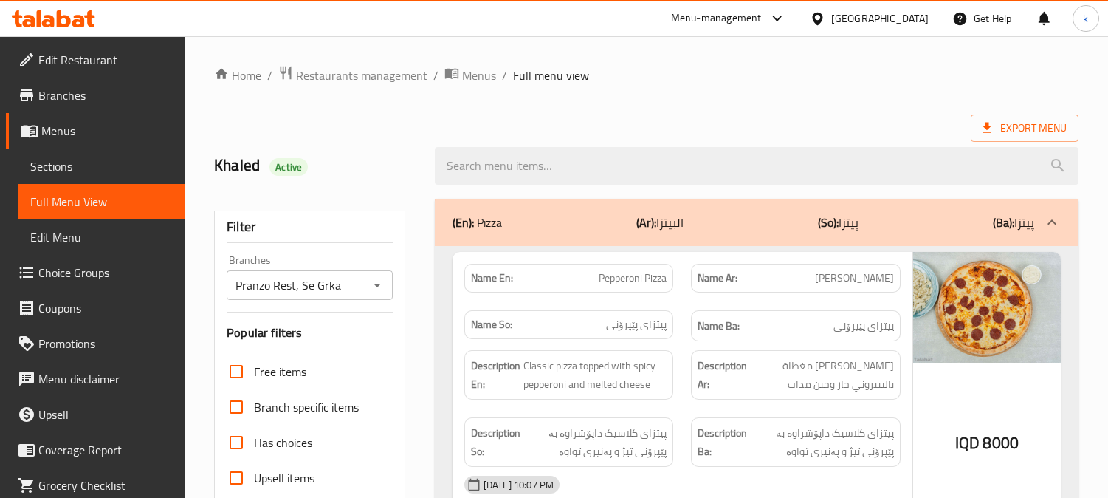
scroll to position [10588, 0]
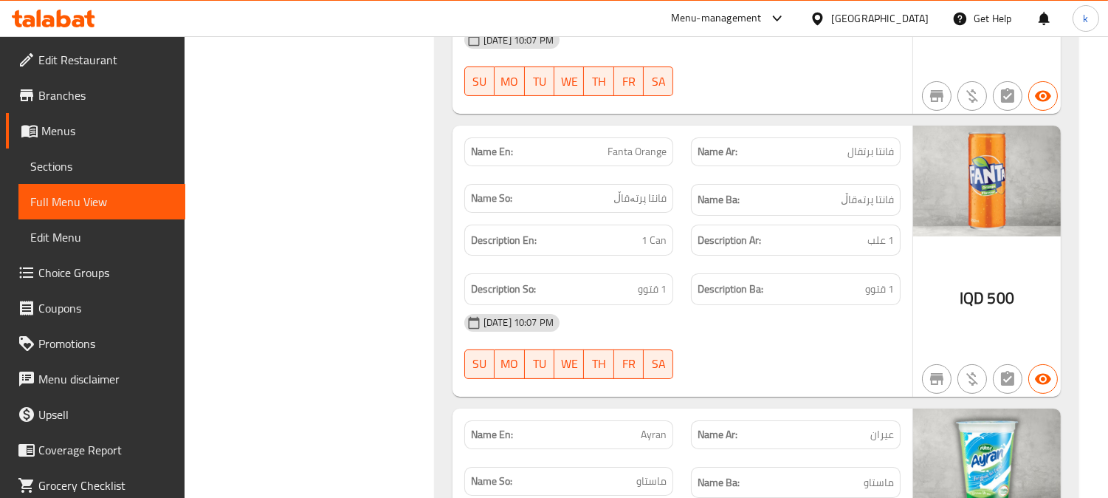
click at [27, 18] on icon at bounding box center [53, 19] width 83 height 18
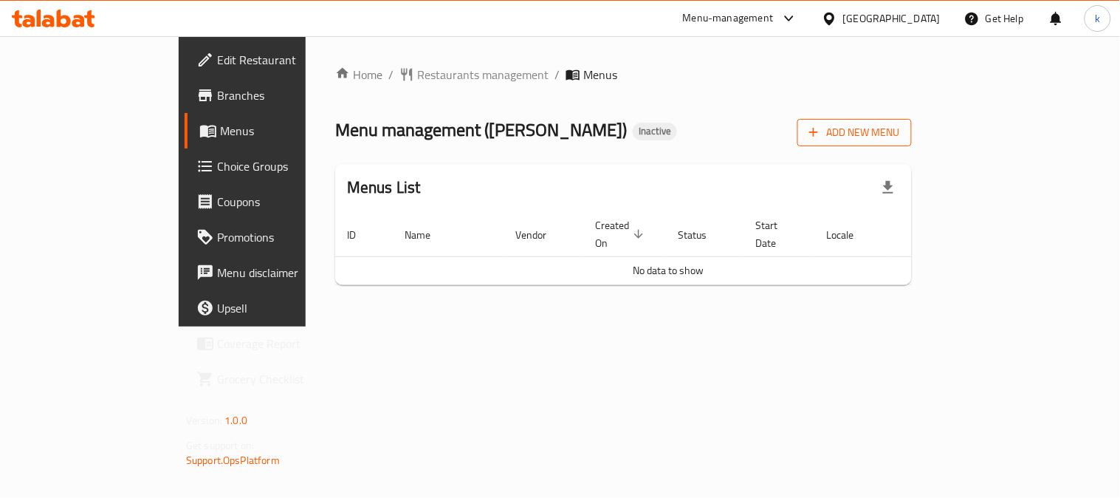
click at [900, 131] on span "Add New Menu" at bounding box center [854, 132] width 91 height 18
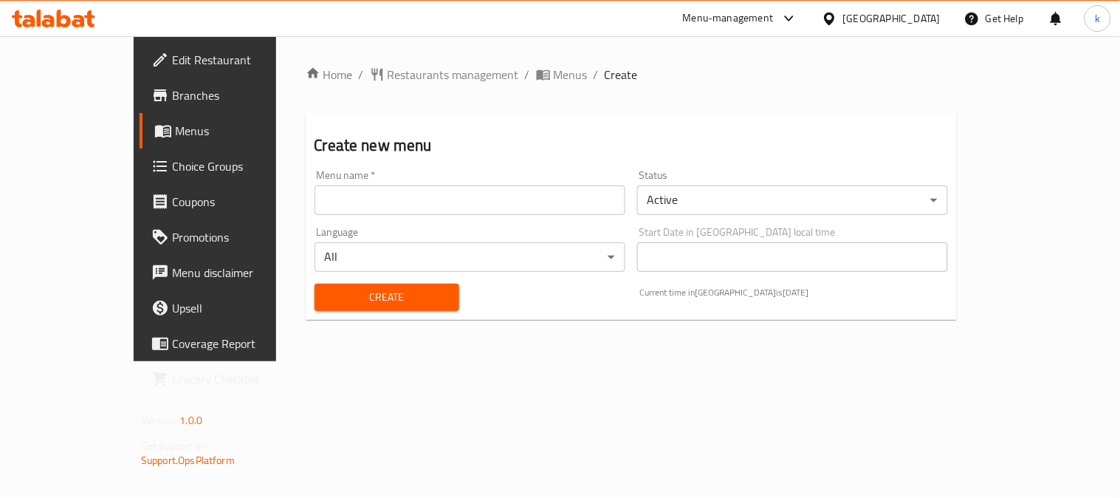
click at [359, 196] on input "text" at bounding box center [470, 200] width 311 height 30
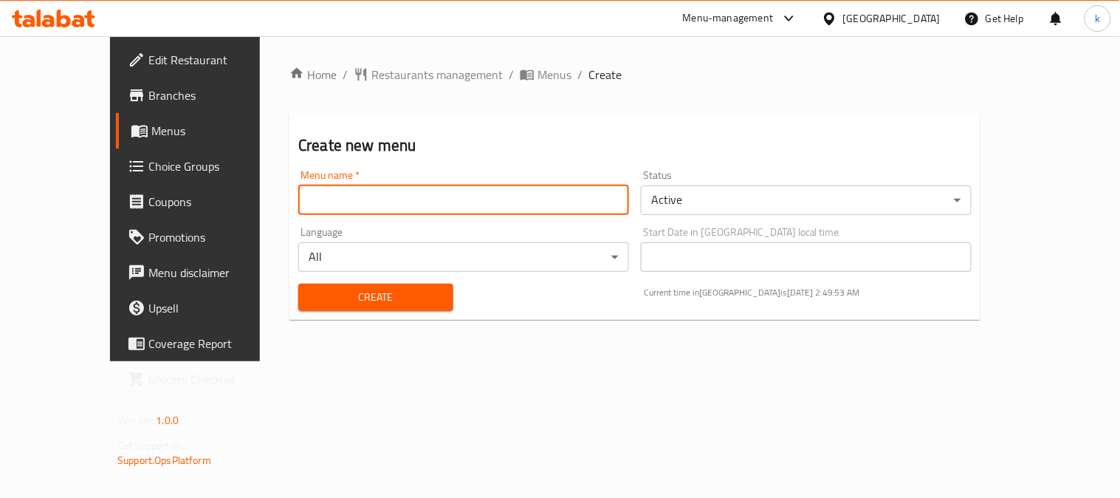
type input "Khaled"
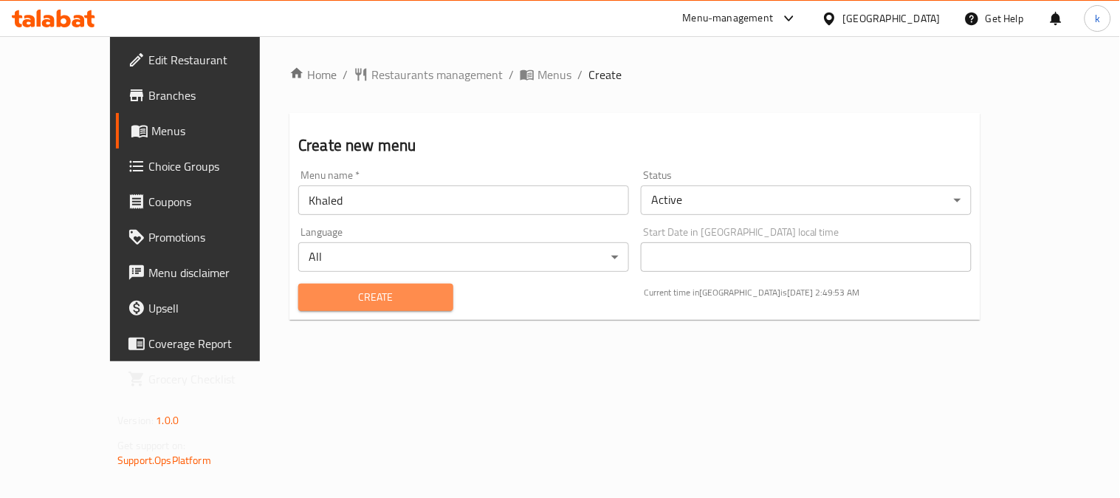
drag, startPoint x: 343, startPoint y: 289, endPoint x: 408, endPoint y: 222, distance: 94.0
click at [343, 290] on span "Create" at bounding box center [375, 297] width 131 height 18
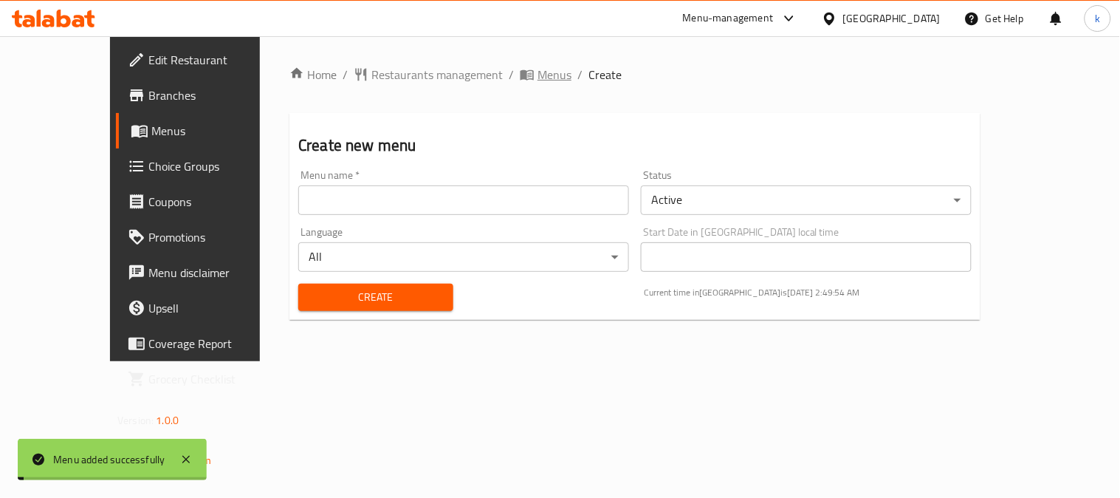
click at [538, 72] on span "Menus" at bounding box center [555, 75] width 34 height 18
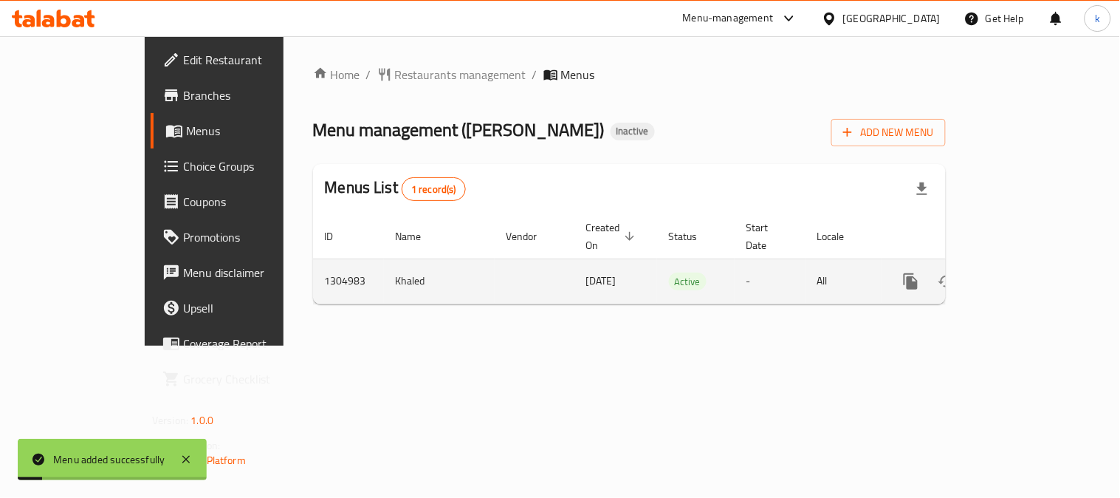
click at [1035, 264] on link "enhanced table" at bounding box center [1017, 281] width 35 height 35
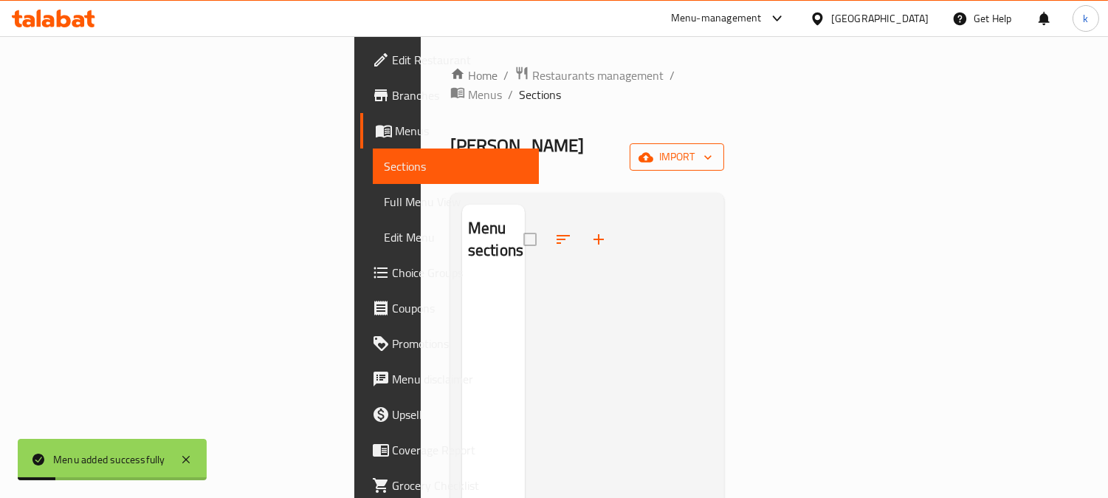
click at [713, 148] on span "import" at bounding box center [677, 157] width 71 height 18
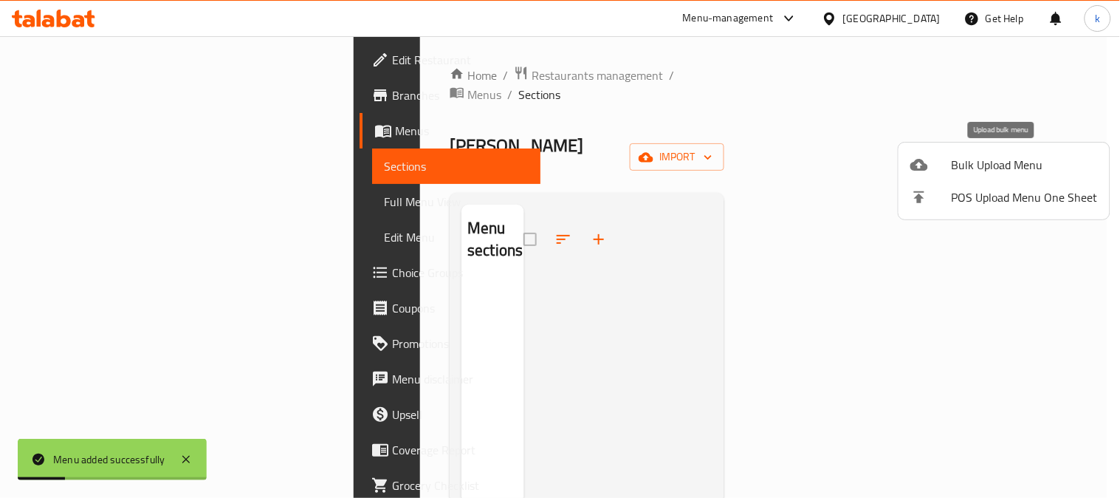
click at [986, 158] on span "Bulk Upload Menu" at bounding box center [1025, 165] width 146 height 18
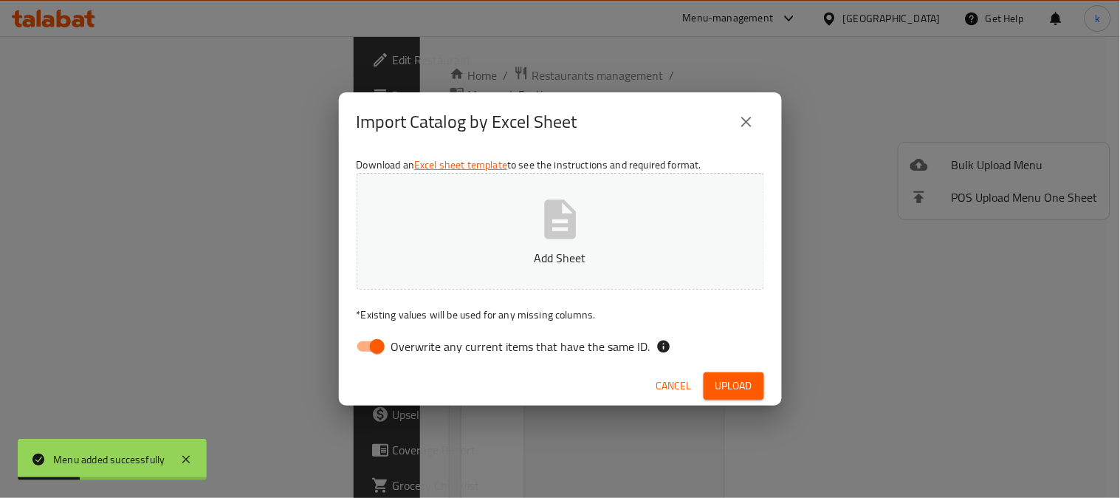
drag, startPoint x: 369, startPoint y: 340, endPoint x: 371, endPoint y: 329, distance: 10.6
click at [369, 337] on input "Overwrite any current items that have the same ID." at bounding box center [377, 346] width 84 height 28
checkbox input "false"
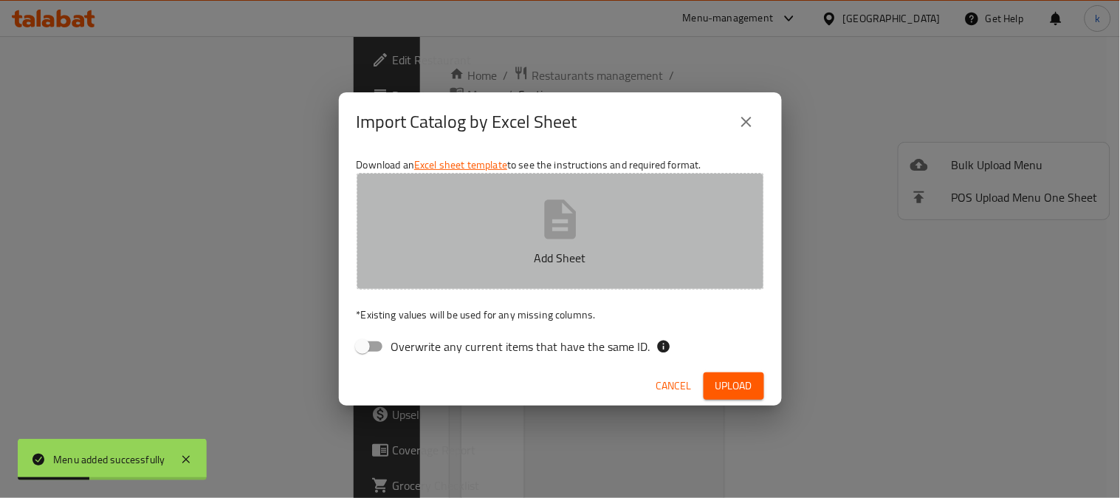
click at [437, 256] on p "Add Sheet" at bounding box center [561, 258] width 362 height 18
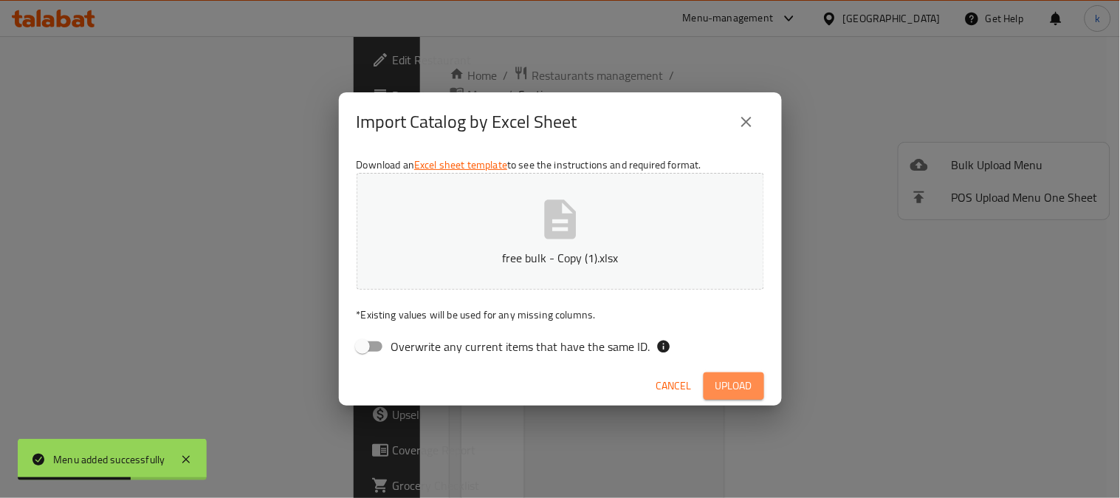
click at [717, 374] on button "Upload" at bounding box center [734, 385] width 61 height 27
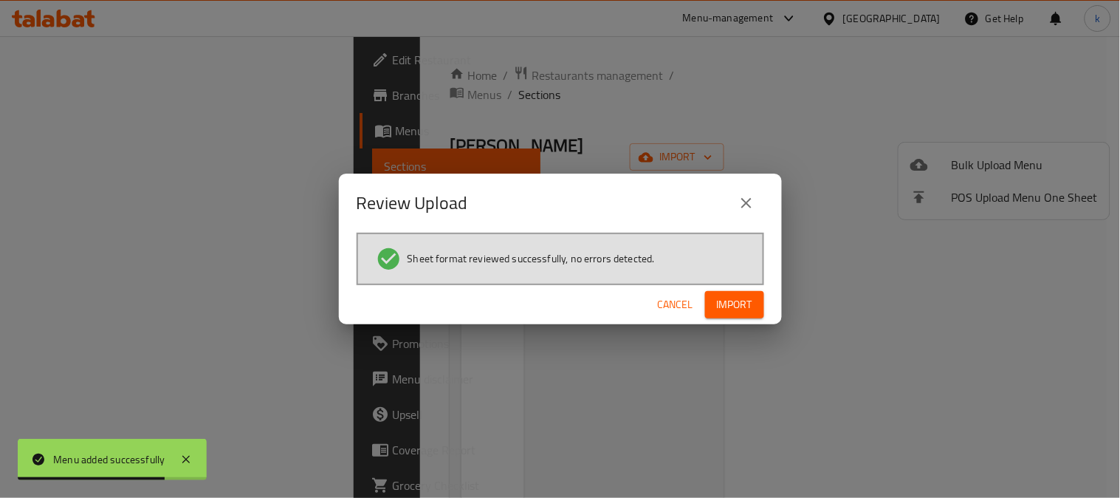
click at [740, 301] on span "Import" at bounding box center [734, 304] width 35 height 18
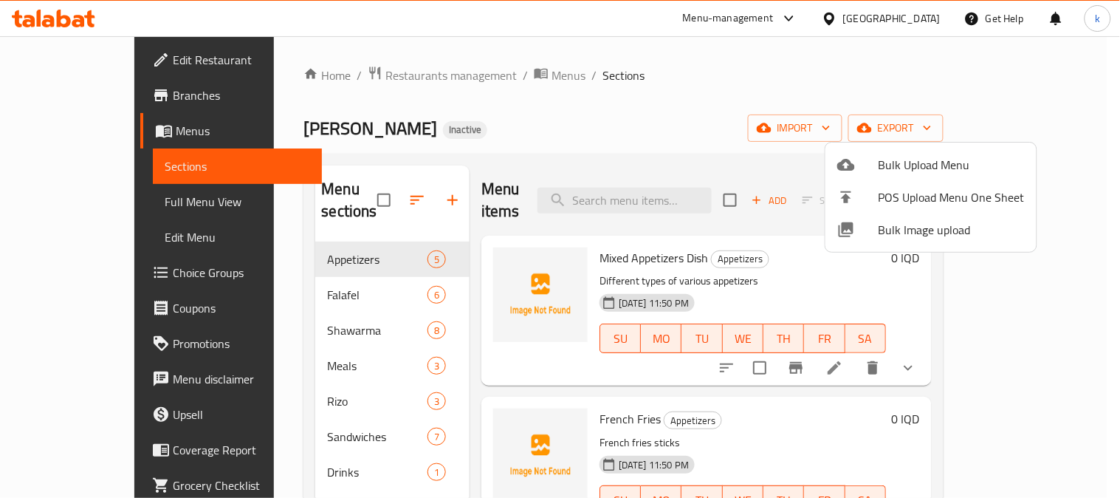
click at [363, 65] on div at bounding box center [560, 249] width 1120 height 498
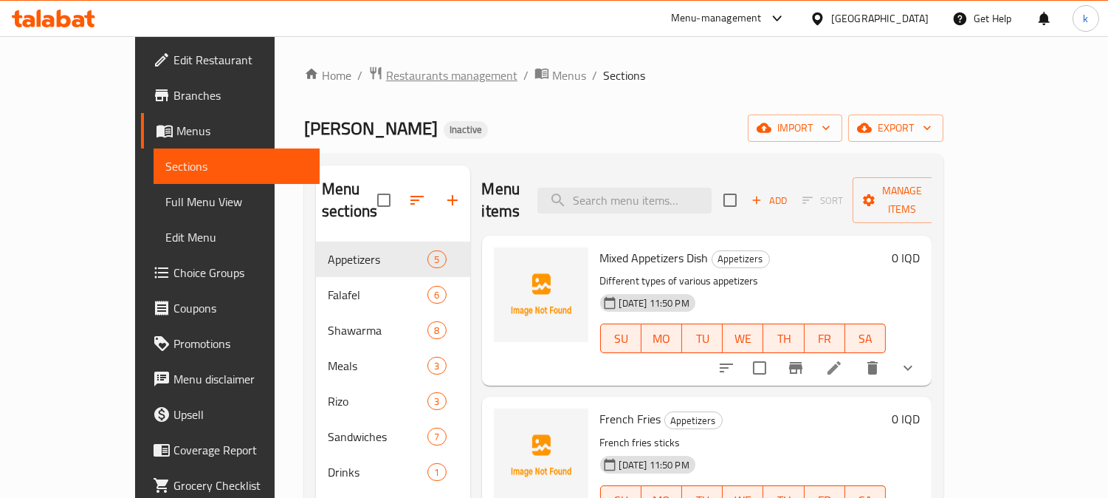
click at [386, 75] on span "Restaurants management" at bounding box center [451, 75] width 131 height 18
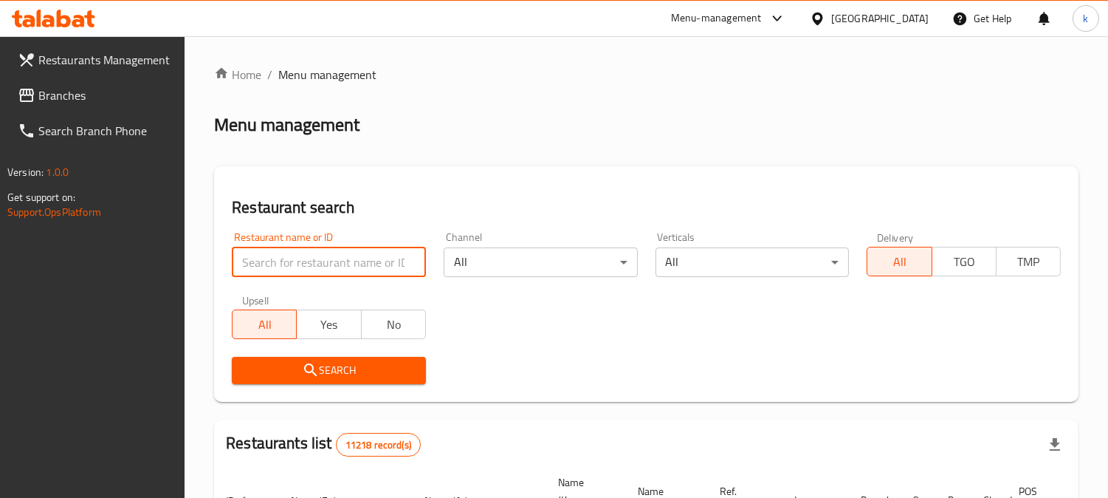
click at [310, 260] on input "search" at bounding box center [329, 262] width 194 height 30
paste input "Almond"
type input "Almond"
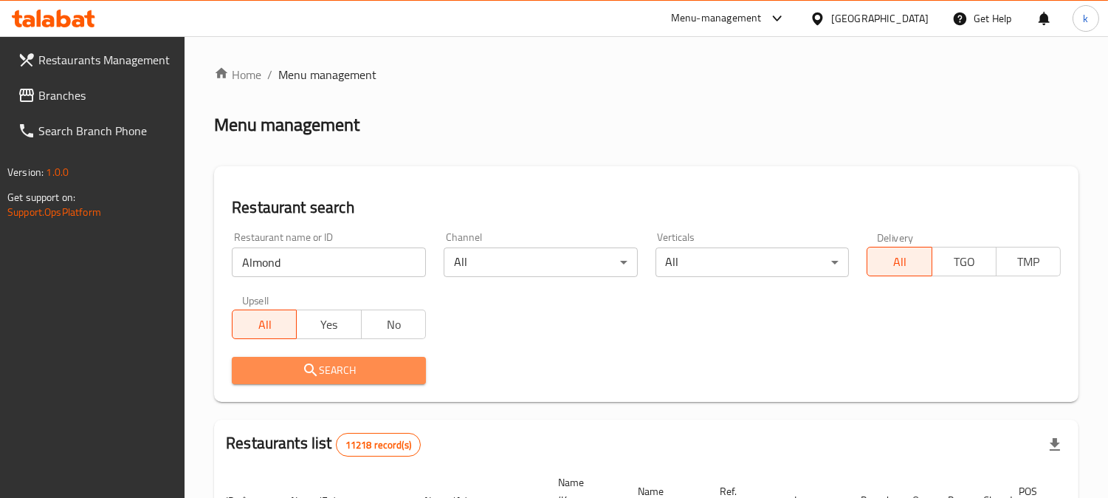
click at [296, 361] on span "Search" at bounding box center [329, 370] width 171 height 18
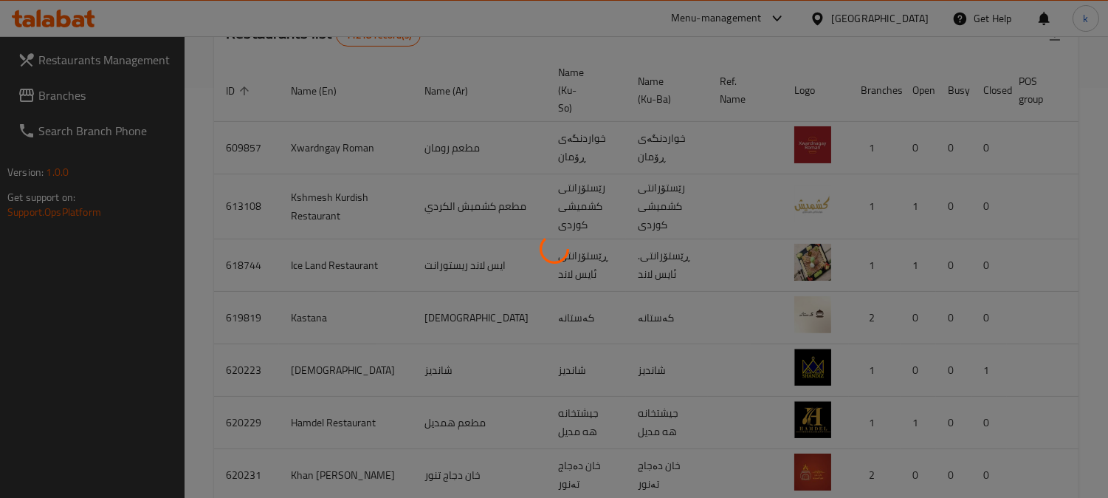
scroll to position [303, 0]
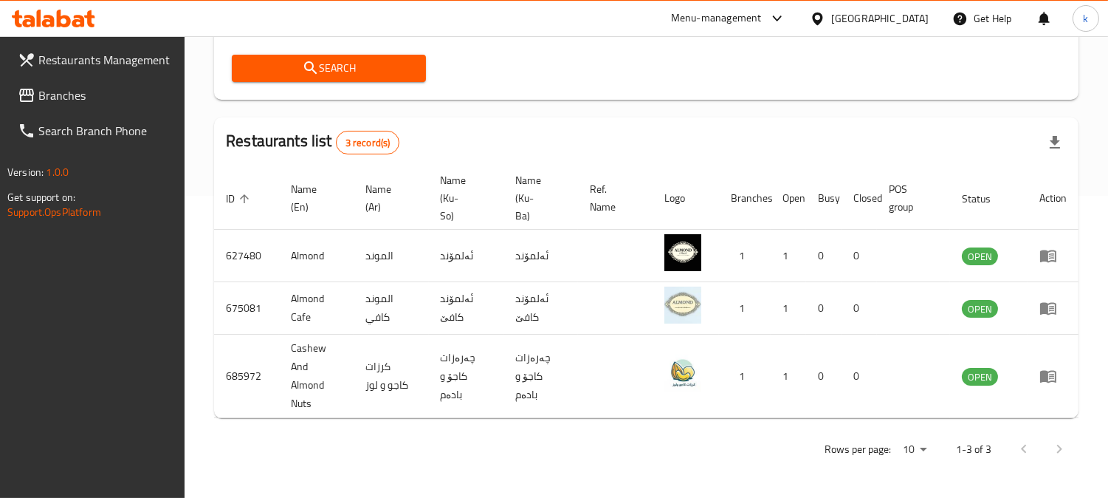
click at [56, 86] on span "Branches" at bounding box center [105, 95] width 135 height 18
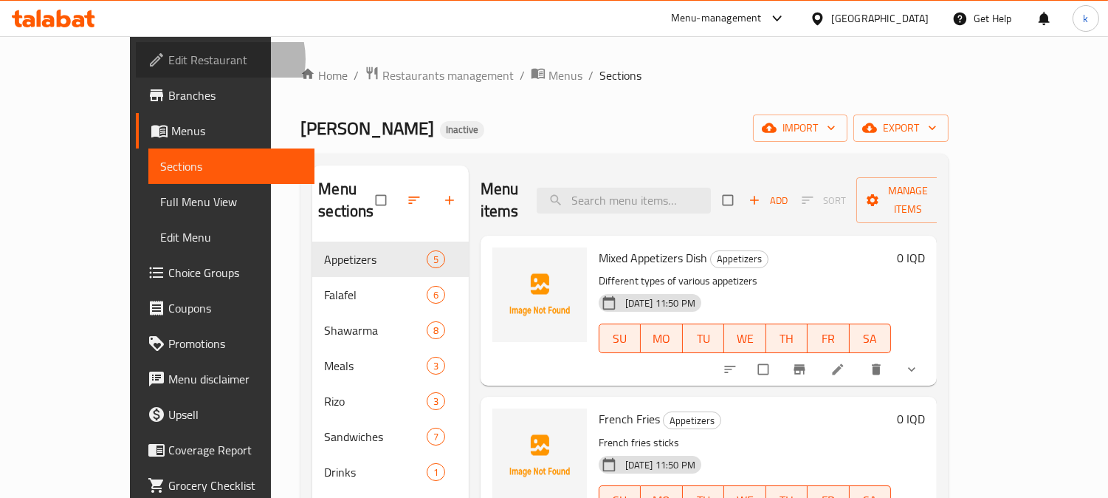
click at [168, 59] on span "Edit Restaurant" at bounding box center [235, 60] width 135 height 18
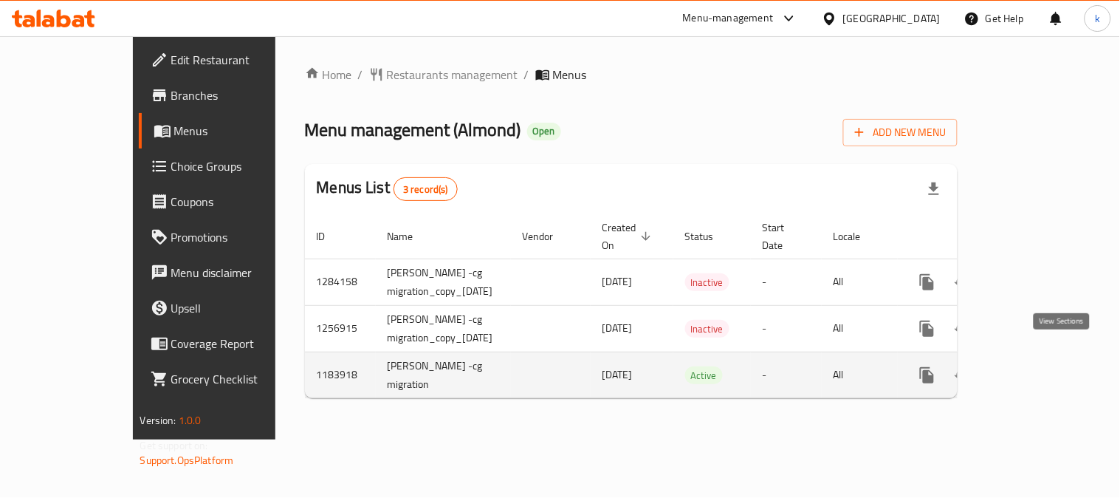
click at [1051, 357] on link "enhanced table" at bounding box center [1033, 374] width 35 height 35
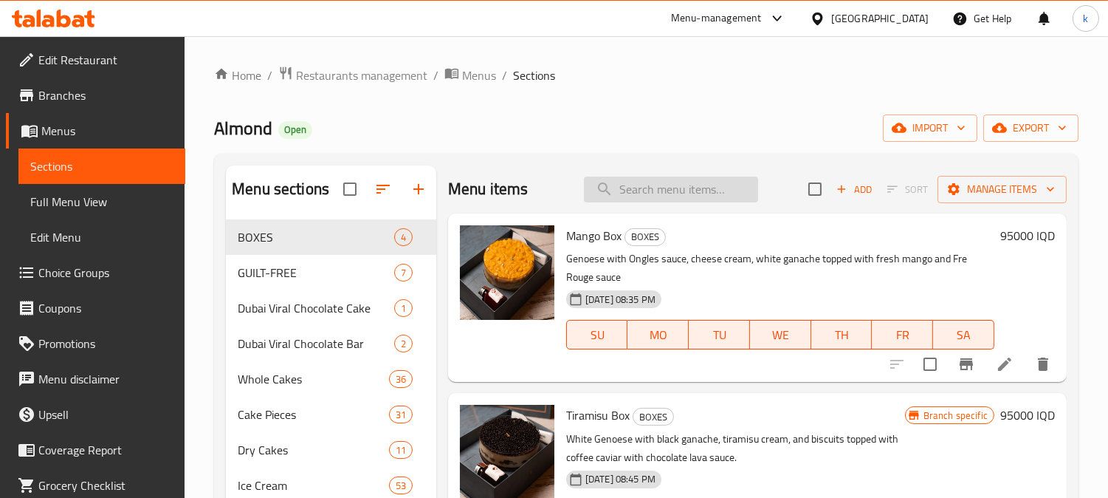
click at [676, 189] on input "search" at bounding box center [671, 189] width 174 height 26
paste input "Diet Aplle Tart"
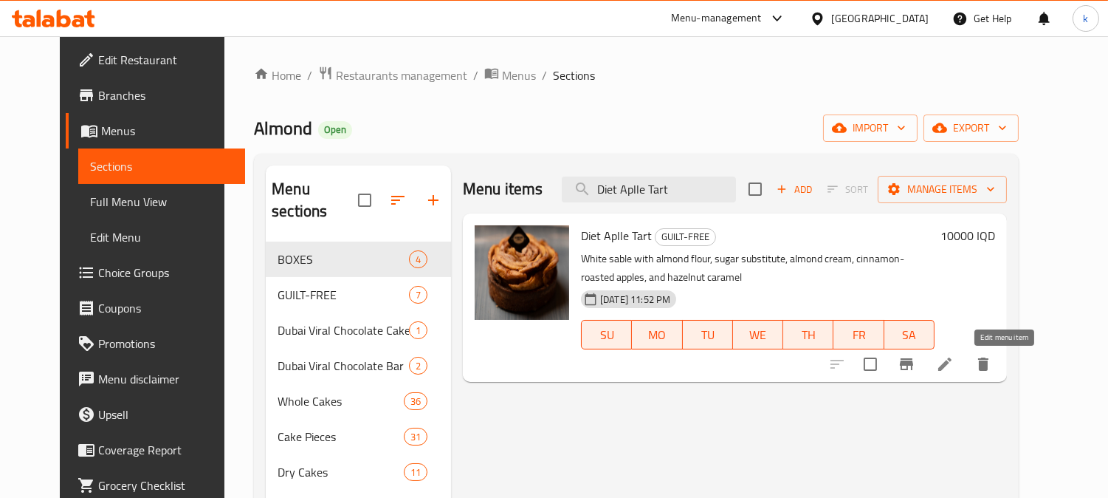
type input "Diet Aplle Tart"
click at [954, 363] on icon at bounding box center [945, 364] width 18 height 18
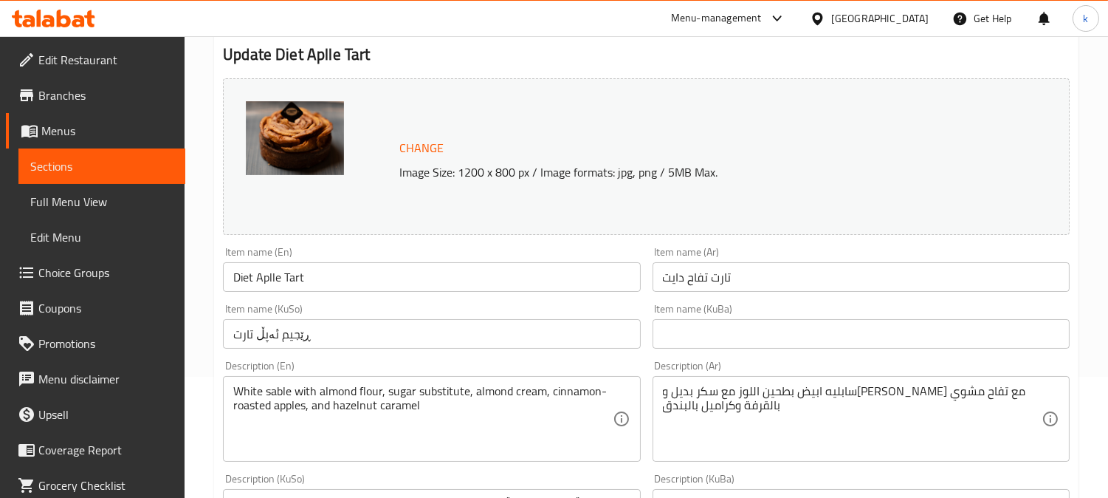
scroll to position [273, 0]
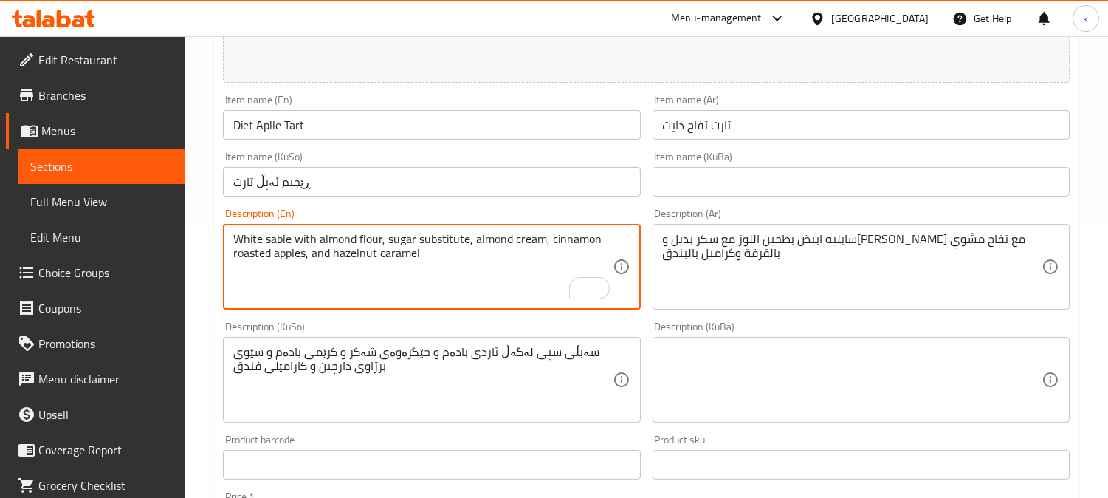
click at [306, 252] on textarea "White sable with almond flour, sugar substitute, almond cream, cinnamon roasted…" at bounding box center [422, 267] width 379 height 70
type textarea "White sable with almond flour, sugar substitute, almond cream, cinnamon roasted…"
click at [460, 262] on textarea "White sable with almond flour, sugar substitute, almond cream, cinnamon roasted…" at bounding box center [422, 267] width 379 height 70
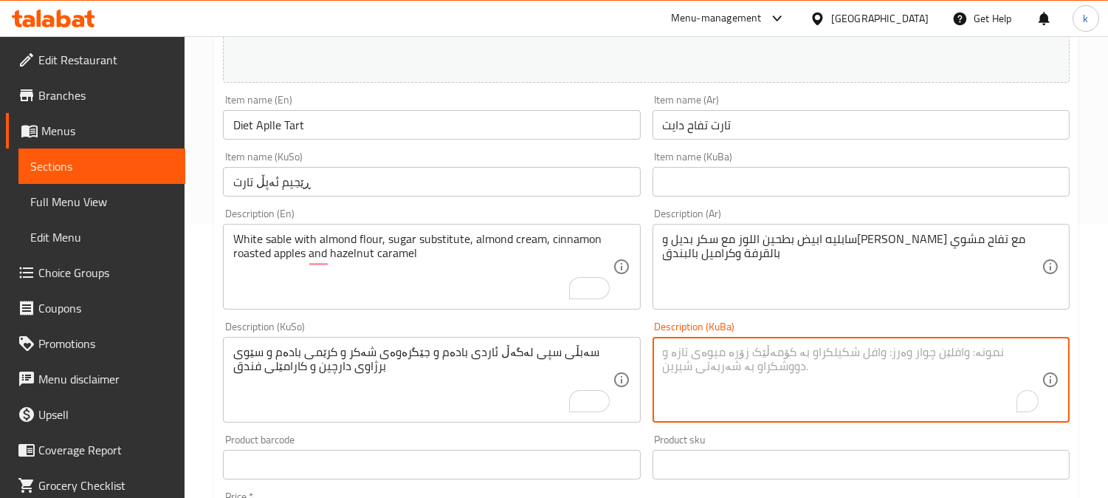
click at [672, 370] on textarea "To enrich screen reader interactions, please activate Accessibility in Grammarl…" at bounding box center [852, 380] width 379 height 70
paste textarea "سەبڵی سپی لەگەڵ ئاردی بادەم و جێگرەوەی شەکر و کرێمی بادەم و سێوی برژاوی دارچین …"
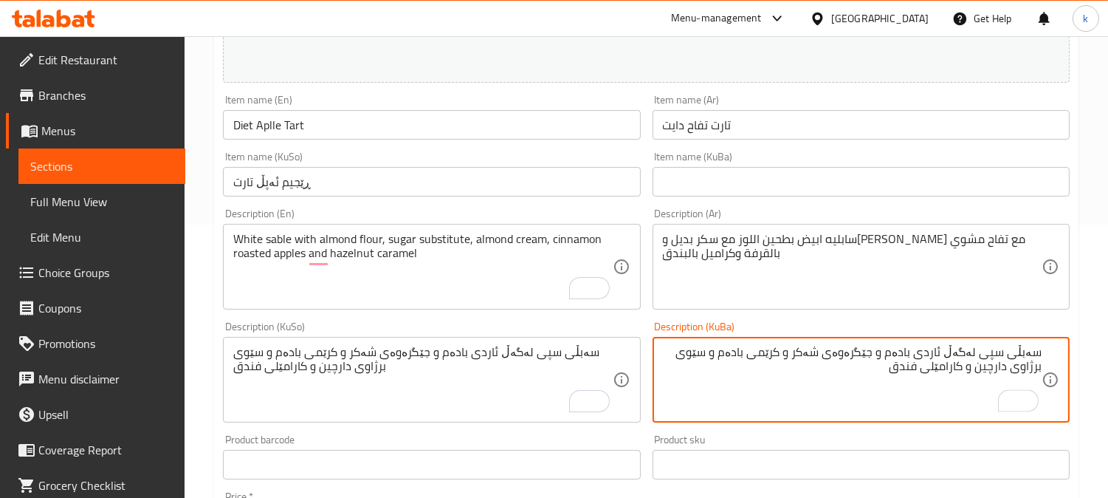
type textarea "سەبڵی سپی لەگەڵ ئاردی بادەم و جێگرەوەی شەکر و کرێمی بادەم و سێوی برژاوی دارچین …"
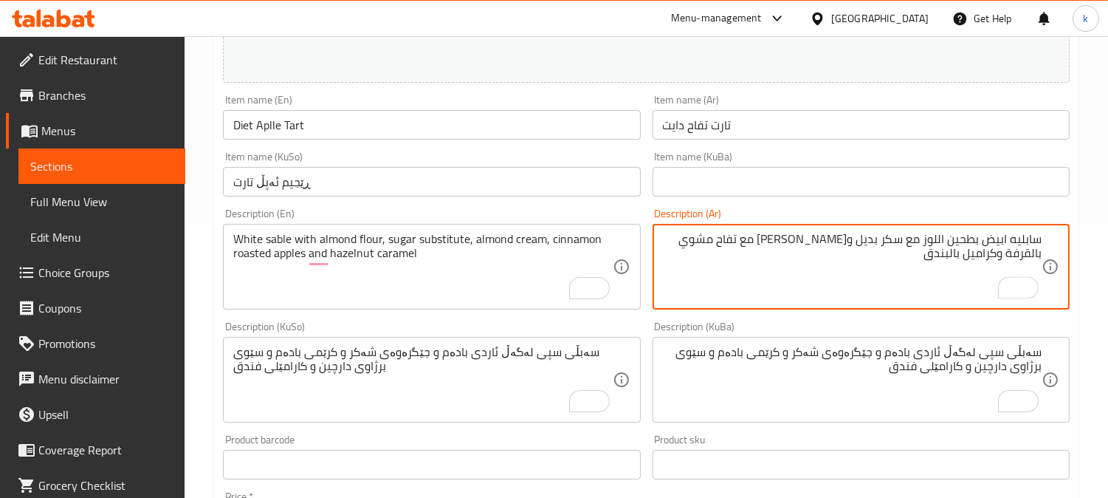
click at [938, 236] on textarea "سابليه ابيض بطحين اللوز مع سكر بديل وكريم اللوز مع تفاح مشوي بالقرفة وكراميل با…" at bounding box center [852, 267] width 379 height 70
type textarea "سابليه ابيض بطحين لوز مع سكر بديل وكريم لوز مع تفاح مشوي بالقرفة وكراميل بالبندق"
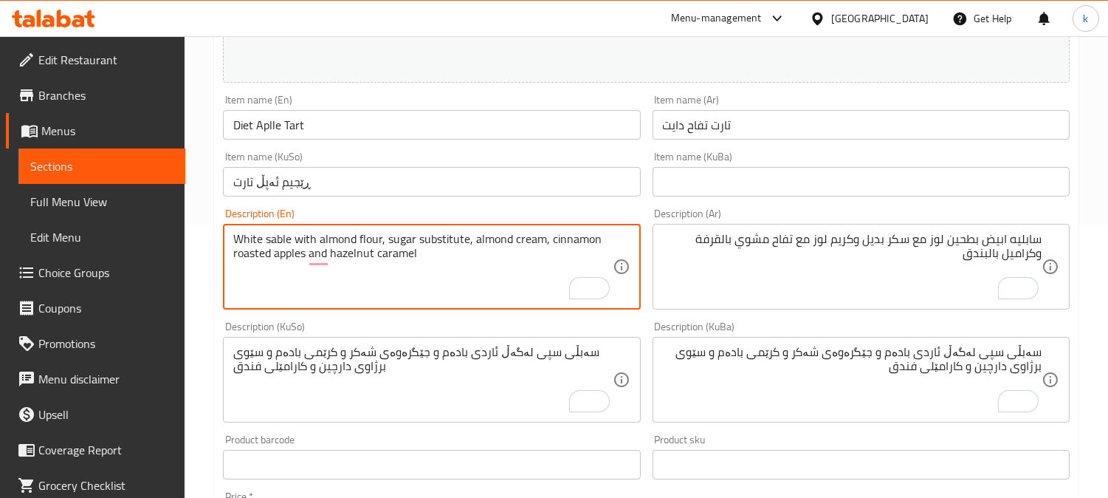
click at [563, 248] on textarea "White sable with almond flour, sugar substitute, almond cream, cinnamon roasted…" at bounding box center [422, 267] width 379 height 70
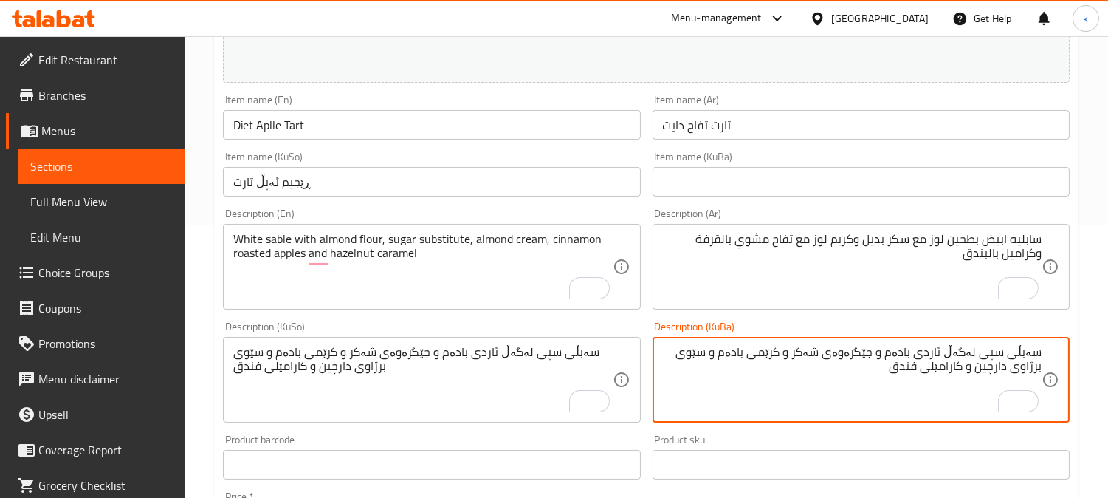
click at [966, 357] on textarea "سەبڵی سپی لەگەڵ ئاردی بادەم و جێگرەوەی شەکر و کرێمی بادەم و سێوی برژاوی دارچین …" at bounding box center [852, 380] width 379 height 70
click at [936, 371] on textarea "سەبڵی سپی بە ئاردی بادەم لەگەڵ جێگرەوەی شەکر و کرێمی بادەم و سێوی برژاوی بە دار…" at bounding box center [852, 380] width 379 height 70
type textarea "سەبڵی سپی بە ئاردی بادەم لەگەڵ جێگرەوەی شەکر و کرێمی بادەم و سێوی برژاوی بە دار…"
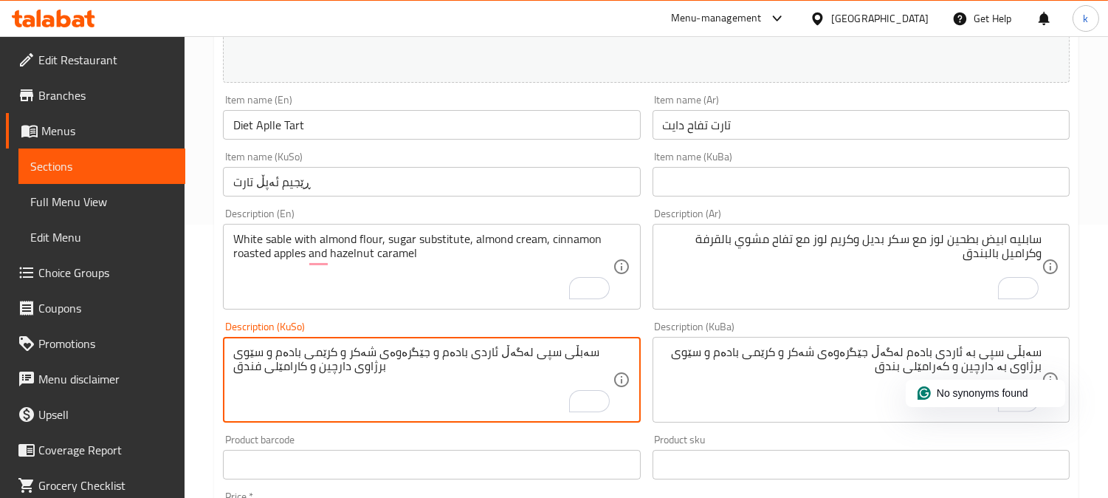
click at [470, 371] on textarea "سەبڵی سپی لەگەڵ ئاردی بادەم و جێگرەوەی شەکر و کرێمی بادەم و سێوی برژاوی دارچین …" at bounding box center [422, 380] width 379 height 70
paste textarea "بە ئاردی بادەم لەگەڵ جێگرەوەی شەکر و کرێمی بادەم و سێوی برژاوی بە دارچین و کەرا…"
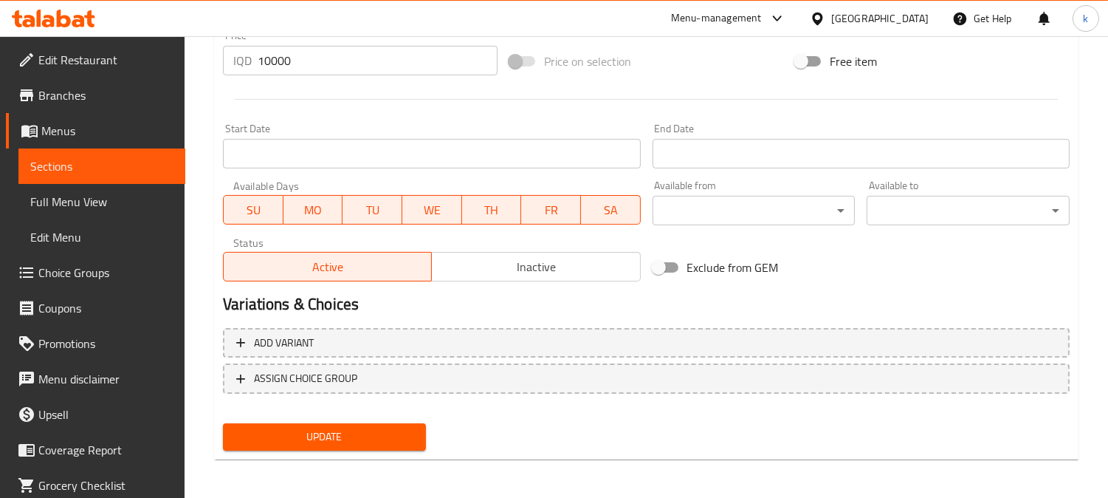
type textarea "سەبڵی سپی بە ئاردی بادەم لەگەڵ جێگرەوەی شەکر و کرێمی بادەم و سێوی برژاوی بە دار…"
click at [348, 436] on span "Update" at bounding box center [324, 437] width 179 height 18
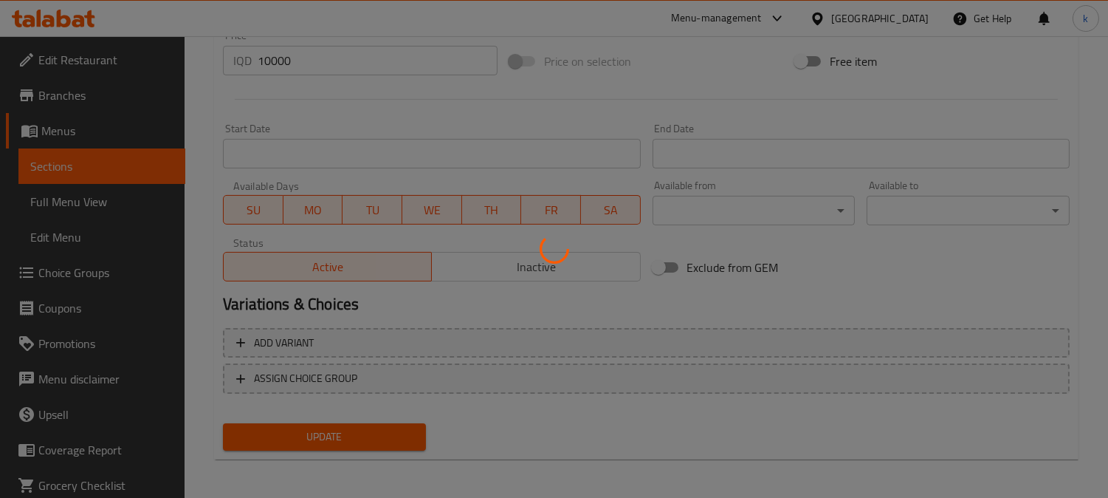
scroll to position [187, 0]
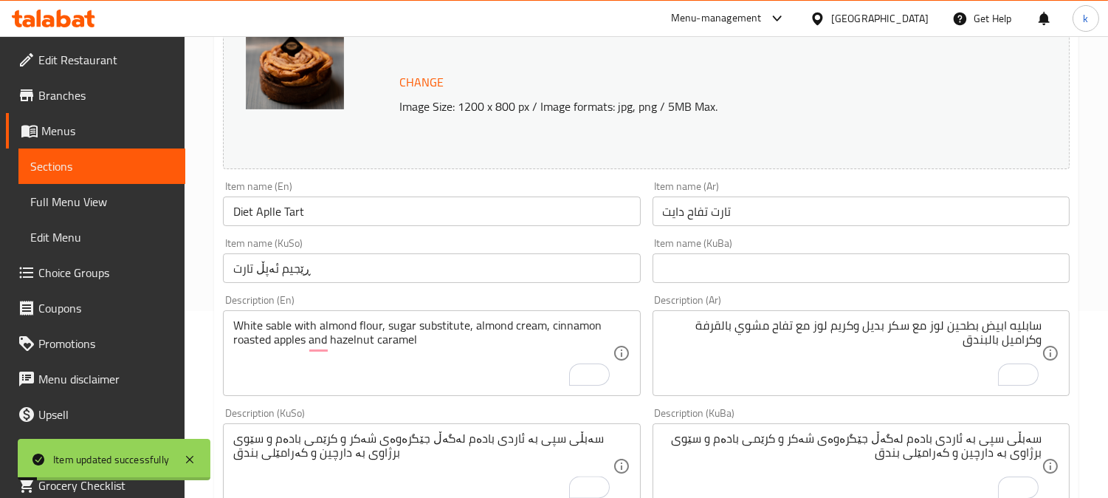
click at [354, 273] on input "ڕێجیم ئەپڵ تارت" at bounding box center [431, 268] width 417 height 30
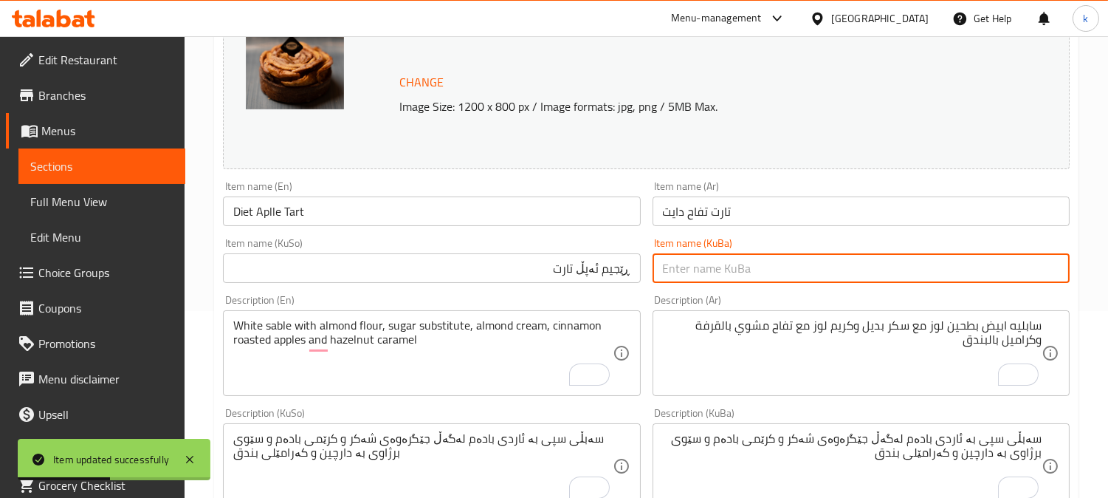
click at [707, 266] on input "text" at bounding box center [861, 268] width 417 height 30
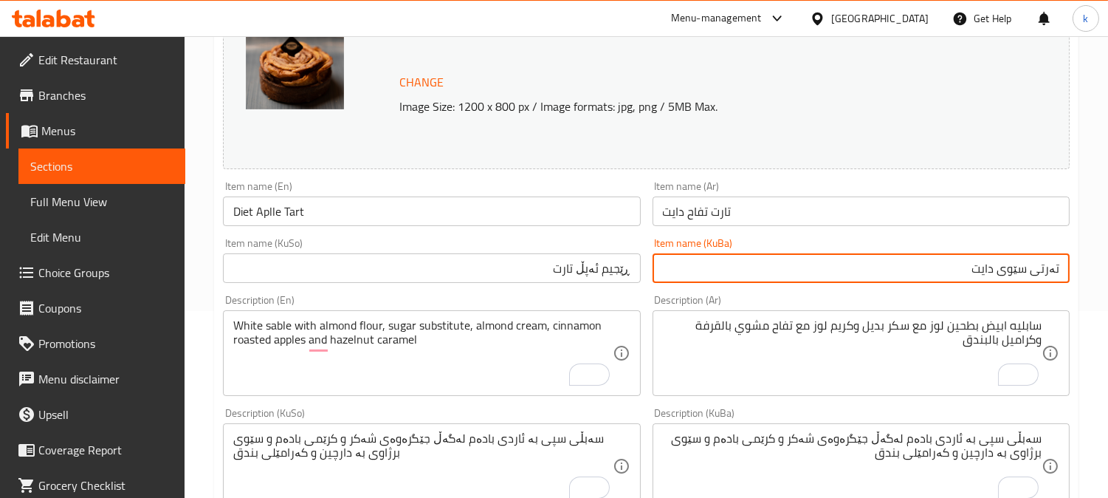
click at [1012, 273] on input "تەرتی سێوی دایت" at bounding box center [861, 268] width 417 height 30
type input "تەرتی سێوی دایت"
click at [604, 268] on input "ڕێجیم ئەپڵ تارت" at bounding box center [431, 268] width 417 height 30
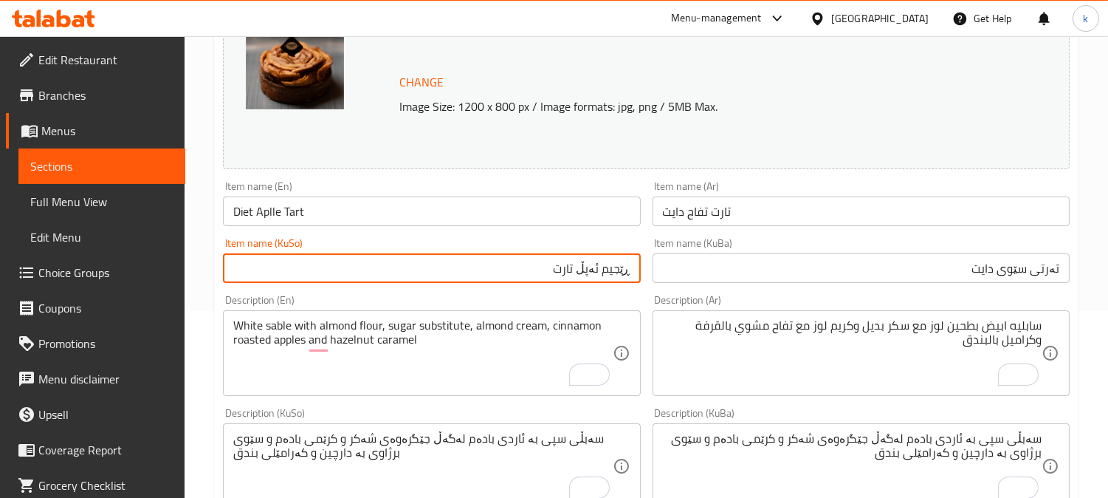
click at [604, 268] on input "ڕێجیم ئەپڵ تارت" at bounding box center [431, 268] width 417 height 30
paste input "تەرتی سێوی دای"
type input "تەرتی سێوی دایت"
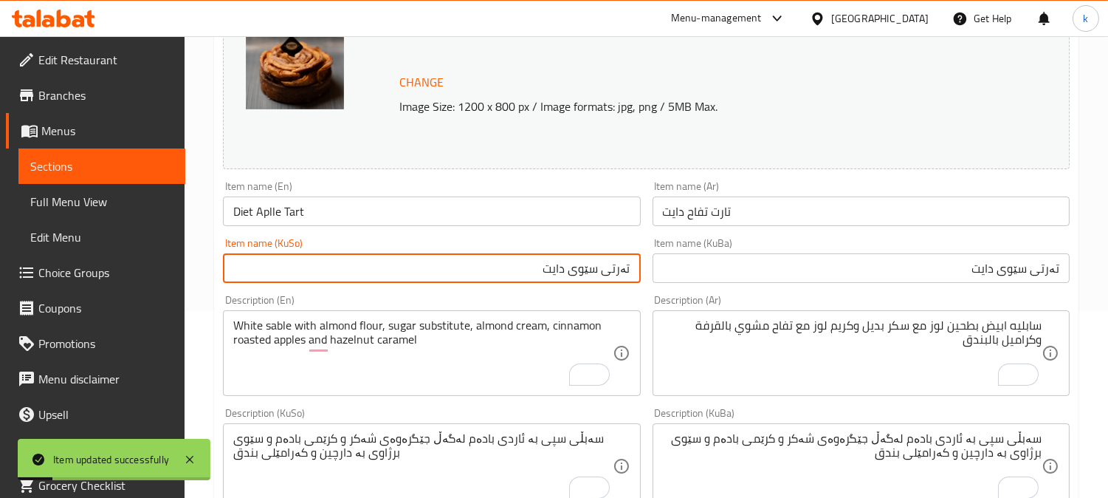
click at [296, 205] on input "Diet Aplle Tart" at bounding box center [431, 211] width 417 height 30
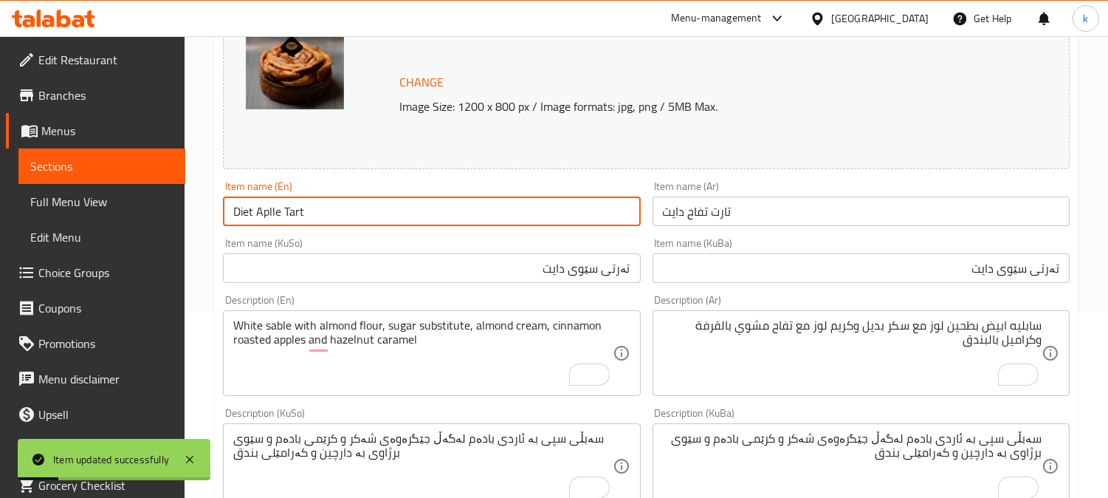
click at [296, 205] on input "Diet Aplle Tart" at bounding box center [431, 211] width 417 height 30
click at [428, 222] on input "Diet Aplle Tart" at bounding box center [431, 211] width 417 height 30
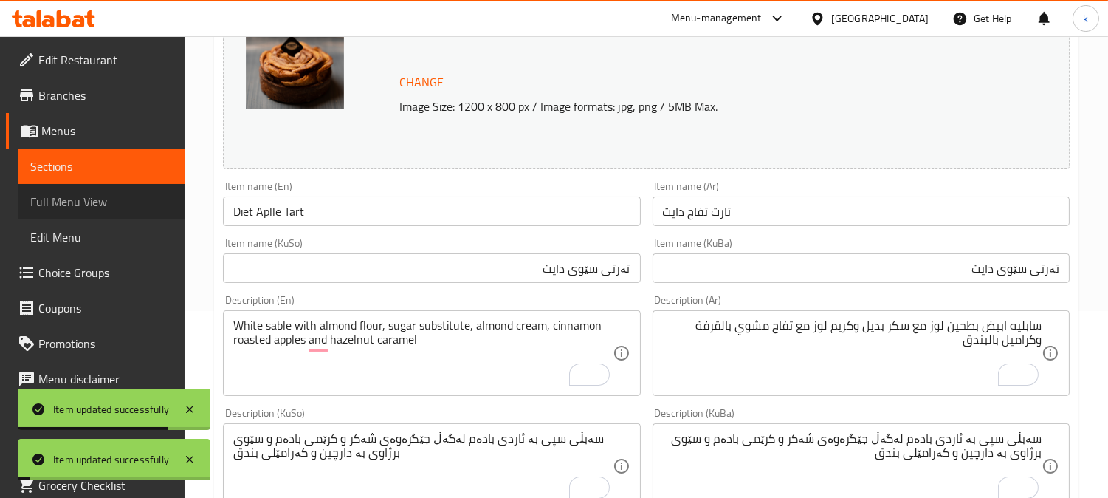
click at [114, 198] on span "Full Menu View" at bounding box center [101, 202] width 143 height 18
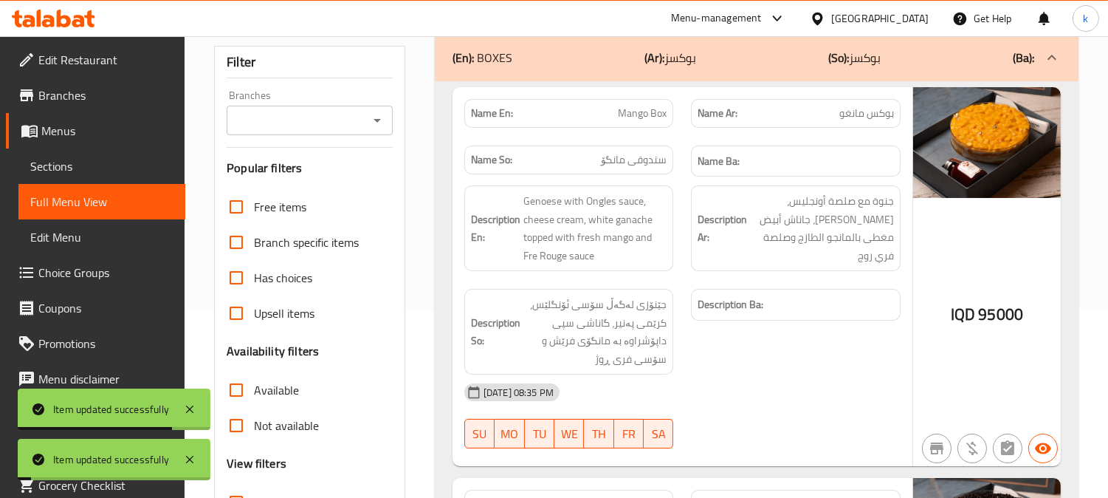
click at [326, 110] on input "Branches" at bounding box center [297, 120] width 133 height 21
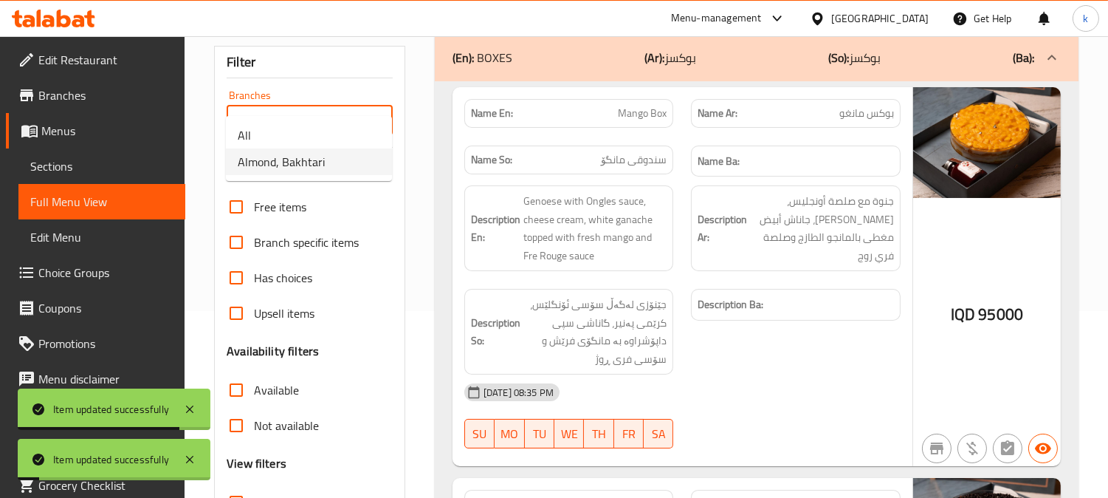
click at [322, 171] on span "Almond, Bakhtari" at bounding box center [281, 162] width 87 height 18
type input "Almond, Bakhtari"
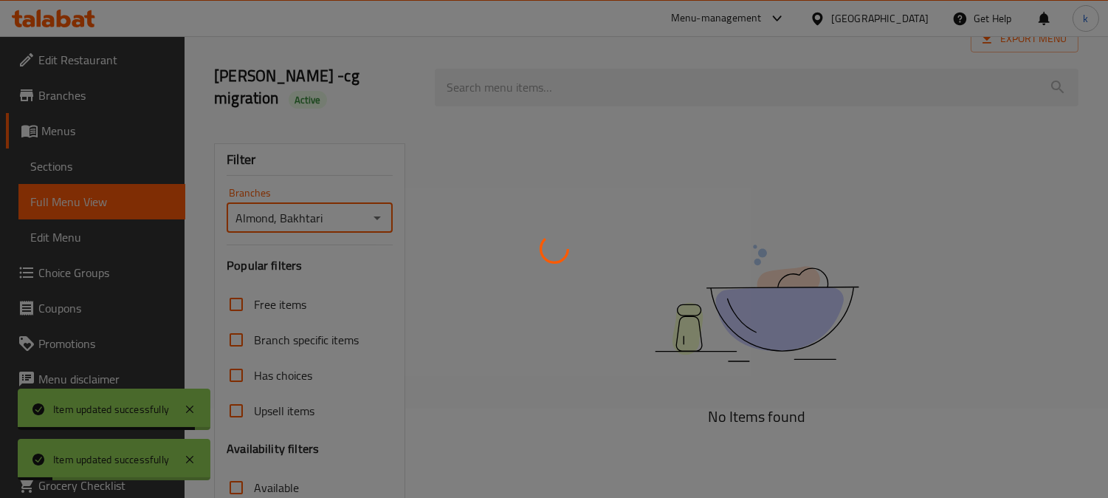
scroll to position [12, 0]
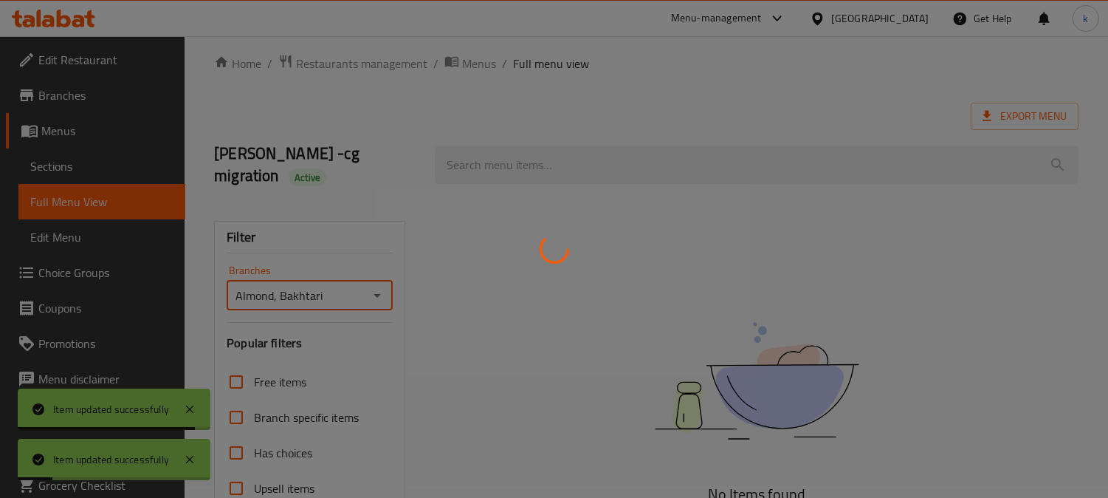
click at [500, 165] on div at bounding box center [554, 249] width 1108 height 498
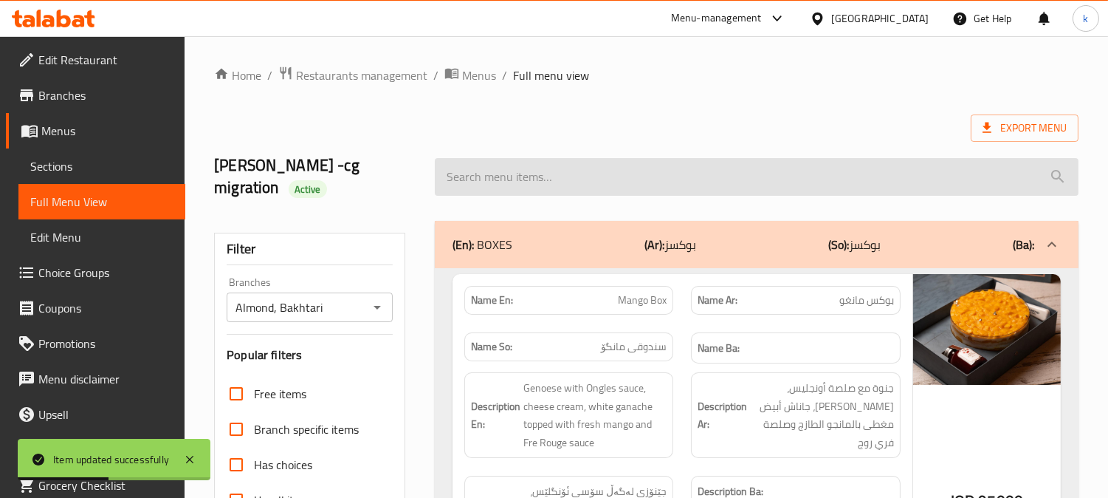
click at [538, 162] on input "search" at bounding box center [757, 177] width 644 height 38
paste input "Diet Aplle Tart"
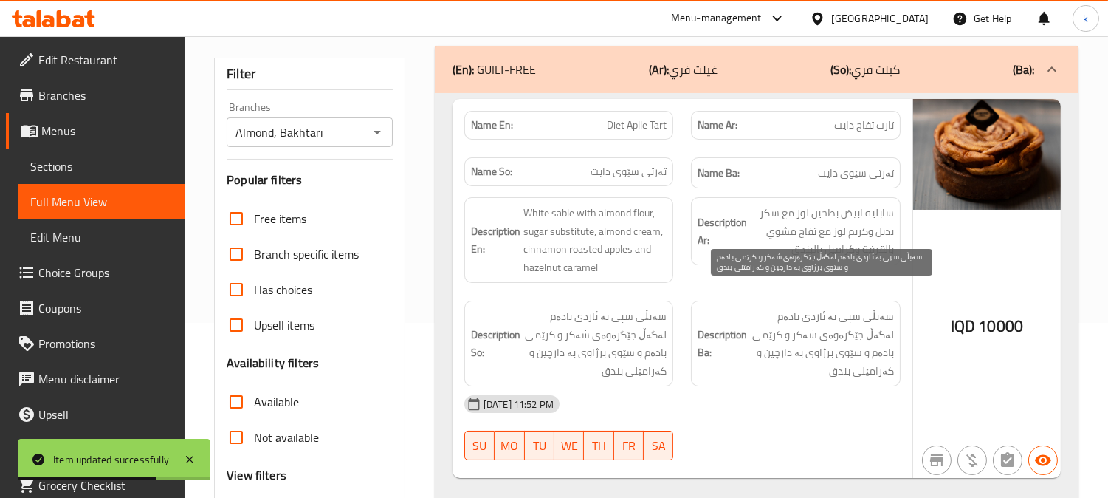
scroll to position [137, 0]
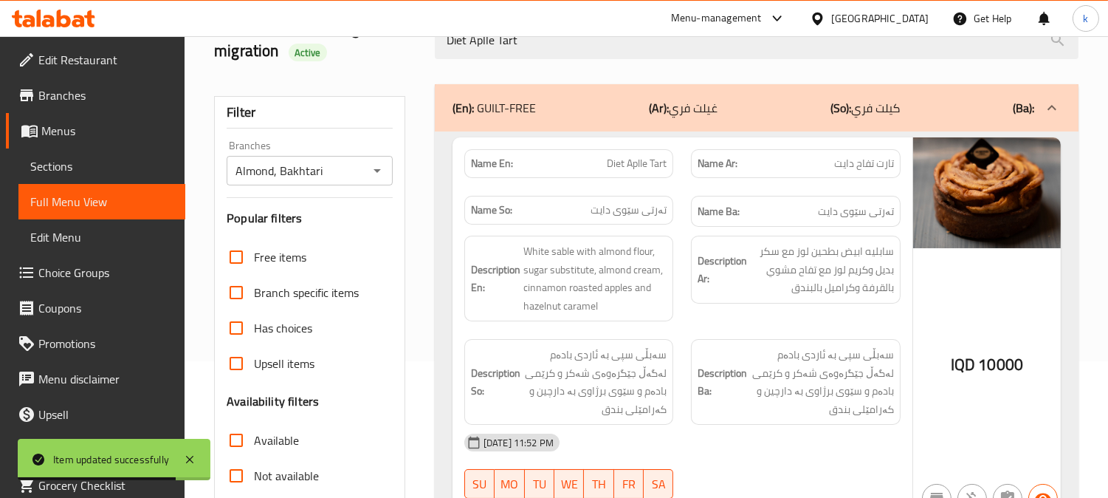
type input "Diet Aplle Tart"
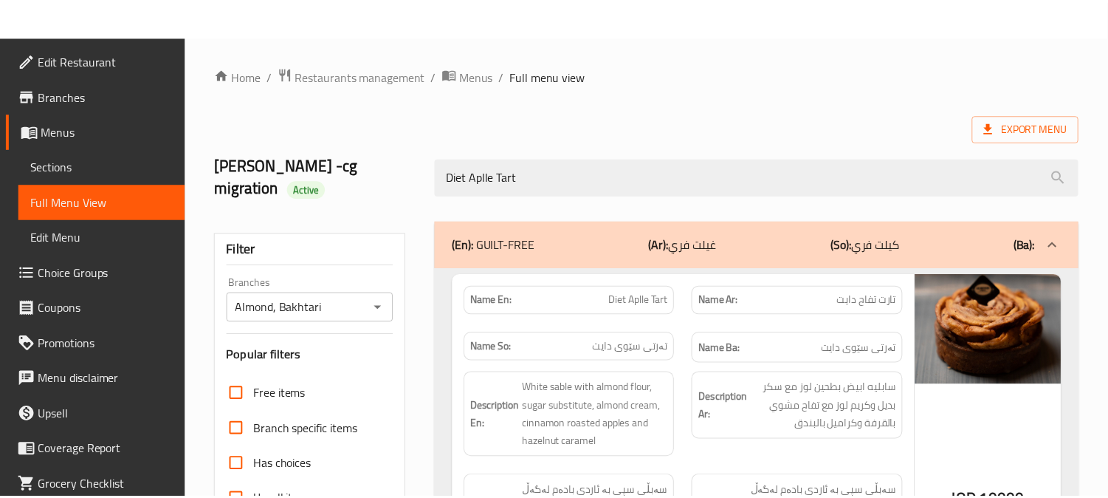
scroll to position [288, 0]
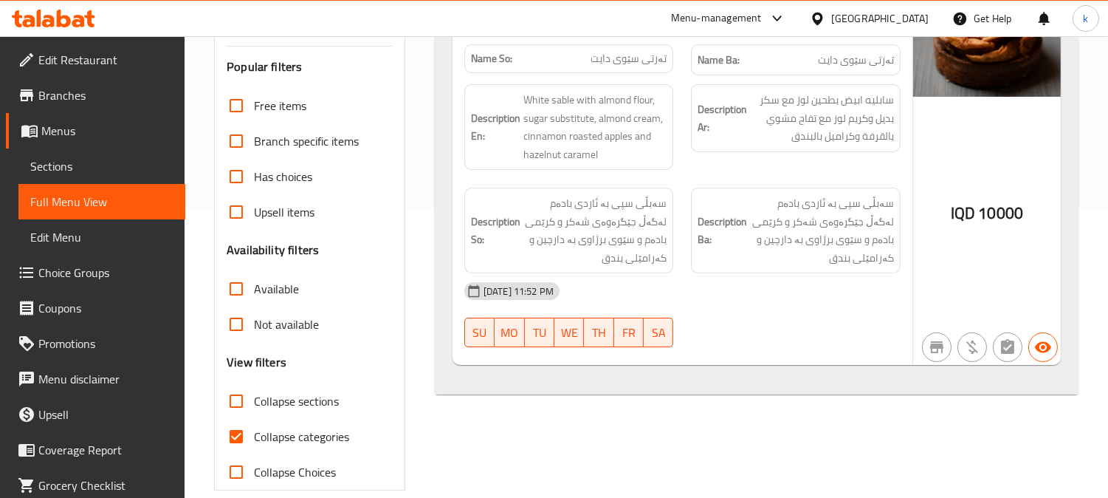
click at [76, 16] on icon at bounding box center [78, 21] width 13 height 13
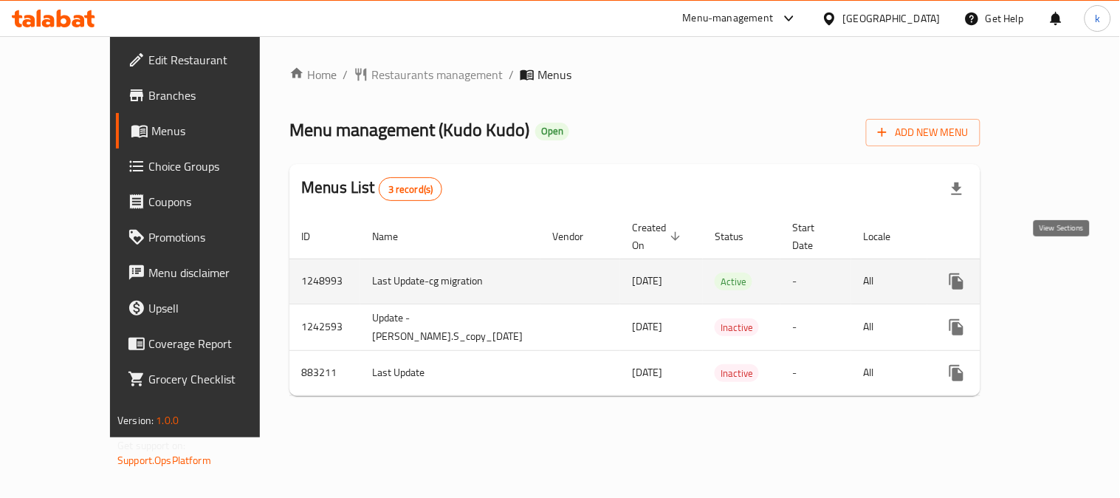
click at [1046, 264] on link "enhanced table" at bounding box center [1063, 281] width 35 height 35
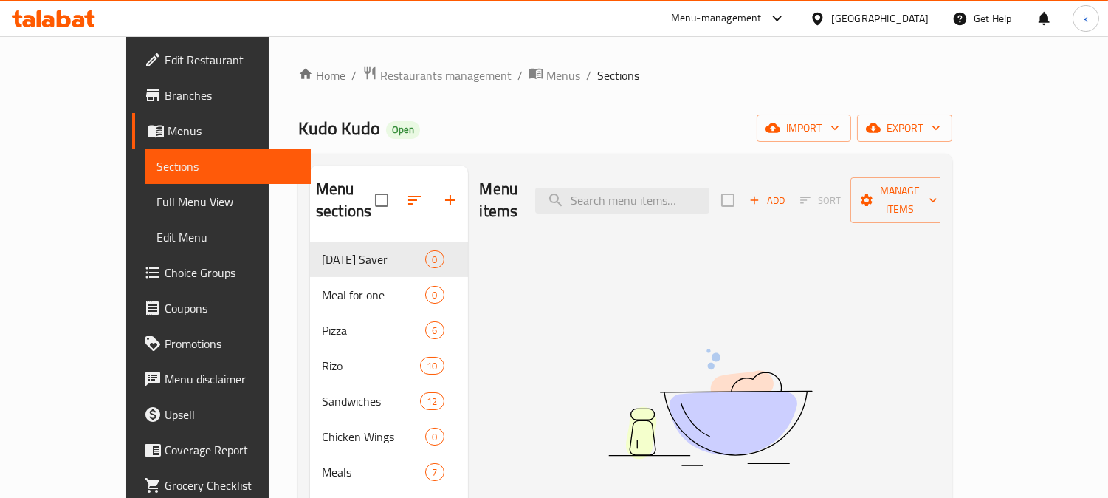
click at [157, 202] on span "Full Menu View" at bounding box center [228, 202] width 143 height 18
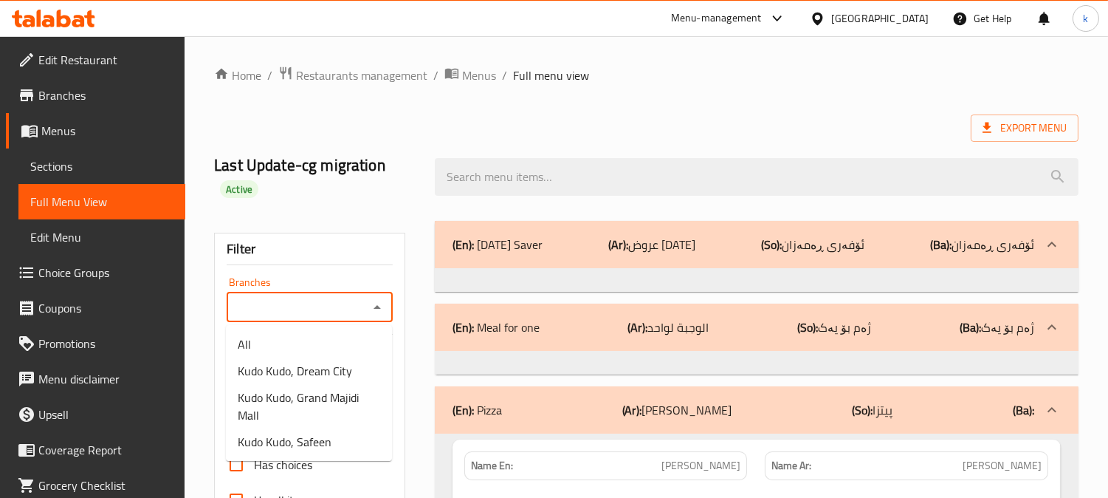
click at [315, 306] on input "Branches" at bounding box center [297, 307] width 133 height 21
click at [323, 371] on span "Kudo Kudo, Dream City" at bounding box center [295, 371] width 114 height 18
type input "Kudo Kudo, Dream City"
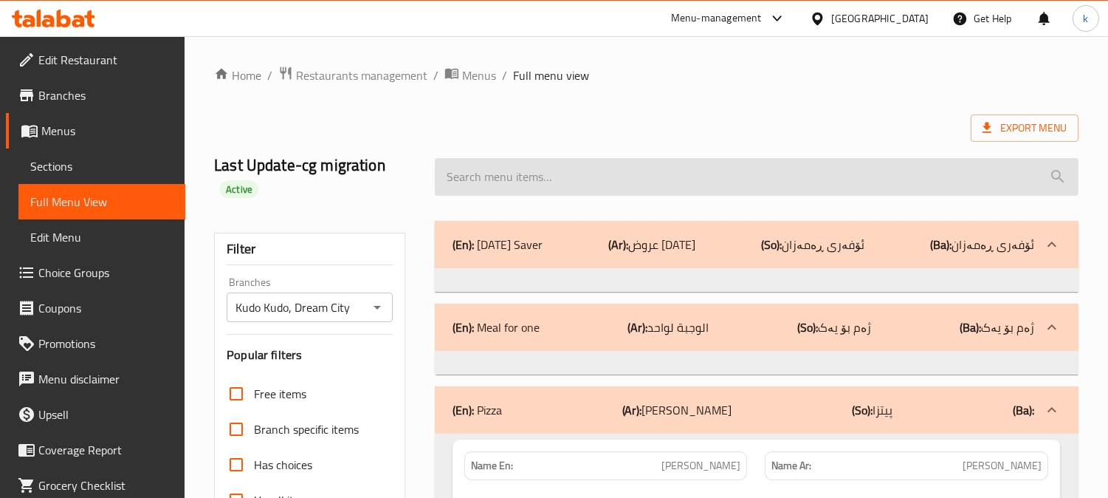
click at [577, 170] on input "search" at bounding box center [757, 177] width 644 height 38
paste input "Special Rizo"
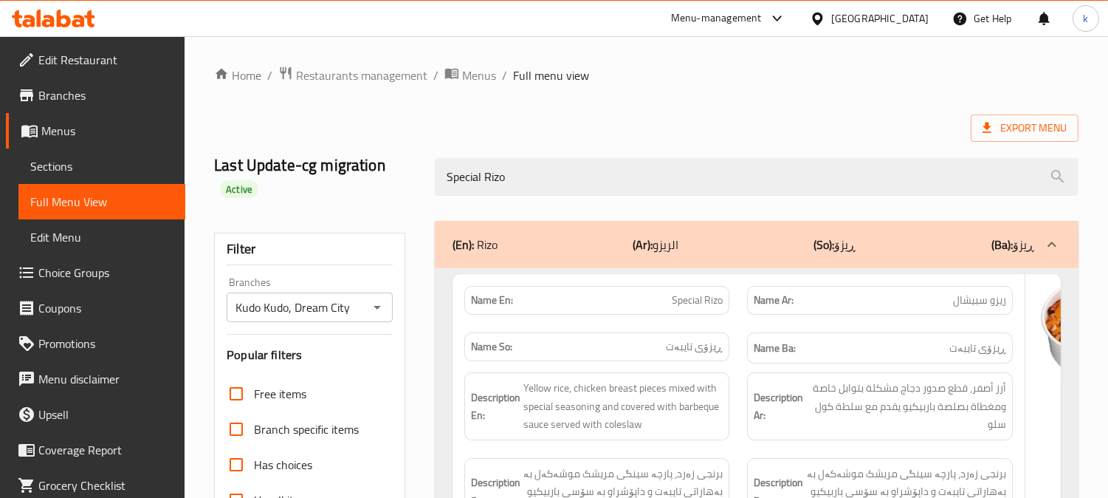
type input "Special Rizo"
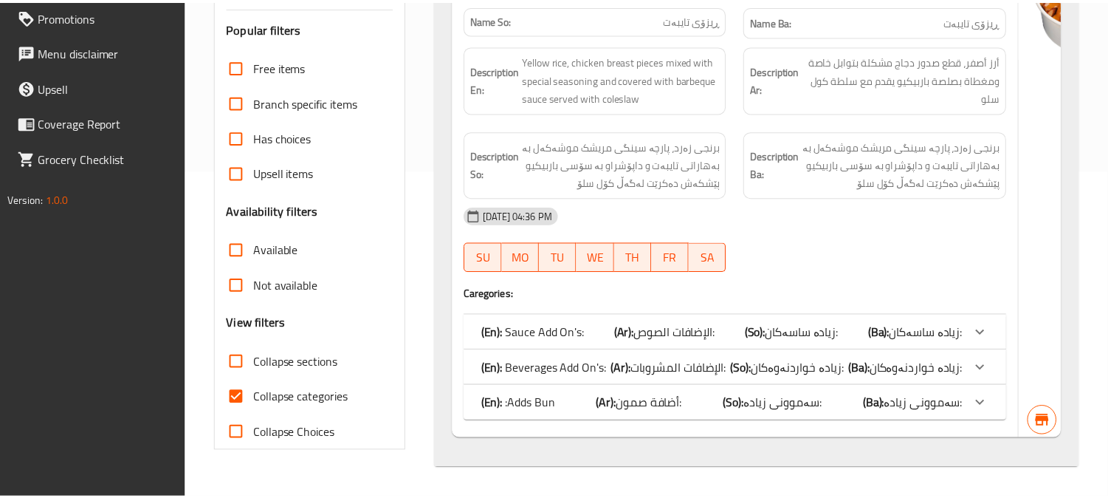
scroll to position [399, 0]
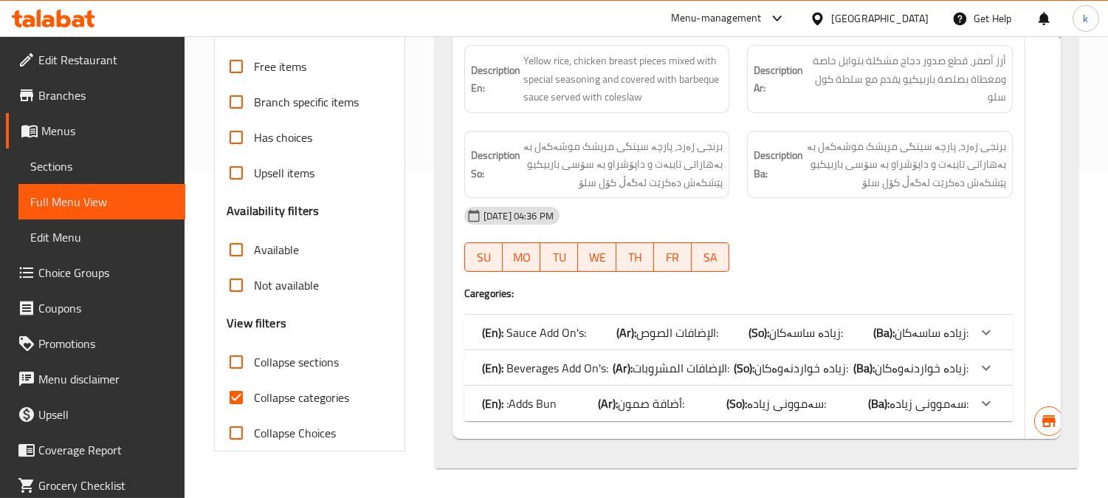
click at [75, 163] on span "Sections" at bounding box center [101, 166] width 143 height 18
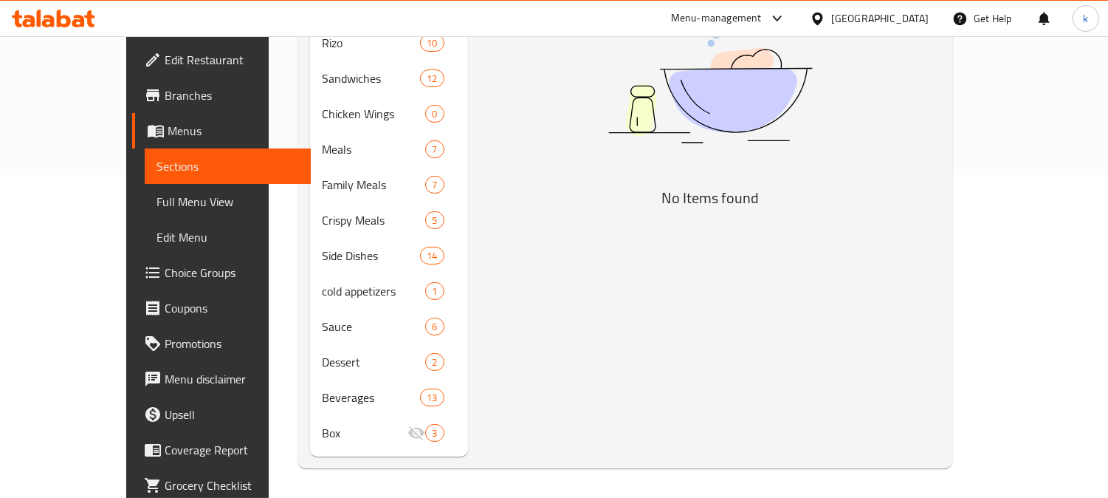
scroll to position [207, 0]
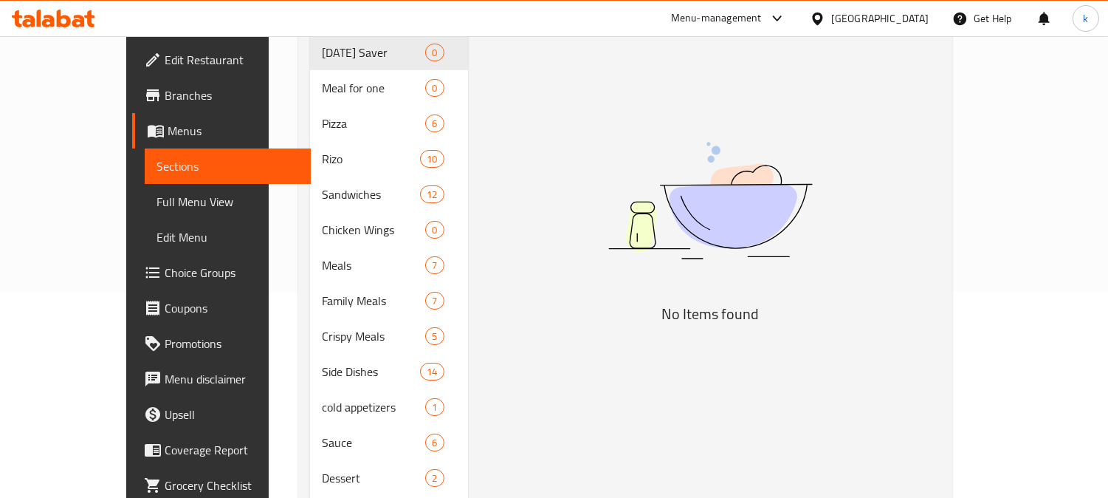
click at [157, 194] on span "Full Menu View" at bounding box center [228, 202] width 143 height 18
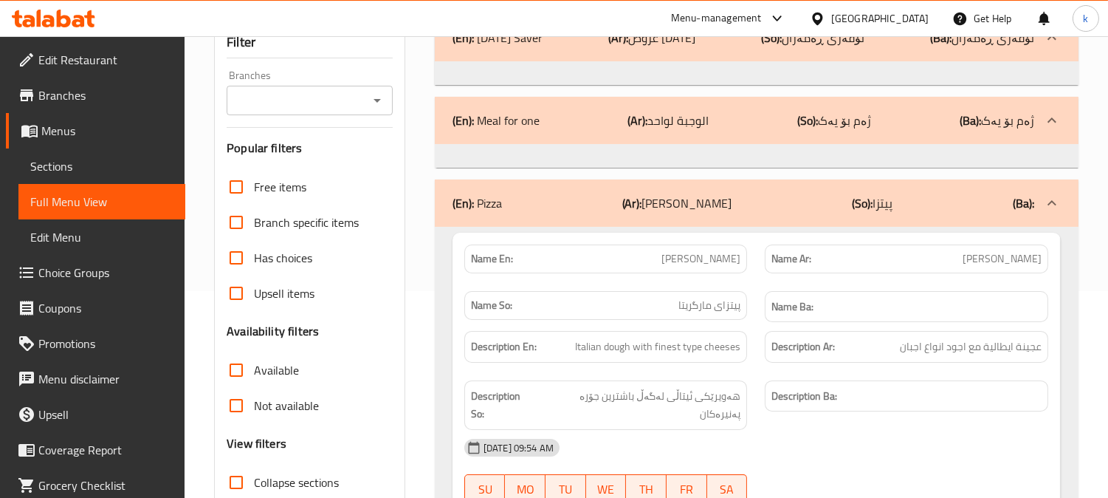
scroll to position [69, 0]
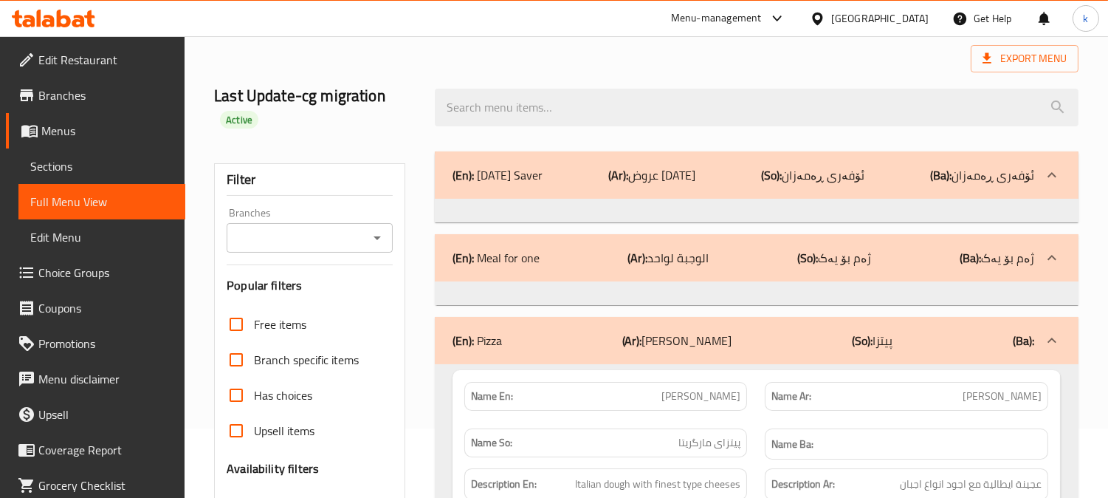
click at [309, 247] on input "Branches" at bounding box center [297, 237] width 133 height 21
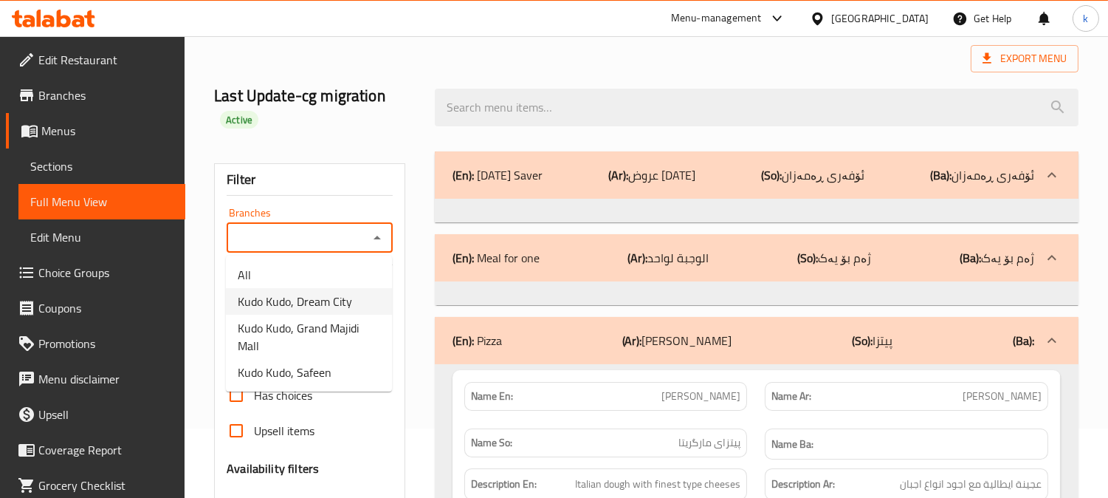
click at [321, 301] on span "Kudo Kudo, Dream City" at bounding box center [295, 301] width 114 height 18
type input "Kudo Kudo, Dream City"
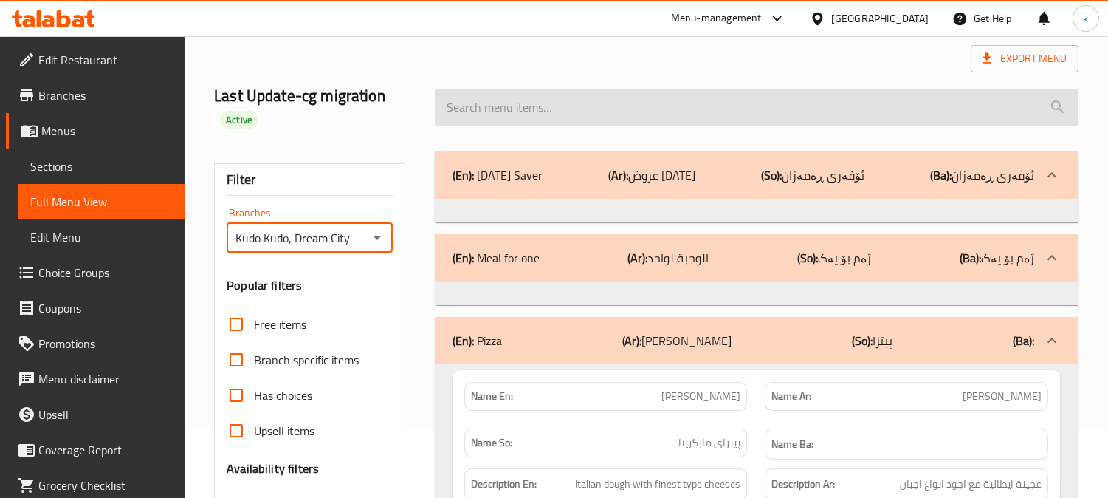
click at [562, 109] on input "search" at bounding box center [757, 108] width 644 height 38
paste input "Kudo Rizo"
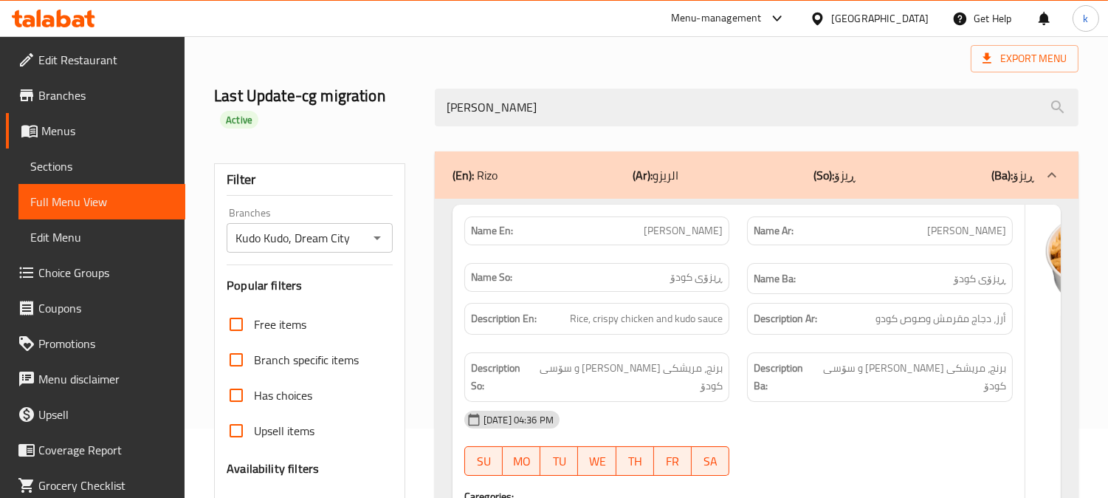
type input "Kudo Rizo"
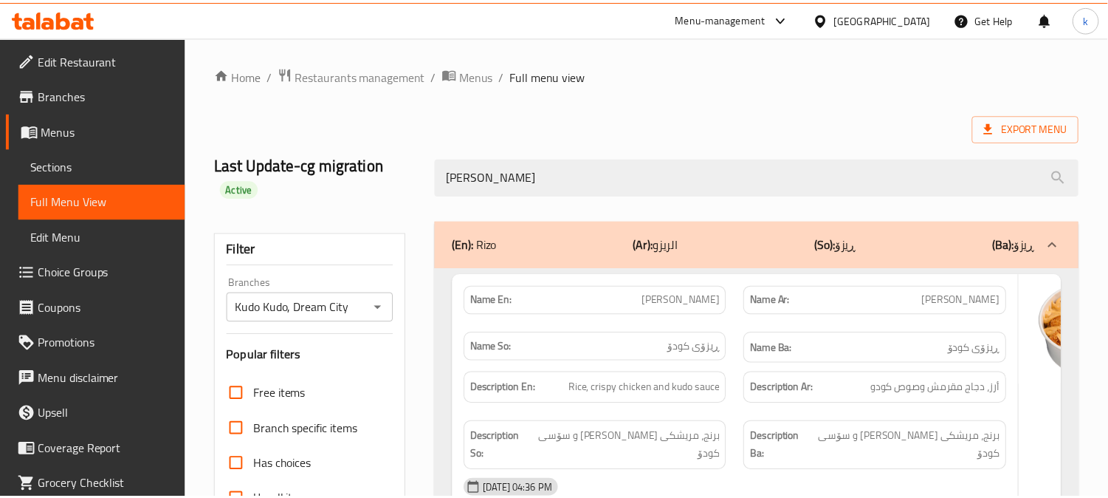
scroll to position [326, 0]
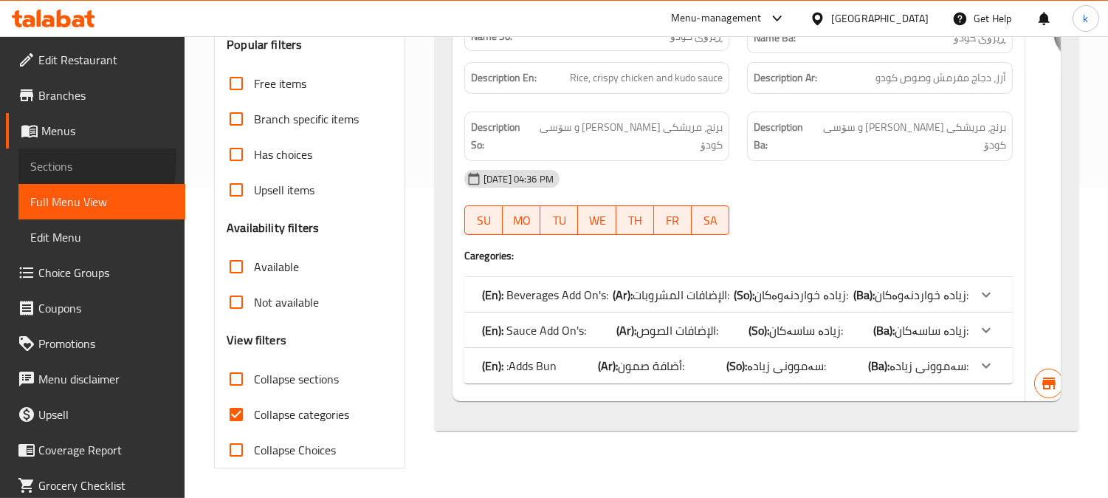
click at [61, 160] on span "Sections" at bounding box center [101, 166] width 143 height 18
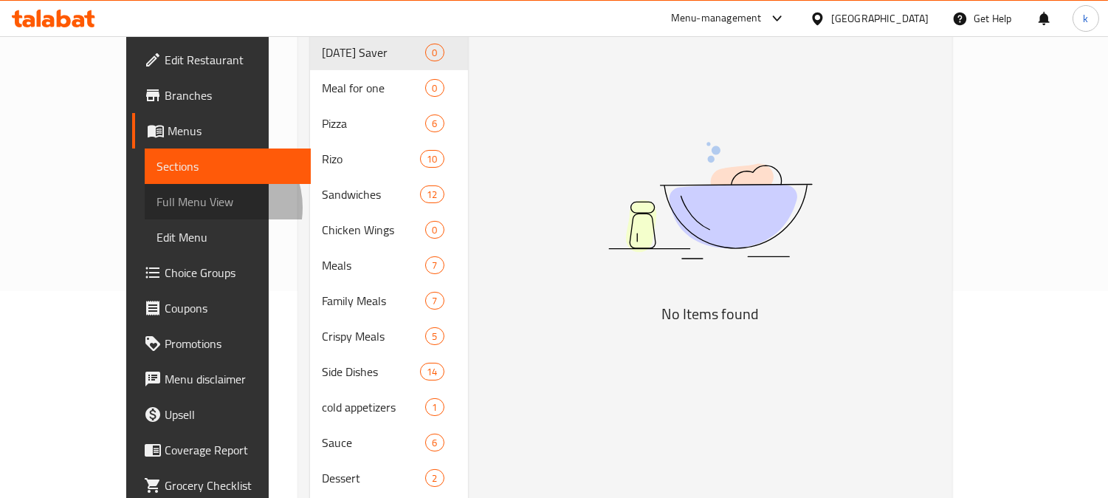
click at [157, 207] on span "Full Menu View" at bounding box center [228, 202] width 143 height 18
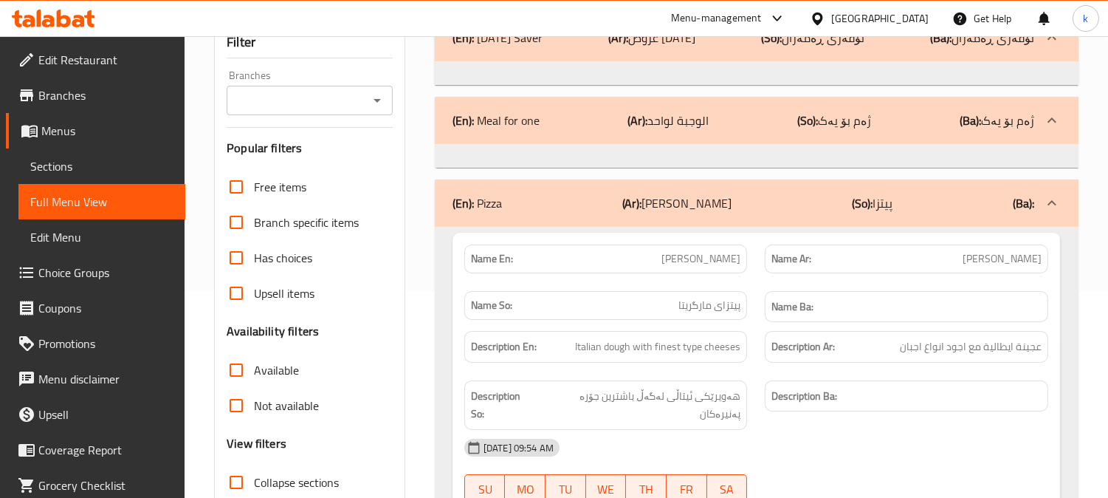
drag, startPoint x: 303, startPoint y: 75, endPoint x: 318, endPoint y: 108, distance: 36.1
click at [303, 75] on div "Branches Branches" at bounding box center [310, 92] width 166 height 45
click at [320, 113] on div "Branches" at bounding box center [310, 101] width 166 height 30
click at [315, 97] on input "Branches" at bounding box center [297, 100] width 133 height 21
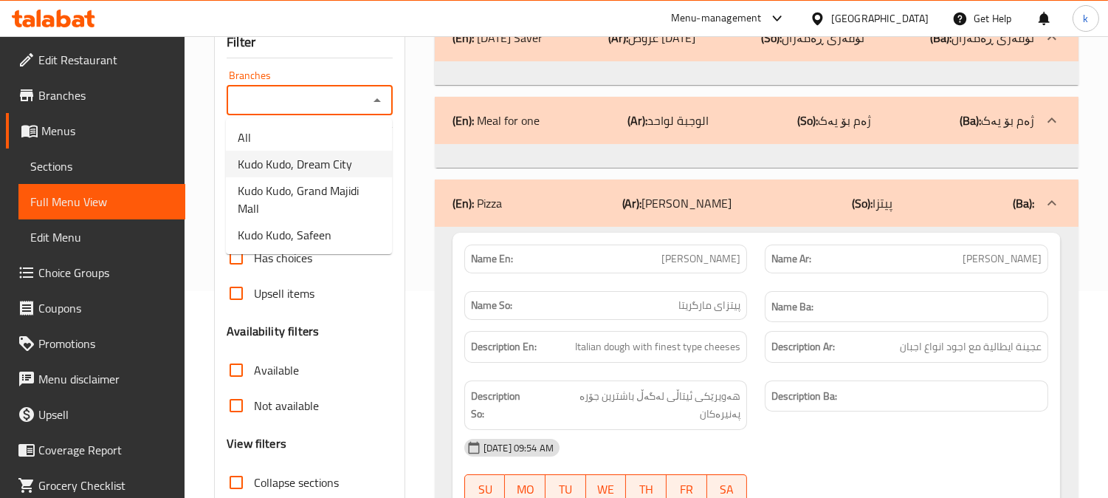
click at [326, 156] on span "Kudo Kudo, Dream City" at bounding box center [295, 164] width 114 height 18
type input "Kudo Kudo, Dream City"
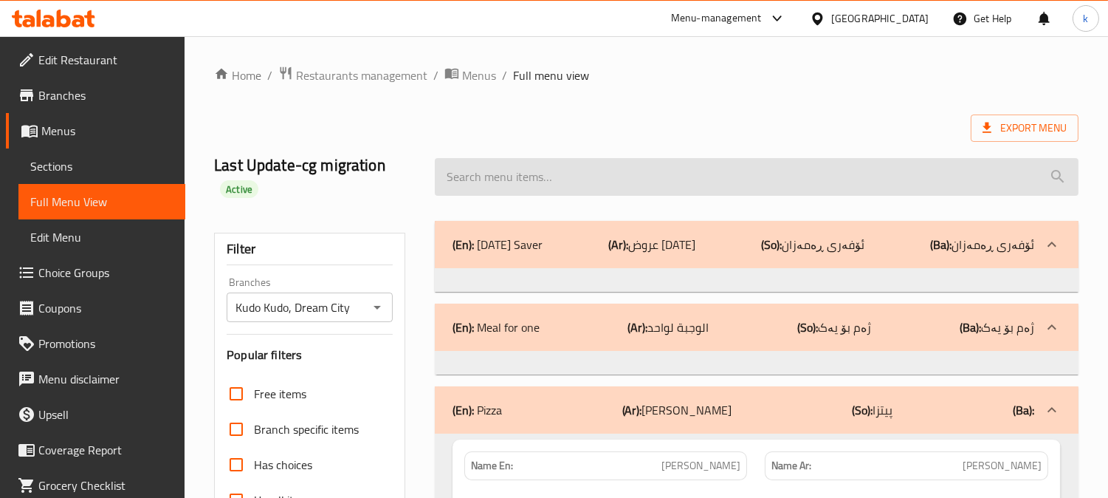
click at [605, 175] on input "search" at bounding box center [757, 177] width 644 height 38
paste input "Spicy Rizo"
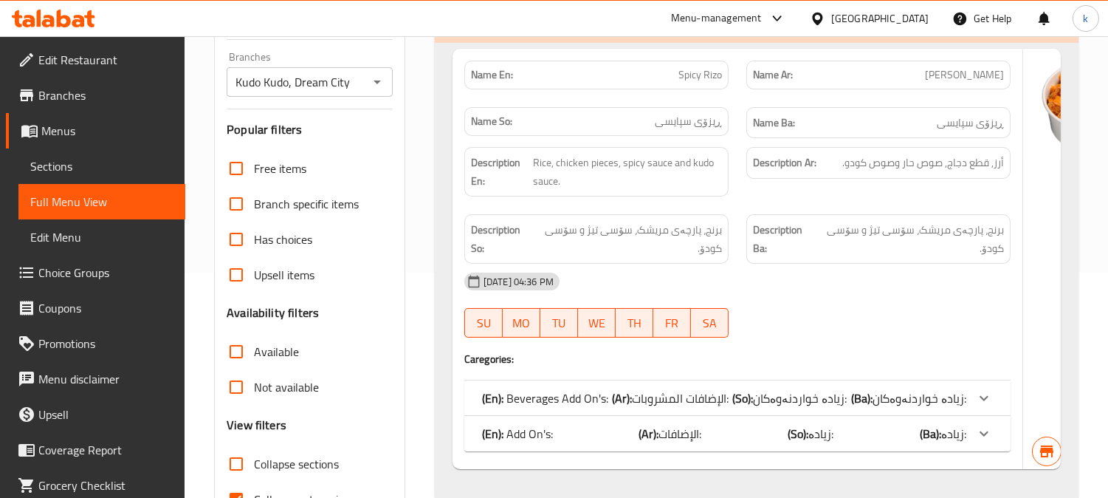
scroll to position [173, 0]
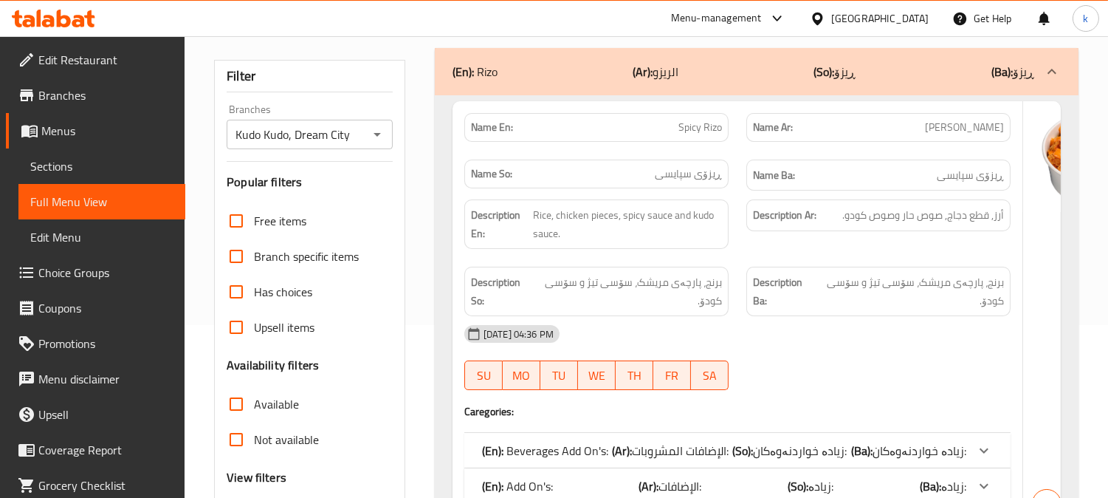
type input "Spicy Rizo"
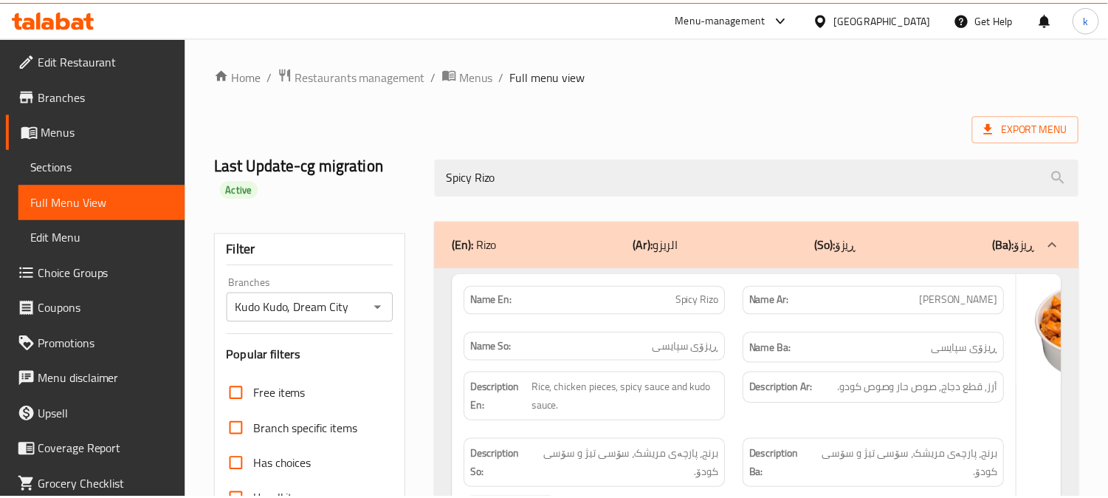
scroll to position [310, 0]
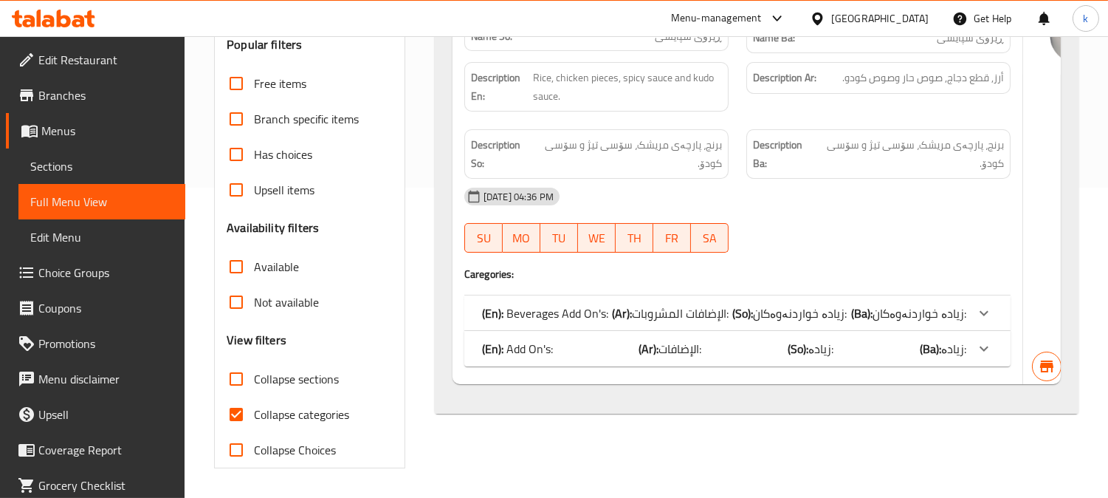
click at [63, 163] on span "Sections" at bounding box center [101, 166] width 143 height 18
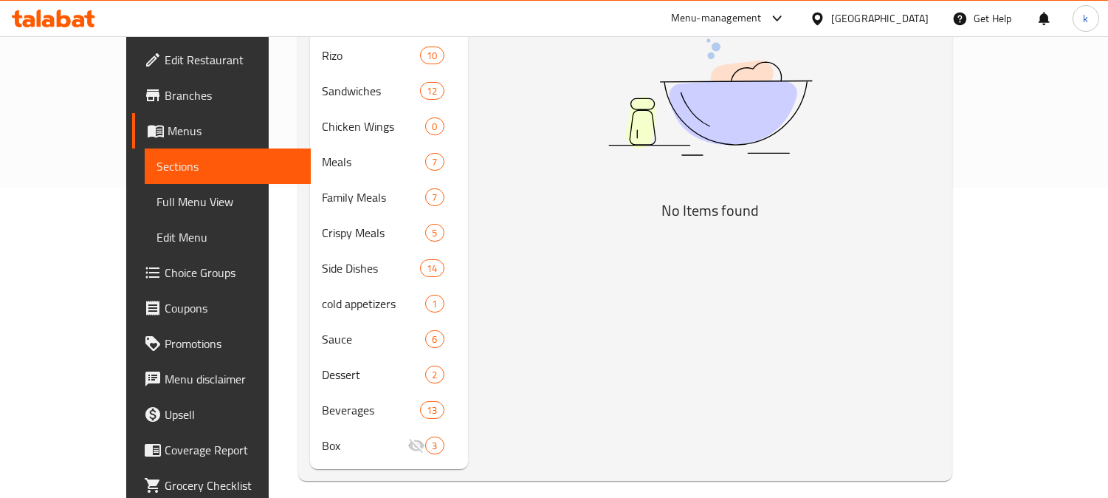
scroll to position [207, 0]
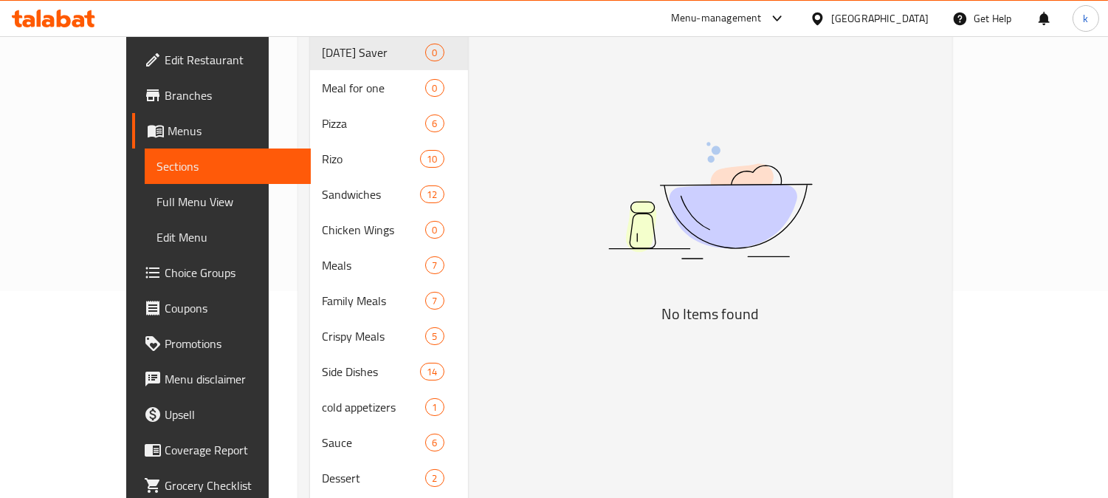
click at [157, 193] on span "Full Menu View" at bounding box center [228, 202] width 143 height 18
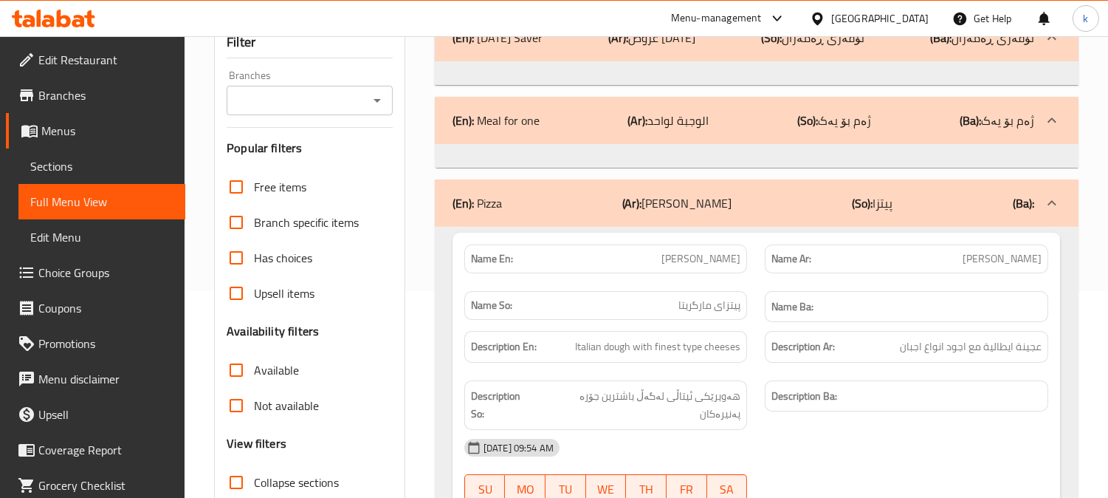
scroll to position [69, 0]
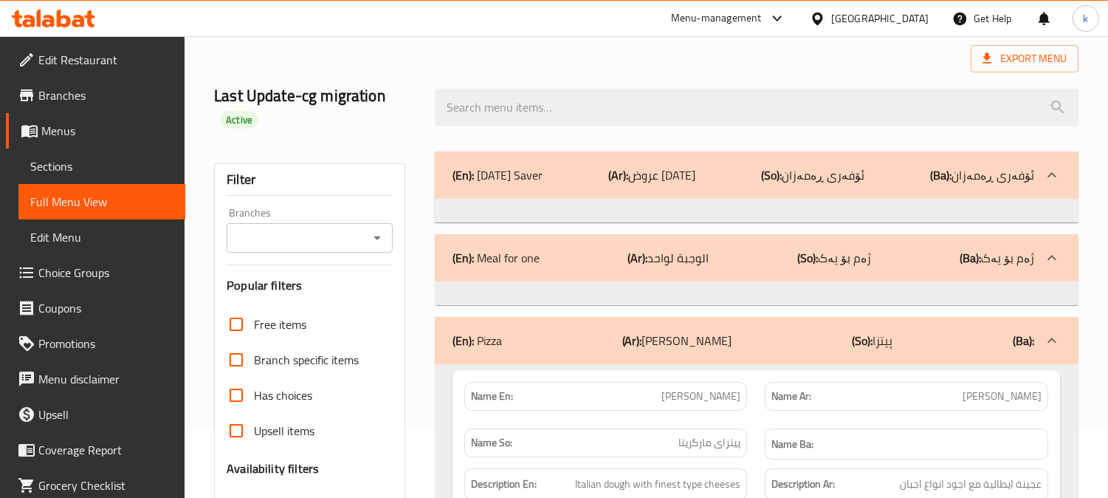
click at [299, 208] on div "Branches Branches" at bounding box center [310, 229] width 166 height 45
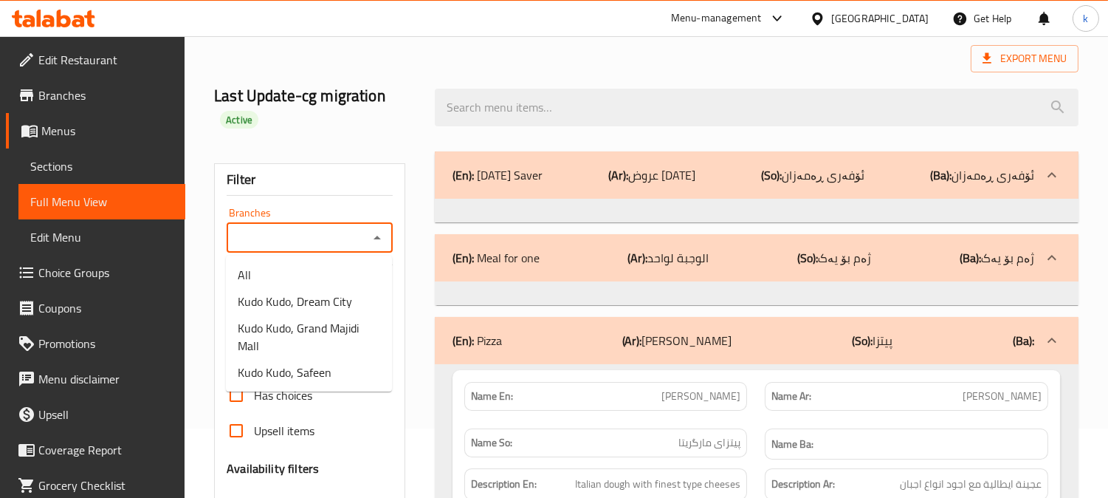
click at [307, 247] on input "Branches" at bounding box center [297, 237] width 133 height 21
click at [315, 326] on span "Kudo Kudo, Grand Majidi Mall" at bounding box center [309, 336] width 143 height 35
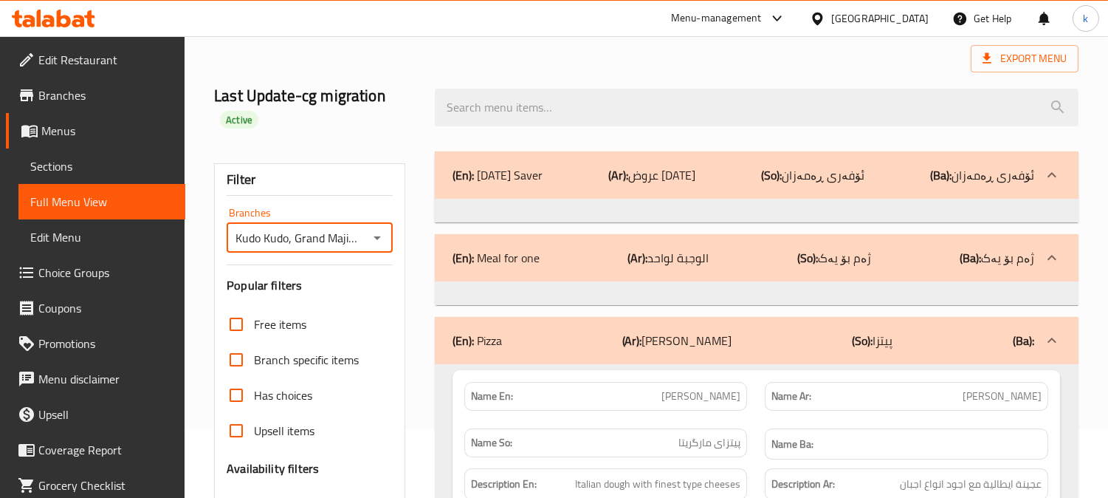
click at [354, 235] on div at bounding box center [554, 249] width 1108 height 498
click at [374, 233] on icon "Open" at bounding box center [377, 238] width 18 height 18
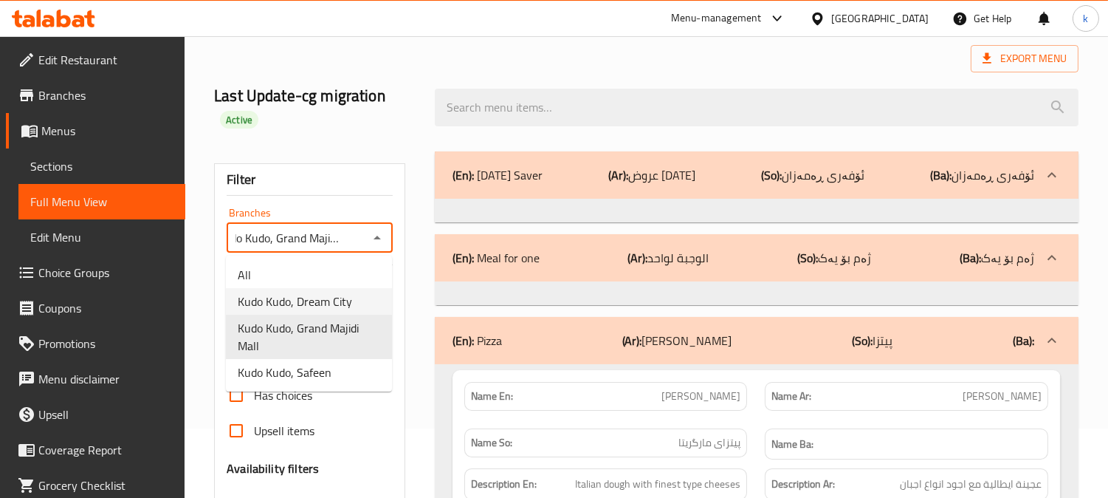
click at [346, 292] on span "Kudo Kudo, Dream City" at bounding box center [295, 301] width 114 height 18
type input "Kudo Kudo, Dream City"
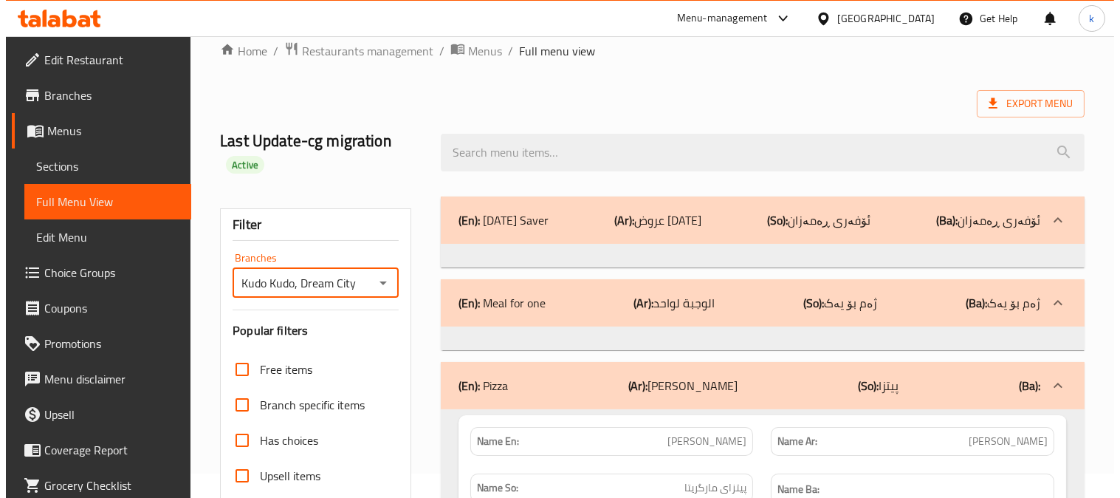
scroll to position [0, 0]
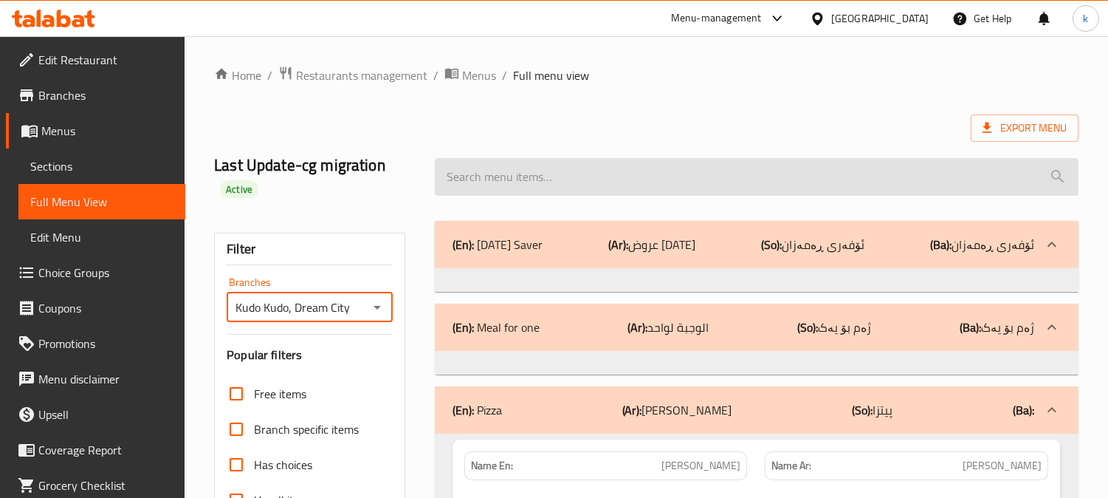
click at [543, 165] on input "search" at bounding box center [757, 177] width 644 height 38
paste input "Cheese Rizo"
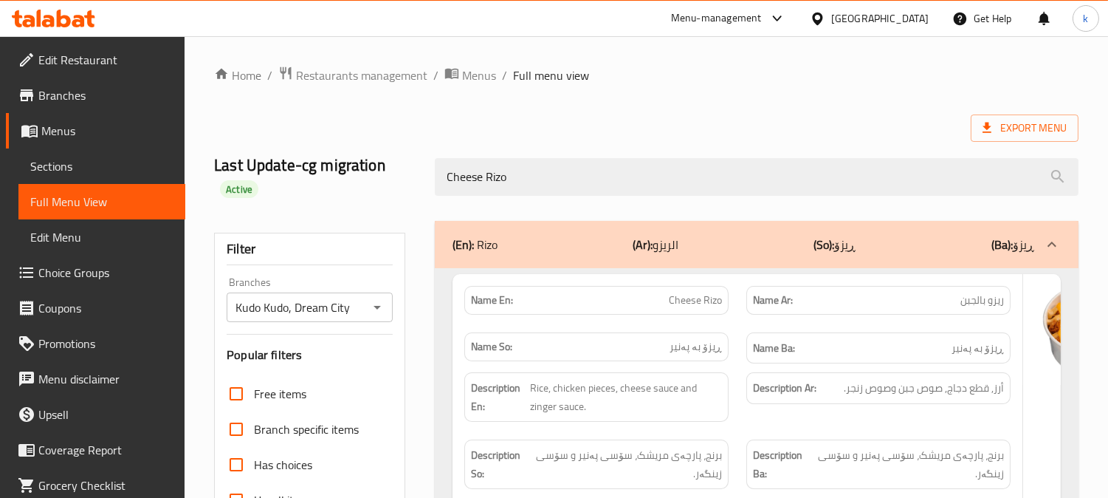
type input "Cheese Rizo"
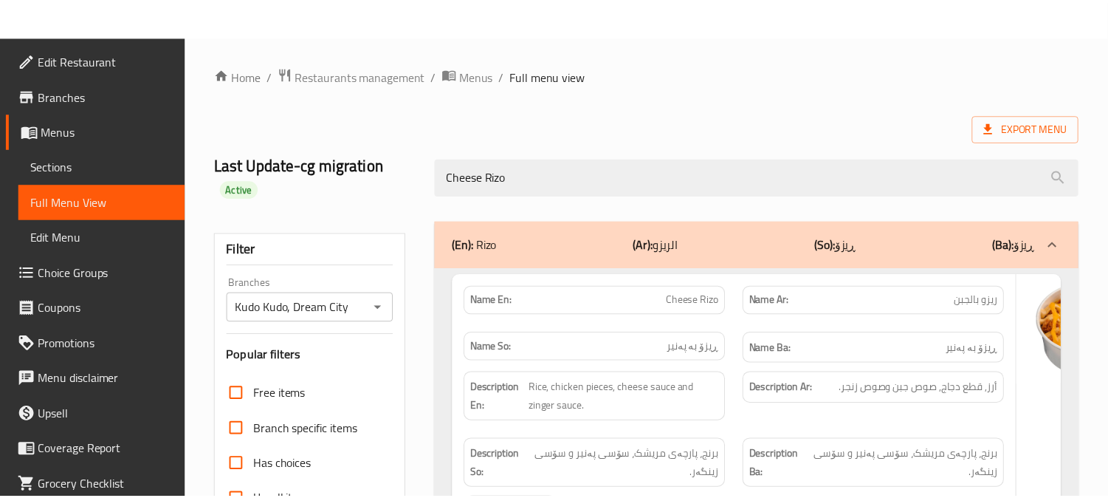
scroll to position [310, 0]
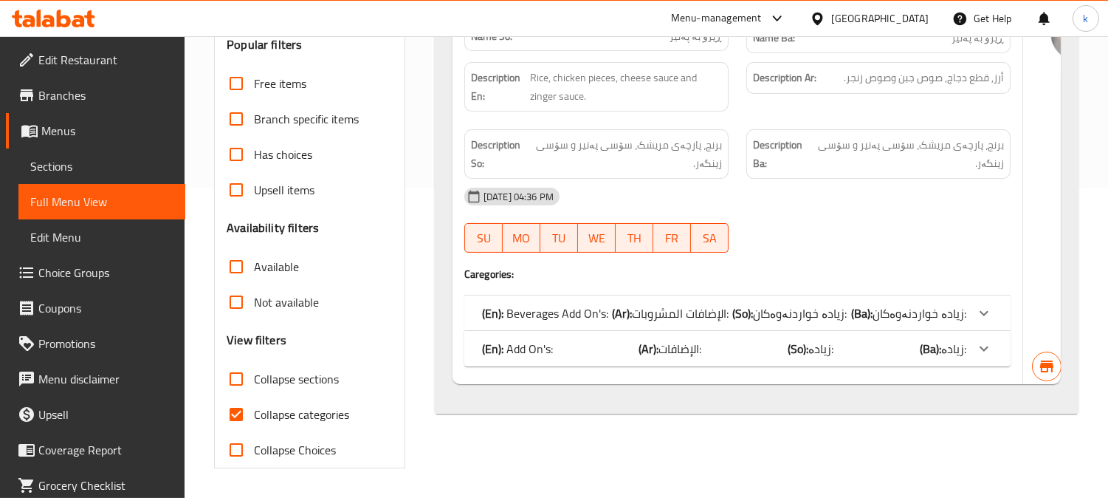
click at [79, 160] on span "Sections" at bounding box center [101, 166] width 143 height 18
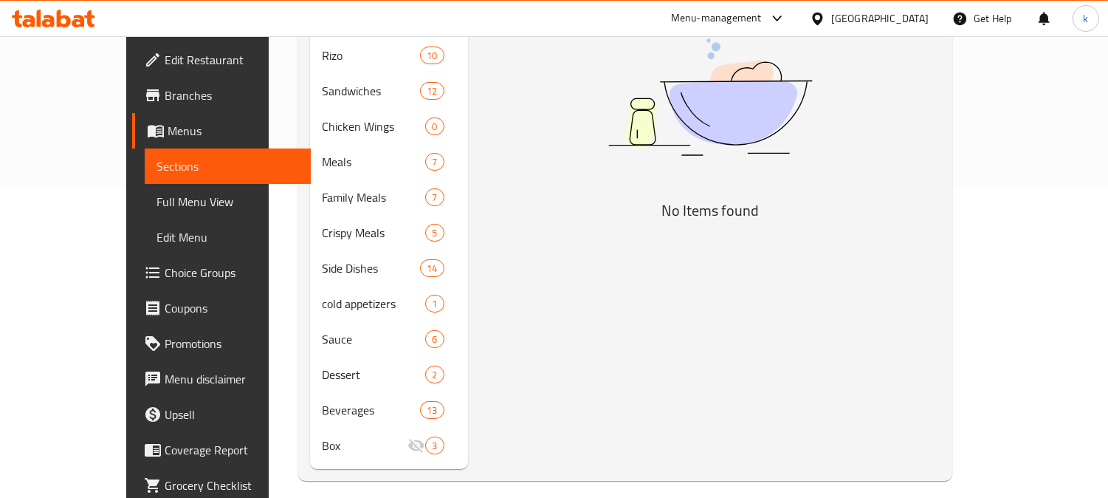
scroll to position [207, 0]
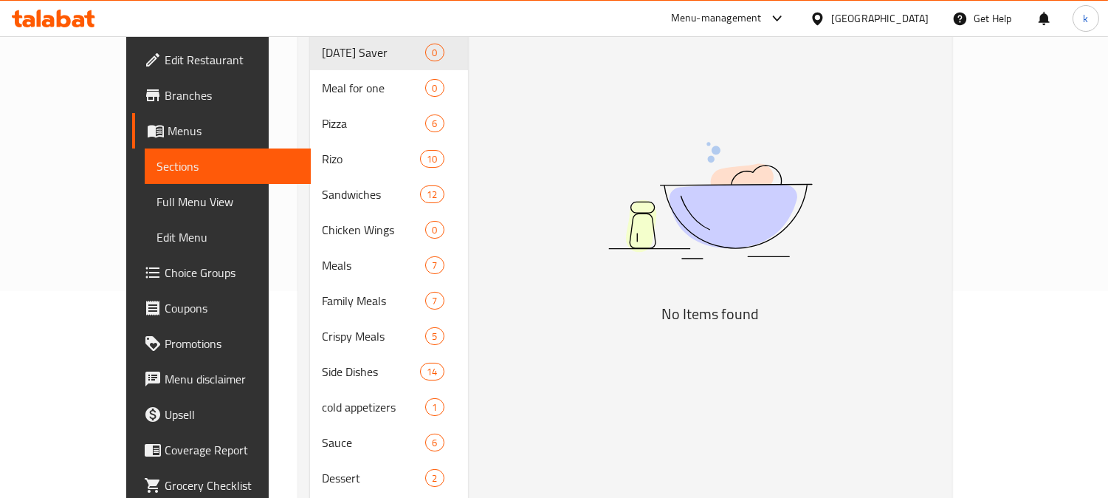
click at [157, 205] on span "Full Menu View" at bounding box center [228, 202] width 143 height 18
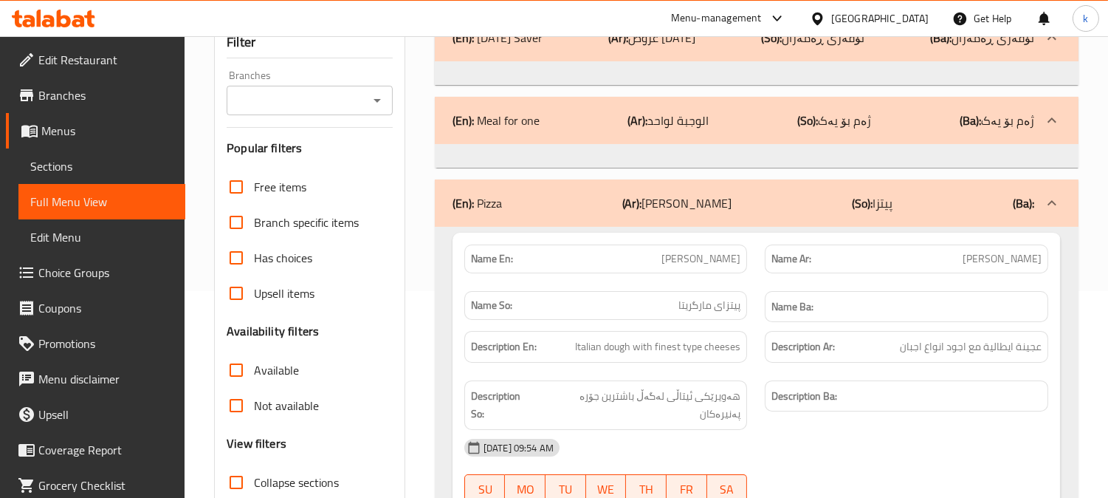
scroll to position [69, 0]
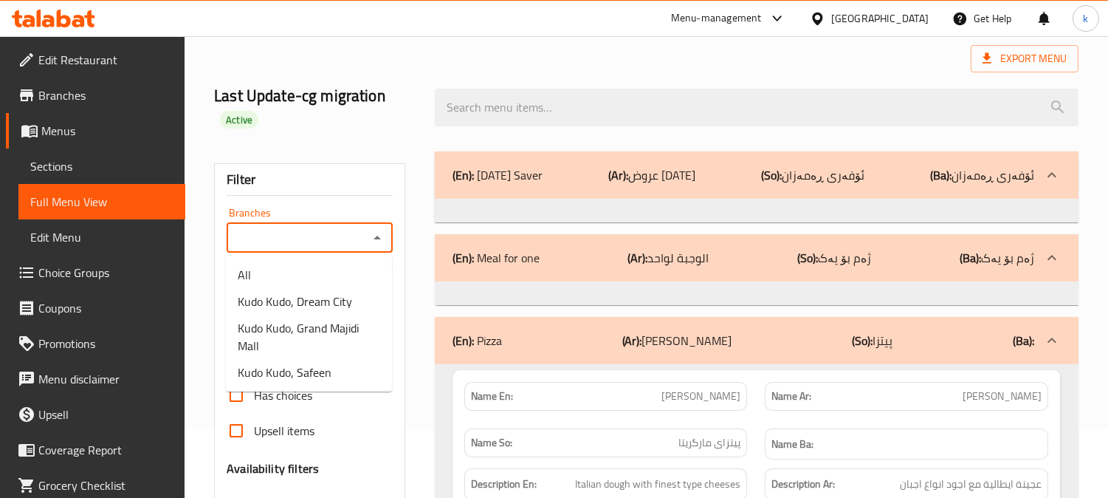
drag, startPoint x: 304, startPoint y: 231, endPoint x: 321, endPoint y: 261, distance: 34.7
click at [304, 232] on input "Branches" at bounding box center [297, 237] width 133 height 21
drag, startPoint x: 332, startPoint y: 306, endPoint x: 616, endPoint y: 205, distance: 301.0
click at [333, 306] on span "Kudo Kudo, Dream City" at bounding box center [295, 301] width 114 height 18
type input "Kudo Kudo, Dream City"
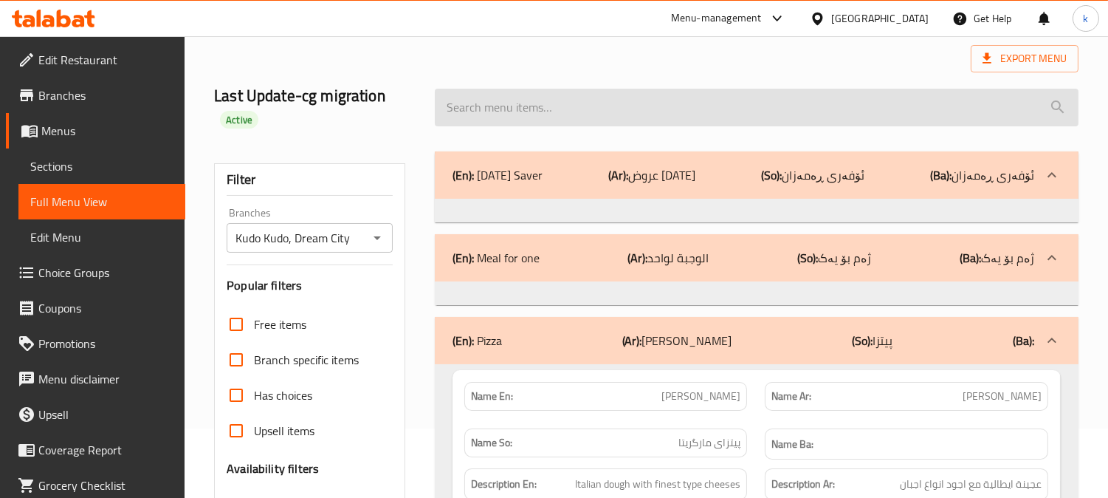
click at [555, 126] on input "search" at bounding box center [757, 108] width 644 height 38
paste input "BBQ Rizo"
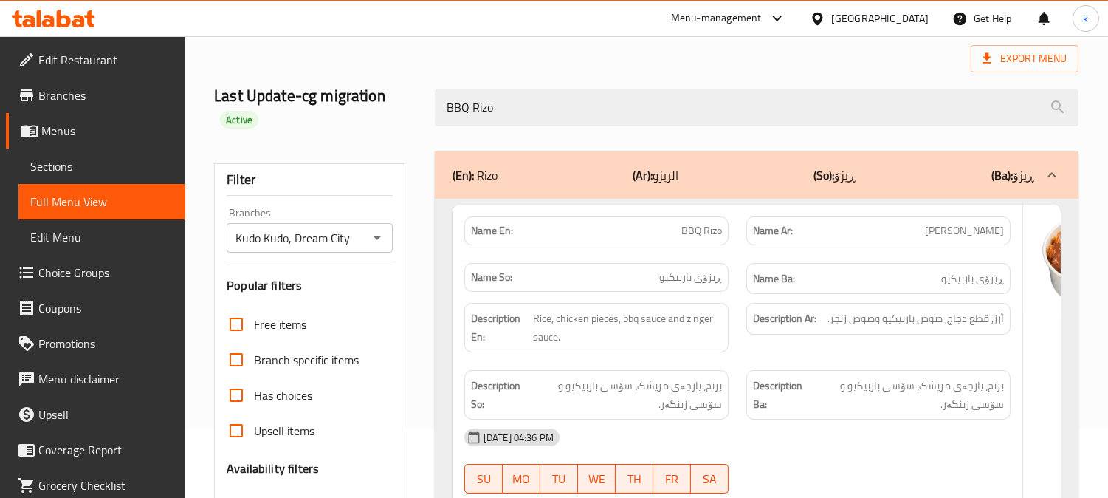
type input "BBQ Rizo"
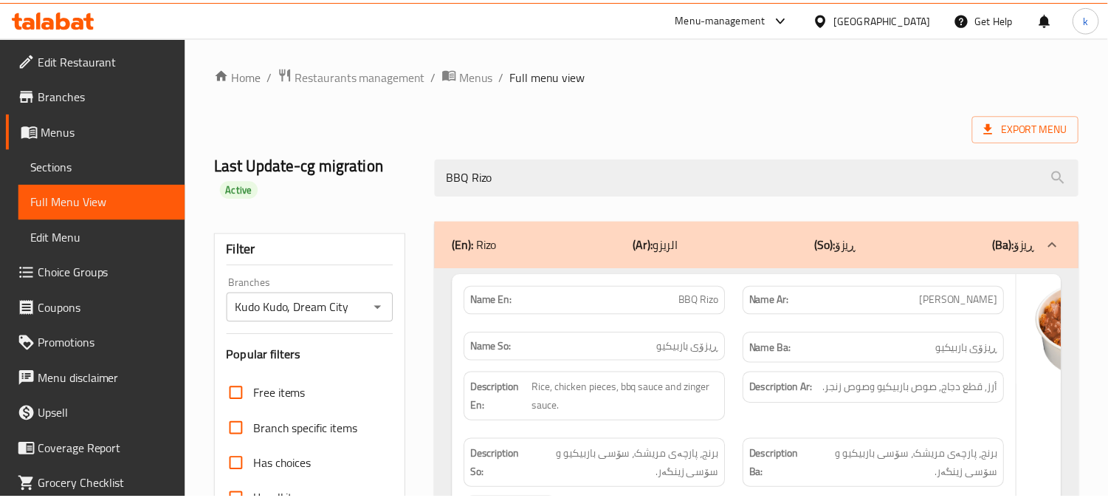
scroll to position [310, 0]
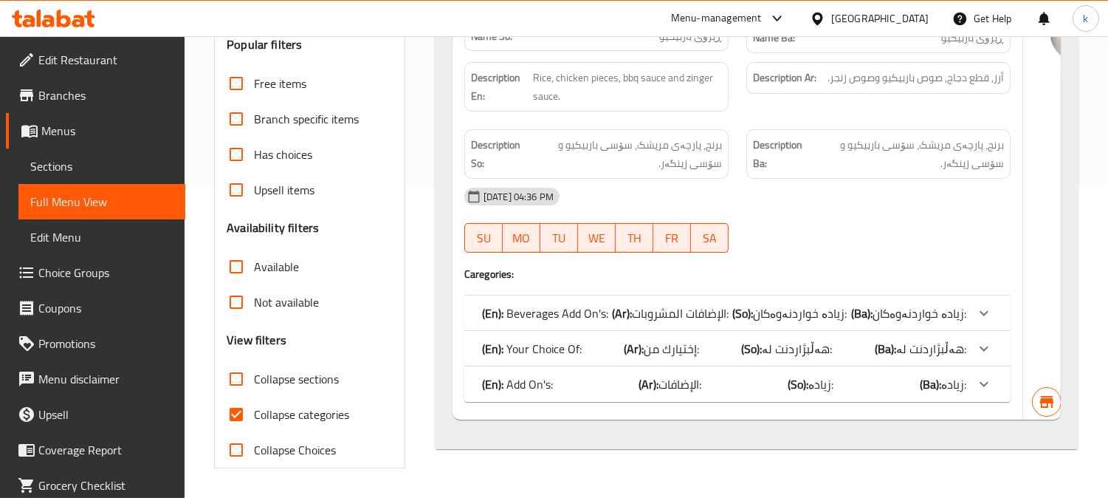
click at [96, 207] on span "Full Menu View" at bounding box center [101, 202] width 143 height 18
click at [78, 170] on span "Sections" at bounding box center [101, 166] width 143 height 18
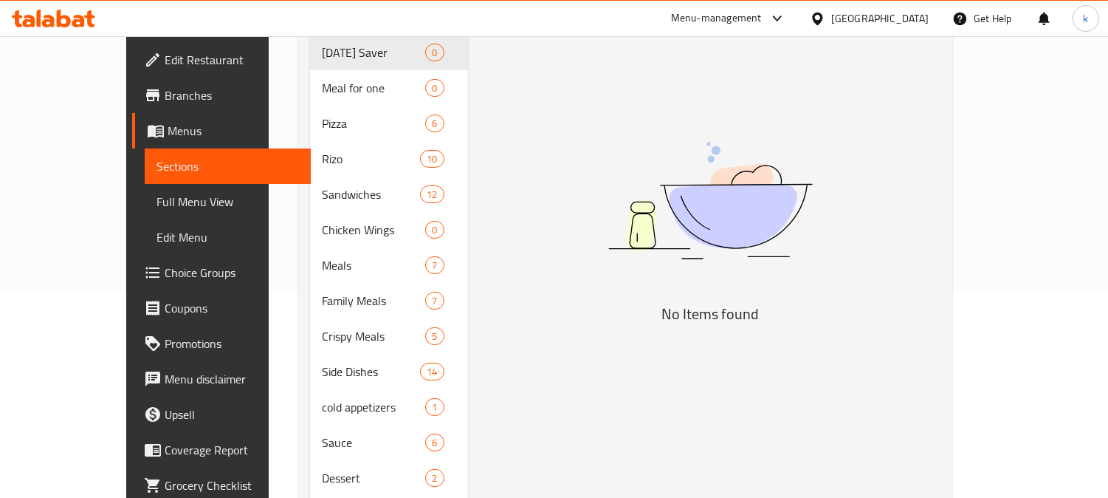
click at [157, 205] on span "Full Menu View" at bounding box center [228, 202] width 143 height 18
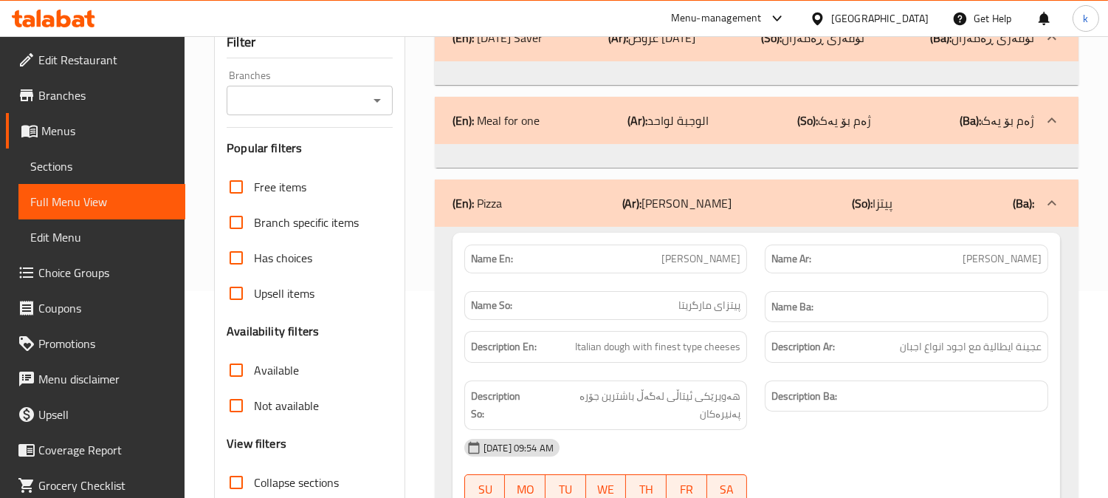
scroll to position [69, 0]
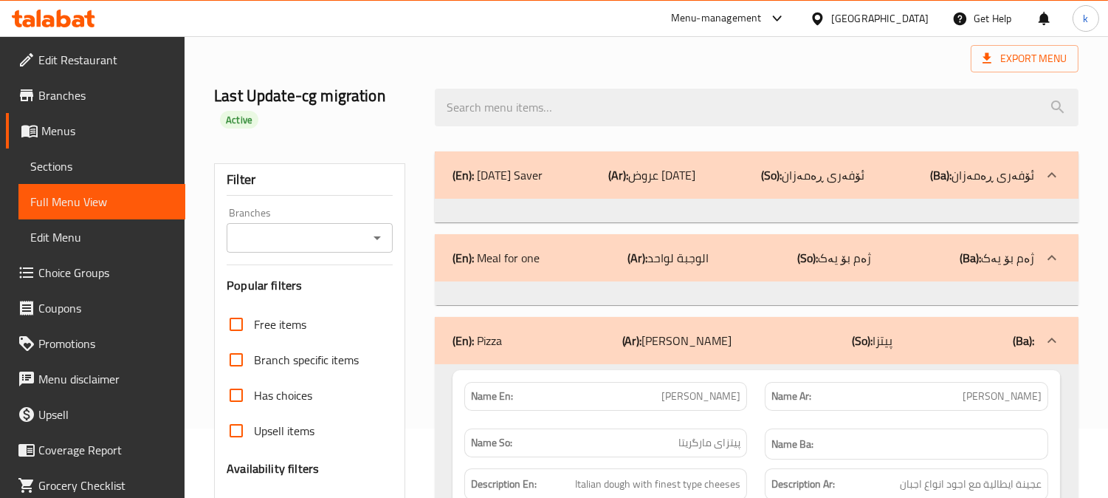
drag, startPoint x: 300, startPoint y: 211, endPoint x: 307, endPoint y: 231, distance: 21.3
click at [299, 216] on div "Branches Branches" at bounding box center [310, 229] width 166 height 45
click at [310, 241] on input "Branches" at bounding box center [297, 237] width 133 height 21
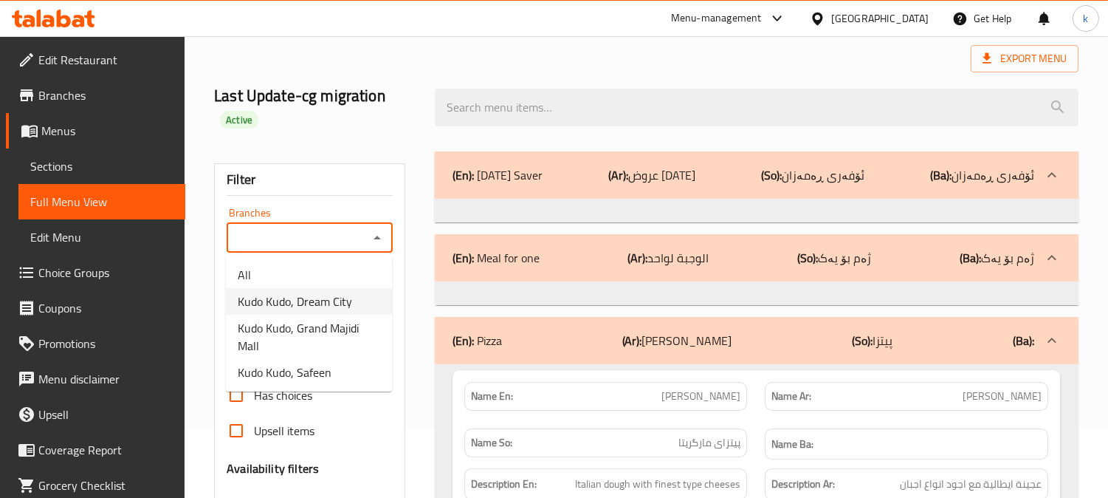
click at [318, 300] on span "Kudo Kudo, Dream City" at bounding box center [295, 301] width 114 height 18
type input "Kudo Kudo, Dream City"
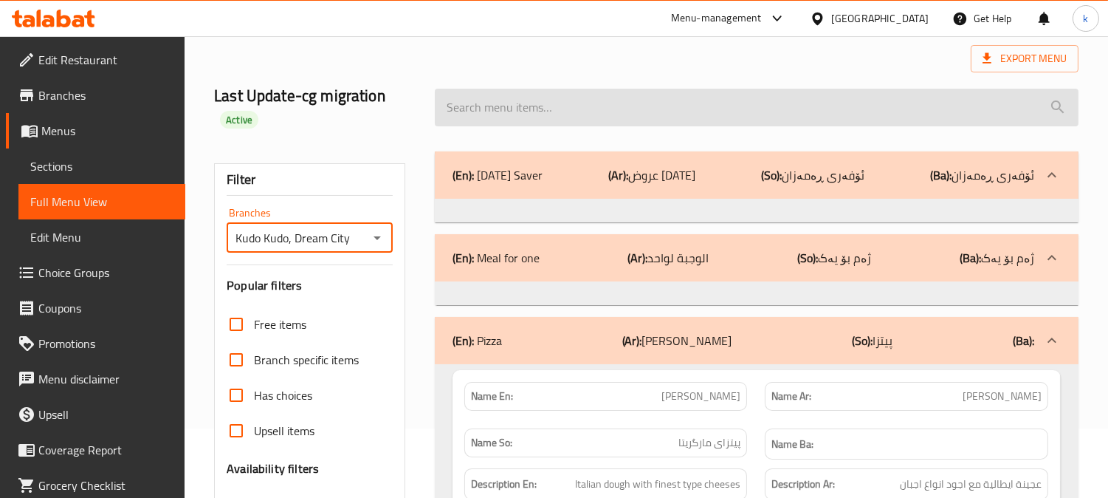
click at [529, 126] on input "search" at bounding box center [757, 108] width 644 height 38
paste input "Herbs Rizo"
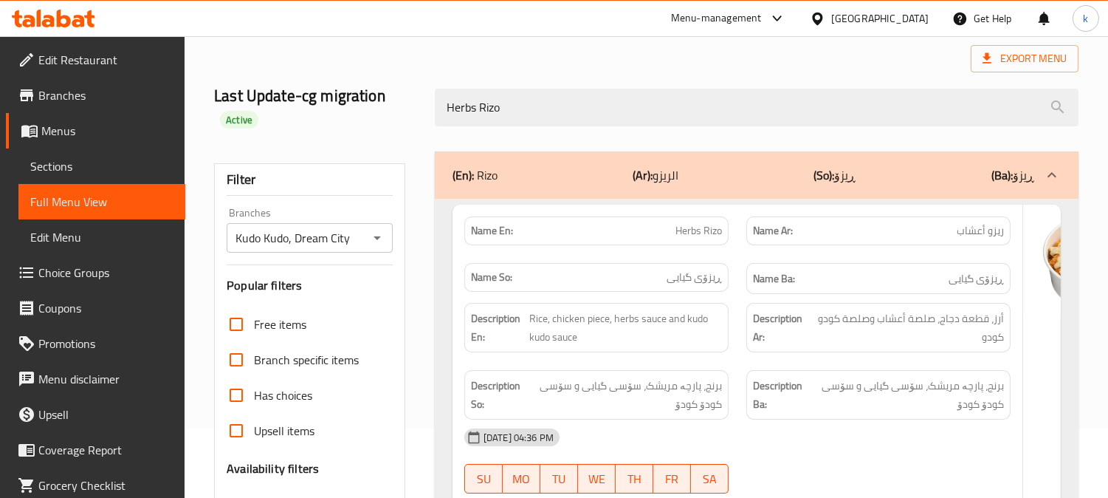
type input "Herbs Rizo"
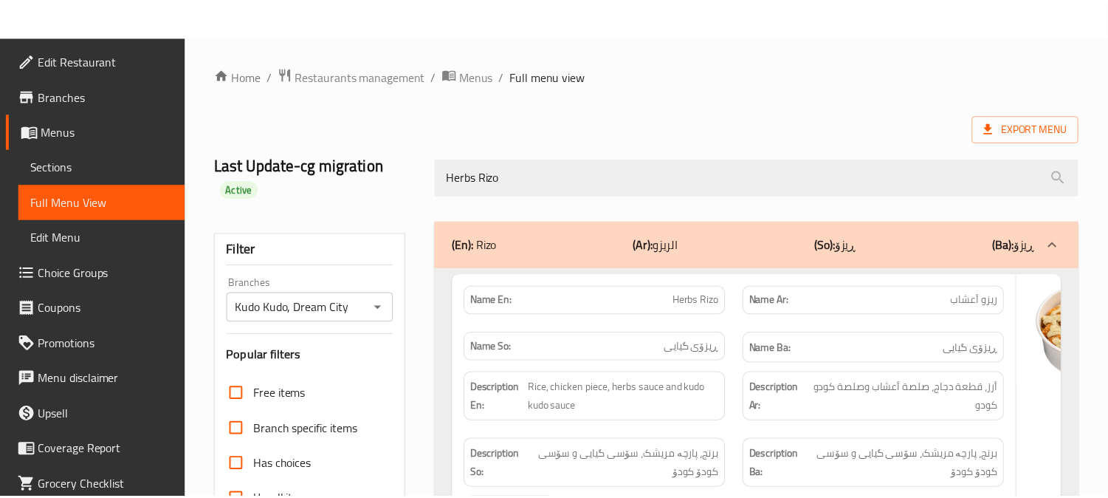
scroll to position [310, 0]
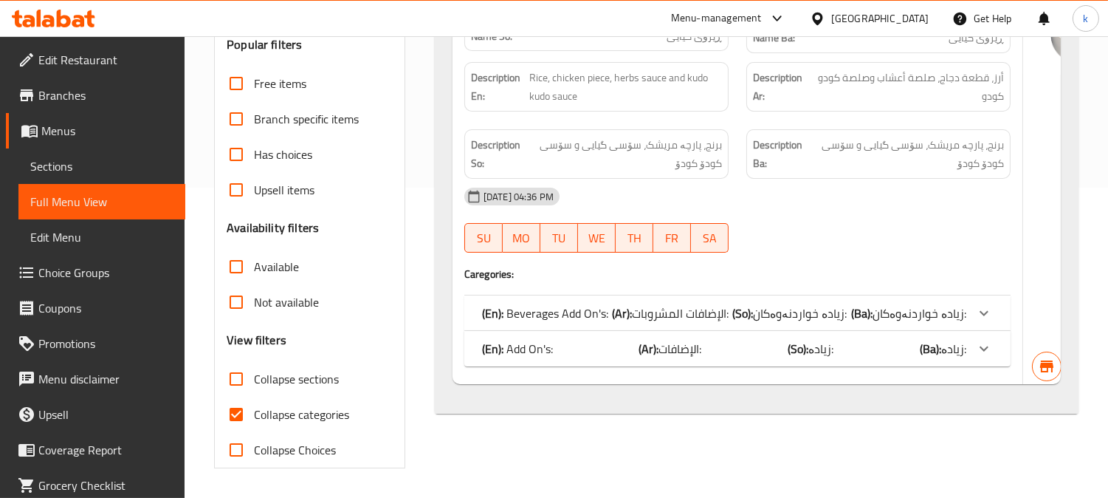
click at [69, 23] on icon at bounding box center [64, 19] width 14 height 18
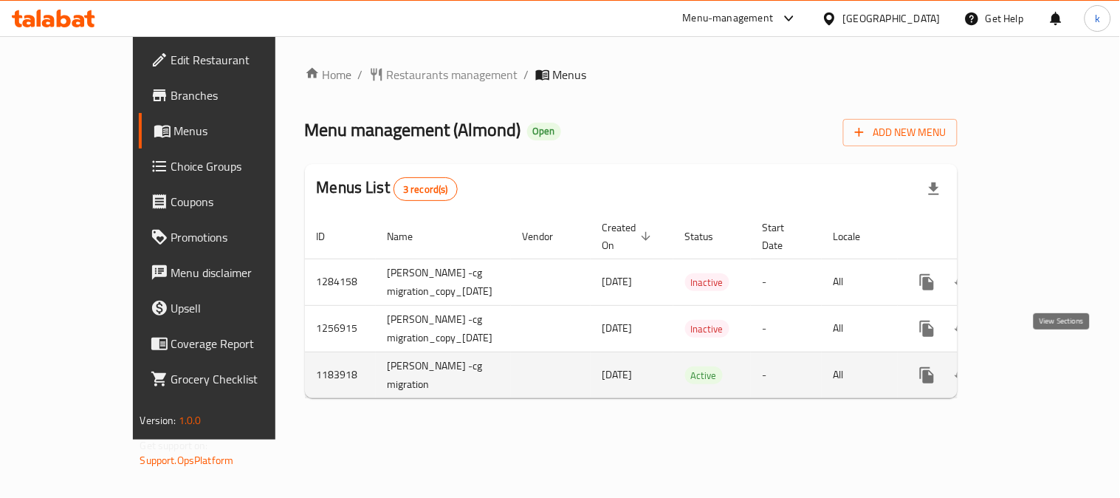
click at [1043, 366] on icon "enhanced table" at bounding box center [1034, 375] width 18 height 18
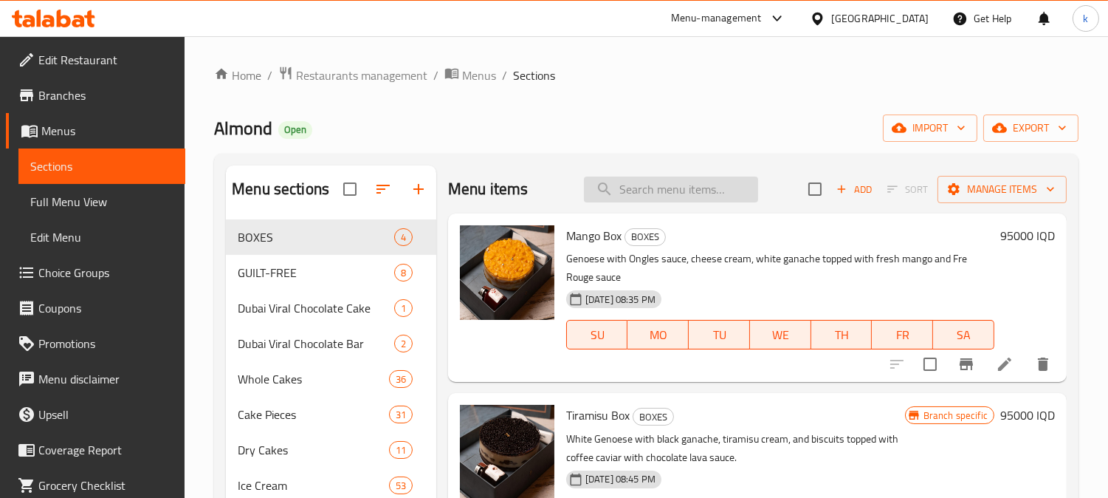
click at [638, 196] on input "search" at bounding box center [671, 189] width 174 height 26
paste input "Diet Chocolate Tart"
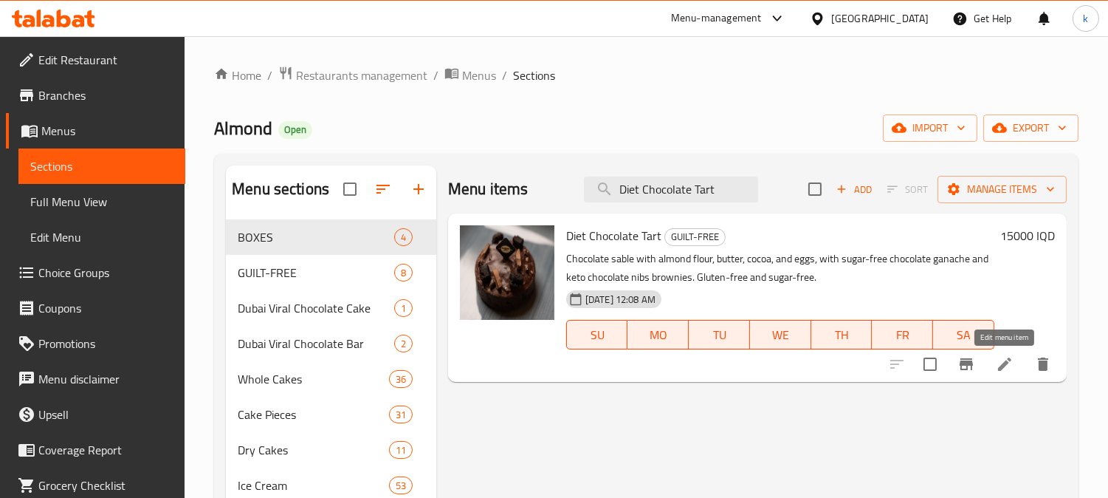
type input "Diet Chocolate Tart"
click at [998, 366] on icon at bounding box center [1005, 364] width 18 height 18
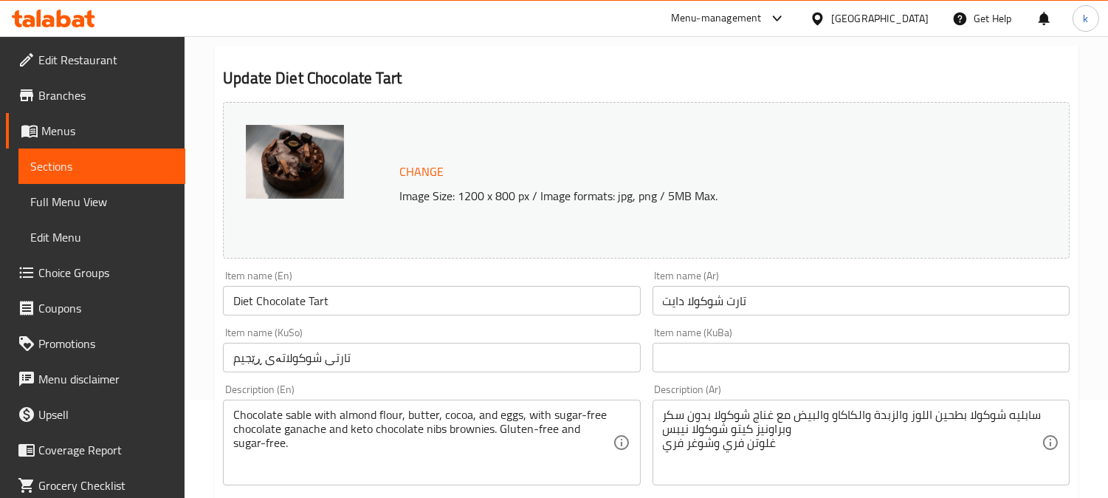
scroll to position [137, 0]
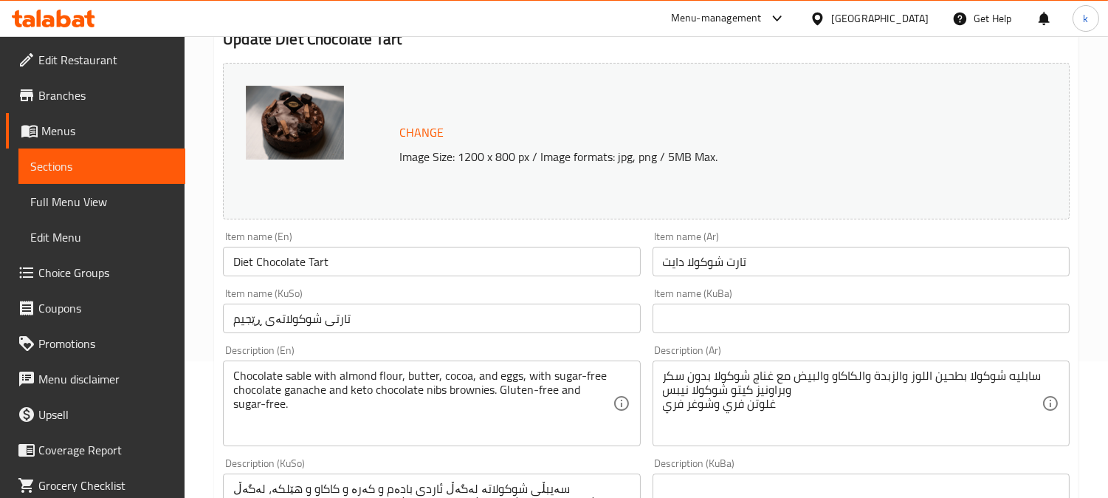
click at [419, 323] on input "تارتی شوکولاتەی ڕێجیم" at bounding box center [431, 318] width 417 height 30
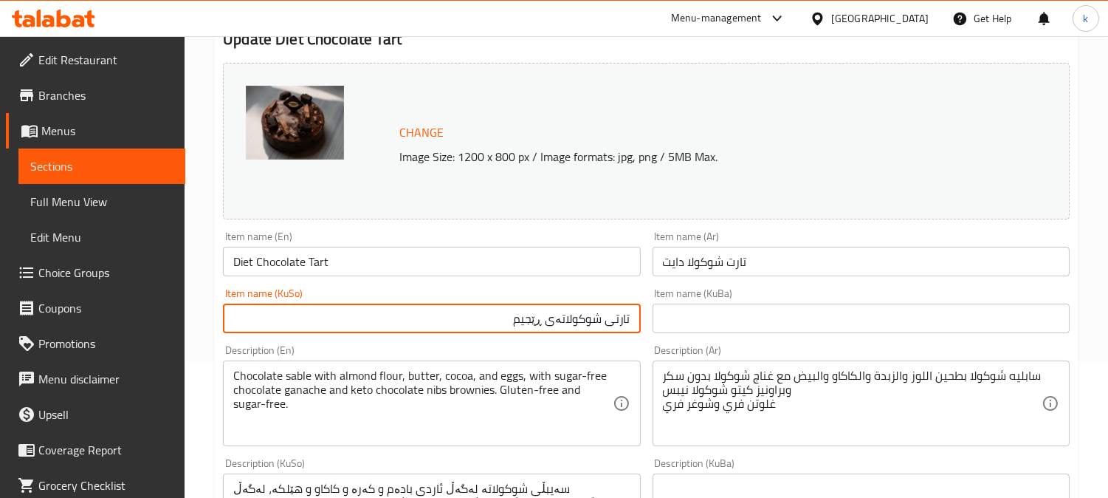
click at [629, 316] on input "تارتی شوکولاتەی ڕێجیم" at bounding box center [431, 318] width 417 height 30
click at [555, 318] on input "تەرتی چوکولاتەی دایت" at bounding box center [431, 318] width 417 height 30
type input "تەرتی چوکولاتەی دایت"
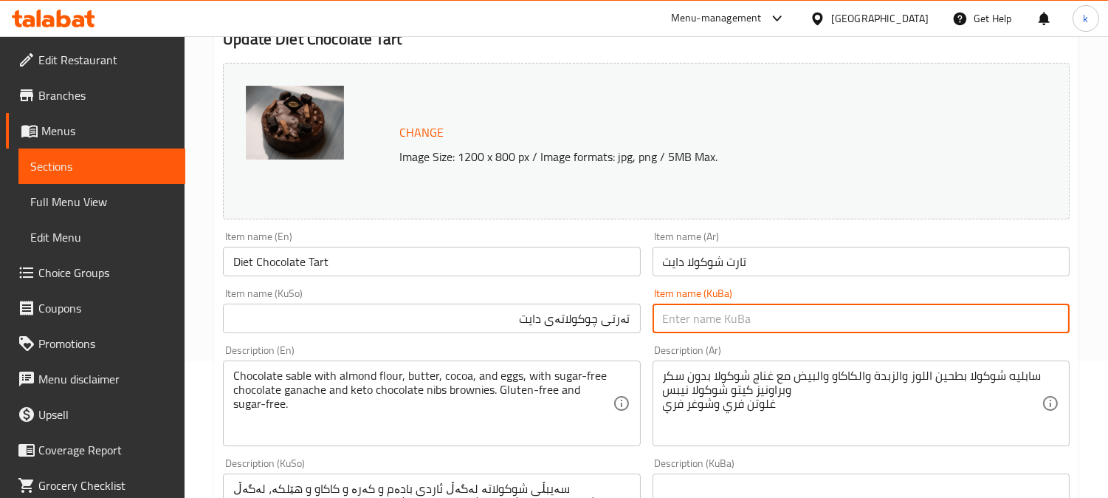
click at [750, 320] on input "text" at bounding box center [861, 318] width 417 height 30
paste input "تەرتی چوکولاتەی دایت"
type input "تەرتی چوکولاتەی دایت"
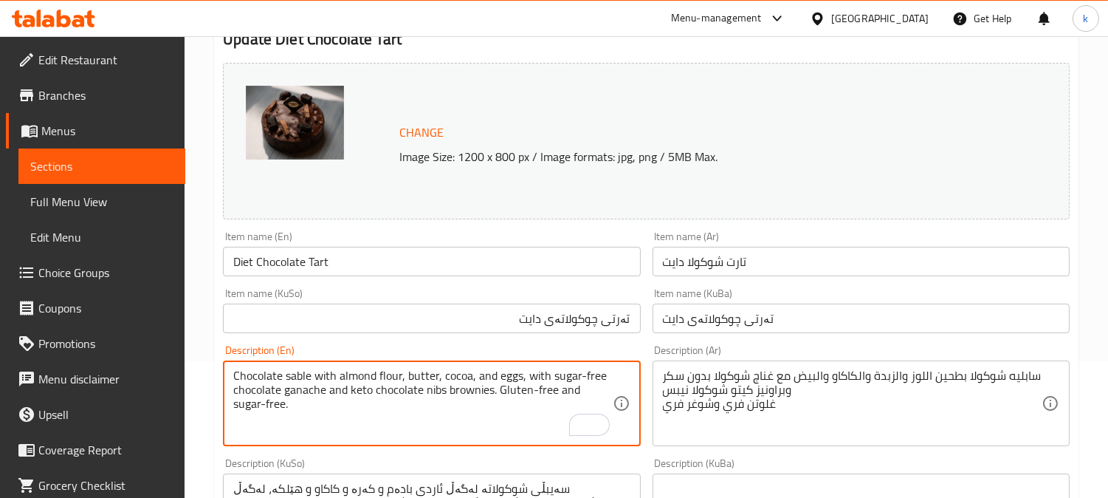
click at [483, 371] on textarea "Chocolate sable with almond flour, butter, cocoa, and eggs, with sugar-free cho…" at bounding box center [422, 403] width 379 height 70
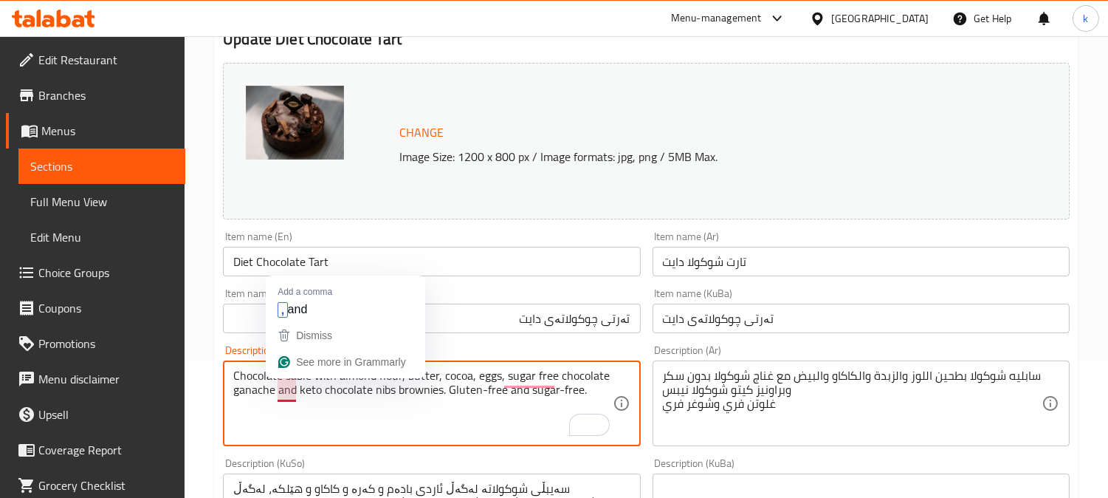
click at [291, 388] on textarea "Chocolate sable with almond flour, butter, cocoa, eggs, sugar free chocolate ga…" at bounding box center [422, 403] width 379 height 70
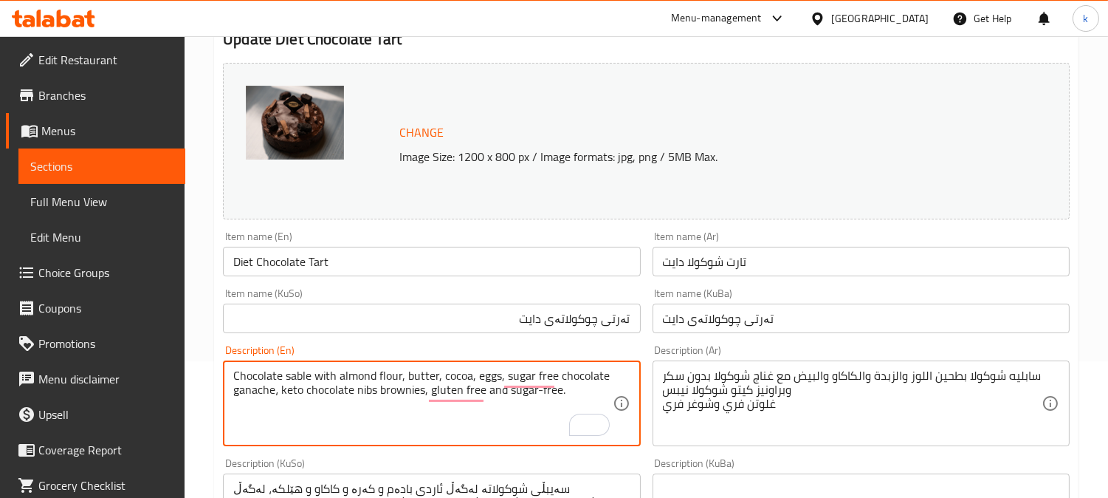
click at [569, 391] on textarea "Chocolate sable with almond flour, butter, cocoa, eggs, sugar free chocolate ga…" at bounding box center [422, 403] width 379 height 70
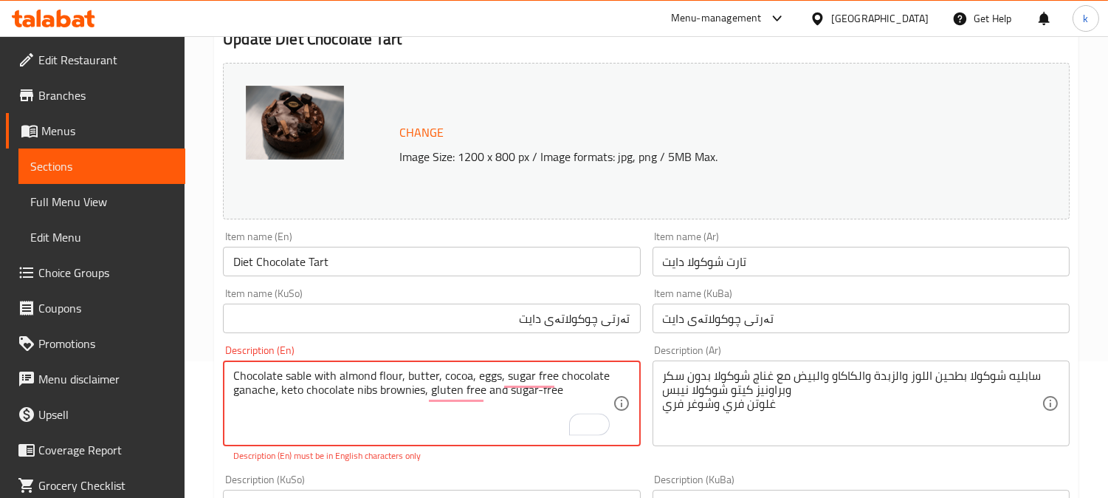
click at [461, 428] on textarea "Chocolate sable with almond flour, butter, cocoa, eggs, sugar free chocolate ga…" at bounding box center [422, 403] width 379 height 70
click at [540, 391] on textarea "Chocolate sable with almond flour, butter, cocoa, eggs, sugar free chocolate ga…" at bounding box center [422, 403] width 379 height 70
click at [518, 424] on textarea "Chocolate sable with almond flour, butter, cocoa, eggs, sugar free chocolate ga…" at bounding box center [422, 403] width 379 height 70
type textarea "Chocolate sable with almond flour, butter, cocoa, eggs, sugar free chocolate ga…"
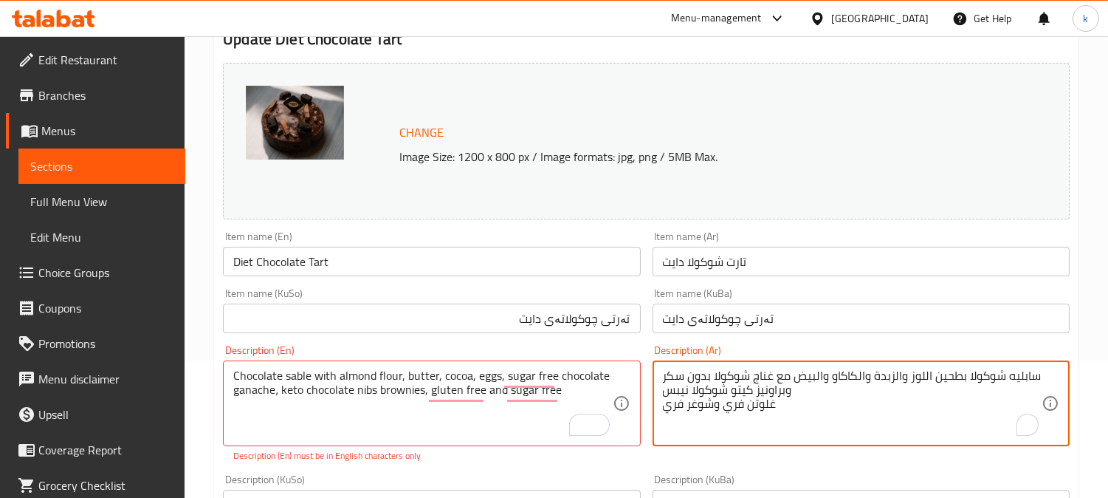
click at [801, 394] on textarea "سابليه شوكولا بطحين اللوز والزبدة والكاكاو والبيض مع غناج شوكولا بدون سكر وبراو…" at bounding box center [852, 403] width 379 height 70
paste textarea "وكولاتة سابل مع دقيق اللوز، زبدة، كاكاو، بيض، غاناش شوكولاتة خالي من السكر، برا…"
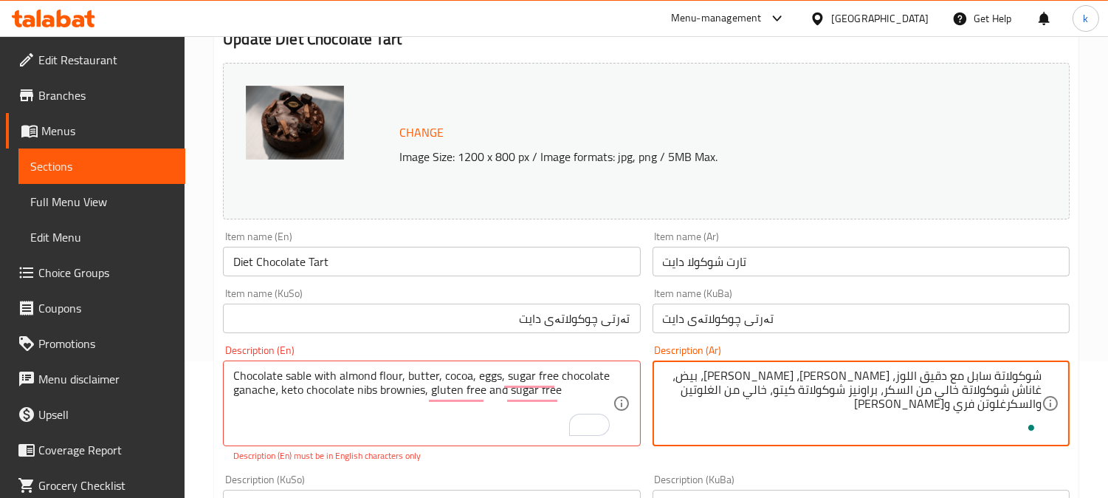
scroll to position [273, 0]
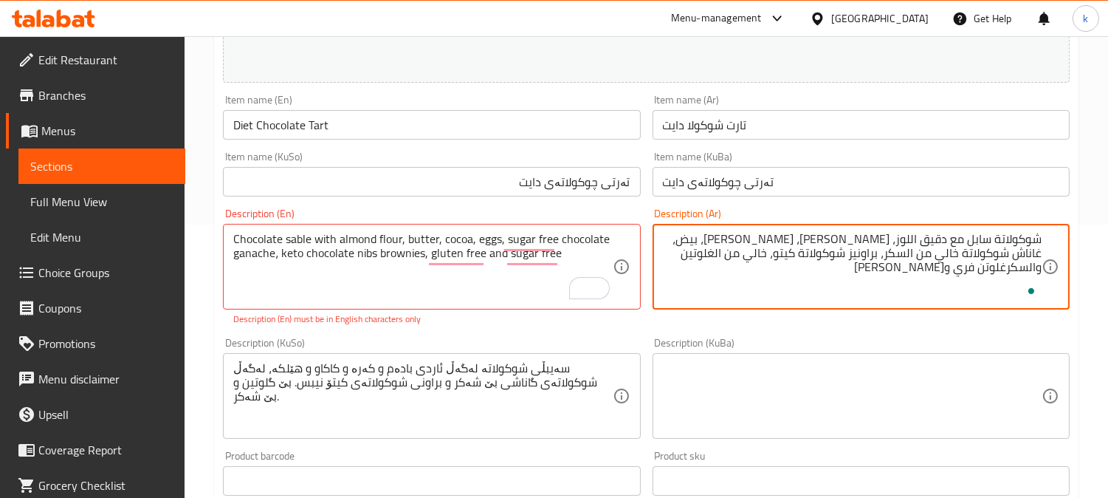
type textarea "شوكولاتة سابل مع دقيق اللوز، زبدة، كاكاو، بيض، غاناش شوكولاتة خالي من السكر، بر…"
click at [820, 374] on textarea at bounding box center [852, 396] width 379 height 70
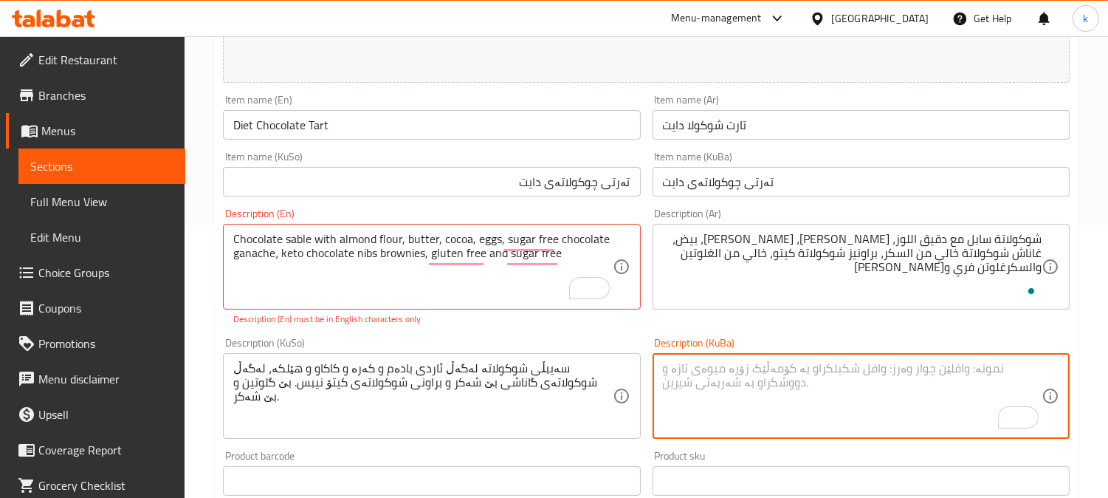
paste textarea "شوکولاتە سەیبڵ لەگەڵ ئاردی بادەم، کەرە، کاکاو، هێلکە، شوکولاتەی بێ شەکر گاناچێ،…"
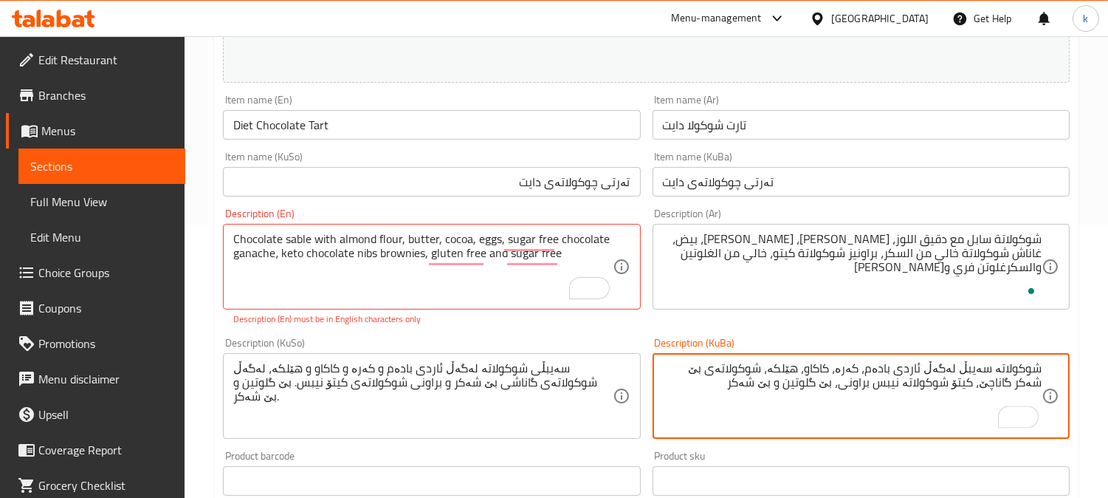
click at [1034, 363] on textarea "شوکولاتە سەیبڵ لەگەڵ ئاردی بادەم، کەرە، کاکاو، هێلکە، شوکولاتەی بێ شەکر گاناچێ،…" at bounding box center [852, 396] width 379 height 70
type textarea "چوکولاتە سابڵ لەگەڵ ئاردی بادەم، کەرە، کاکاو، هێلکە، شوکولاتەی بێ شەکر گاناچێ، …"
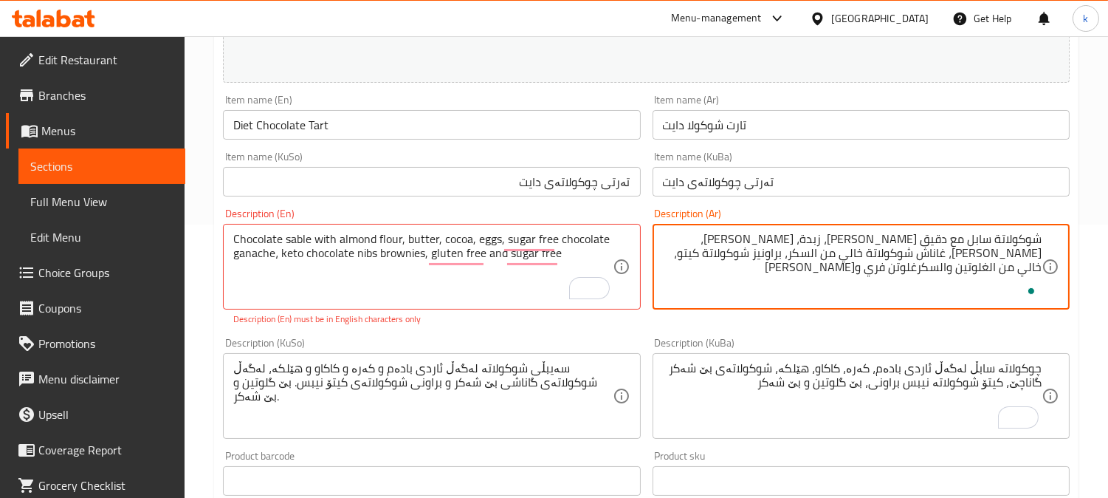
click at [1035, 252] on textarea "شوكولاتة سابل مع دقيق لوز، زبدة، كاكاو، بيض، غاناش شوكولاتة خالي من السكر، براو…" at bounding box center [852, 267] width 379 height 70
click at [853, 258] on textarea "شوكولاتة سابل مع دقيق لوز، زبدة، كاكاو، بيض، غاناش شوكولاتة خالي من سكر، براوني…" at bounding box center [852, 267] width 379 height 70
click at [809, 258] on textarea "شوكولاتة سابل مع دقيق لوز، زبدة، كاكاو، بيض، غاناش شوكولاتة خالي من سكر، براوني…" at bounding box center [852, 267] width 379 height 70
drag, startPoint x: 728, startPoint y: 241, endPoint x: 1020, endPoint y: 262, distance: 293.2
click at [1020, 262] on textarea "شوكولاتة سابل مع دقيق لوز، زبدة، كاكاو، بيض، غاناش شوكولاتة خالي من سكر، براوني…" at bounding box center [852, 267] width 379 height 70
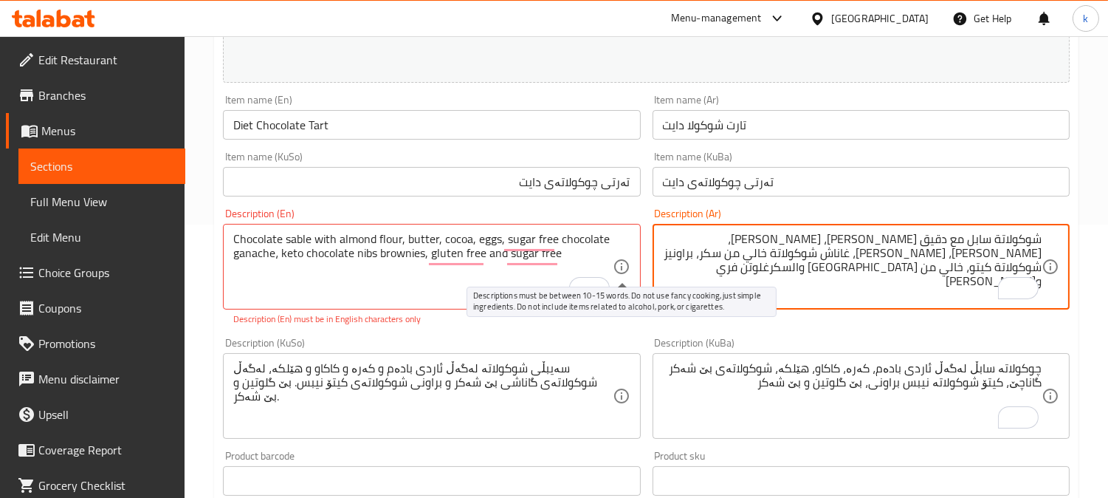
drag, startPoint x: 822, startPoint y: 257, endPoint x: 616, endPoint y: 257, distance: 206.0
click at [616, 257] on div "Change Image Size: 1200 x 800 px / Image formats: jpg, png / 5MB Max. Item name…" at bounding box center [646, 342] width 859 height 844
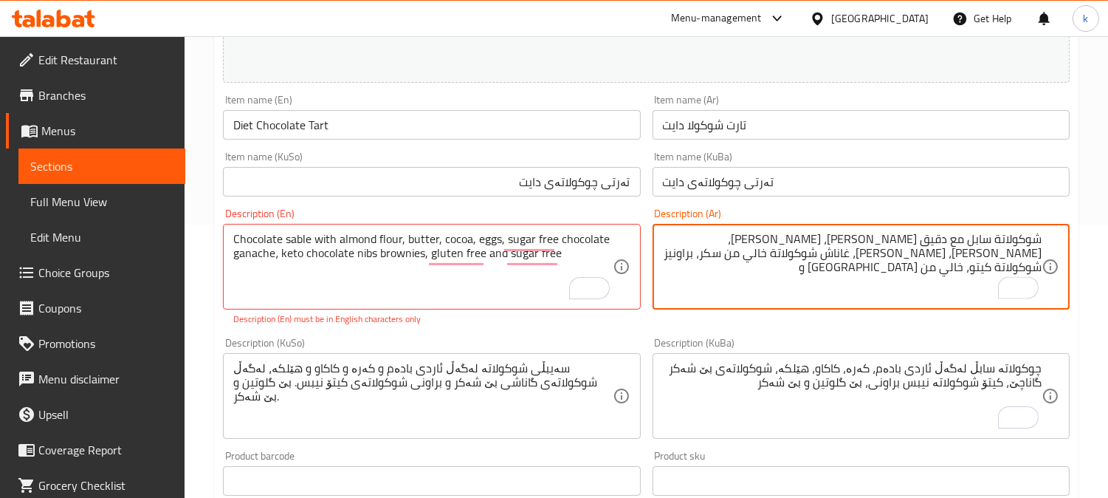
paste textarea "خالي من سكر"
type textarea "شوكولاتة سابل مع دقيق لوز، زبدة، كاكاو، بيض، غاناش شوكولاتة خالي من سكر، براوني…"
click at [778, 262] on textarea "شوكولاتة سابل مع دقيق لوز، زبدة، كاكاو، بيض، غاناش شوكولاتة خالي من سكر، براوني…" at bounding box center [852, 267] width 379 height 70
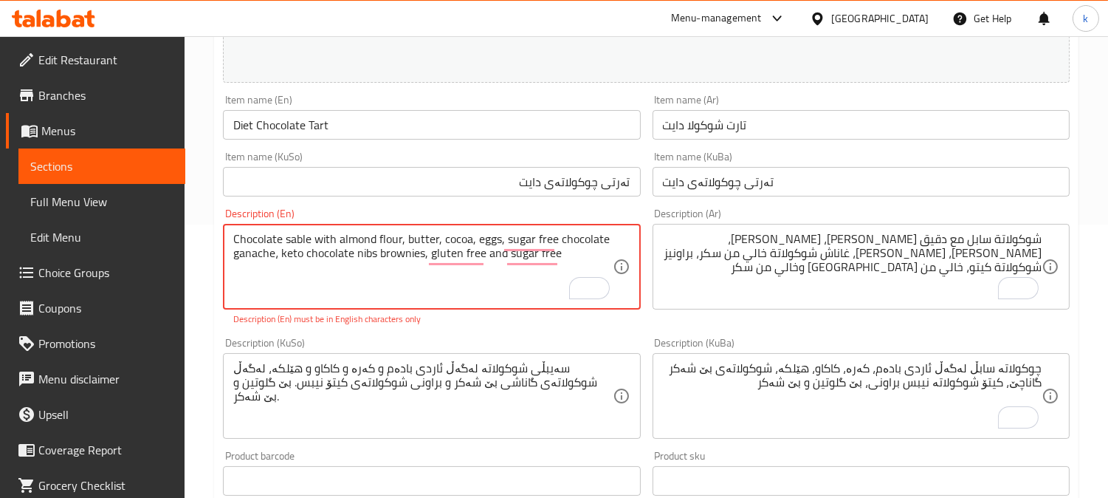
click at [385, 241] on textarea "Chocolate sable with almond flour, butter, cocoa, eggs, sugar free chocolate ga…" at bounding box center [422, 267] width 379 height 70
paste textarea "-free chocolate ganache, keto chocolate brownies, gluten-free and sugar-free"
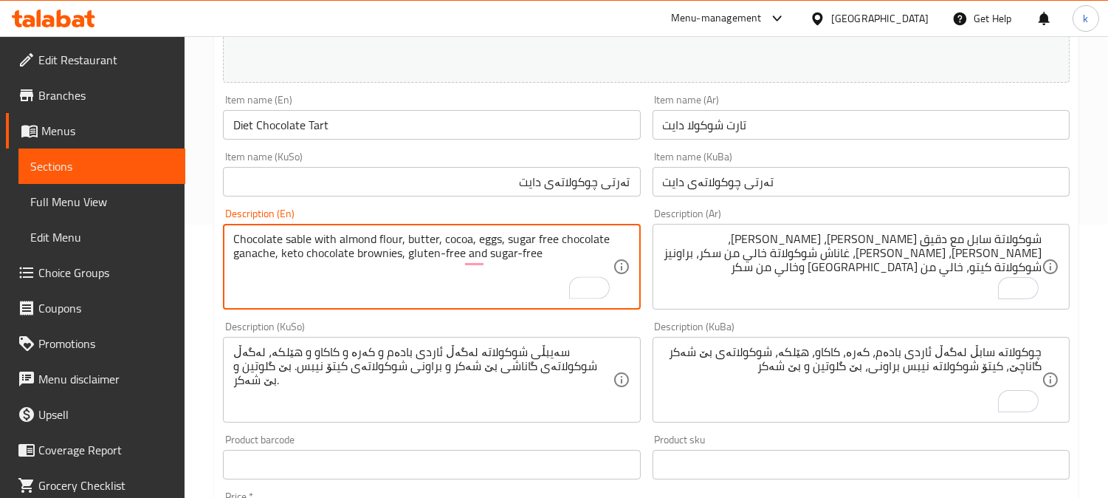
click at [437, 253] on textarea "Chocolate sable with almond flour, butter, cocoa, eggs, sugar free chocolate ga…" at bounding box center [422, 267] width 379 height 70
type textarea "Chocolate sable with almond flour, butter, cocoa, eggs, sugar free chocolate ga…"
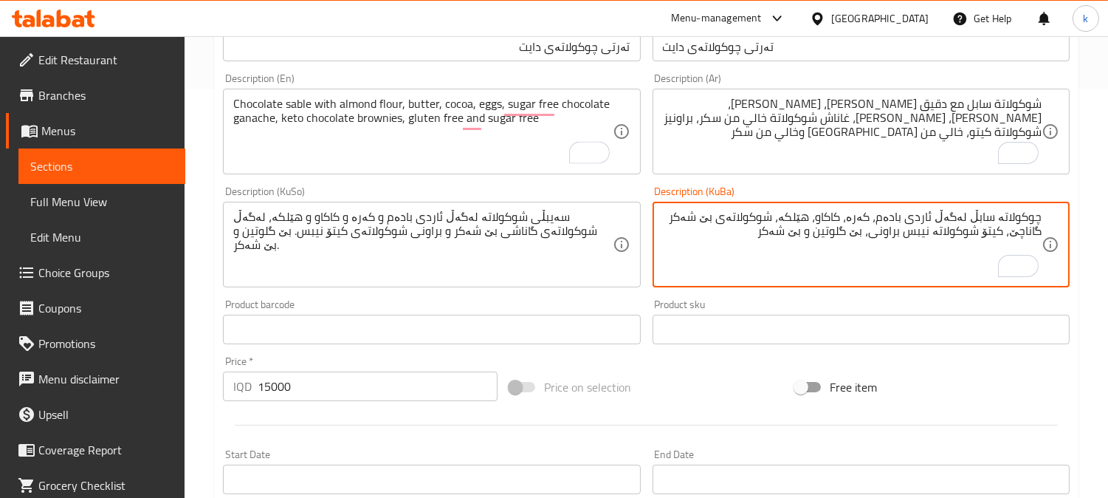
scroll to position [410, 0]
click at [792, 216] on textarea "چوکولاتە سابڵ لەگەڵ ئاردی بادەم، کەرە، کاکاو، هێلکە، شوکولاتەی بێ شەکر گاناچێ، …" at bounding box center [852, 243] width 379 height 70
click at [1025, 229] on textarea "چوکولاتە سابڵ لەگەڵ ئاردی بادەم، کەرە، کاکاو، هێلکە، چوکولاتەی بێ شەکر گاناچێ، …" at bounding box center [852, 243] width 379 height 70
click at [929, 230] on textarea "چوکولاتە سابڵ لەگەڵ ئاردی بادەم، کەرە، کاکاو، هێلکە، چوکولاتەی بێ شەکر گاناچێ، …" at bounding box center [852, 243] width 379 height 70
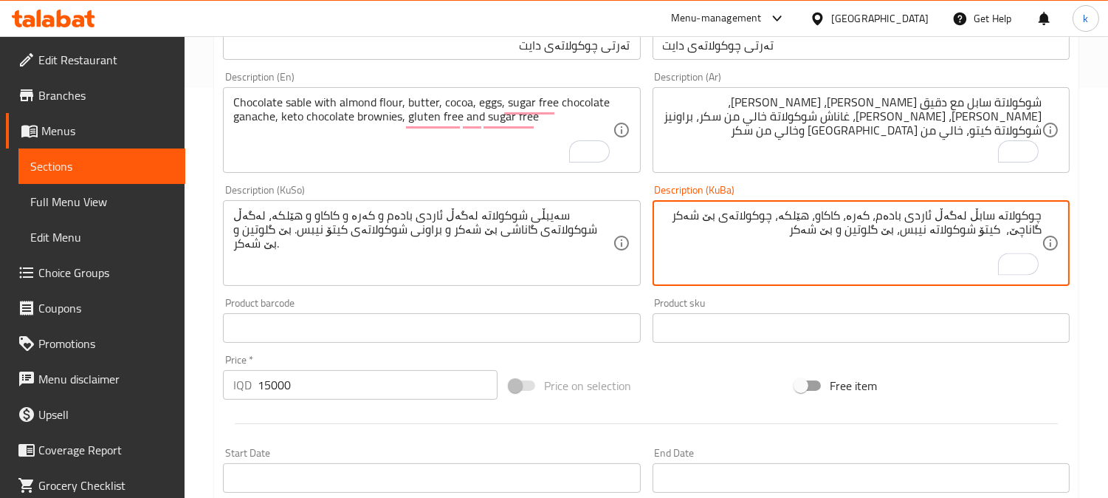
paste textarea "براونی"
click at [870, 235] on textarea "چوکولاتە سابڵ لەگەڵ ئاردی بادەم، کەرە، کاکاو، هێلکە، چوکولاتەی بێ شەکر گاناچێ، …" at bounding box center [852, 243] width 379 height 70
type textarea "چوکولاتە سابڵ لەگەڵ ئاردی بادەم، کەرە، کاکاو، هێلکە، چوکولاتەی بێ شەکر گاناچێ، …"
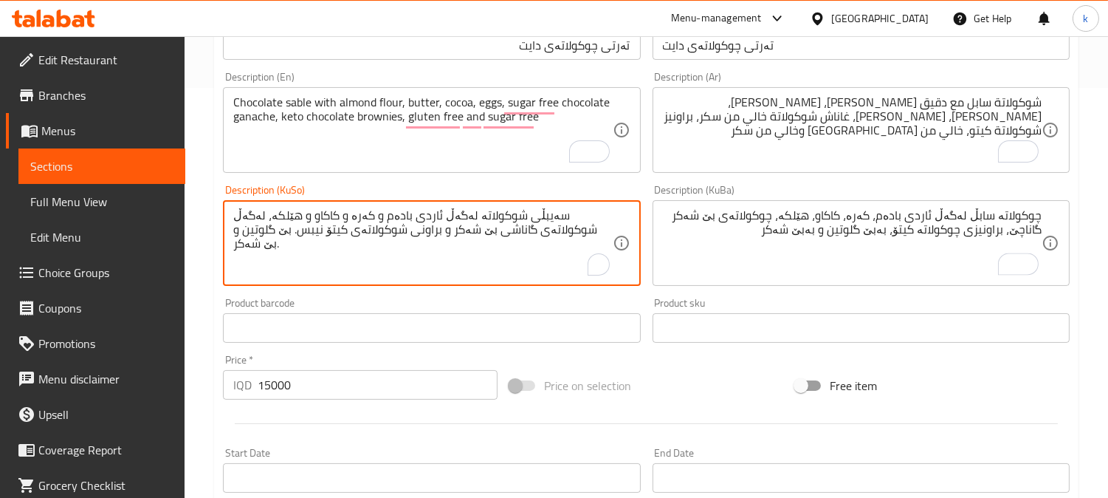
click at [394, 234] on textarea "سەیبڵی شوکولاتە لەگەڵ ئاردی بادەم و کەرە و کاکاو و هێلکە، لەگەڵ شوکولاتەی گاناش…" at bounding box center [422, 243] width 379 height 70
paste textarea "چوکولاتە سابڵ لەگەڵ ئاردی بادەم، کەرە، کاکاو، هێلکە، چوکولاتەی بێ شەکر گاناچێ، …"
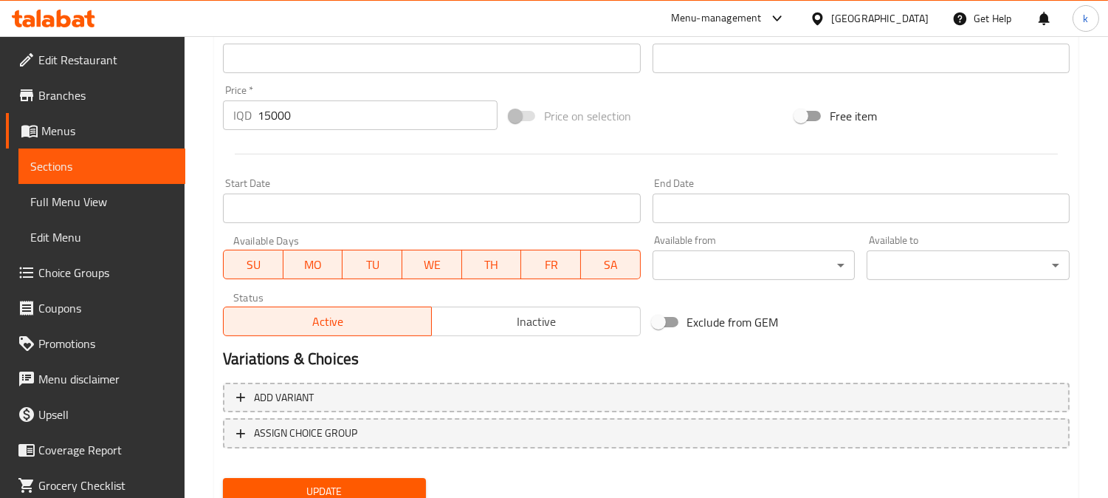
scroll to position [734, 0]
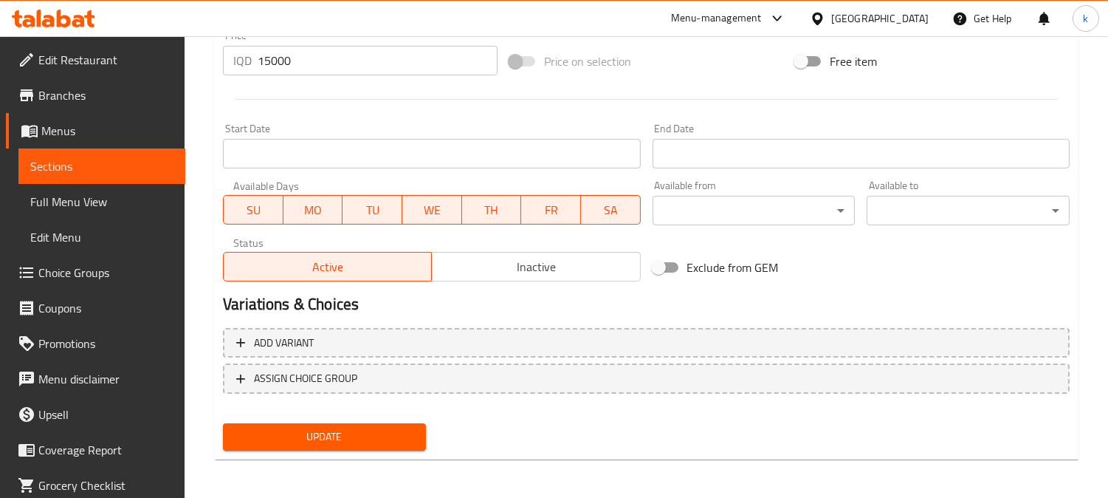
type textarea "چوکولاتە سابڵ لەگەڵ ئاردی بادەم، کەرە، کاکاو، هێلکە، چوکولاتەی بێ شەکر گاناچێ، …"
click at [353, 440] on span "Update" at bounding box center [324, 437] width 179 height 18
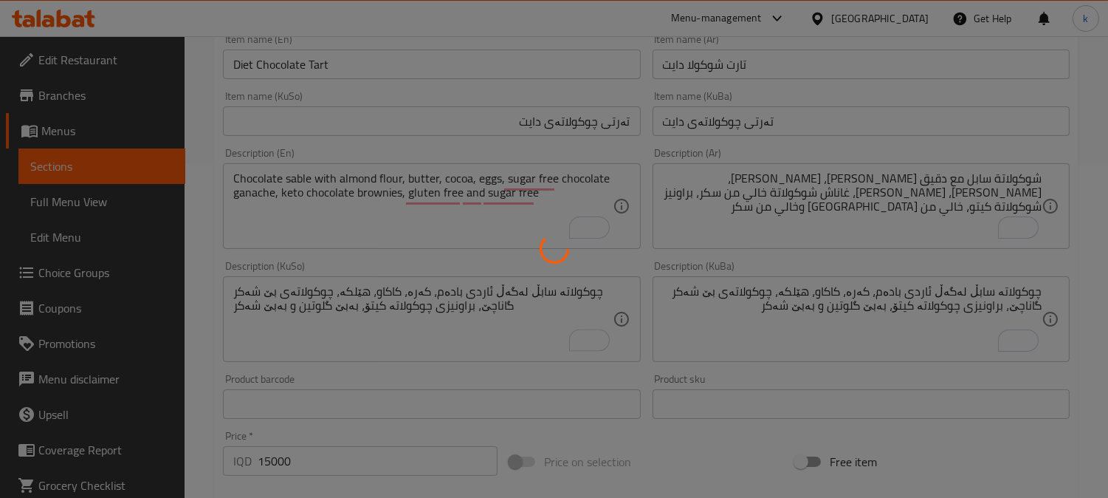
scroll to position [187, 0]
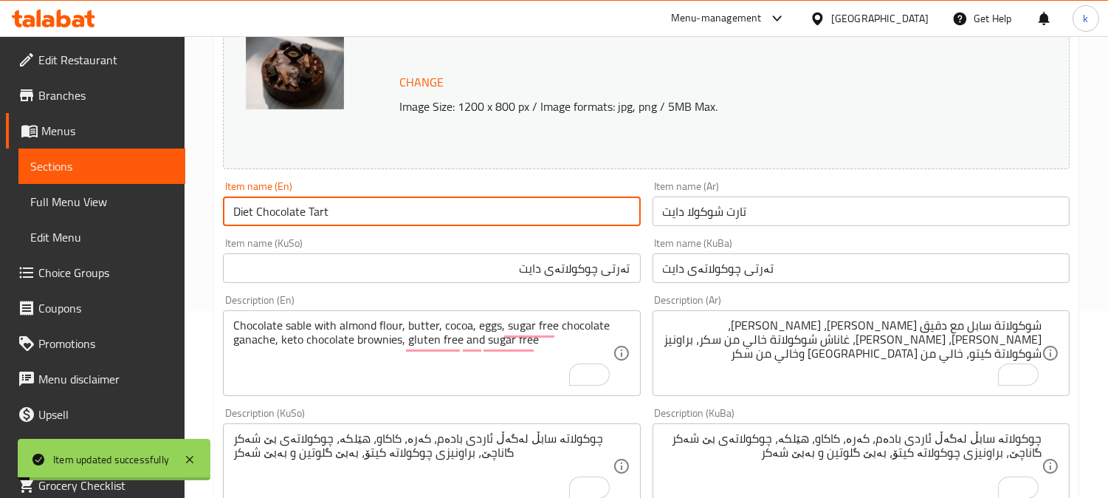
click at [337, 213] on input "Diet Chocolate Tart" at bounding box center [431, 211] width 417 height 30
click at [91, 200] on span "Full Menu View" at bounding box center [101, 202] width 143 height 18
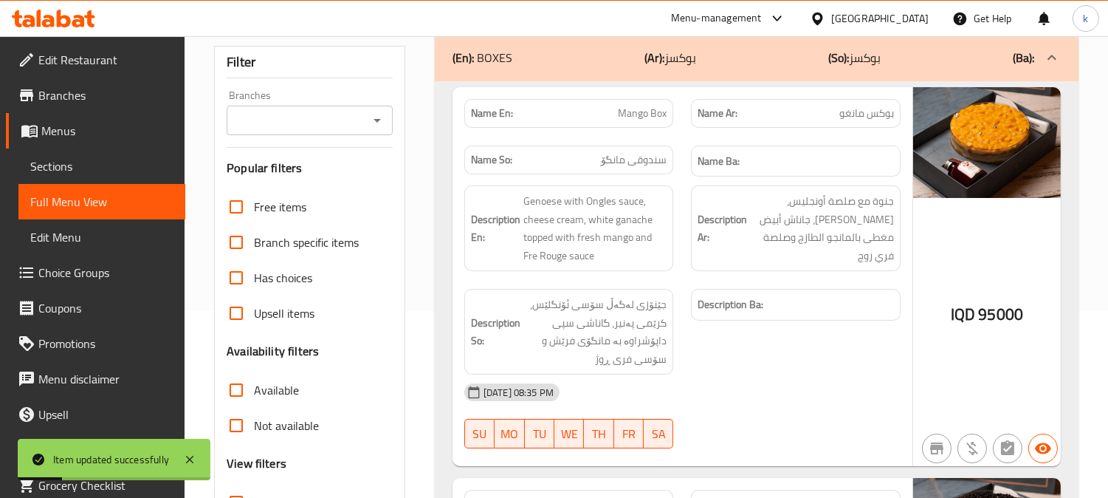
click at [289, 110] on input "Branches" at bounding box center [297, 120] width 133 height 21
click at [84, 159] on span "Sections" at bounding box center [101, 166] width 143 height 18
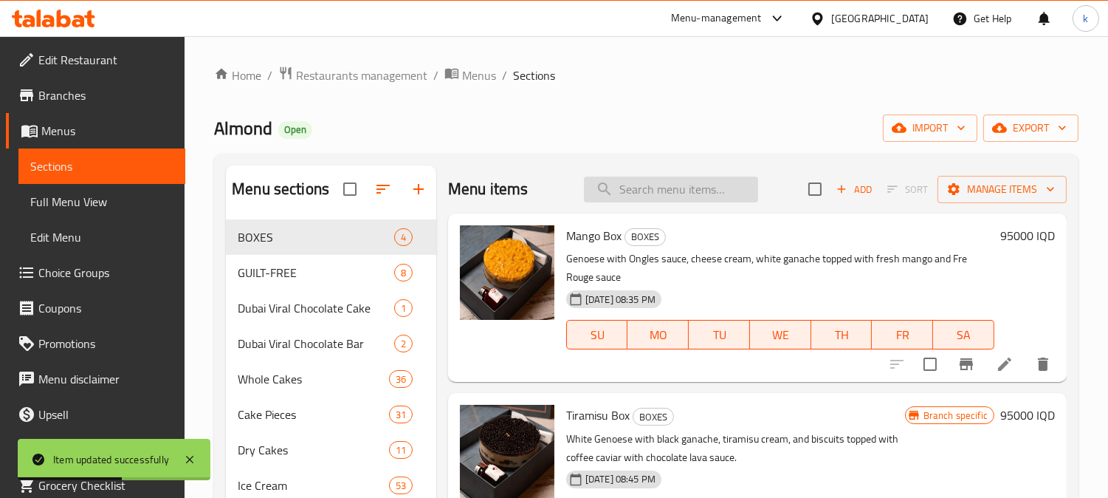
click at [651, 201] on input "search" at bounding box center [671, 189] width 174 height 26
paste input "Diet Chocolate Tart"
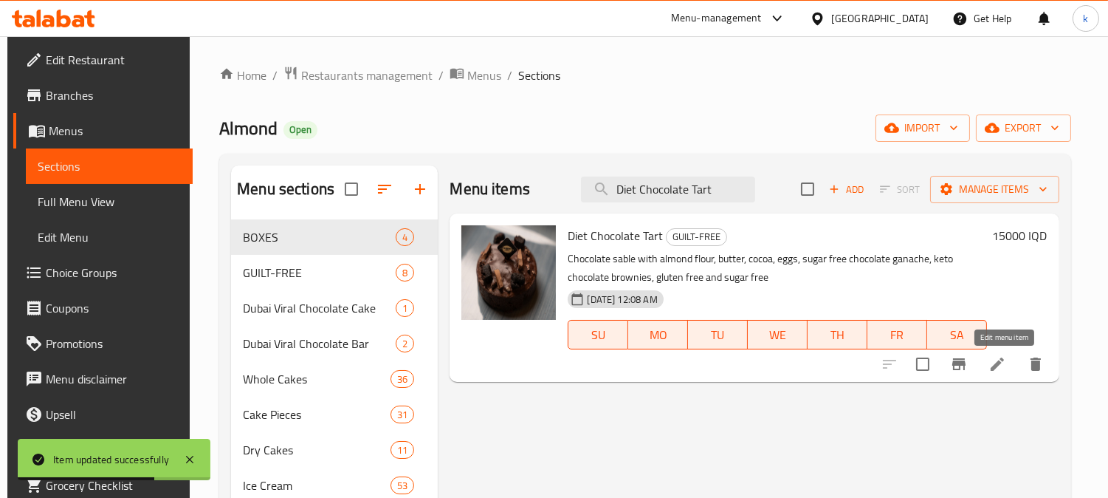
type input "Diet Chocolate Tart"
click at [1000, 369] on icon at bounding box center [997, 363] width 13 height 13
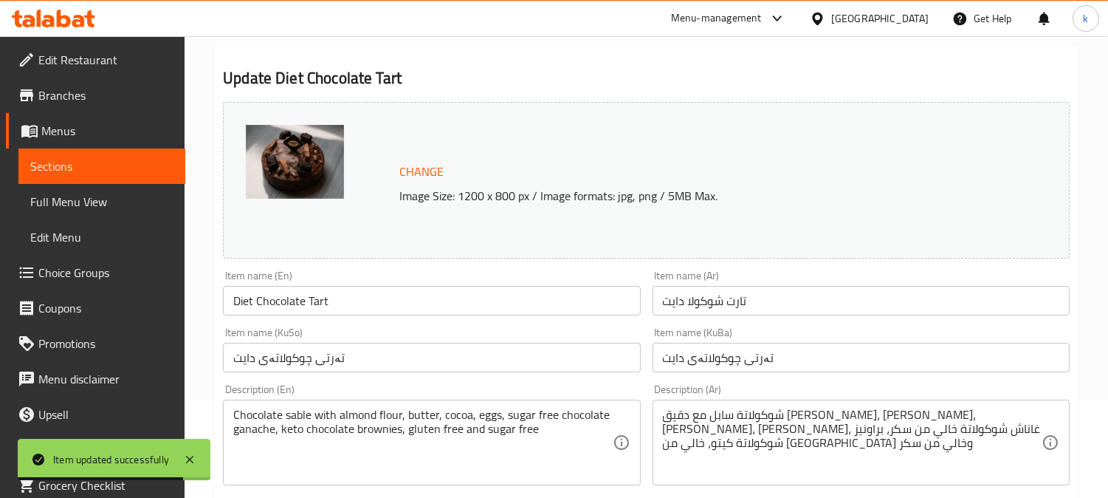
scroll to position [137, 0]
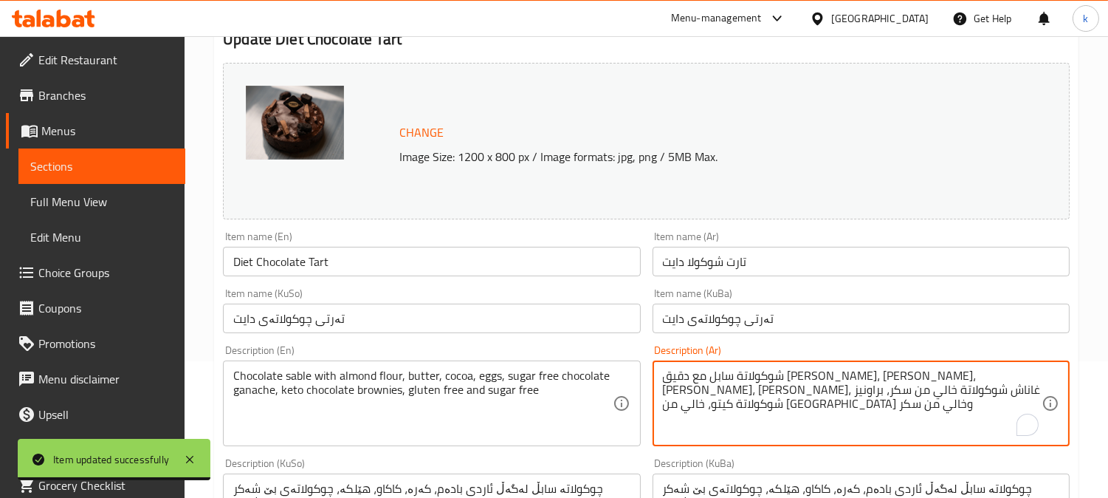
click at [736, 377] on textarea "شوكولاتة سابل مع دقيق لوز، زبدة، كاكاو، بيض، غاناش شوكولاتة خالي من سكر، براوني…" at bounding box center [852, 403] width 379 height 70
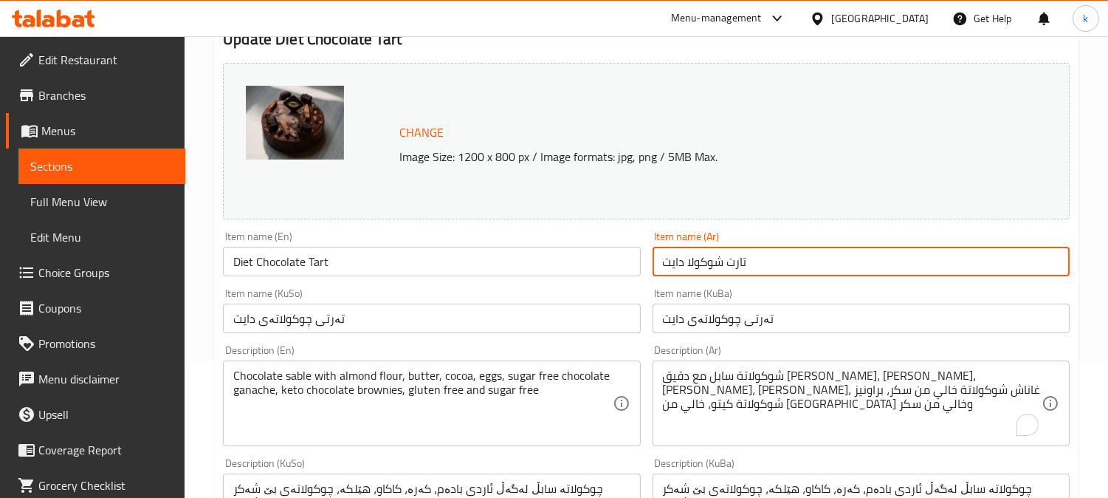
click at [701, 264] on input "تارت شوكولا دايت" at bounding box center [861, 262] width 417 height 30
paste input "تة"
type input "تارت شوكولاتة دايت"
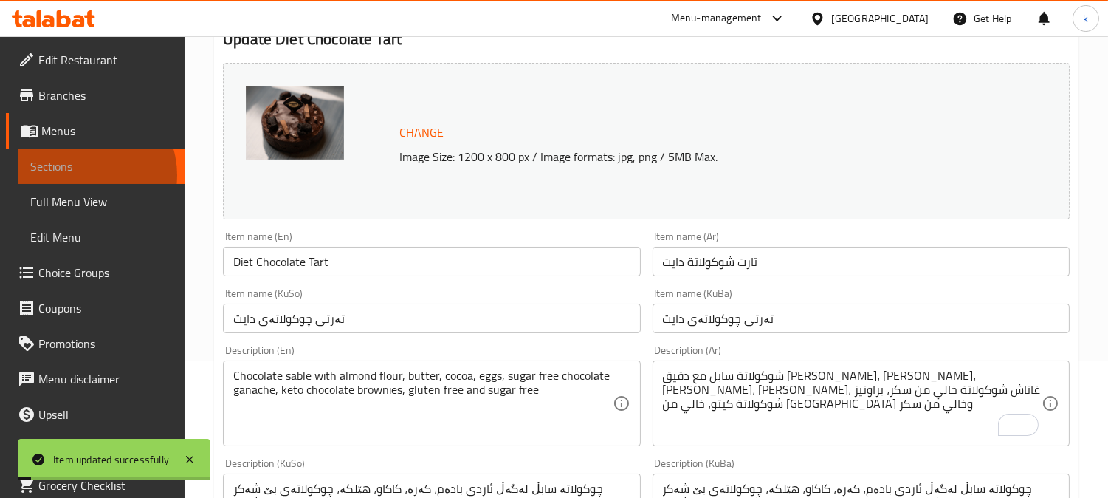
click at [83, 175] on link "Sections" at bounding box center [101, 165] width 167 height 35
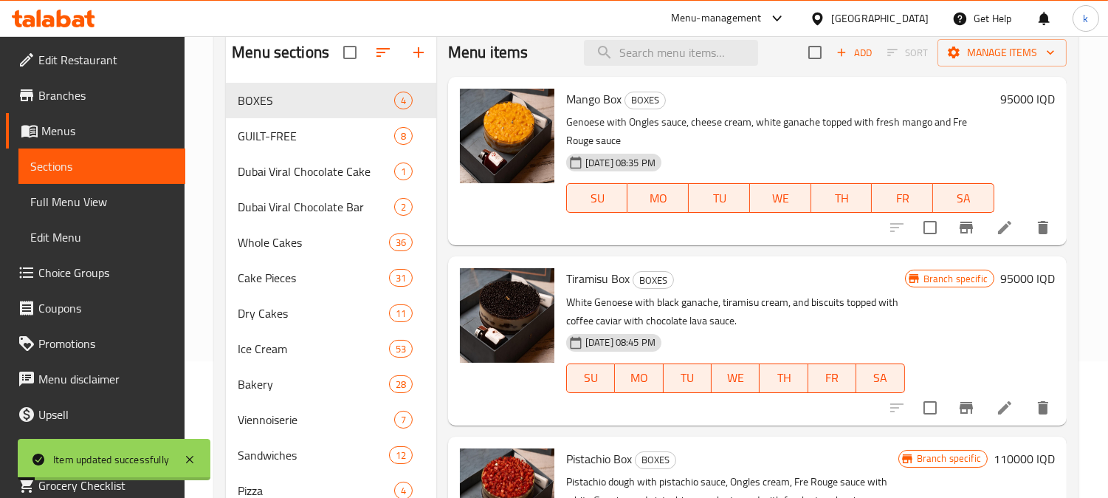
click at [89, 193] on span "Full Menu View" at bounding box center [101, 202] width 143 height 18
click at [104, 203] on span "Full Menu View" at bounding box center [101, 202] width 143 height 18
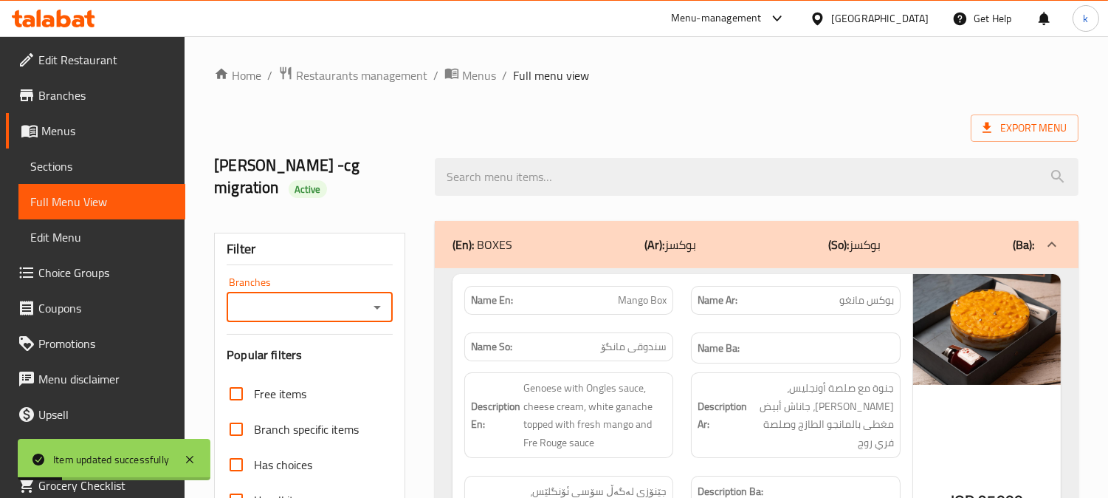
click at [388, 292] on div "Branches" at bounding box center [310, 307] width 166 height 30
click at [368, 298] on icon "Open" at bounding box center [377, 307] width 18 height 18
drag, startPoint x: 289, startPoint y: 346, endPoint x: 372, endPoint y: 304, distance: 93.1
click at [289, 347] on span "Almond, Bakhtari" at bounding box center [281, 349] width 87 height 18
type input "Almond, Bakhtari"
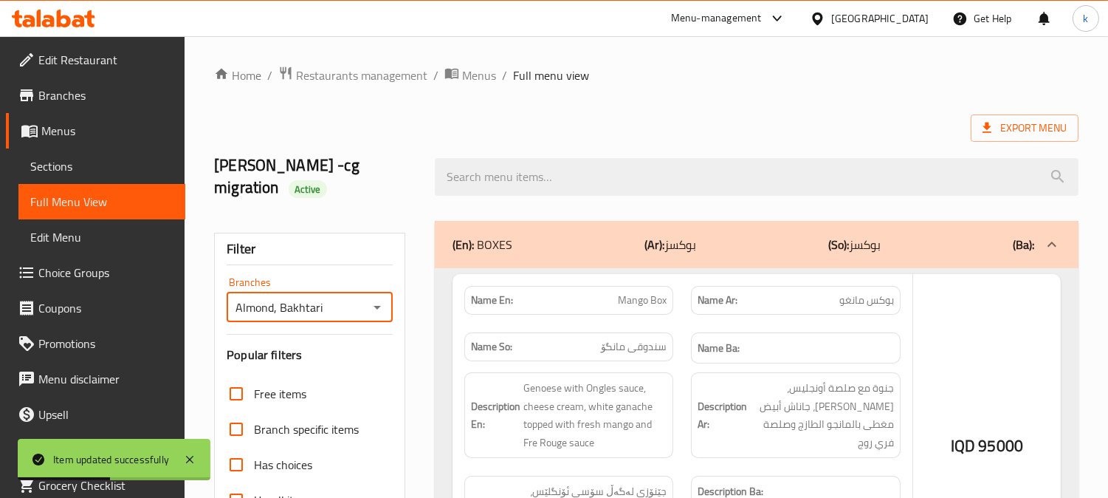
click at [577, 165] on div at bounding box center [554, 249] width 1108 height 498
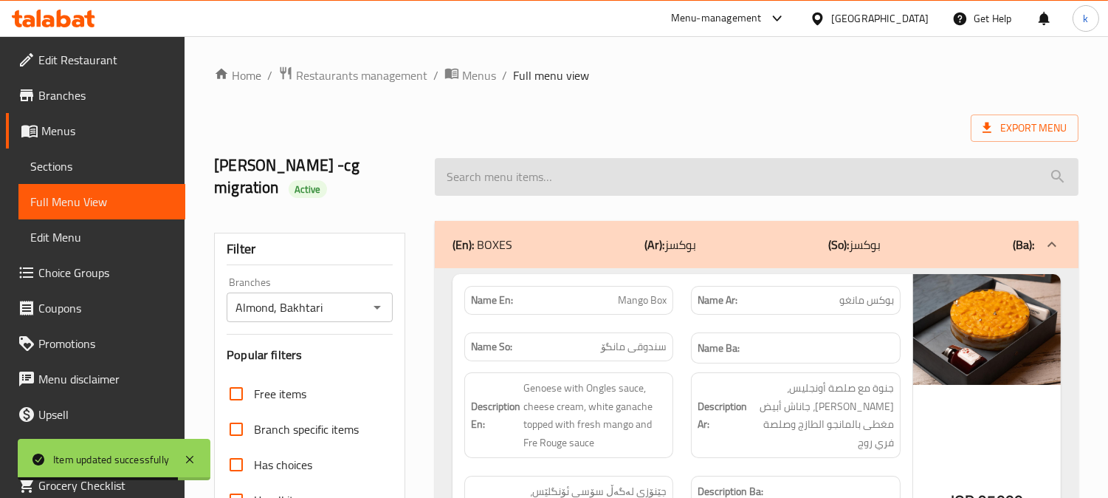
click at [594, 168] on input "search" at bounding box center [757, 177] width 644 height 38
paste input "Diet Chocolate Tart"
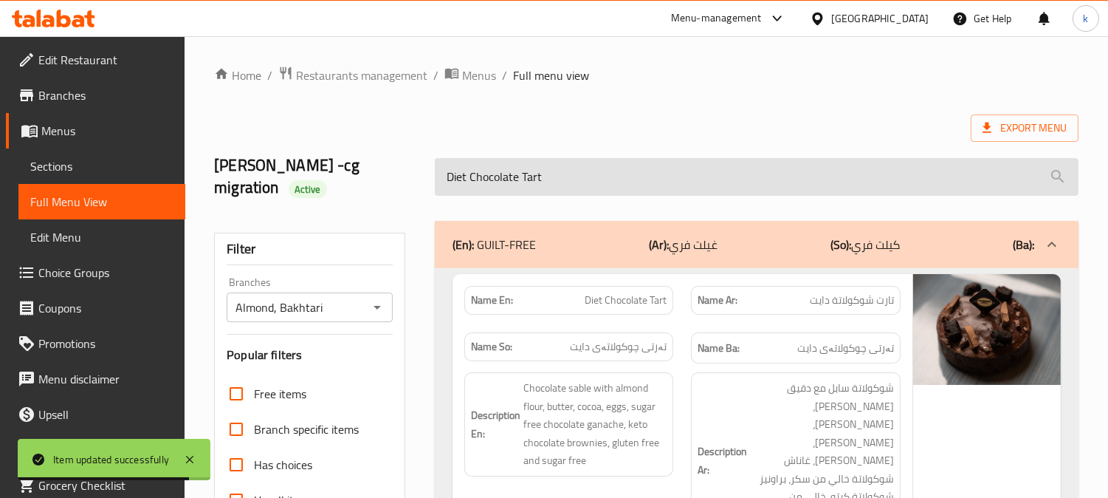
scroll to position [137, 0]
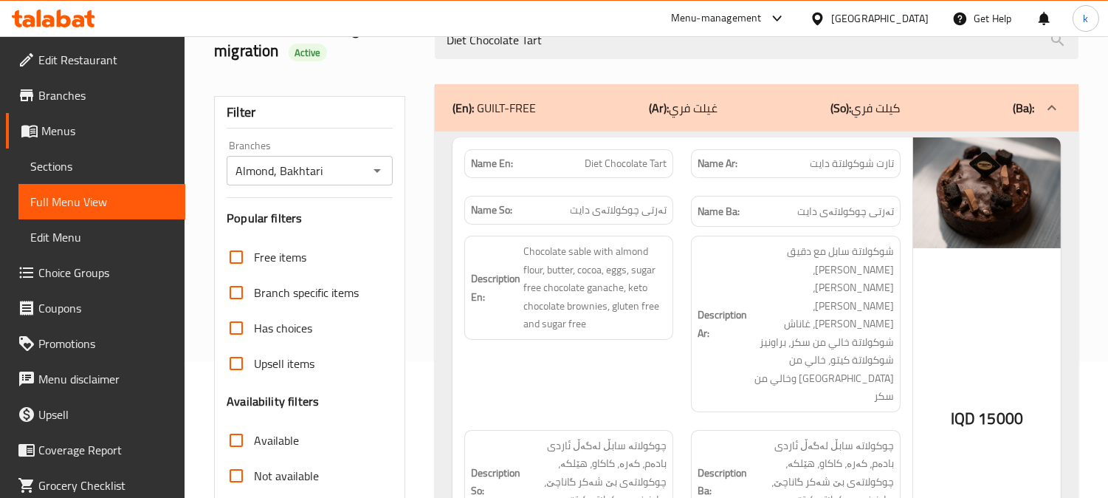
type input "Diet Chocolate Tart"
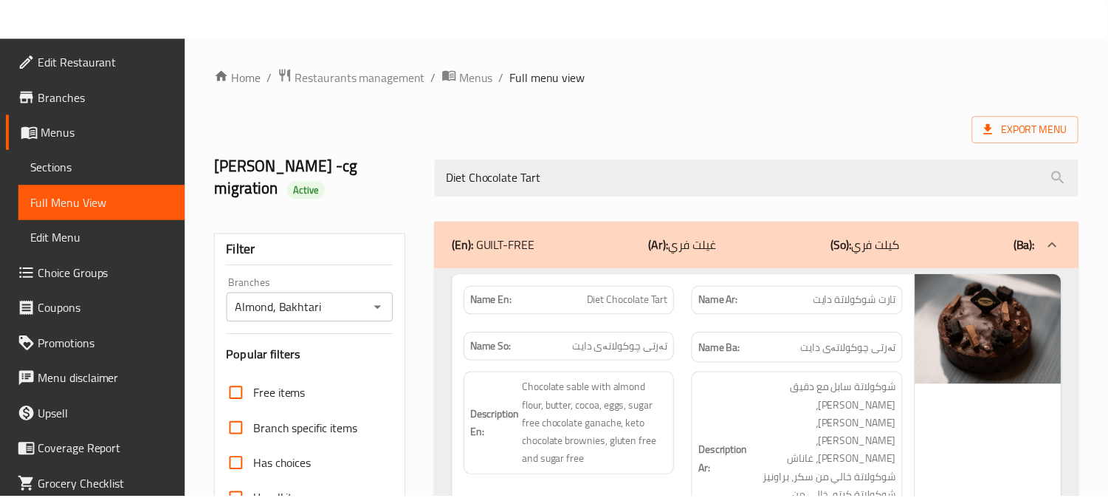
scroll to position [288, 0]
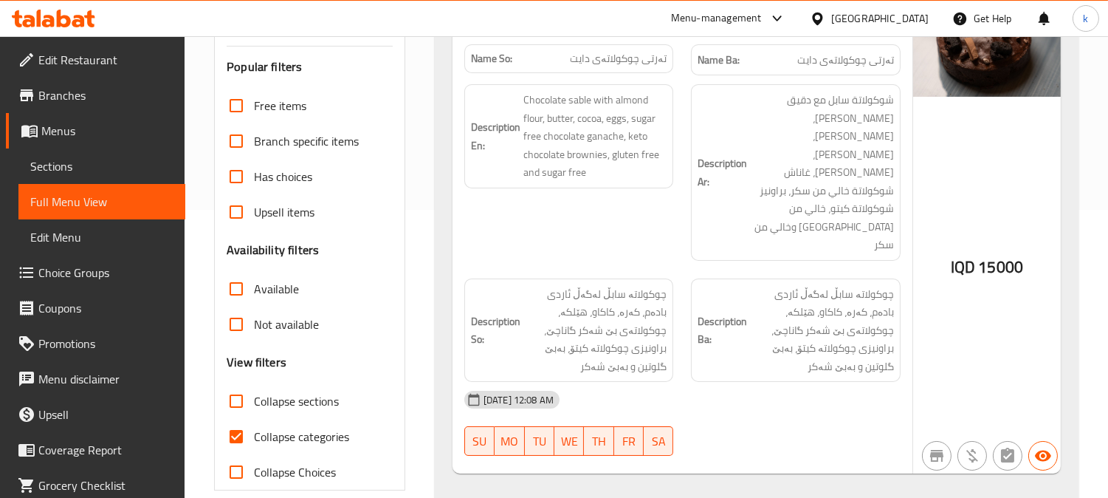
click at [49, 15] on icon at bounding box center [53, 19] width 83 height 18
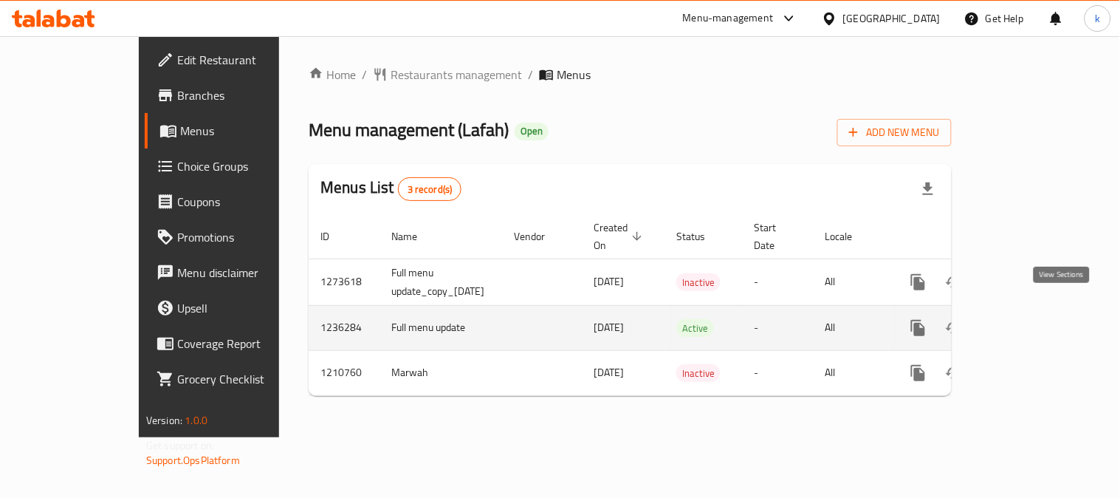
click at [1043, 310] on link "enhanced table" at bounding box center [1024, 327] width 35 height 35
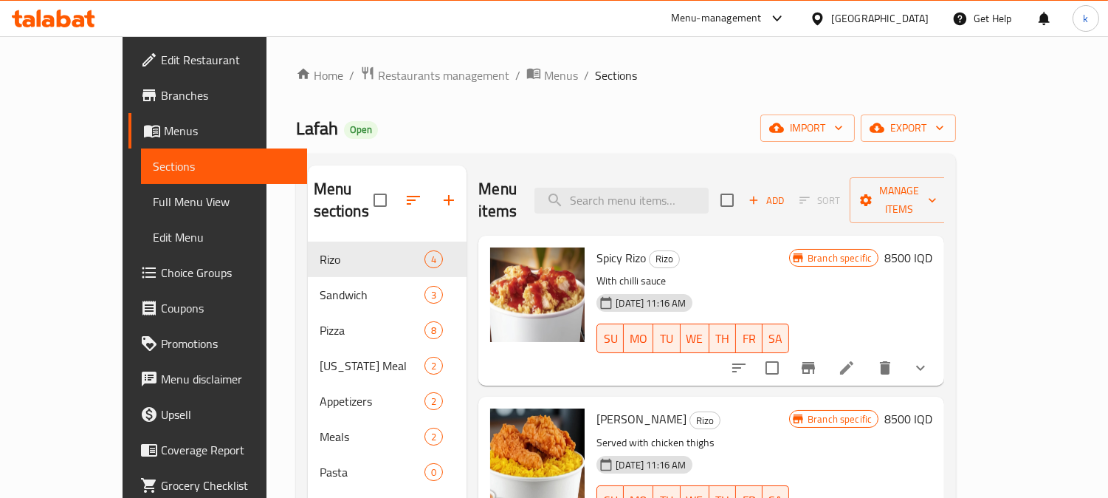
click at [153, 202] on span "Full Menu View" at bounding box center [224, 202] width 143 height 18
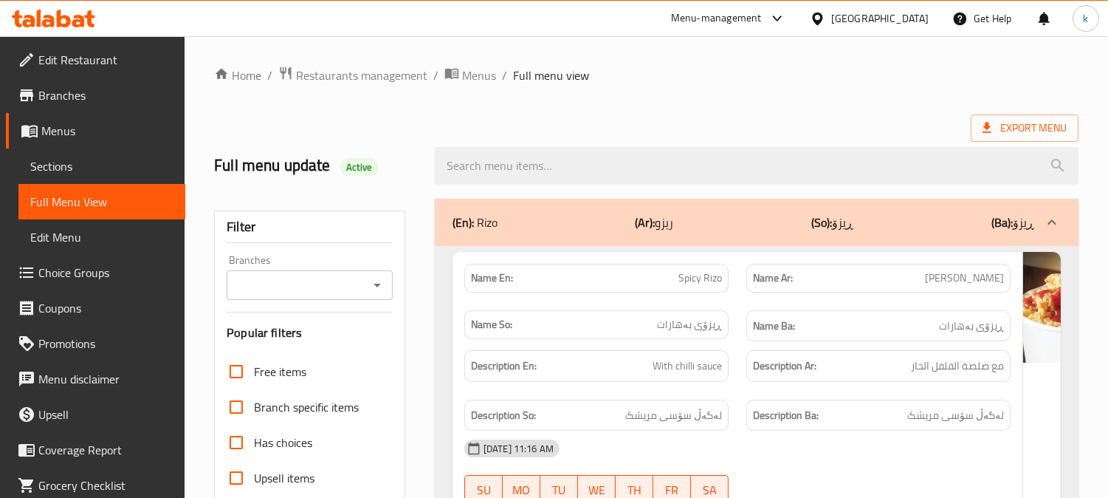
drag, startPoint x: 289, startPoint y: 304, endPoint x: 283, endPoint y: 275, distance: 29.4
click at [289, 303] on div "Filter Branches Branches Popular filters Free items Branch specific items Has c…" at bounding box center [309, 483] width 191 height 546
click at [283, 275] on input "Branches" at bounding box center [297, 285] width 133 height 21
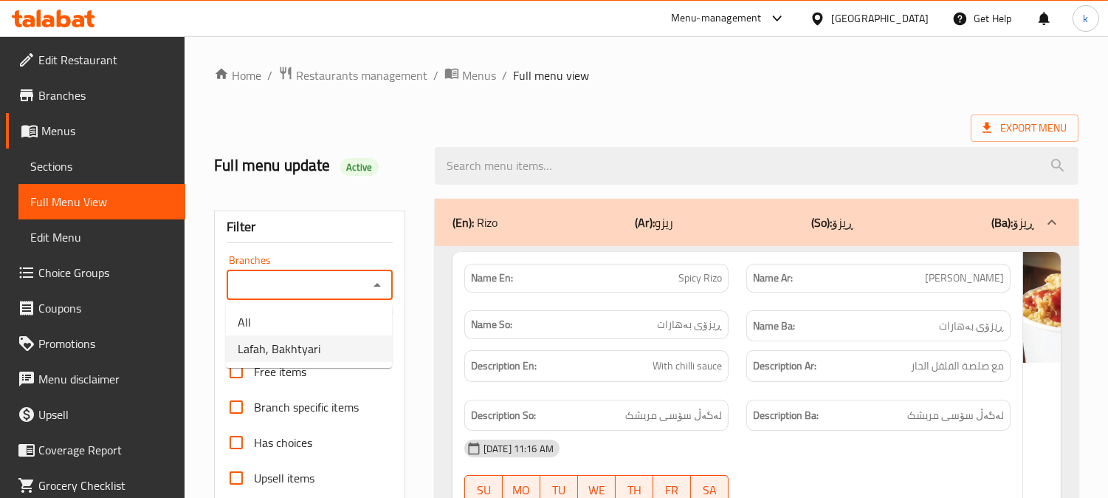
click at [313, 344] on span "Lafah, Bakhtyari" at bounding box center [279, 349] width 83 height 18
type input "Lafah, Bakhtyari"
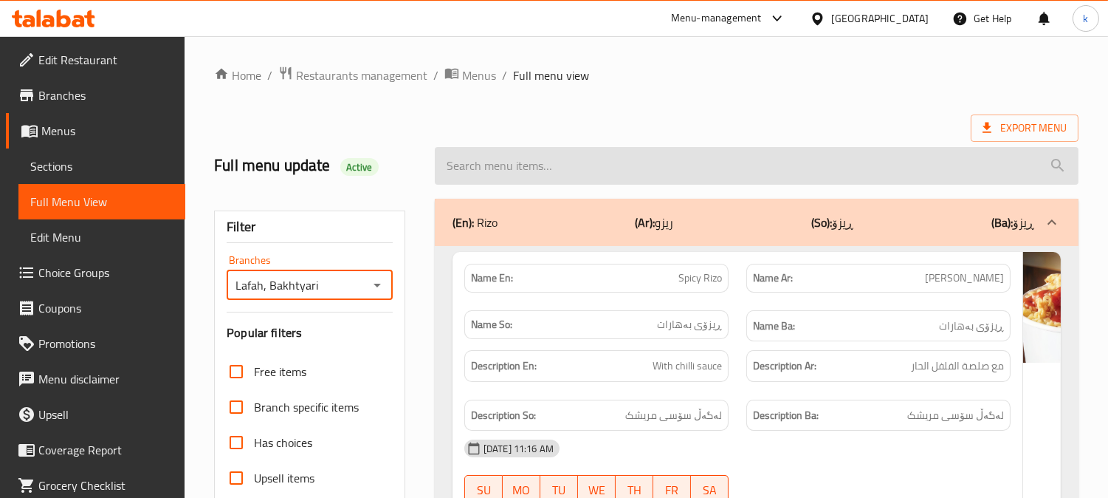
click at [584, 173] on input "search" at bounding box center [757, 166] width 644 height 38
paste input "French Fries"
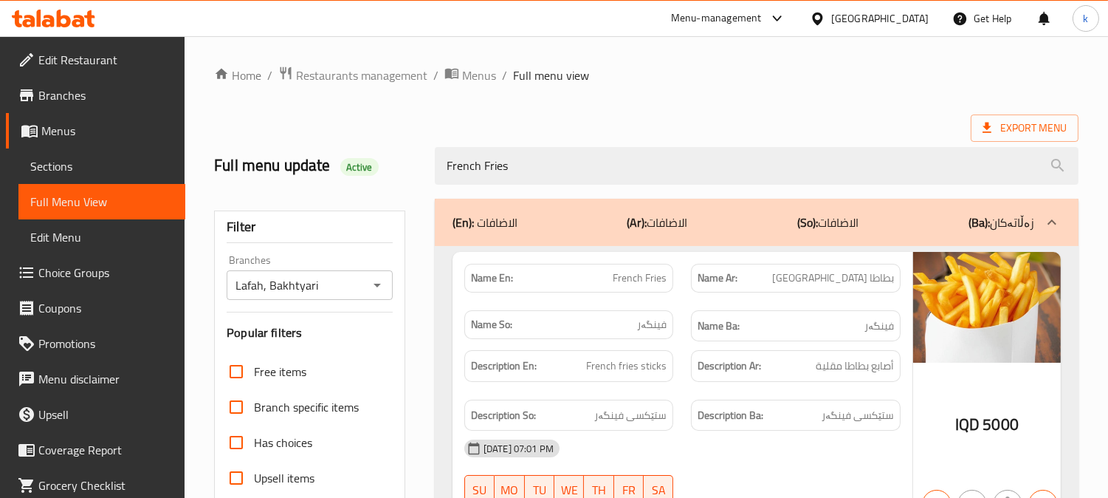
scroll to position [137, 0]
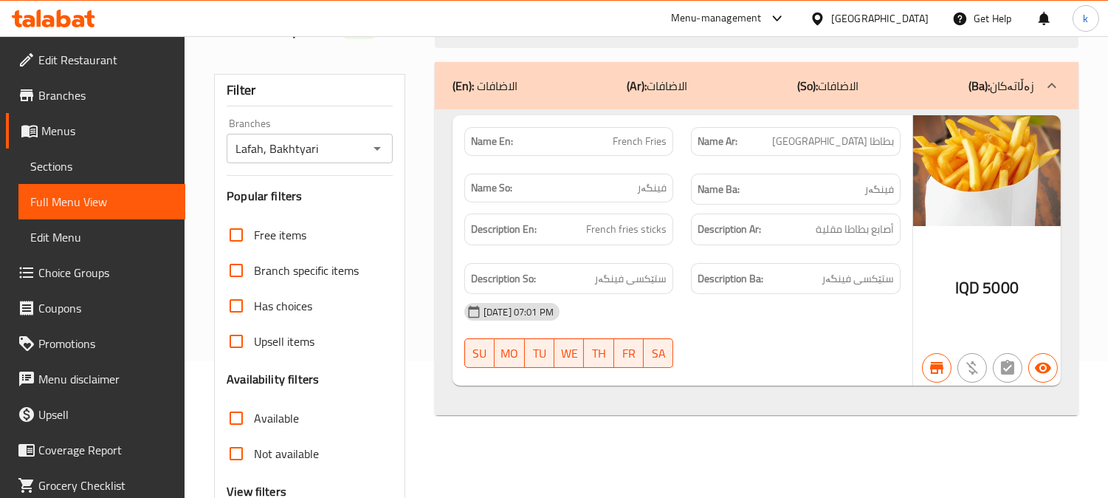
type input "French Fries"
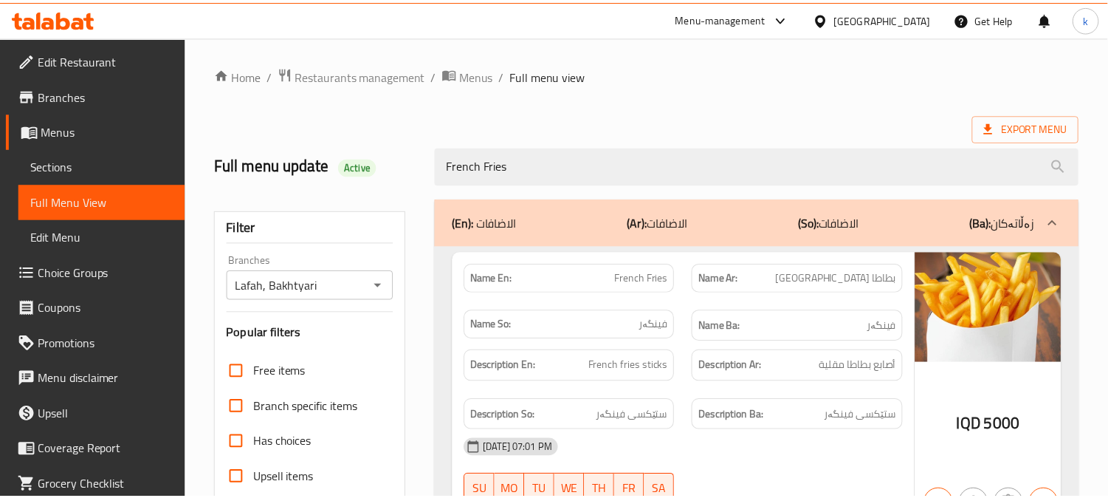
scroll to position [288, 0]
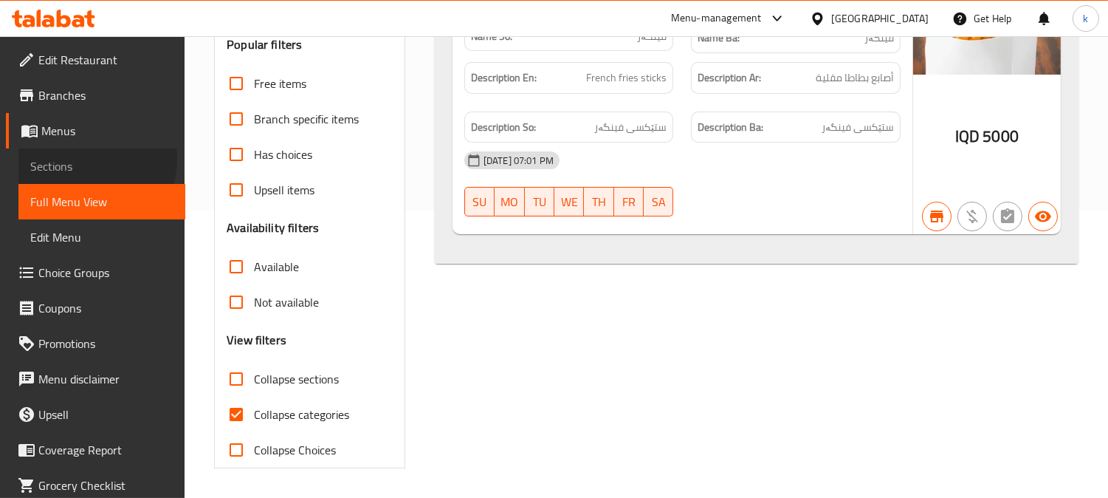
click at [78, 158] on span "Sections" at bounding box center [101, 166] width 143 height 18
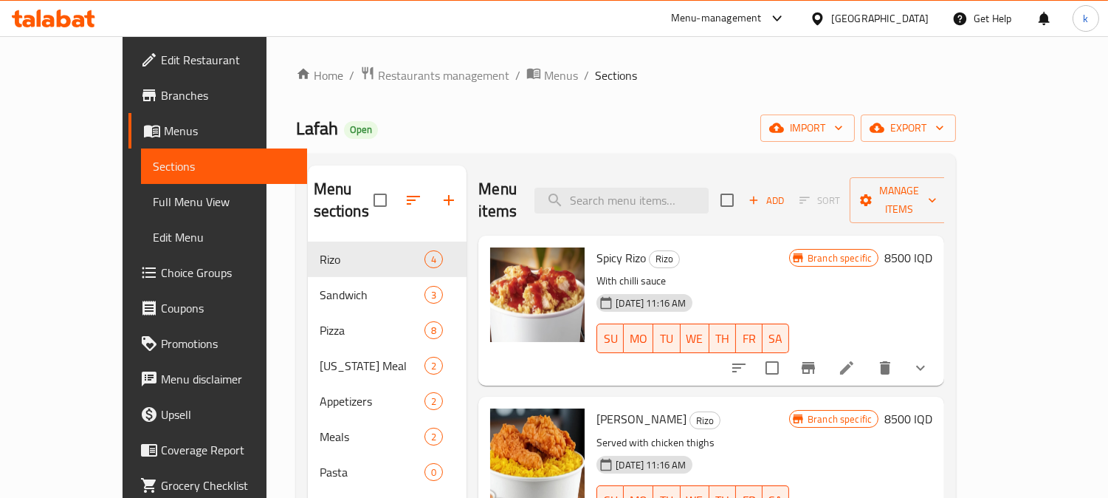
drag, startPoint x: 628, startPoint y: 200, endPoint x: 680, endPoint y: 208, distance: 52.3
click at [631, 200] on input "search" at bounding box center [622, 201] width 174 height 26
paste input "Cheese Potato"
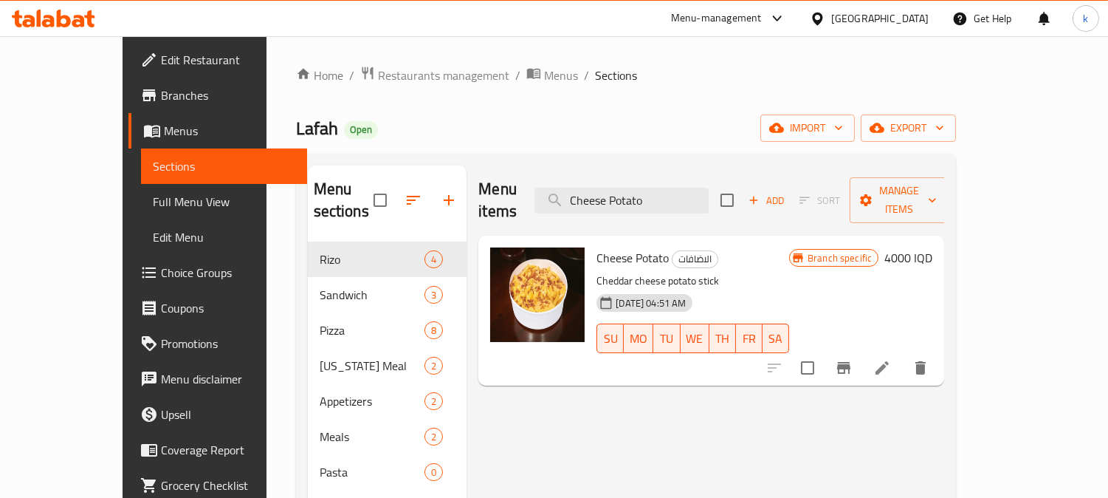
type input "Cheese Potato"
click at [933, 247] on h6 "4000 IQD" at bounding box center [909, 257] width 48 height 21
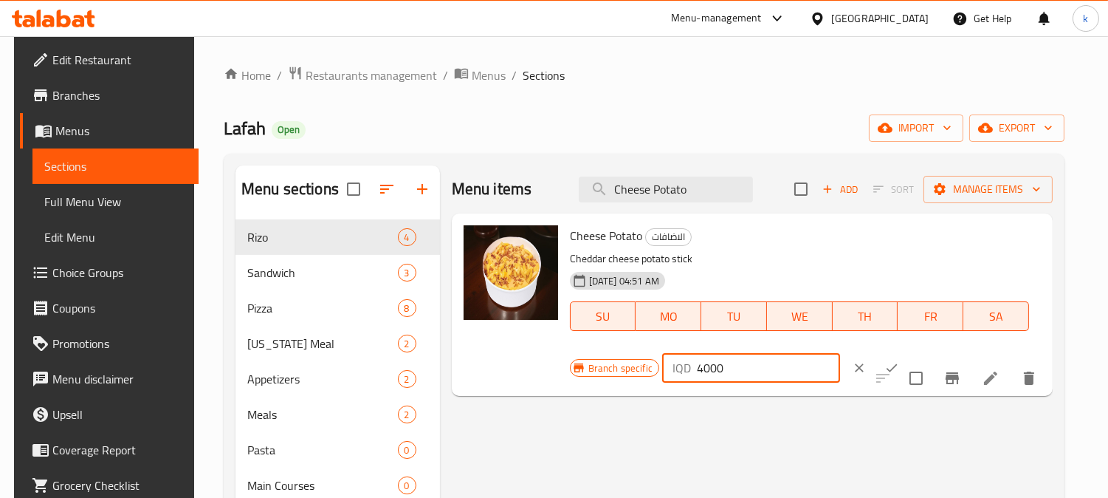
click at [697, 367] on input "4000" at bounding box center [768, 368] width 143 height 30
type input "7000"
click at [876, 357] on button "ok" at bounding box center [892, 367] width 32 height 32
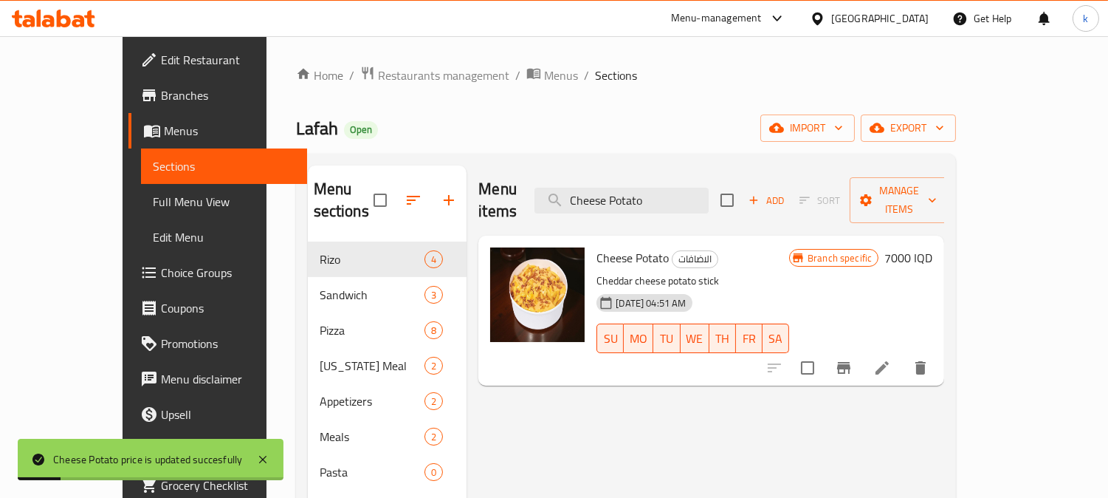
click at [153, 197] on span "Full Menu View" at bounding box center [224, 202] width 143 height 18
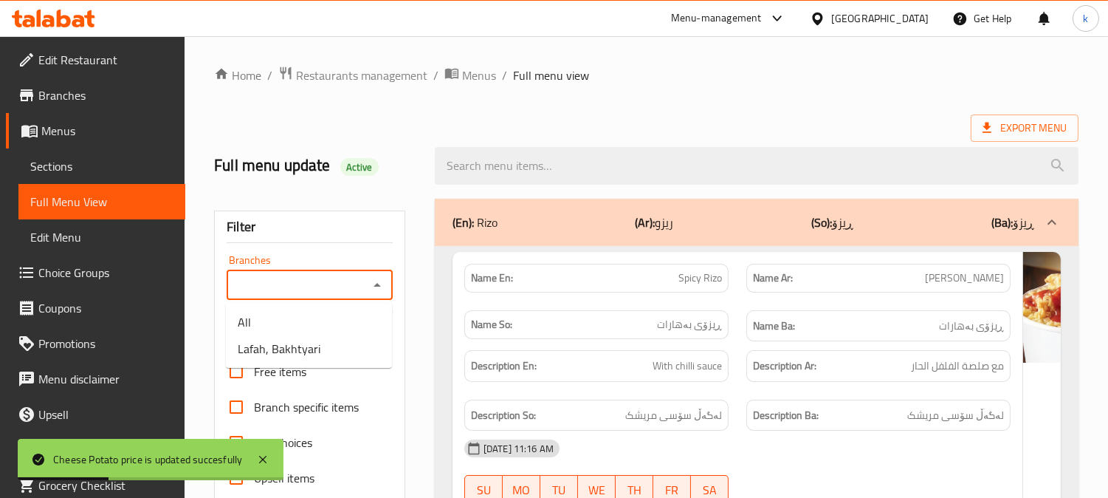
click at [293, 289] on input "Branches" at bounding box center [297, 285] width 133 height 21
click at [318, 346] on li "Lafah, Bakhtyari" at bounding box center [309, 348] width 166 height 27
type input "Lafah, Bakhtyari"
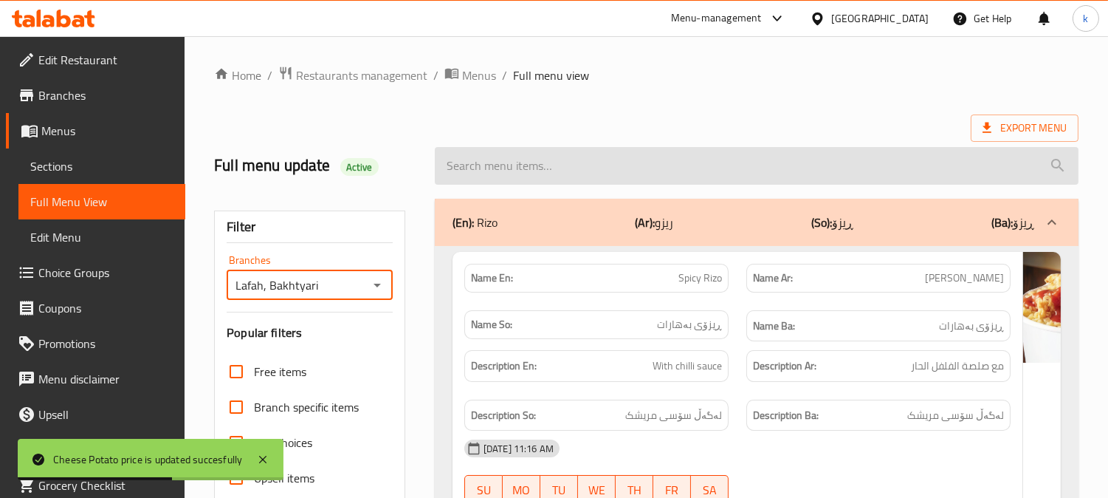
click at [543, 175] on input "search" at bounding box center [757, 166] width 644 height 38
paste input "Cheese Potato"
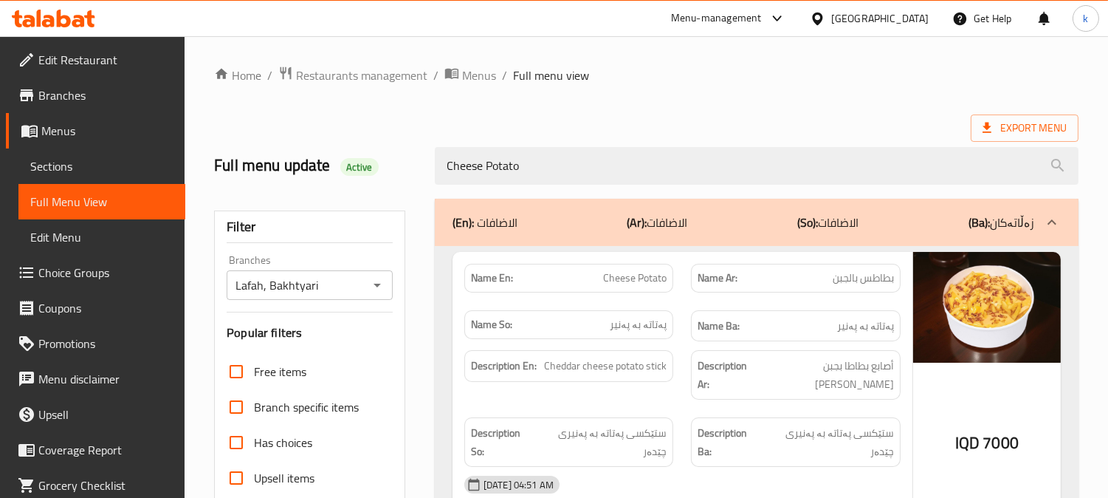
type input "Cheese Potato"
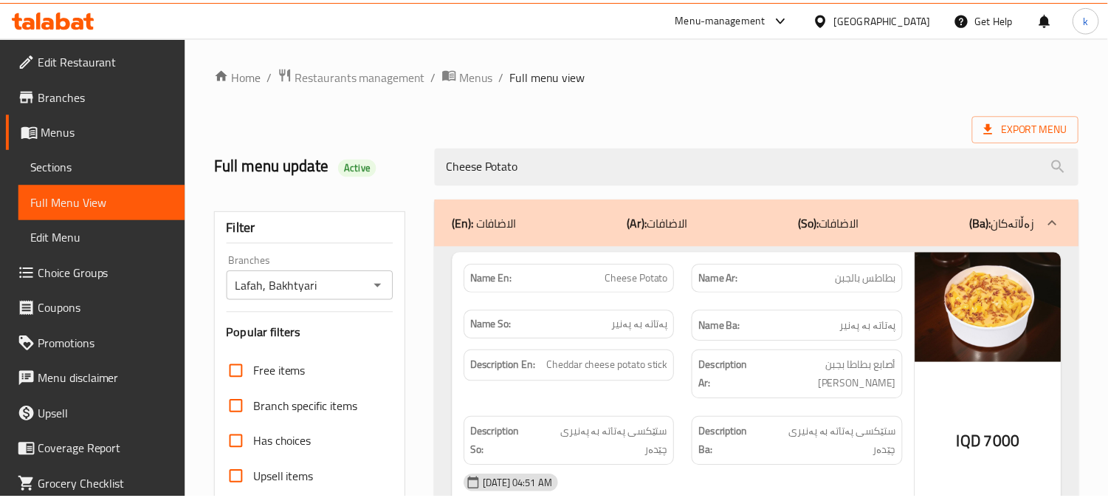
scroll to position [288, 0]
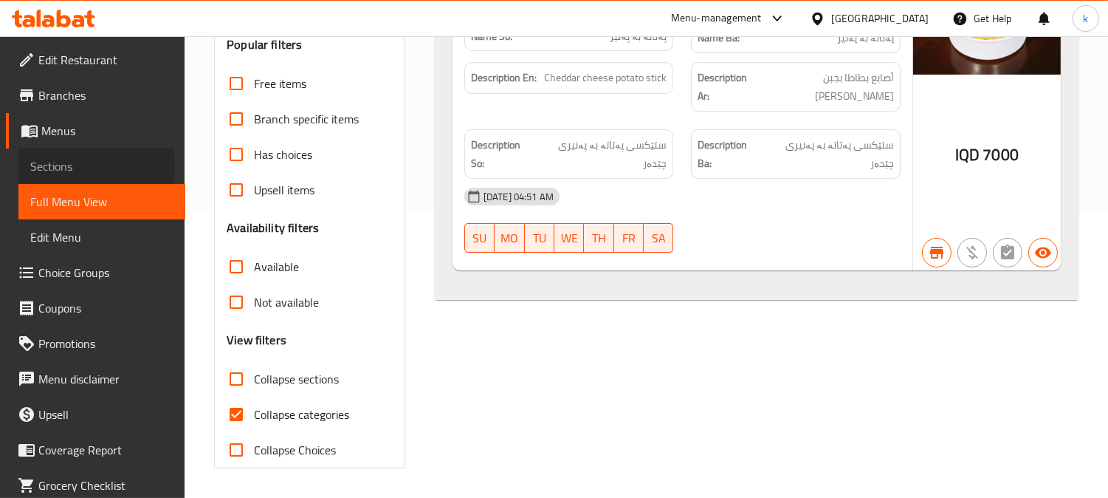
click at [57, 166] on span "Sections" at bounding box center [101, 166] width 143 height 18
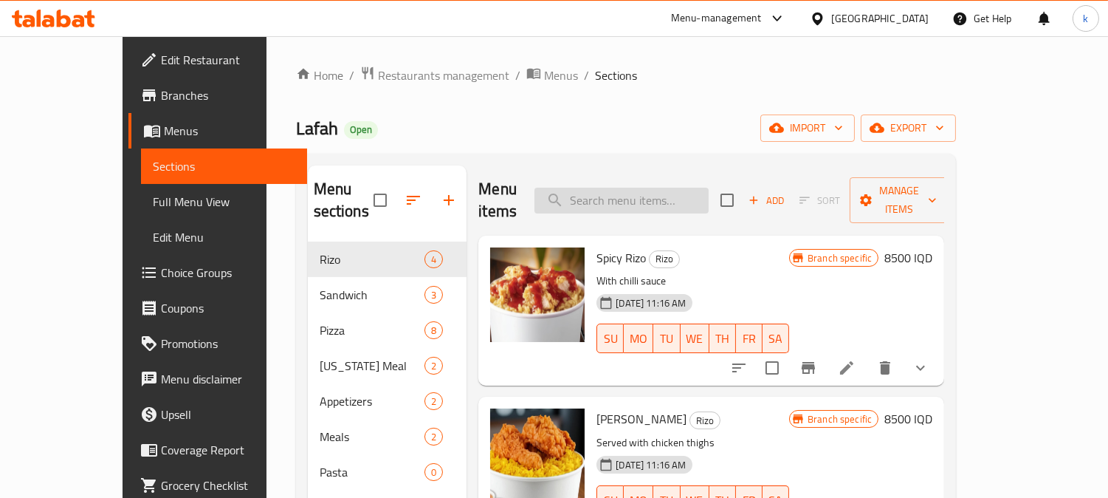
click at [672, 188] on input "search" at bounding box center [622, 201] width 174 height 26
paste input "Classic Burger"
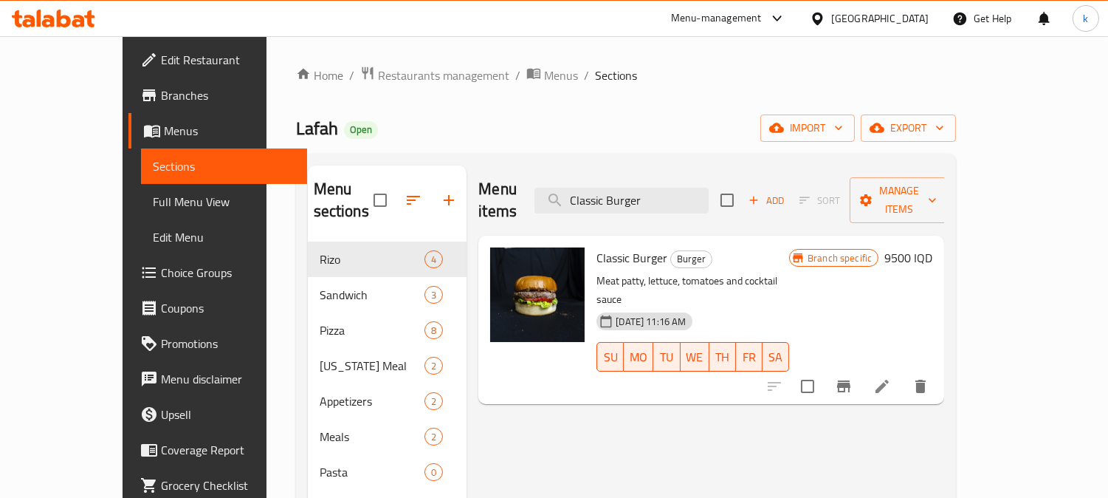
type input "Classic Burger"
click at [933, 247] on h6 "9500 IQD" at bounding box center [909, 257] width 48 height 21
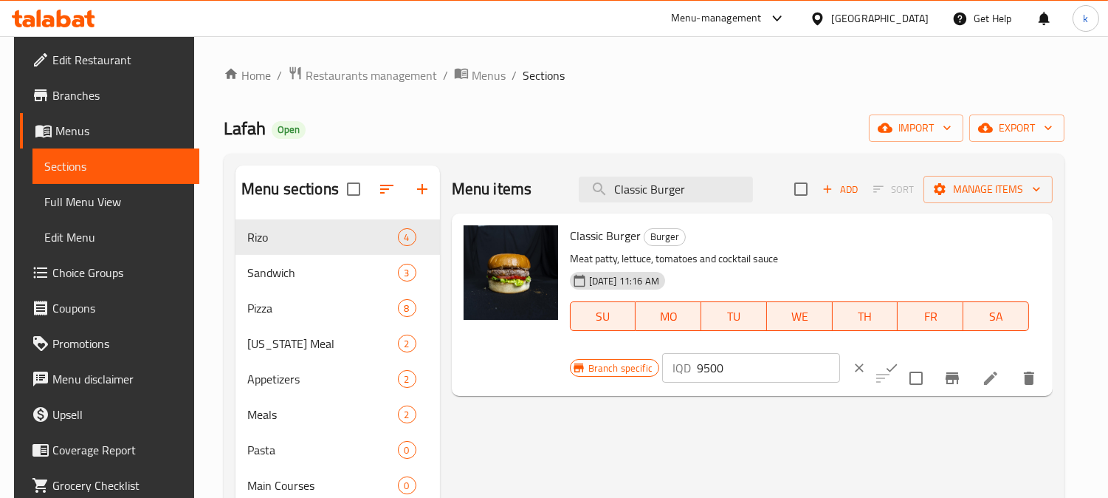
click at [699, 357] on input "9500" at bounding box center [768, 368] width 143 height 30
click at [702, 353] on input "9500" at bounding box center [768, 368] width 143 height 30
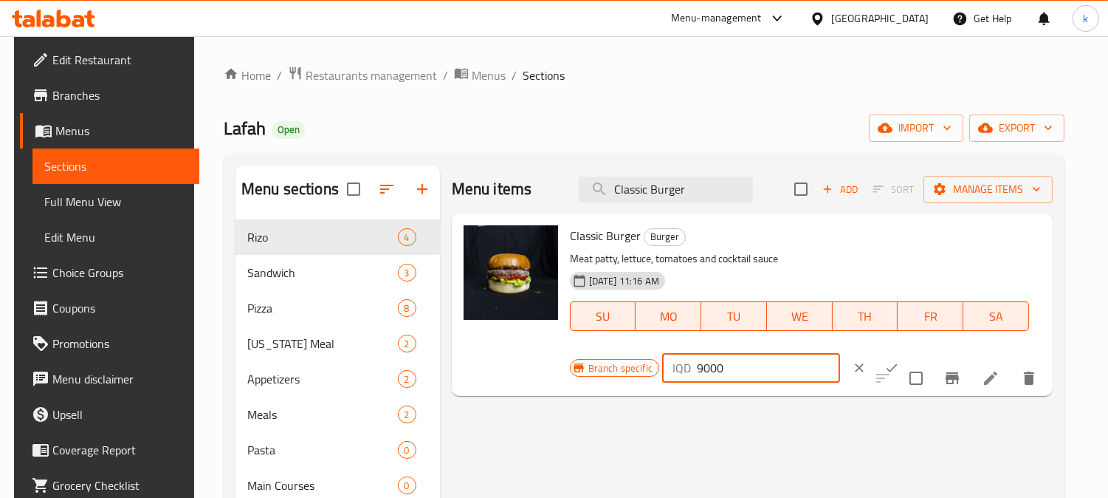
type input "9000"
click at [880, 366] on button "ok" at bounding box center [892, 367] width 32 height 32
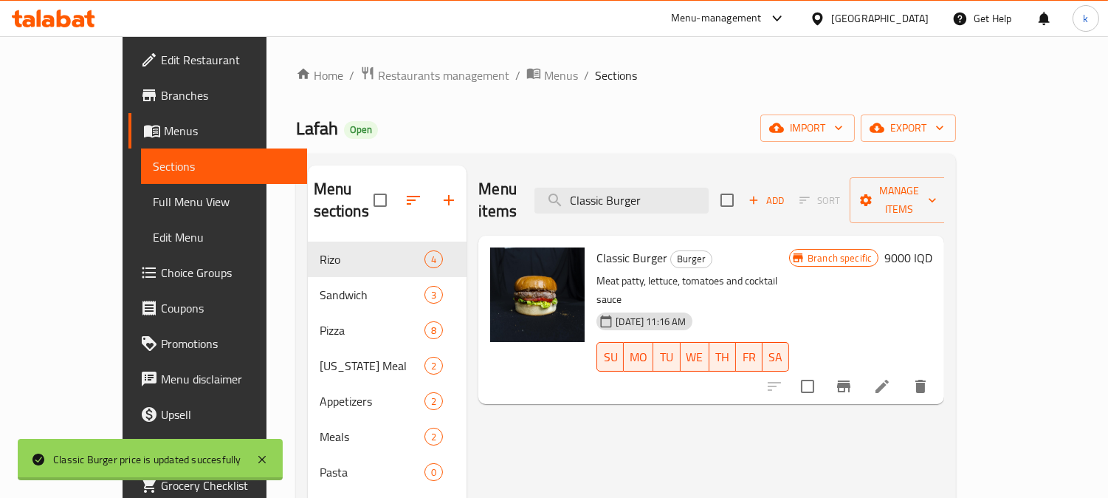
click at [944, 371] on div "Menu items Classic Burger Add Sort Manage items Classic Burger Burger Meat patt…" at bounding box center [706, 418] width 478 height 507
click at [851, 380] on icon "Branch-specific-item" at bounding box center [843, 386] width 13 height 12
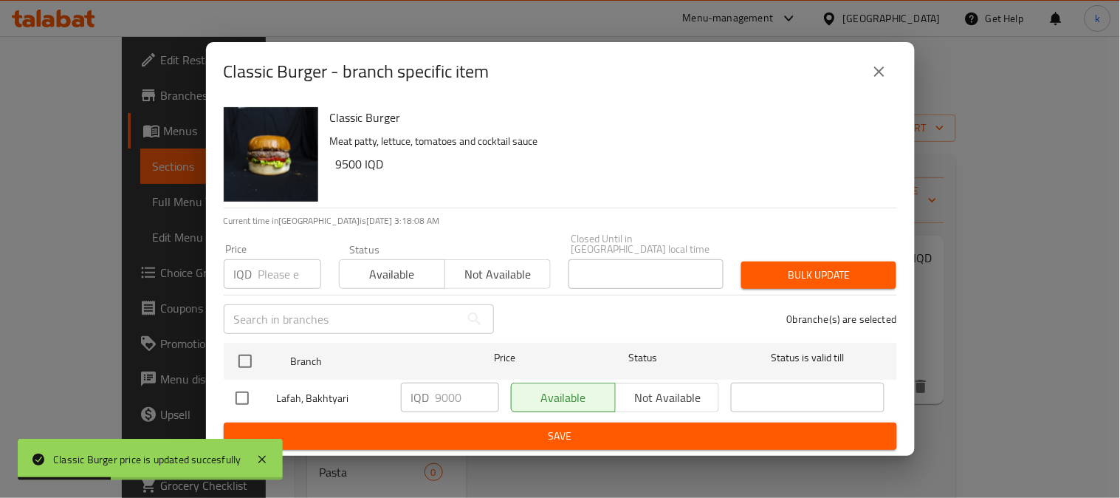
click at [865, 78] on button "close" at bounding box center [879, 71] width 35 height 35
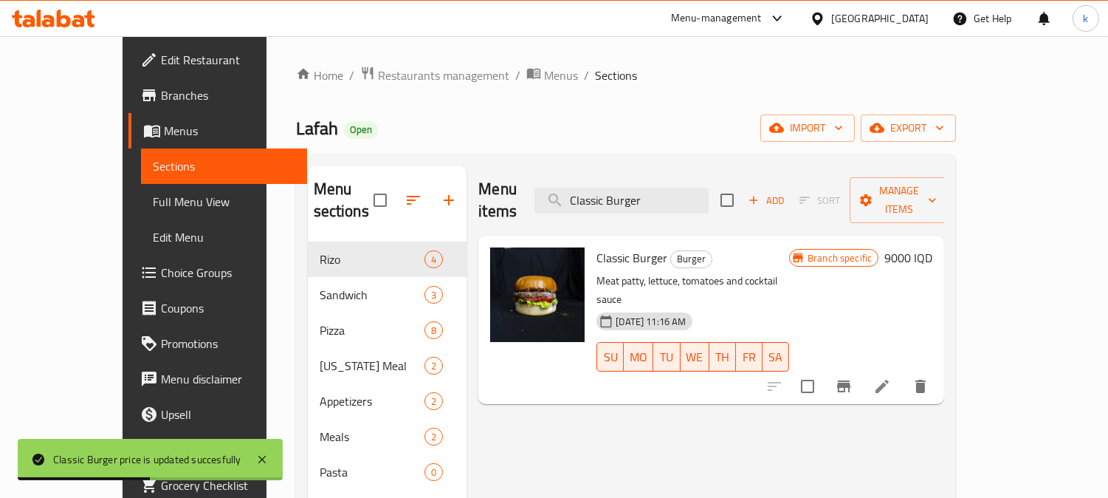
click at [153, 203] on span "Full Menu View" at bounding box center [224, 202] width 143 height 18
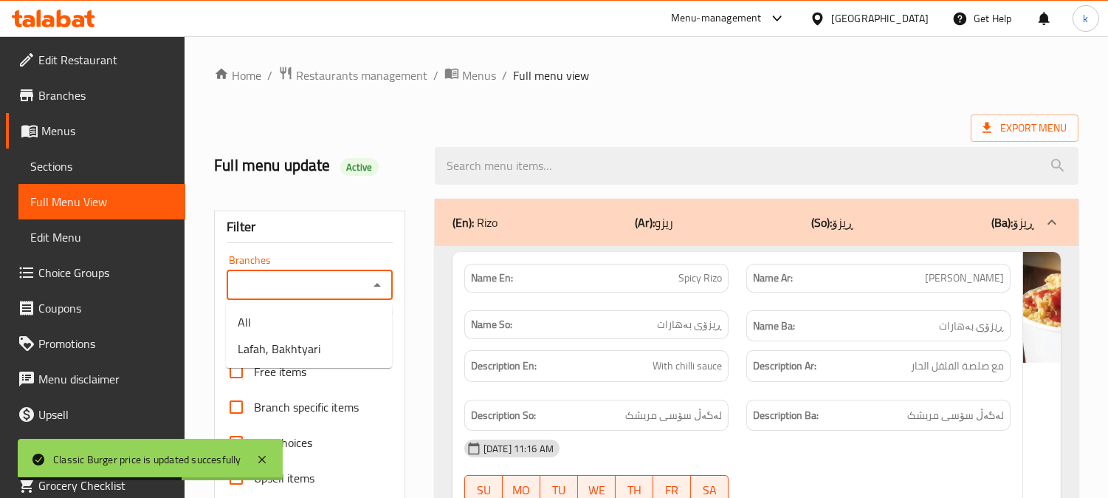
click at [301, 292] on input "Branches" at bounding box center [297, 285] width 133 height 21
click at [307, 345] on span "Lafah, Bakhtyari" at bounding box center [279, 349] width 83 height 18
type input "Lafah, Bakhtyari"
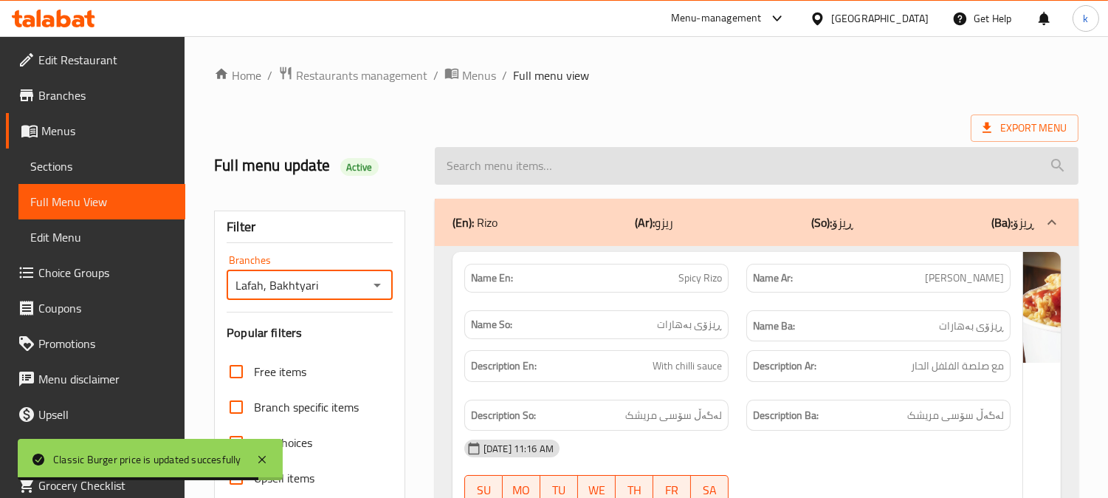
click at [518, 161] on input "search" at bounding box center [757, 166] width 644 height 38
paste input "Classic Burger"
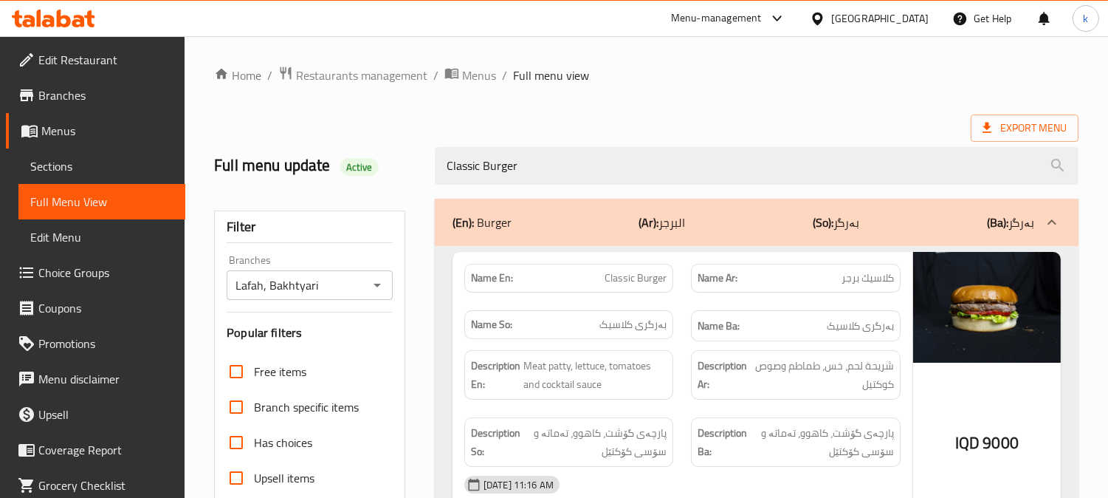
type input "Classic Burger"
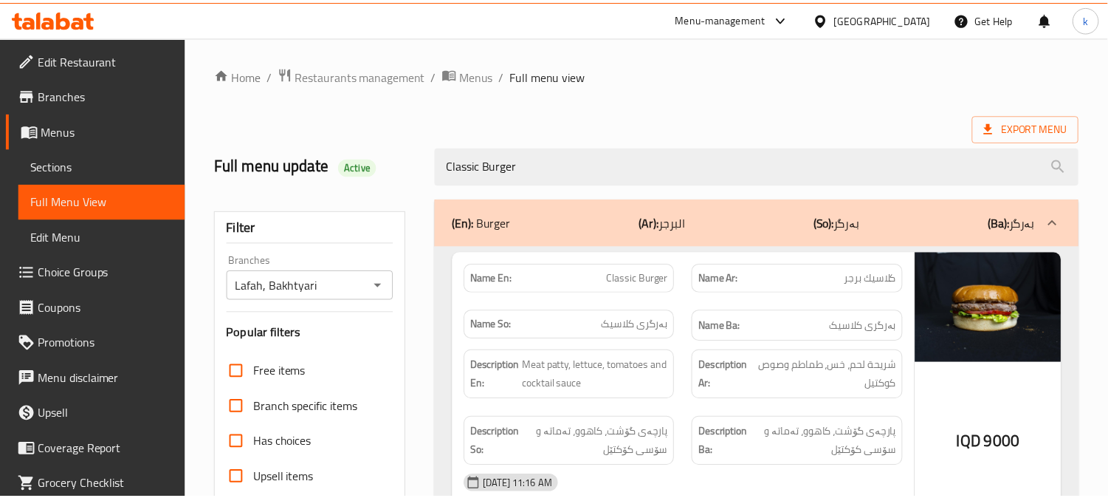
scroll to position [288, 0]
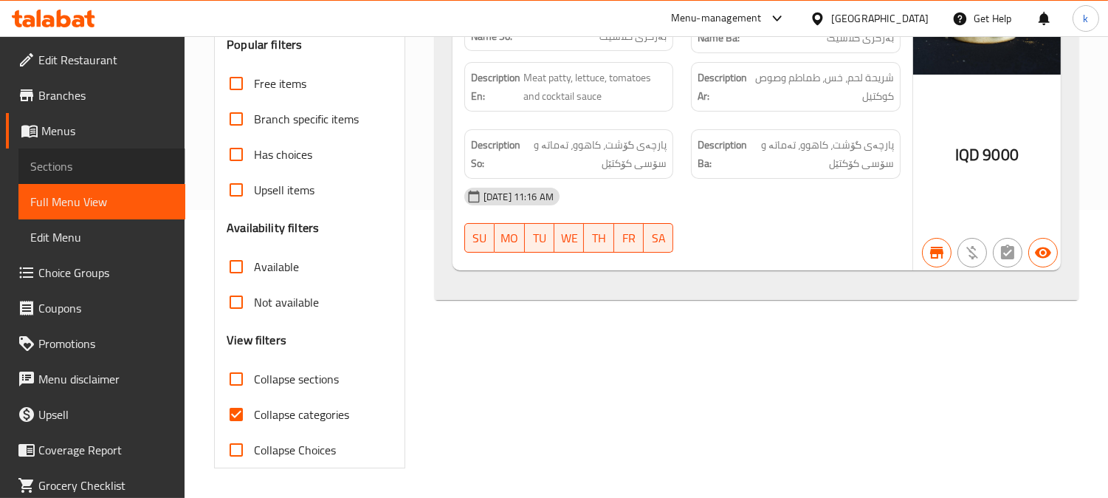
click at [101, 162] on span "Sections" at bounding box center [101, 166] width 143 height 18
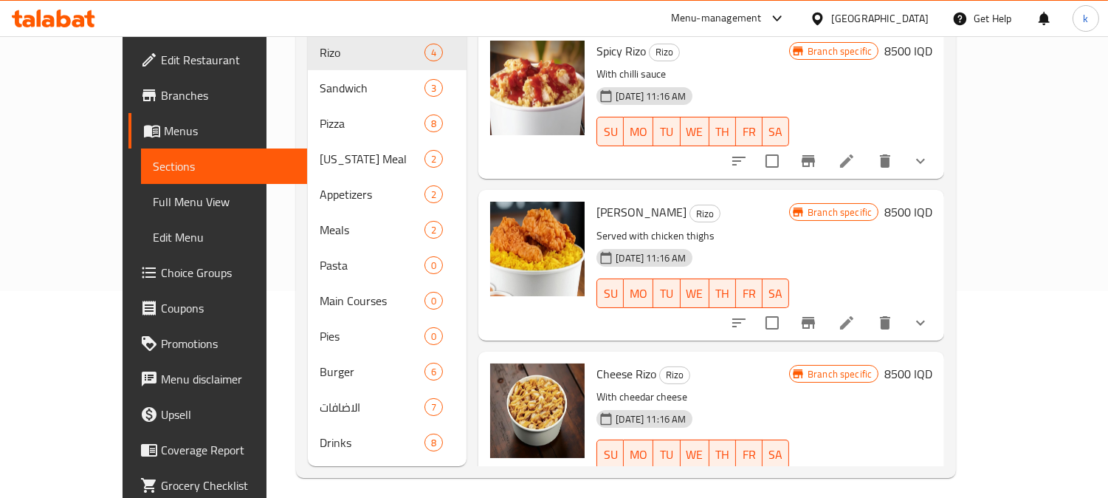
click at [153, 204] on span "Full Menu View" at bounding box center [224, 202] width 143 height 18
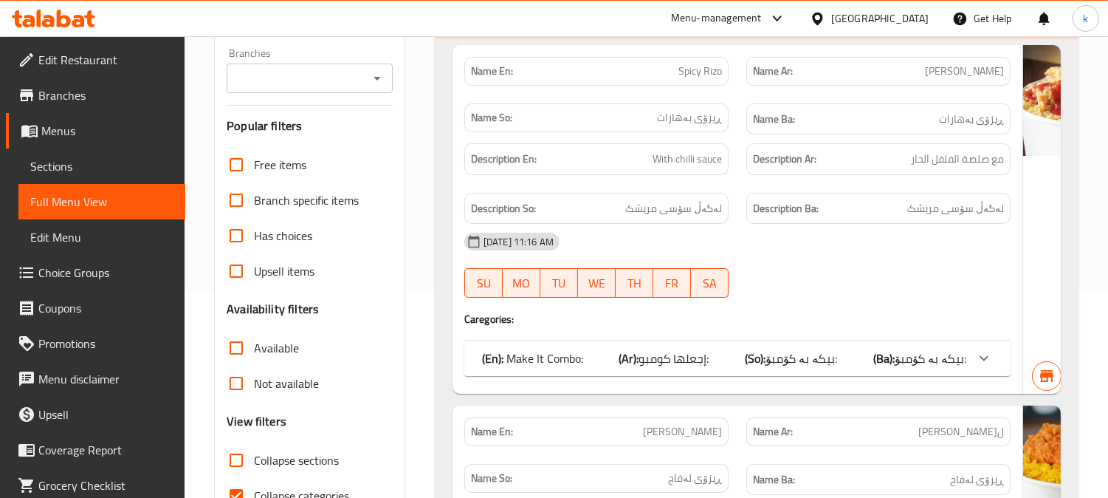
scroll to position [69, 0]
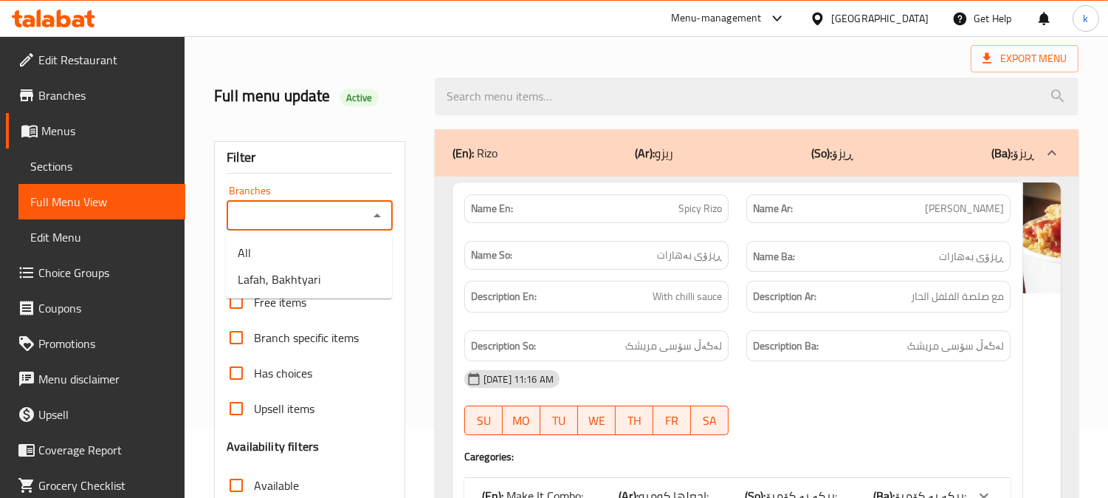
click at [304, 210] on input "Branches" at bounding box center [297, 215] width 133 height 21
click at [330, 270] on li "Lafah, Bakhtyari" at bounding box center [309, 279] width 166 height 27
type input "Lafah, Bakhtyari"
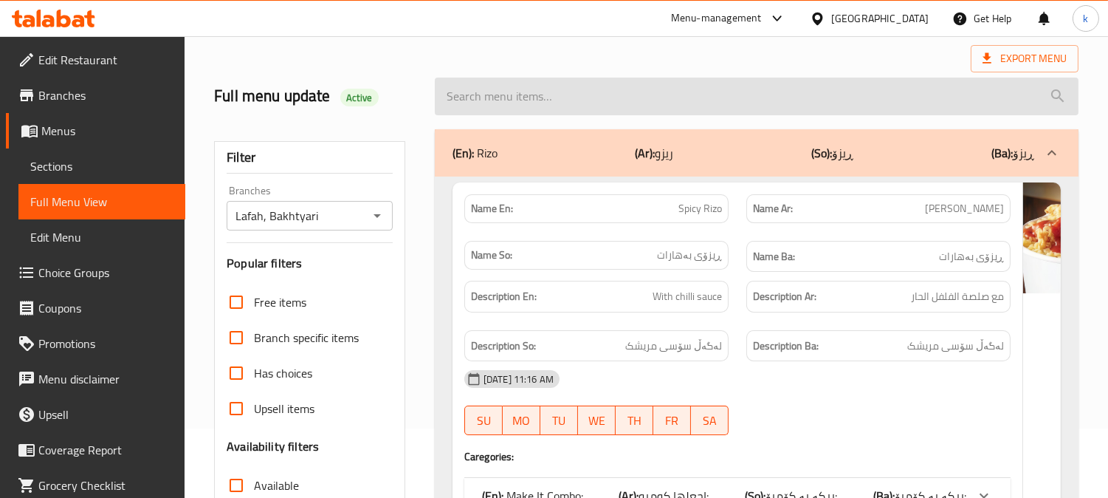
click at [651, 89] on input "search" at bounding box center [757, 97] width 644 height 38
paste input "Classic Zinger"
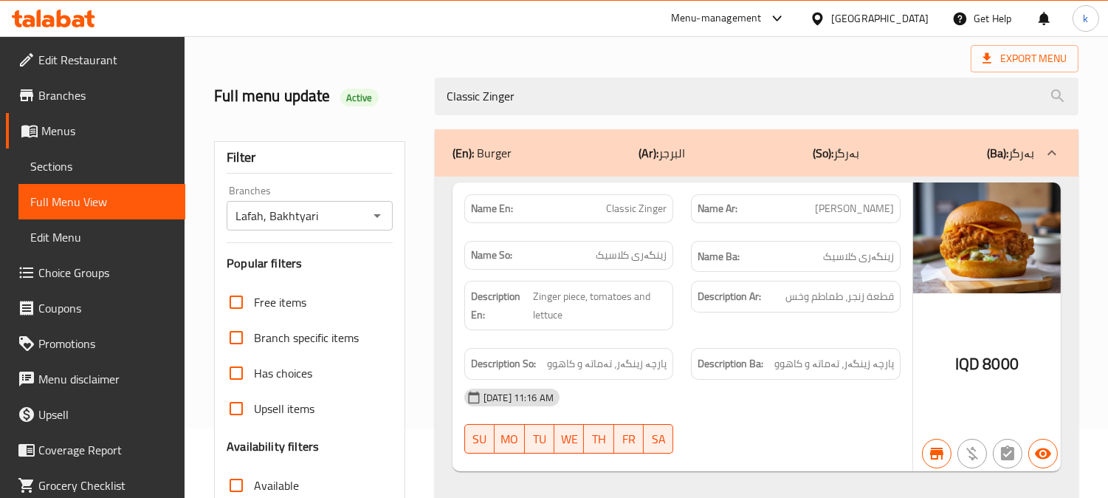
type input "Classic Zinger"
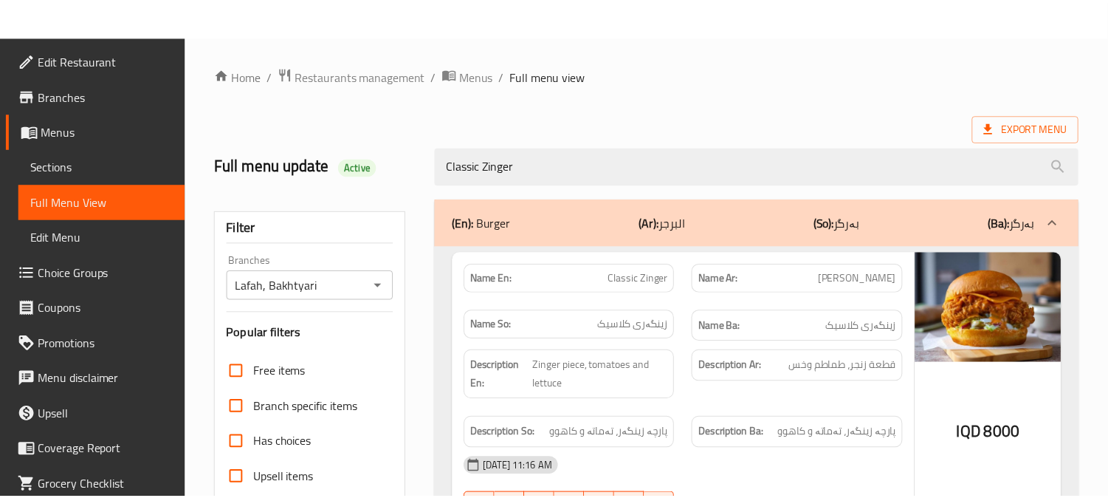
scroll to position [288, 0]
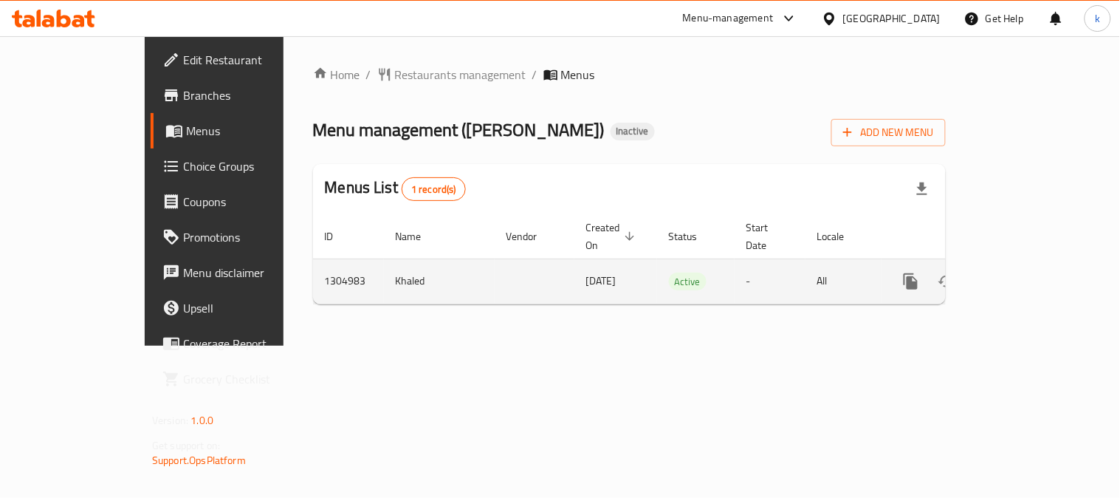
click at [1026, 272] on icon "enhanced table" at bounding box center [1018, 281] width 18 height 18
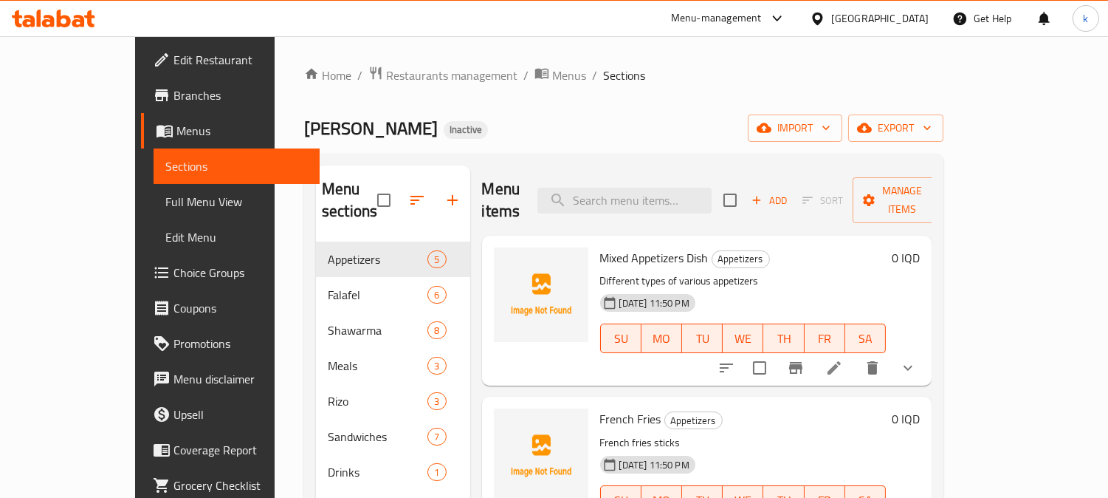
click at [926, 350] on button "show more" at bounding box center [907, 367] width 35 height 35
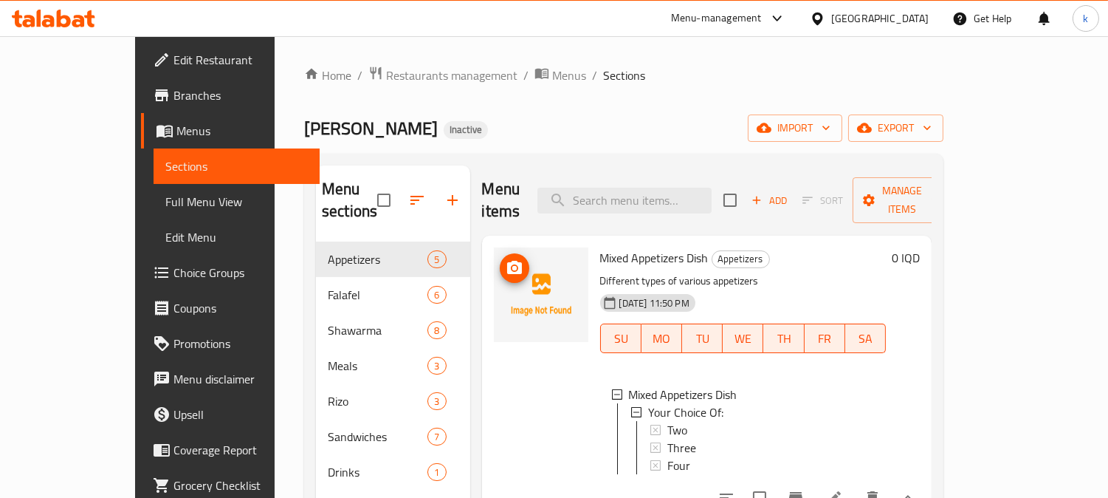
click at [507, 261] on icon "upload picture" at bounding box center [514, 267] width 15 height 13
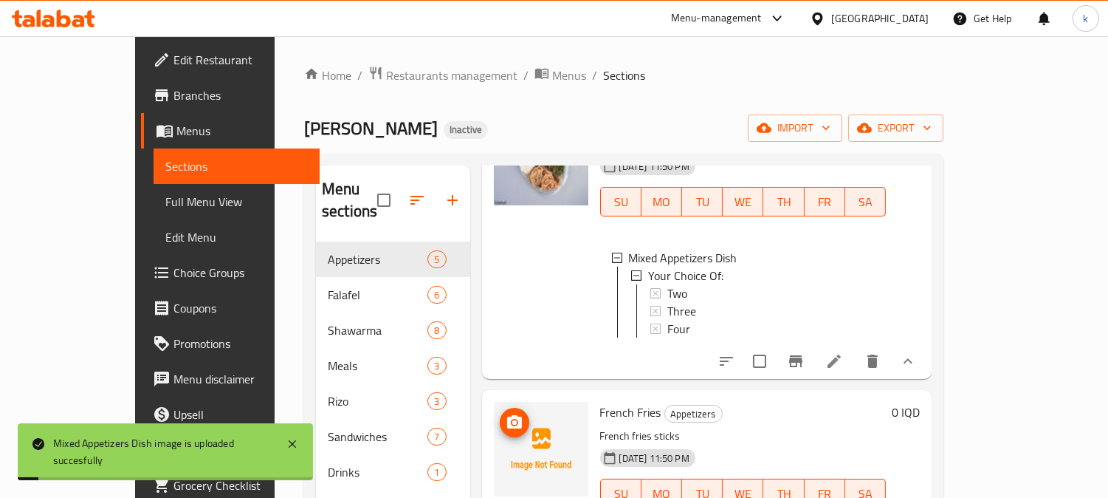
click at [507, 415] on icon "upload picture" at bounding box center [514, 421] width 15 height 13
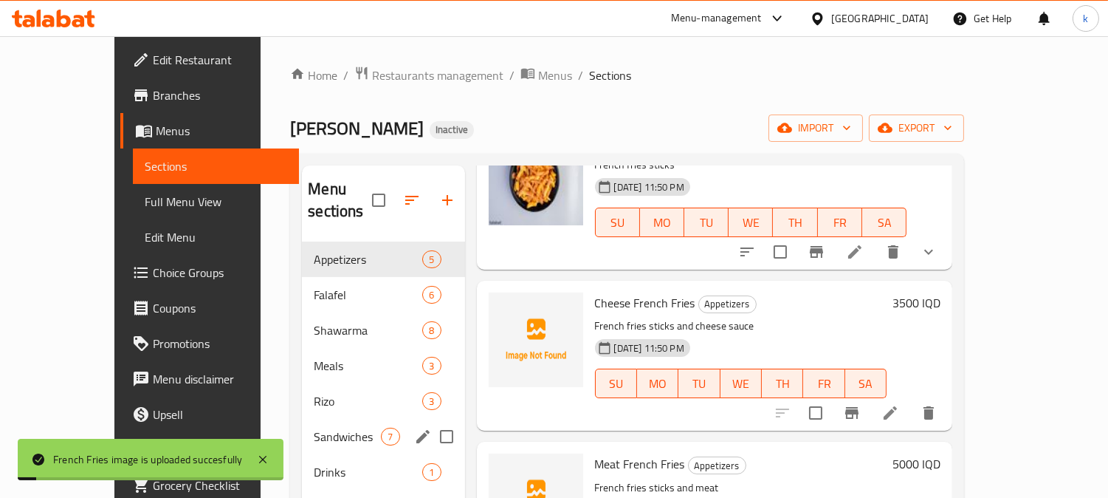
scroll to position [410, 0]
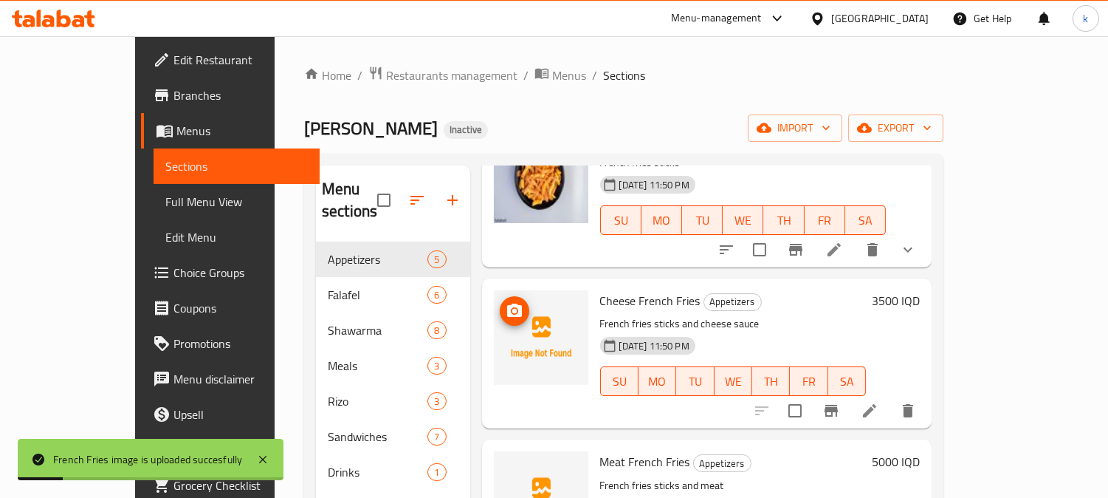
click at [500, 310] on button "upload picture" at bounding box center [515, 311] width 30 height 30
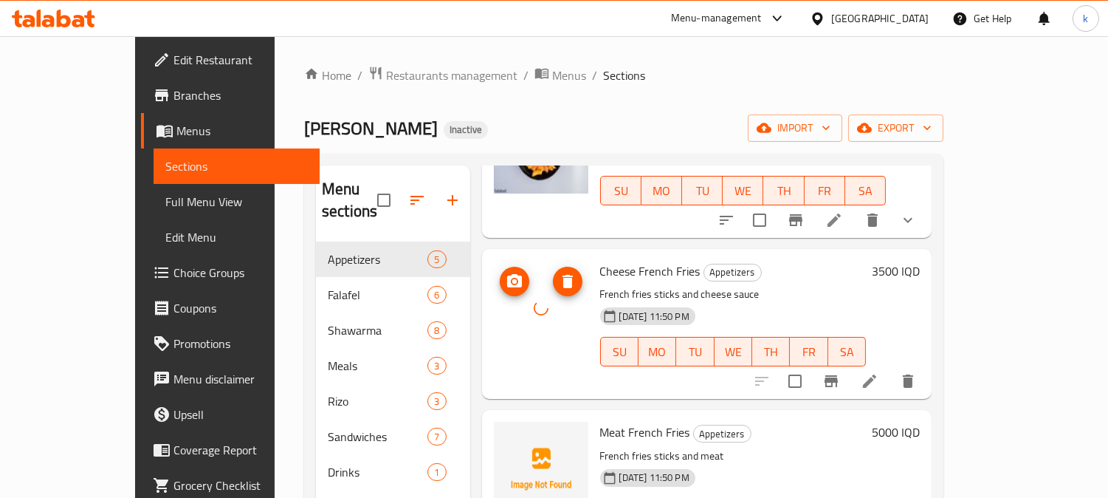
scroll to position [487, 0]
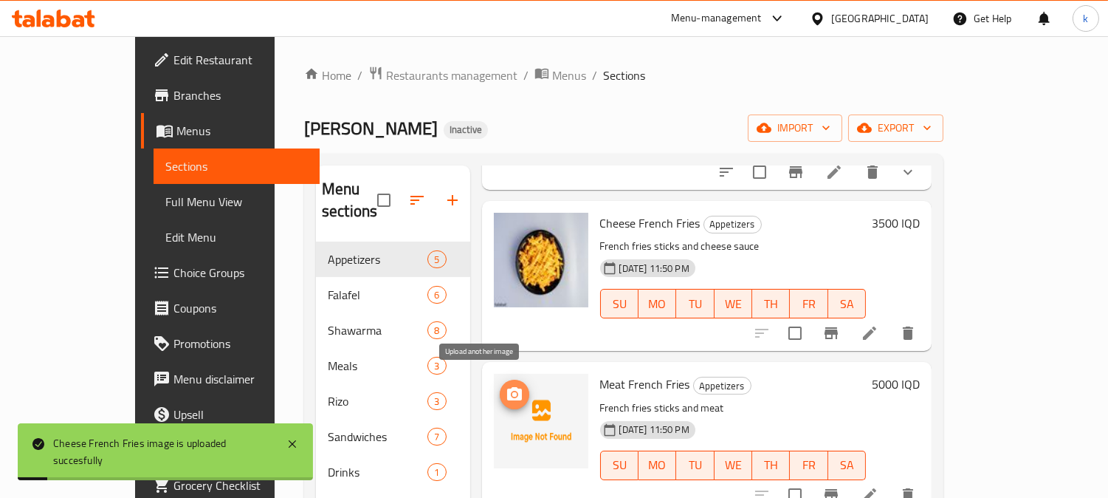
click at [506, 385] on icon "upload picture" at bounding box center [515, 394] width 18 height 18
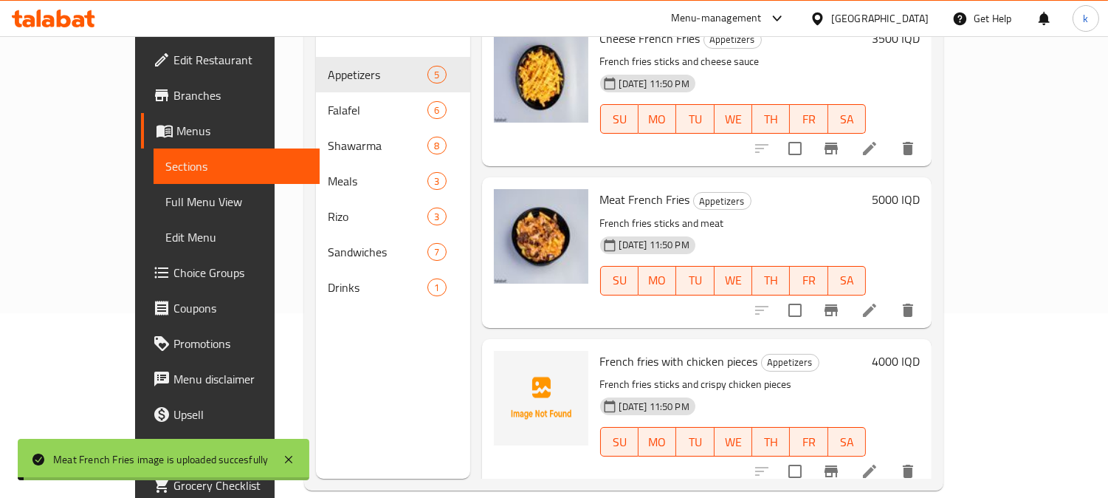
scroll to position [207, 0]
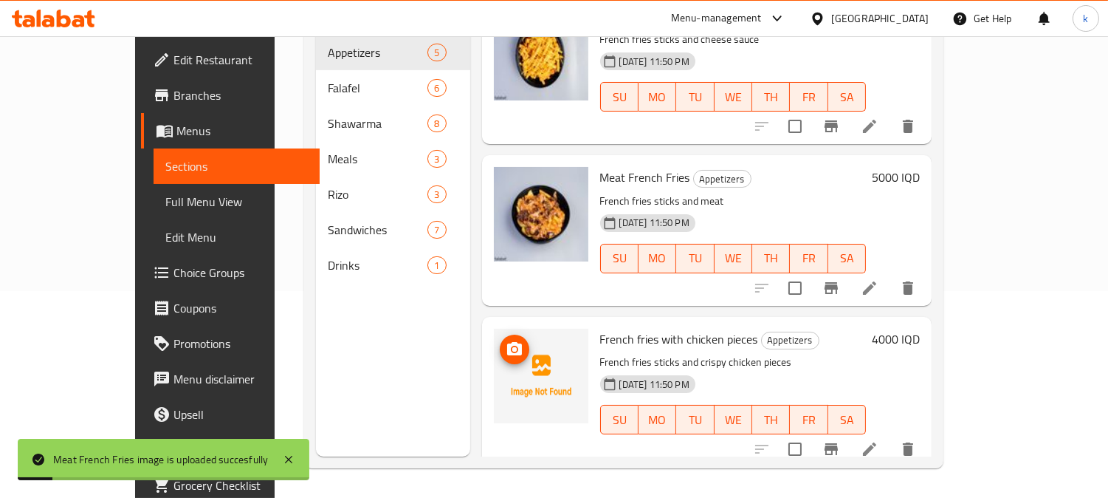
click at [500, 340] on span "upload picture" at bounding box center [515, 349] width 30 height 18
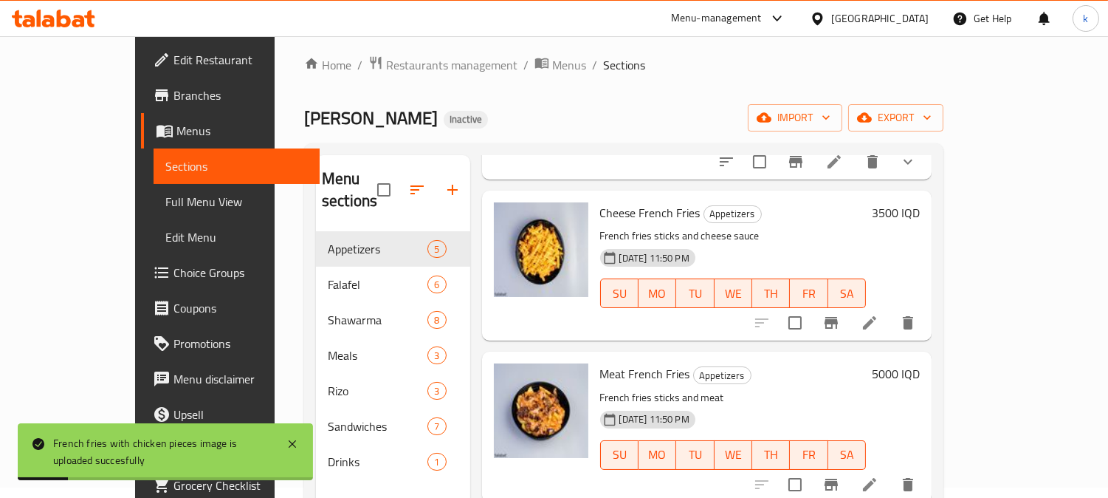
scroll to position [0, 0]
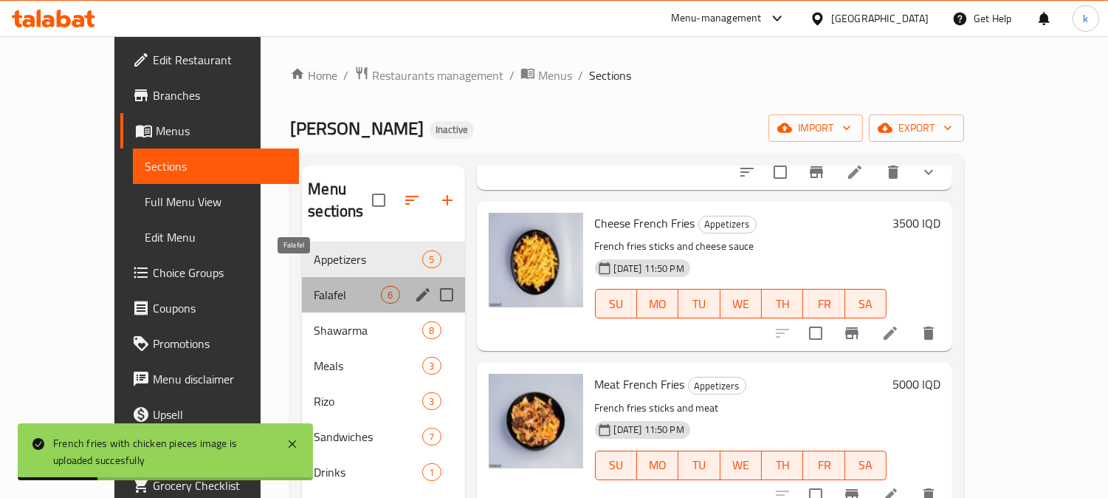
drag, startPoint x: 288, startPoint y: 270, endPoint x: 351, endPoint y: 289, distance: 65.6
click at [314, 286] on span "Falafel" at bounding box center [347, 295] width 67 height 18
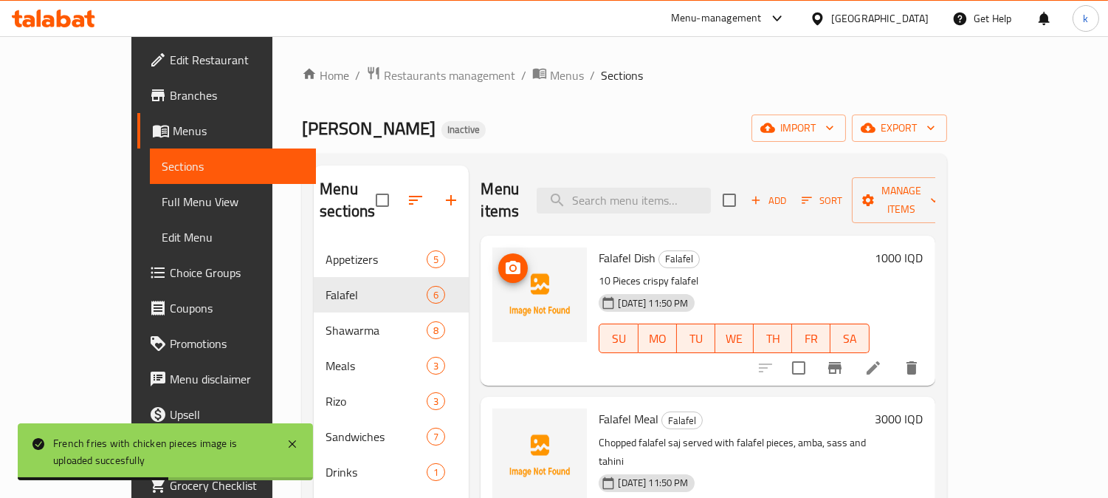
click at [498, 255] on button "upload picture" at bounding box center [513, 268] width 30 height 30
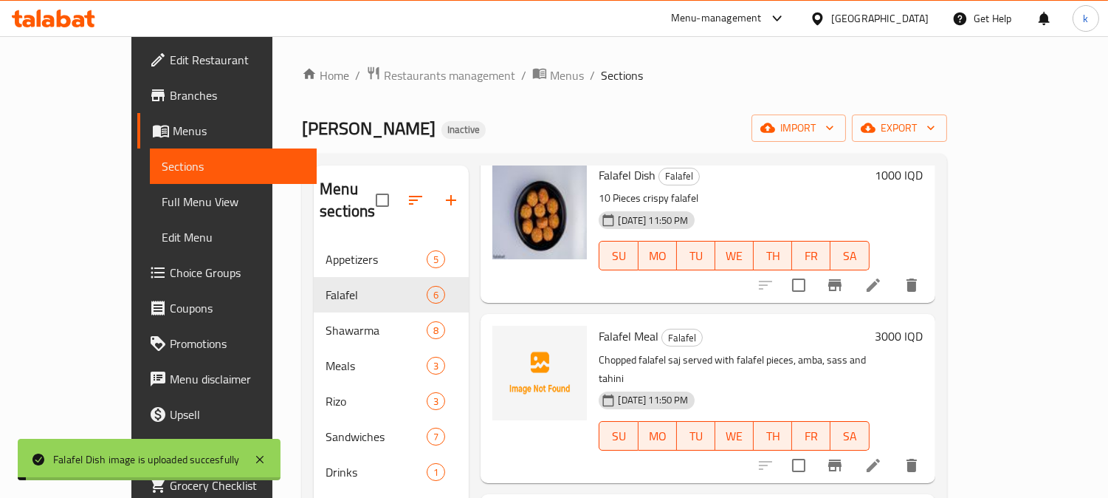
scroll to position [137, 0]
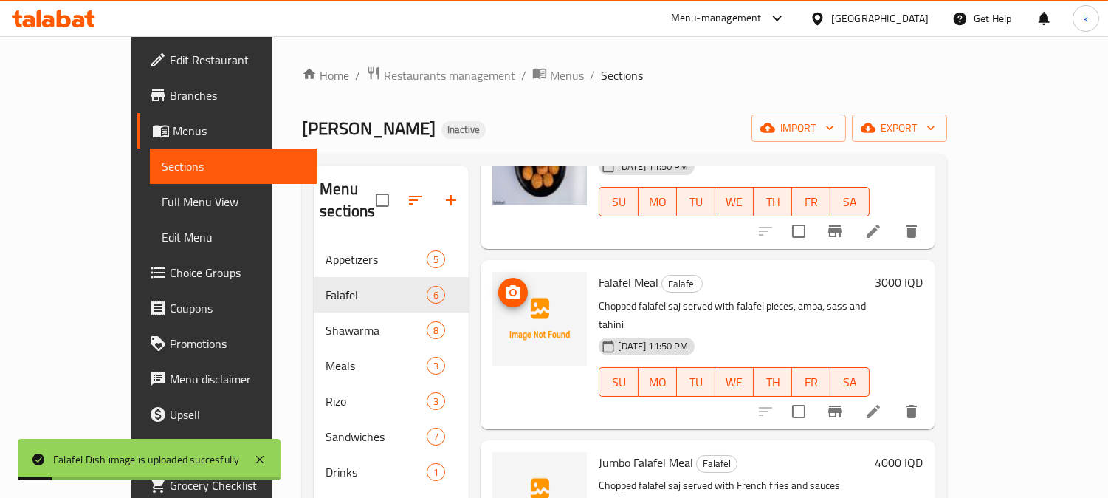
click at [506, 285] on icon "upload picture" at bounding box center [513, 291] width 15 height 13
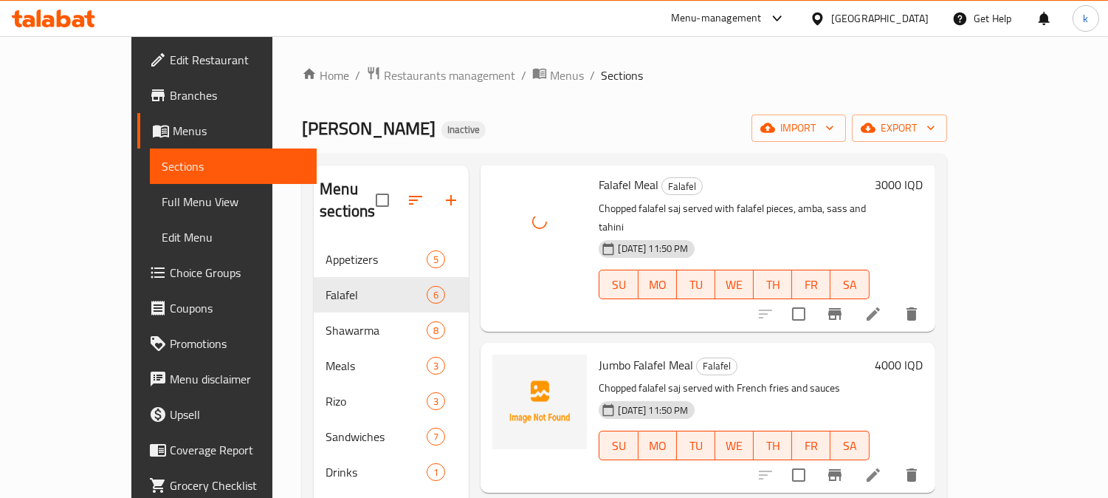
scroll to position [273, 0]
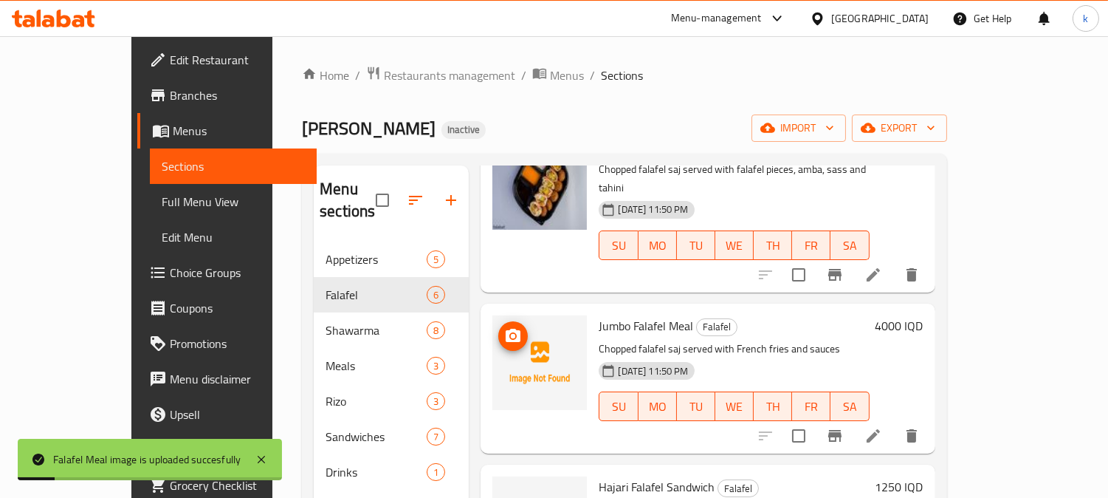
click at [504, 327] on icon "upload picture" at bounding box center [513, 336] width 18 height 18
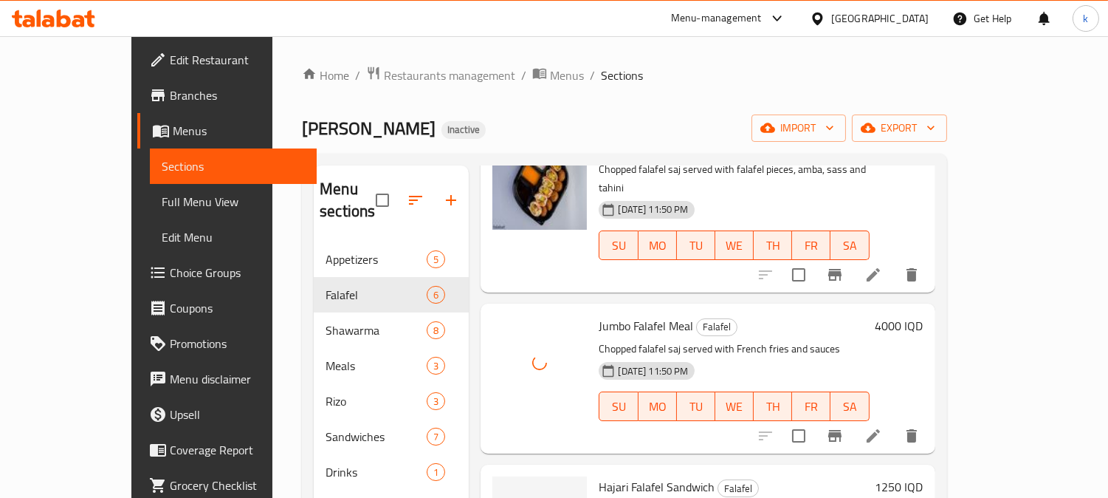
scroll to position [410, 0]
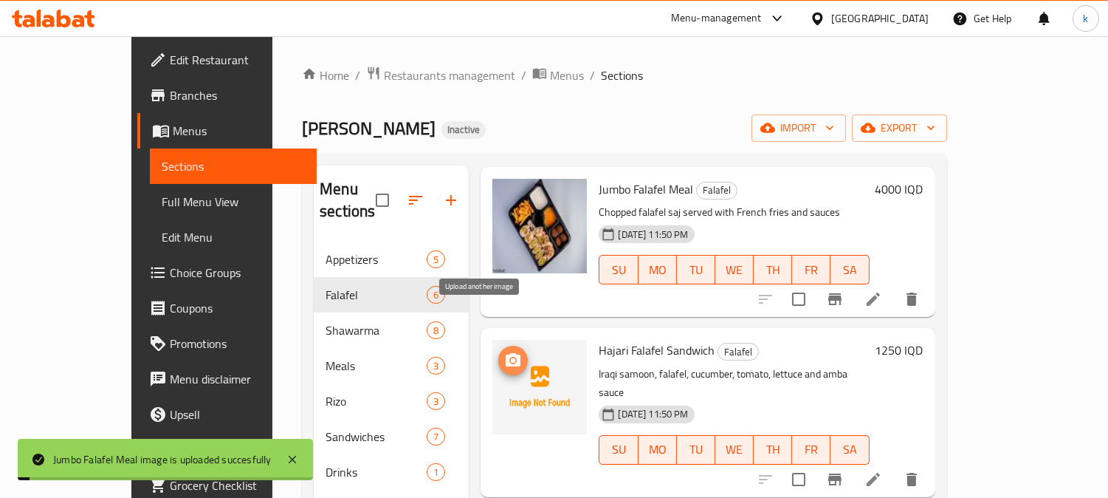
click at [504, 351] on icon "upload picture" at bounding box center [513, 360] width 18 height 18
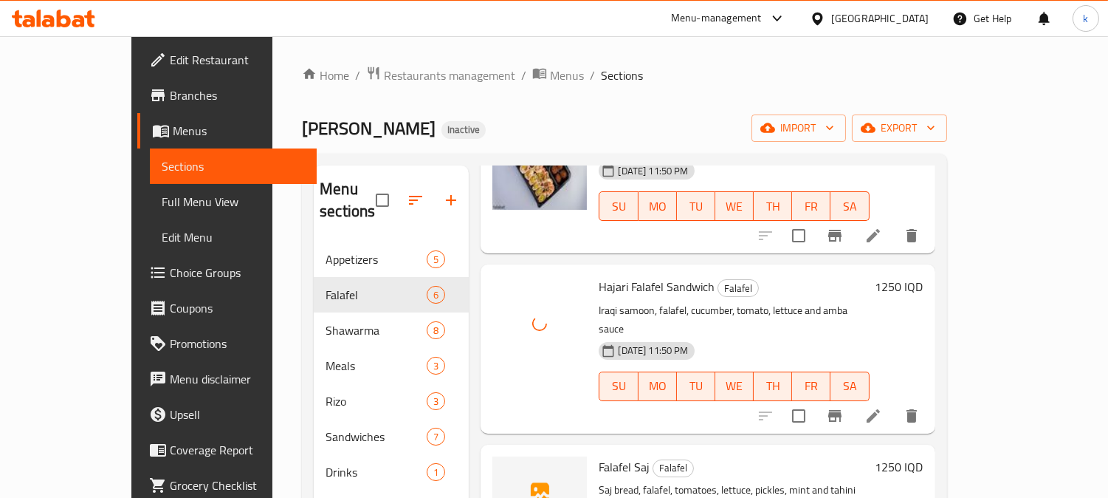
scroll to position [506, 0]
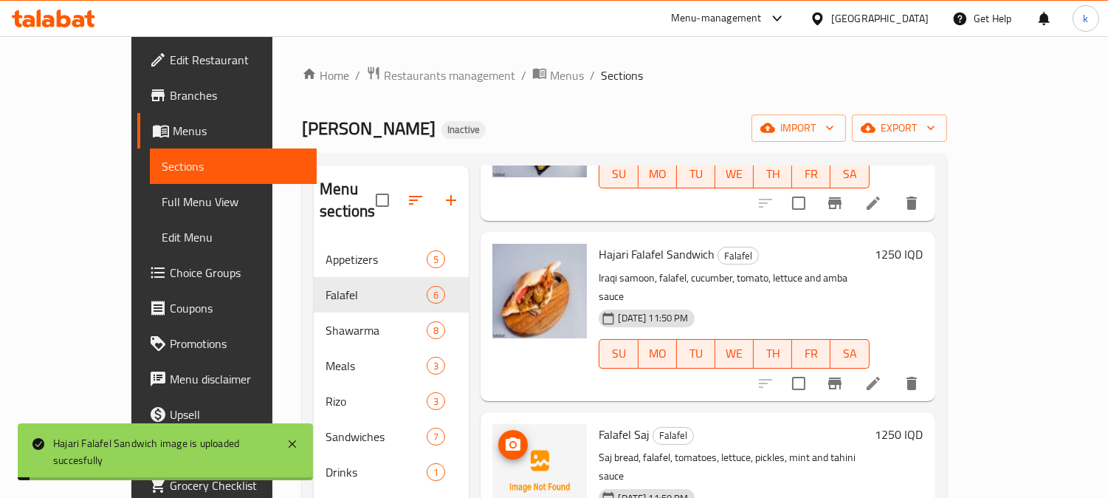
click at [504, 436] on icon "upload picture" at bounding box center [513, 445] width 18 height 18
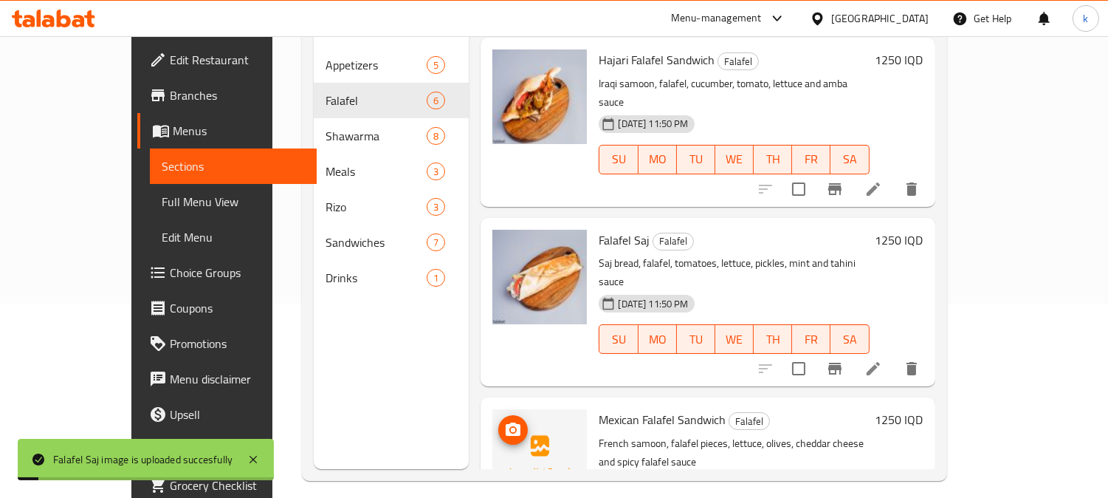
scroll to position [207, 0]
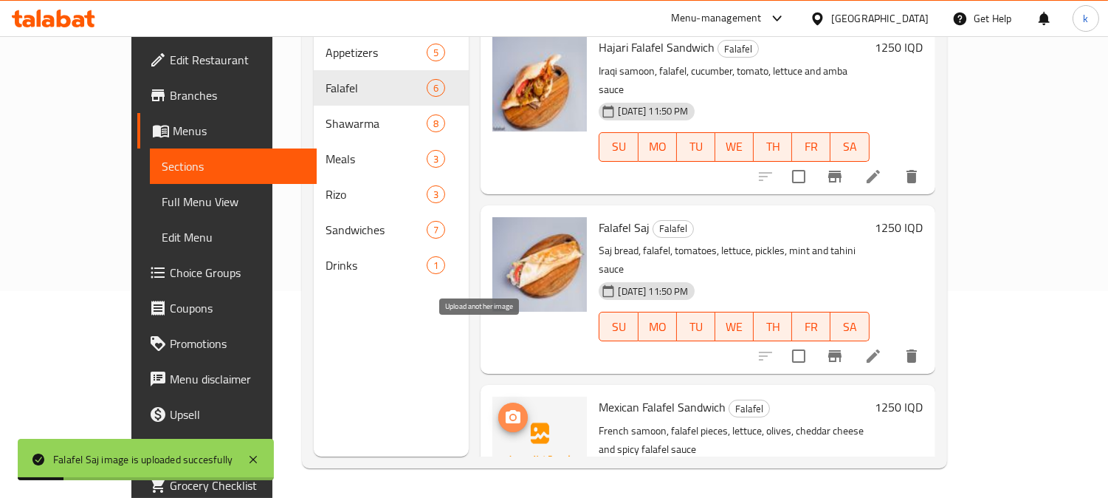
click at [504, 408] on icon "upload picture" at bounding box center [513, 417] width 18 height 18
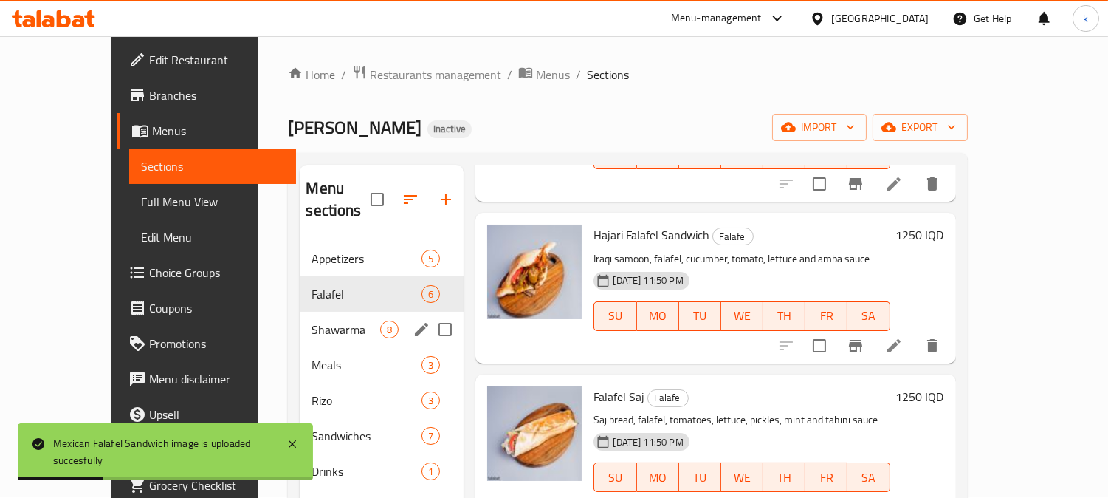
scroll to position [0, 0]
click at [312, 321] on span "Shawarma" at bounding box center [346, 330] width 69 height 18
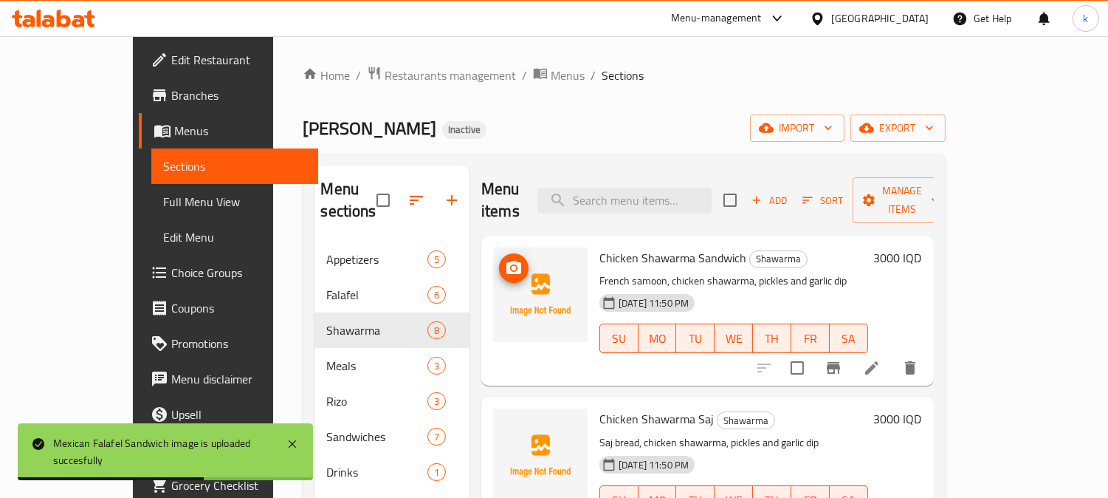
click at [507, 261] on icon "upload picture" at bounding box center [514, 267] width 15 height 13
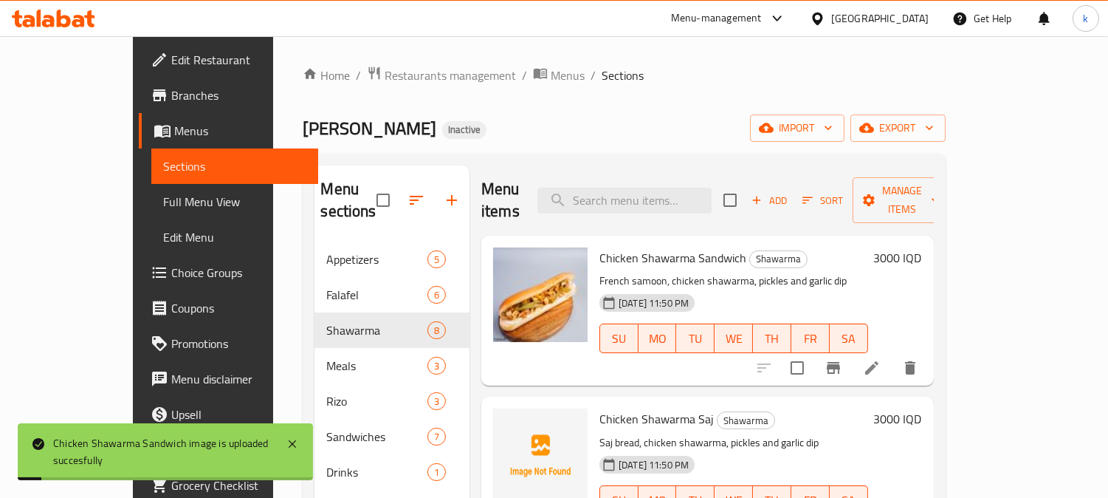
scroll to position [137, 0]
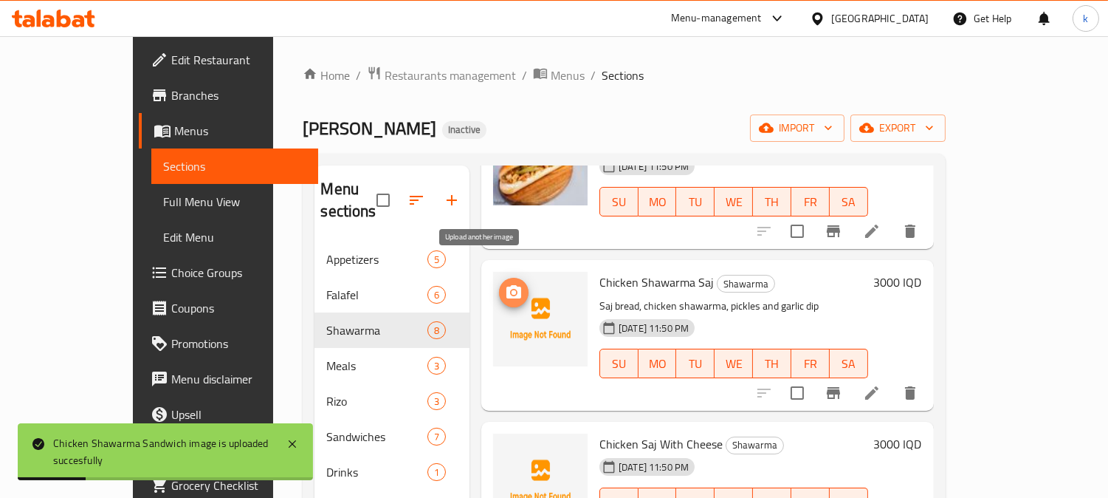
click at [507, 285] on icon "upload picture" at bounding box center [514, 291] width 15 height 13
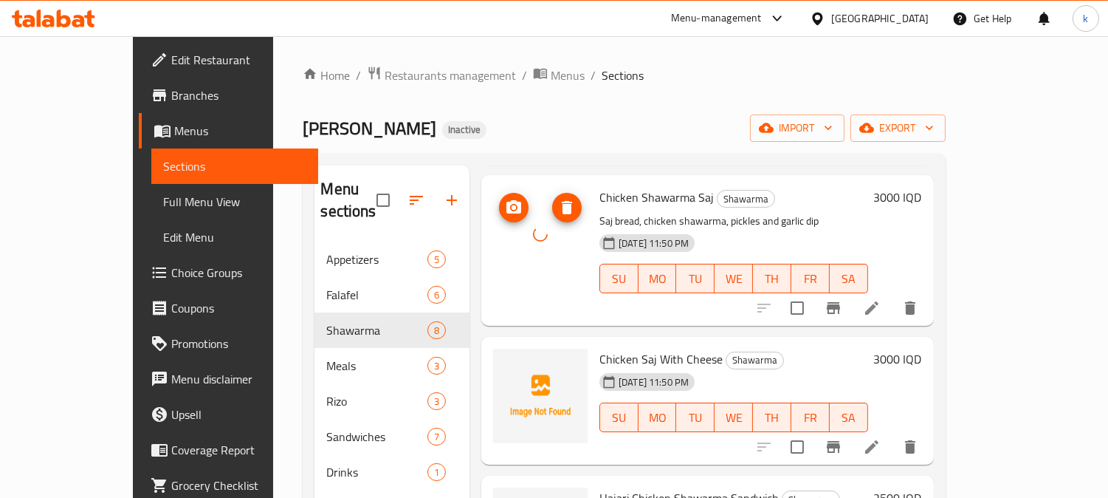
scroll to position [273, 0]
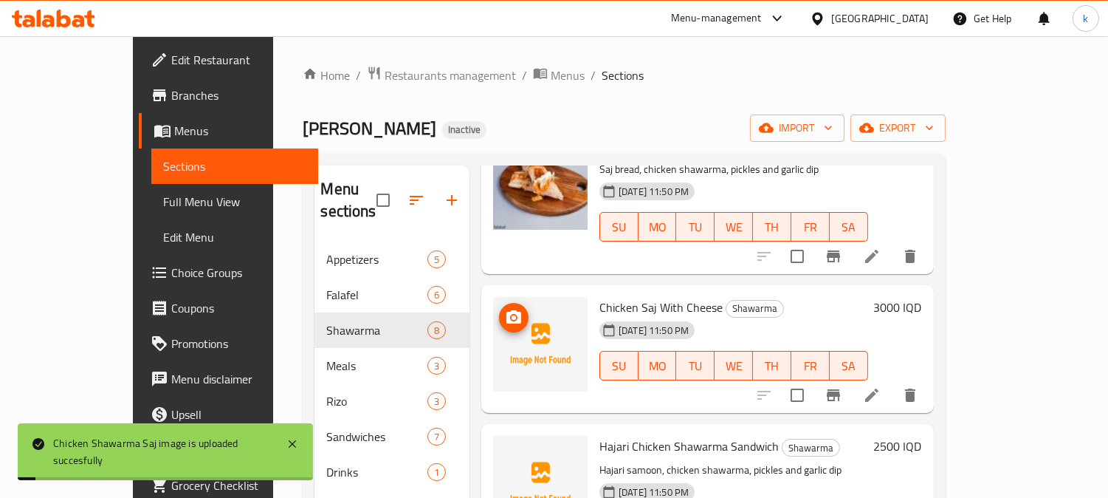
click at [505, 309] on icon "upload picture" at bounding box center [514, 318] width 18 height 18
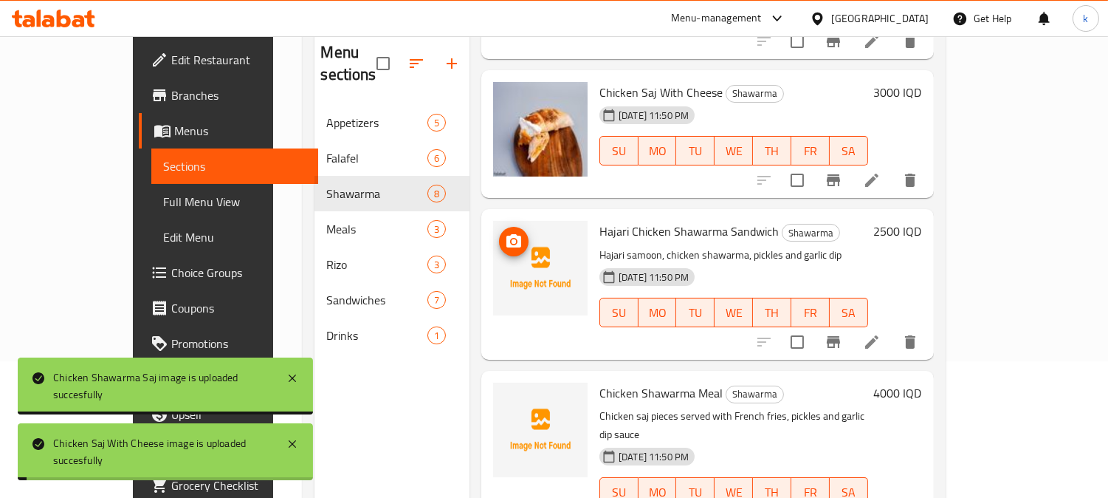
scroll to position [410, 0]
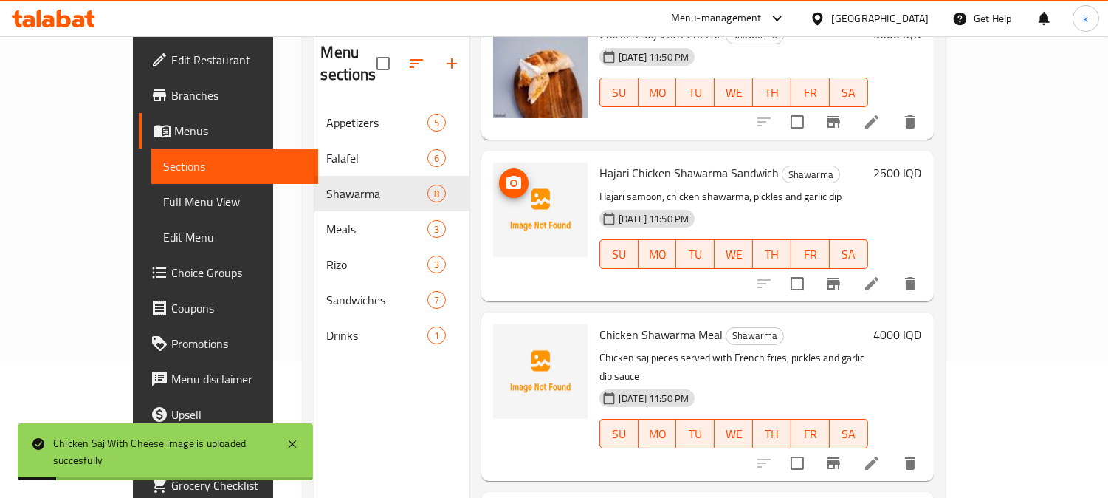
click at [499, 174] on span "upload picture" at bounding box center [514, 183] width 30 height 18
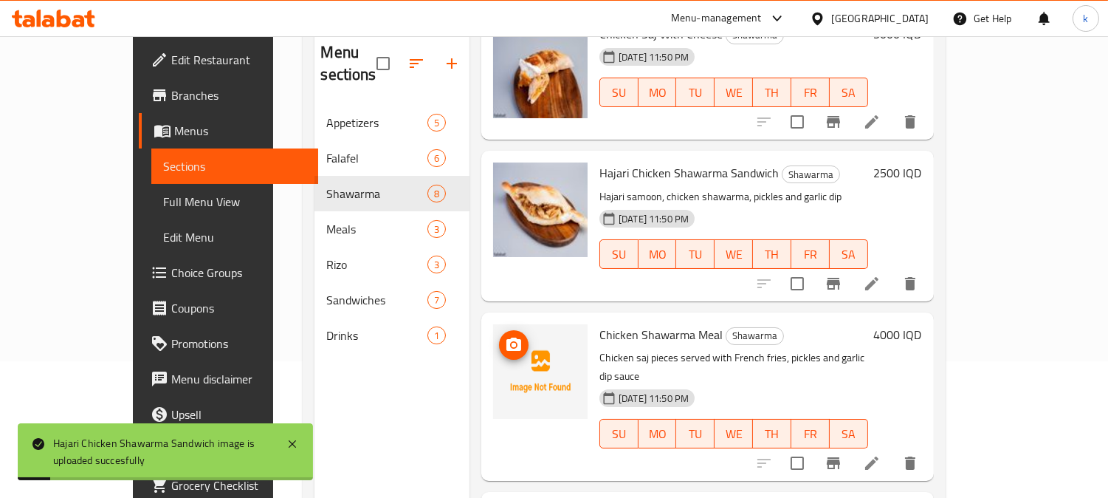
click at [505, 336] on icon "upload picture" at bounding box center [514, 345] width 18 height 18
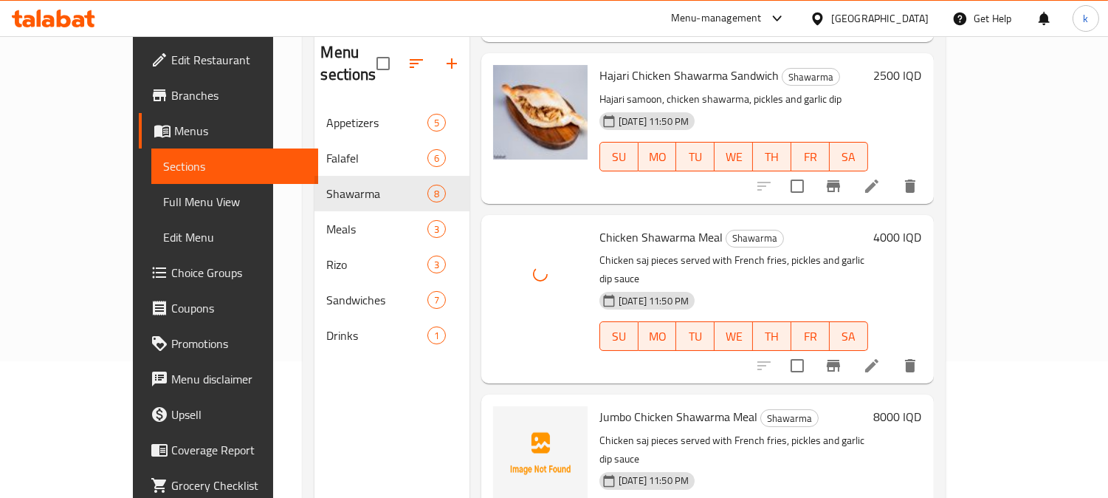
scroll to position [547, 0]
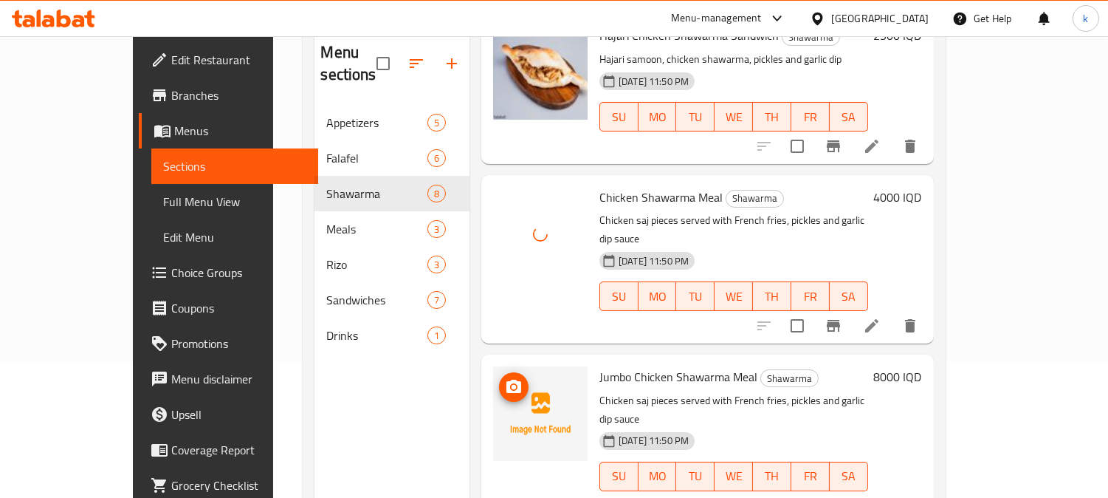
click at [507, 380] on icon "upload picture" at bounding box center [514, 386] width 15 height 13
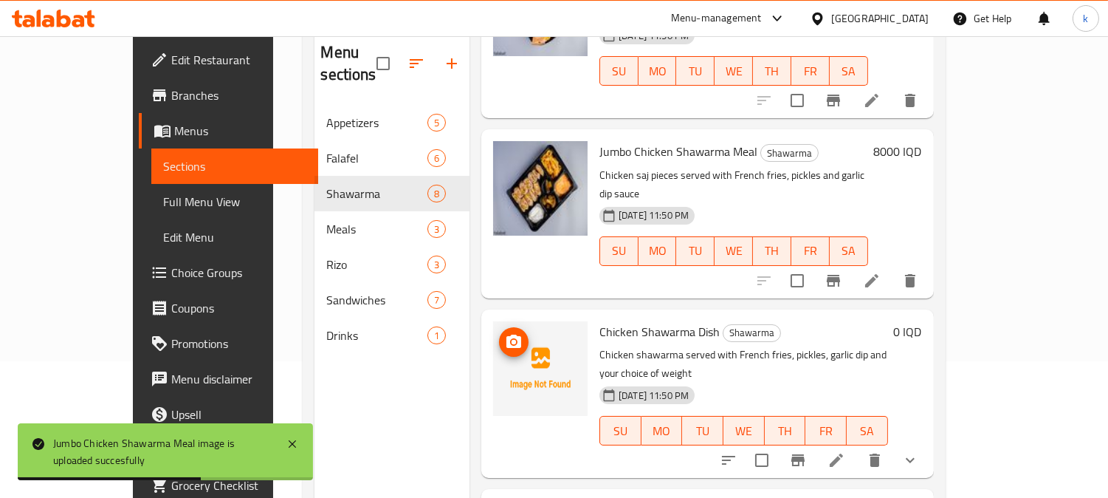
scroll to position [806, 0]
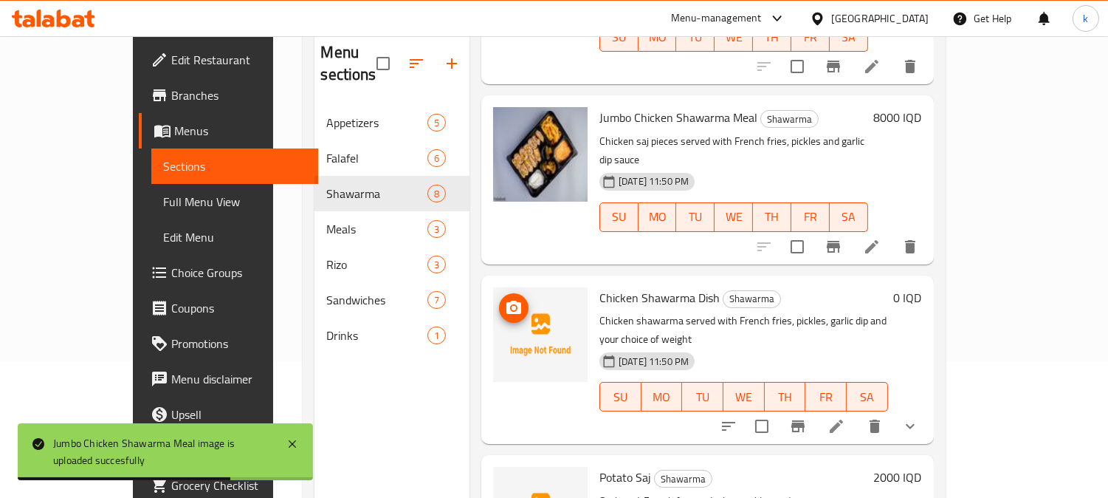
click at [507, 301] on icon "upload picture" at bounding box center [514, 307] width 15 height 13
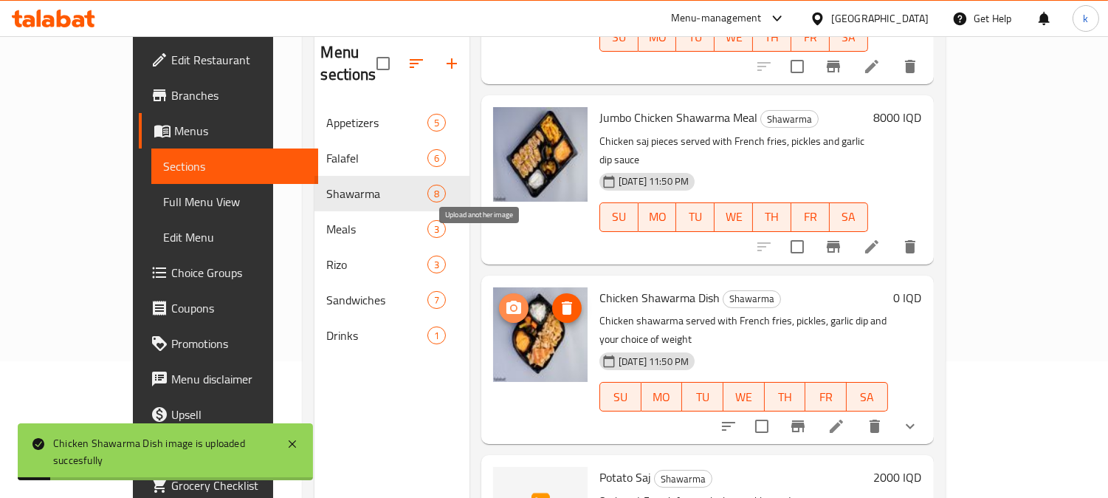
click at [505, 299] on icon "upload picture" at bounding box center [514, 308] width 18 height 18
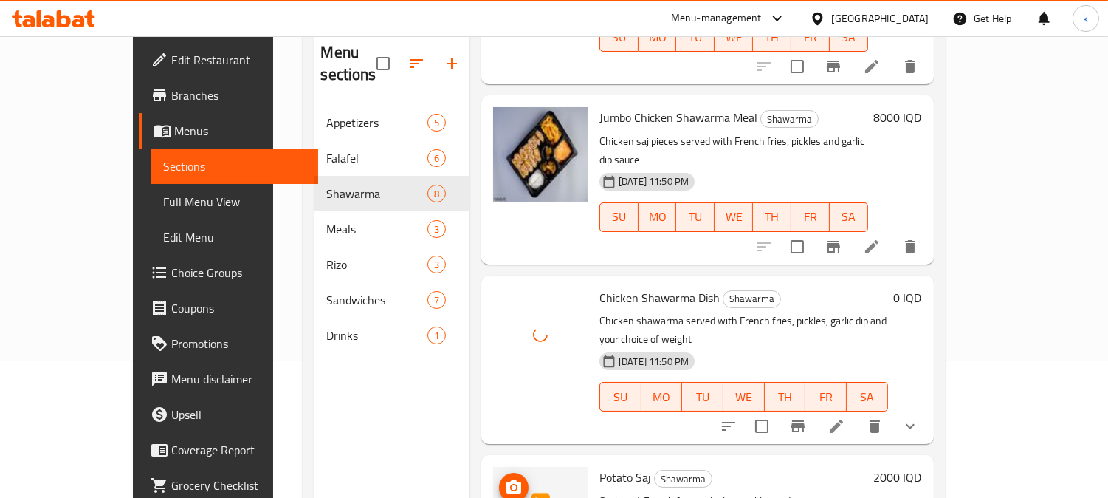
click at [505, 478] on icon "upload picture" at bounding box center [514, 487] width 18 height 18
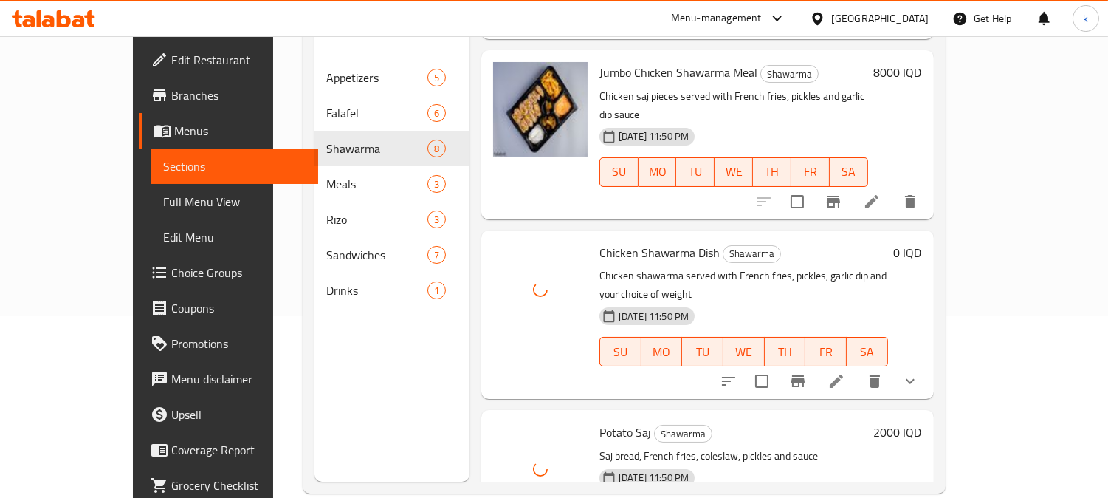
scroll to position [207, 0]
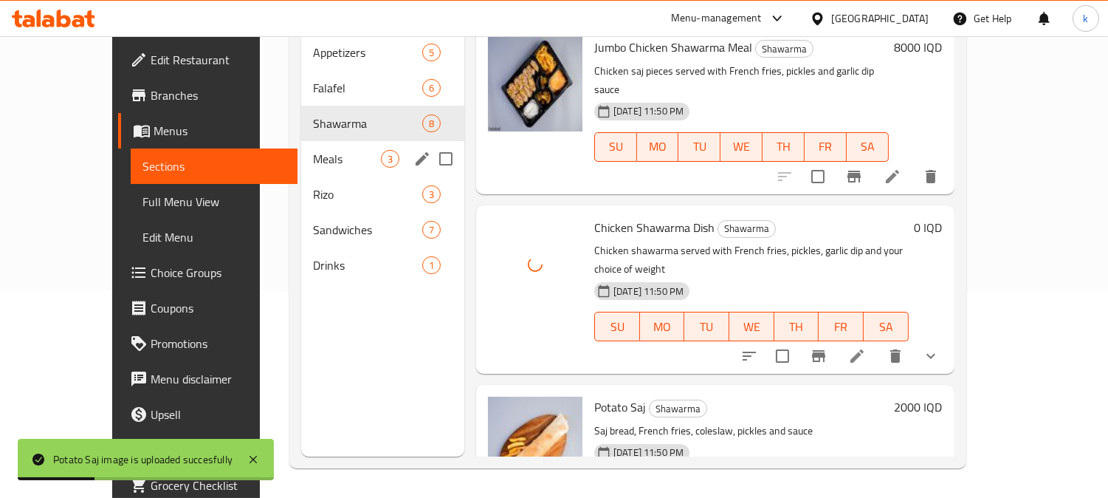
click at [313, 150] on span "Meals" at bounding box center [347, 159] width 68 height 18
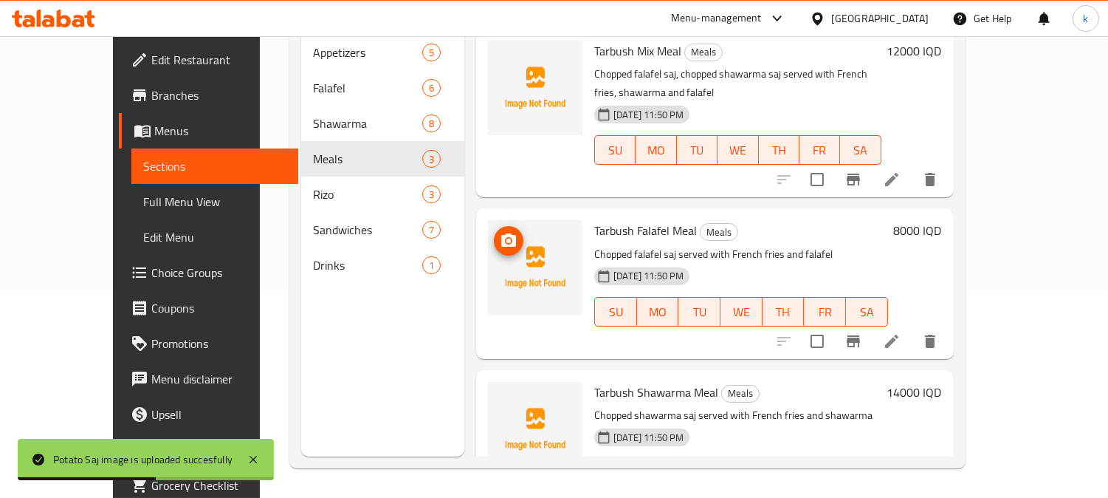
scroll to position [69, 0]
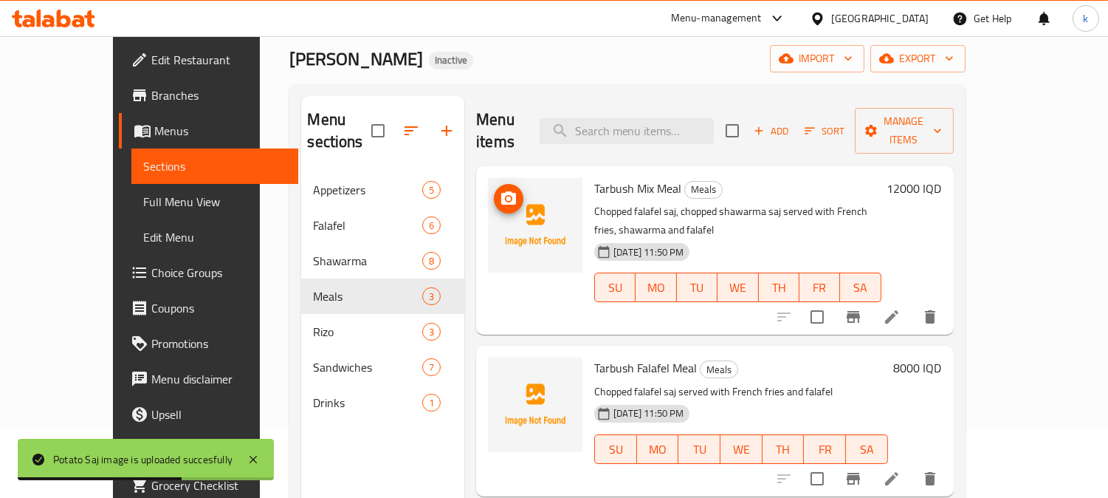
click at [494, 190] on span "upload picture" at bounding box center [509, 199] width 30 height 18
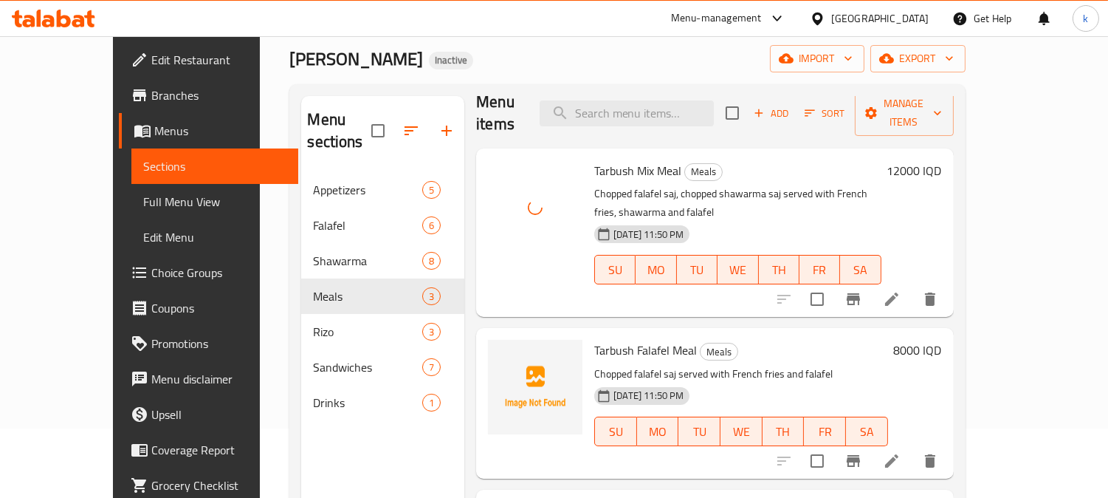
scroll to position [22, 0]
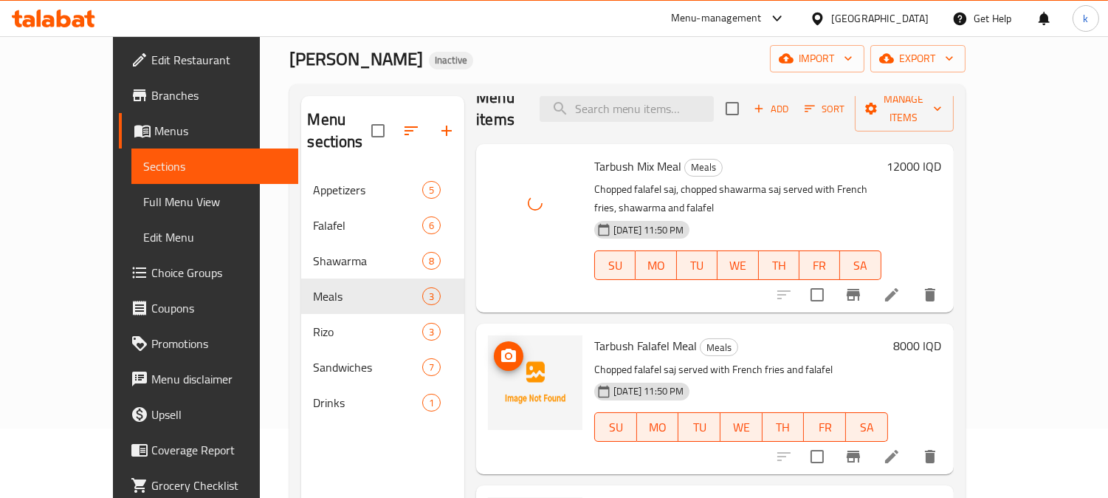
click at [500, 347] on icon "upload picture" at bounding box center [509, 356] width 18 height 18
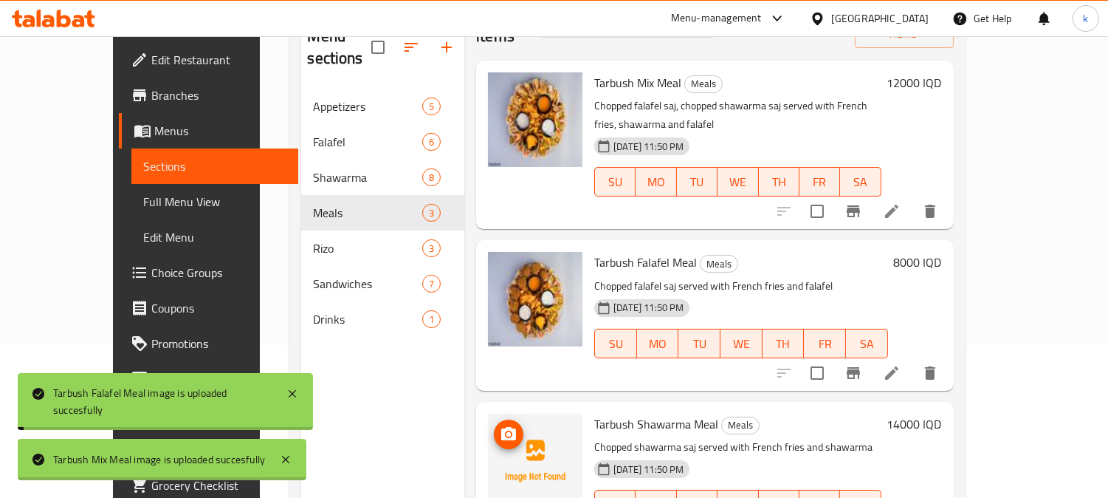
scroll to position [207, 0]
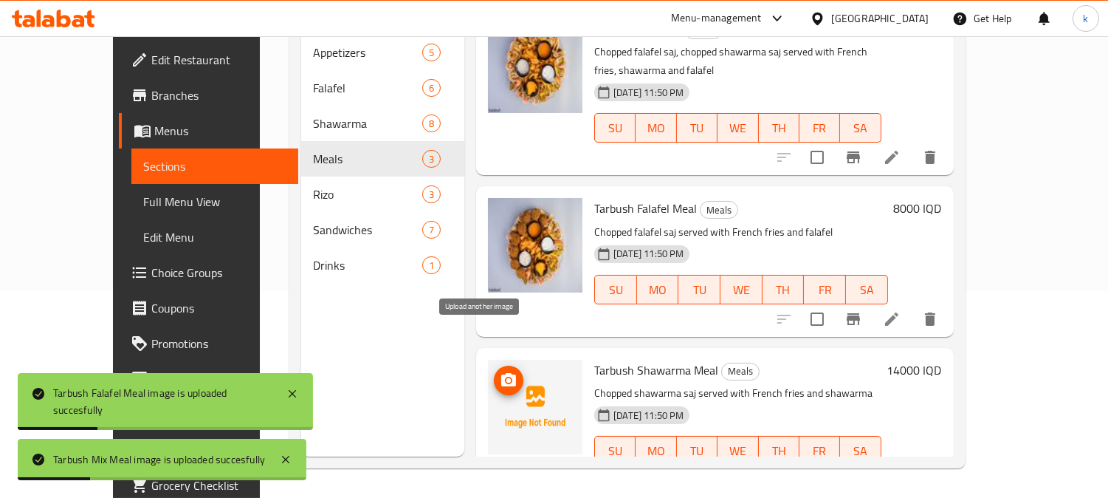
click at [501, 373] on icon "upload picture" at bounding box center [508, 379] width 15 height 13
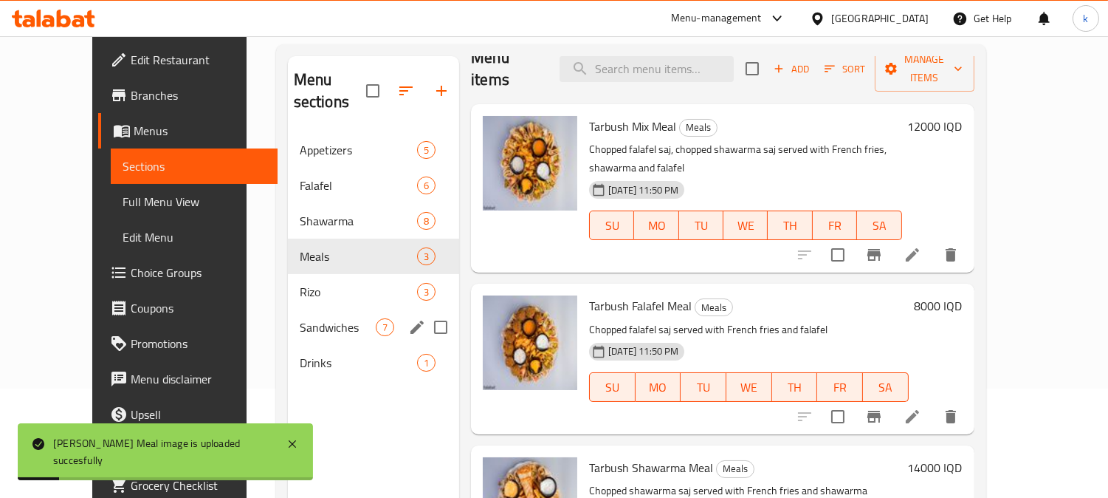
scroll to position [69, 0]
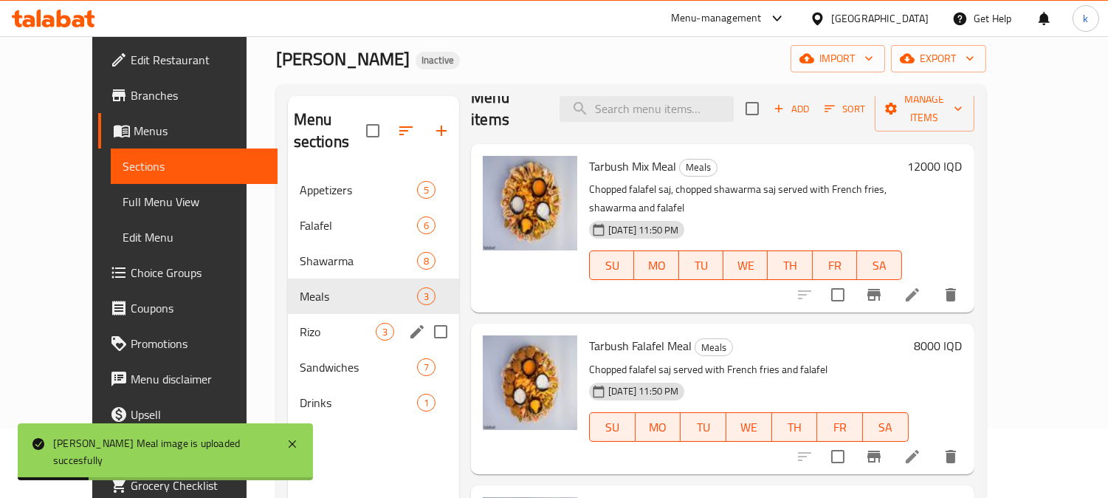
click at [288, 314] on div "Rizo 3" at bounding box center [373, 331] width 171 height 35
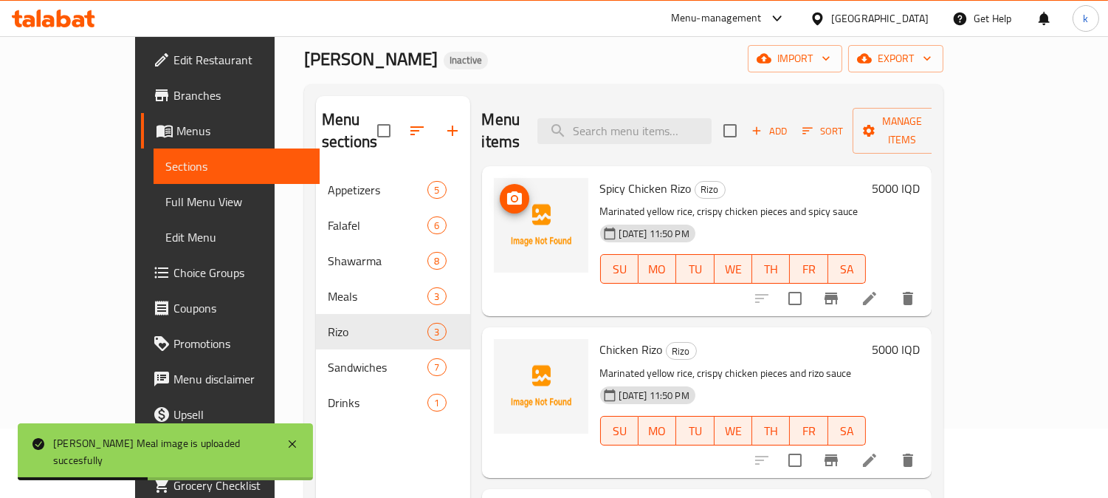
click at [500, 190] on span "upload picture" at bounding box center [515, 199] width 30 height 18
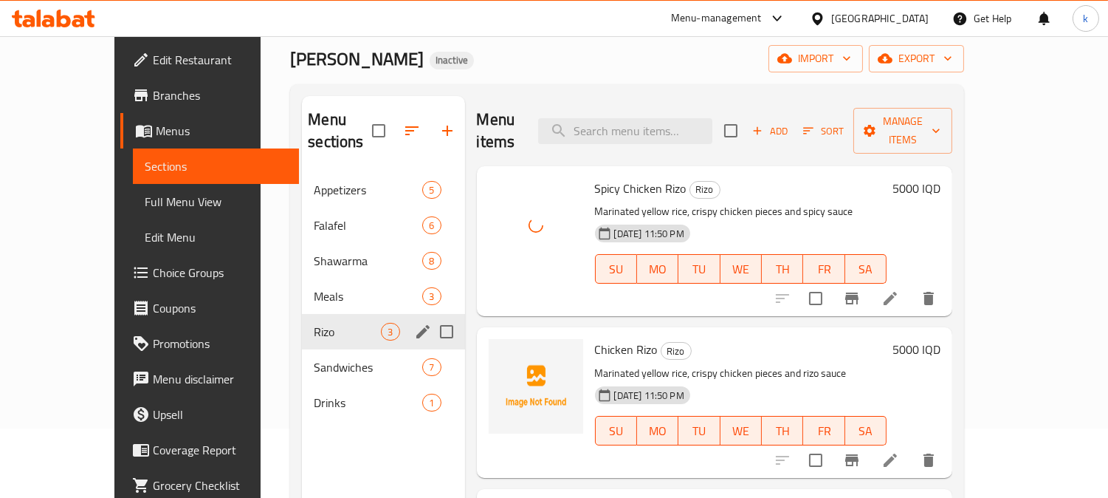
scroll to position [207, 0]
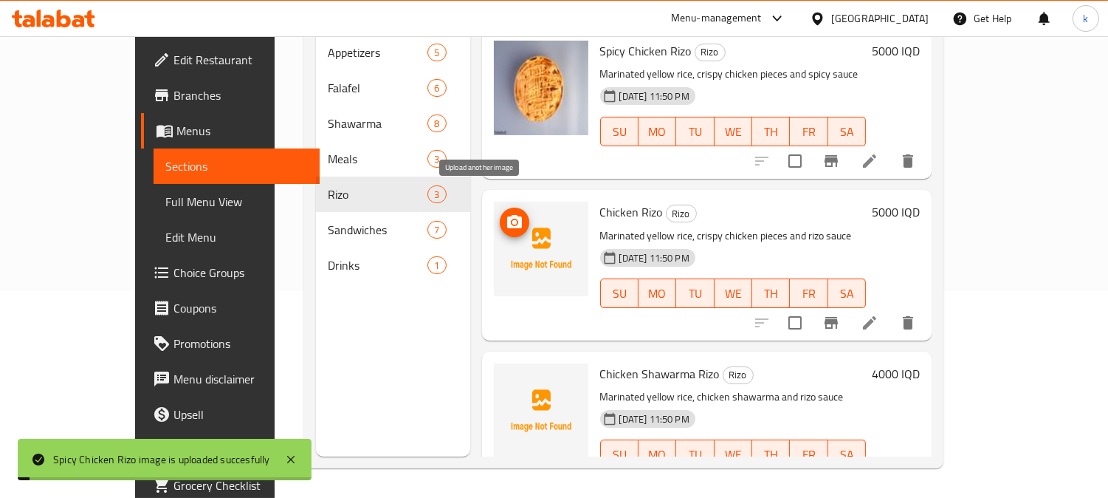
click at [507, 215] on icon "upload picture" at bounding box center [514, 221] width 15 height 13
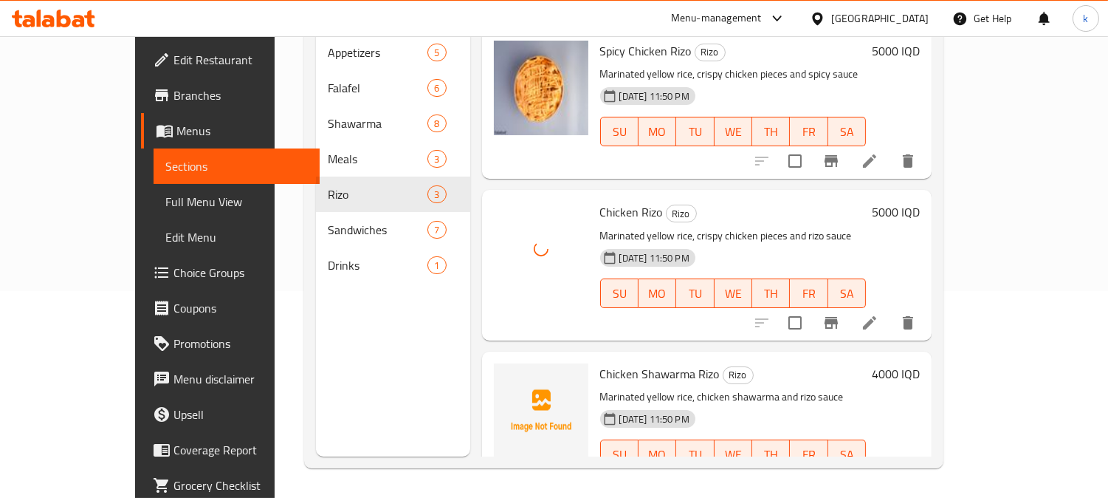
scroll to position [22, 0]
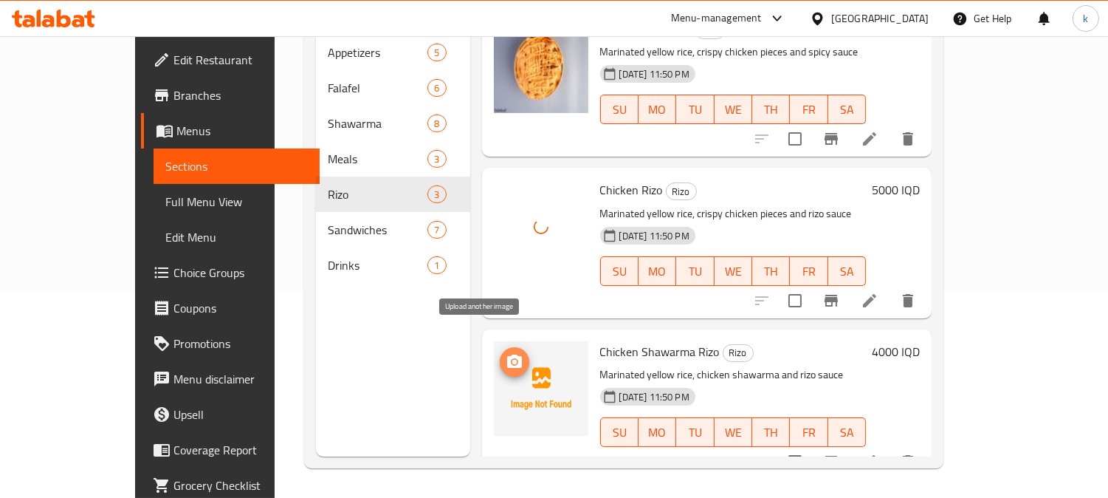
click at [507, 354] on icon "upload picture" at bounding box center [514, 360] width 15 height 13
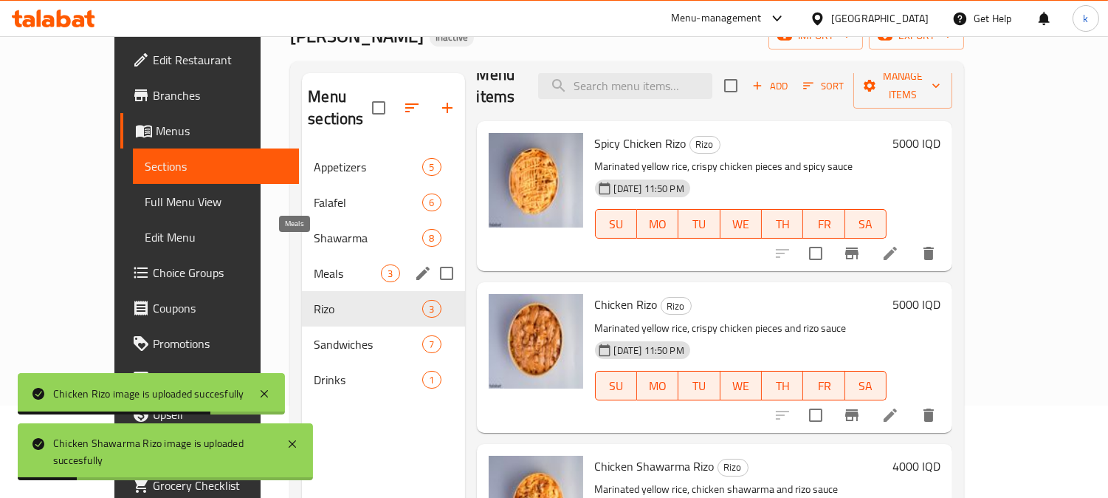
scroll to position [69, 0]
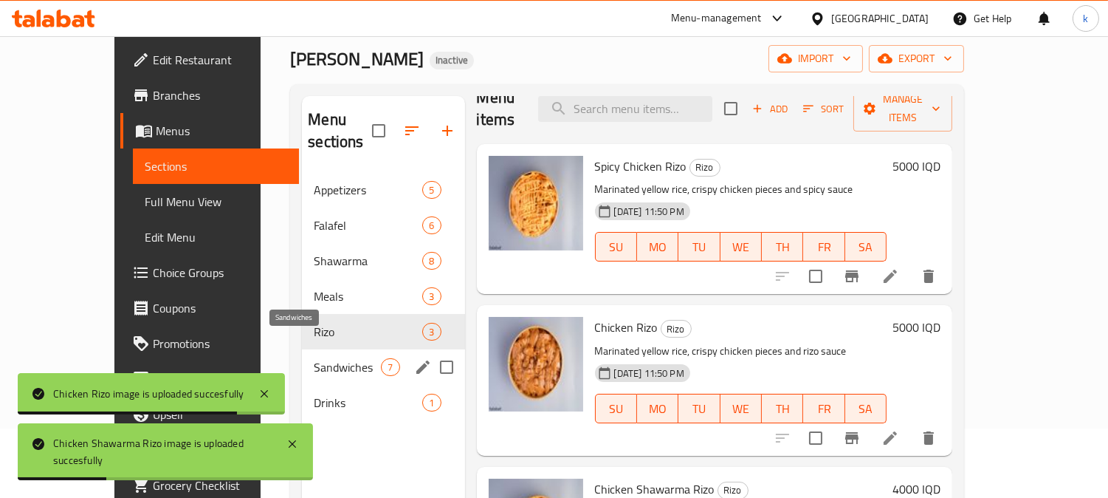
click at [319, 358] on span "Sandwiches" at bounding box center [347, 367] width 67 height 18
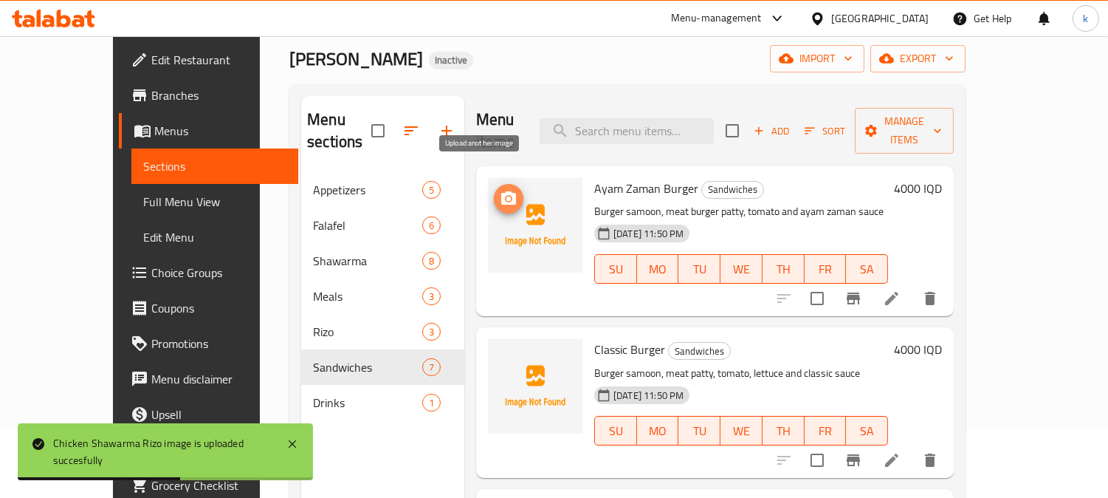
click at [494, 190] on span "upload picture" at bounding box center [509, 199] width 30 height 18
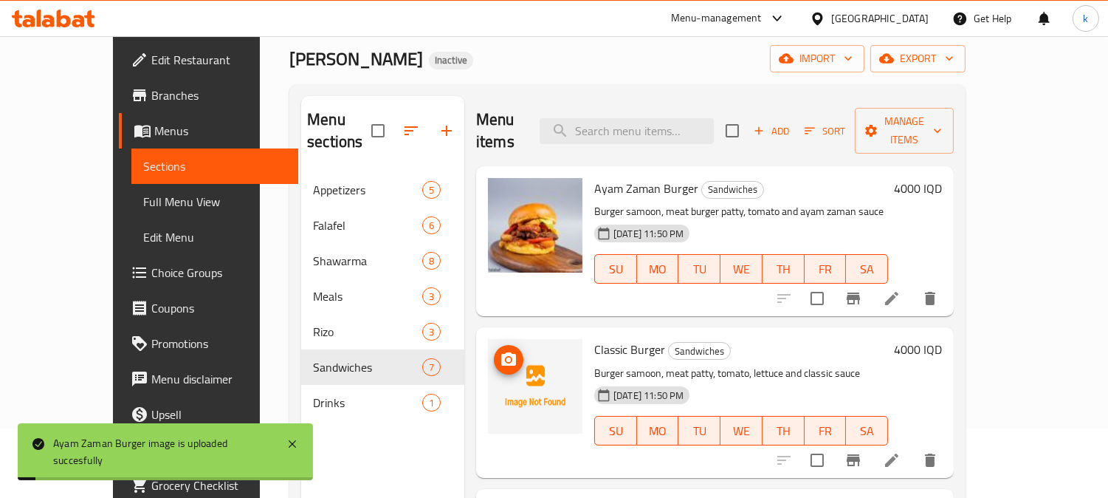
click at [501, 352] on icon "upload picture" at bounding box center [508, 358] width 15 height 13
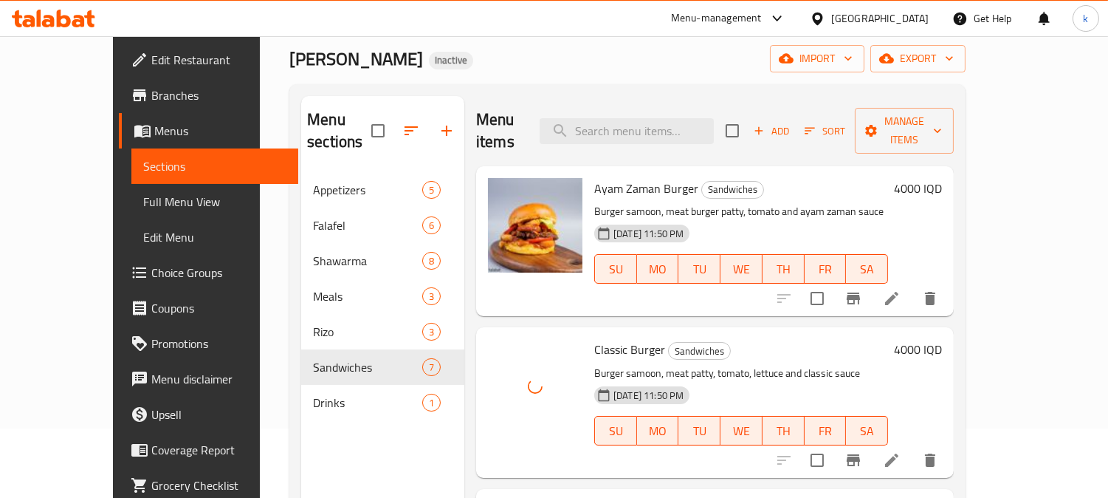
scroll to position [137, 0]
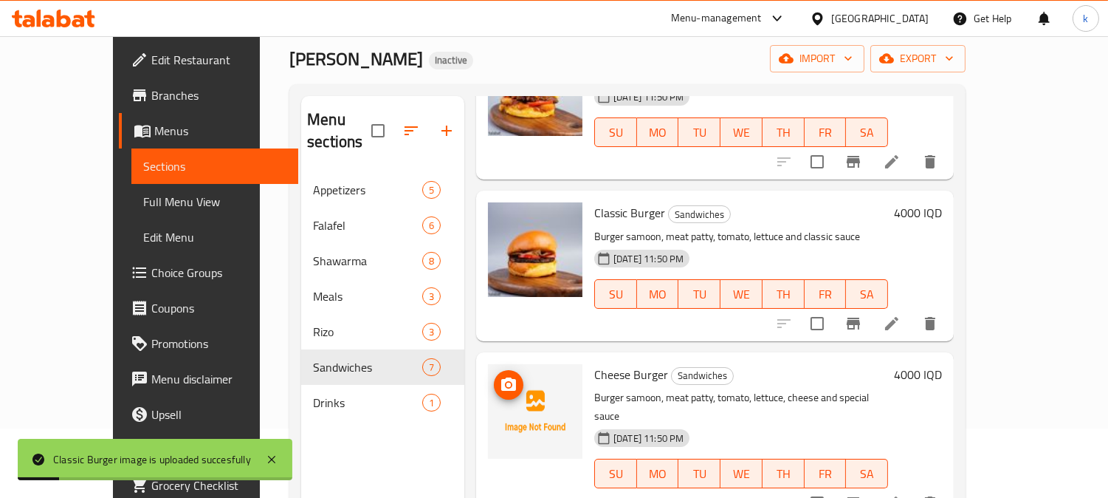
click at [494, 376] on span "upload picture" at bounding box center [509, 385] width 30 height 18
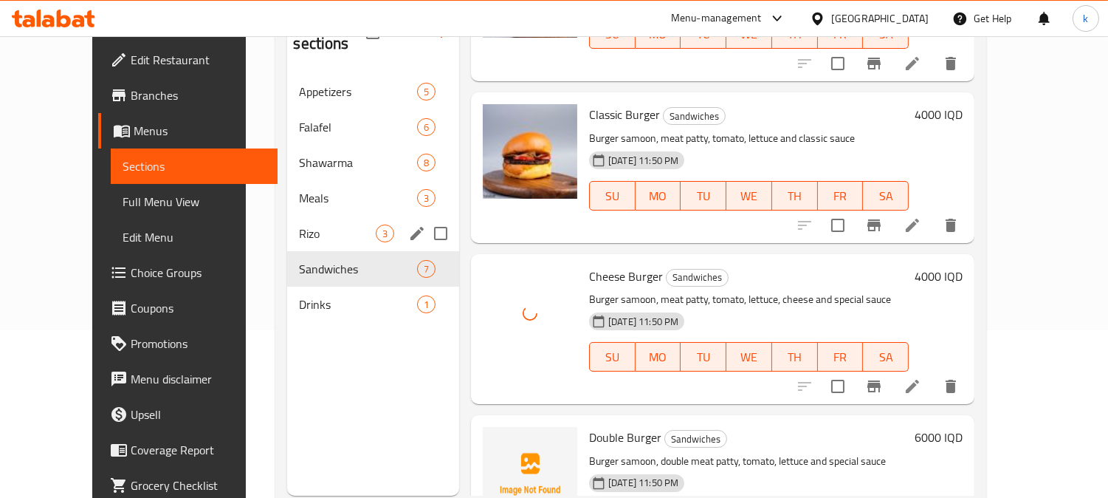
scroll to position [207, 0]
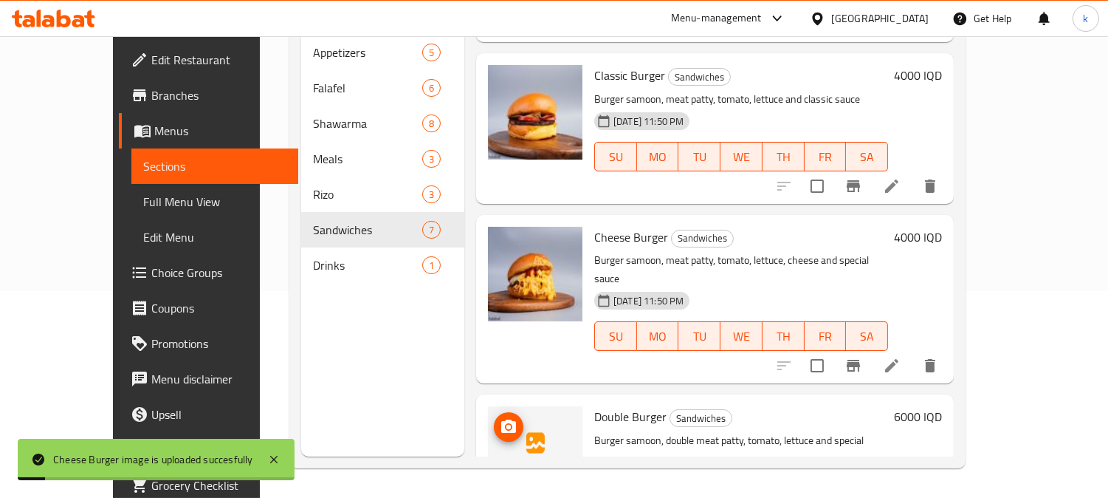
click at [501, 419] on icon "upload picture" at bounding box center [508, 425] width 15 height 13
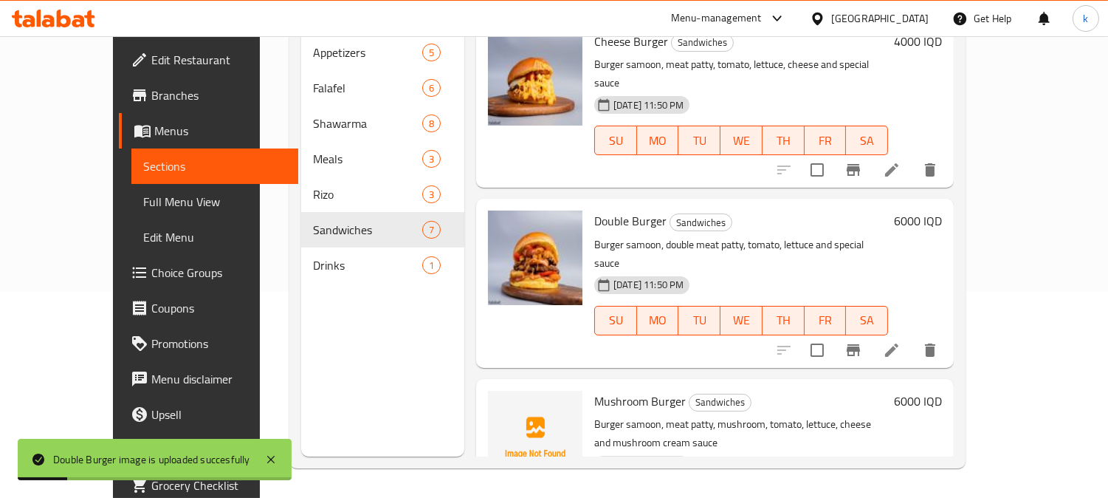
scroll to position [410, 0]
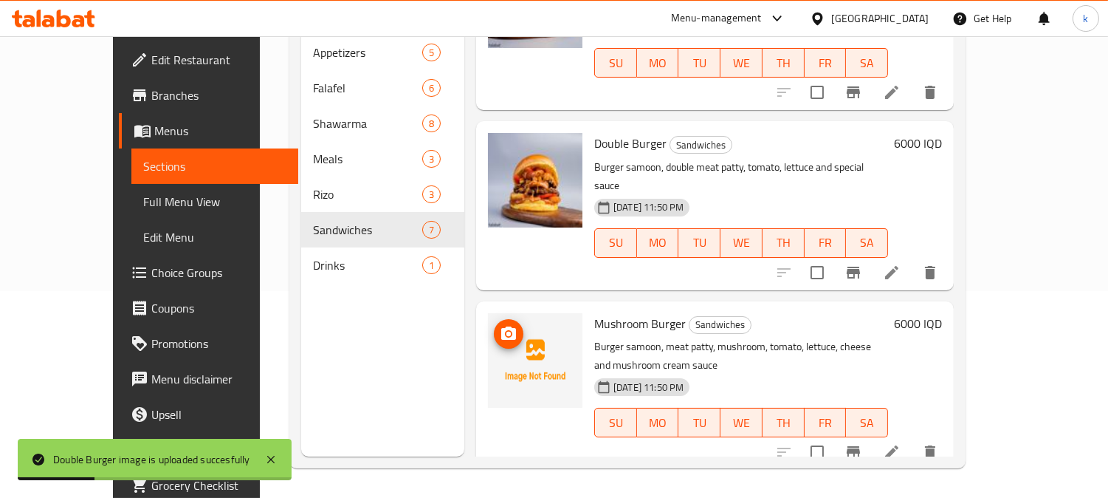
click at [501, 326] on icon "upload picture" at bounding box center [508, 332] width 15 height 13
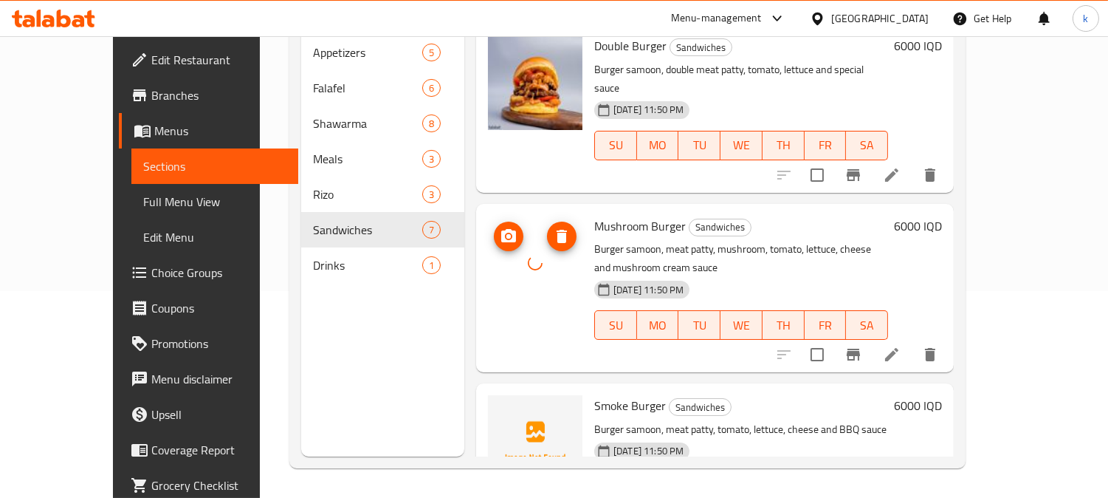
scroll to position [547, 0]
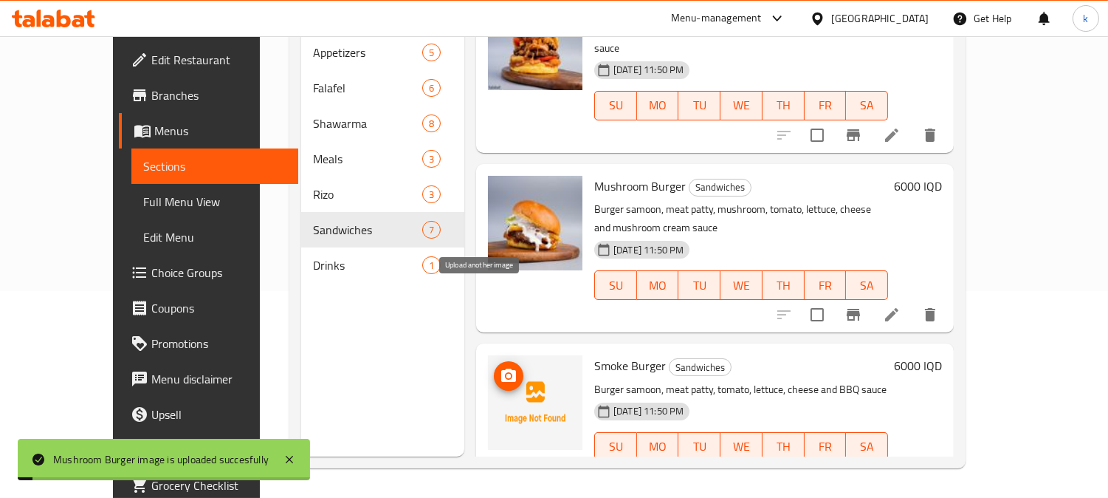
click at [494, 361] on button "upload picture" at bounding box center [509, 376] width 30 height 30
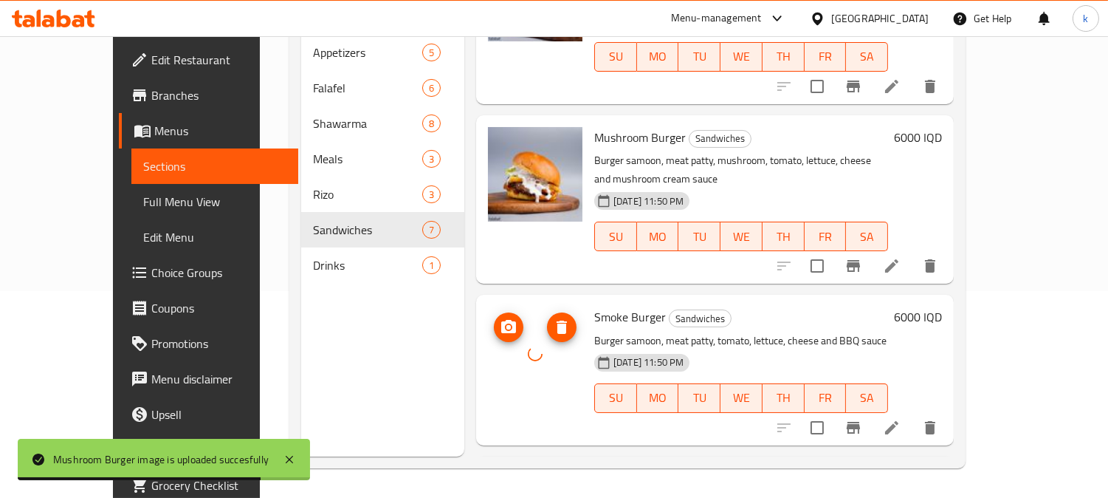
scroll to position [668, 0]
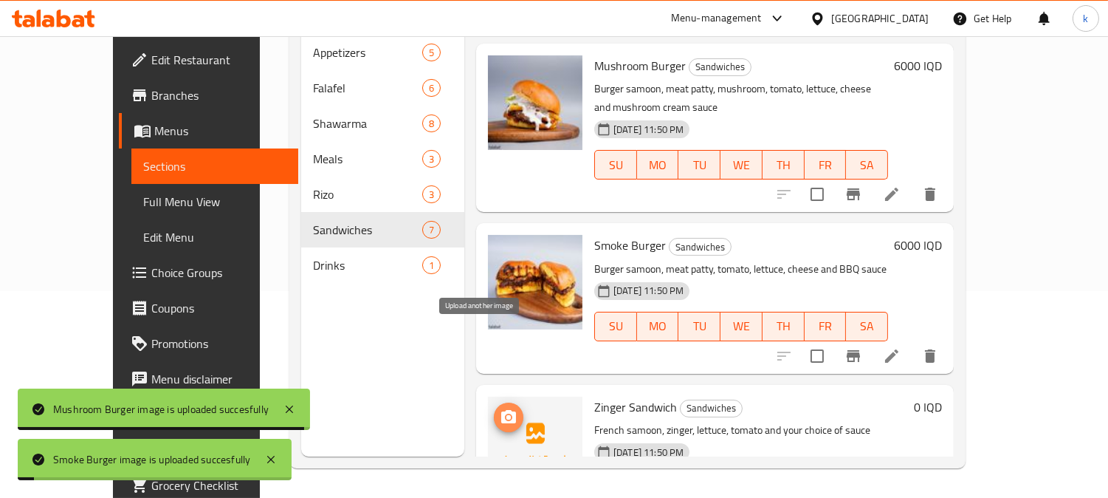
click at [501, 410] on icon "upload picture" at bounding box center [508, 416] width 15 height 13
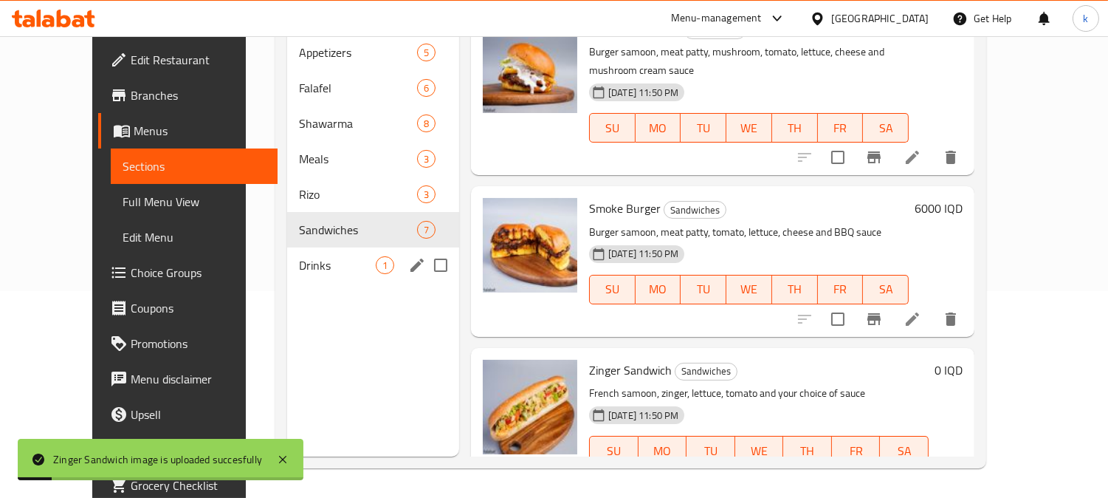
click at [299, 256] on span "Drinks" at bounding box center [337, 265] width 77 height 18
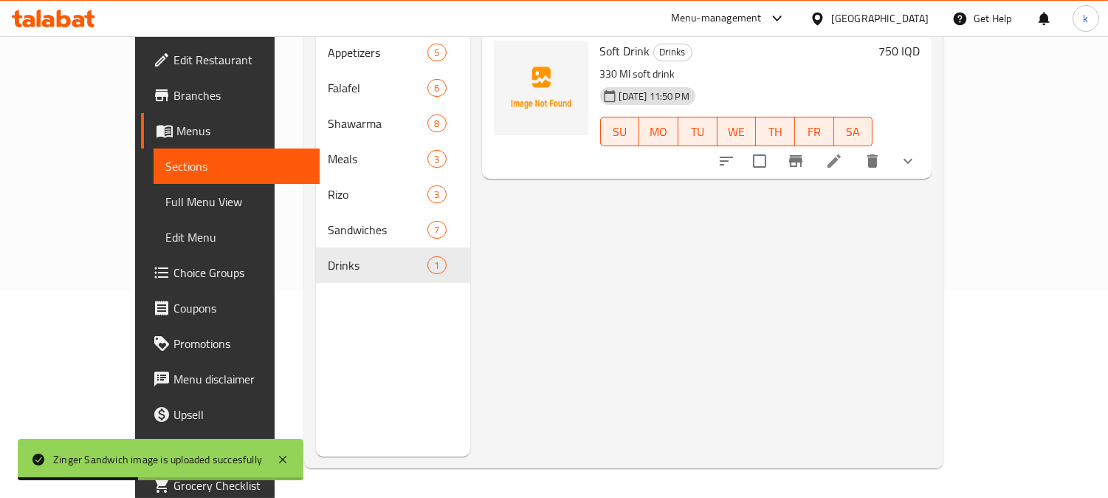
scroll to position [69, 0]
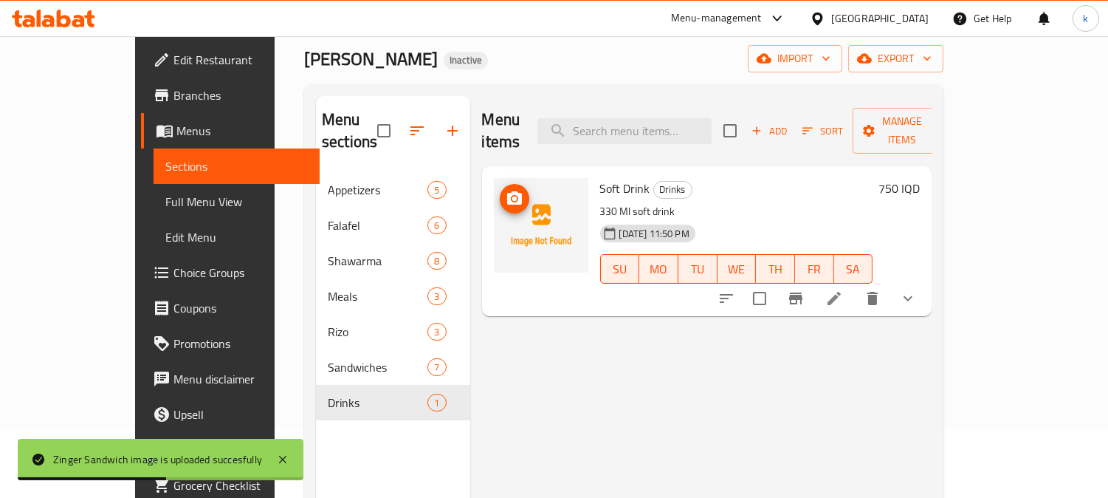
click at [506, 190] on icon "upload picture" at bounding box center [515, 199] width 18 height 18
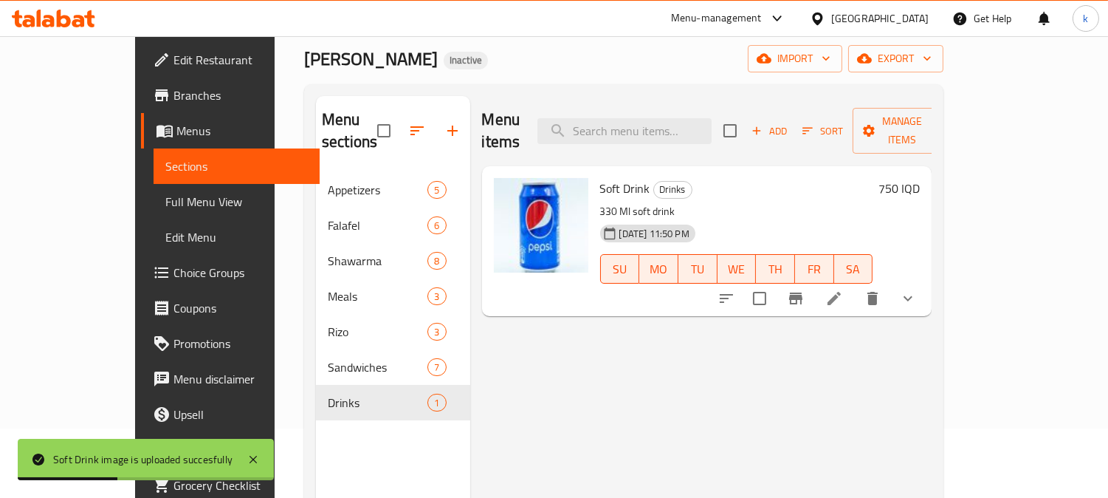
click at [917, 289] on icon "show more" at bounding box center [908, 298] width 18 height 18
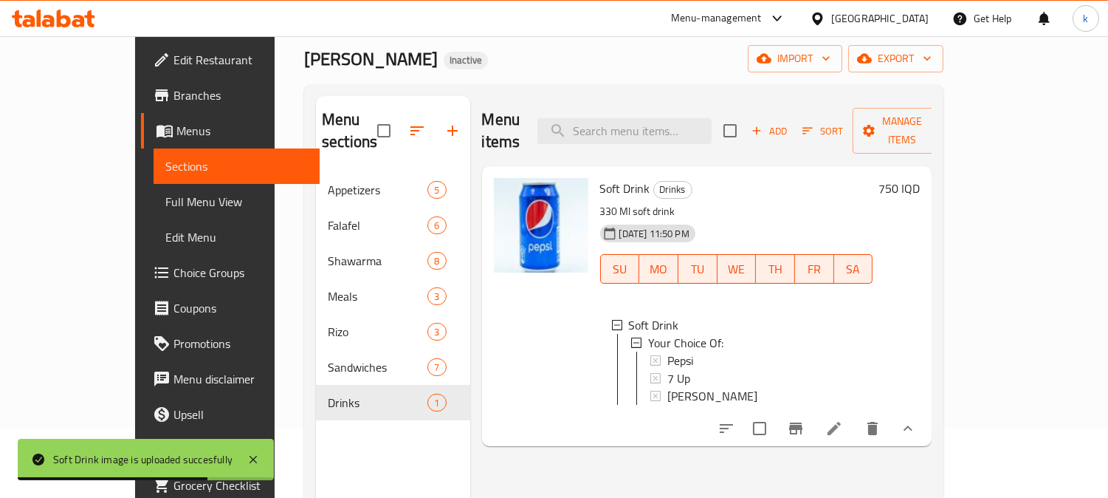
click at [682, 430] on div "Soft Drink Drinks 330 Ml soft drink 10-08-2025 11:50 PM SU MO TU WE TH FR SA So…" at bounding box center [736, 306] width 285 height 268
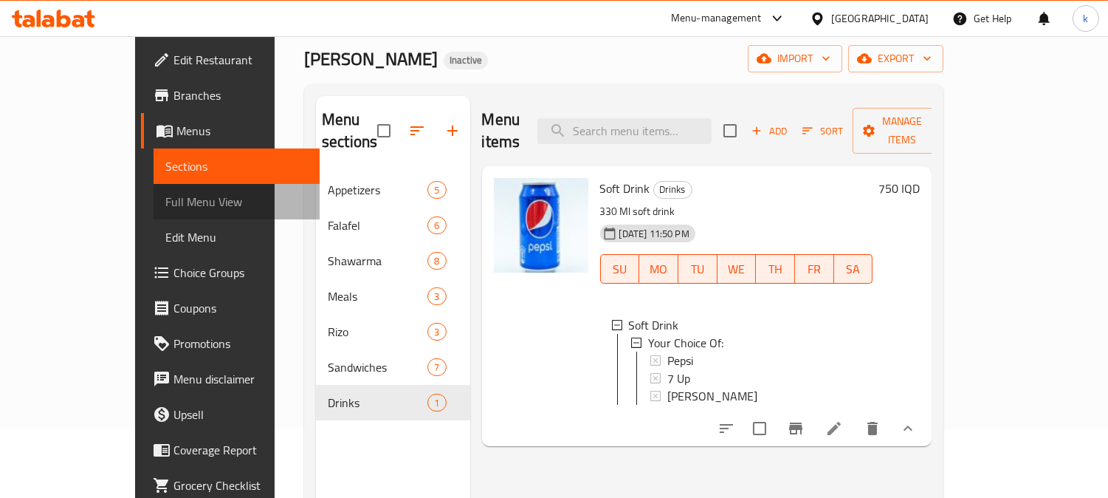
click at [165, 210] on span "Full Menu View" at bounding box center [236, 202] width 143 height 18
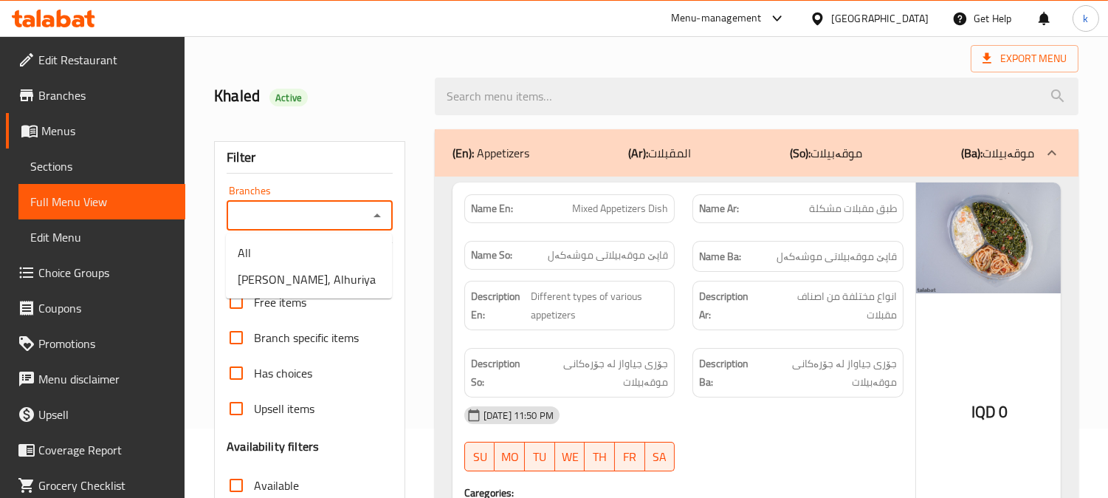
click at [278, 209] on input "Branches" at bounding box center [297, 215] width 133 height 21
click at [310, 270] on span "Sheesh Tarbush, Alhuriya" at bounding box center [307, 279] width 138 height 18
type input "Sheesh Tarbush, Alhuriya"
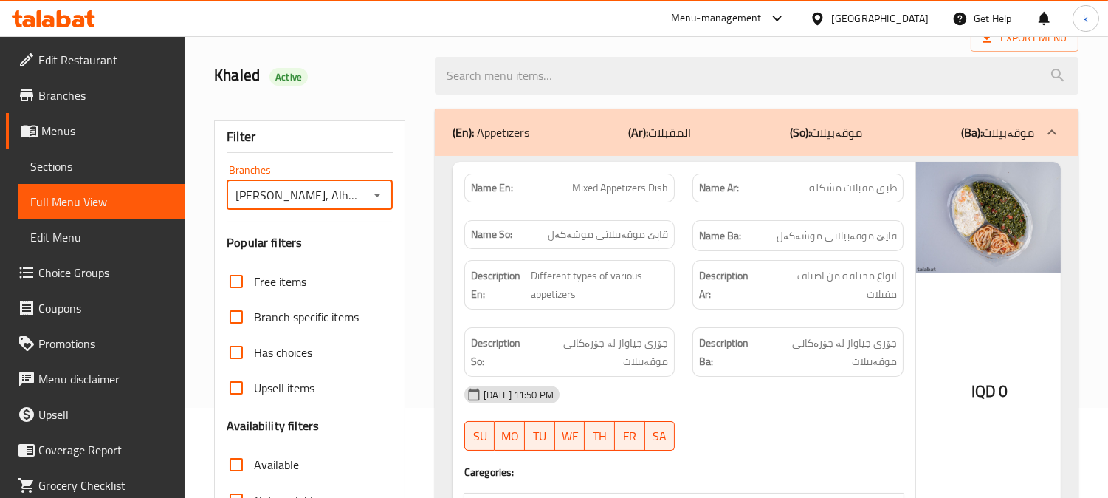
scroll to position [288, 0]
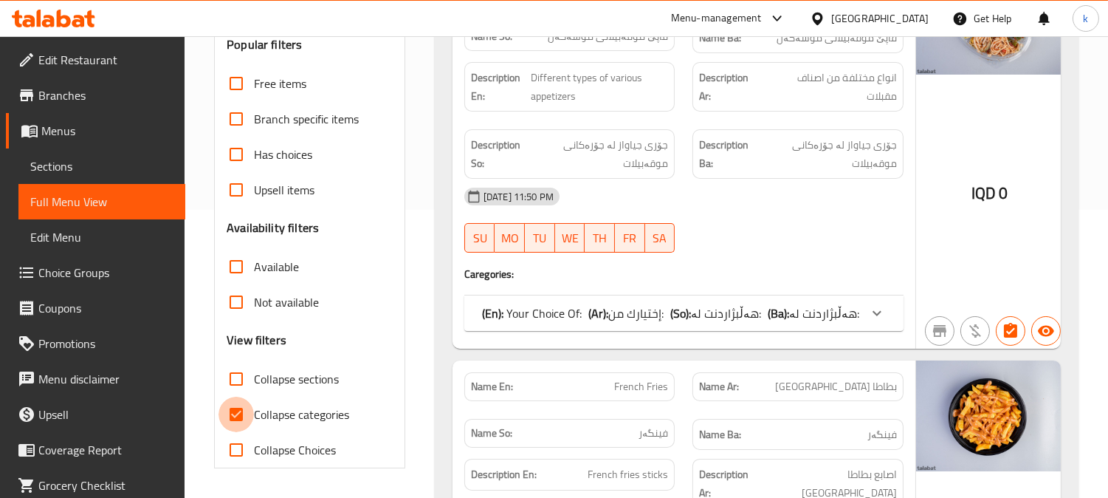
click at [237, 411] on input "Collapse categories" at bounding box center [236, 414] width 35 height 35
checkbox input "false"
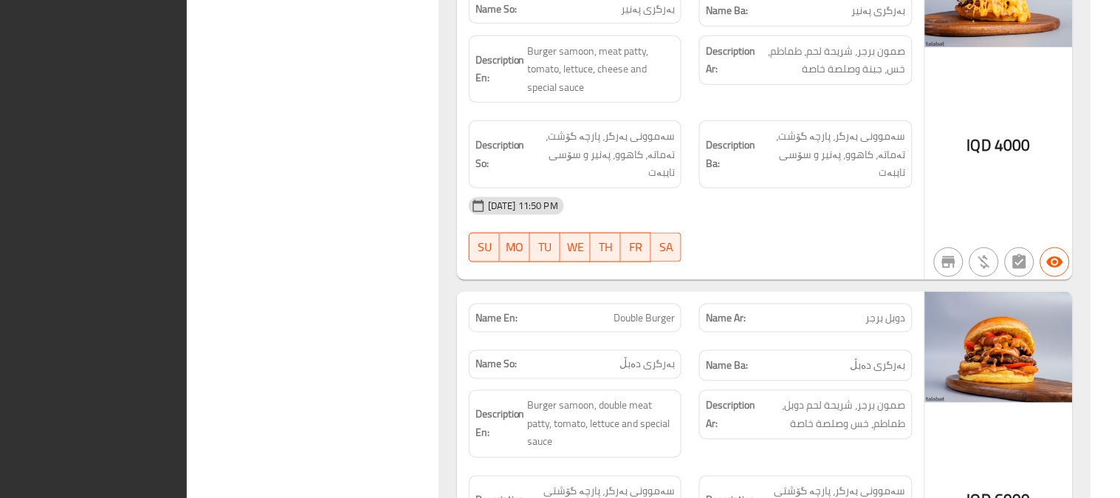
scroll to position [0, 0]
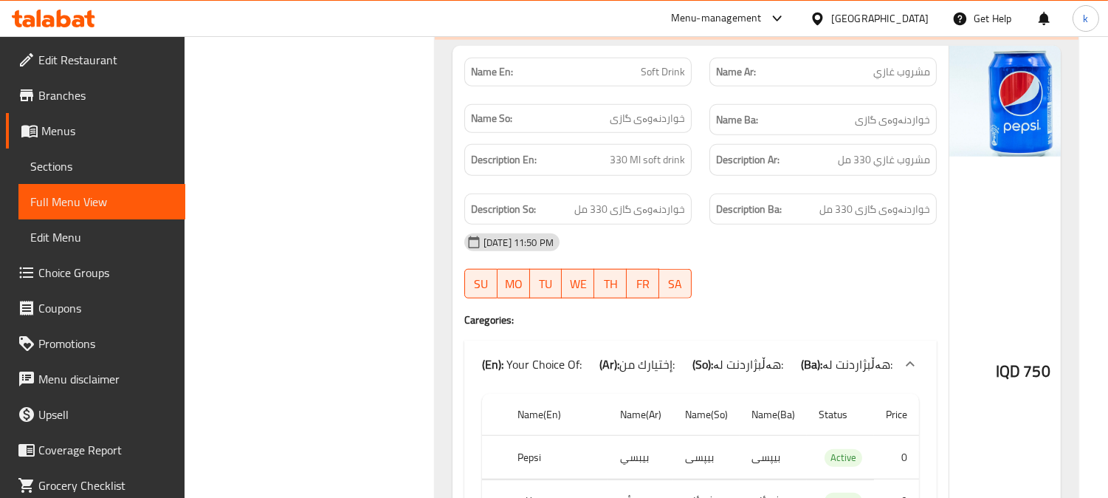
click at [52, 4] on div at bounding box center [53, 19] width 107 height 30
click at [75, 11] on icon at bounding box center [53, 19] width 83 height 18
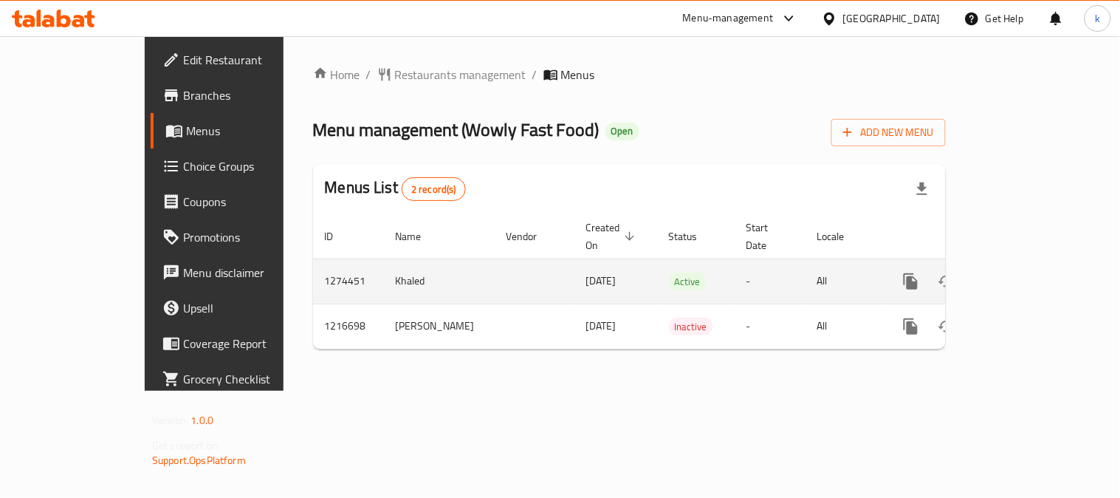
click at [1024, 275] on icon "enhanced table" at bounding box center [1017, 281] width 13 height 13
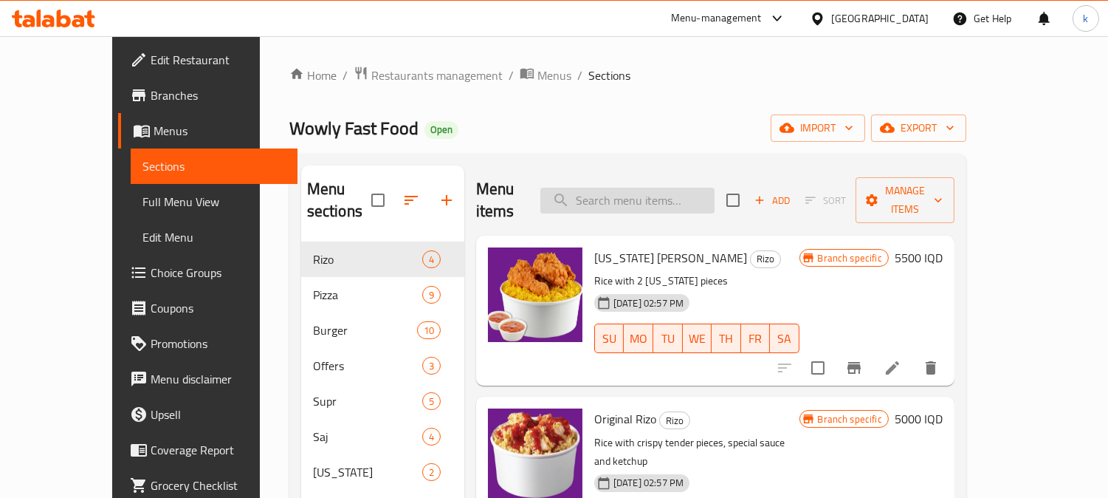
drag, startPoint x: 684, startPoint y: 202, endPoint x: 643, endPoint y: 188, distance: 43.0
click at [684, 202] on div "Menu items Add Sort Manage items" at bounding box center [715, 200] width 478 height 70
click at [643, 188] on input "search" at bounding box center [627, 201] width 174 height 26
paste input "Pizza Wowly"
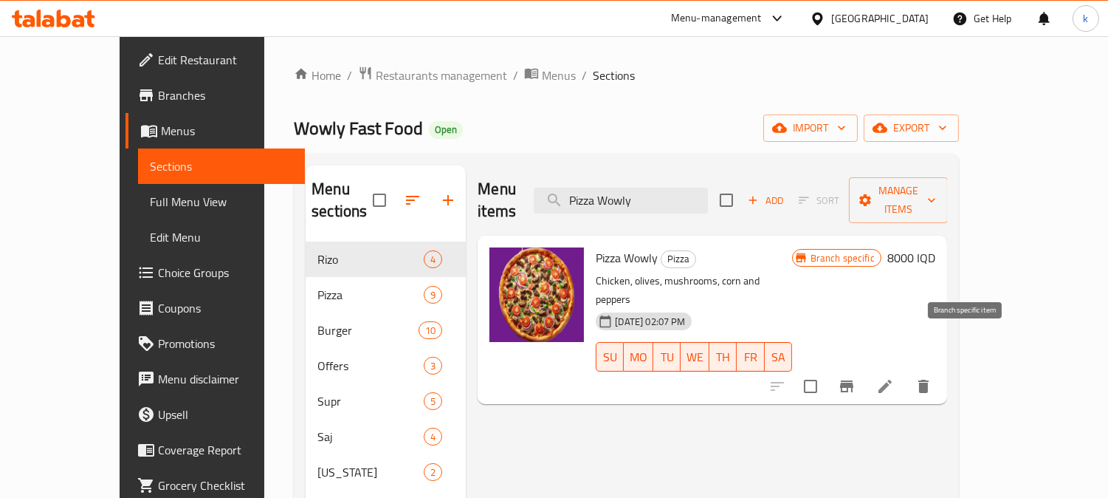
type input "Pizza Wowly"
click at [856, 377] on icon "Branch-specific-item" at bounding box center [847, 386] width 18 height 18
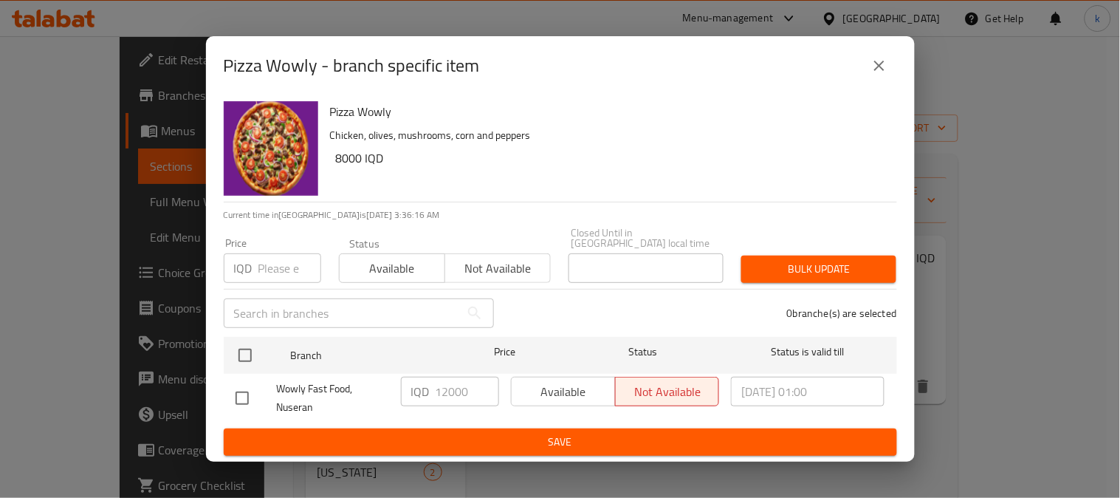
click at [861, 61] on div "Pizza Wowly - branch specific item" at bounding box center [560, 65] width 673 height 35
click at [879, 75] on icon "close" at bounding box center [880, 66] width 18 height 18
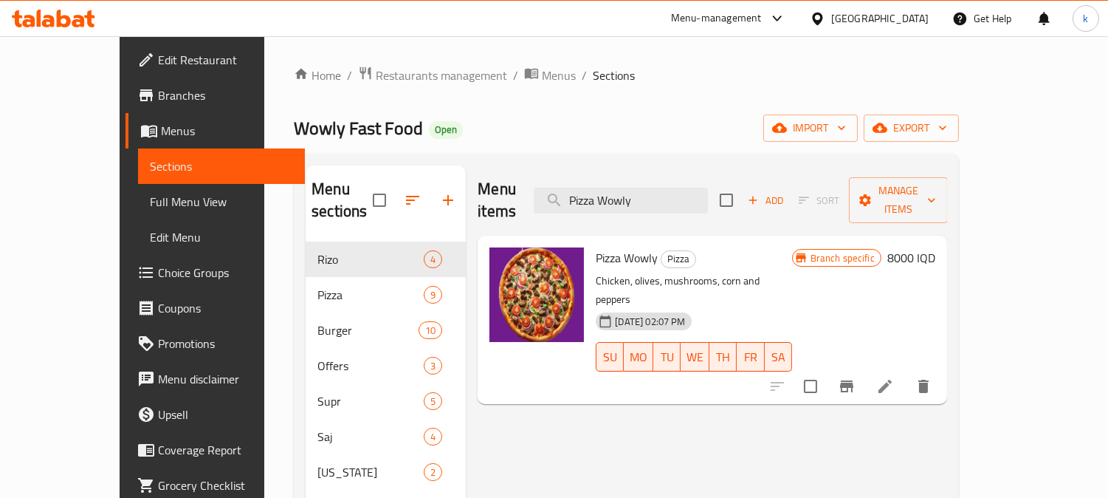
click at [936, 247] on h6 "8000 IQD" at bounding box center [912, 257] width 48 height 21
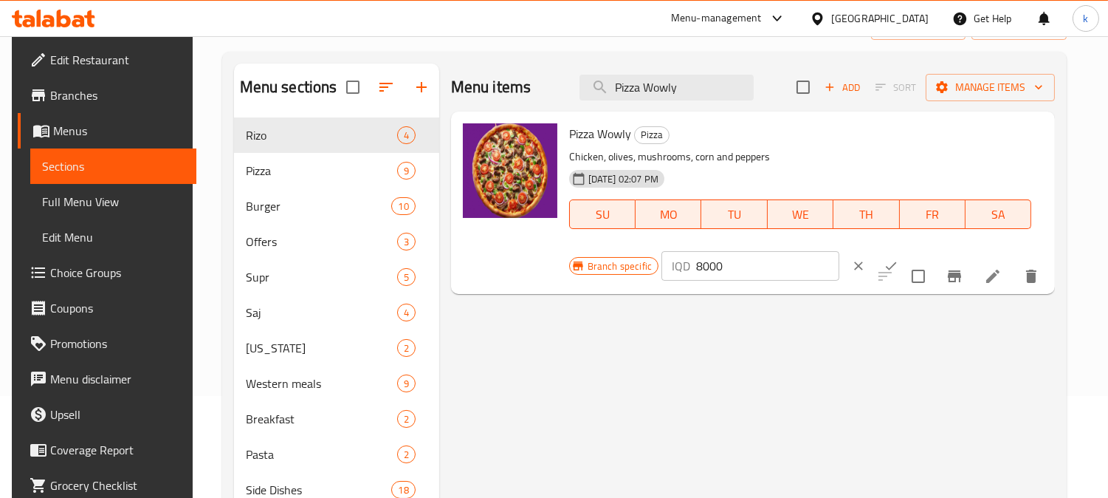
scroll to position [137, 0]
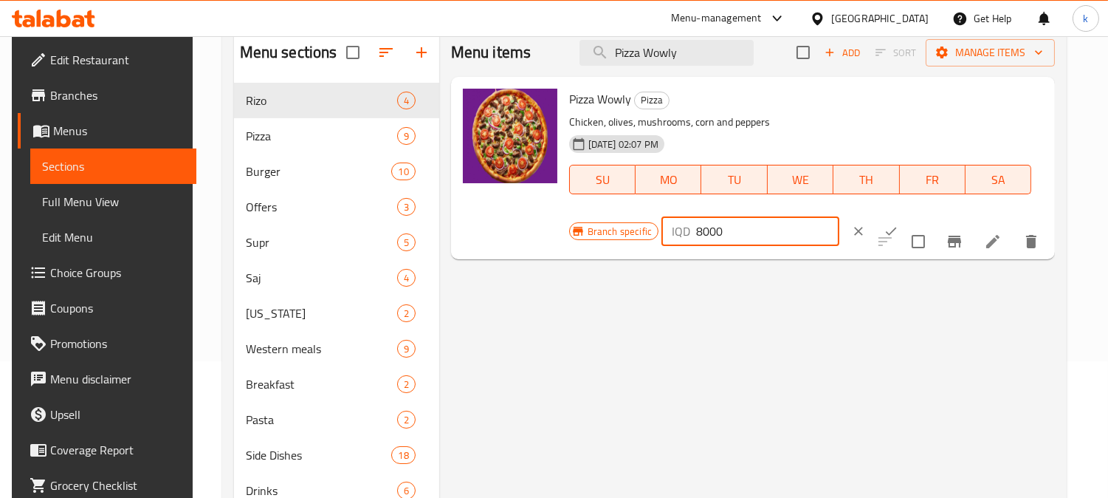
click at [685, 233] on div "IQD 8000 ​" at bounding box center [751, 231] width 178 height 30
type input "12000"
click at [875, 232] on button "ok" at bounding box center [891, 231] width 32 height 32
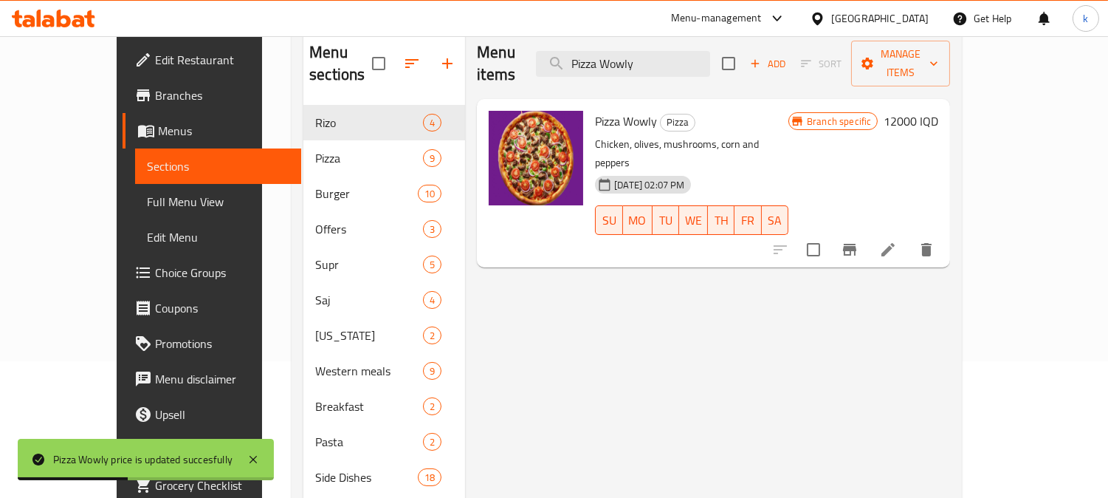
click at [135, 187] on link "Full Menu View" at bounding box center [218, 201] width 167 height 35
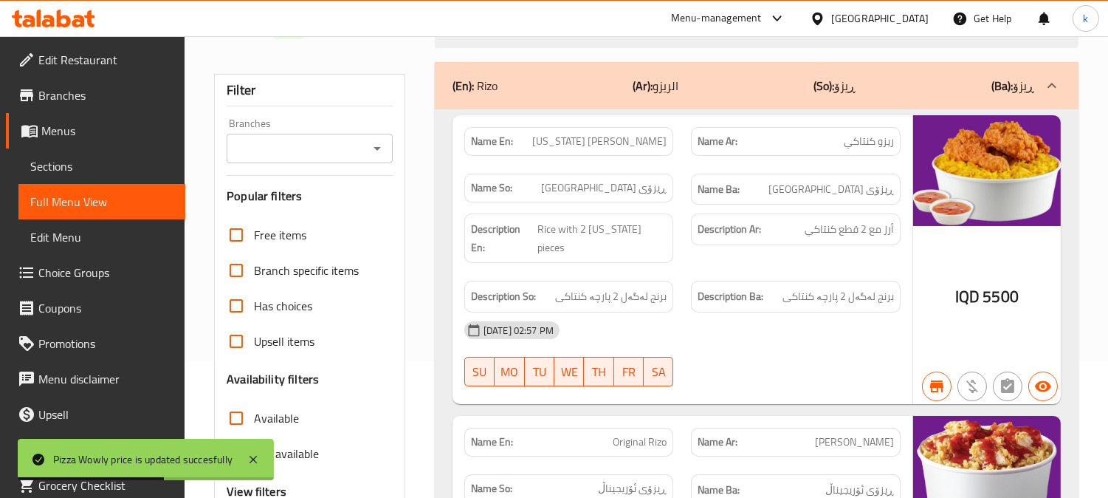
click at [292, 151] on input "Branches" at bounding box center [297, 148] width 133 height 21
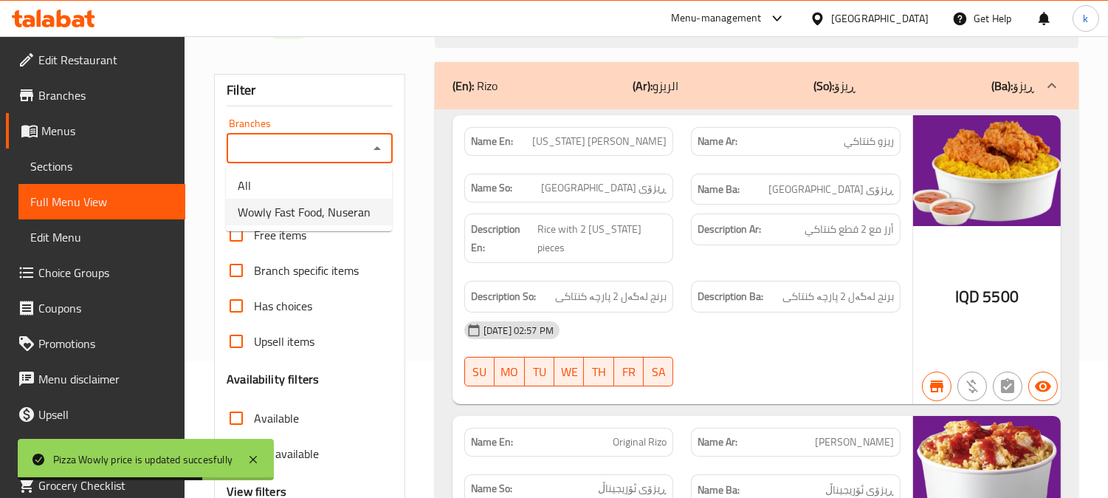
click at [303, 205] on span "Wowly Fast Food, Nuseran" at bounding box center [304, 212] width 133 height 18
type input "Wowly Fast Food, Nuseran"
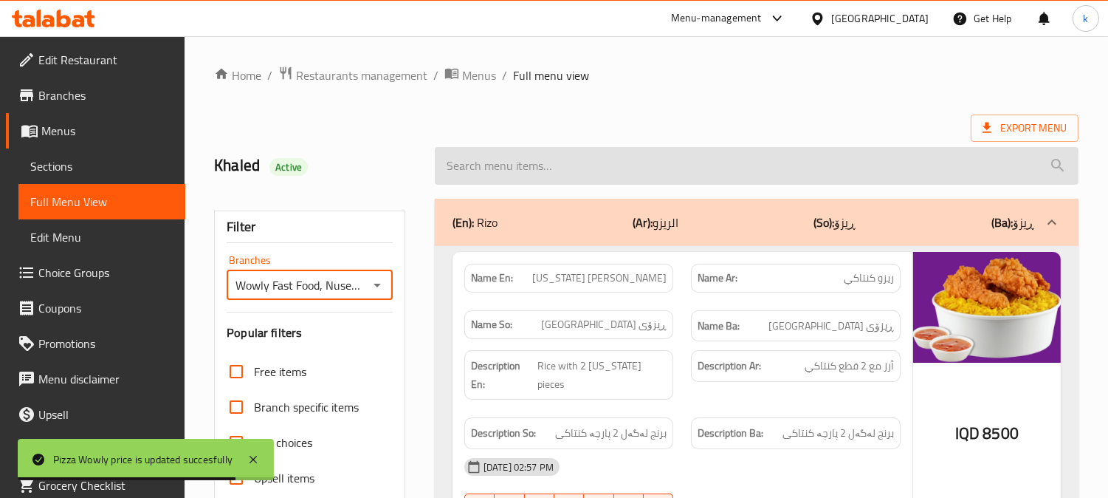
click at [481, 159] on input "search" at bounding box center [757, 166] width 644 height 38
paste input "Pizza Wowly"
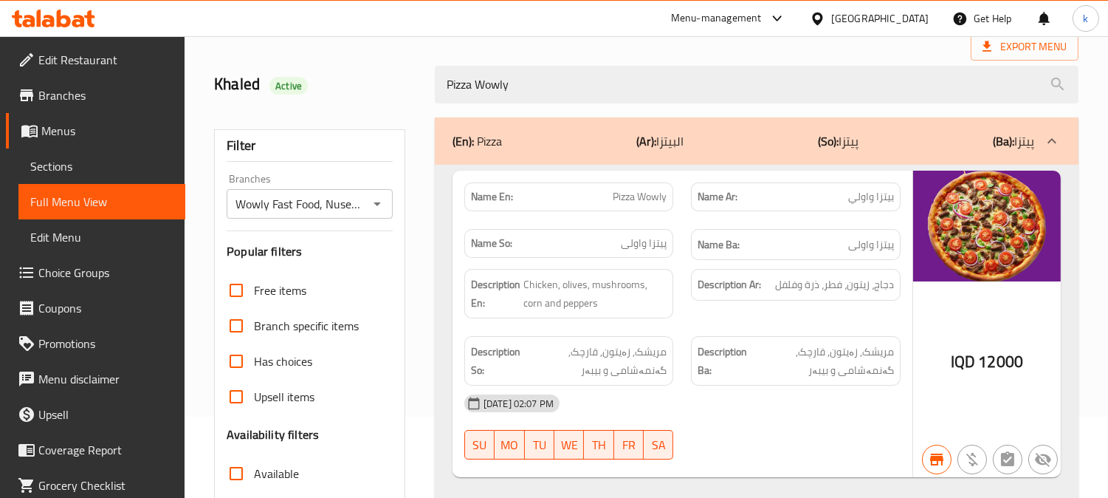
scroll to position [137, 0]
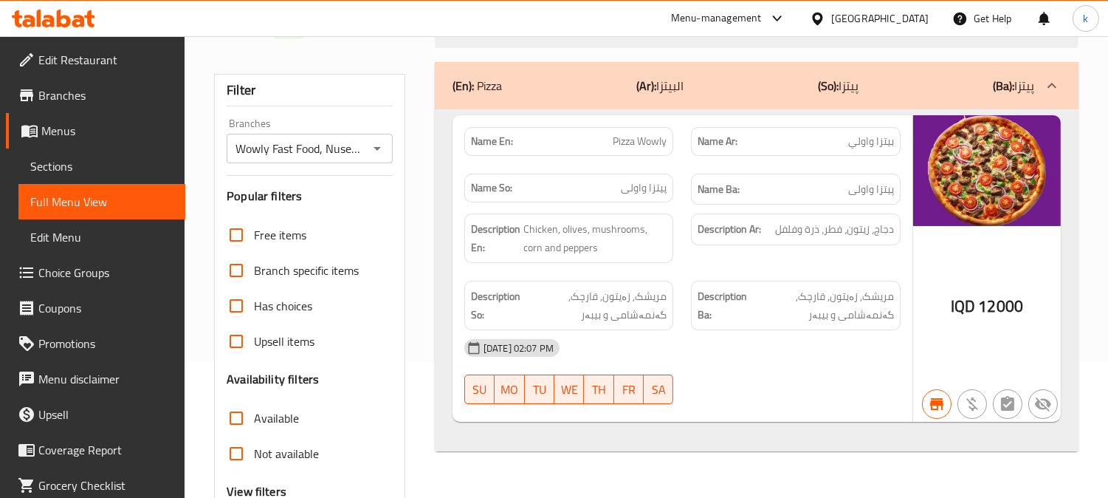
type input "Pizza Wowly"
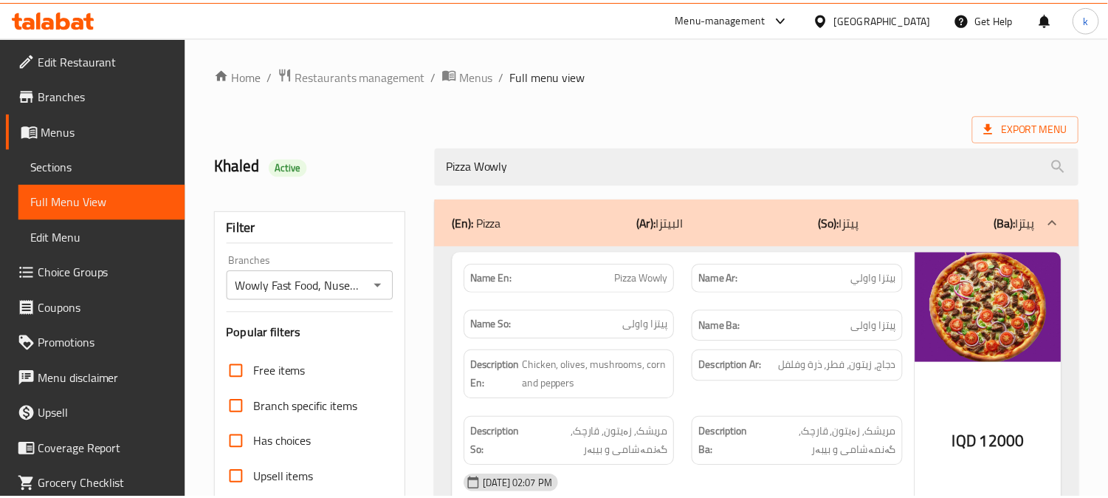
scroll to position [288, 0]
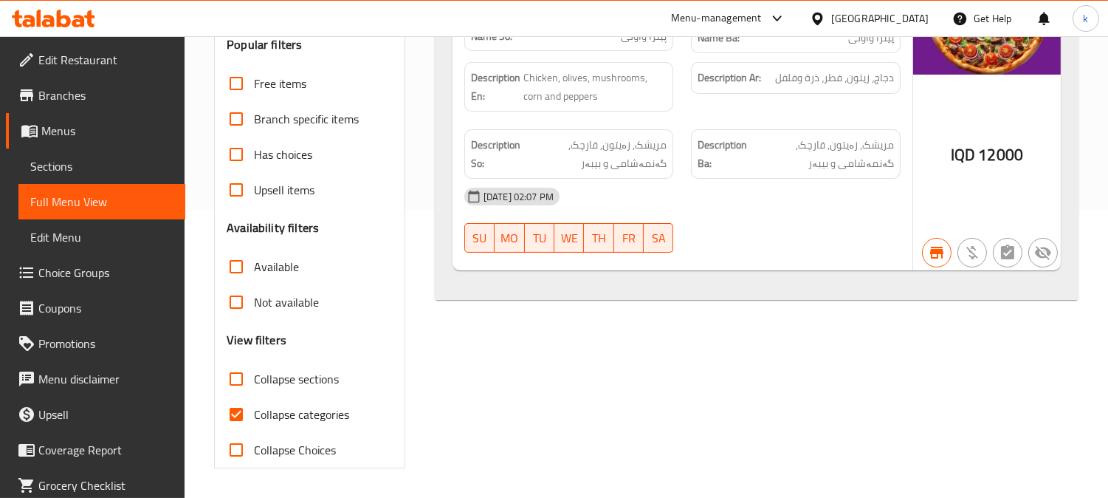
click at [74, 157] on span "Sections" at bounding box center [101, 166] width 143 height 18
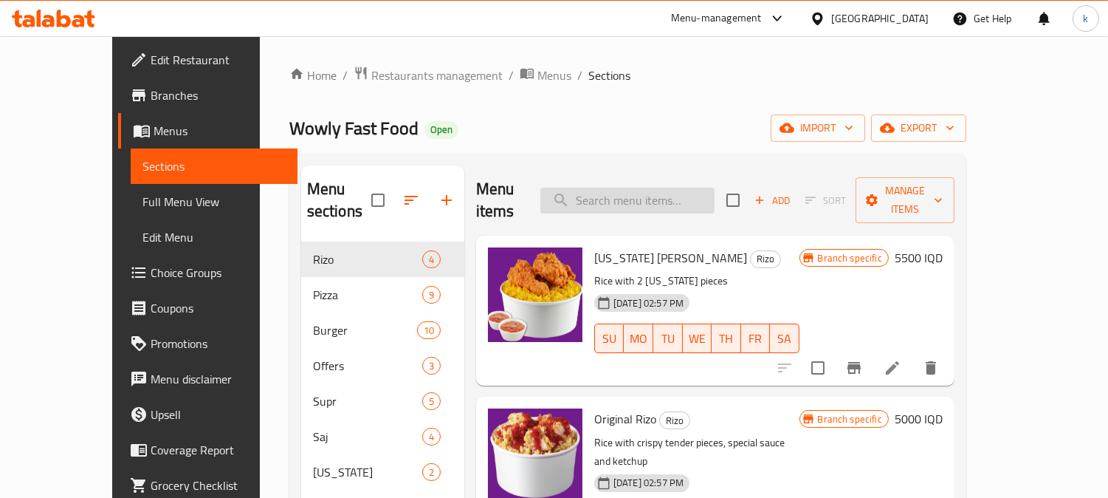
click at [648, 196] on input "search" at bounding box center [627, 201] width 174 height 26
paste input "Spicy Rizo"
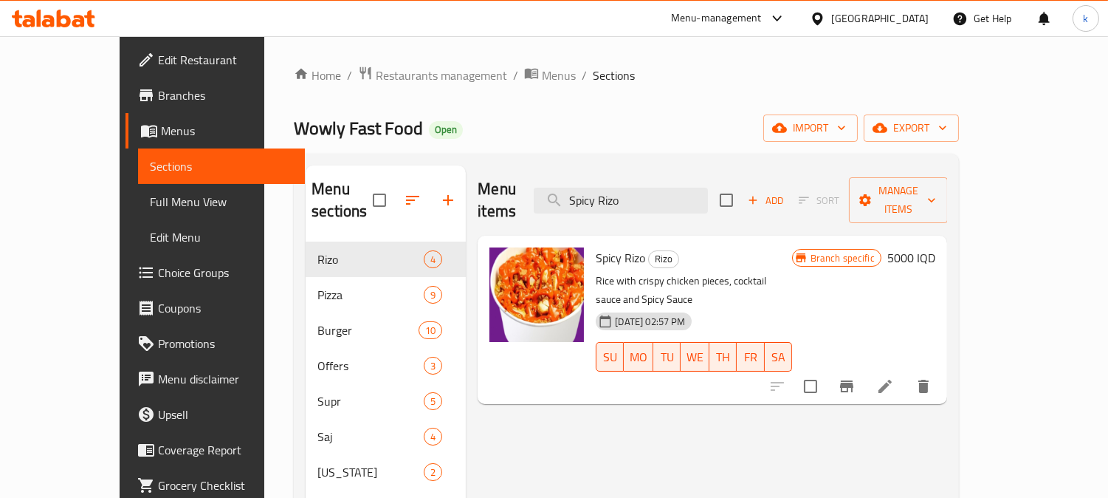
type input "Spicy Rizo"
click at [856, 377] on icon "Branch-specific-item" at bounding box center [847, 386] width 18 height 18
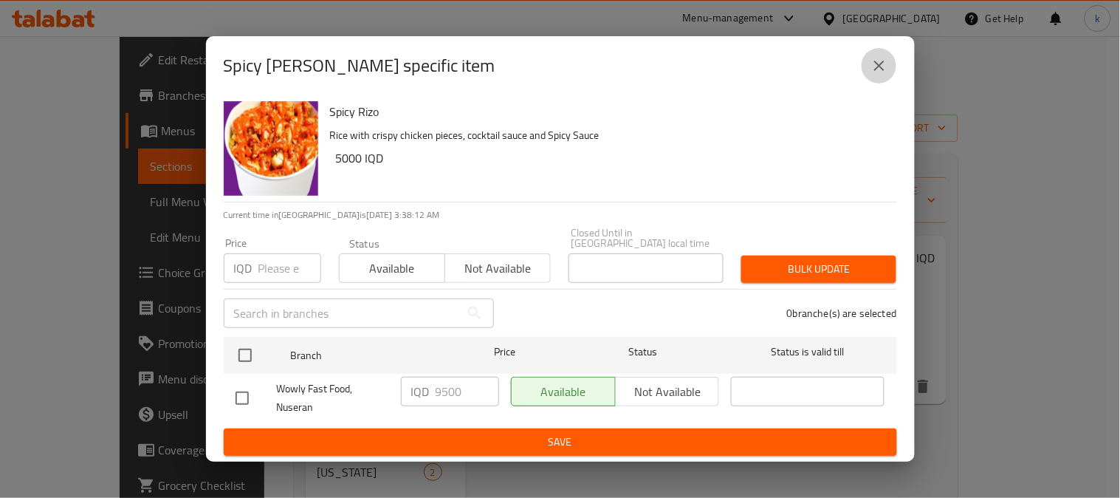
click at [879, 72] on icon "close" at bounding box center [880, 66] width 18 height 18
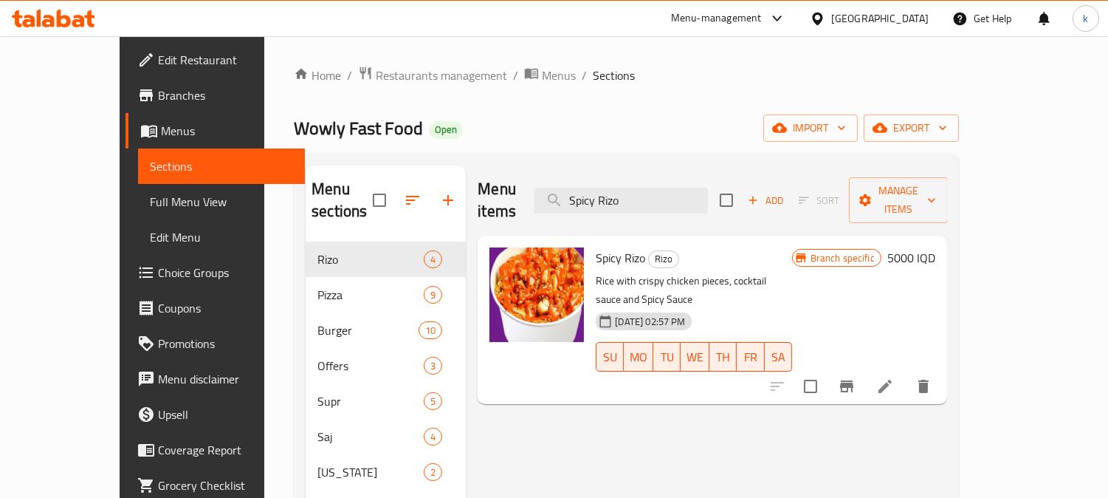
click at [936, 247] on h6 "5000 IQD" at bounding box center [912, 257] width 48 height 21
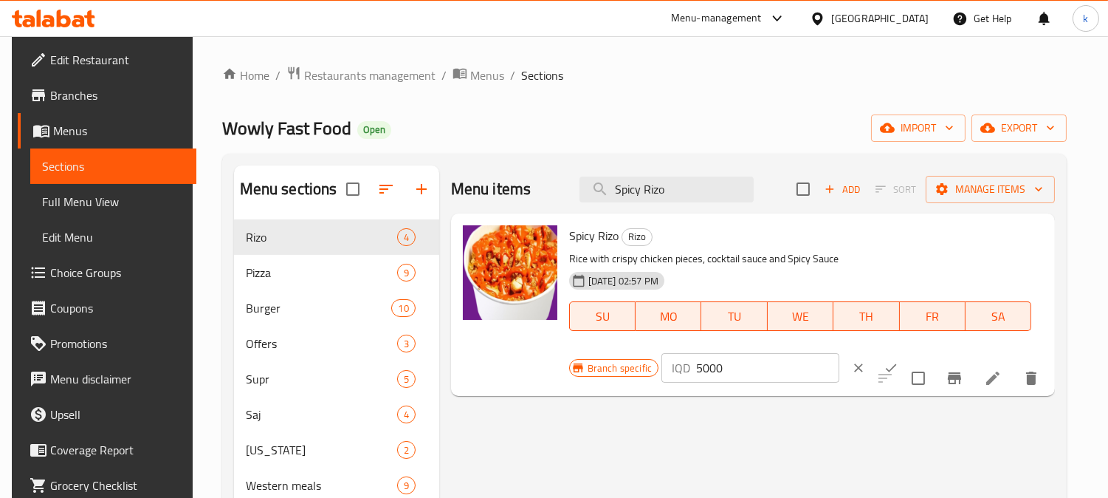
click at [707, 365] on input "5000" at bounding box center [767, 368] width 143 height 30
type input "9500"
click at [875, 379] on button "ok" at bounding box center [891, 367] width 32 height 32
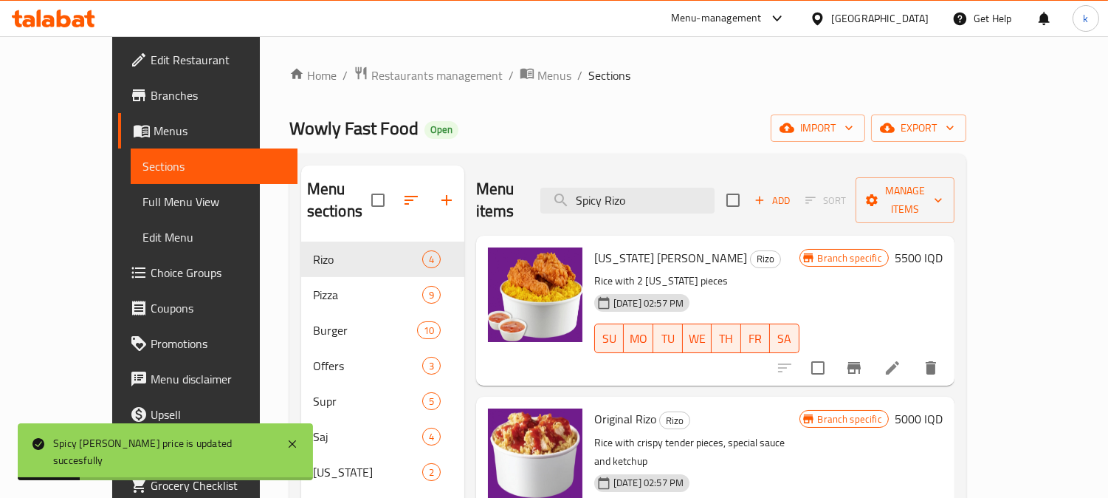
click at [143, 194] on span "Full Menu View" at bounding box center [214, 202] width 143 height 18
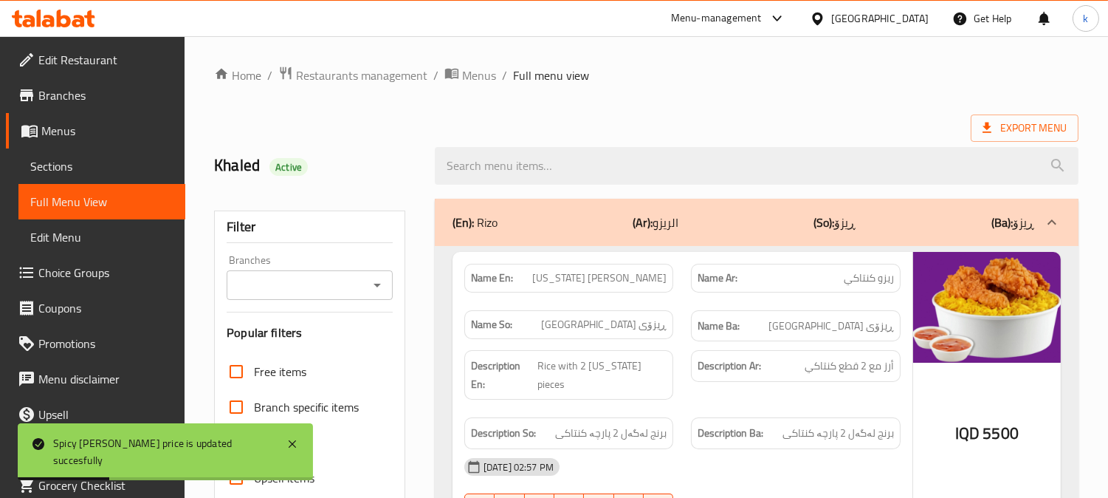
click at [264, 284] on input "Branches" at bounding box center [297, 285] width 133 height 21
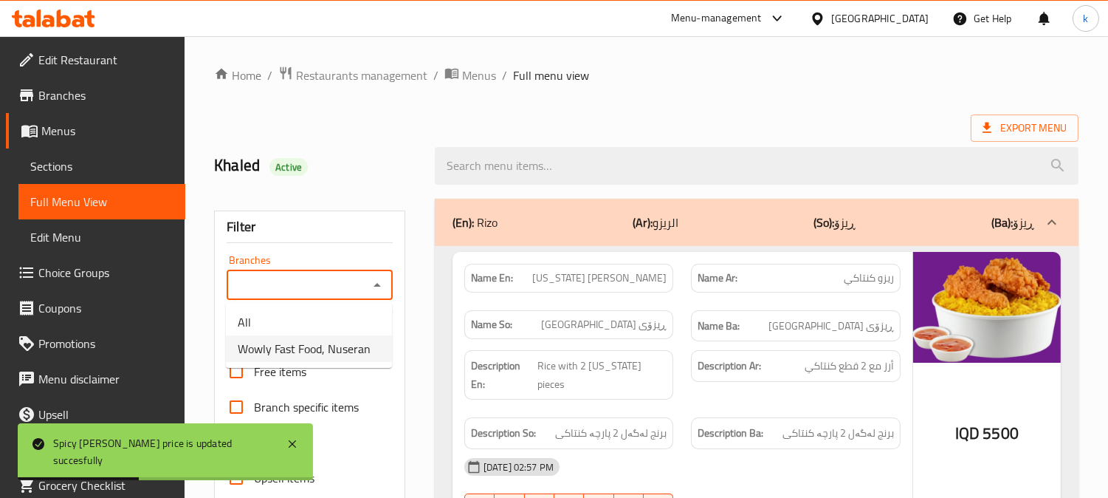
click at [312, 351] on span "Wowly Fast Food, Nuseran" at bounding box center [304, 349] width 133 height 18
type input "Wowly Fast Food, Nuseran"
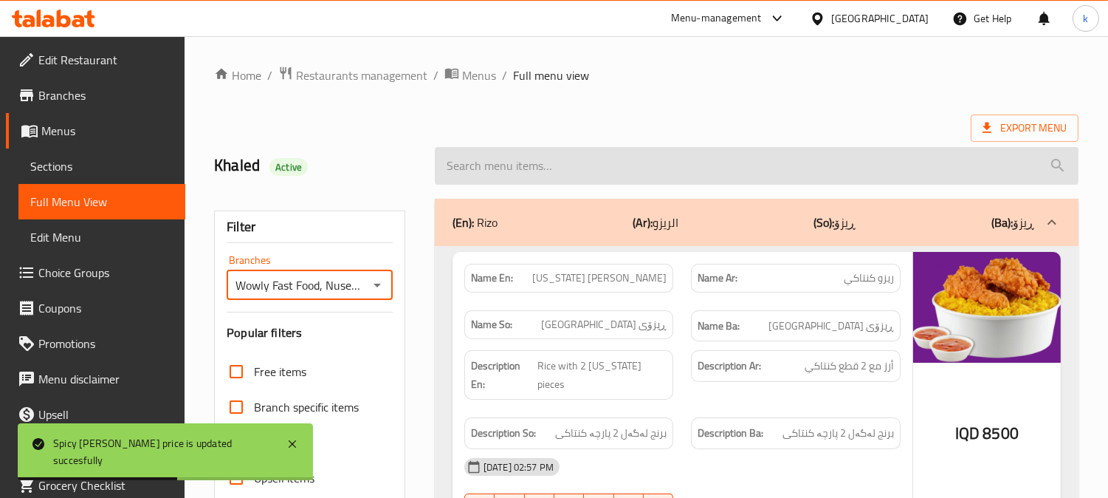
click at [535, 174] on input "search" at bounding box center [757, 166] width 644 height 38
paste input "Spicy Rizo"
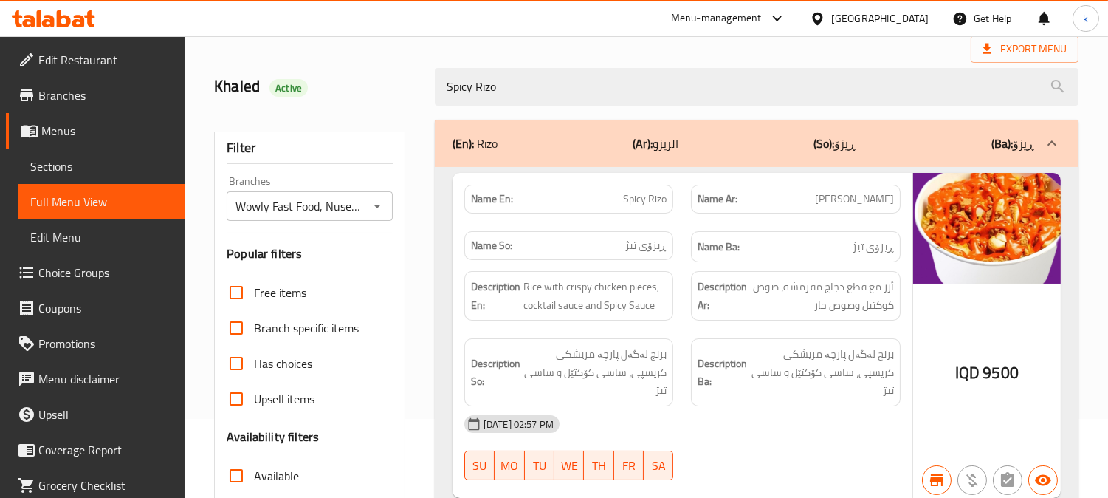
scroll to position [137, 0]
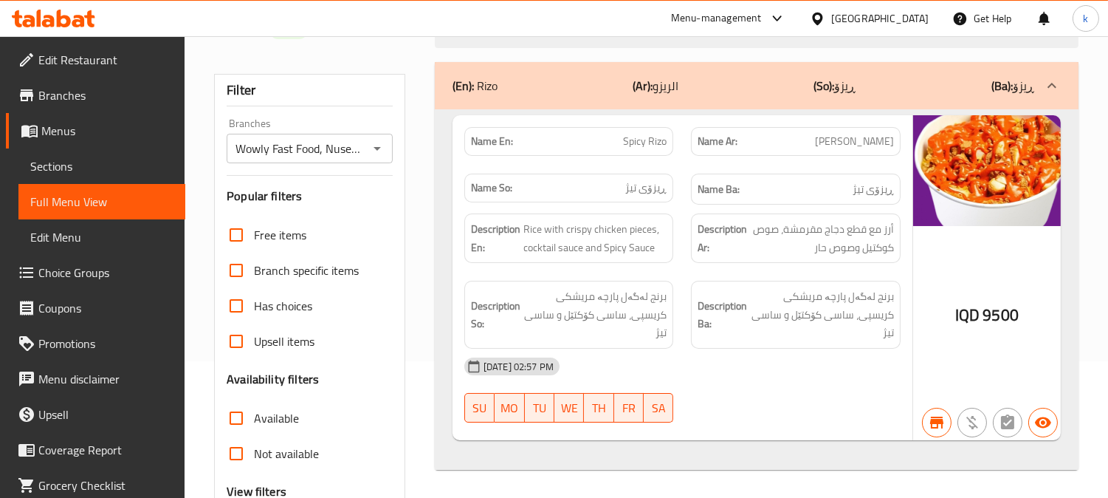
type input "Spicy Rizo"
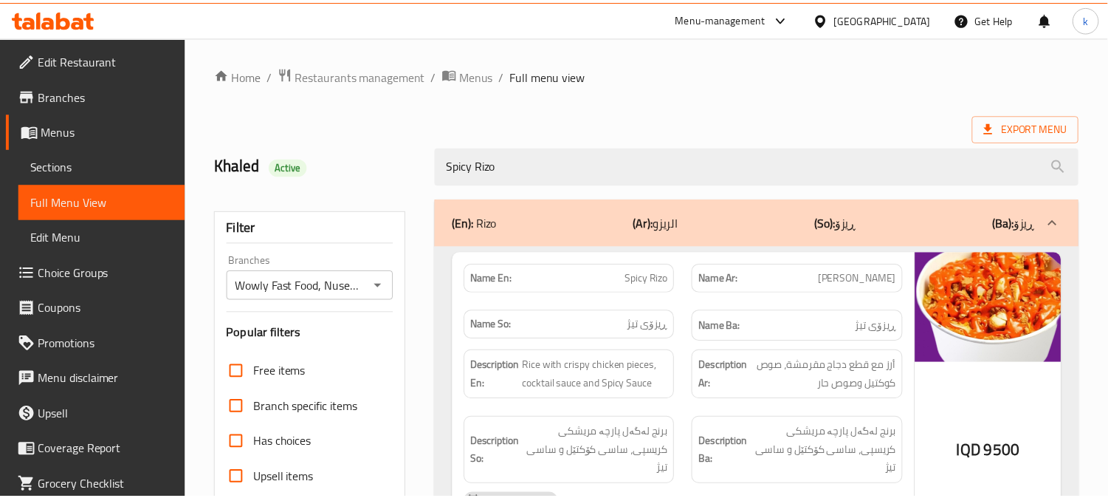
scroll to position [288, 0]
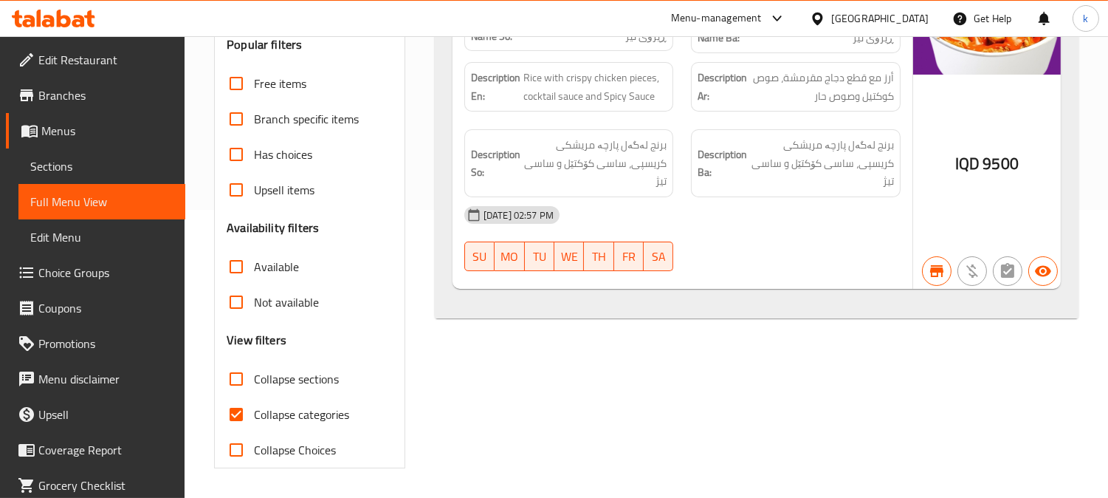
click at [42, 160] on span "Sections" at bounding box center [101, 166] width 143 height 18
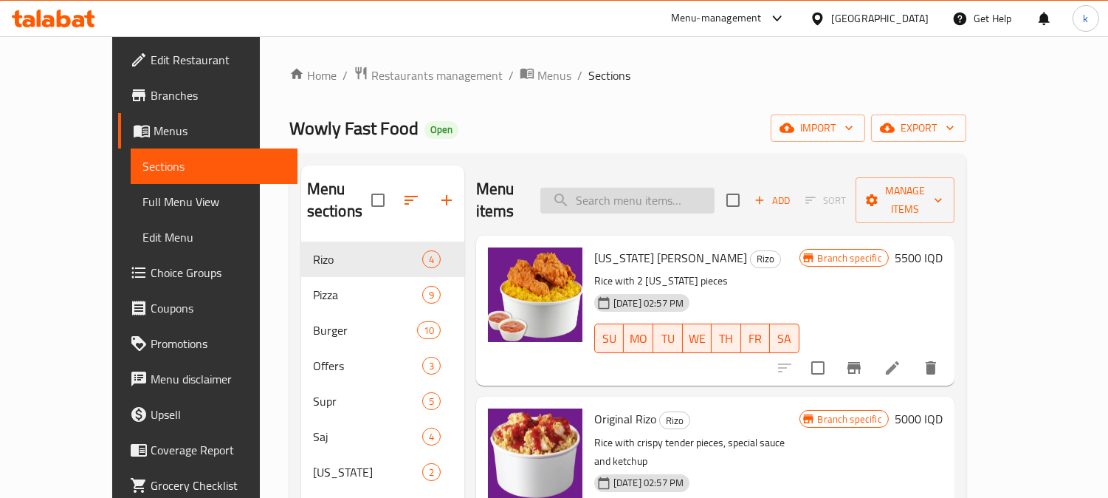
click at [647, 196] on input "search" at bounding box center [627, 201] width 174 height 26
paste input "Cheese Rizo"
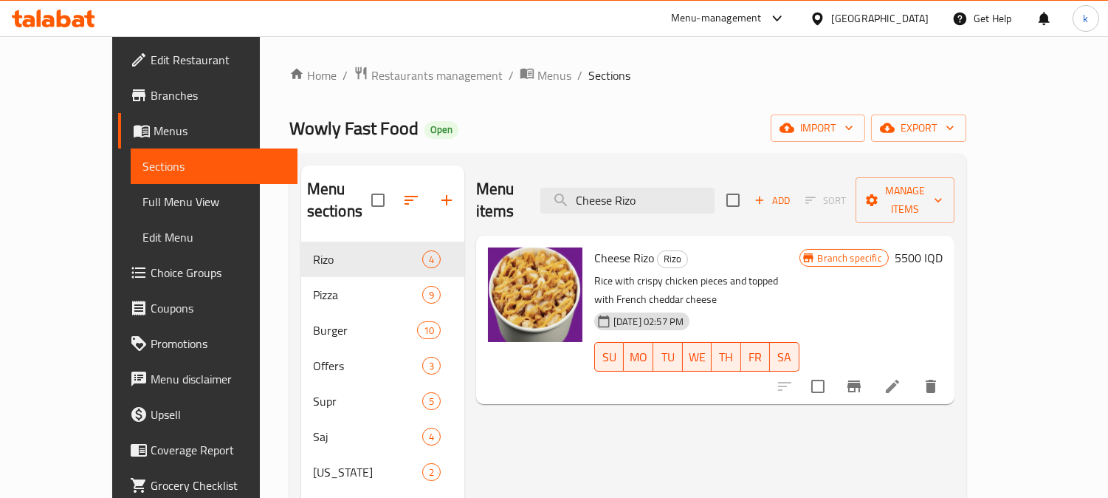
type input "Cheese Rizo"
click at [861, 380] on icon "Branch-specific-item" at bounding box center [854, 386] width 13 height 12
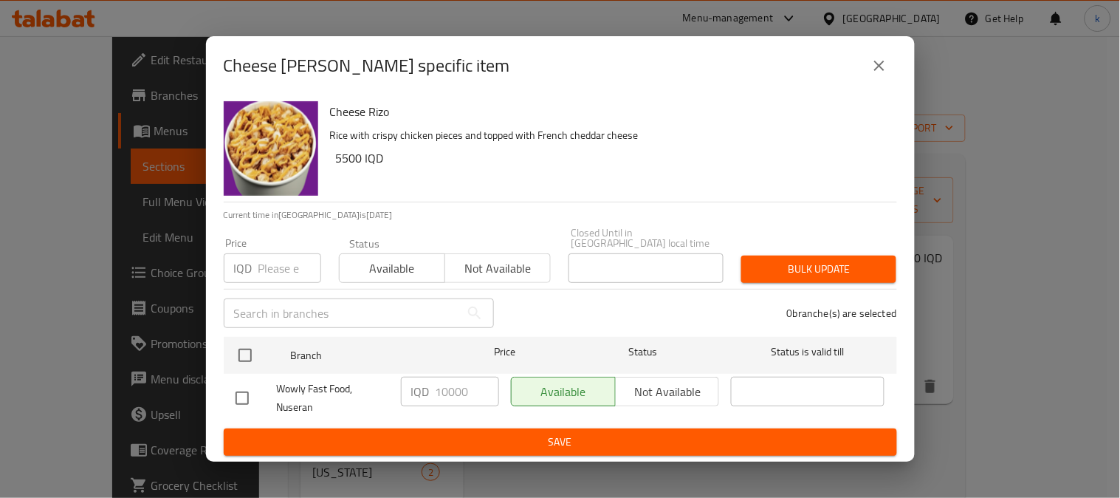
drag, startPoint x: 1012, startPoint y: 216, endPoint x: 1001, endPoint y: 190, distance: 28.1
click at [1013, 214] on div "Cheese [PERSON_NAME] specific item Cheese [PERSON_NAME] with crispy chicken pie…" at bounding box center [560, 249] width 1120 height 498
click at [890, 64] on button "close" at bounding box center [879, 65] width 35 height 35
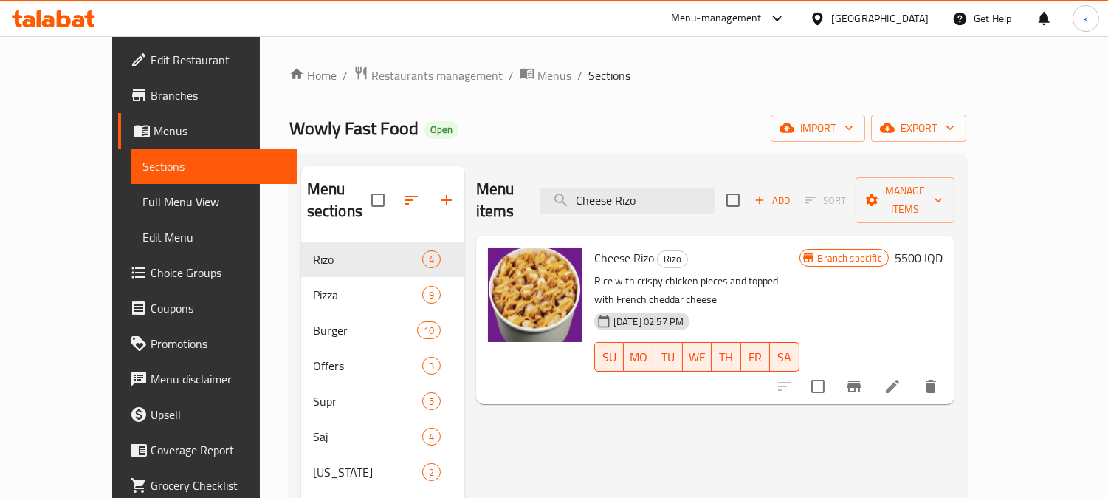
click at [943, 247] on h6 "5500 IQD" at bounding box center [919, 257] width 48 height 21
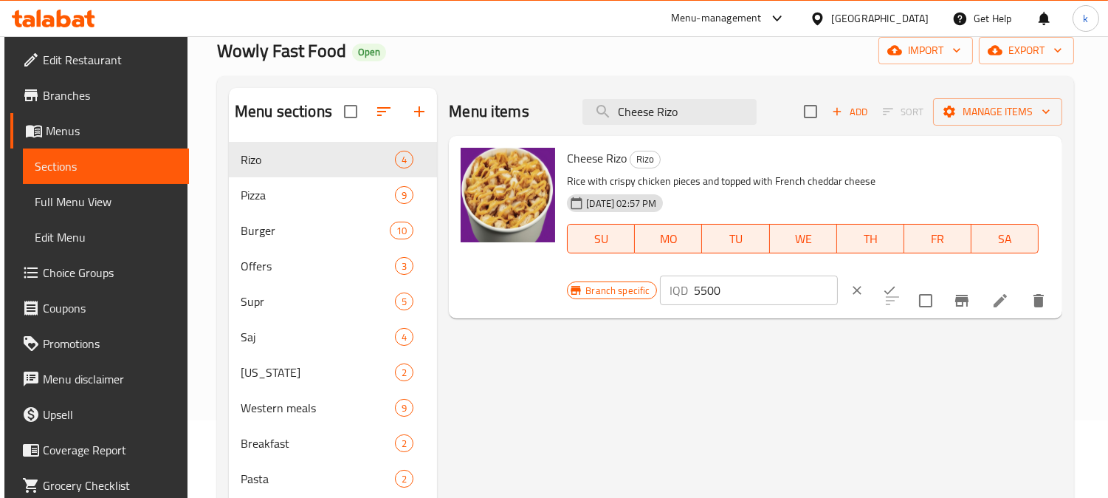
scroll to position [137, 0]
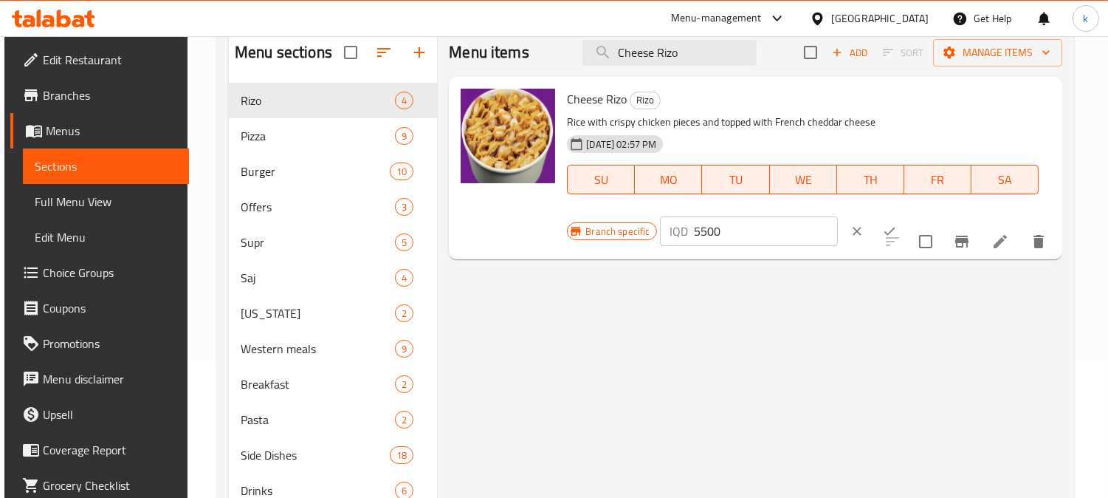
click at [703, 224] on input "5500" at bounding box center [766, 231] width 143 height 30
type input "10000"
click at [874, 233] on button "ok" at bounding box center [890, 231] width 32 height 32
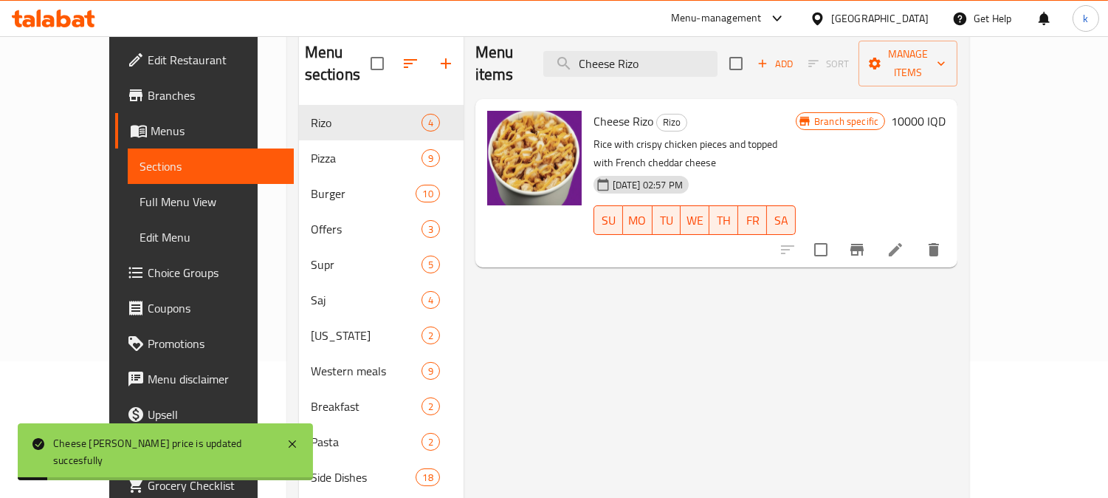
click at [140, 204] on span "Full Menu View" at bounding box center [211, 202] width 143 height 18
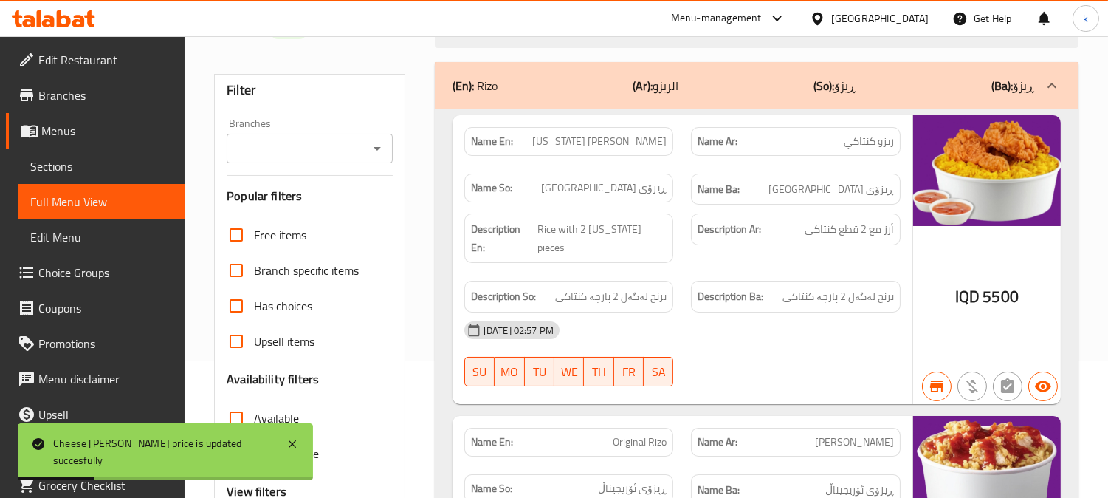
click at [275, 151] on input "Branches" at bounding box center [297, 148] width 133 height 21
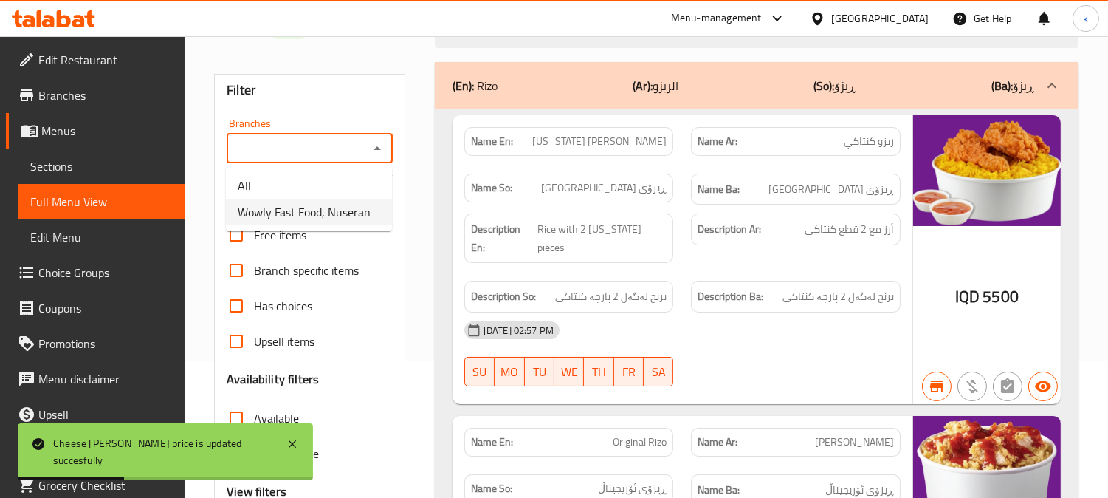
click at [312, 209] on span "Wowly Fast Food, Nuseran" at bounding box center [304, 212] width 133 height 18
type input "Wowly Fast Food, Nuseran"
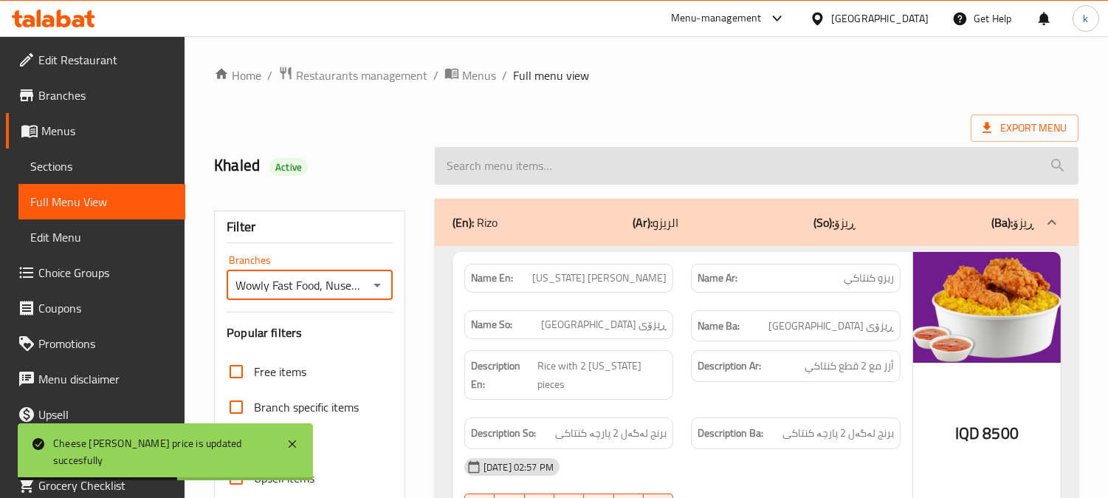
click at [539, 174] on input "search" at bounding box center [757, 166] width 644 height 38
paste input "Cheese Rizo"
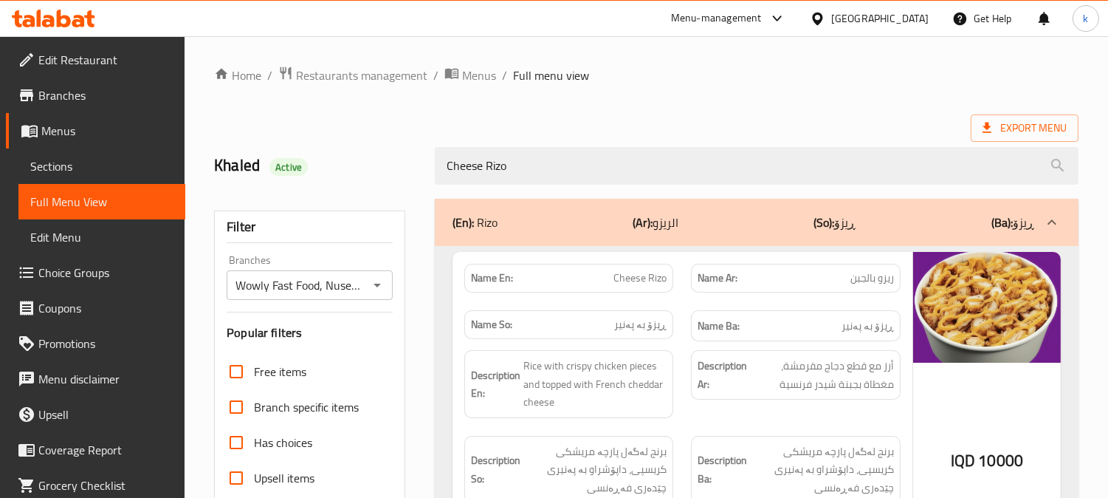
type input "Cheese Rizo"
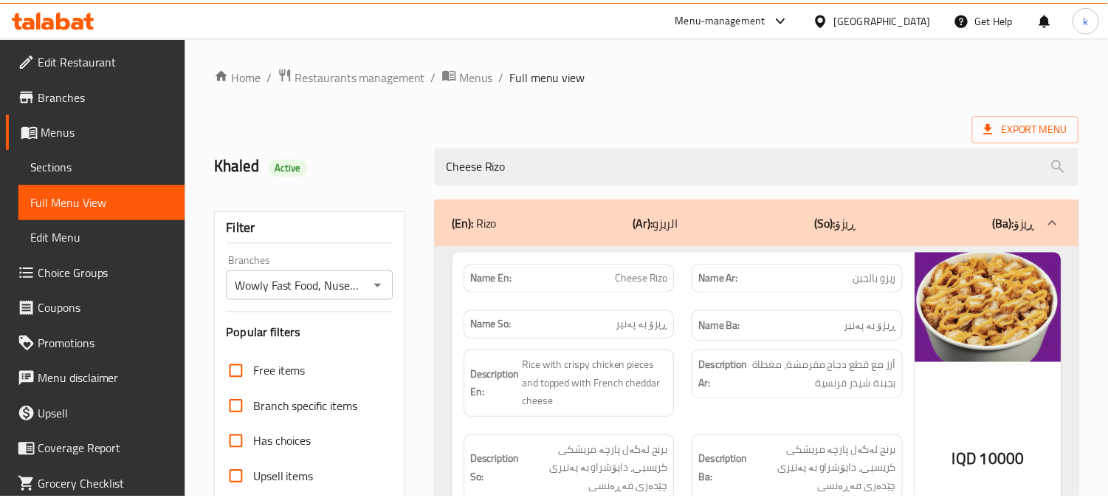
scroll to position [288, 0]
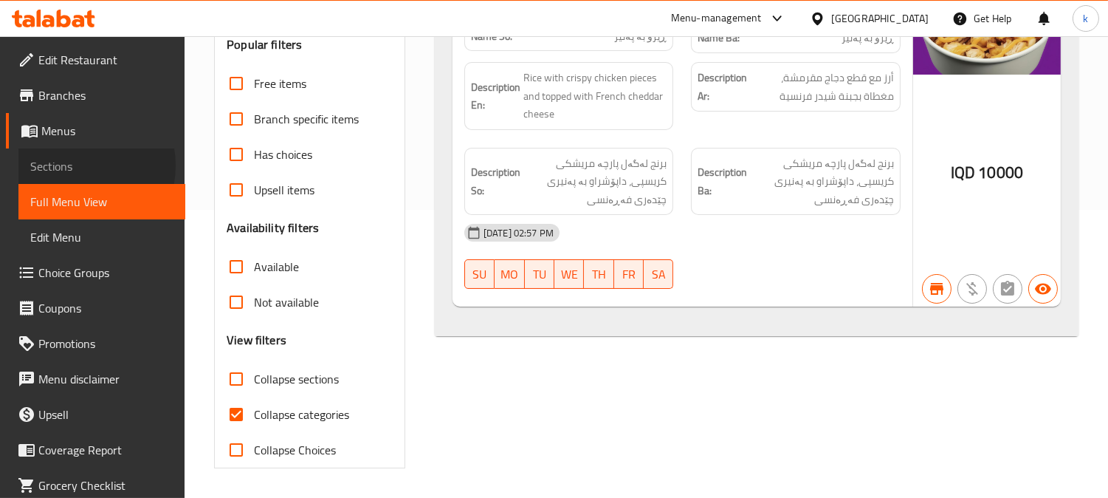
click at [76, 164] on span "Sections" at bounding box center [101, 166] width 143 height 18
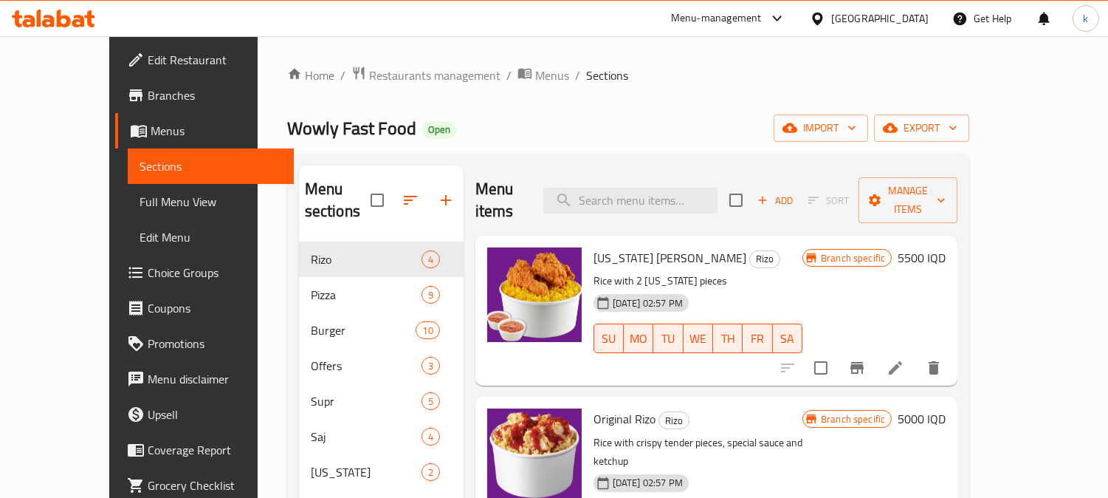
click at [650, 203] on div "Menu items Add Sort Manage items" at bounding box center [717, 200] width 482 height 70
click at [648, 194] on input "search" at bounding box center [630, 201] width 174 height 26
paste input "Original Rizo"
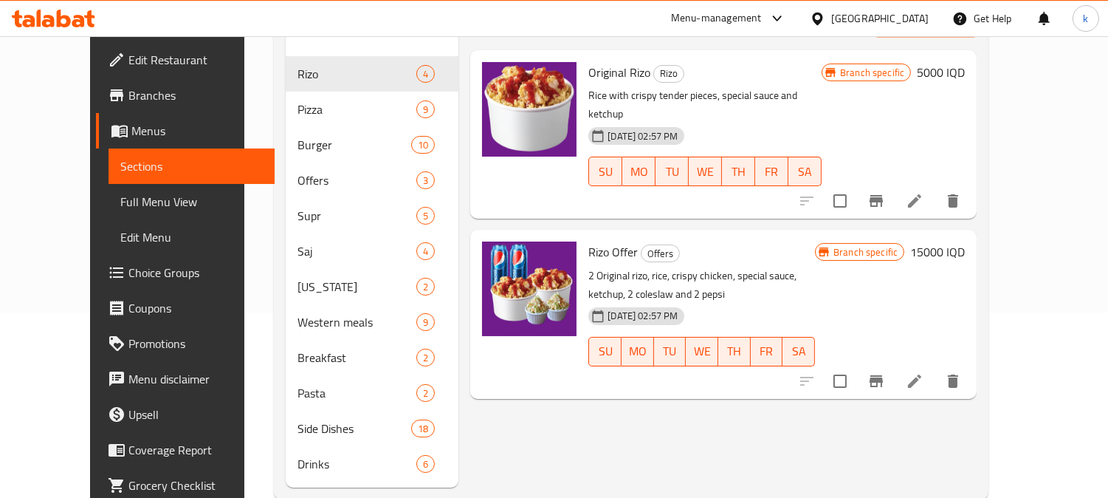
scroll to position [207, 0]
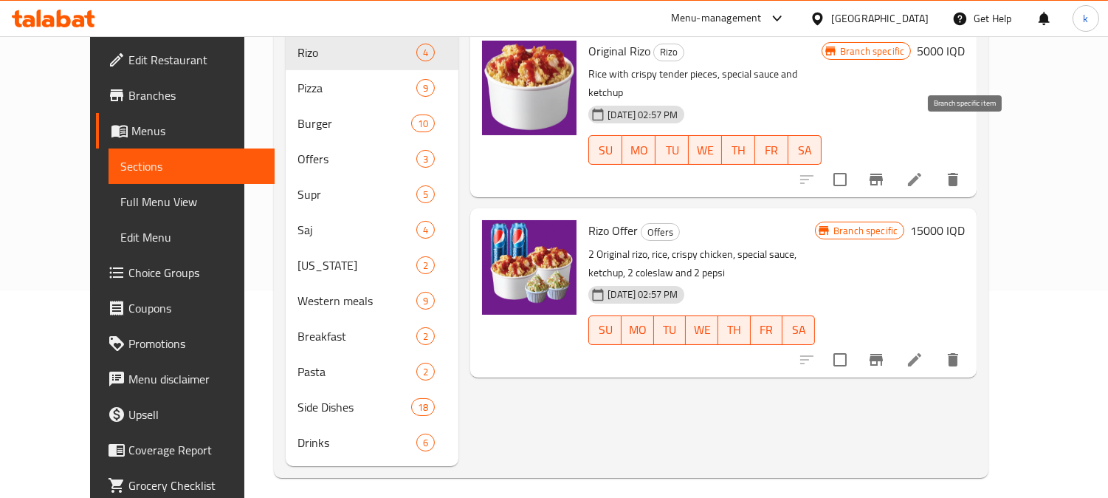
type input "Original Rizo"
click at [885, 171] on icon "Branch-specific-item" at bounding box center [877, 180] width 18 height 18
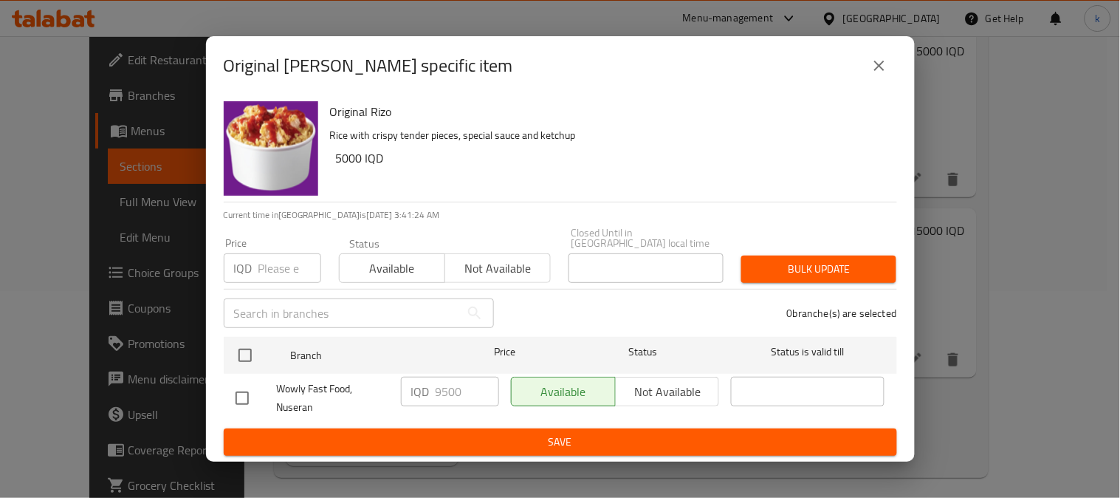
drag, startPoint x: 896, startPoint y: 72, endPoint x: 859, endPoint y: 76, distance: 37.9
click at [896, 72] on div "Original [PERSON_NAME] specific item" at bounding box center [560, 65] width 673 height 35
click at [869, 75] on button "close" at bounding box center [879, 65] width 35 height 35
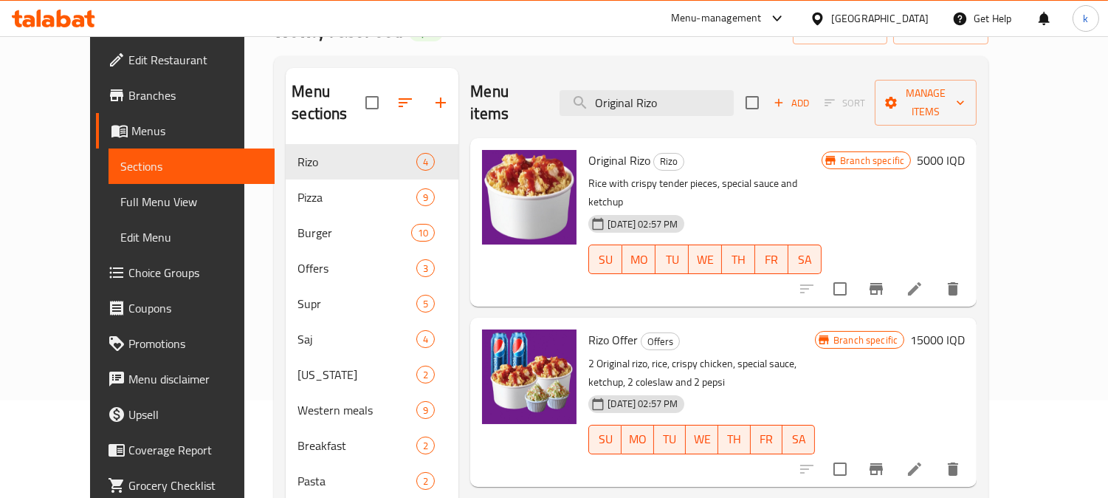
scroll to position [0, 0]
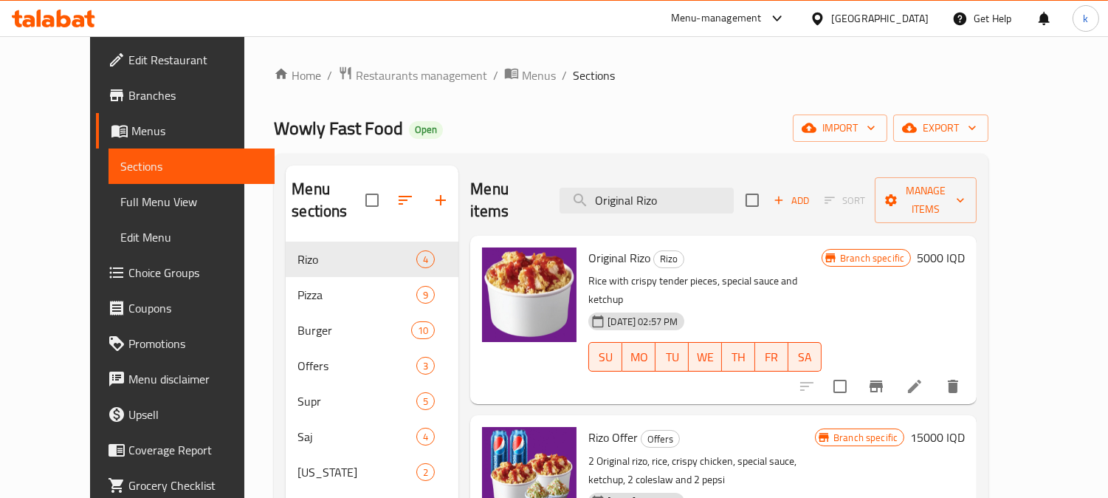
click at [965, 247] on div "Branch specific 5000 IQD" at bounding box center [893, 257] width 143 height 21
click at [965, 247] on h6 "5000 IQD" at bounding box center [941, 257] width 48 height 21
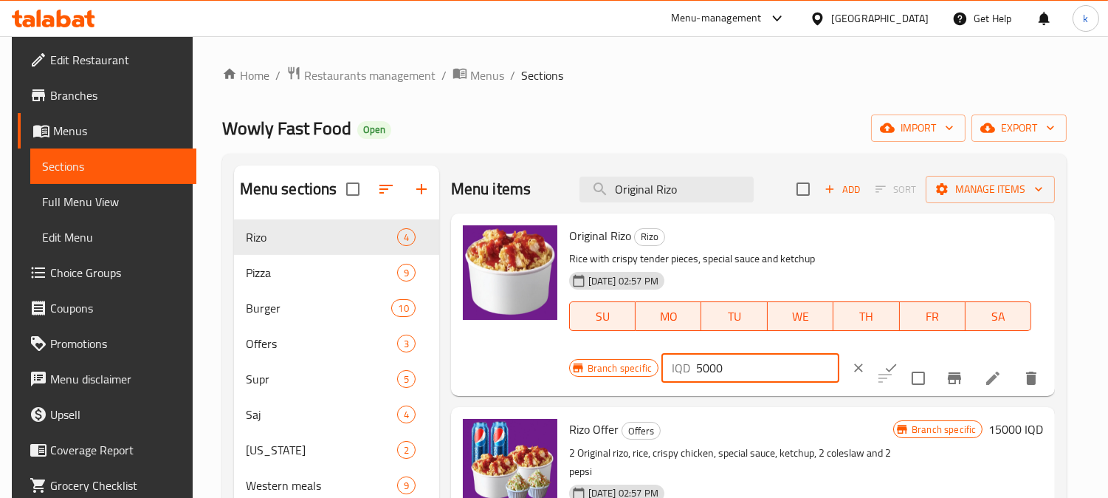
click at [696, 375] on input "5000" at bounding box center [767, 368] width 143 height 30
type input "9500"
click at [875, 372] on button "ok" at bounding box center [891, 367] width 32 height 32
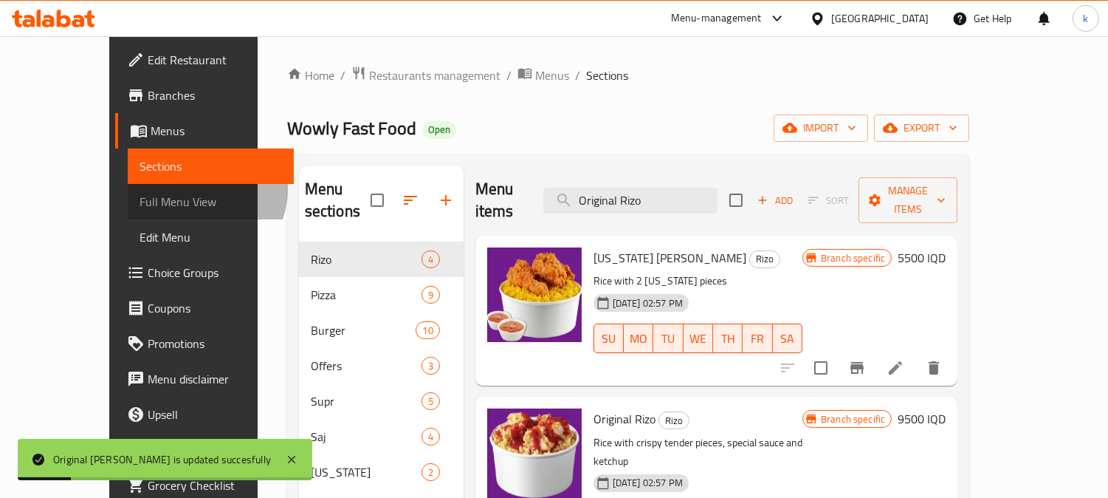
click at [140, 193] on span "Full Menu View" at bounding box center [211, 202] width 143 height 18
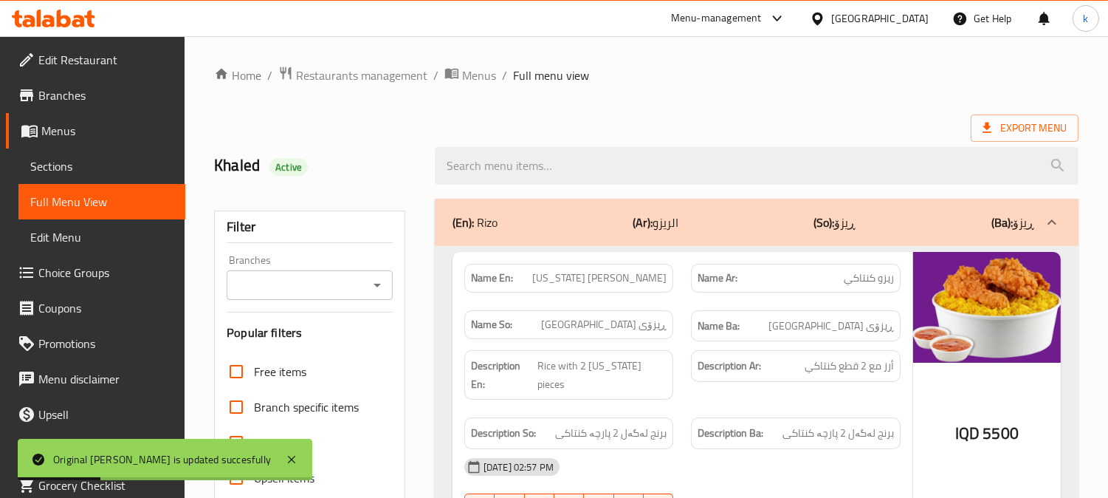
click at [285, 292] on input "Branches" at bounding box center [297, 285] width 133 height 21
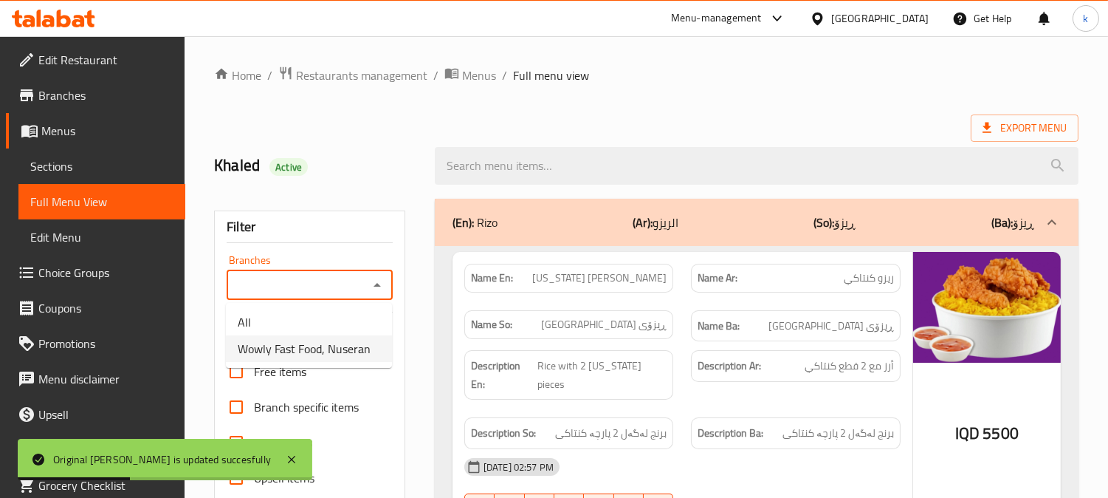
click at [299, 345] on span "Wowly Fast Food, Nuseran" at bounding box center [304, 349] width 133 height 18
type input "Wowly Fast Food, Nuseran"
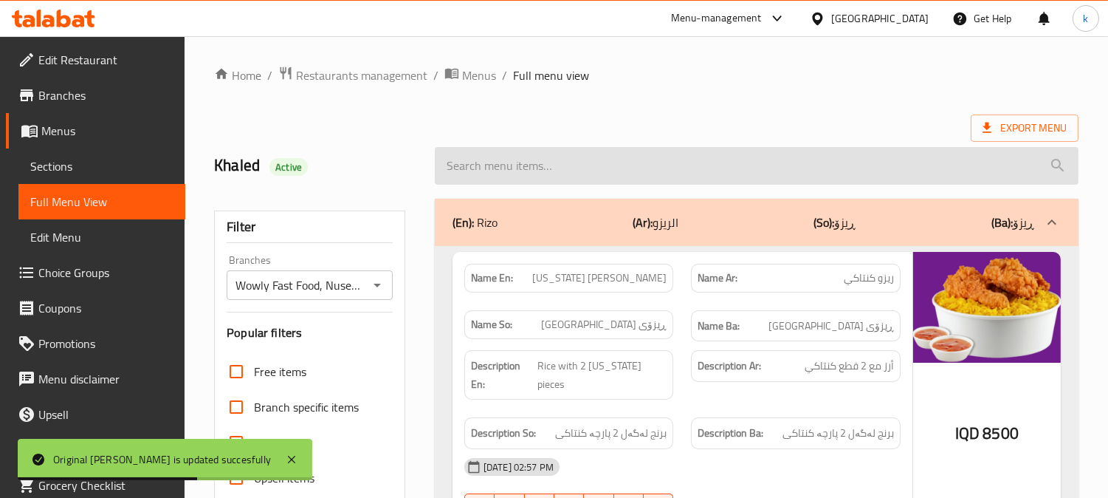
click at [536, 174] on input "search" at bounding box center [757, 166] width 644 height 38
paste input "Original Rizo"
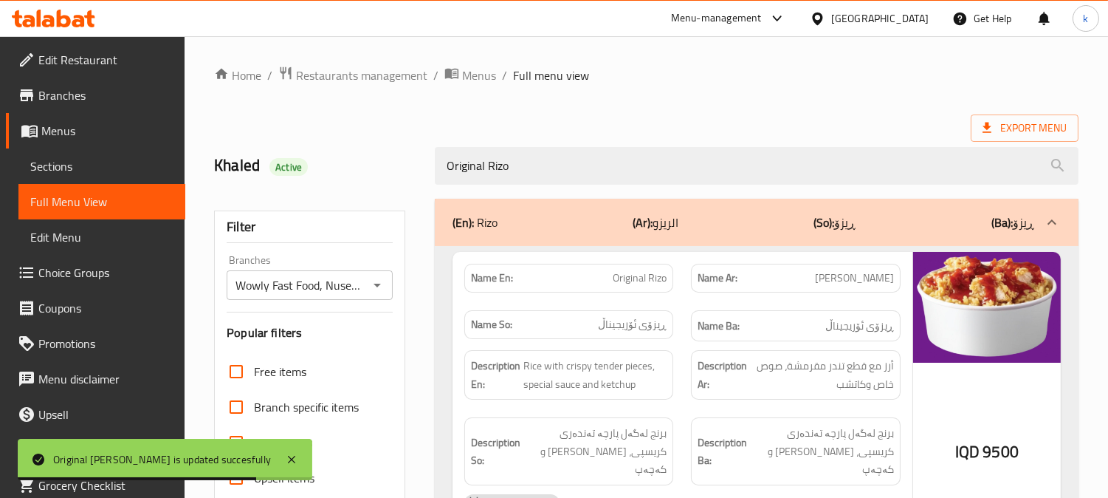
scroll to position [137, 0]
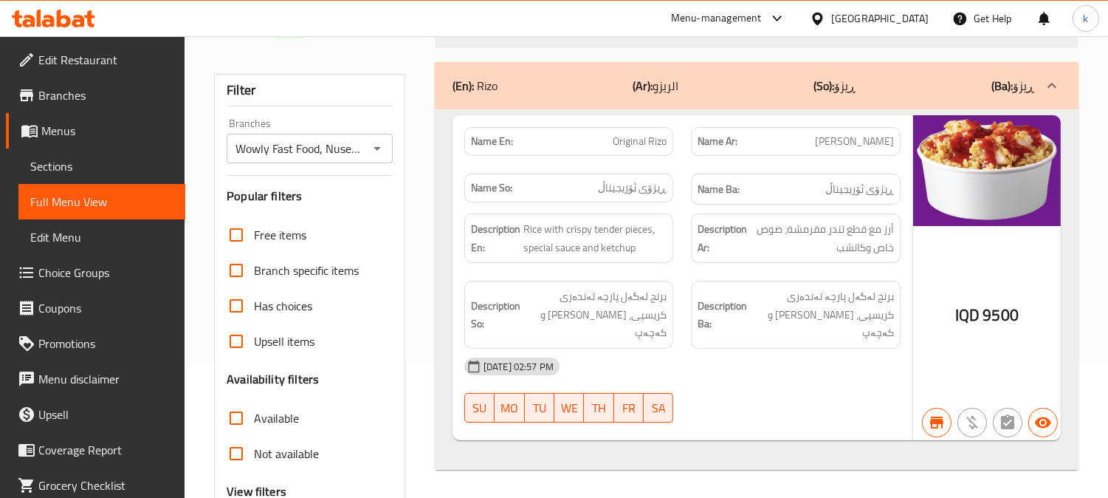
type input "Original Rizo"
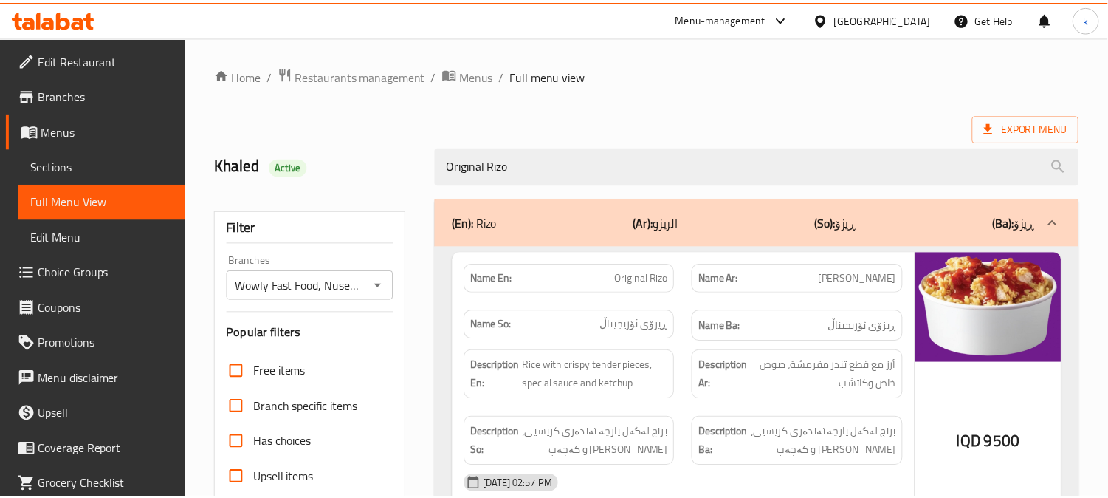
scroll to position [288, 0]
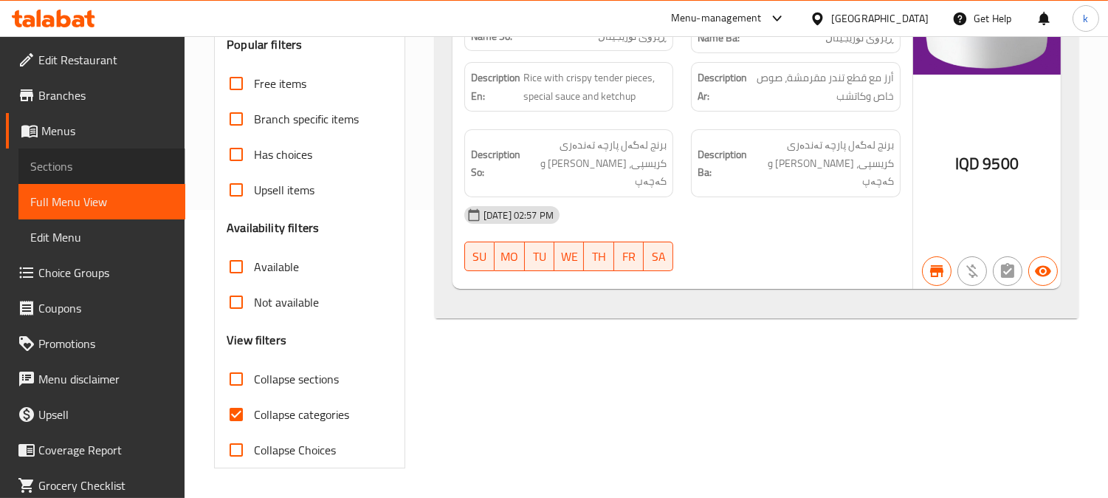
click at [111, 159] on span "Sections" at bounding box center [101, 166] width 143 height 18
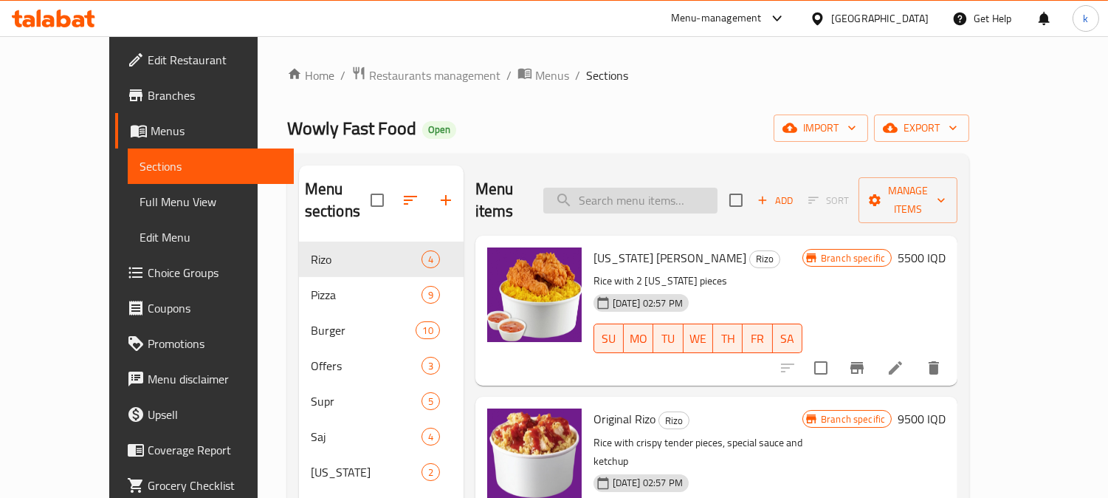
click at [636, 189] on input "search" at bounding box center [630, 201] width 174 height 26
paste input "[US_STATE] [PERSON_NAME]"
type input "[US_STATE] [PERSON_NAME]"
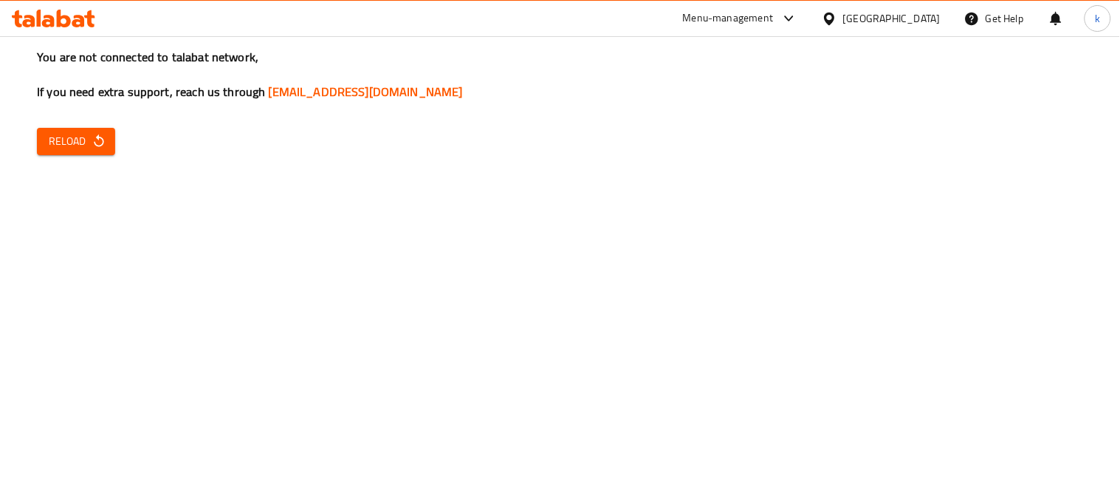
click at [106, 144] on button "Reload" at bounding box center [76, 141] width 78 height 27
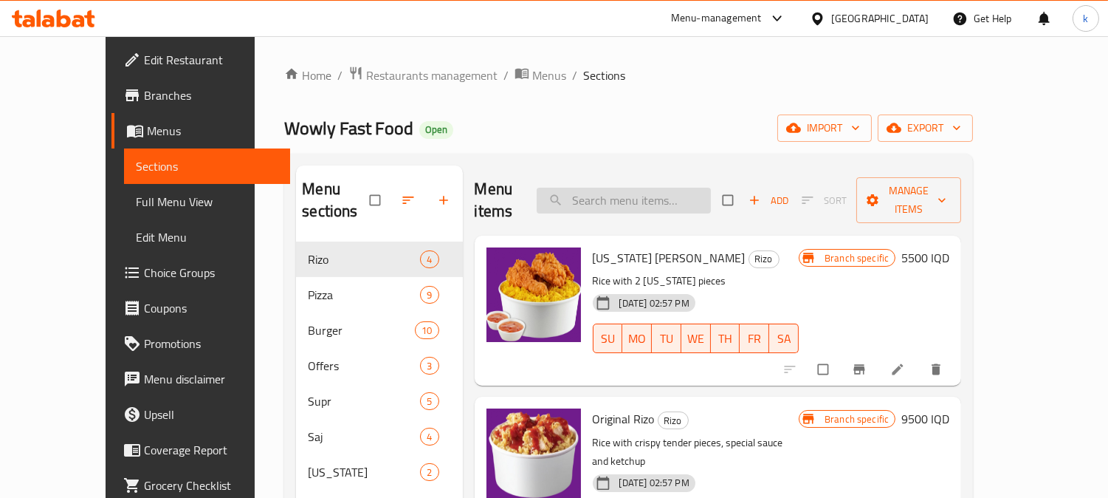
click at [680, 200] on input "search" at bounding box center [624, 201] width 174 height 26
paste input "[US_STATE] [PERSON_NAME]"
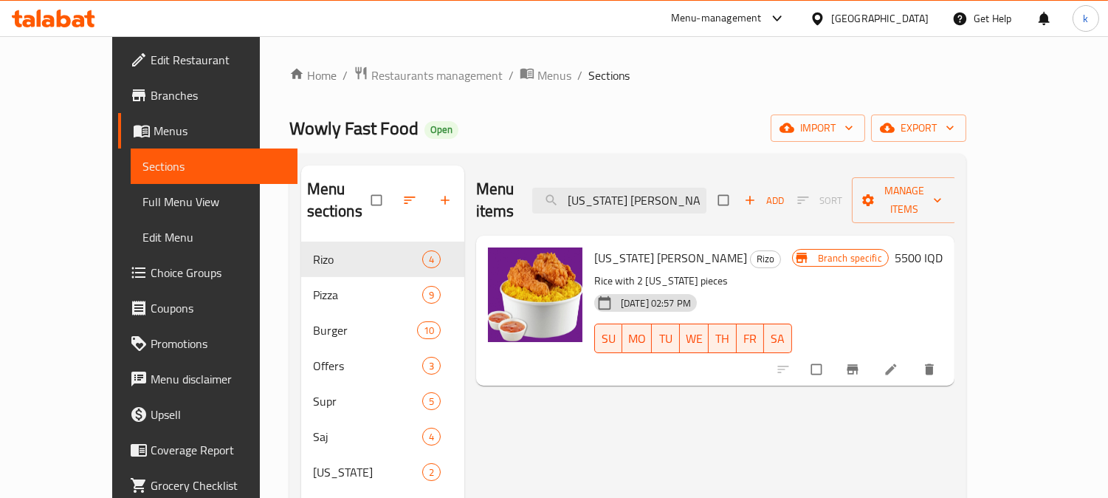
type input "[US_STATE] [PERSON_NAME]"
click at [860, 362] on icon "Branch-specific-item" at bounding box center [852, 369] width 15 height 15
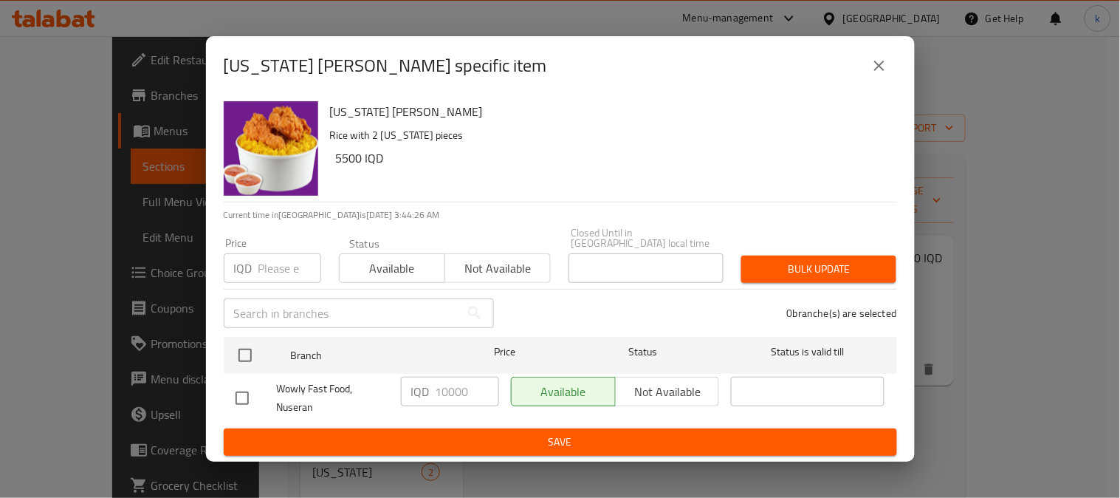
click at [877, 75] on icon "close" at bounding box center [880, 66] width 18 height 18
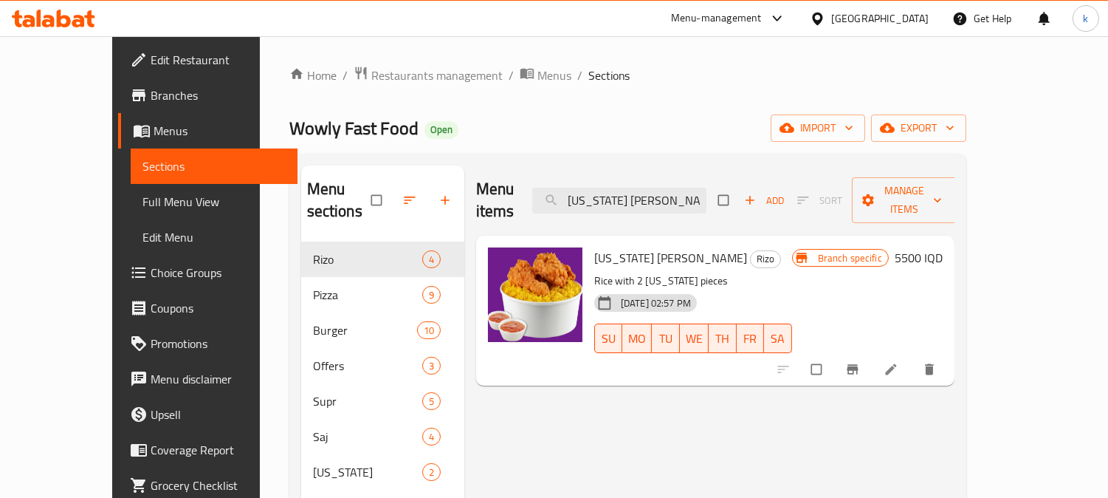
click at [943, 247] on h6 "5500 IQD" at bounding box center [919, 257] width 48 height 21
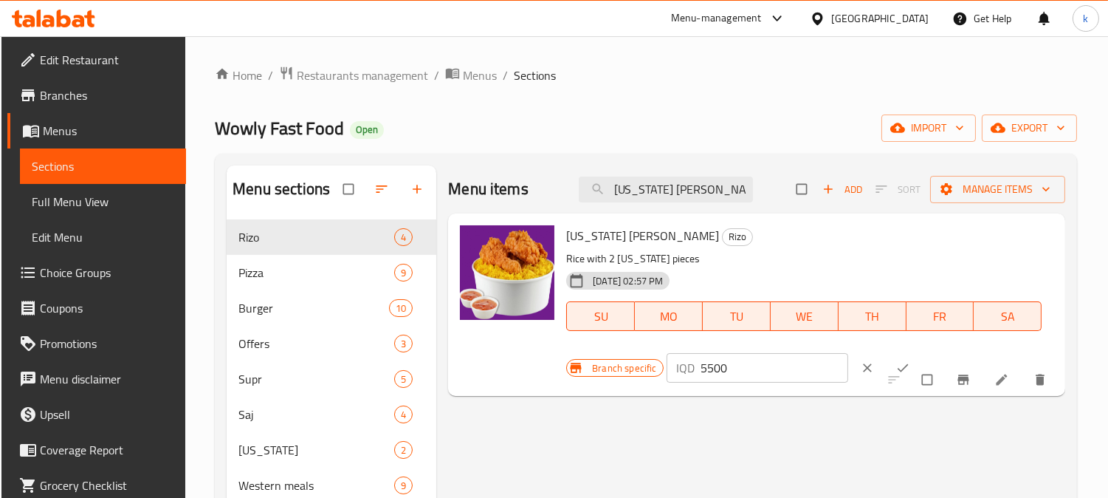
click at [713, 363] on input "5500" at bounding box center [775, 368] width 148 height 30
type input "10000"
click at [887, 358] on button "ok" at bounding box center [904, 367] width 35 height 32
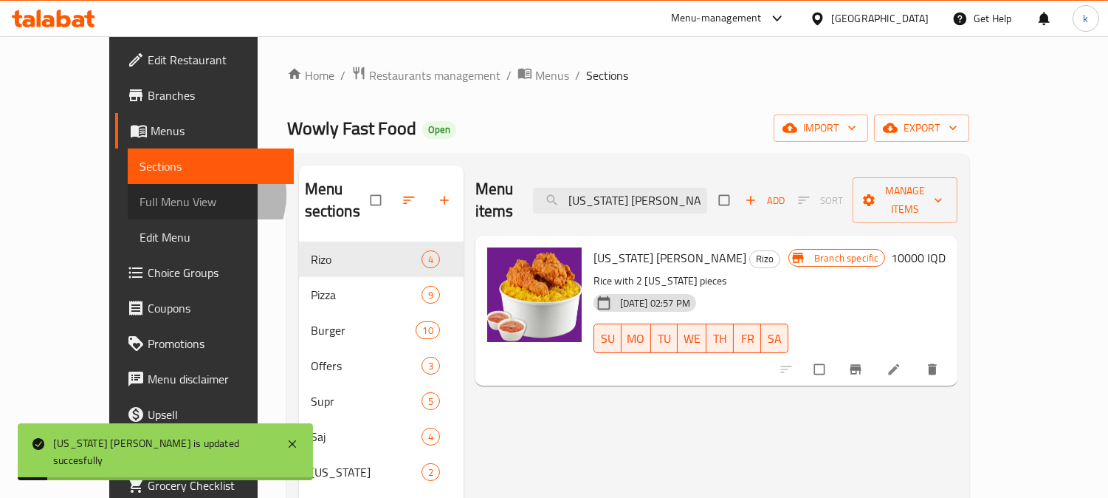
click at [140, 195] on span "Full Menu View" at bounding box center [211, 202] width 143 height 18
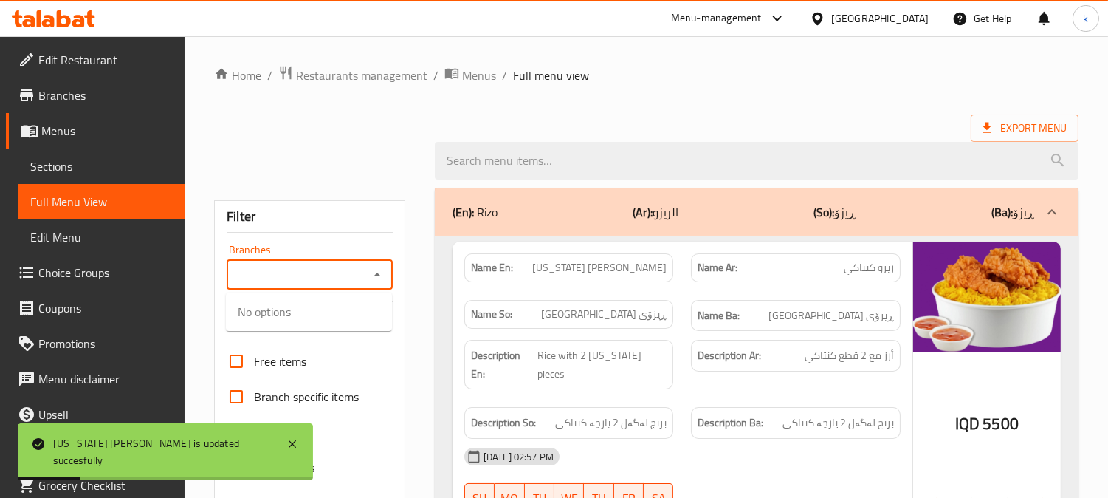
click at [315, 277] on input "Branches" at bounding box center [297, 274] width 133 height 21
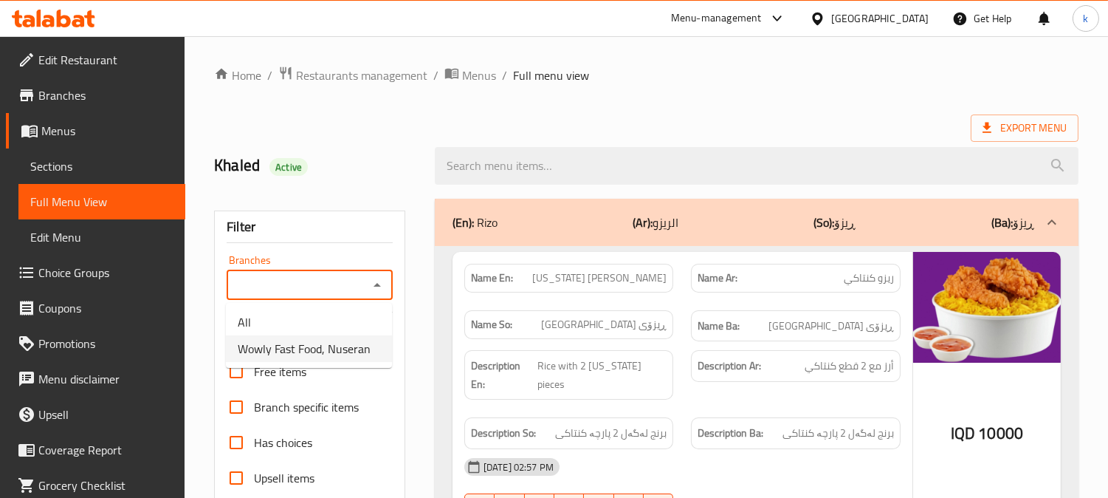
click at [362, 335] on li "Wowly Fast Food, Nuseran" at bounding box center [309, 348] width 166 height 27
type input "Wowly Fast Food, Nuseran"
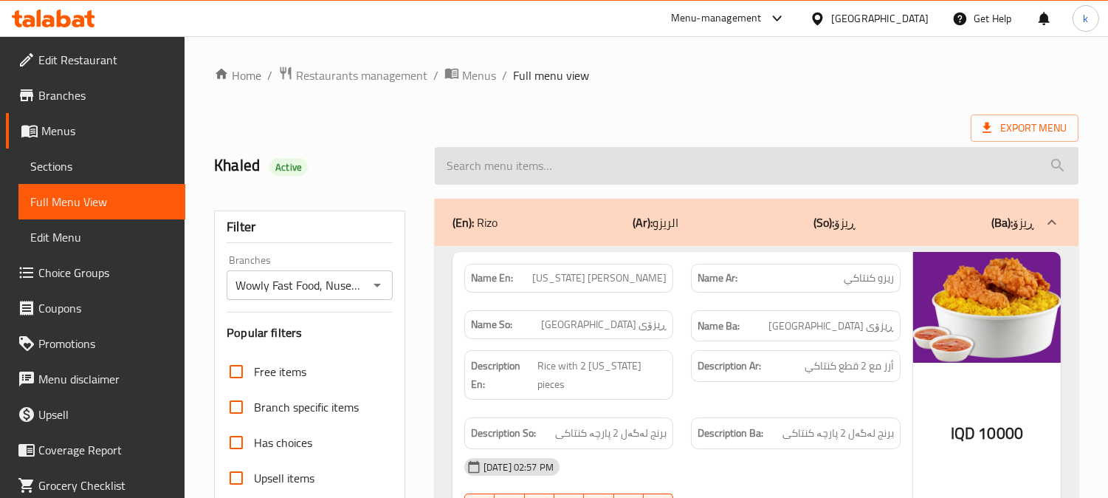
click at [515, 170] on input "search" at bounding box center [757, 166] width 644 height 38
paste input "Kentucky Rizo"
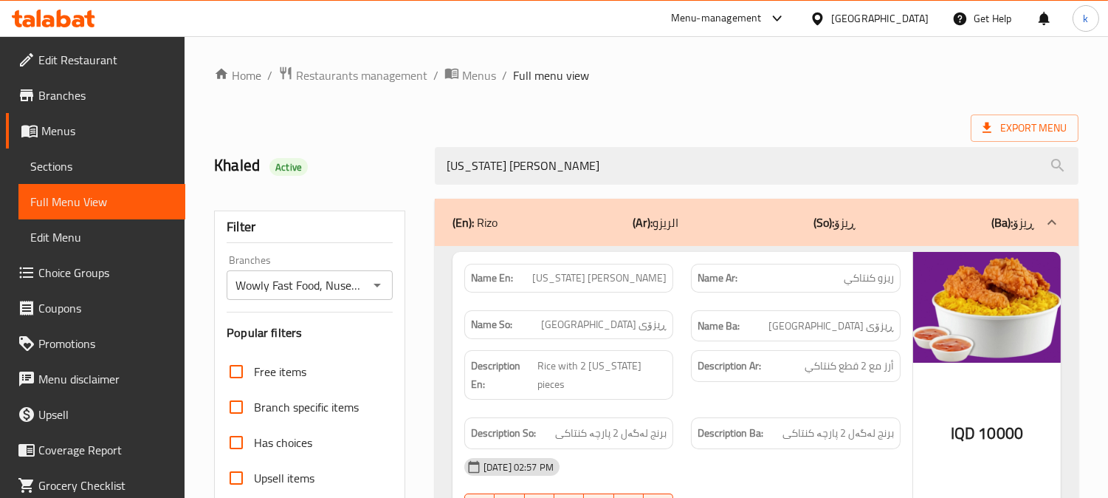
type input "Kentucky Rizo"
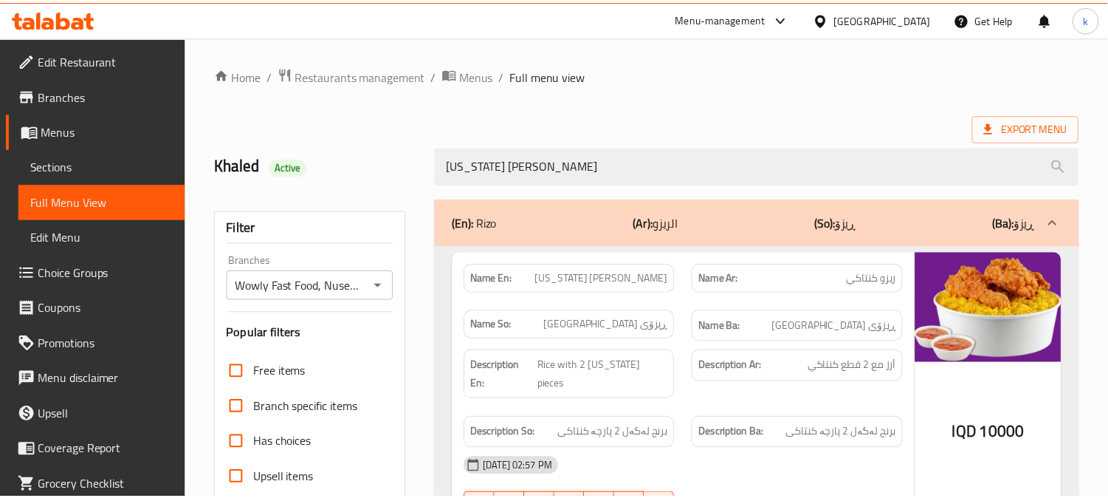
scroll to position [288, 0]
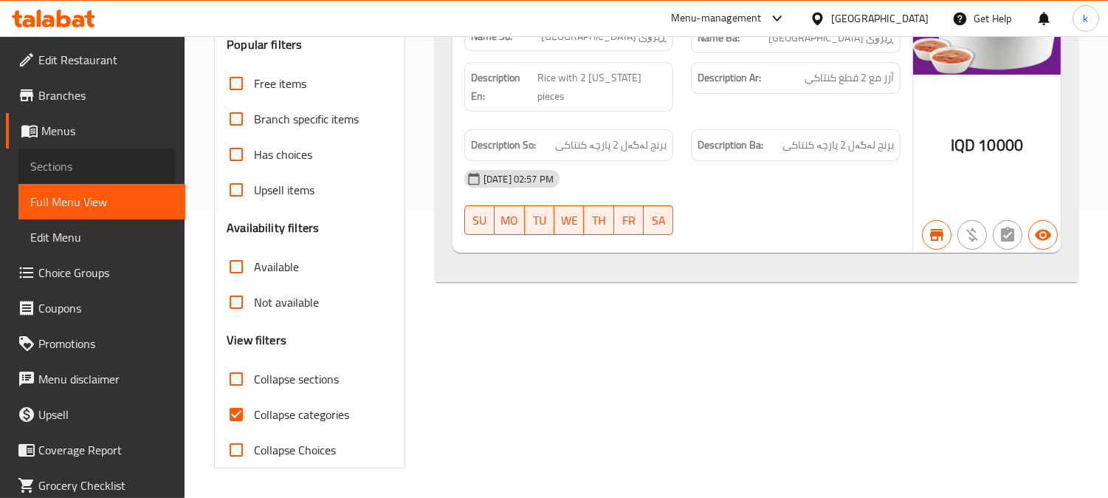
click at [78, 167] on span "Sections" at bounding box center [101, 166] width 143 height 18
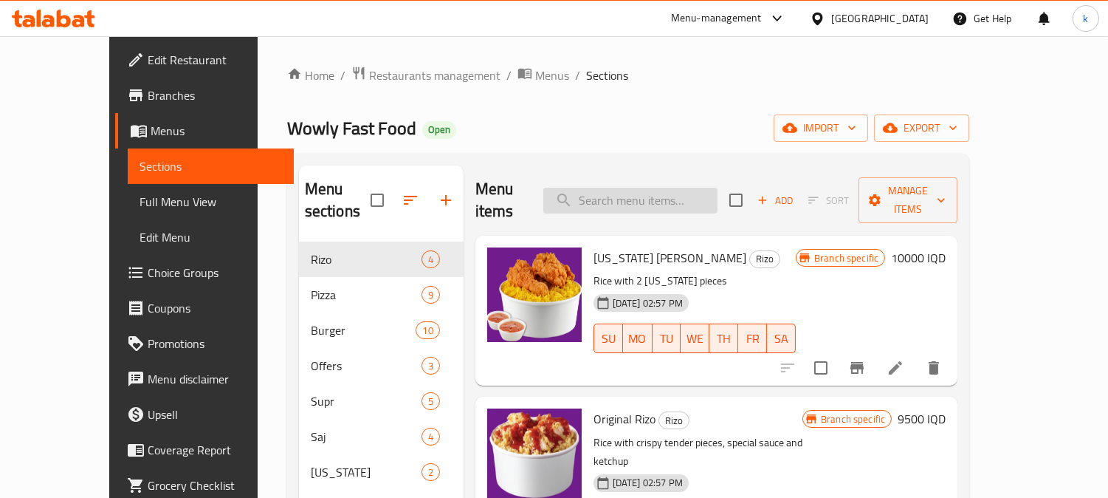
click at [658, 196] on input "search" at bounding box center [630, 201] width 174 height 26
paste input "Pepperoni Pizza"
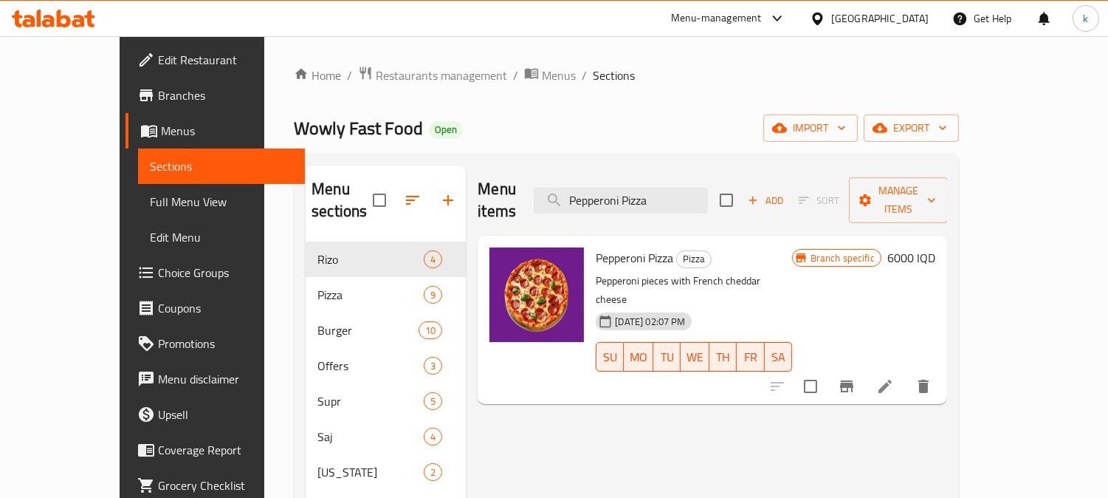
type input "Pepperoni Pizza"
click at [906, 373] on li at bounding box center [885, 386] width 41 height 27
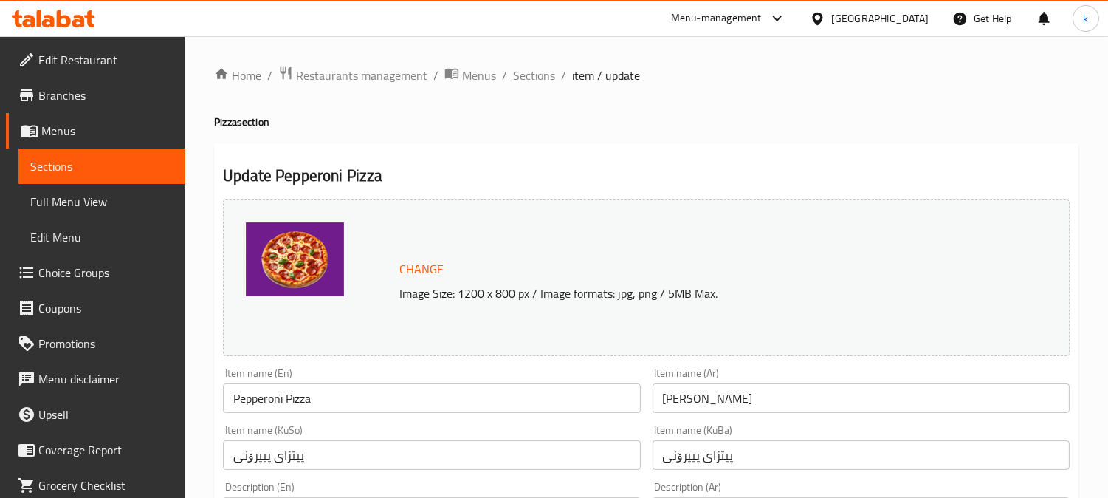
click at [535, 72] on span "Sections" at bounding box center [534, 75] width 42 height 18
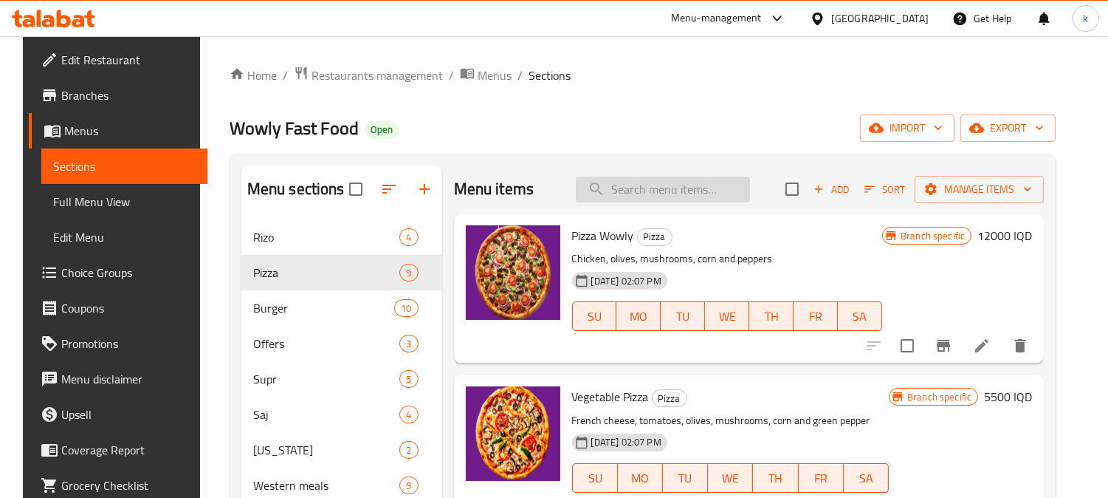
click at [682, 185] on input "search" at bounding box center [663, 189] width 174 height 26
paste input "Pepperoni Pizza"
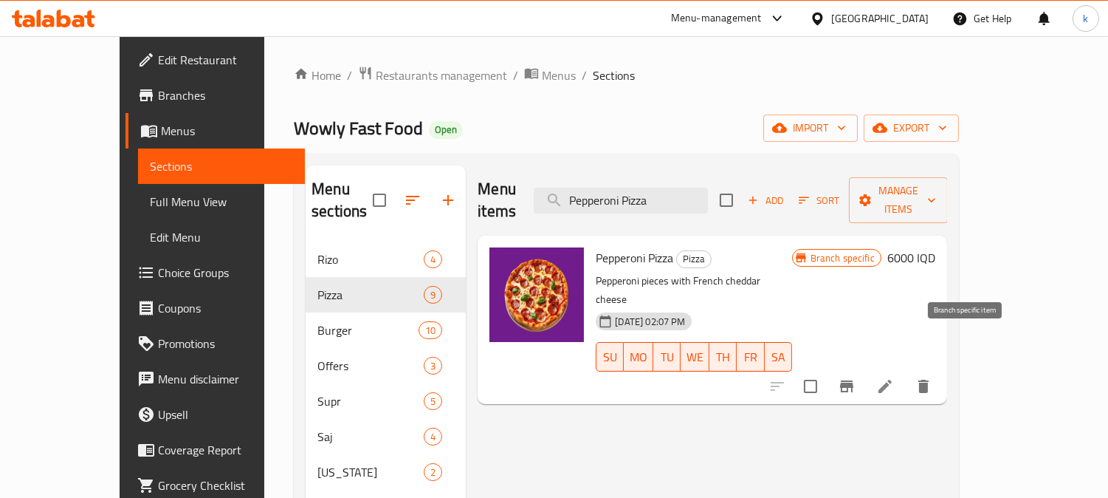
type input "Pepperoni Pizza"
click at [865, 368] on button "Branch-specific-item" at bounding box center [846, 385] width 35 height 35
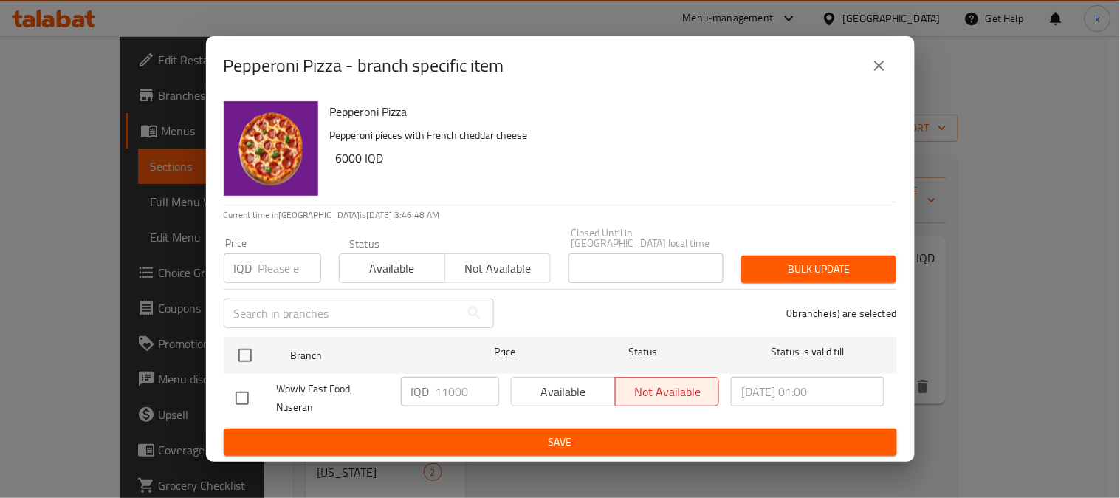
drag, startPoint x: 859, startPoint y: 75, endPoint x: 887, endPoint y: 82, distance: 28.1
click at [861, 75] on div "Pepperoni Pizza - branch specific item" at bounding box center [560, 65] width 673 height 35
click at [879, 75] on icon "close" at bounding box center [880, 66] width 18 height 18
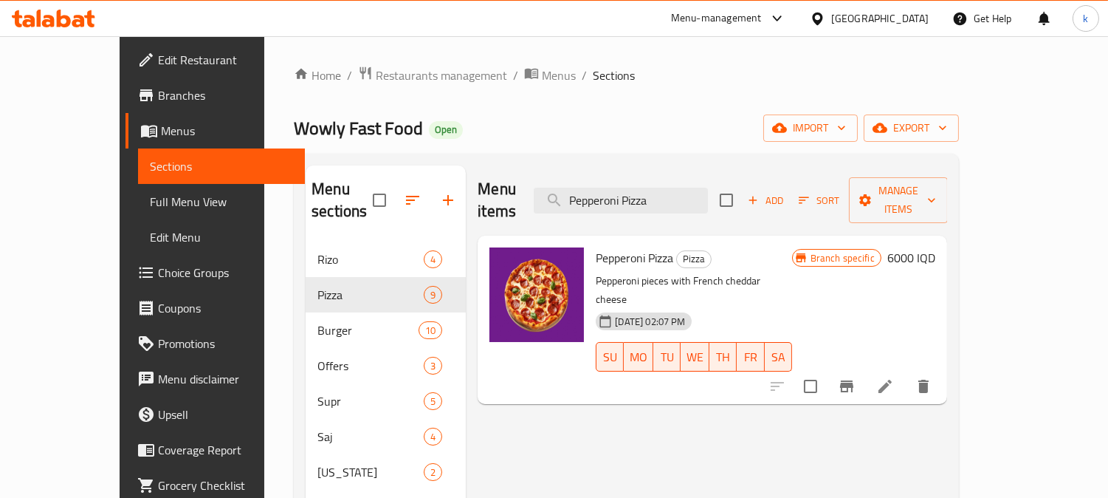
click at [936, 247] on h6 "6000 IQD" at bounding box center [912, 257] width 48 height 21
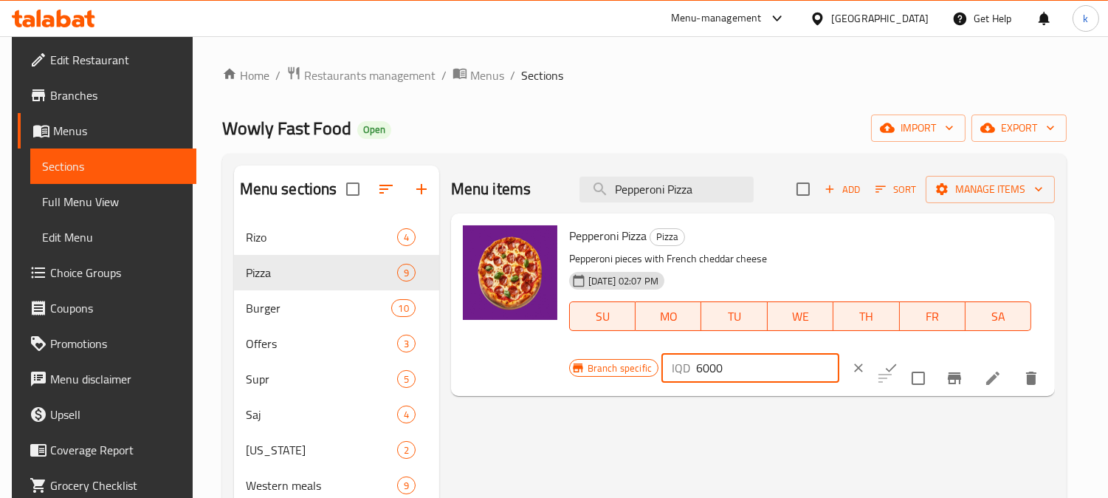
click at [704, 366] on input "6000" at bounding box center [767, 368] width 143 height 30
type input "11000"
click at [886, 370] on icon "ok" at bounding box center [891, 368] width 11 height 8
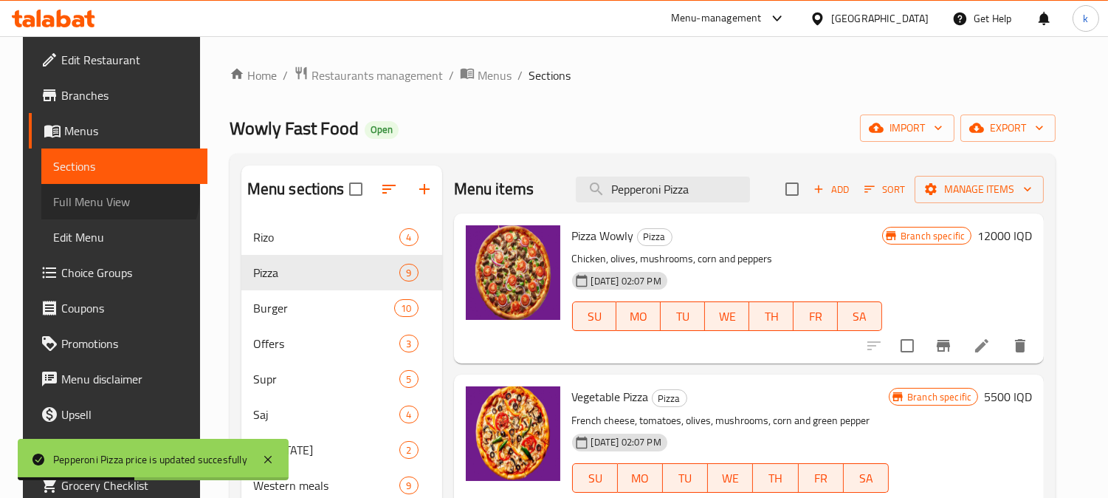
click at [92, 193] on span "Full Menu View" at bounding box center [124, 202] width 143 height 18
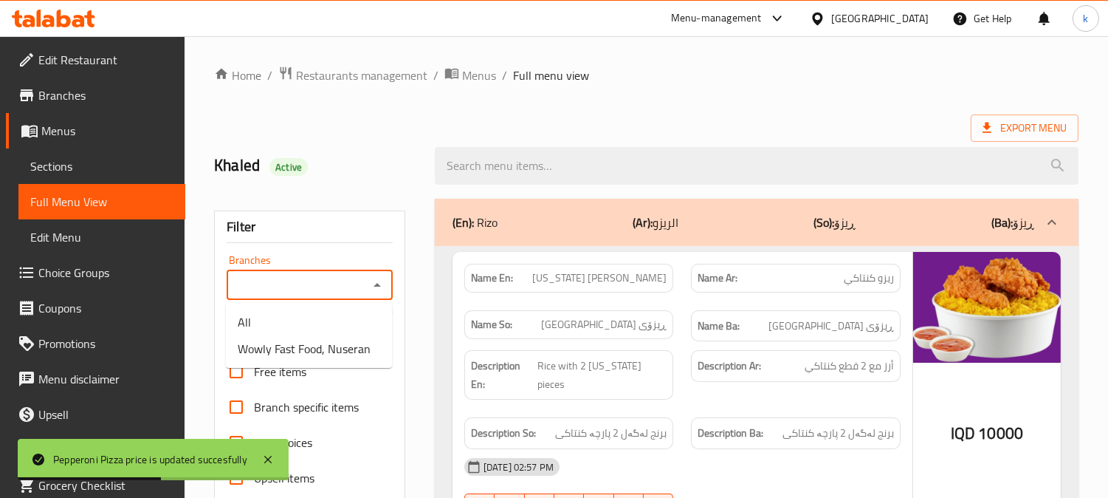
click at [290, 284] on input "Branches" at bounding box center [297, 285] width 133 height 21
click at [313, 344] on span "Wowly Fast Food, Nuseran" at bounding box center [304, 349] width 133 height 18
type input "Wowly Fast Food, Nuseran"
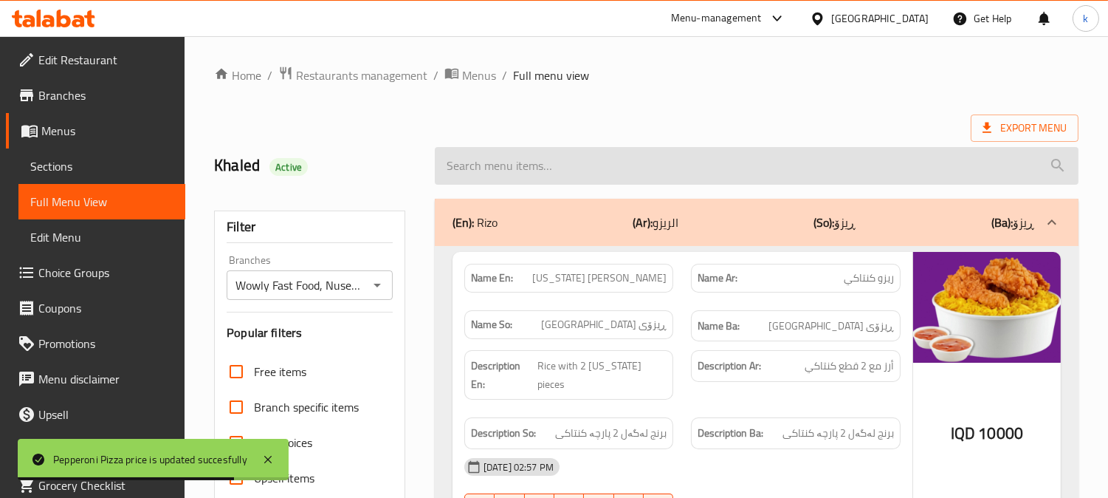
click at [555, 171] on input "search" at bounding box center [757, 166] width 644 height 38
paste input "Pepperoni Pizza"
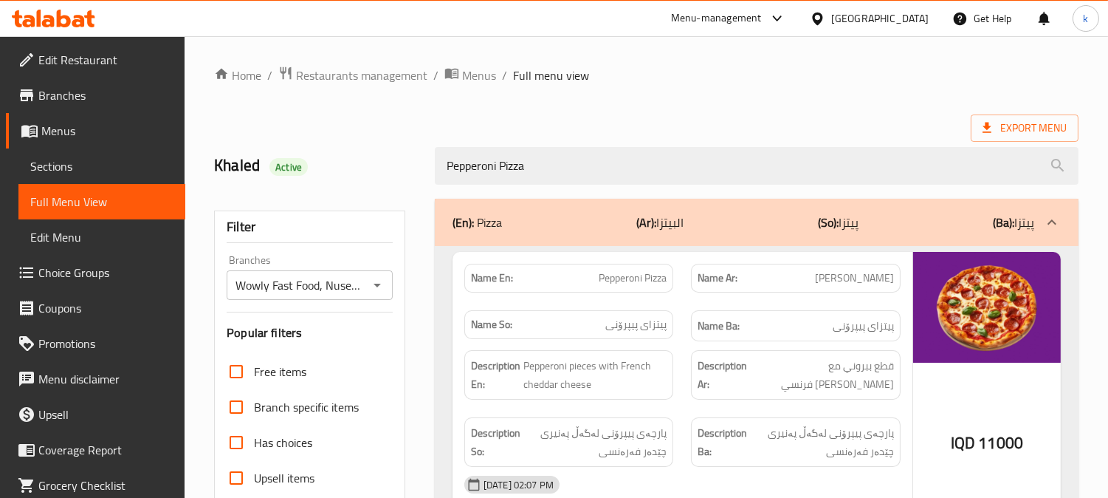
type input "Pepperoni Pizza"
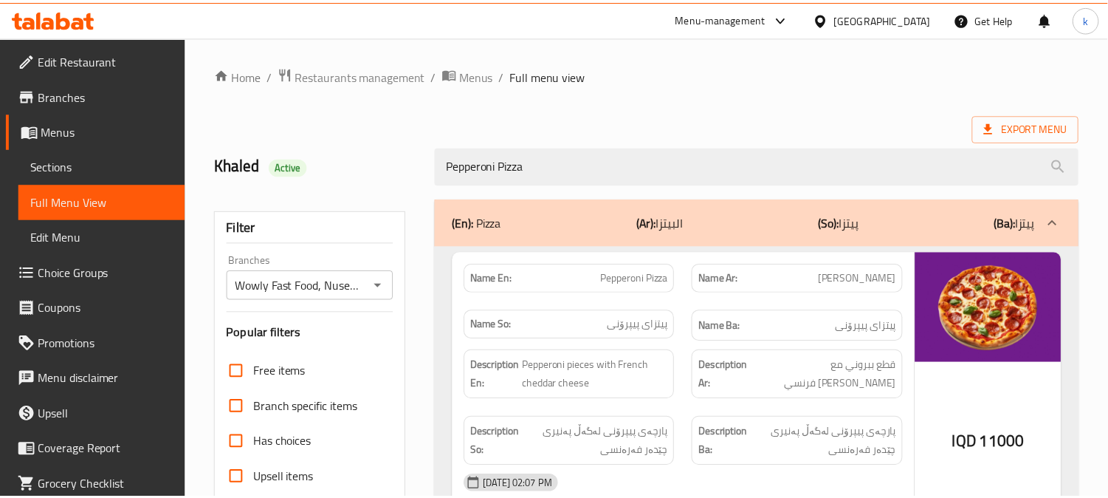
scroll to position [288, 0]
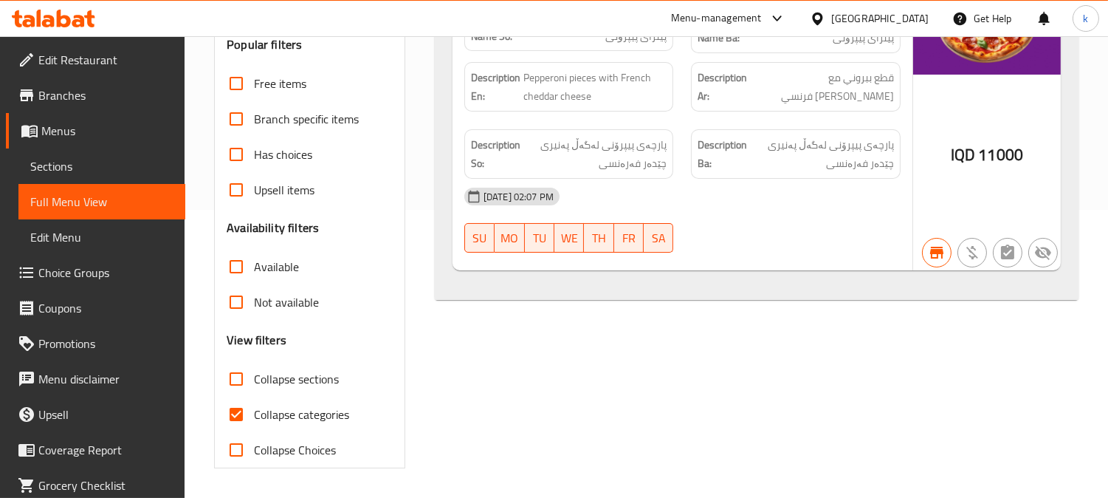
click at [82, 166] on span "Sections" at bounding box center [101, 166] width 143 height 18
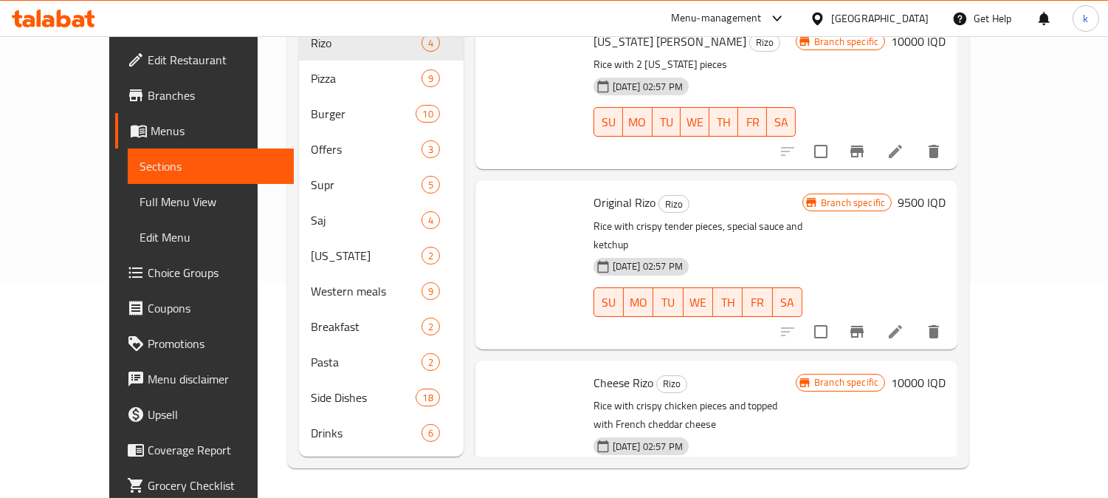
scroll to position [207, 0]
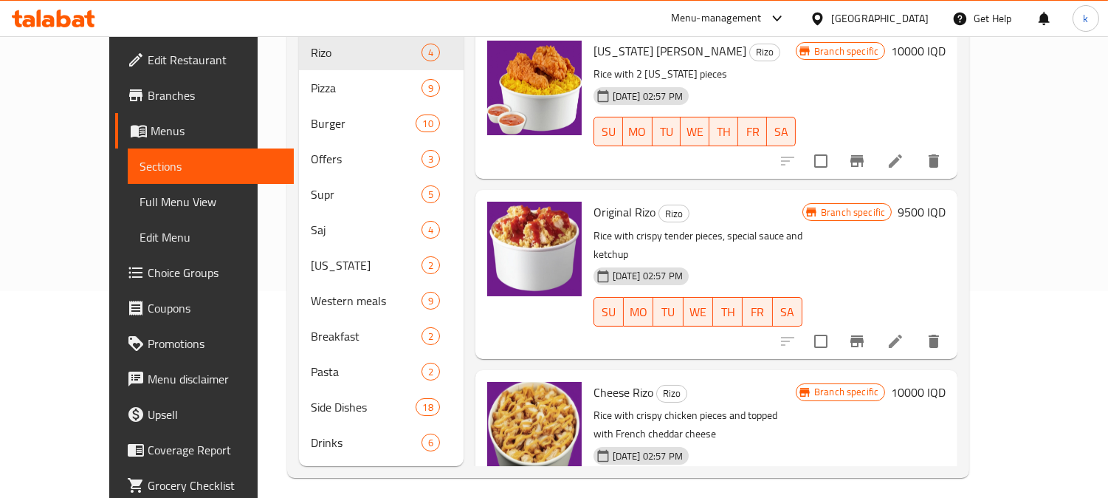
click at [140, 196] on span "Full Menu View" at bounding box center [211, 202] width 143 height 18
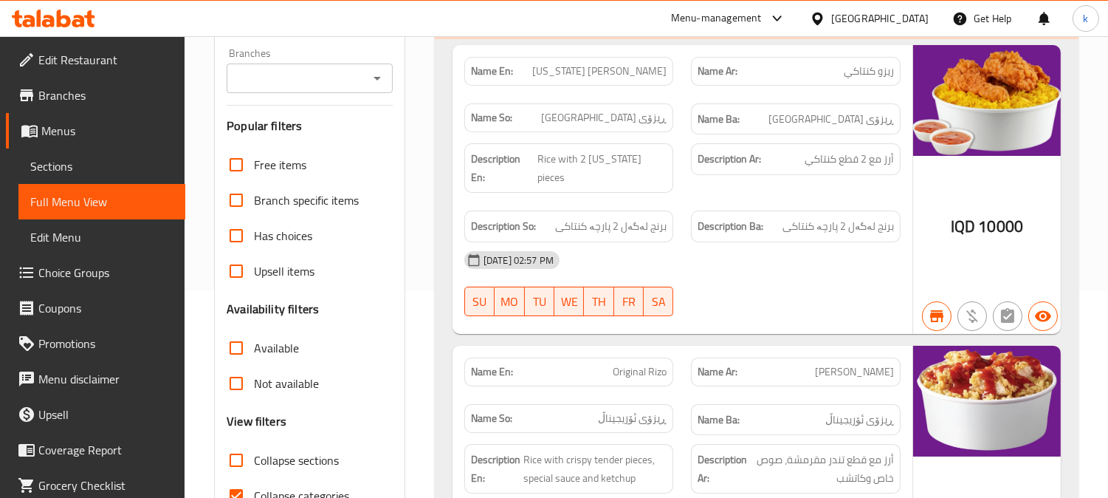
click at [290, 71] on input "Branches" at bounding box center [297, 78] width 133 height 21
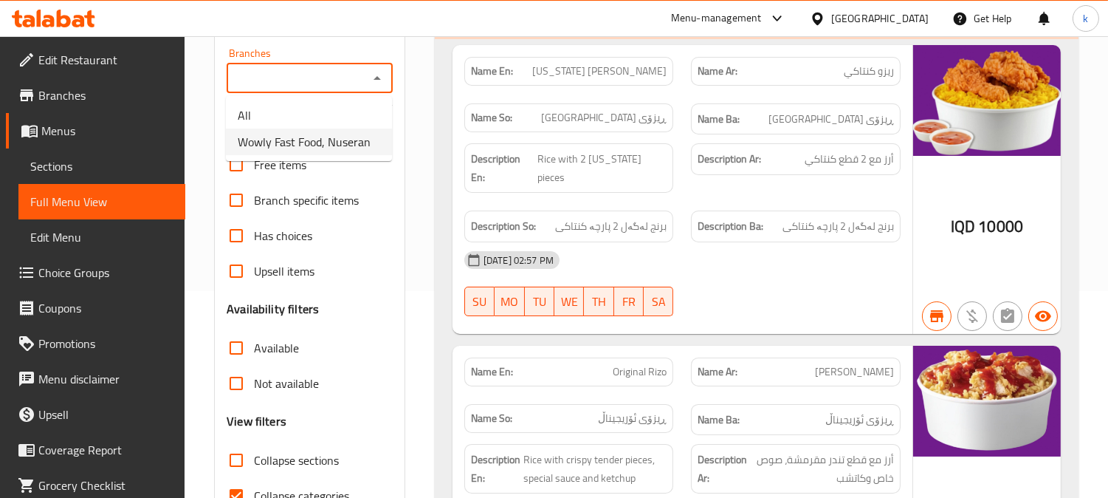
click at [288, 137] on span "Wowly Fast Food, Nuseran" at bounding box center [304, 142] width 133 height 18
type input "Wowly Fast Food, Nuseran"
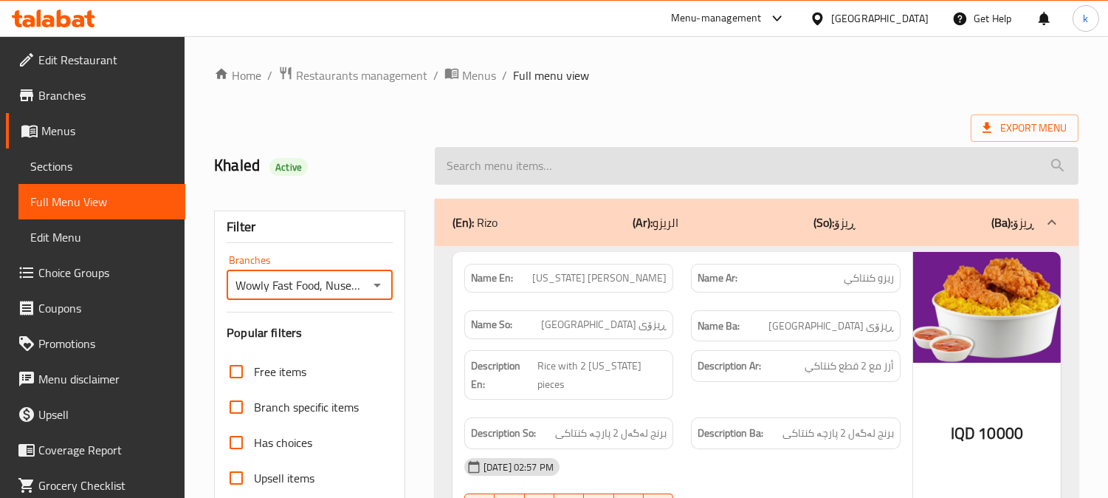
click at [564, 165] on input "search" at bounding box center [757, 166] width 644 height 38
paste input "Mexican Pizza"
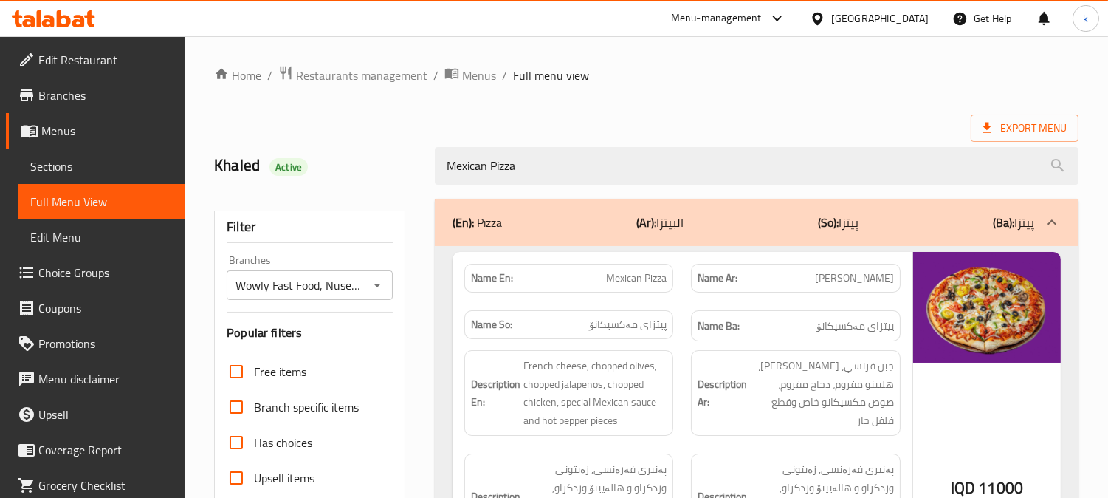
type input "Mexican Pizza"
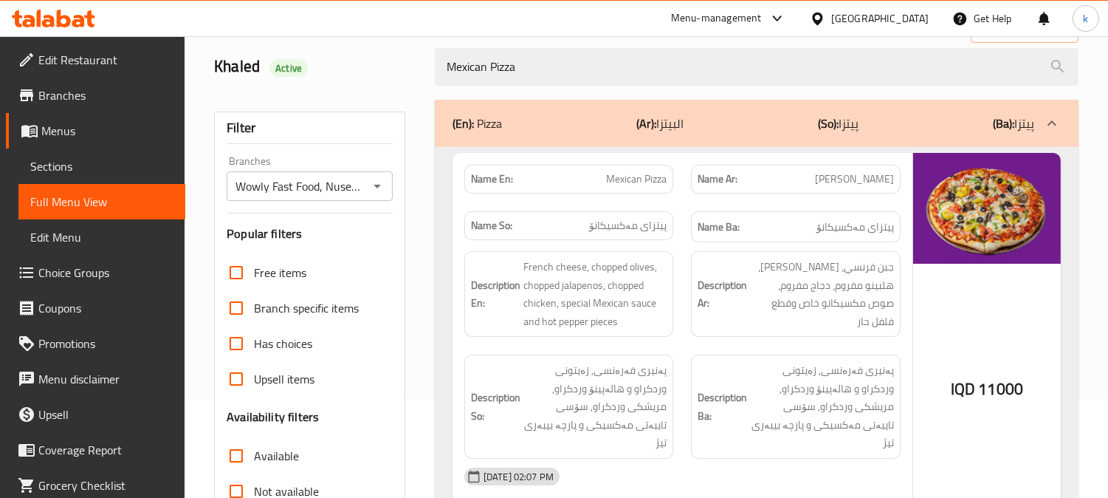
scroll to position [15, 0]
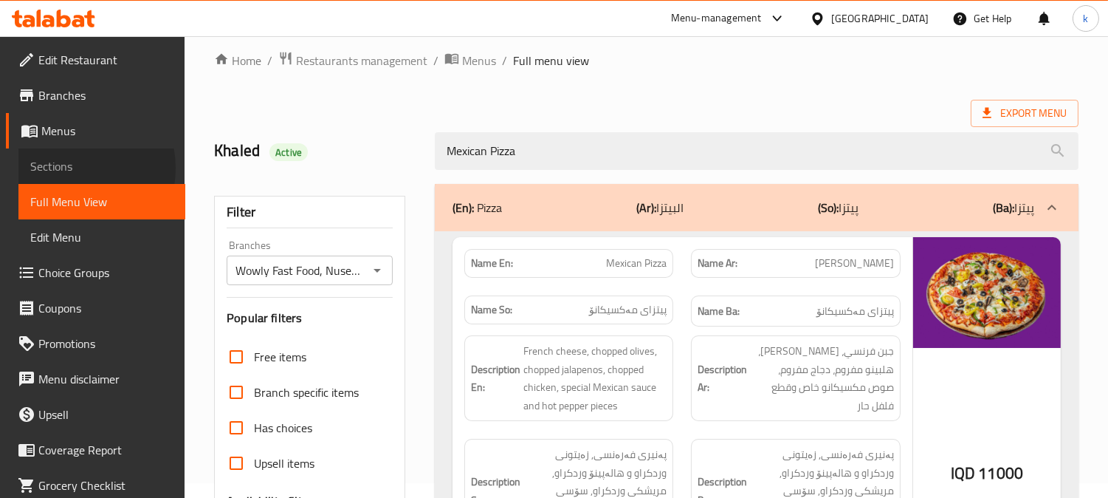
click at [67, 168] on span "Sections" at bounding box center [101, 166] width 143 height 18
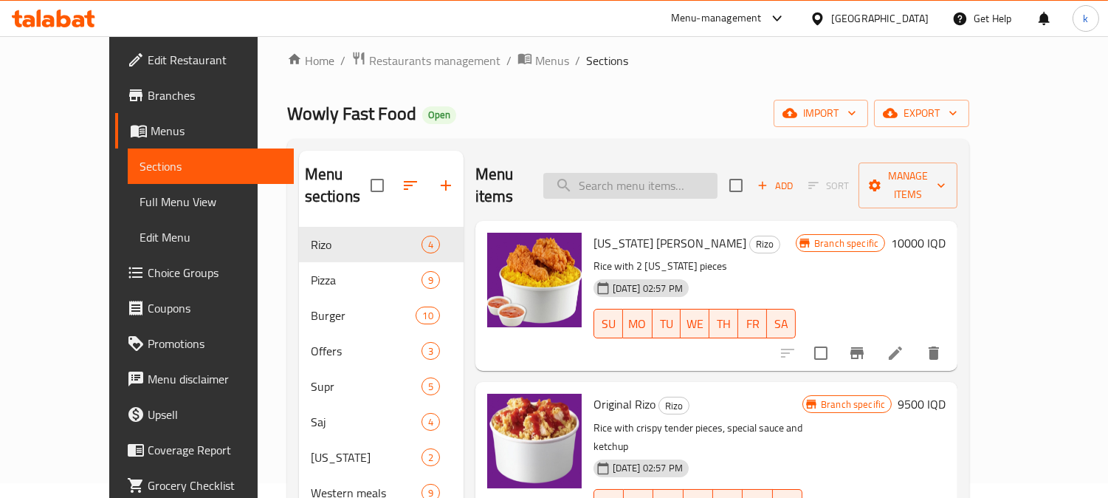
click at [660, 173] on input "search" at bounding box center [630, 186] width 174 height 26
paste input "Four Seasons Pizza"
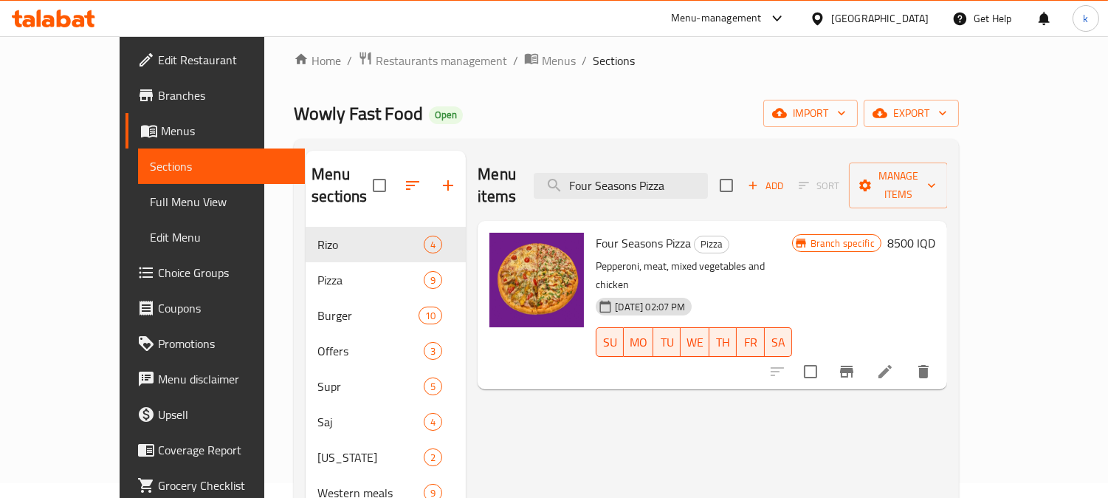
type input "Four Seasons Pizza"
click at [936, 233] on h6 "8500 IQD" at bounding box center [912, 243] width 48 height 21
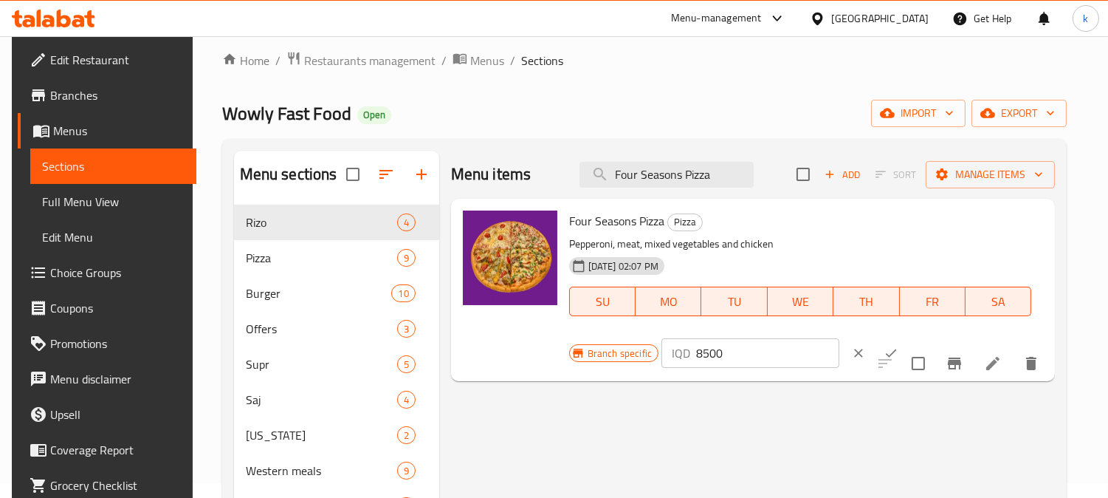
click at [706, 353] on input "8500" at bounding box center [767, 353] width 143 height 30
type input "12000"
click at [875, 354] on button "ok" at bounding box center [891, 353] width 32 height 32
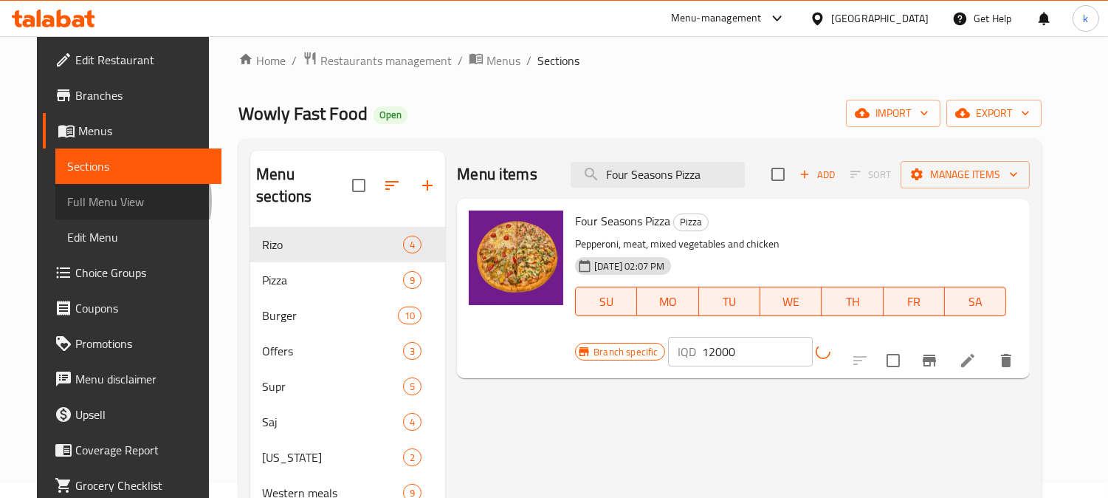
click at [76, 201] on span "Full Menu View" at bounding box center [138, 202] width 143 height 18
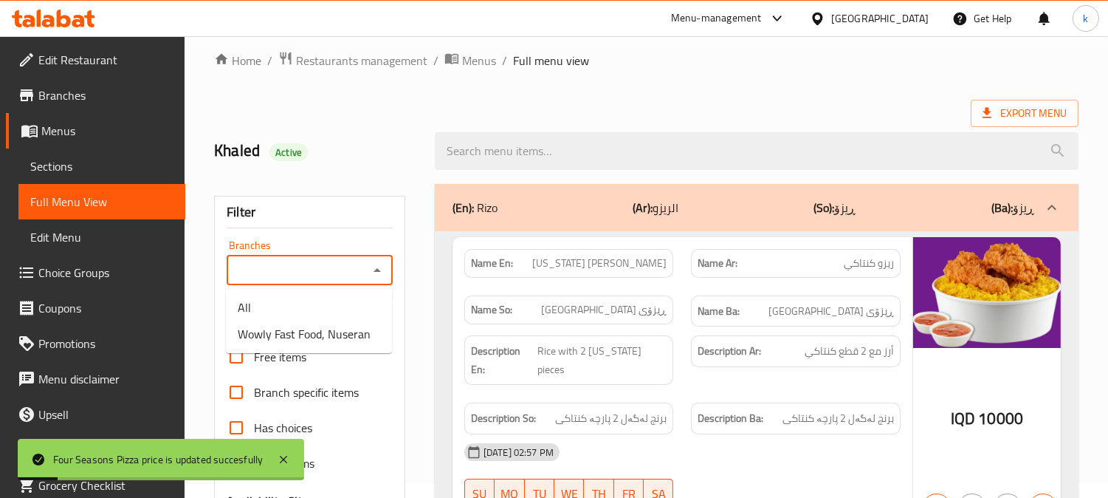
click at [266, 264] on input "Branches" at bounding box center [297, 270] width 133 height 21
click at [283, 321] on li "Wowly Fast Food, Nuseran" at bounding box center [309, 333] width 166 height 27
type input "Wowly Fast Food, Nuseran"
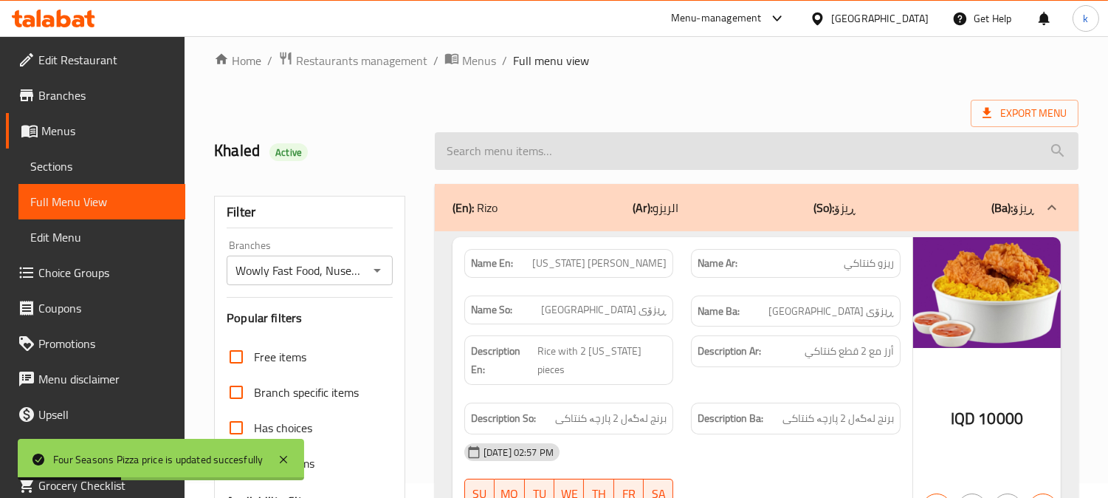
click at [533, 158] on input "search" at bounding box center [757, 151] width 644 height 38
paste input "Four Seasons Pizza"
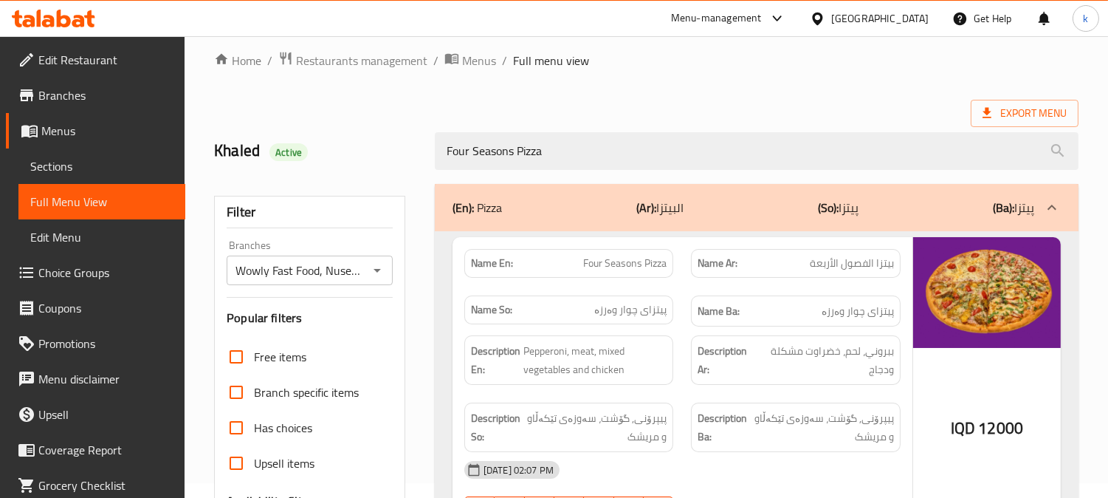
type input "Four Seasons Pizza"
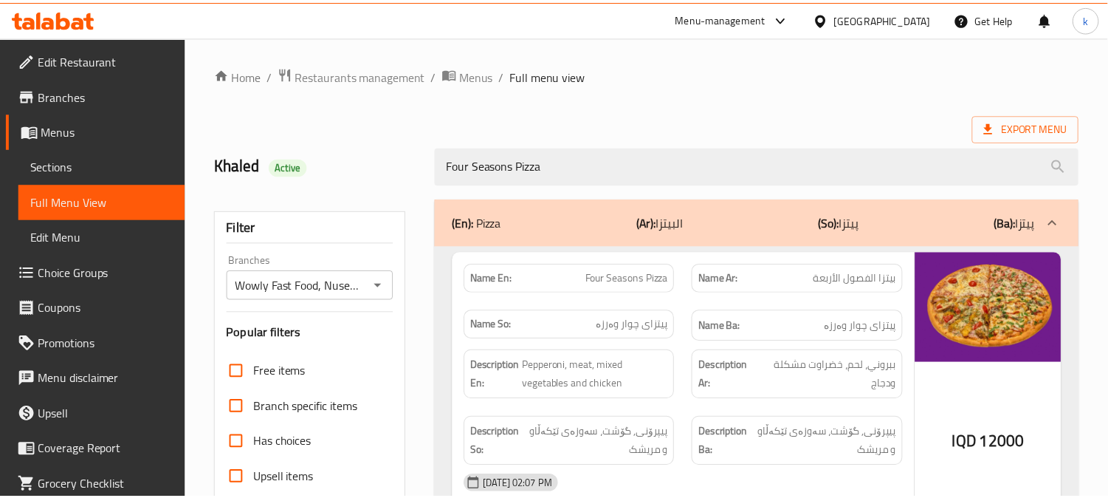
scroll to position [288, 0]
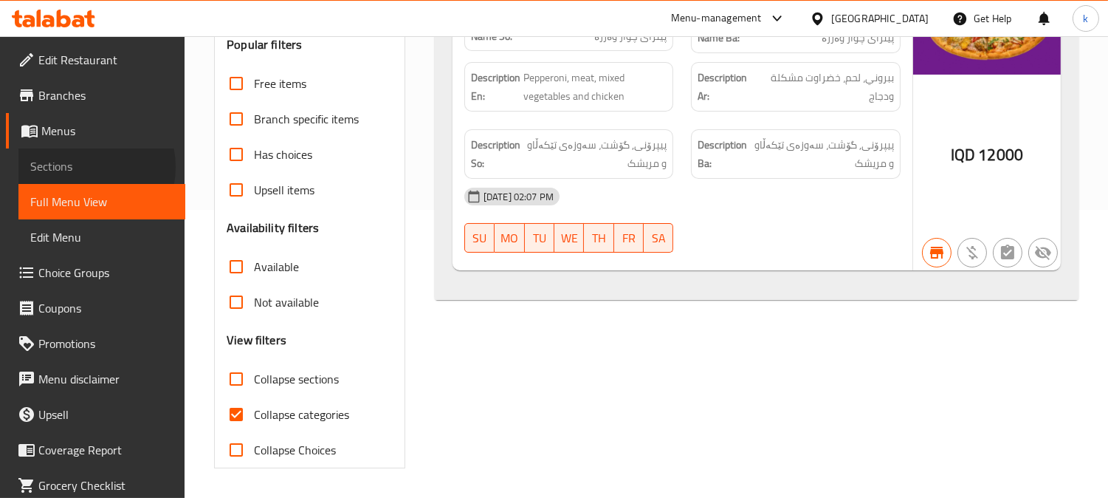
click at [83, 167] on span "Sections" at bounding box center [101, 166] width 143 height 18
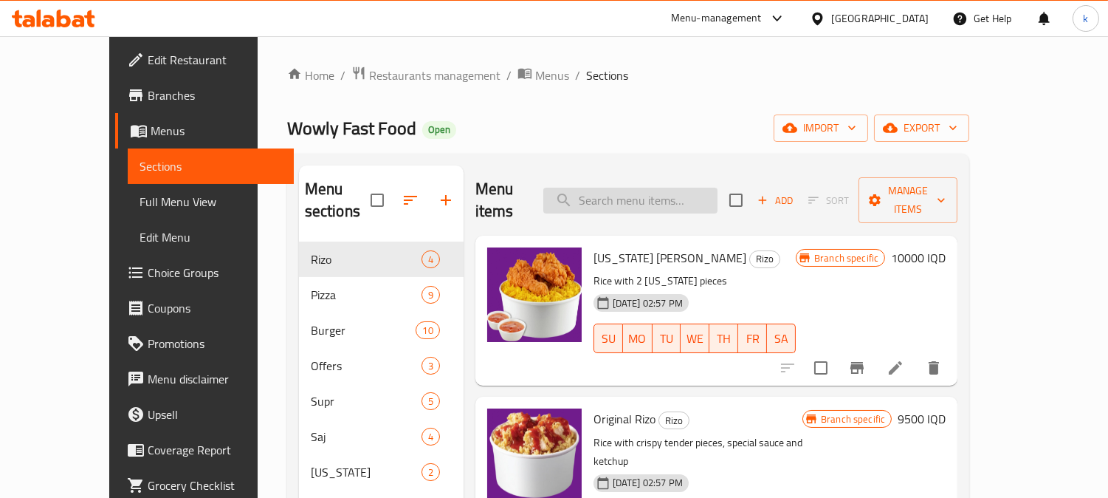
click at [680, 198] on input "search" at bounding box center [630, 201] width 174 height 26
paste input "Chicken Pizza"
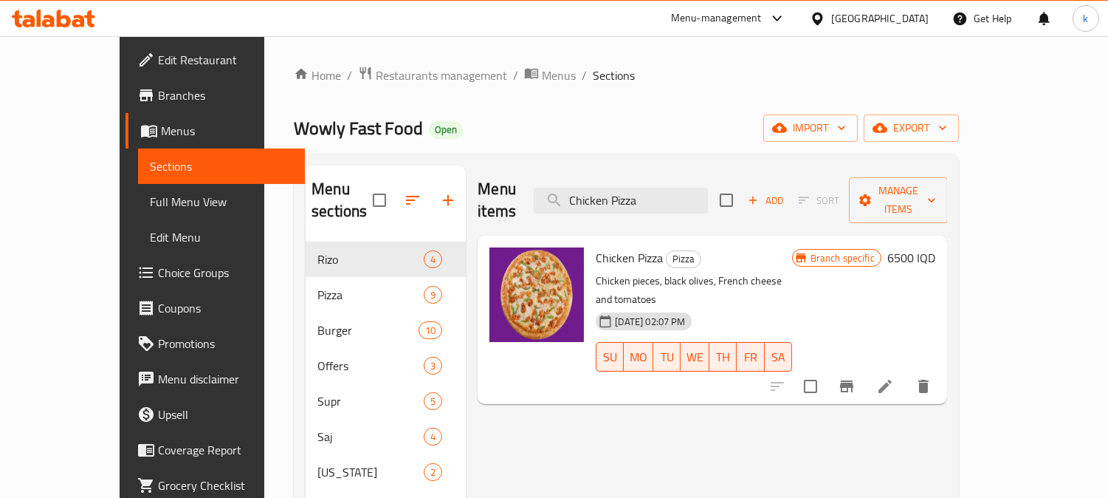
type input "Chicken Pizza"
click at [865, 368] on button "Branch-specific-item" at bounding box center [846, 385] width 35 height 35
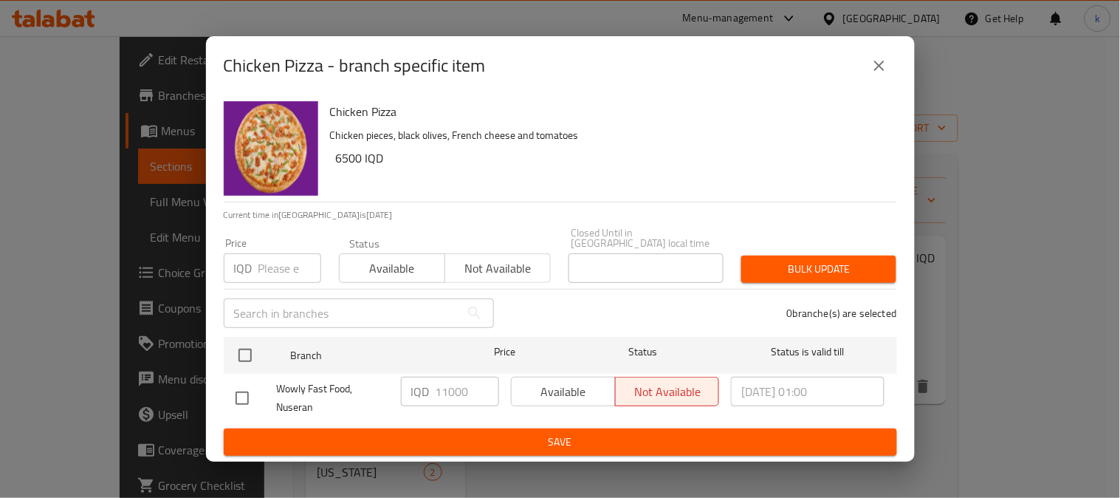
click at [877, 71] on icon "close" at bounding box center [880, 66] width 18 height 18
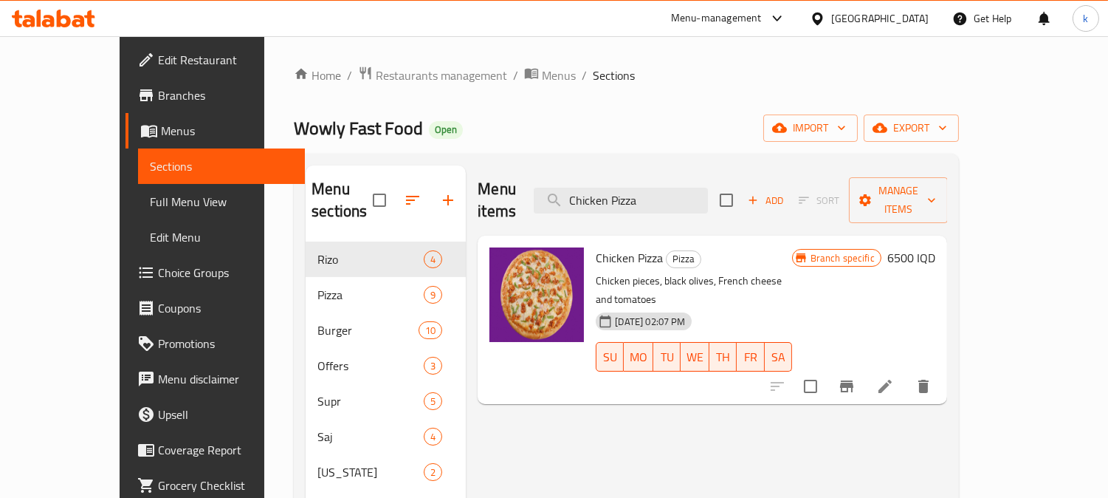
click at [936, 247] on h6 "6500 IQD" at bounding box center [912, 257] width 48 height 21
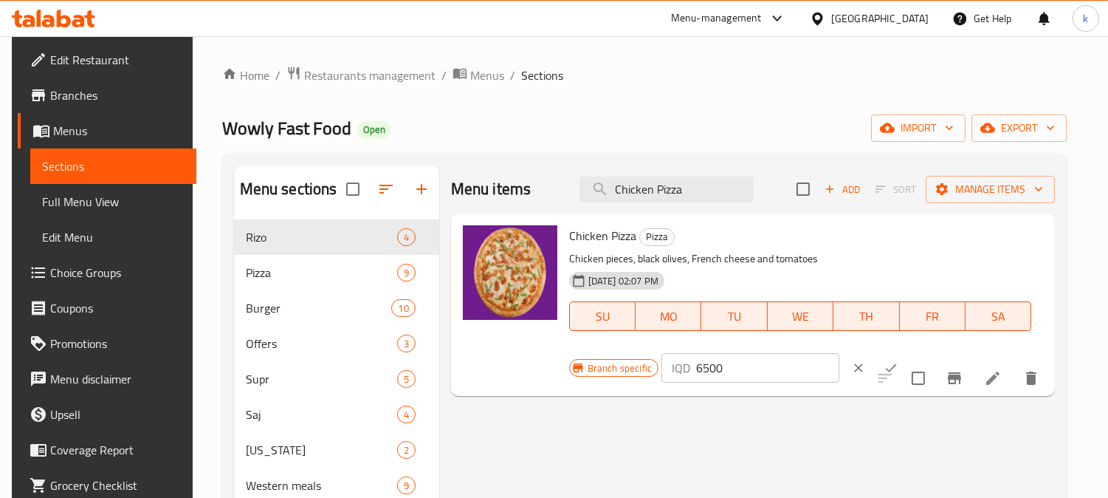
click at [712, 369] on input "6500" at bounding box center [767, 368] width 143 height 30
type input "11000"
click at [884, 360] on icon "ok" at bounding box center [891, 367] width 15 height 15
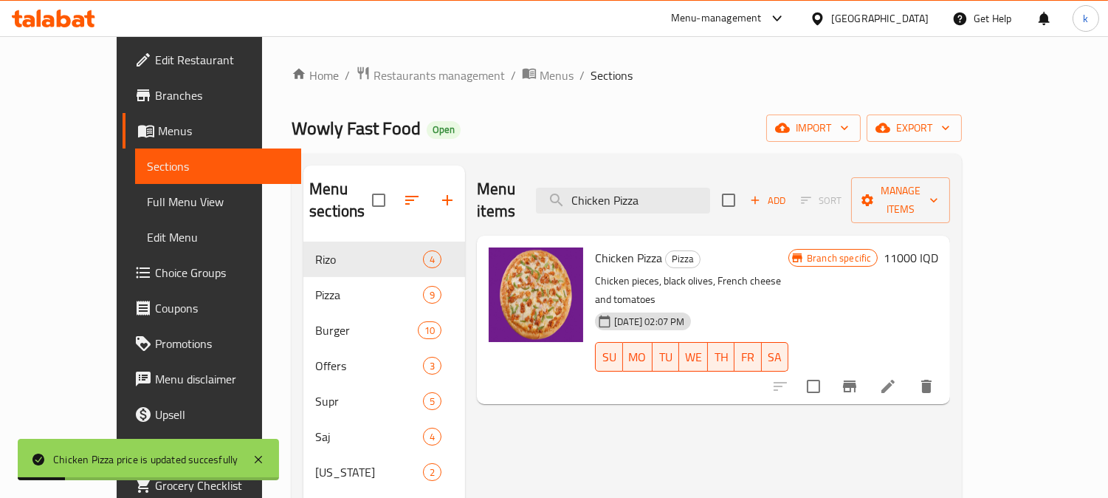
click at [147, 202] on span "Full Menu View" at bounding box center [218, 202] width 143 height 18
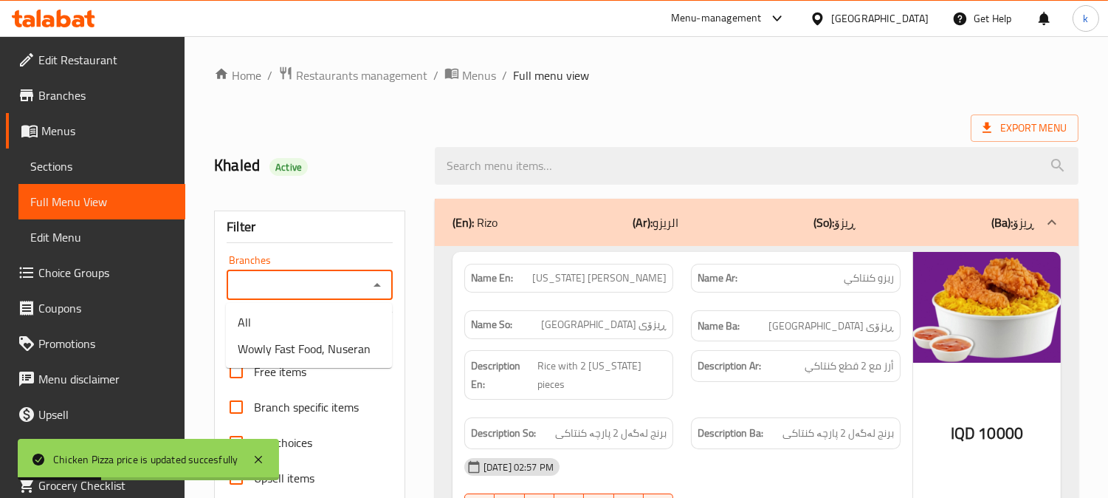
click at [300, 281] on input "Branches" at bounding box center [297, 285] width 133 height 21
drag, startPoint x: 322, startPoint y: 347, endPoint x: 385, endPoint y: 321, distance: 67.9
click at [323, 347] on span "Wowly Fast Food, Nuseran" at bounding box center [304, 349] width 133 height 18
type input "Wowly Fast Food, Nuseran"
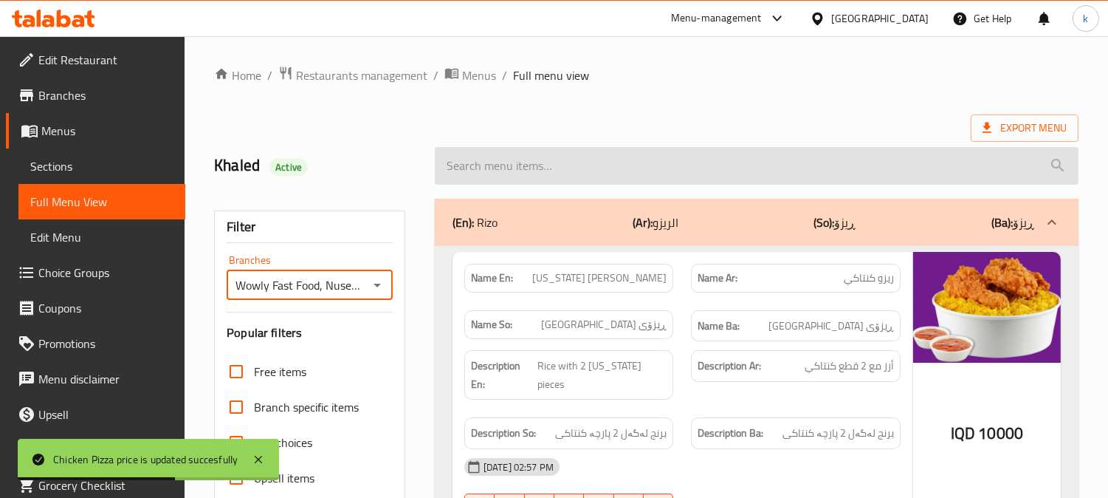
click at [508, 173] on input "search" at bounding box center [757, 166] width 644 height 38
paste input "Chicken Pizza"
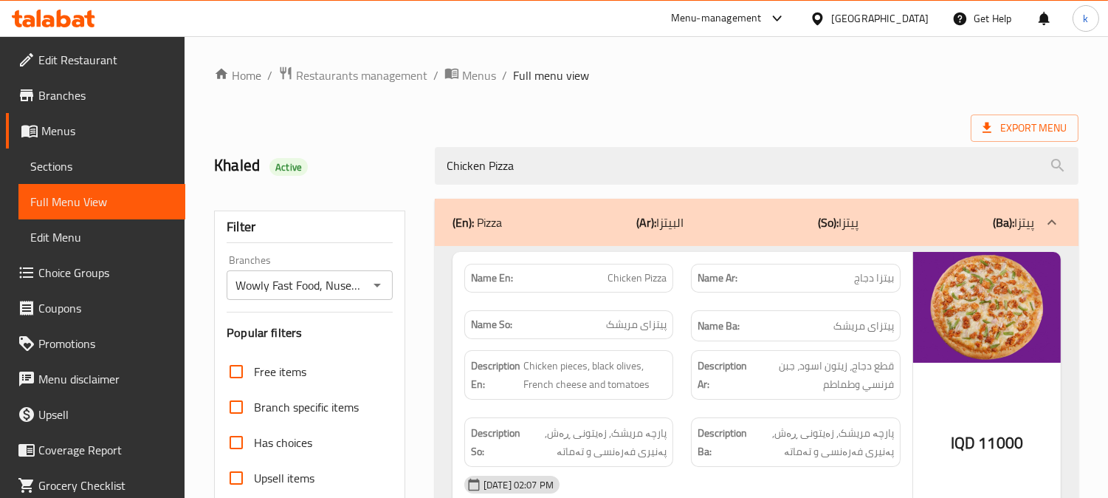
type input "Chicken Pizza"
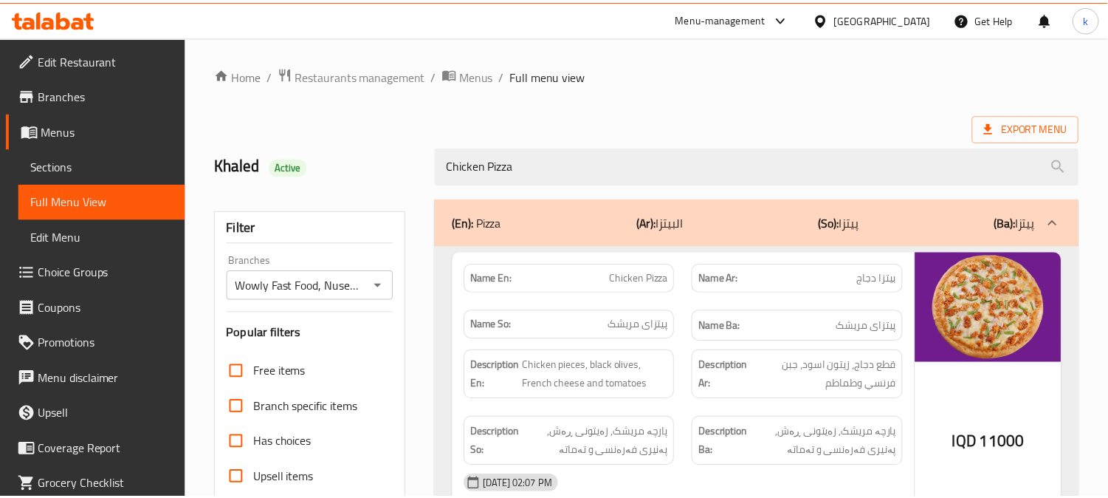
scroll to position [288, 0]
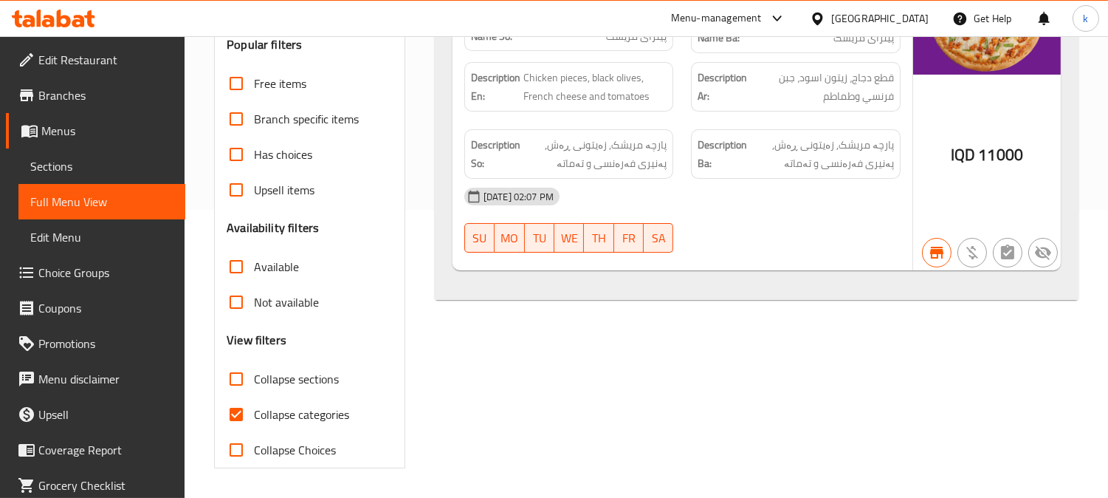
click at [35, 159] on span "Sections" at bounding box center [101, 166] width 143 height 18
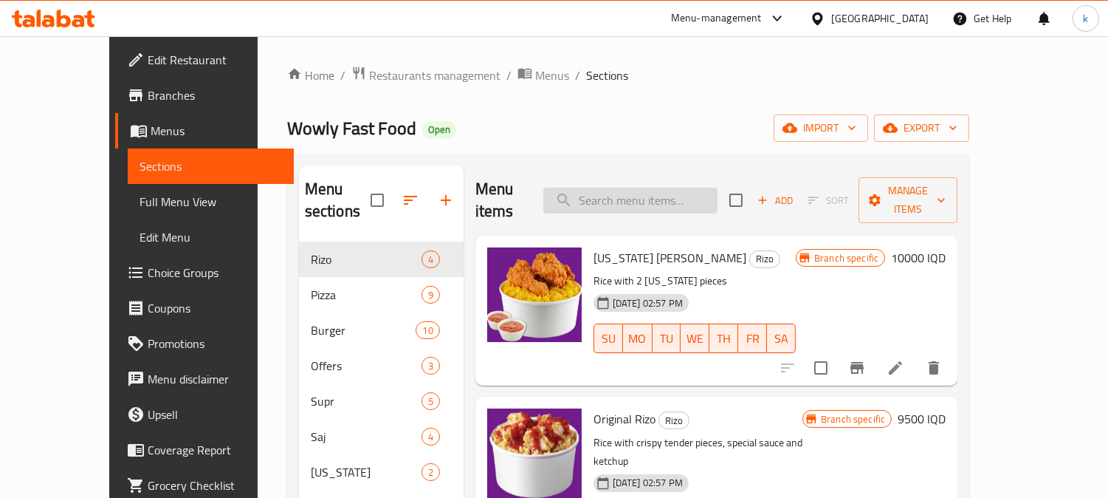
click at [655, 193] on input "search" at bounding box center [630, 201] width 174 height 26
paste input "Vegetable Pizza"
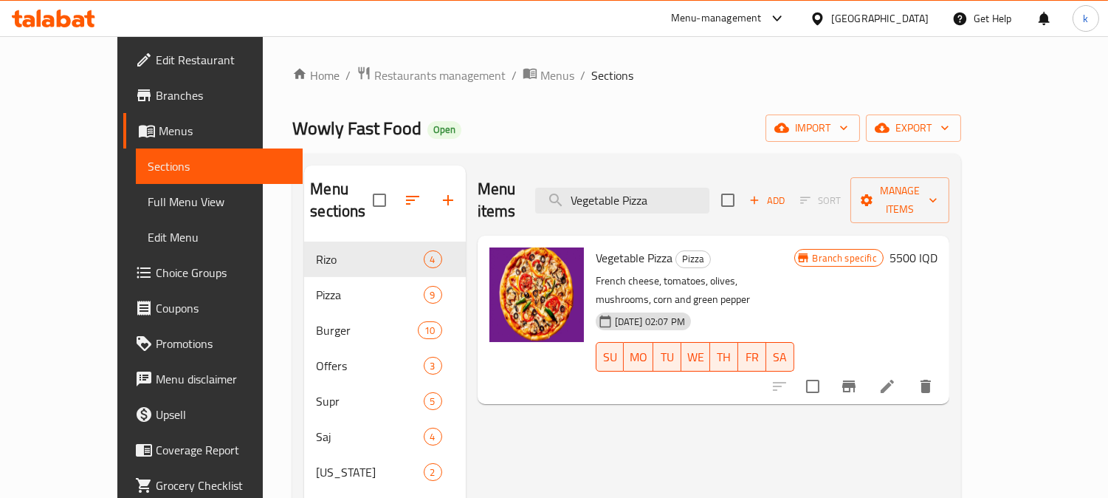
type input "Vegetable Pizza"
click at [938, 247] on h6 "5500 IQD" at bounding box center [914, 257] width 48 height 21
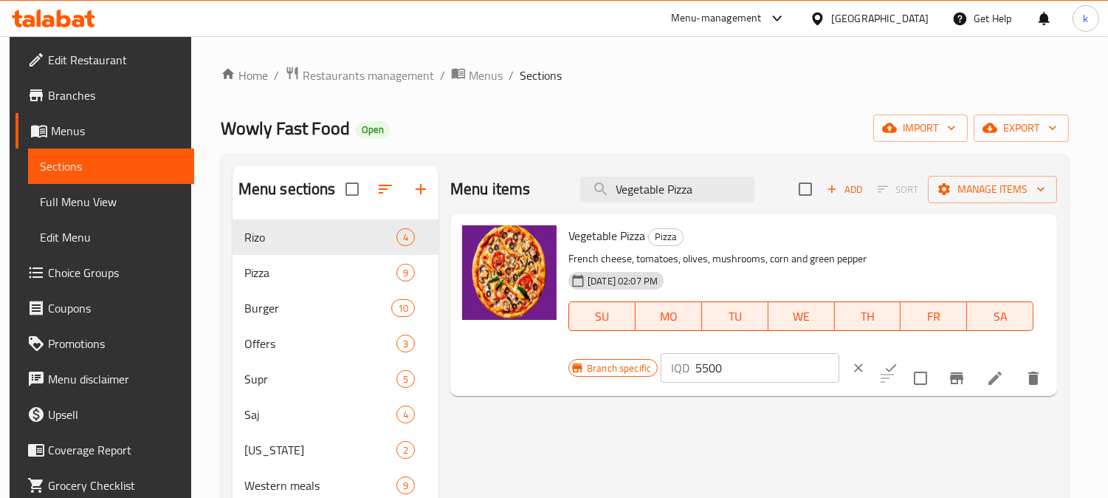
click at [700, 366] on input "5500" at bounding box center [767, 368] width 143 height 30
type input "9500"
click at [875, 359] on button "ok" at bounding box center [891, 367] width 32 height 32
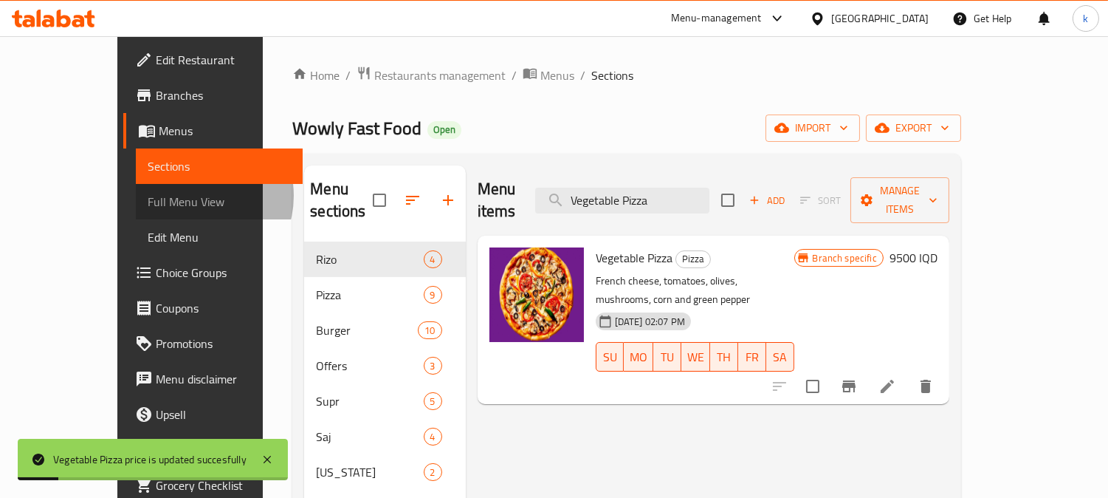
click at [148, 196] on span "Full Menu View" at bounding box center [219, 202] width 143 height 18
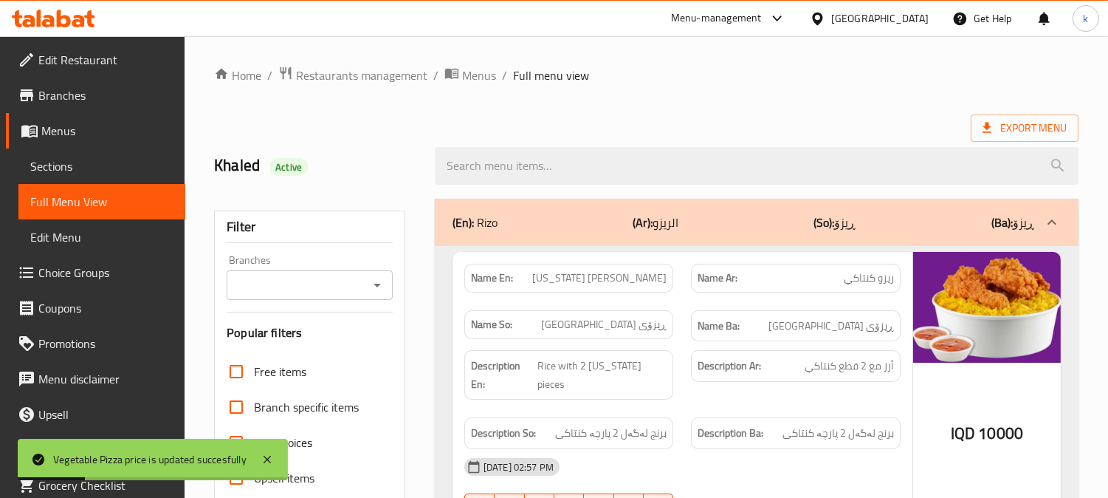
click at [329, 288] on input "Branches" at bounding box center [297, 285] width 133 height 21
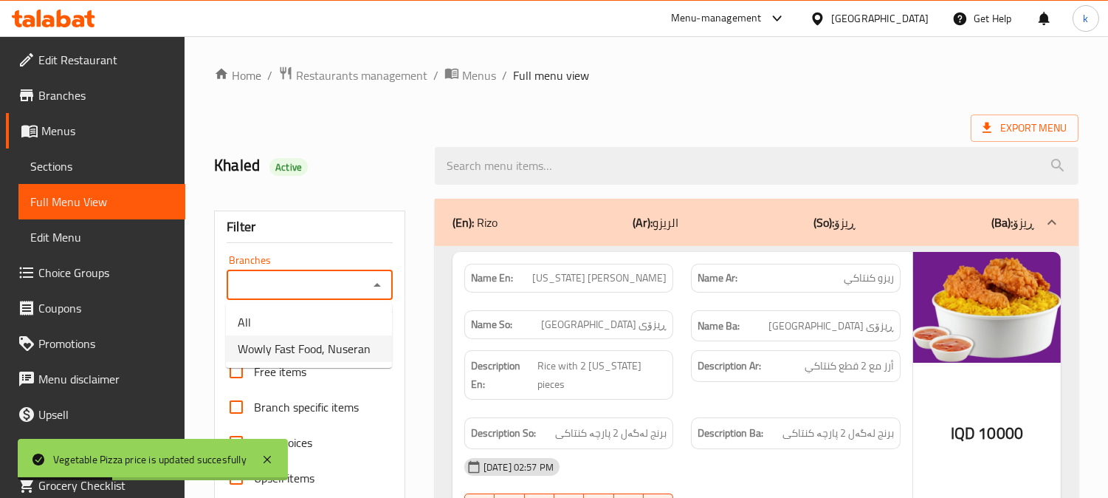
click at [312, 349] on span "Wowly Fast Food, Nuseran" at bounding box center [304, 349] width 133 height 18
type input "Wowly Fast Food, Nuseran"
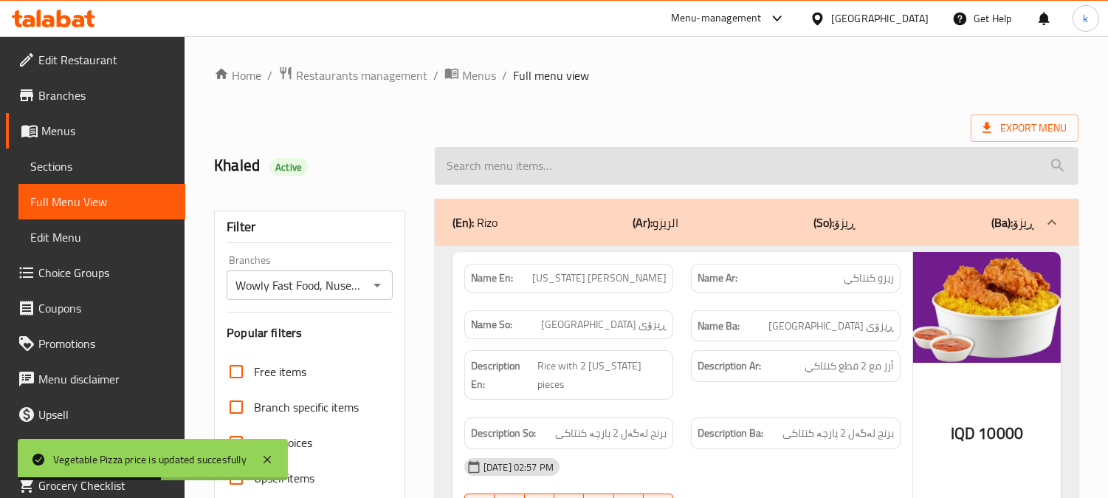
click at [502, 168] on input "search" at bounding box center [757, 166] width 644 height 38
paste input "Vegetable Pizza"
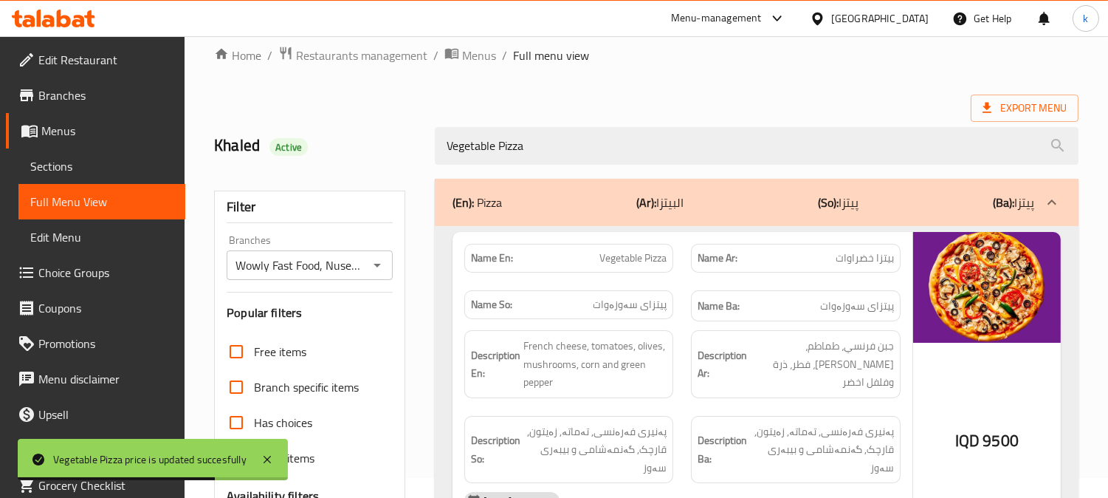
scroll to position [137, 0]
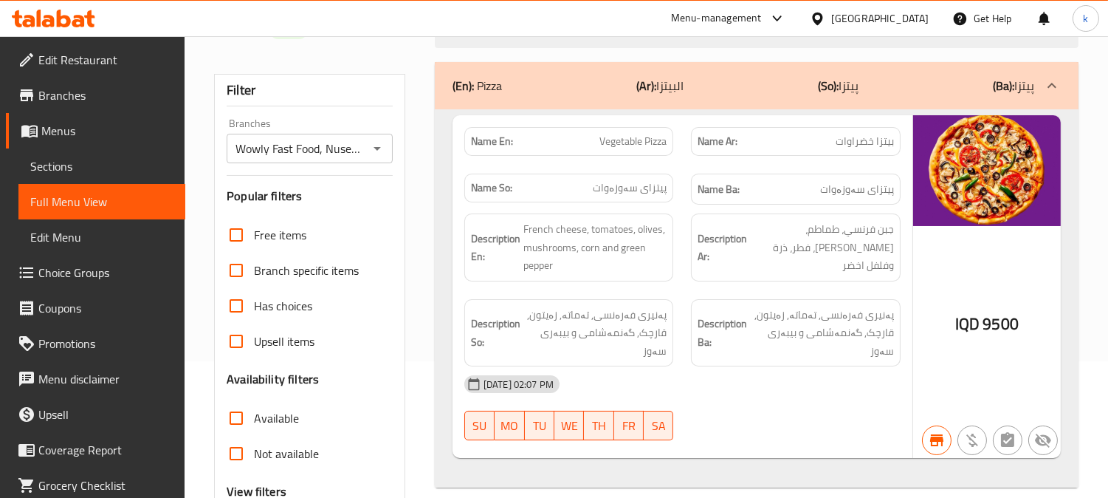
type input "Vegetable Pizza"
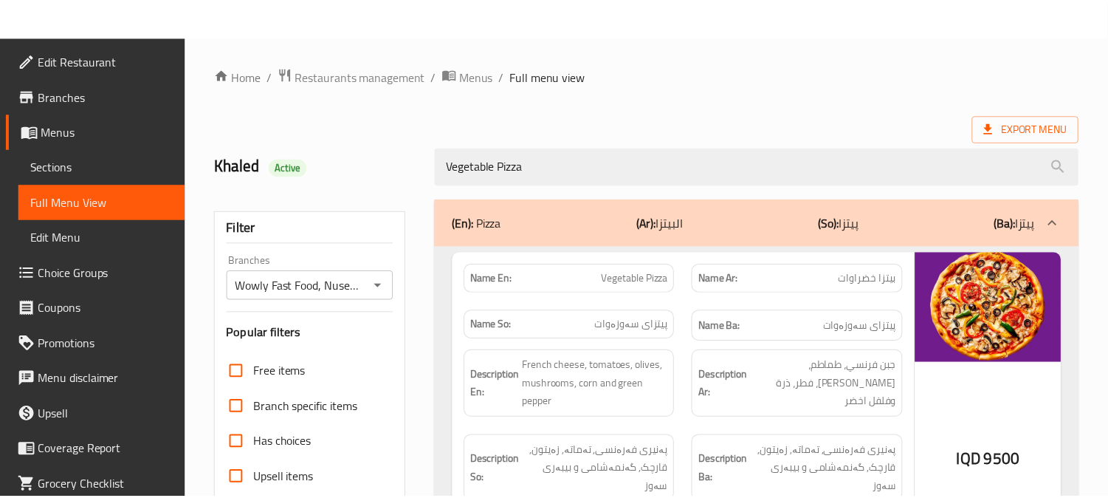
scroll to position [288, 0]
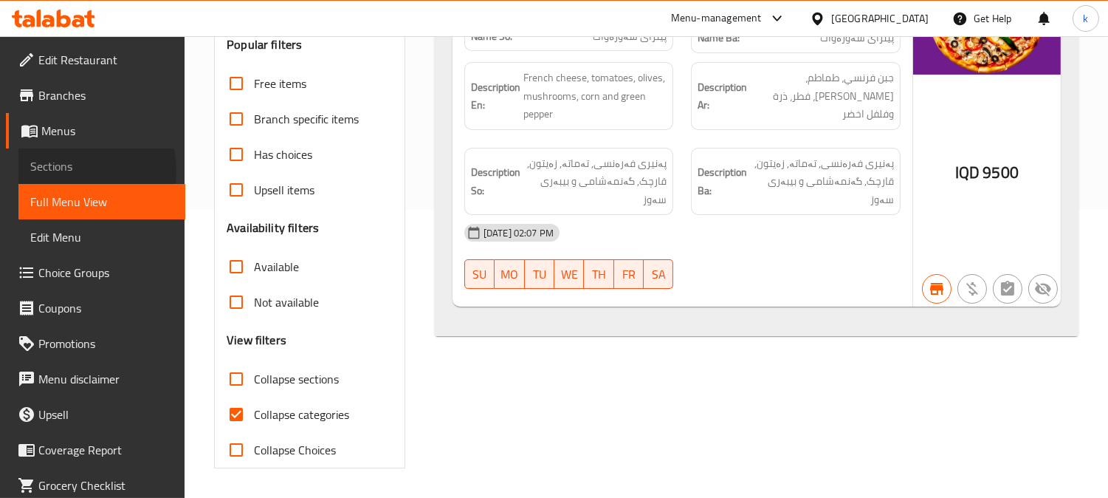
click at [72, 171] on span "Sections" at bounding box center [101, 166] width 143 height 18
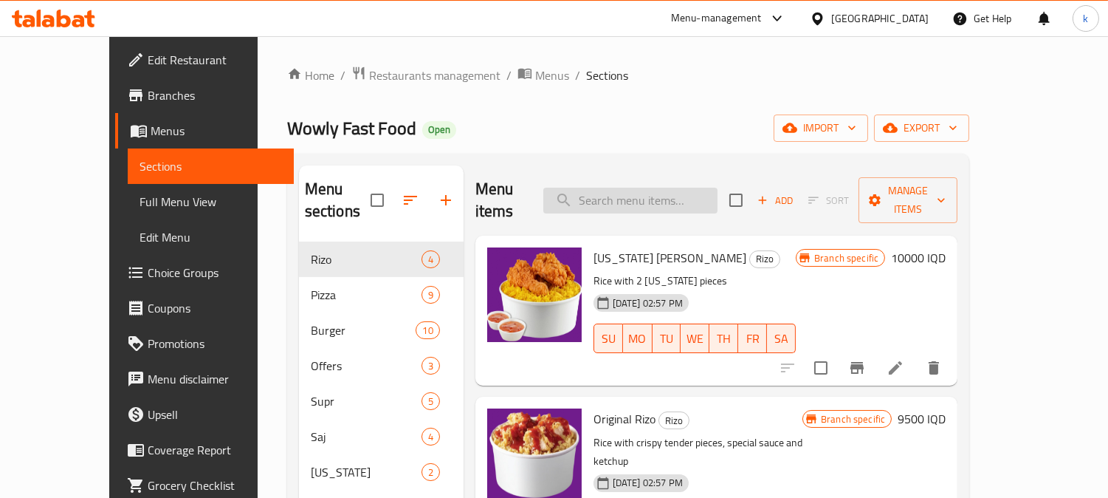
click at [673, 188] on input "search" at bounding box center [630, 201] width 174 height 26
paste input "Mushroom Burger"
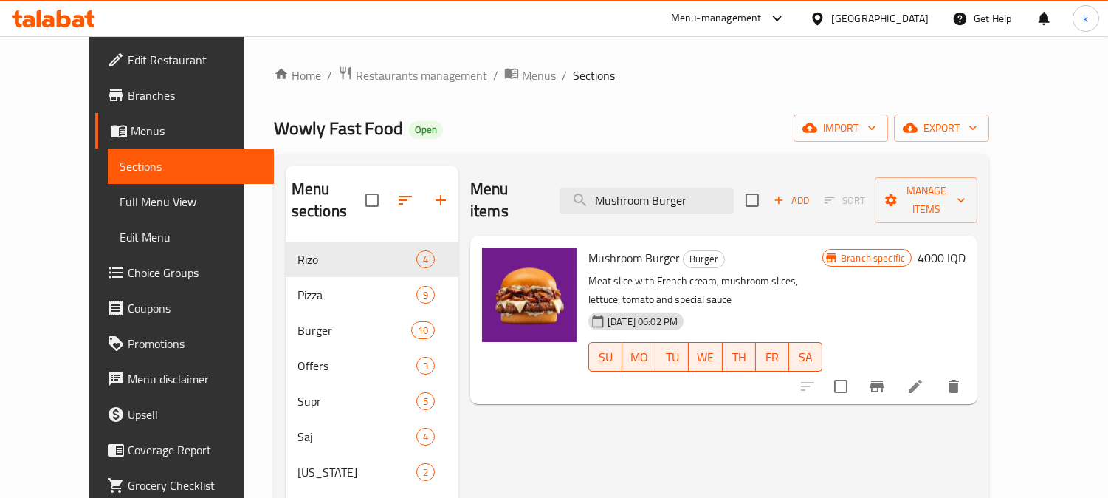
type input "Mushroom Burger"
click at [884, 380] on icon "Branch-specific-item" at bounding box center [877, 386] width 13 height 12
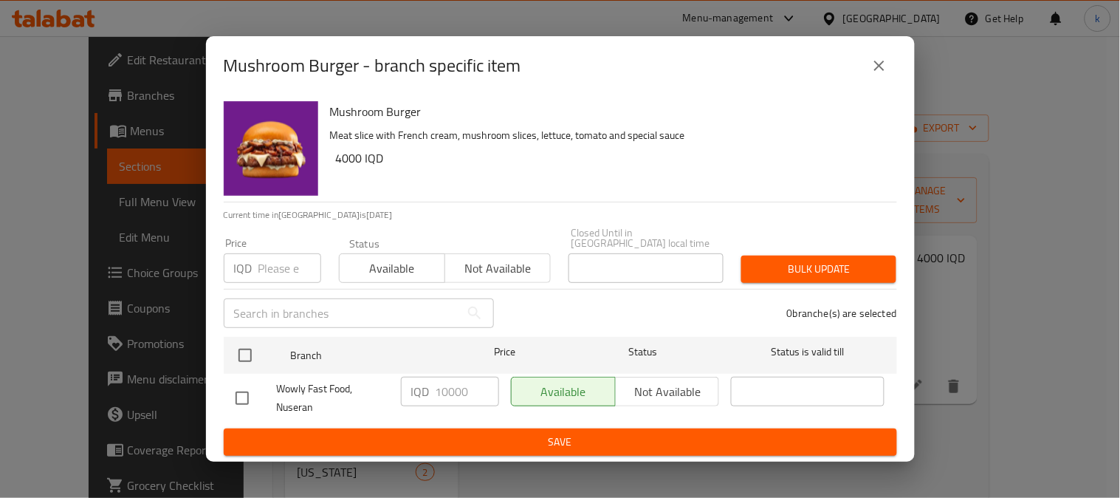
click at [998, 305] on div "Mushroom Burger - branch specific item Mushroom Burger Meat slice with French c…" at bounding box center [560, 249] width 1120 height 498
click at [884, 75] on icon "close" at bounding box center [880, 66] width 18 height 18
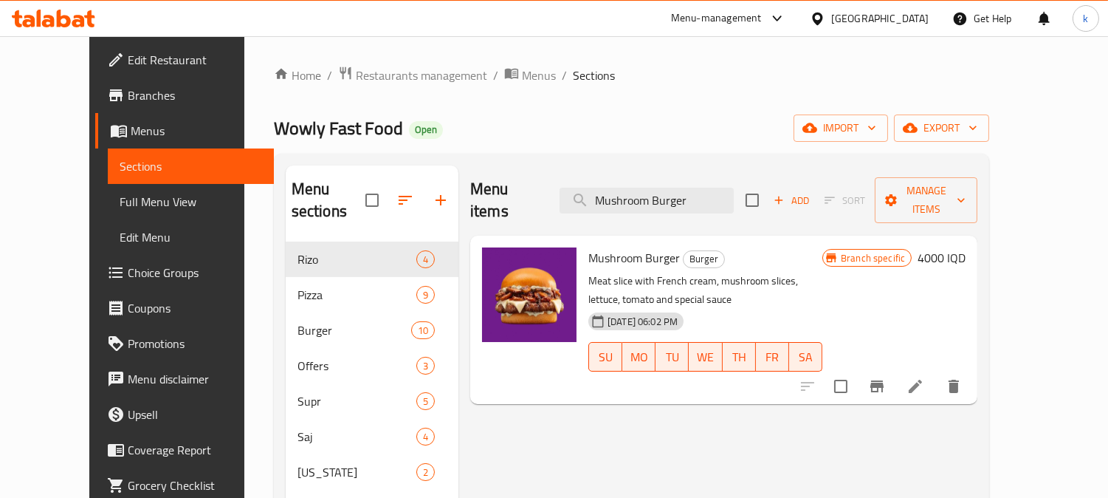
click at [966, 247] on h6 "4000 IQD" at bounding box center [942, 257] width 48 height 21
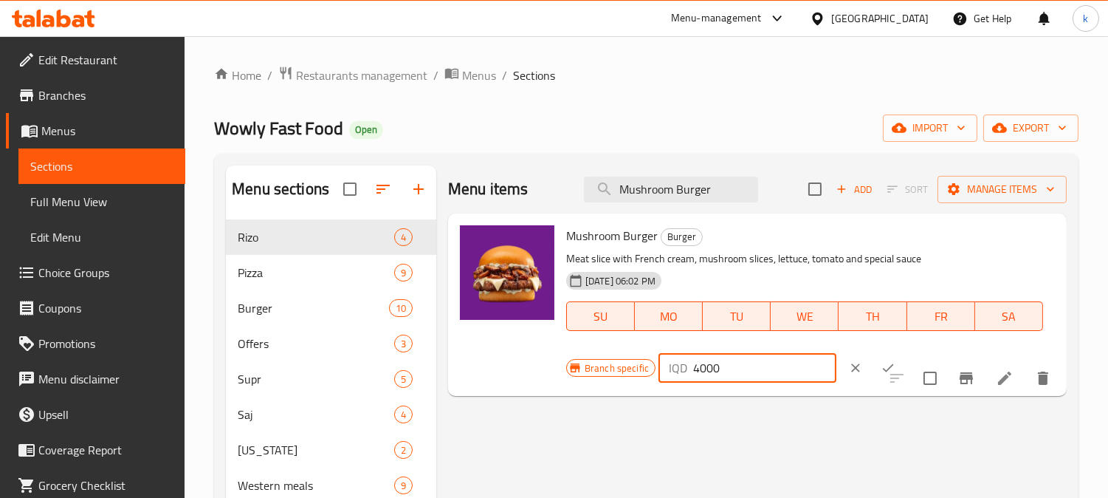
drag, startPoint x: 697, startPoint y: 365, endPoint x: 709, endPoint y: 360, distance: 12.6
click at [690, 366] on div "IQD 4000 ​" at bounding box center [748, 368] width 178 height 30
type input "10000"
click at [881, 366] on icon "ok" at bounding box center [888, 367] width 15 height 15
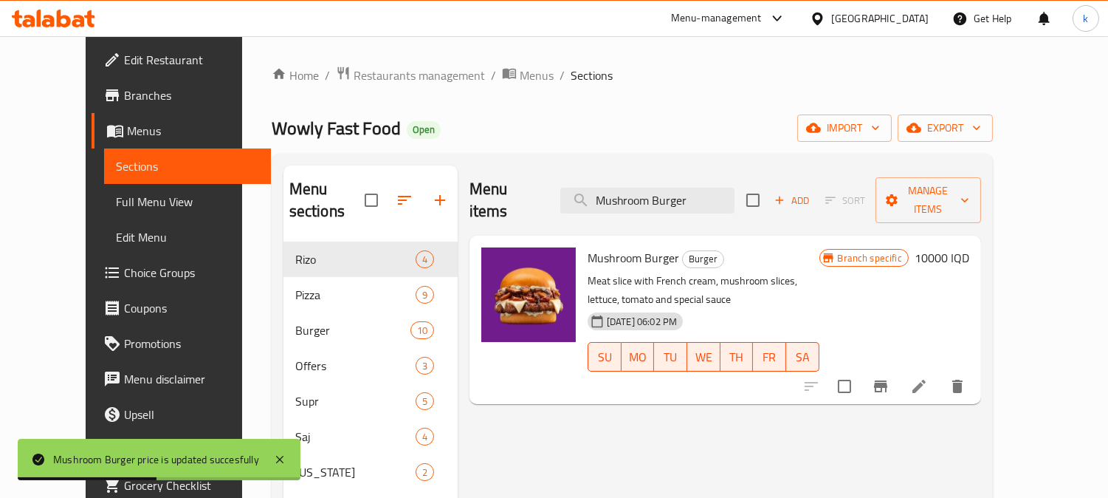
click at [122, 193] on span "Full Menu View" at bounding box center [187, 202] width 143 height 18
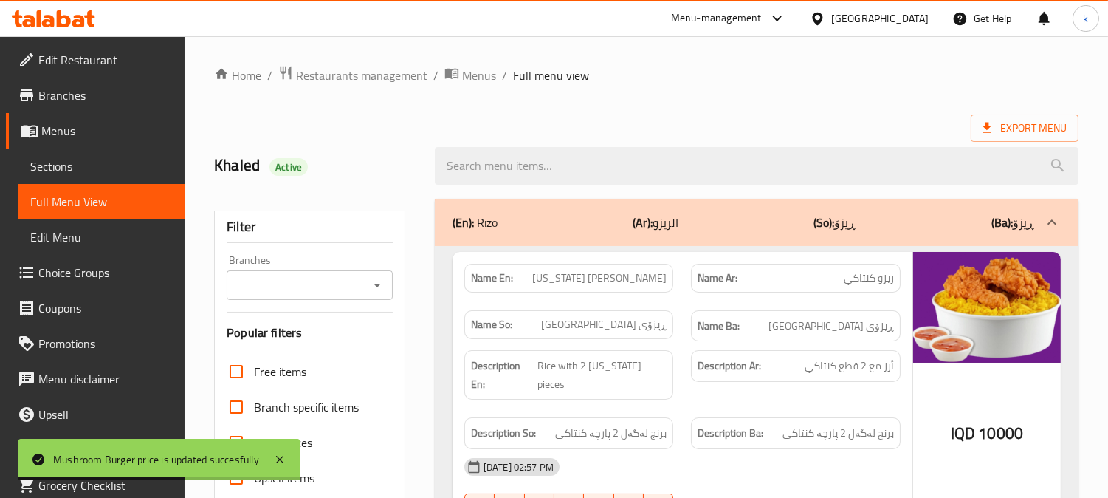
click at [306, 296] on div "Branches" at bounding box center [310, 285] width 166 height 30
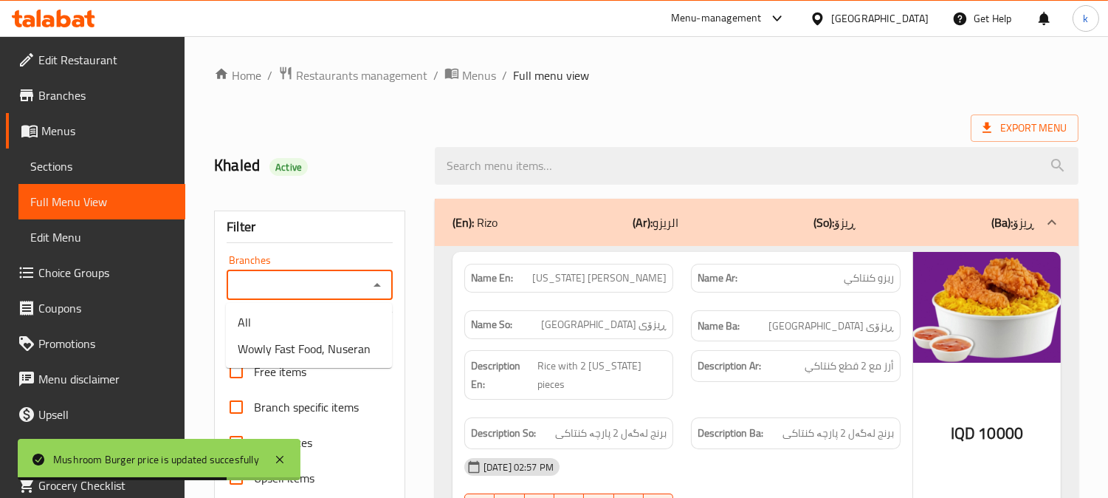
drag, startPoint x: 273, startPoint y: 286, endPoint x: 327, endPoint y: 315, distance: 61.1
click at [272, 286] on input "Branches" at bounding box center [297, 285] width 133 height 21
click at [343, 341] on span "Wowly Fast Food, Nuseran" at bounding box center [304, 349] width 133 height 18
type input "Wowly Fast Food, Nuseran"
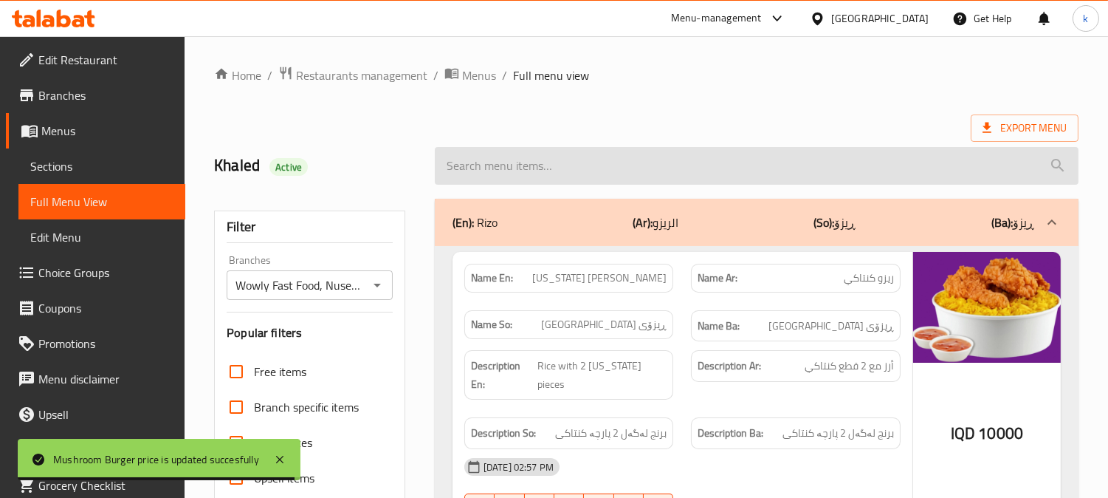
click at [526, 174] on input "search" at bounding box center [757, 166] width 644 height 38
paste input "Mushroom Burger"
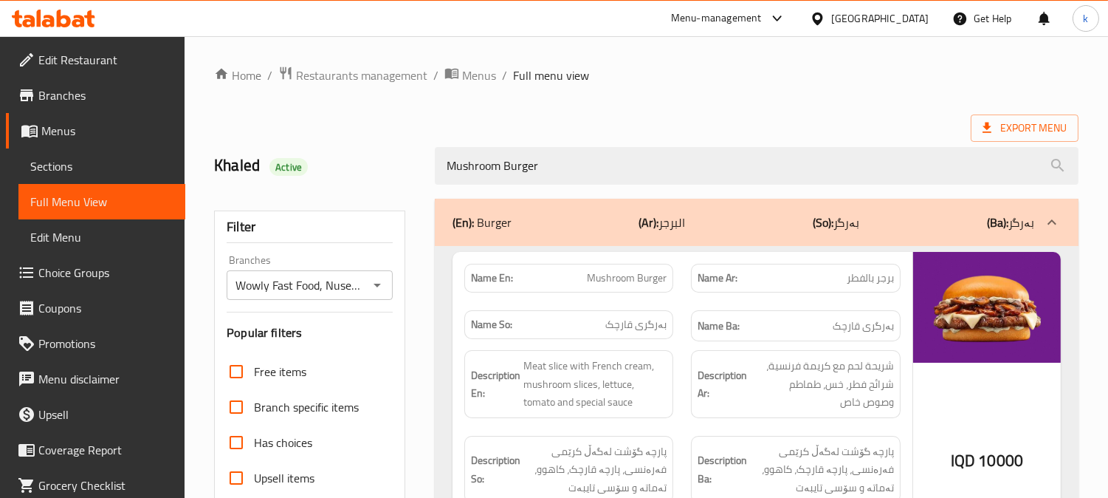
type input "Mushroom Burger"
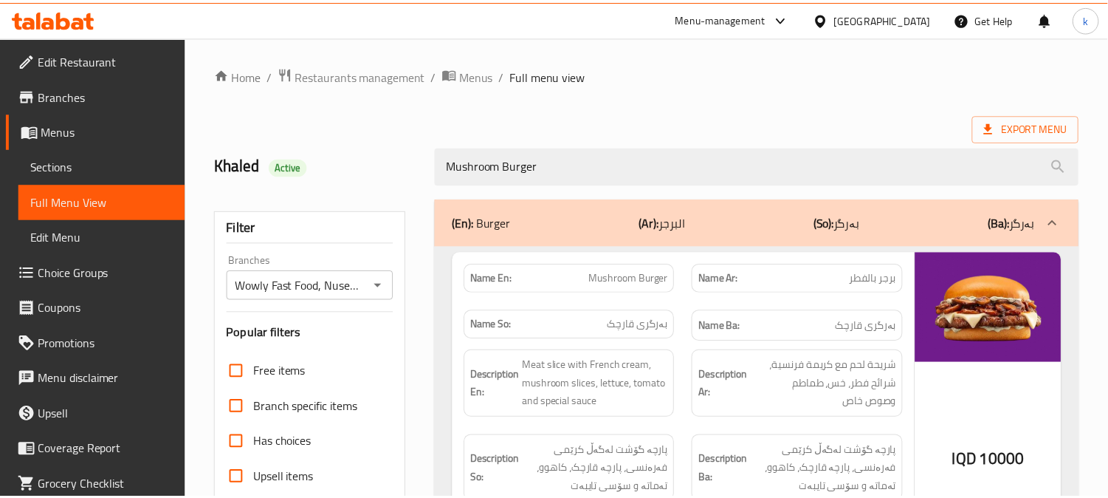
scroll to position [288, 0]
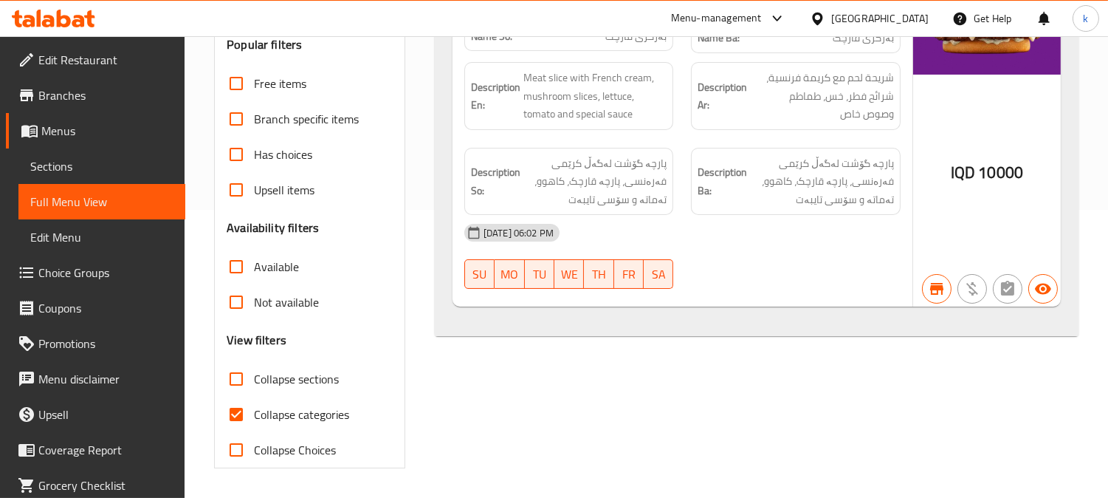
click at [64, 171] on span "Sections" at bounding box center [101, 166] width 143 height 18
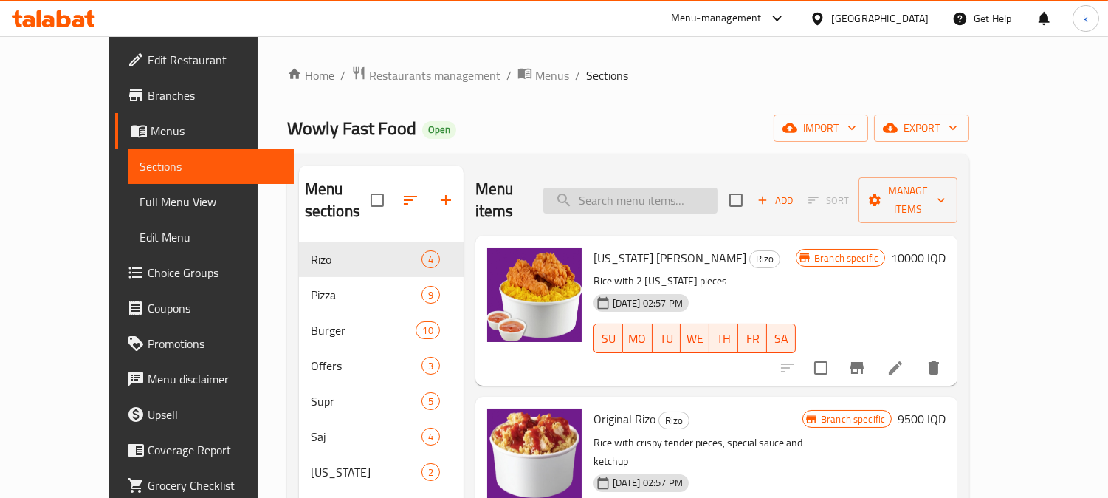
drag, startPoint x: 690, startPoint y: 165, endPoint x: 690, endPoint y: 178, distance: 13.3
click at [690, 165] on div "Menu items Add Sort Manage items" at bounding box center [717, 200] width 482 height 70
click at [690, 188] on input "search" at bounding box center [630, 201] width 174 height 26
paste input "Wowly Burger"
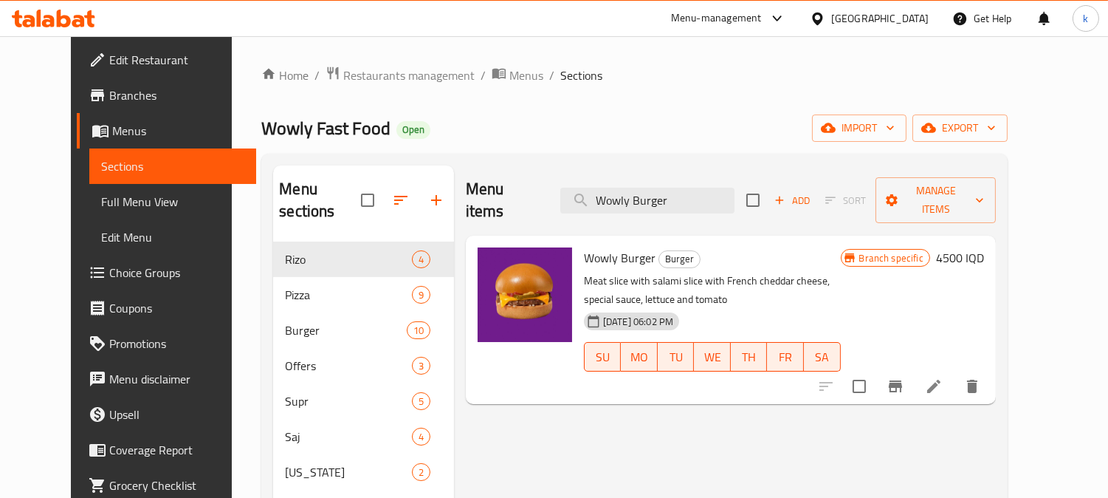
type input "Wowly Burger"
click at [984, 247] on h6 "4500 IQD" at bounding box center [960, 257] width 48 height 21
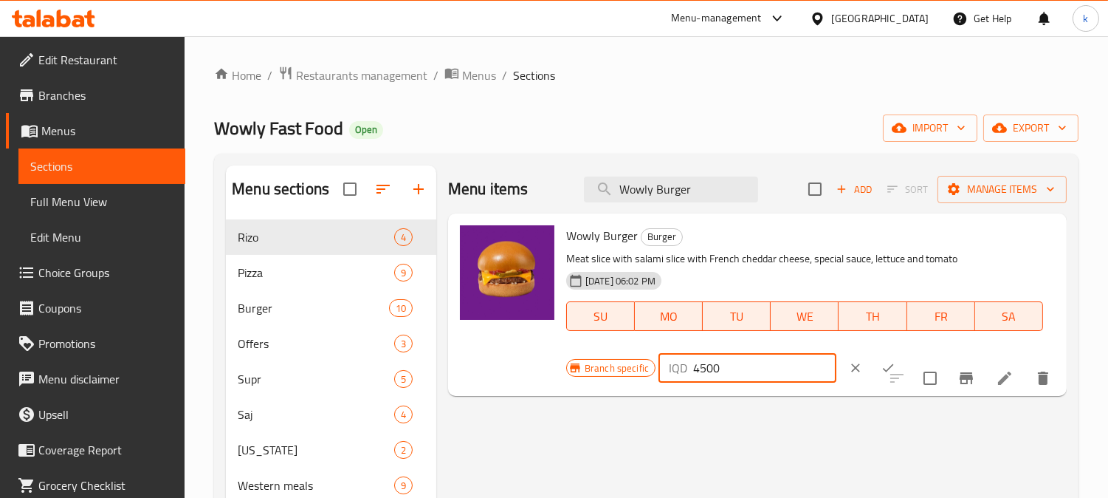
click at [706, 371] on input "4500" at bounding box center [764, 368] width 143 height 30
type input "10000"
click at [879, 370] on button "ok" at bounding box center [888, 367] width 32 height 32
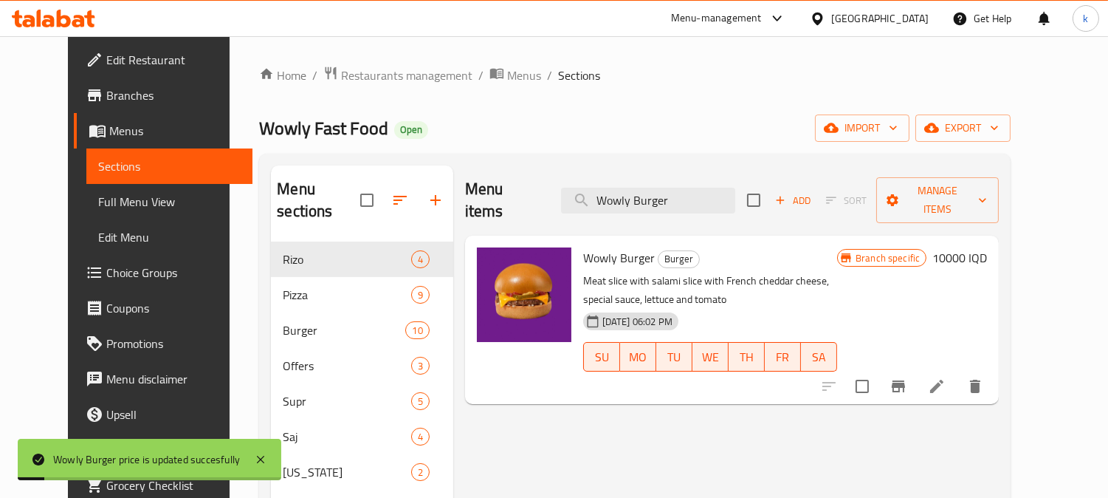
click at [907, 377] on icon "Branch-specific-item" at bounding box center [899, 386] width 18 height 18
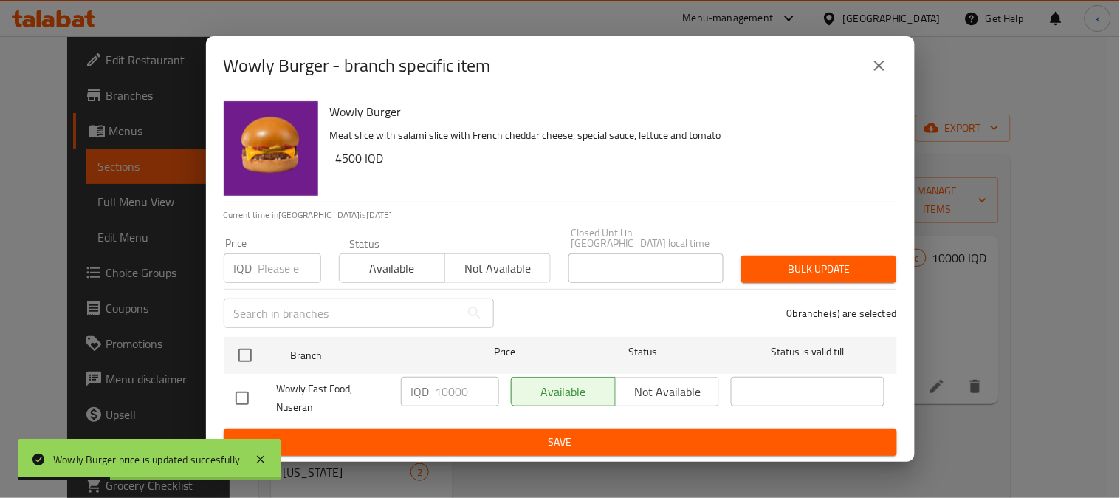
click at [873, 72] on icon "close" at bounding box center [880, 66] width 18 height 18
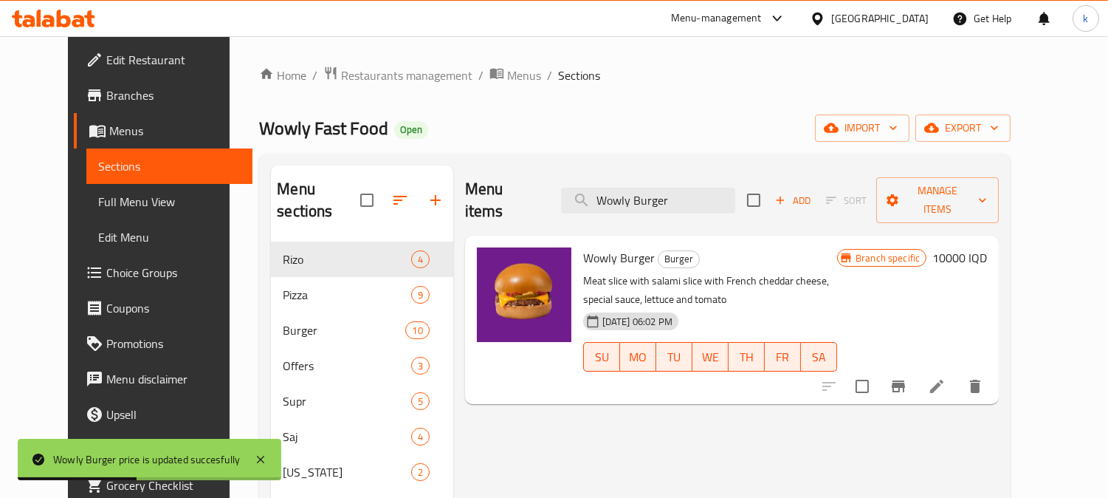
click at [98, 207] on span "Full Menu View" at bounding box center [169, 202] width 143 height 18
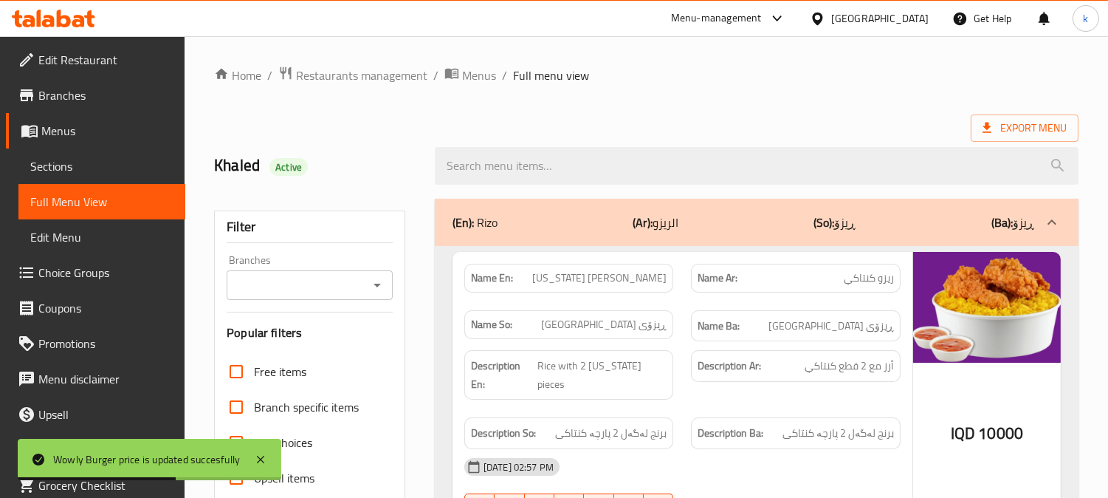
drag, startPoint x: 300, startPoint y: 303, endPoint x: 279, endPoint y: 283, distance: 29.2
click at [298, 299] on div "Filter Branches Branches Popular filters Free items Branch specific items Has c…" at bounding box center [309, 483] width 191 height 546
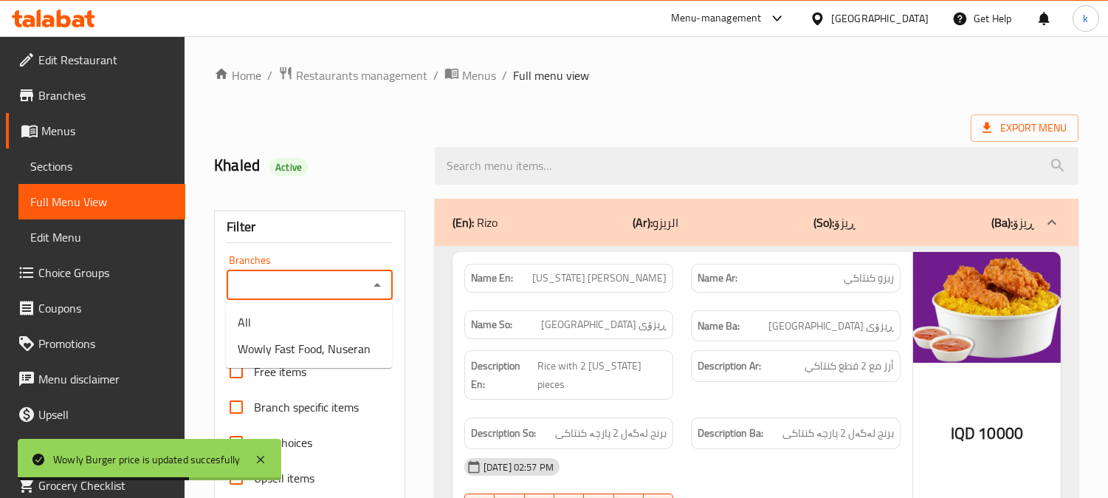
click at [279, 283] on input "Branches" at bounding box center [297, 285] width 133 height 21
click at [310, 357] on span "Wowly Fast Food, Nuseran" at bounding box center [304, 349] width 133 height 18
type input "Wowly Fast Food, Nuseran"
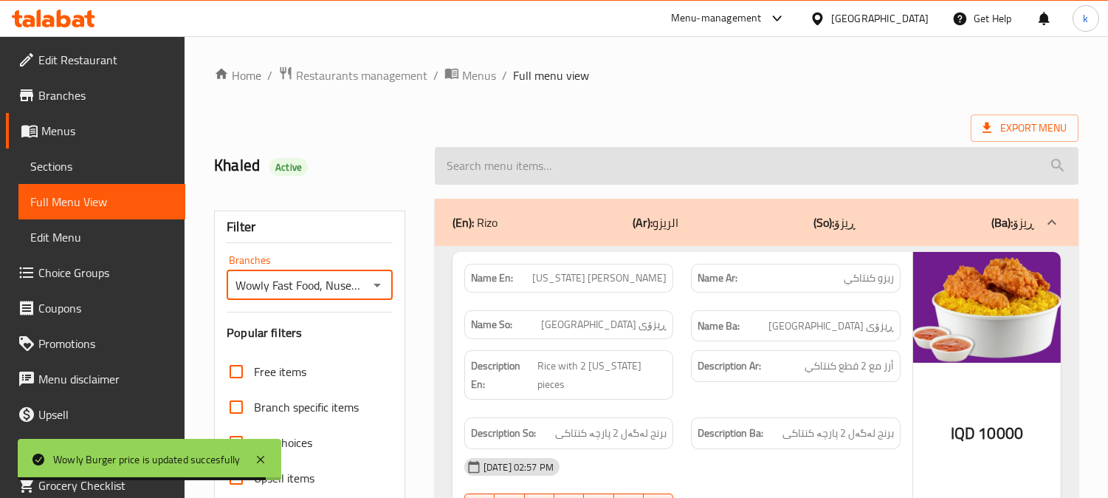
click at [485, 173] on input "search" at bounding box center [757, 166] width 644 height 38
paste input "Wowly Burger"
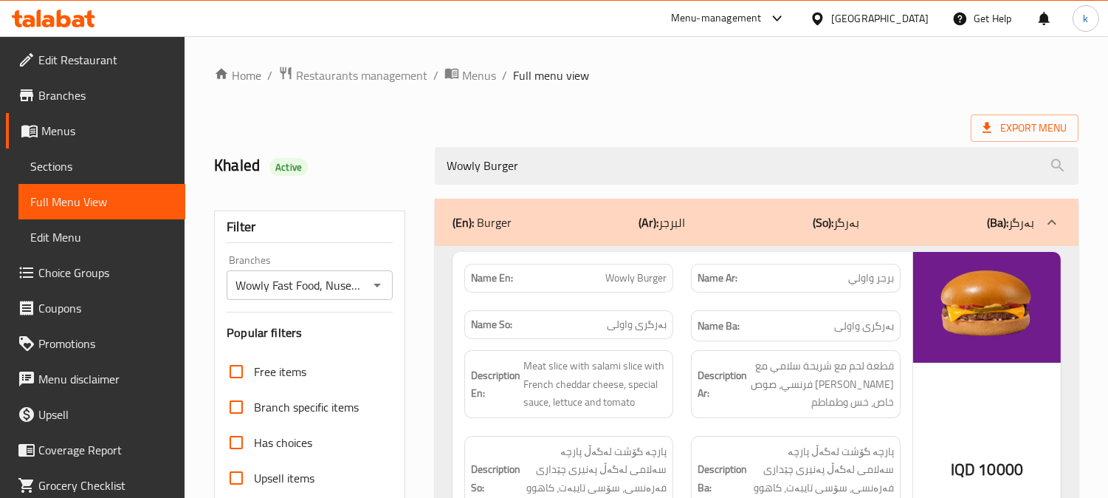
type input "Wowly Burger"
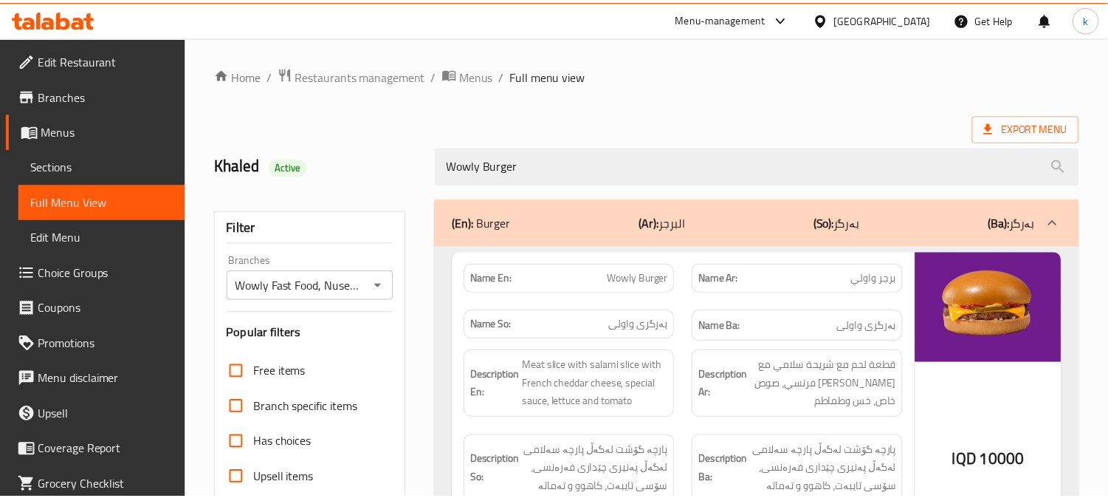
scroll to position [288, 0]
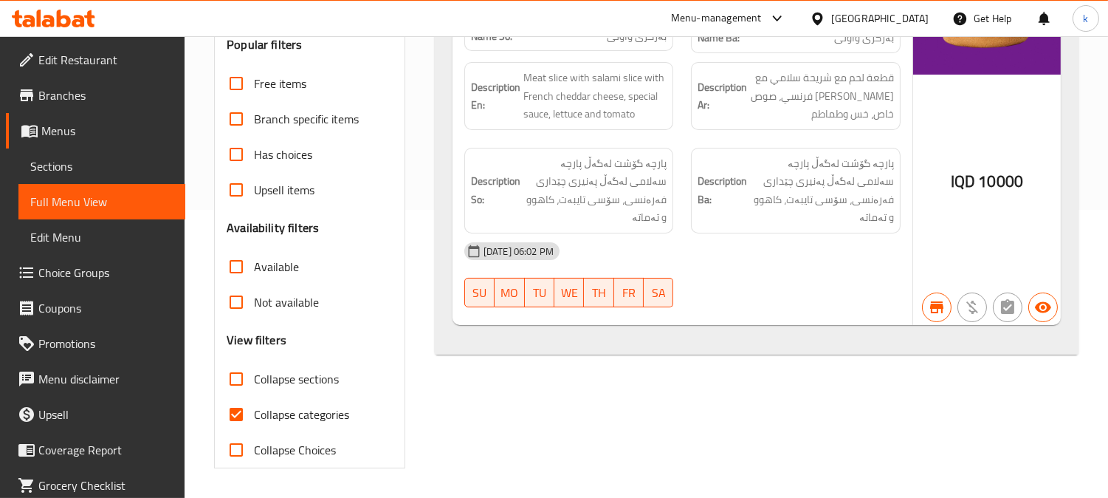
click at [80, 166] on span "Sections" at bounding box center [101, 166] width 143 height 18
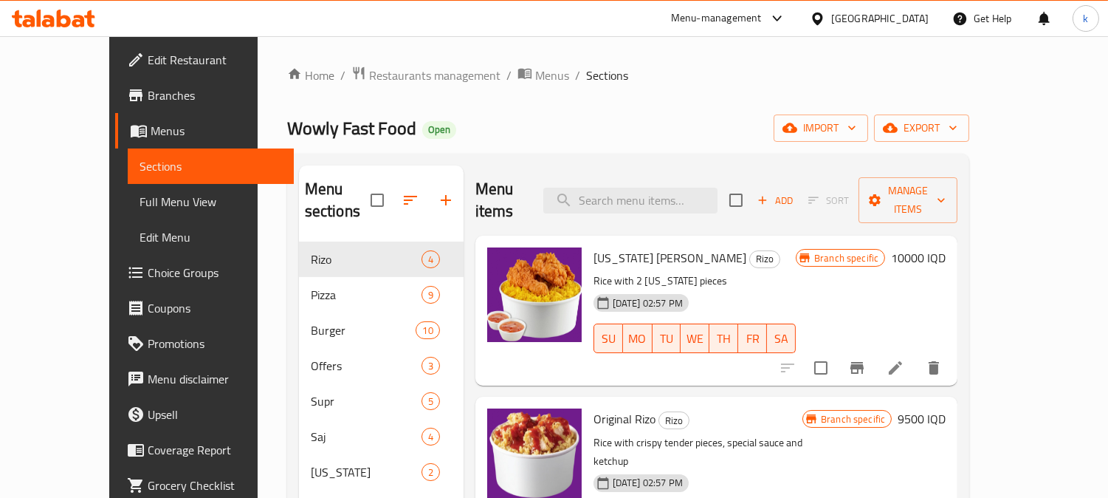
click at [684, 171] on div "Menu items Add Sort Manage items" at bounding box center [717, 200] width 482 height 70
click at [678, 202] on div "Menu items Add Sort Manage items" at bounding box center [717, 200] width 482 height 70
click at [662, 191] on input "search" at bounding box center [630, 201] width 174 height 26
paste input "Classic Zinger"
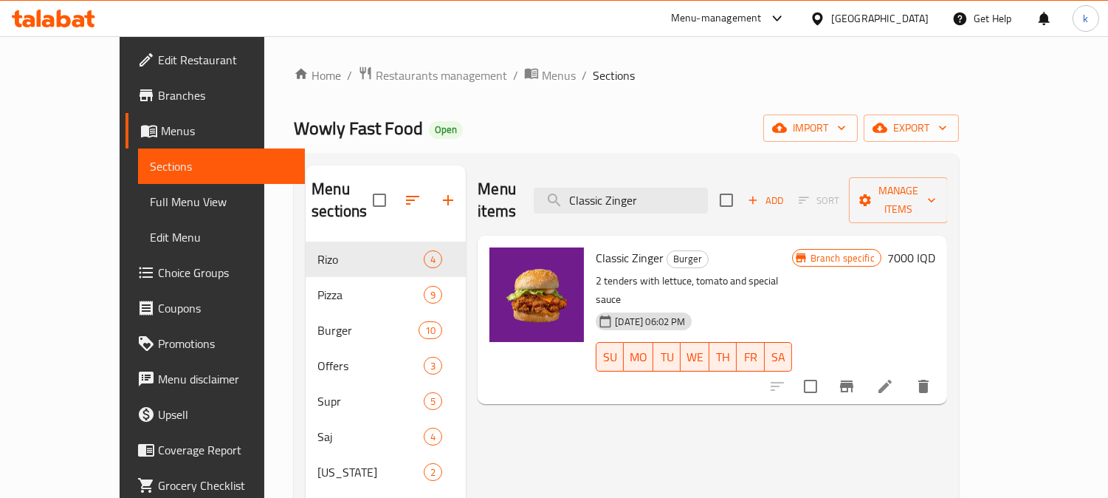
type input "Classic Zinger"
click at [936, 247] on h6 "7000 IQD" at bounding box center [912, 257] width 48 height 21
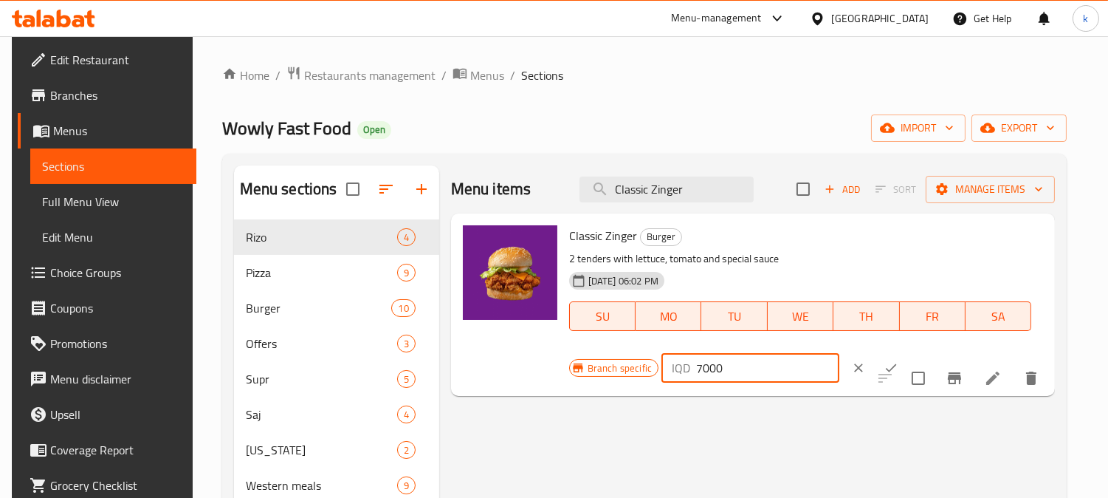
drag, startPoint x: 699, startPoint y: 365, endPoint x: 681, endPoint y: 366, distance: 17.8
click at [681, 366] on div "IQD 7000 ​" at bounding box center [751, 368] width 178 height 30
type input "8000"
click at [884, 368] on icon "ok" at bounding box center [891, 367] width 15 height 15
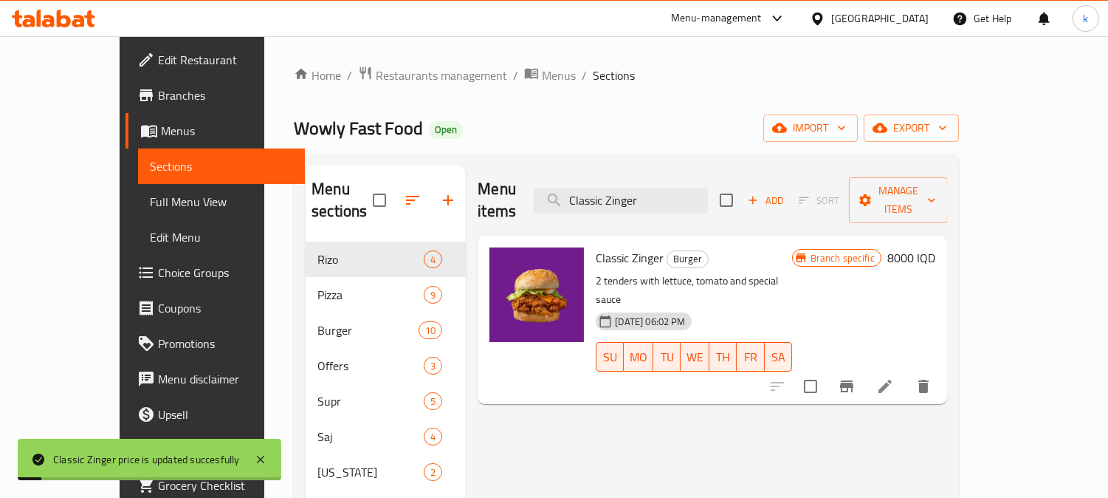
click at [150, 198] on span "Full Menu View" at bounding box center [221, 202] width 143 height 18
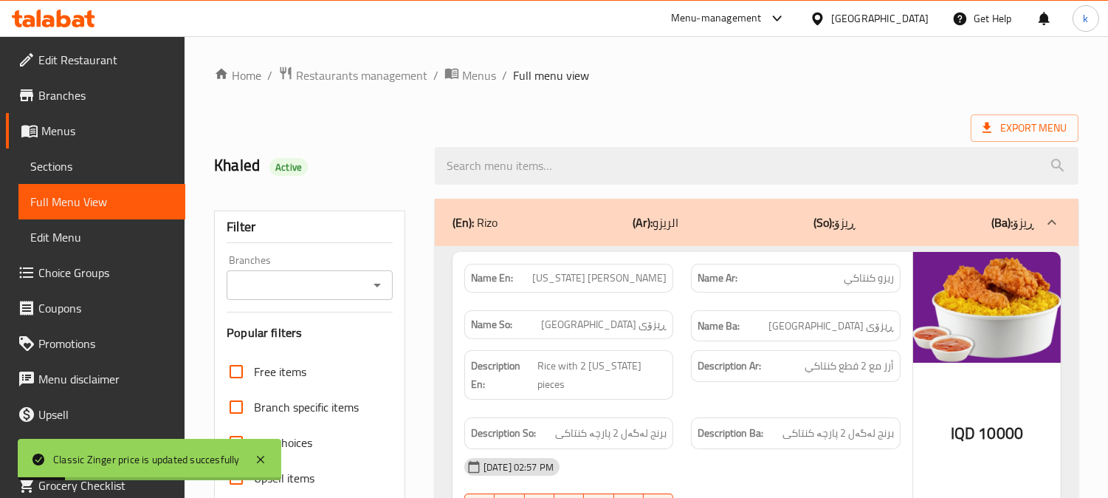
click at [307, 290] on input "Branches" at bounding box center [297, 285] width 133 height 21
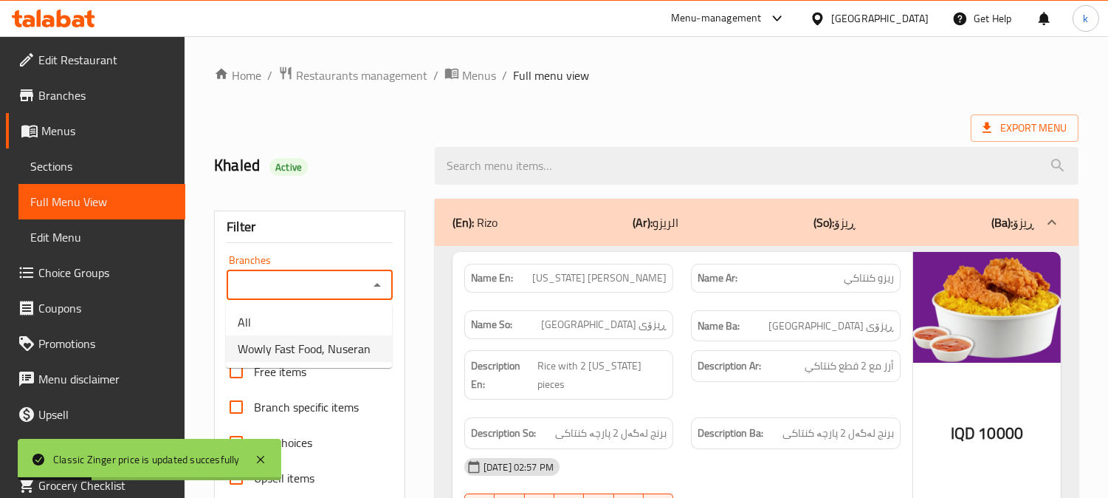
drag, startPoint x: 329, startPoint y: 352, endPoint x: 481, endPoint y: 300, distance: 161.6
click at [328, 350] on span "Wowly Fast Food, Nuseran" at bounding box center [304, 349] width 133 height 18
type input "Wowly Fast Food, Nuseran"
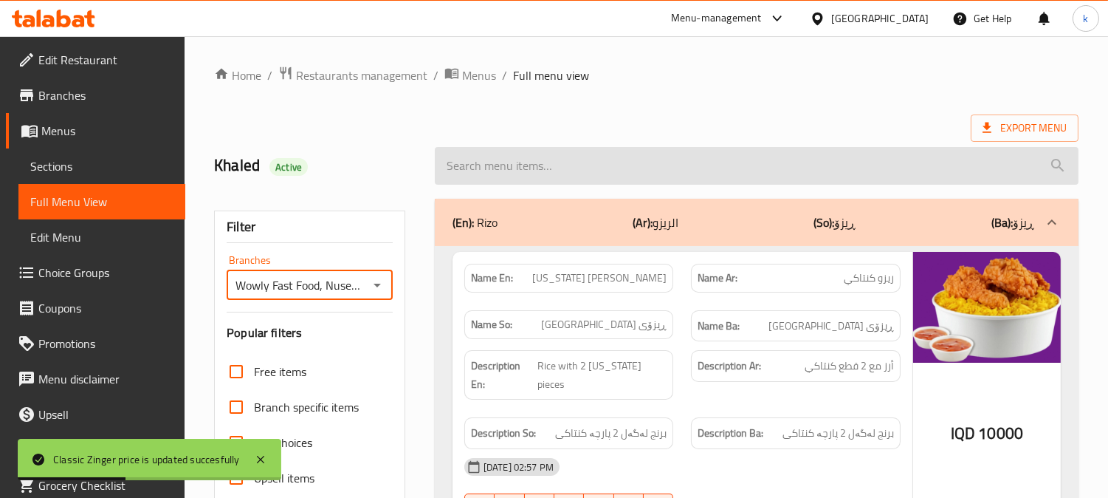
click at [506, 168] on input "search" at bounding box center [757, 166] width 644 height 38
paste input "Classic Zinger"
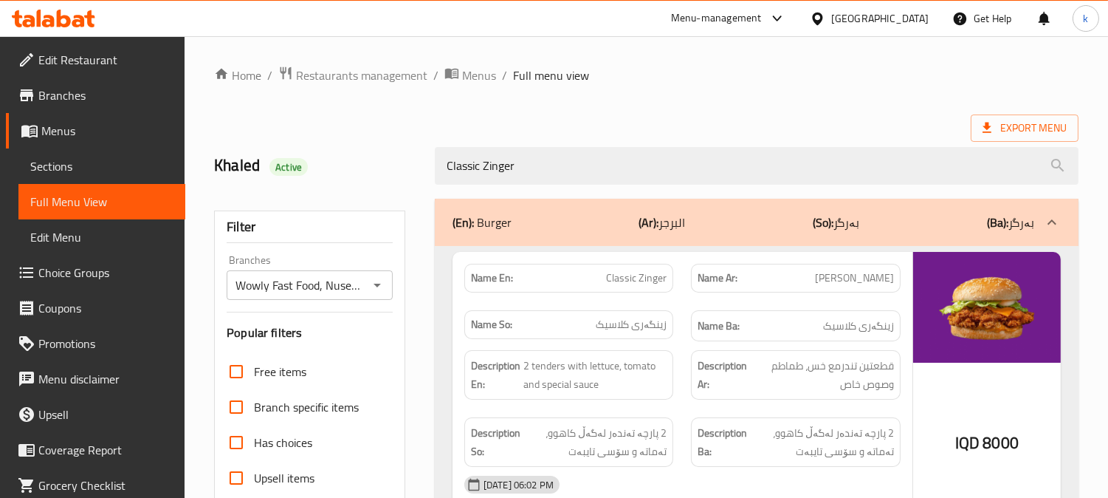
type input "Classic Zinger"
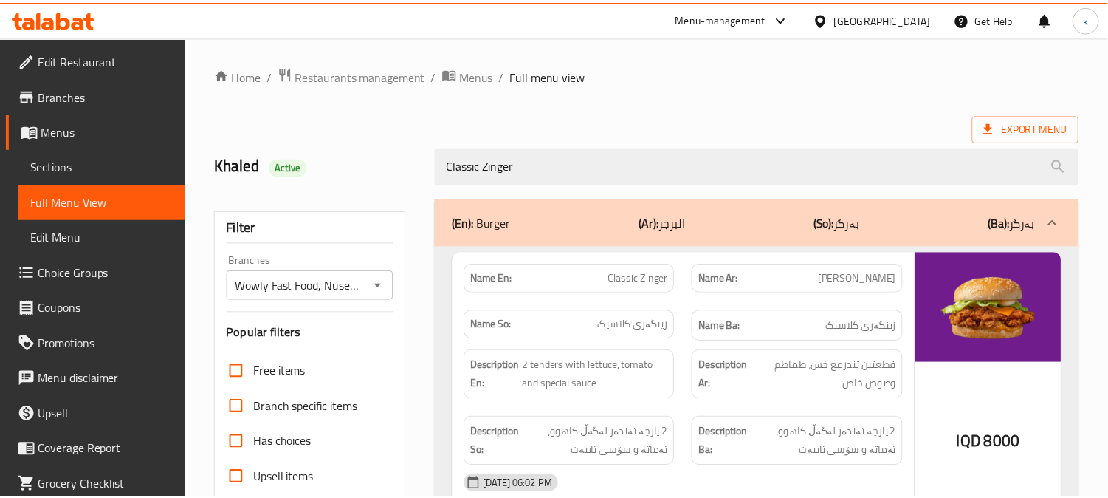
scroll to position [288, 0]
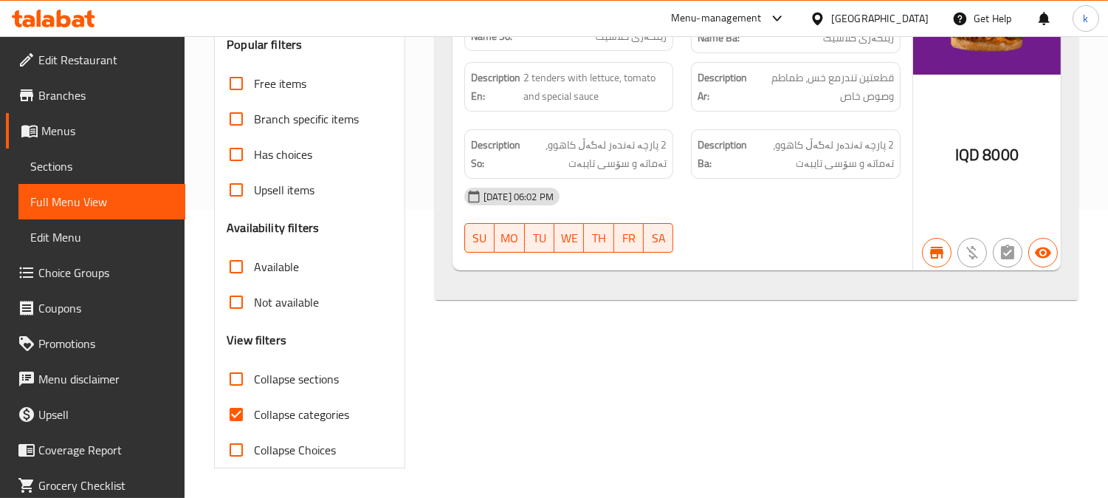
click at [57, 154] on link "Sections" at bounding box center [101, 165] width 167 height 35
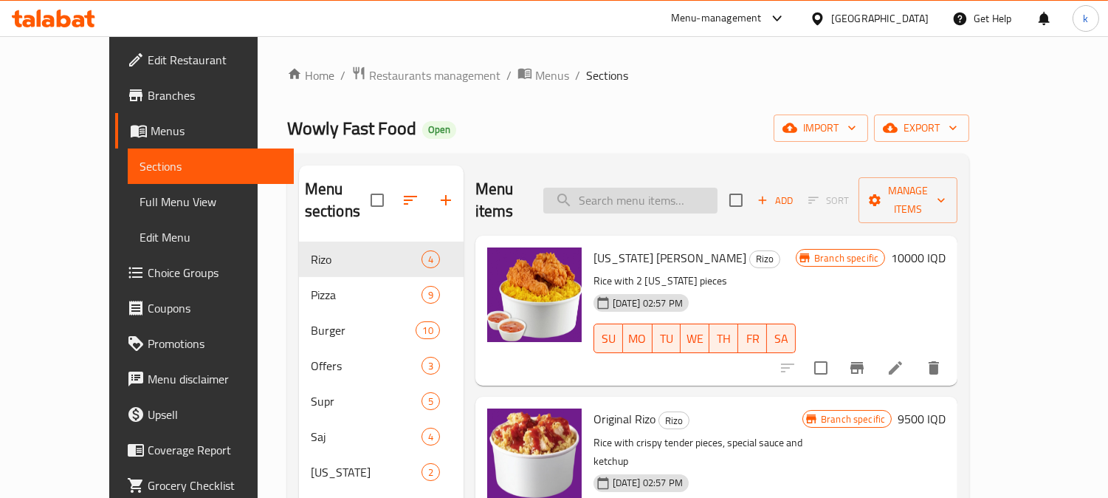
click at [705, 188] on input "search" at bounding box center [630, 201] width 174 height 26
paste input "Wowly Zinger"
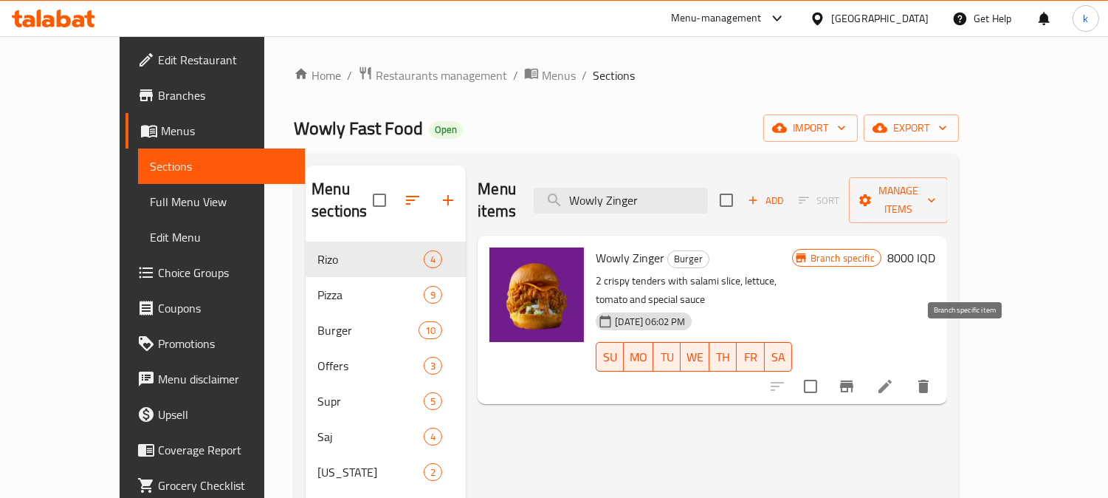
type input "Wowly Zinger"
click at [865, 368] on button "Branch-specific-item" at bounding box center [846, 385] width 35 height 35
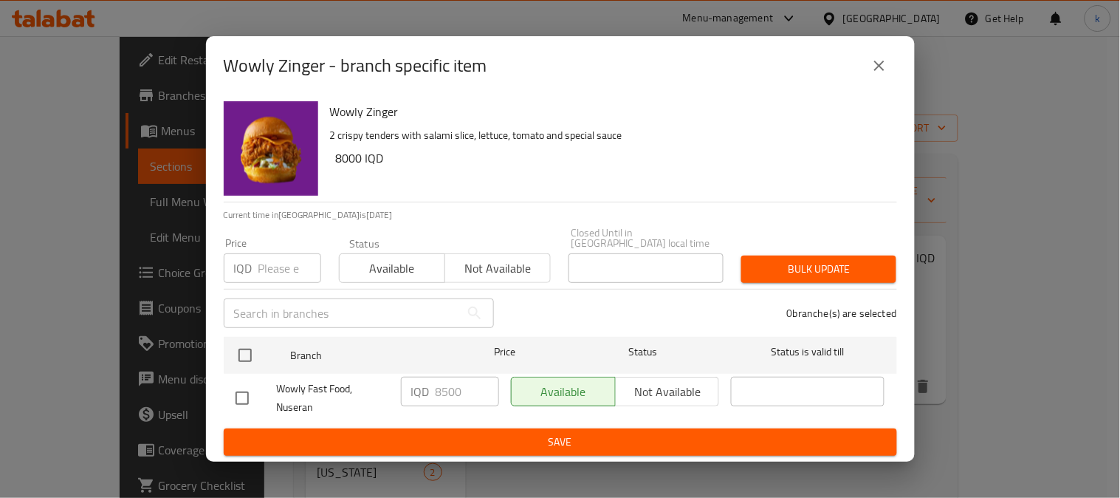
click at [875, 63] on icon "close" at bounding box center [880, 66] width 18 height 18
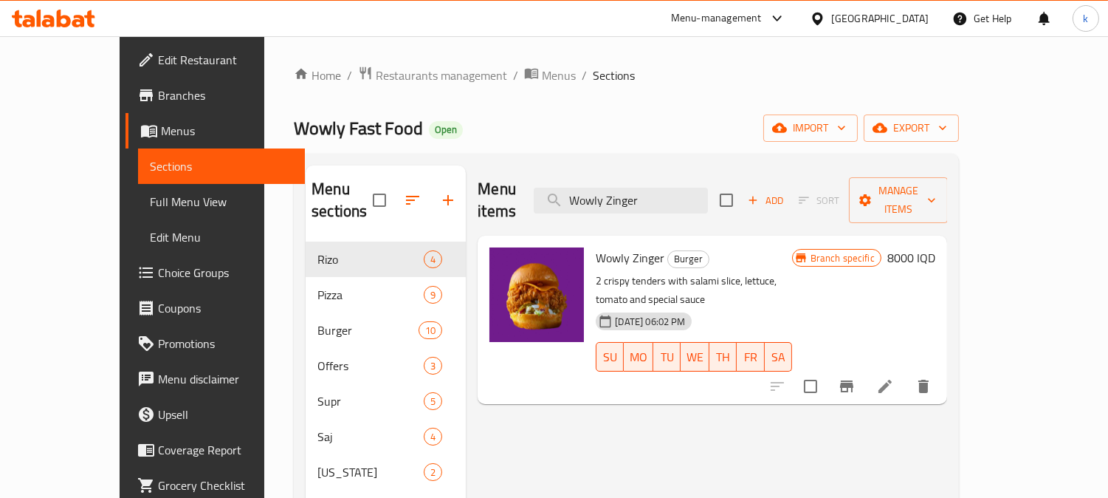
click at [936, 247] on h6 "8000 IQD" at bounding box center [912, 257] width 48 height 21
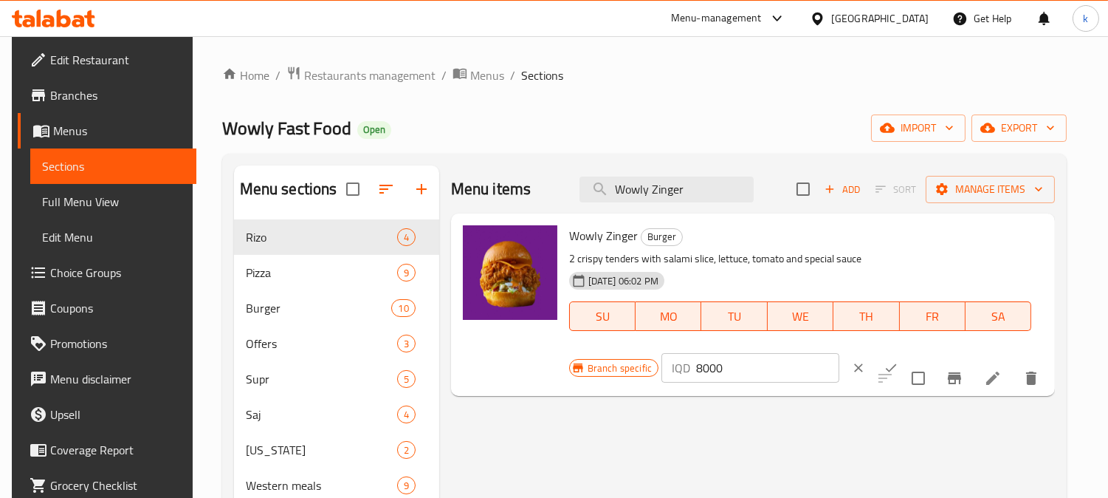
click at [699, 367] on input "8000" at bounding box center [767, 368] width 143 height 30
type input "8500"
drag, startPoint x: 873, startPoint y: 368, endPoint x: 859, endPoint y: 368, distance: 14.0
click at [884, 367] on icon "ok" at bounding box center [891, 367] width 15 height 15
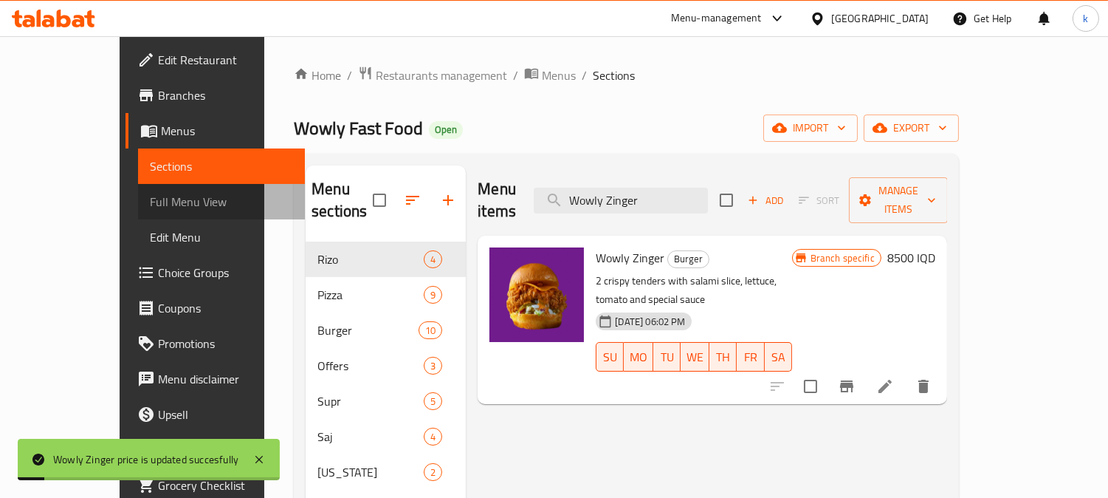
click at [150, 199] on span "Full Menu View" at bounding box center [221, 202] width 143 height 18
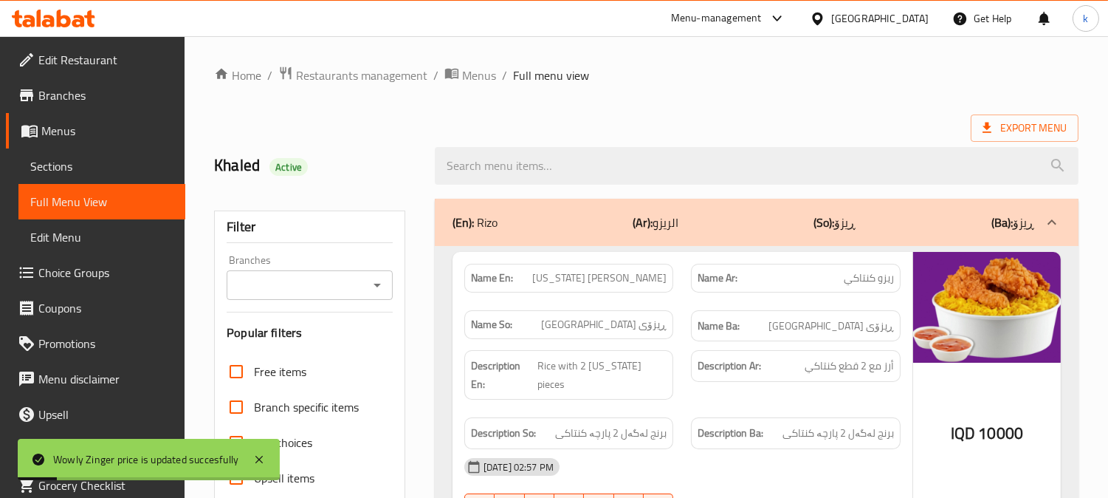
click at [289, 269] on div "Branches Branches" at bounding box center [310, 277] width 166 height 45
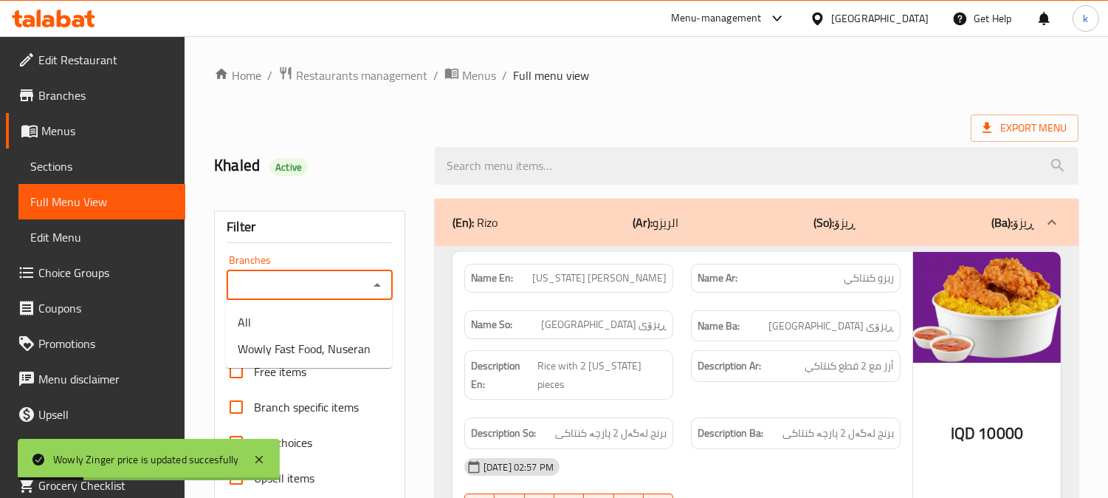
click at [291, 288] on input "Branches" at bounding box center [297, 285] width 133 height 21
click at [304, 349] on span "Wowly Fast Food, Nuseran" at bounding box center [304, 349] width 133 height 18
type input "Wowly Fast Food, Nuseran"
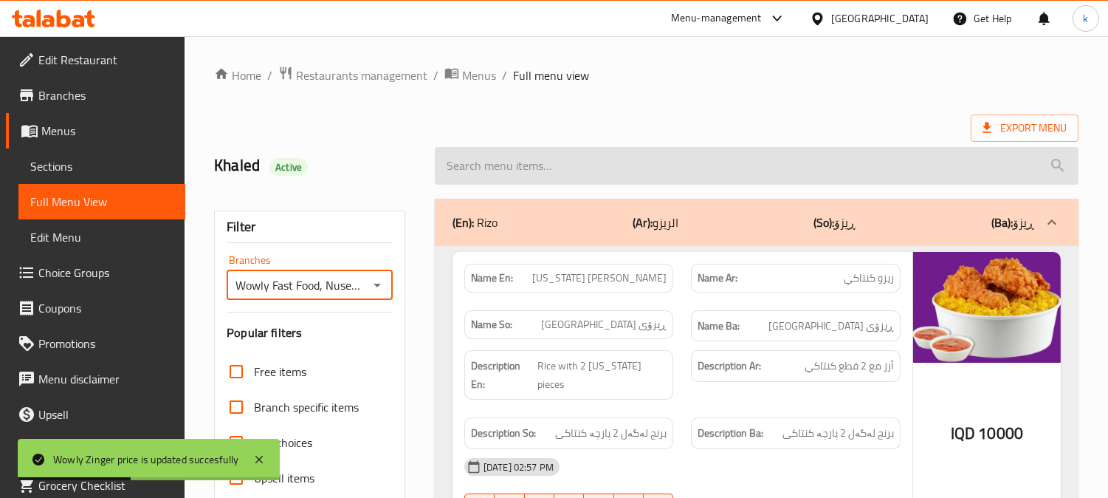
click at [507, 171] on input "search" at bounding box center [757, 166] width 644 height 38
paste input "Wowly Zinger"
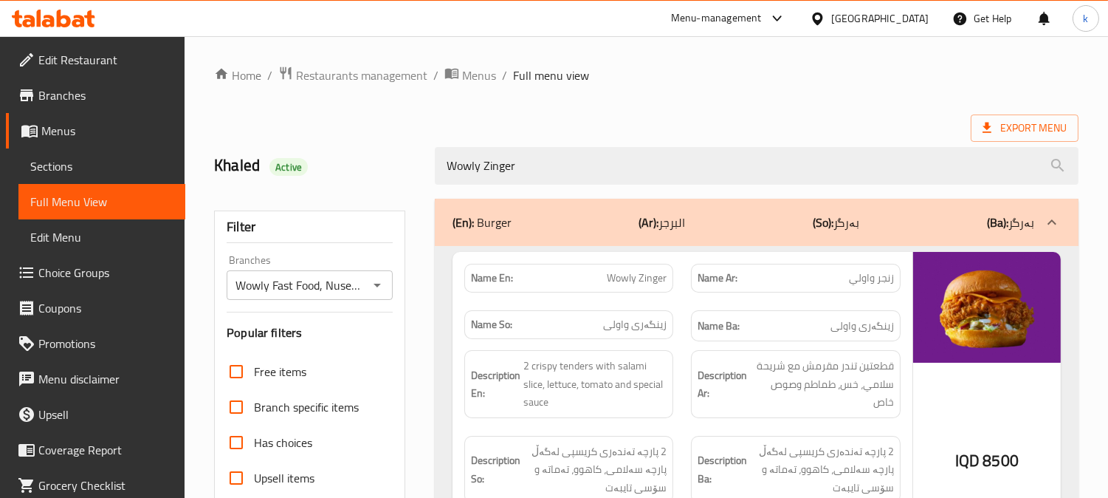
type input "Wowly Zinger"
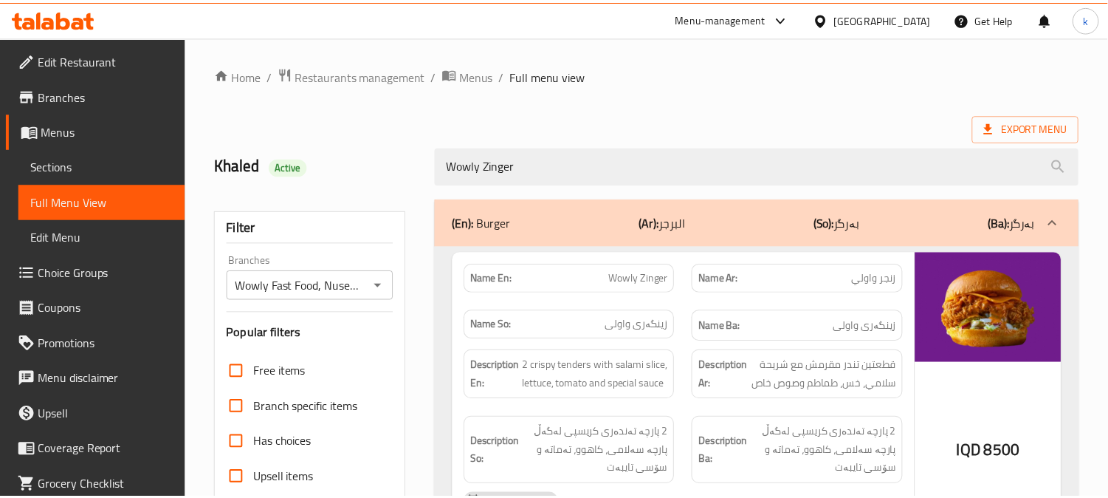
scroll to position [288, 0]
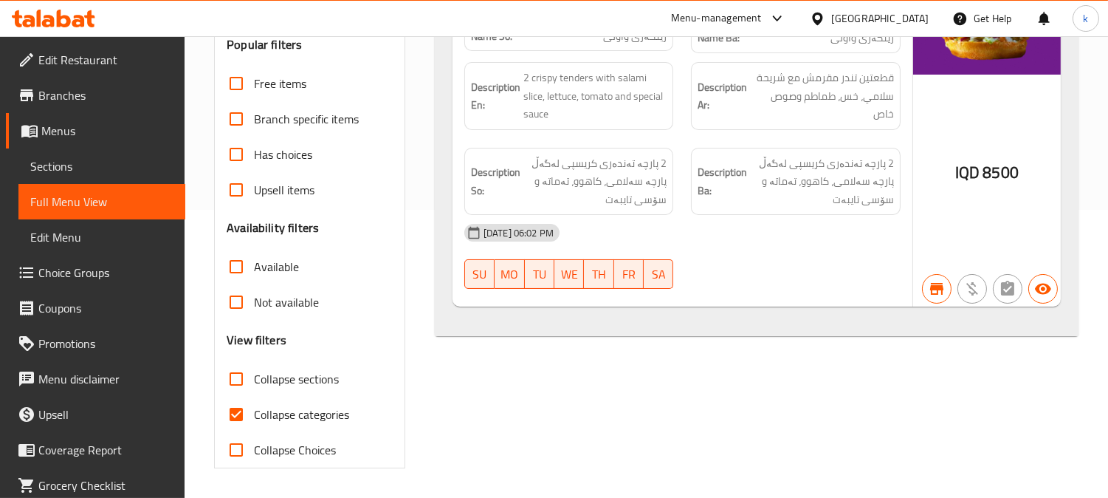
click at [61, 163] on span "Sections" at bounding box center [101, 166] width 143 height 18
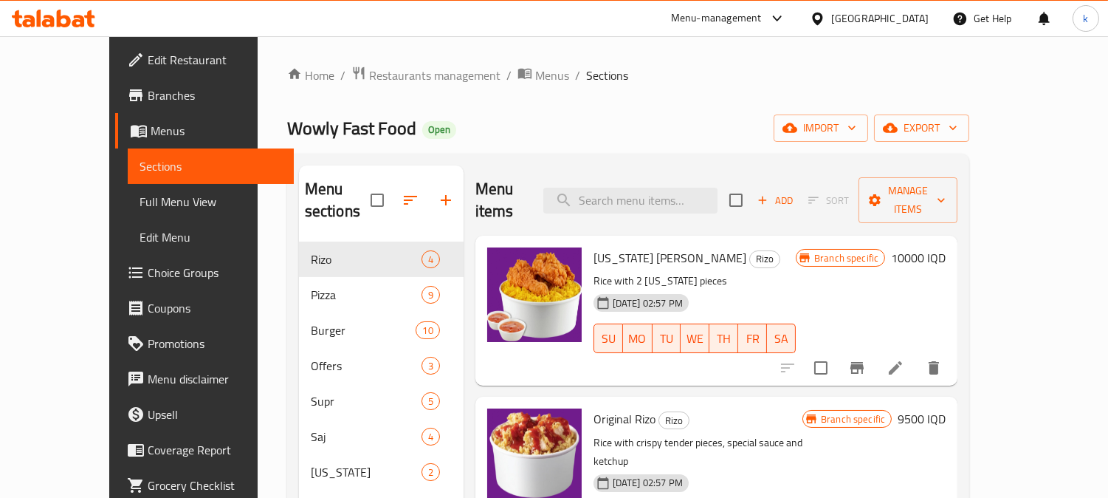
click at [647, 209] on div "Menu items Add Sort Manage items" at bounding box center [717, 200] width 482 height 70
click at [644, 198] on input "search" at bounding box center [630, 201] width 174 height 26
paste input "Meat Pizza"
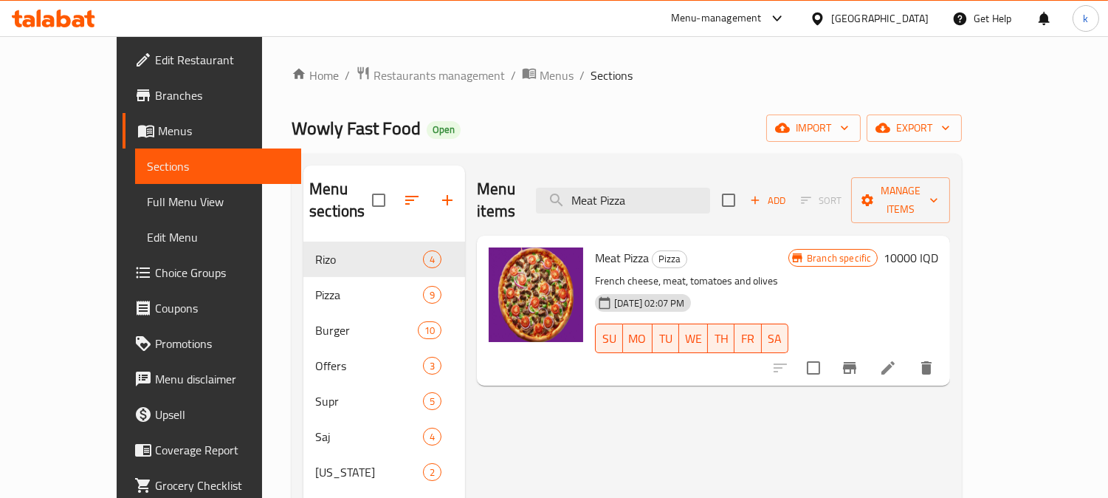
type input "Meat Pizza"
click at [938, 247] on h6 "10000 IQD" at bounding box center [911, 257] width 55 height 21
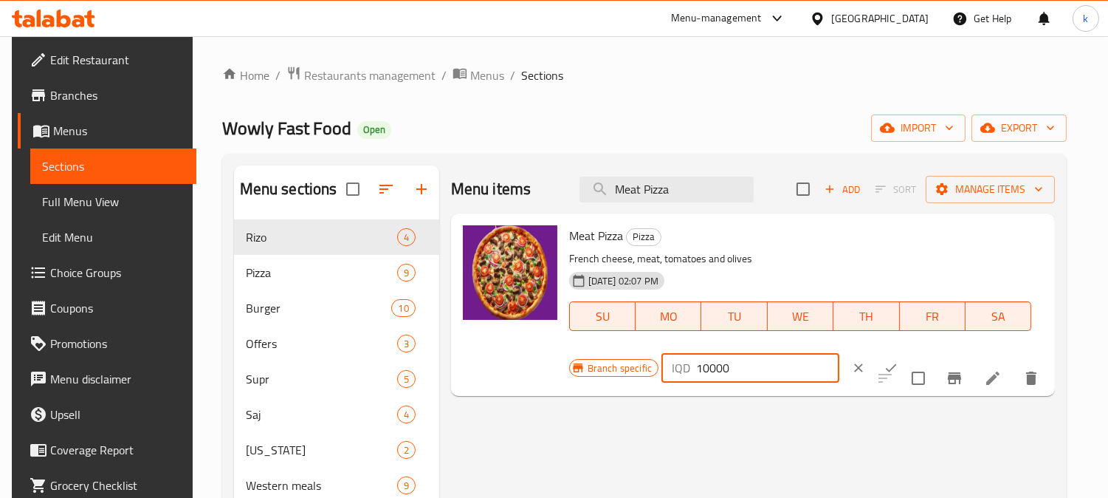
click at [704, 362] on input "10000" at bounding box center [767, 368] width 143 height 30
type input "13000"
click at [875, 360] on button "ok" at bounding box center [891, 367] width 32 height 32
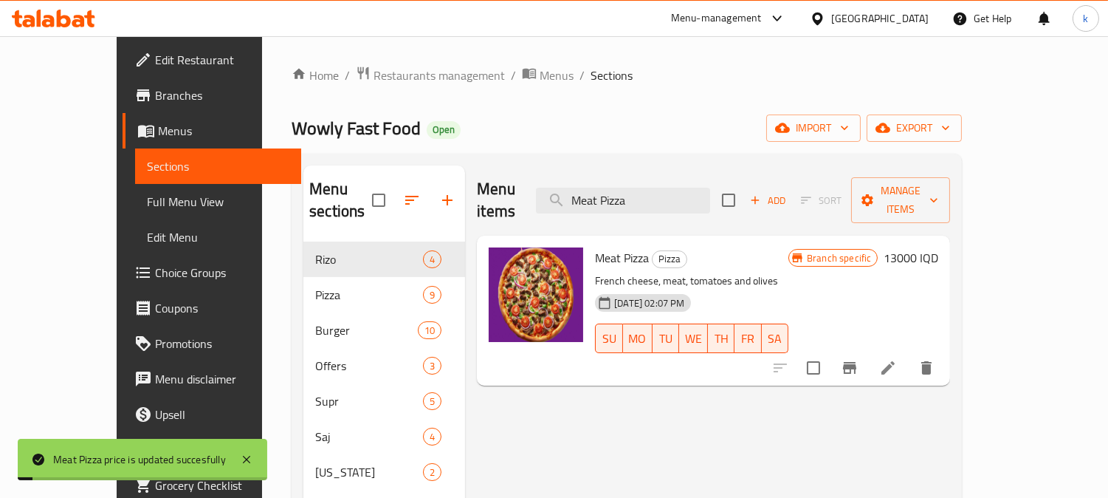
click at [147, 203] on span "Full Menu View" at bounding box center [218, 202] width 143 height 18
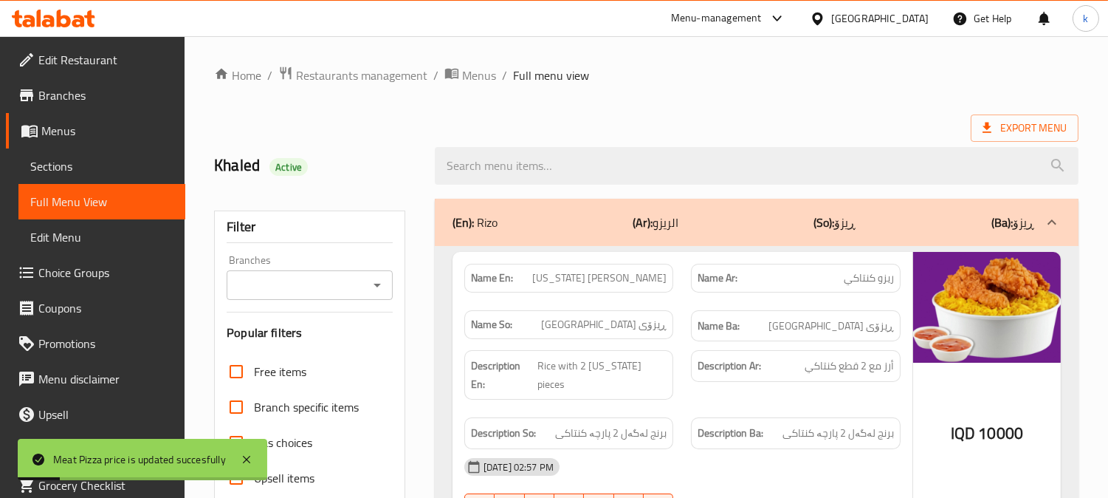
click at [296, 300] on div "Filter Branches Branches Popular filters Free items Branch specific items Has c…" at bounding box center [309, 483] width 191 height 546
click at [275, 281] on input "Branches" at bounding box center [297, 285] width 133 height 21
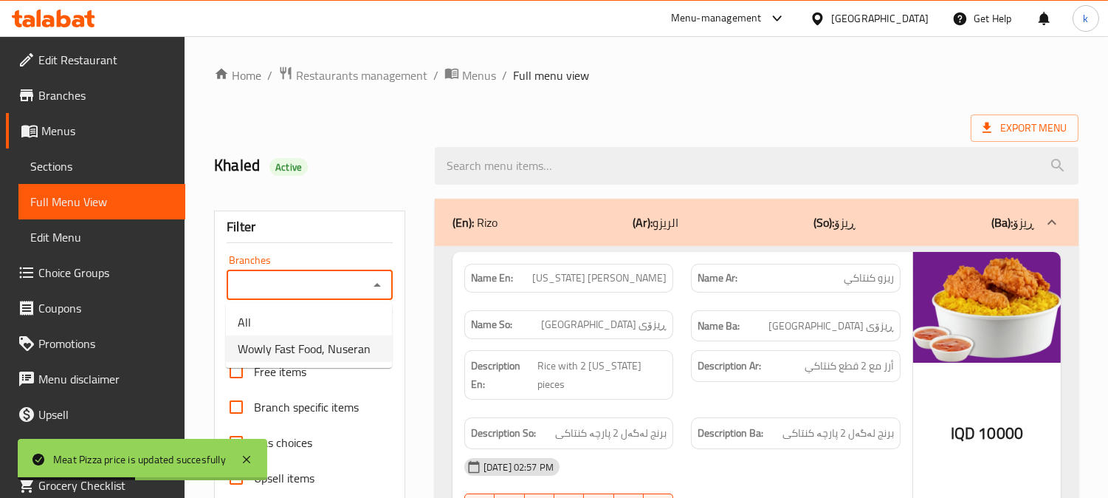
click at [313, 344] on span "Wowly Fast Food, Nuseran" at bounding box center [304, 349] width 133 height 18
type input "Wowly Fast Food, Nuseran"
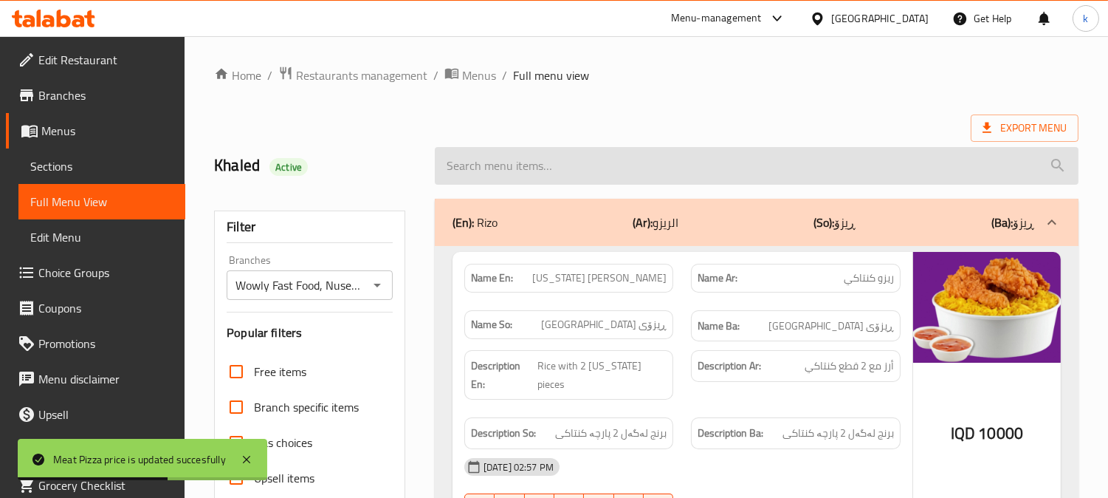
click at [566, 171] on input "search" at bounding box center [757, 166] width 644 height 38
paste input "Wowly Zinger"
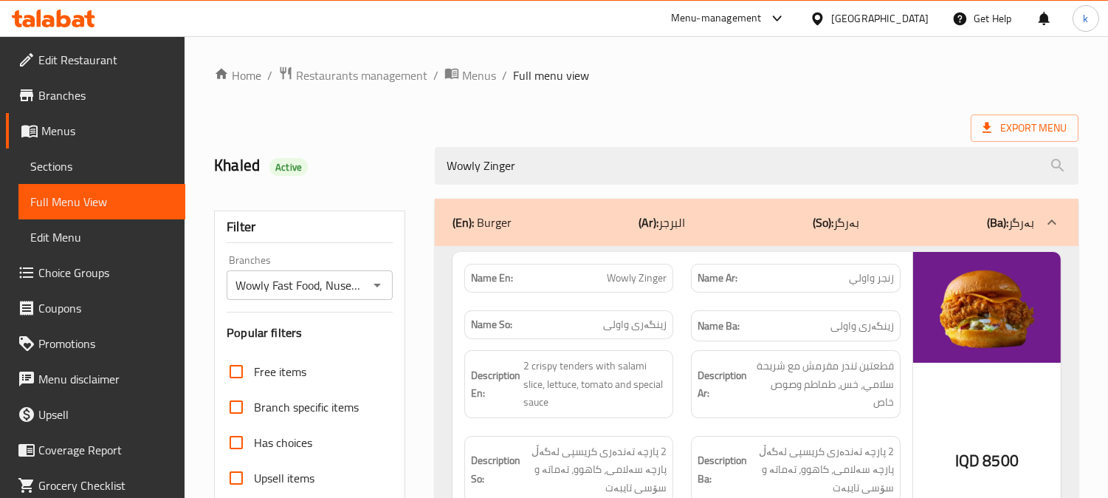
drag, startPoint x: 572, startPoint y: 175, endPoint x: 381, endPoint y: 174, distance: 191.2
click at [381, 174] on div "Khaled Active Wowly Zinger" at bounding box center [646, 166] width 882 height 66
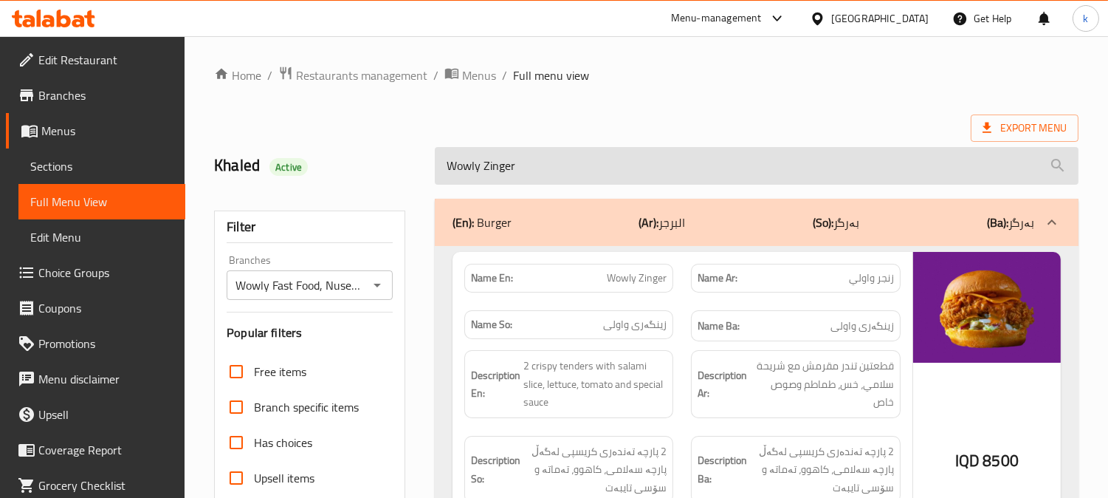
paste input "Meat Pizza"
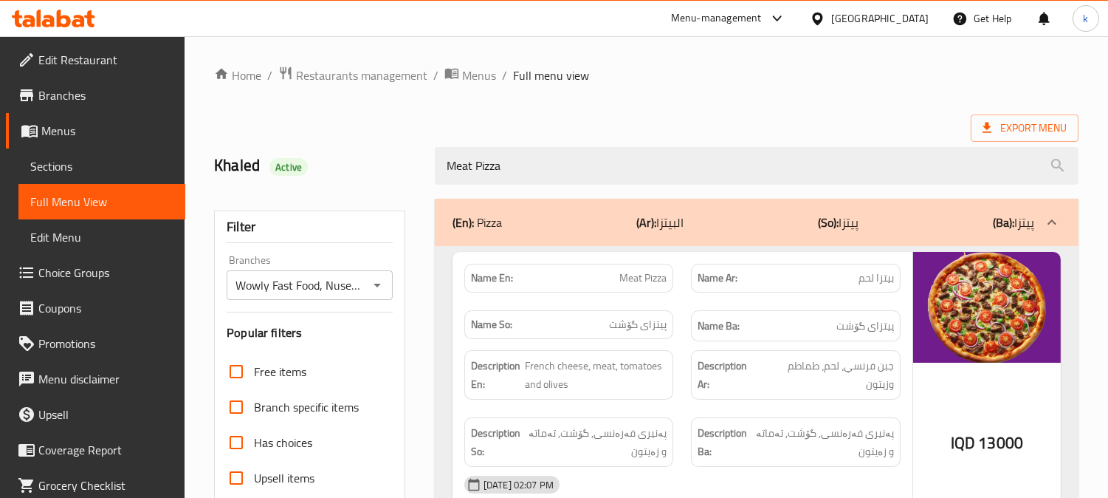
scroll to position [137, 0]
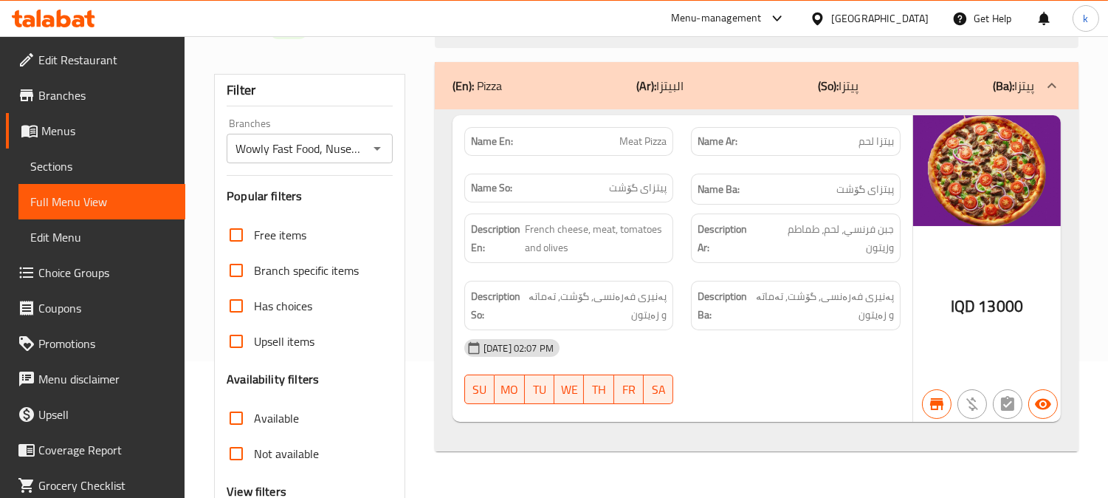
type input "Meat Pizza"
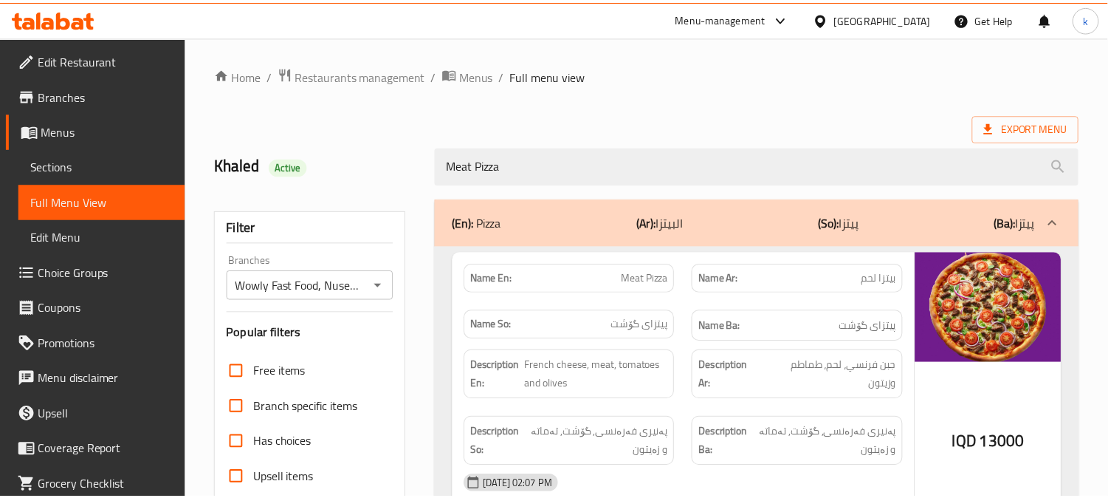
scroll to position [288, 0]
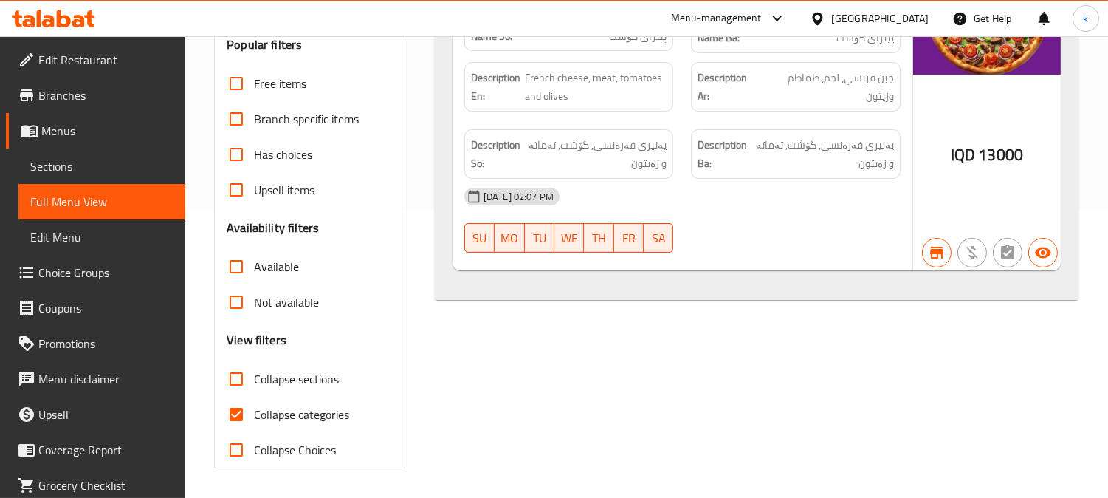
click at [63, 171] on span "Sections" at bounding box center [101, 166] width 143 height 18
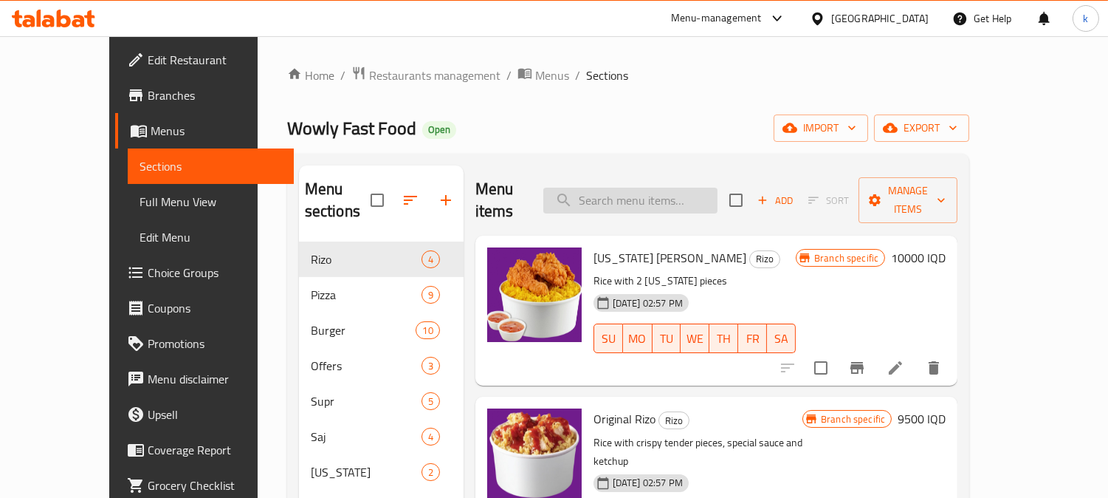
click at [623, 199] on input "search" at bounding box center [630, 201] width 174 height 26
paste input "Mixed Pizza"
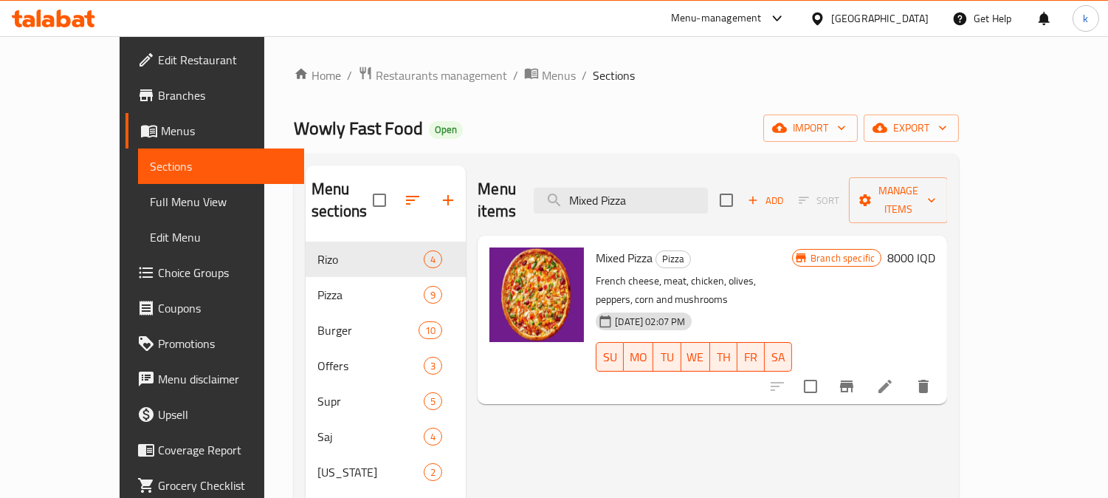
type input "Mixed Pizza"
click at [936, 247] on h6 "8000 IQD" at bounding box center [912, 257] width 48 height 21
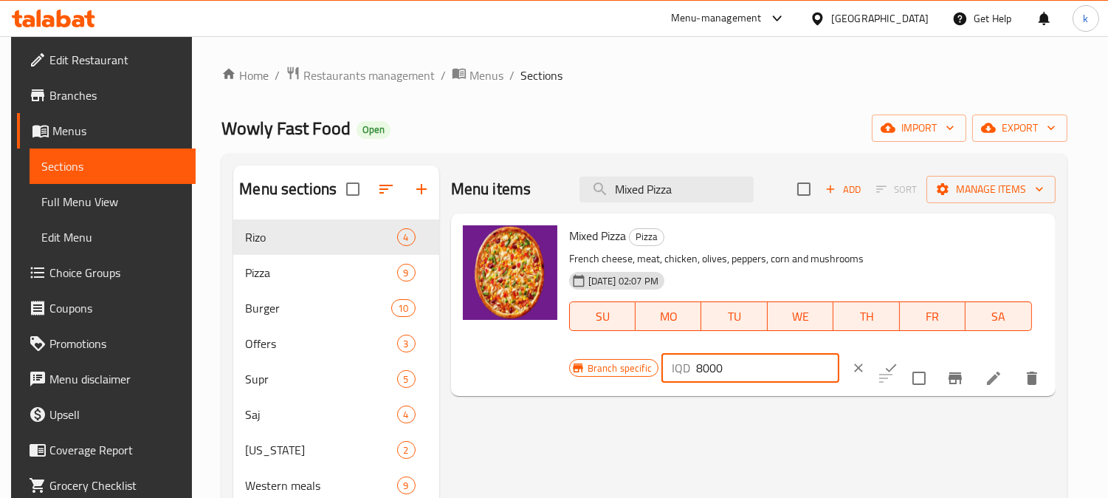
drag, startPoint x: 694, startPoint y: 366, endPoint x: 684, endPoint y: 367, distance: 9.6
click at [684, 367] on div "IQD 8000 ​" at bounding box center [751, 368] width 178 height 30
type input "12000"
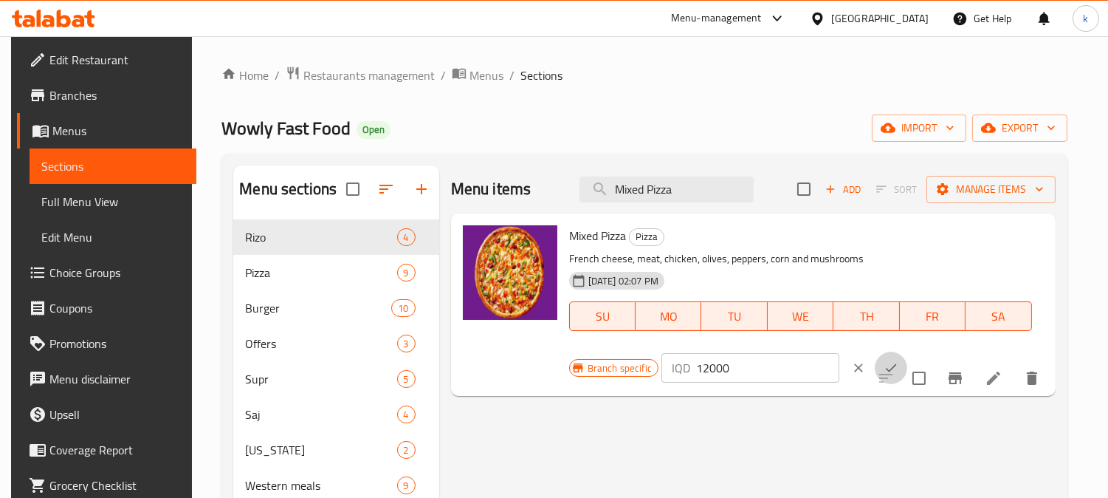
click at [880, 363] on button "ok" at bounding box center [891, 367] width 32 height 32
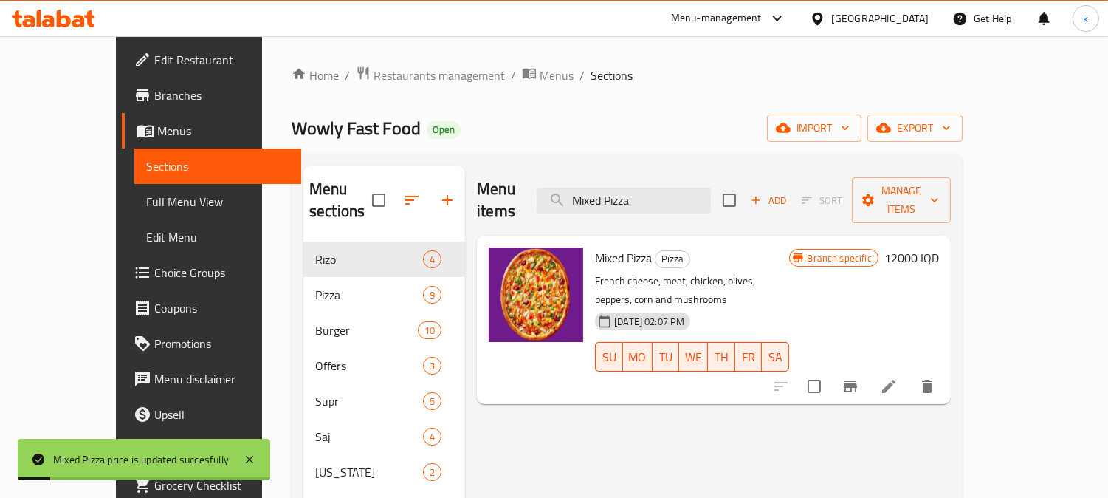
click at [146, 210] on span "Full Menu View" at bounding box center [217, 202] width 143 height 18
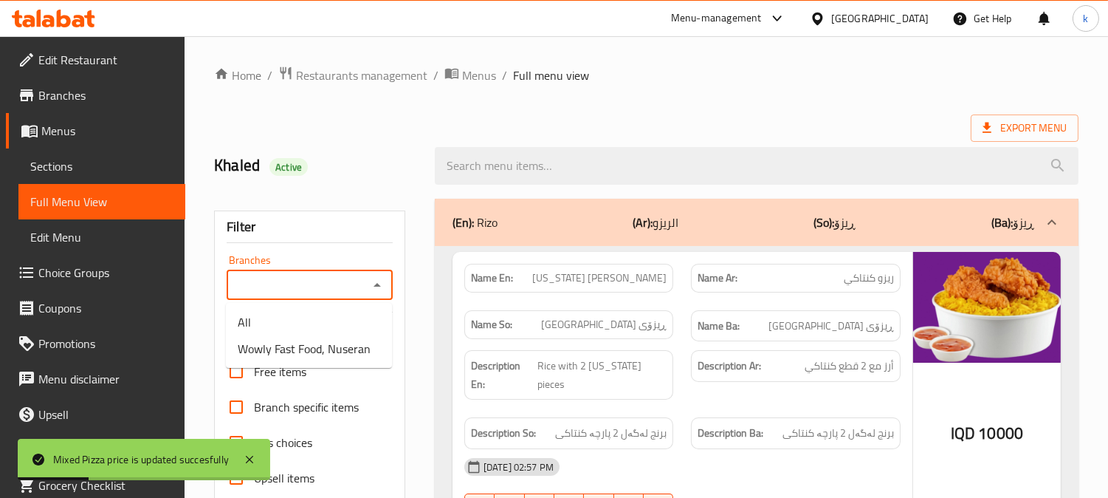
click at [298, 284] on input "Branches" at bounding box center [297, 285] width 133 height 21
drag, startPoint x: 334, startPoint y: 351, endPoint x: 466, endPoint y: 310, distance: 137.8
click at [334, 352] on span "Wowly Fast Food, Nuseran" at bounding box center [304, 349] width 133 height 18
type input "Wowly Fast Food, Nuseran"
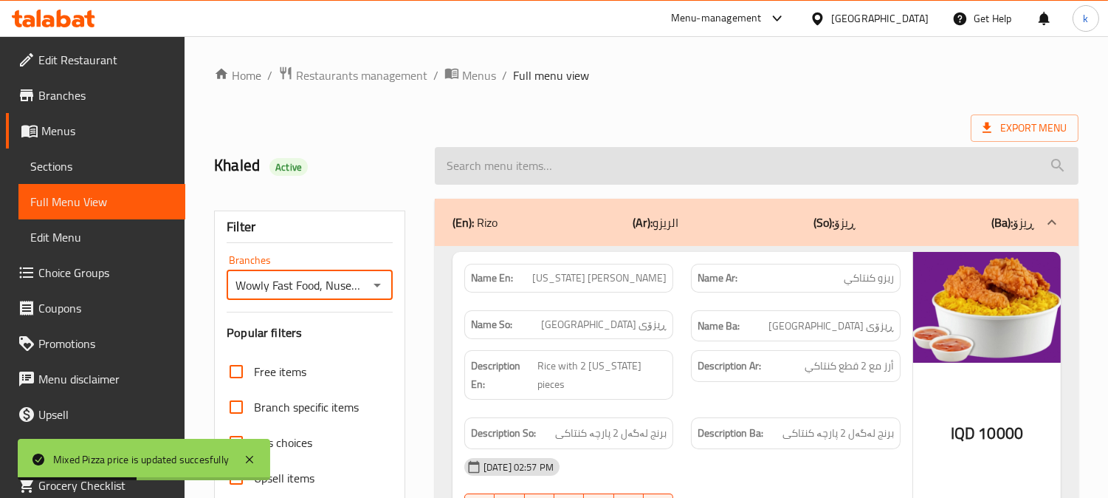
click at [513, 166] on input "search" at bounding box center [757, 166] width 644 height 38
paste input "Mixed Pizza"
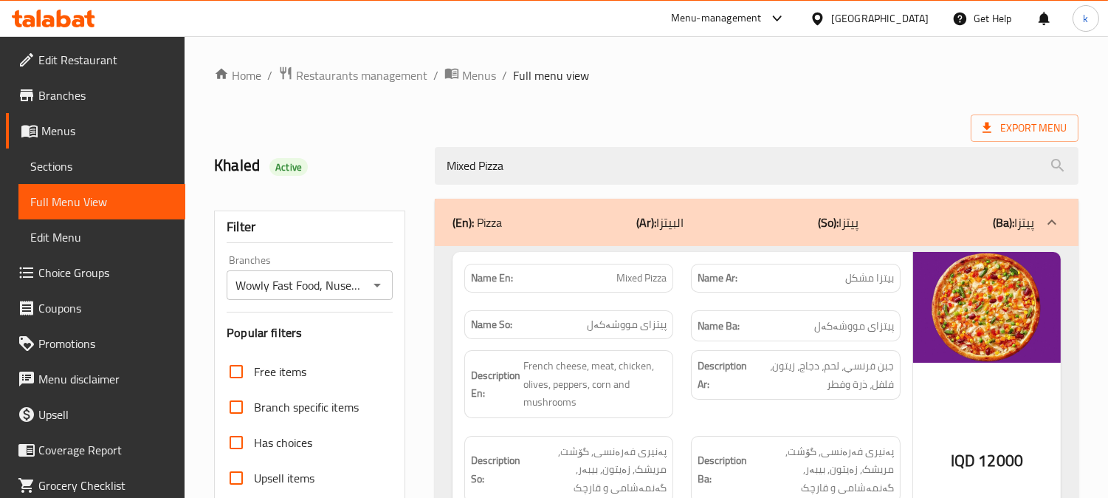
type input "Mixed Pizza"
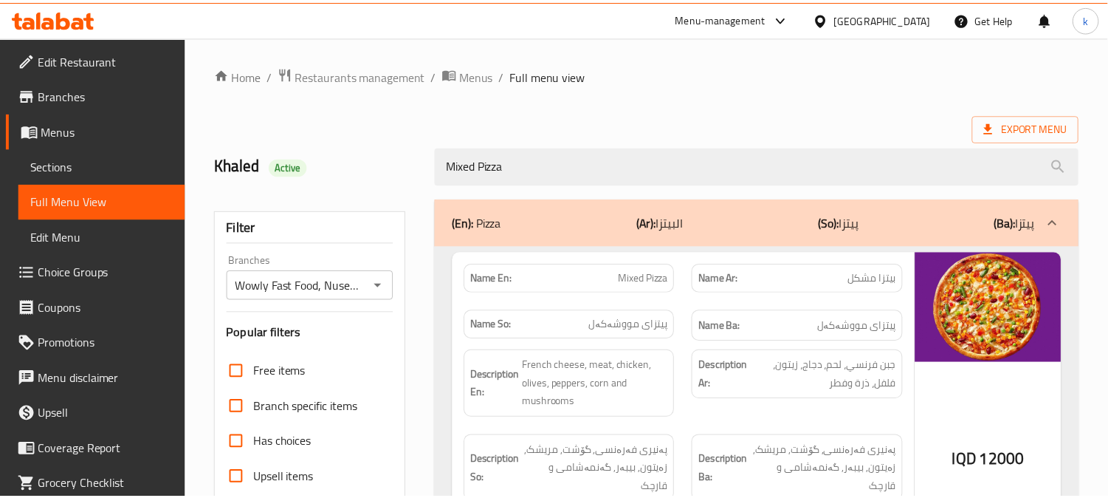
scroll to position [288, 0]
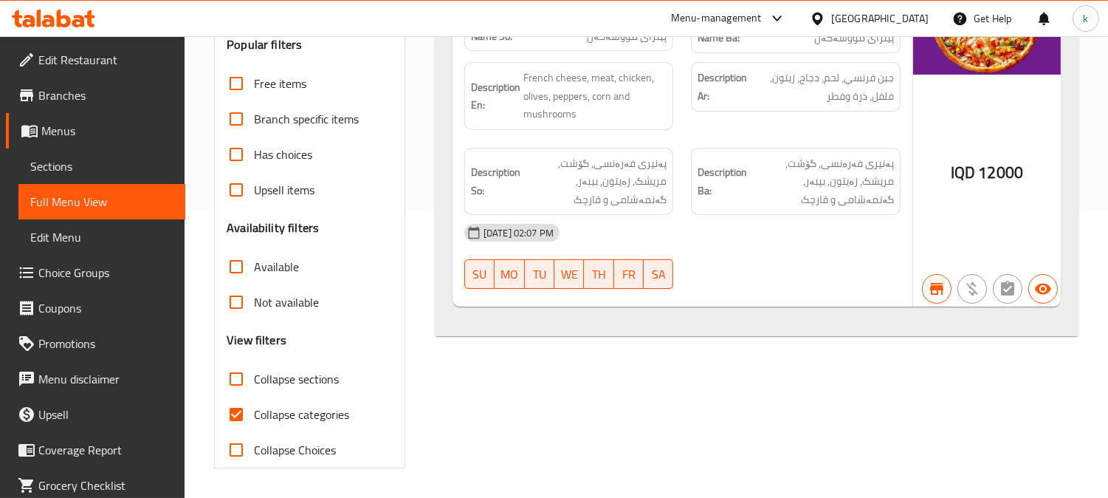
click at [105, 149] on link "Sections" at bounding box center [101, 165] width 167 height 35
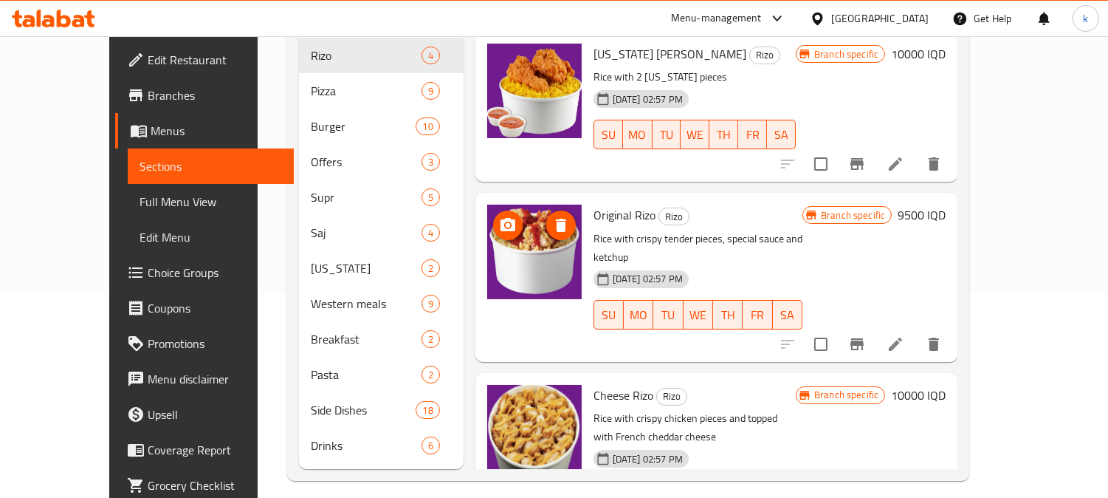
scroll to position [69, 0]
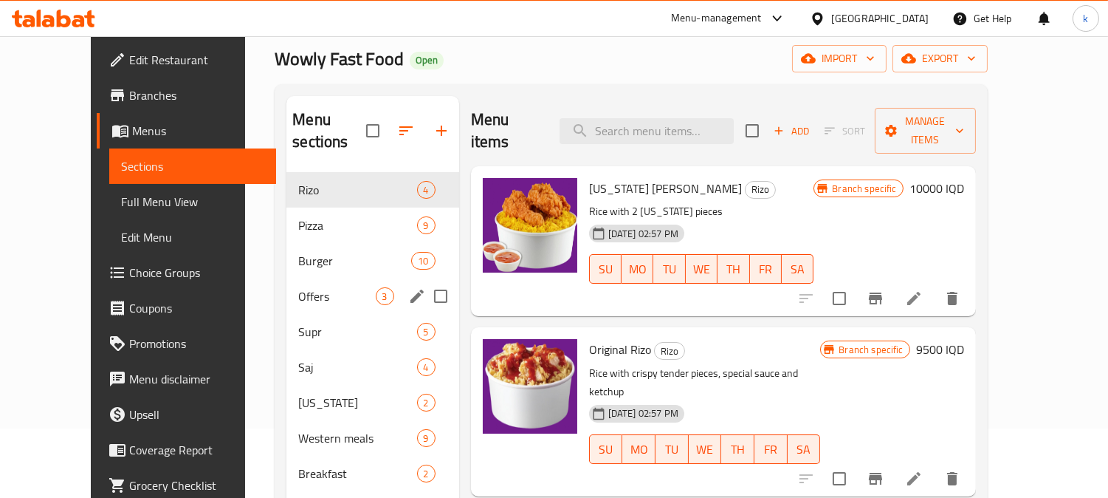
click at [307, 287] on span "Offers" at bounding box center [336, 296] width 77 height 18
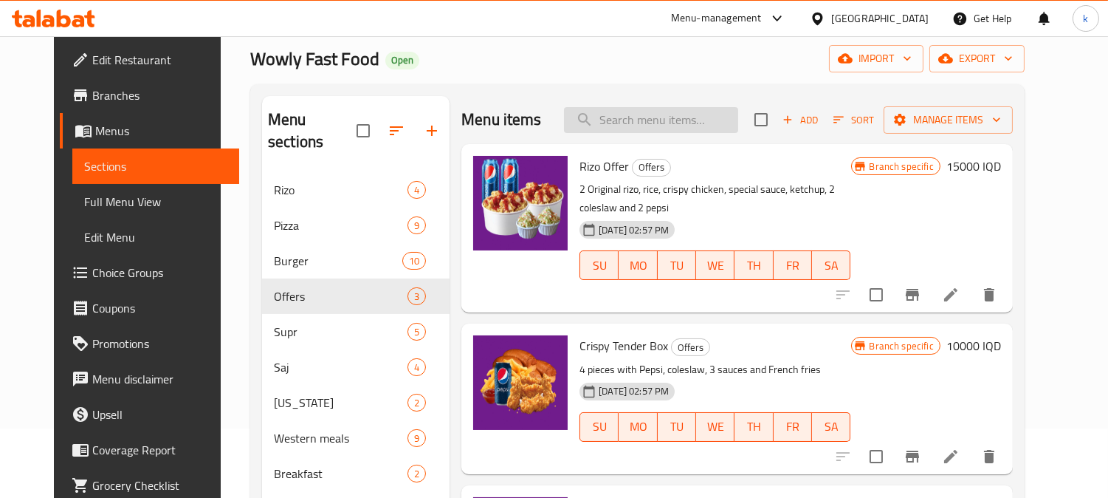
click at [625, 114] on input "search" at bounding box center [651, 120] width 174 height 26
paste input "Mix Box"
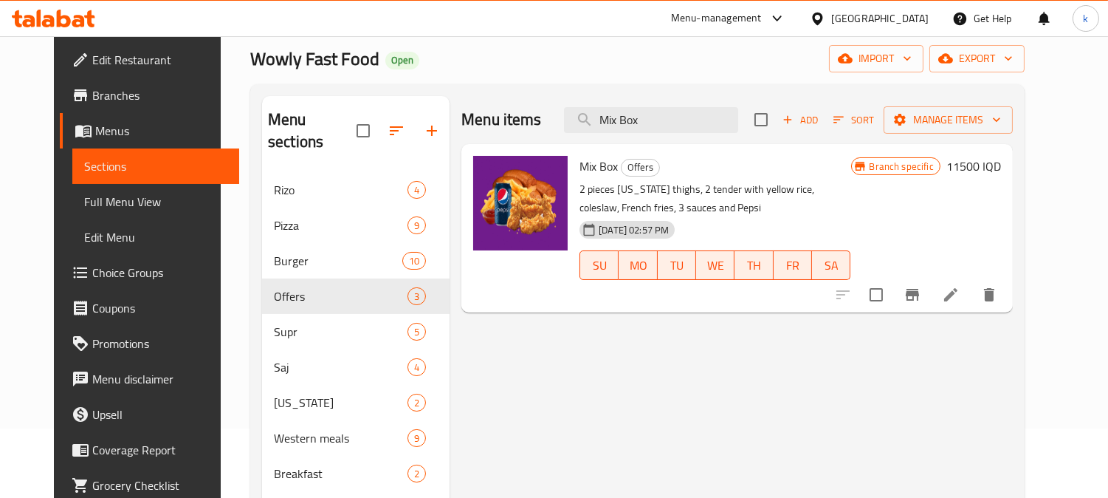
type input "Mix Box"
click at [1001, 167] on h6 "11500 IQD" at bounding box center [974, 166] width 55 height 21
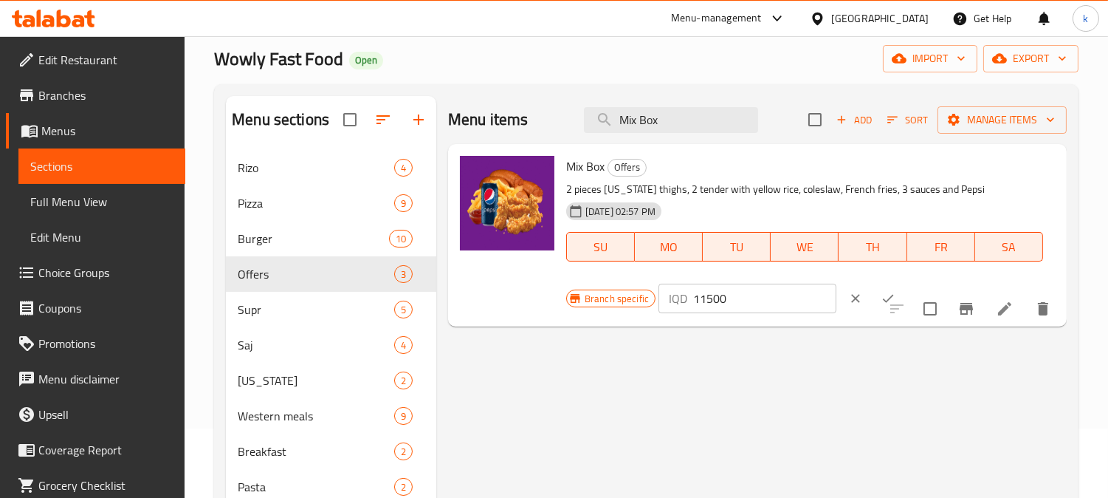
click at [710, 303] on input "11500" at bounding box center [764, 299] width 143 height 30
type input "17000"
click at [872, 289] on button "ok" at bounding box center [888, 298] width 32 height 32
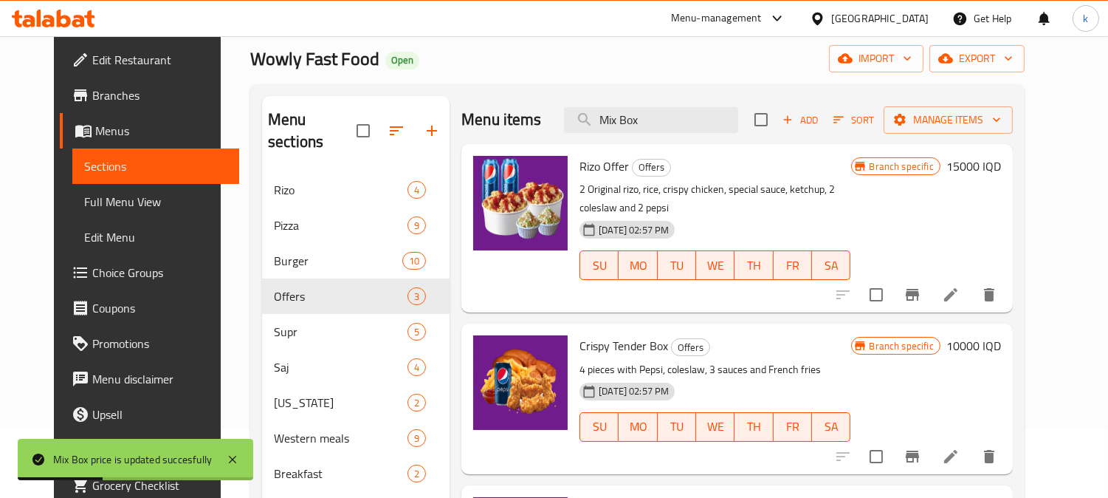
click at [84, 198] on span "Full Menu View" at bounding box center [155, 202] width 143 height 18
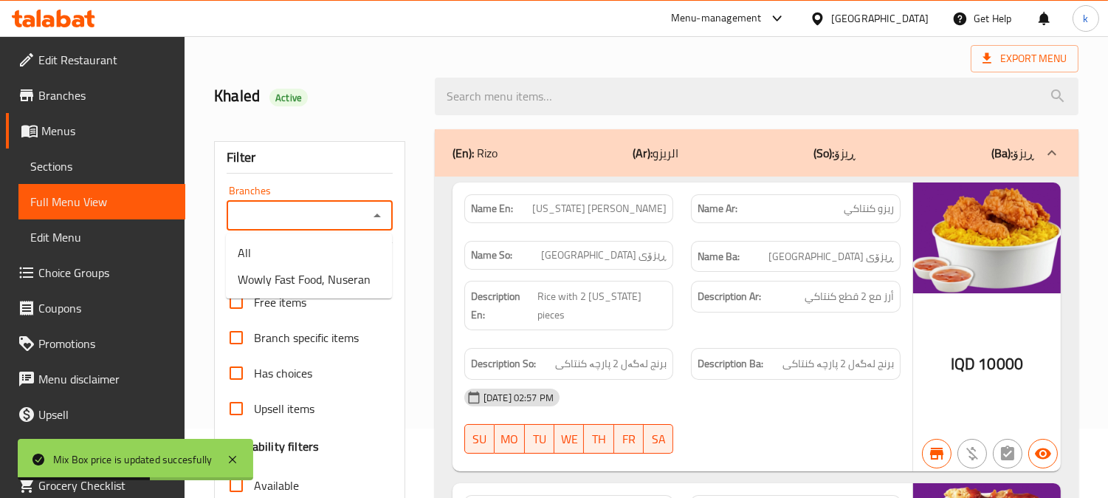
click at [290, 219] on input "Branches" at bounding box center [297, 215] width 133 height 21
click at [311, 274] on span "Wowly Fast Food, Nuseran" at bounding box center [304, 279] width 133 height 18
type input "Wowly Fast Food, Nuseran"
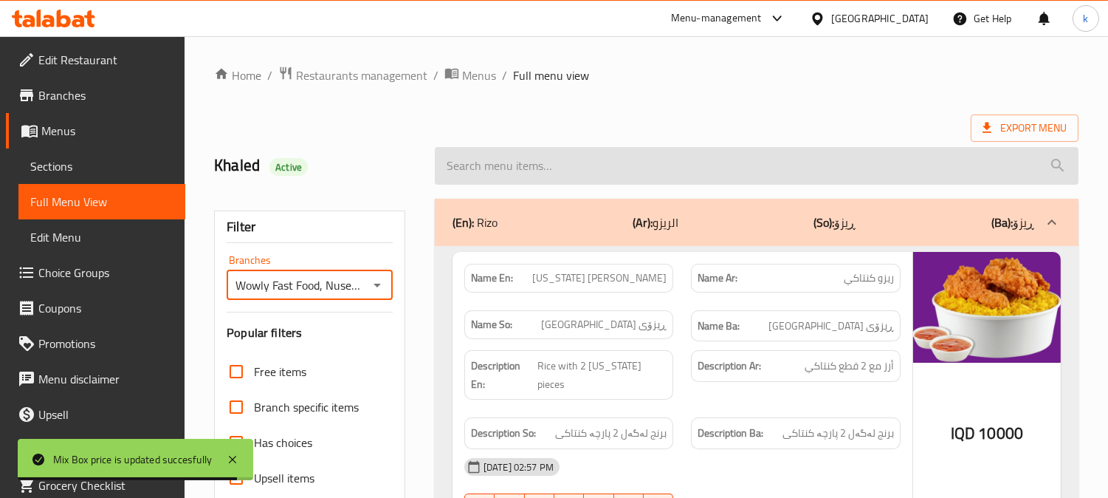
click at [547, 170] on input "search" at bounding box center [757, 166] width 644 height 38
paste input "Mix Box"
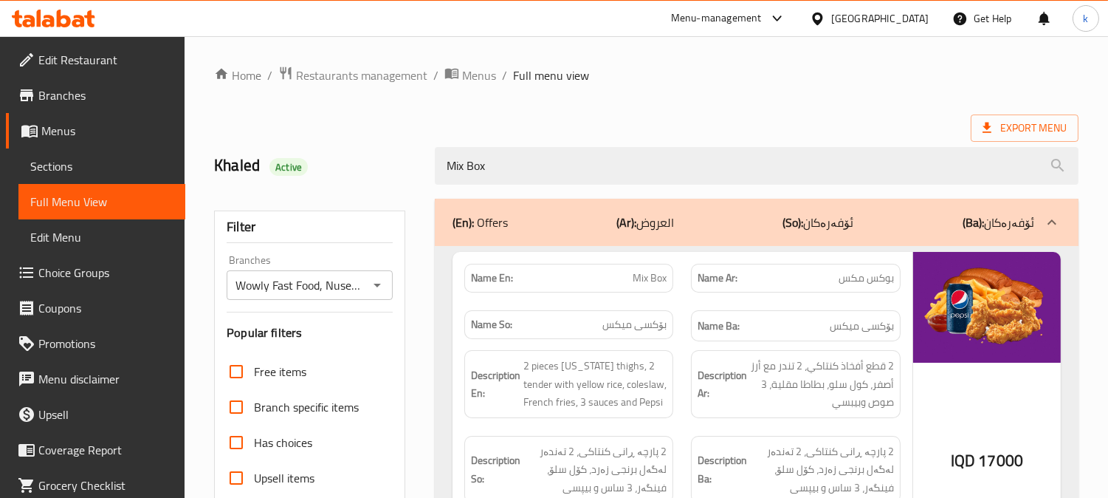
scroll to position [137, 0]
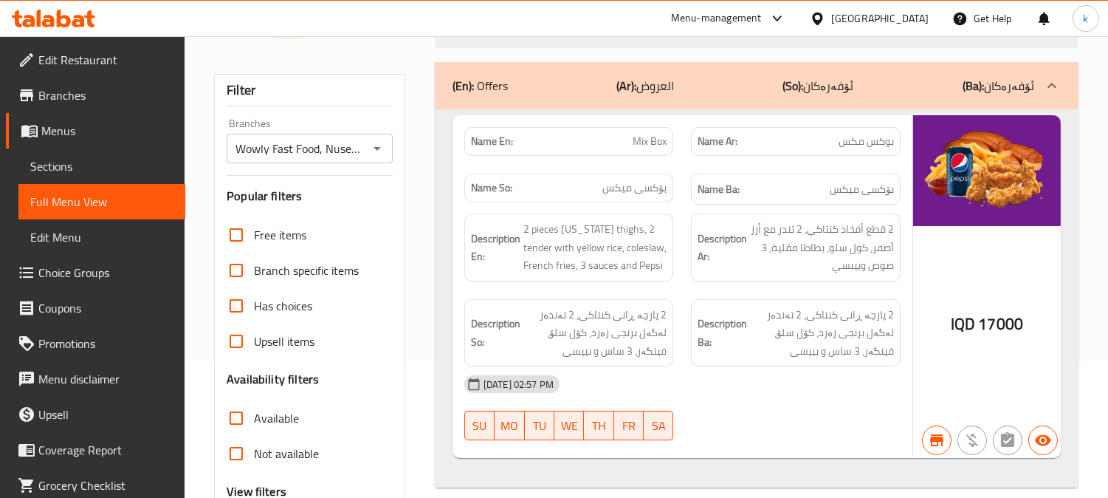
type input "Mix Box"
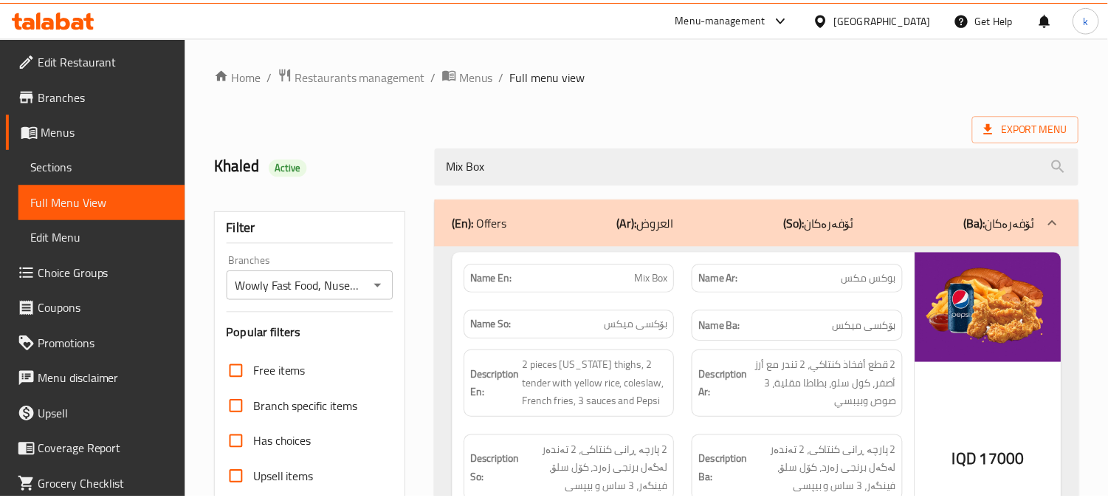
scroll to position [288, 0]
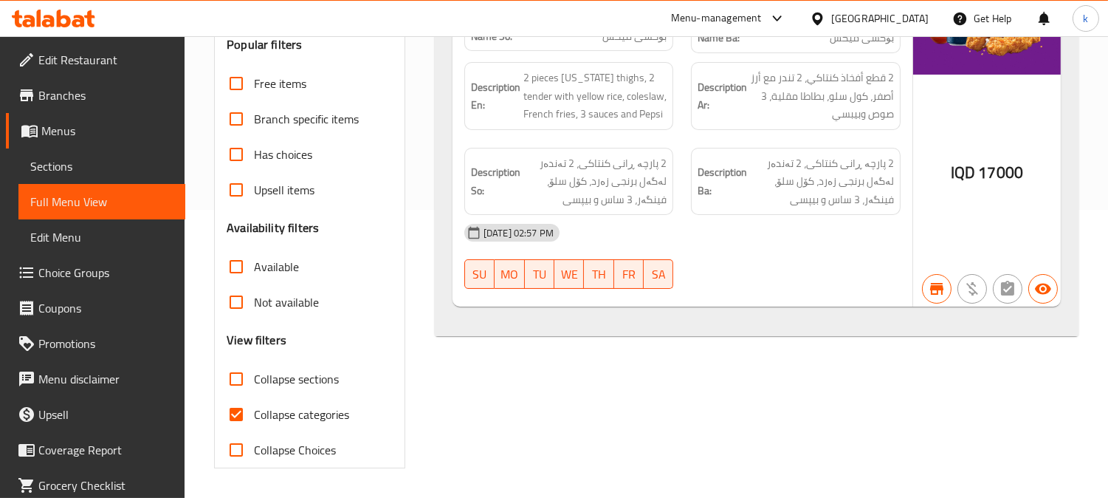
drag, startPoint x: 97, startPoint y: 168, endPoint x: 112, endPoint y: 172, distance: 15.9
click at [97, 170] on span "Sections" at bounding box center [101, 166] width 143 height 18
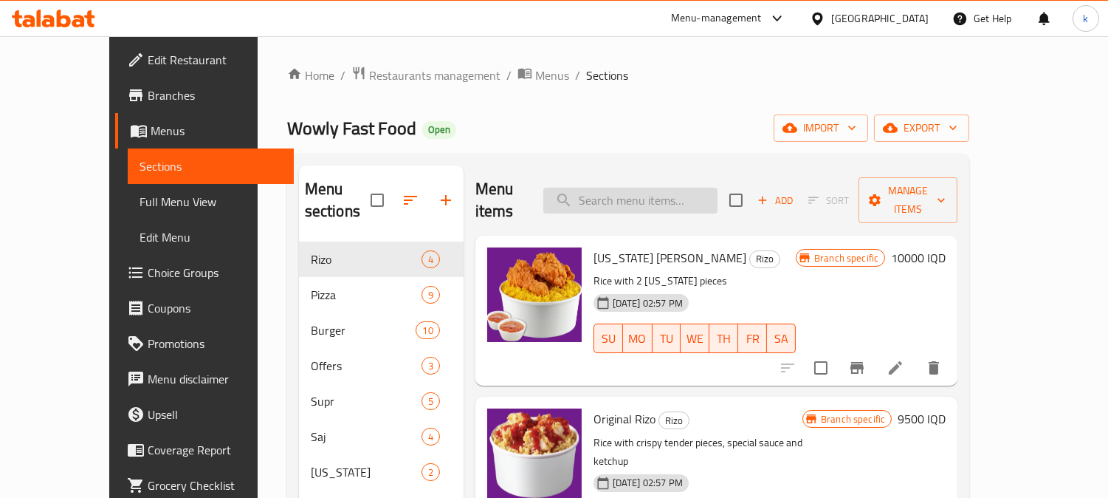
click at [682, 188] on input "search" at bounding box center [630, 201] width 174 height 26
paste input "Crispy Tender Box"
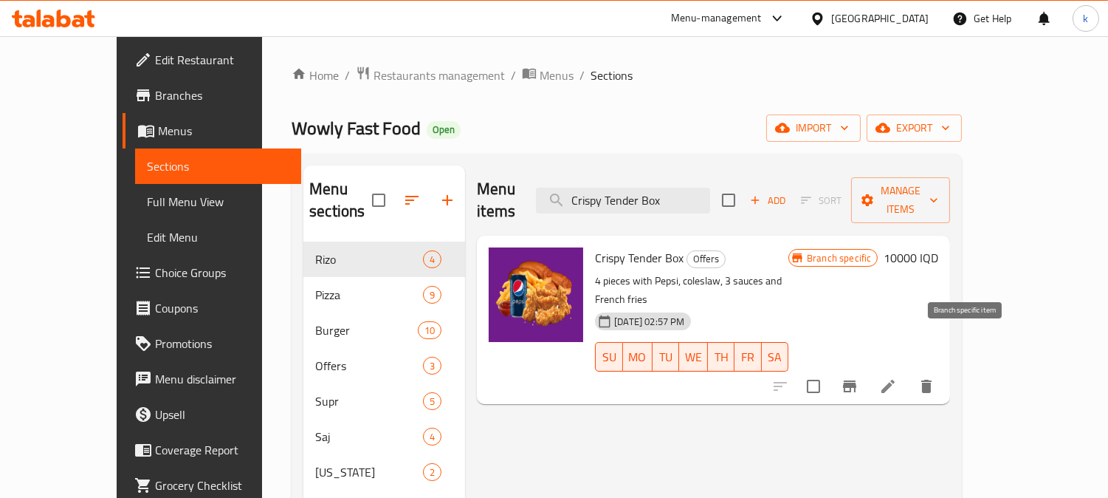
type input "Crispy Tender Box"
click at [859, 377] on icon "Branch-specific-item" at bounding box center [850, 386] width 18 height 18
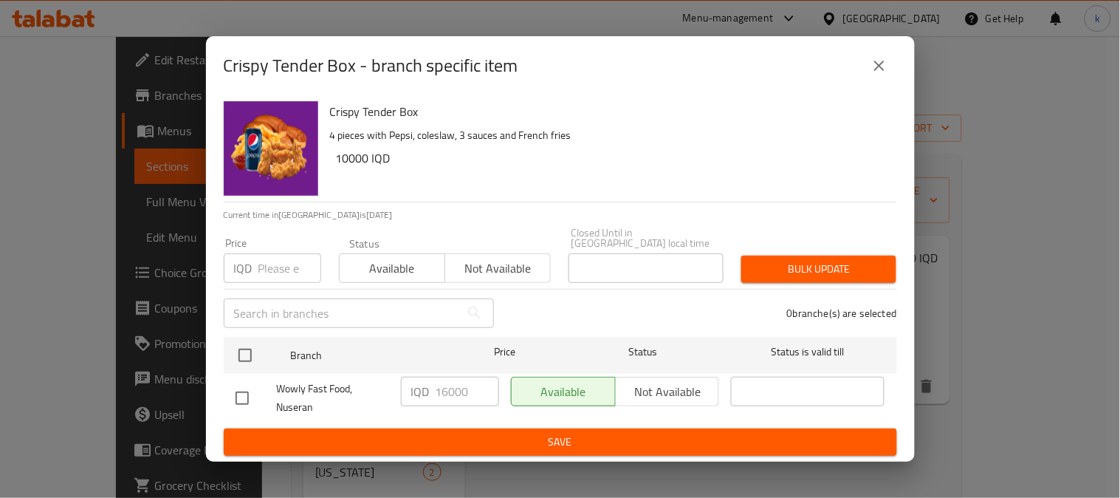
click at [879, 67] on icon "close" at bounding box center [880, 66] width 18 height 18
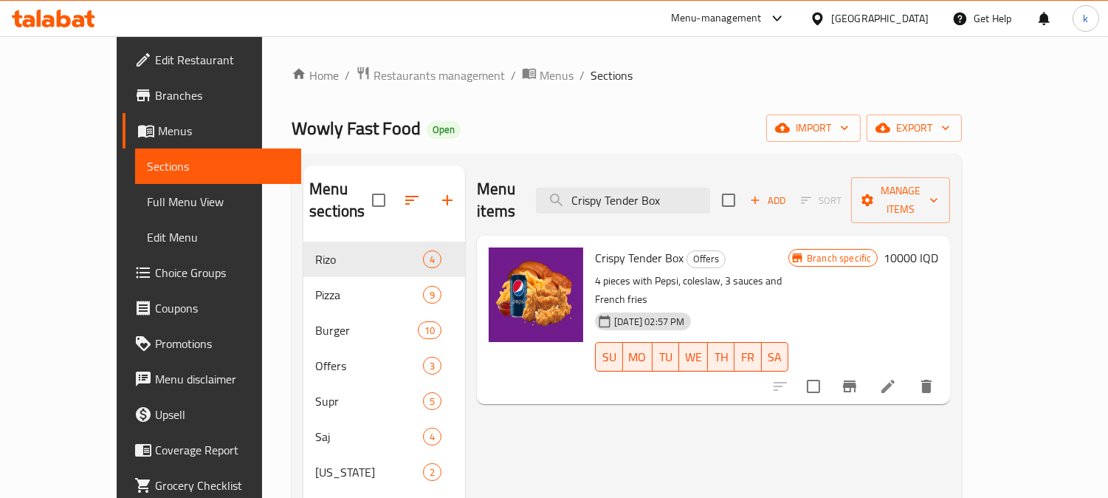
click at [938, 247] on h6 "10000 IQD" at bounding box center [911, 257] width 55 height 21
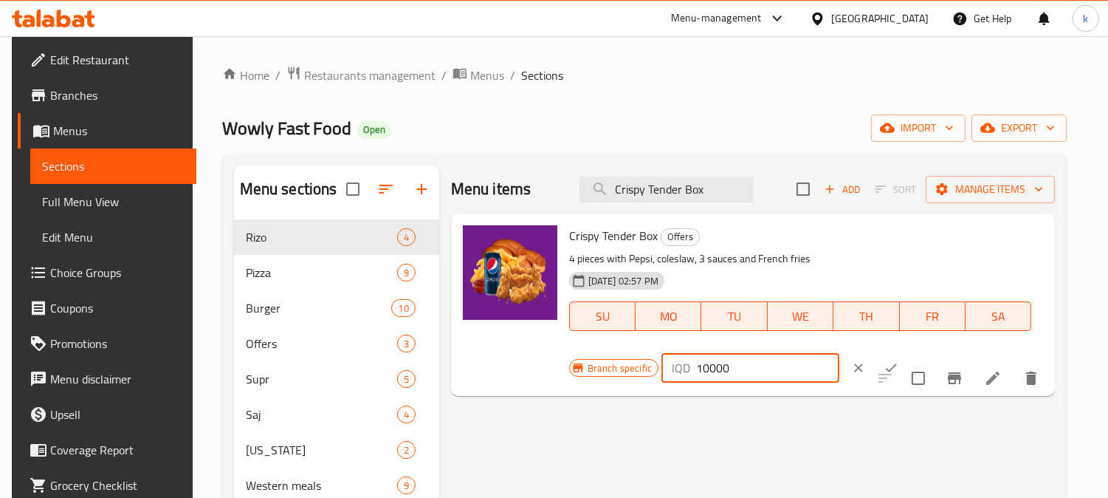
click at [699, 374] on input "10000" at bounding box center [767, 368] width 143 height 30
type input "16000"
click at [884, 372] on icon "ok" at bounding box center [891, 367] width 15 height 15
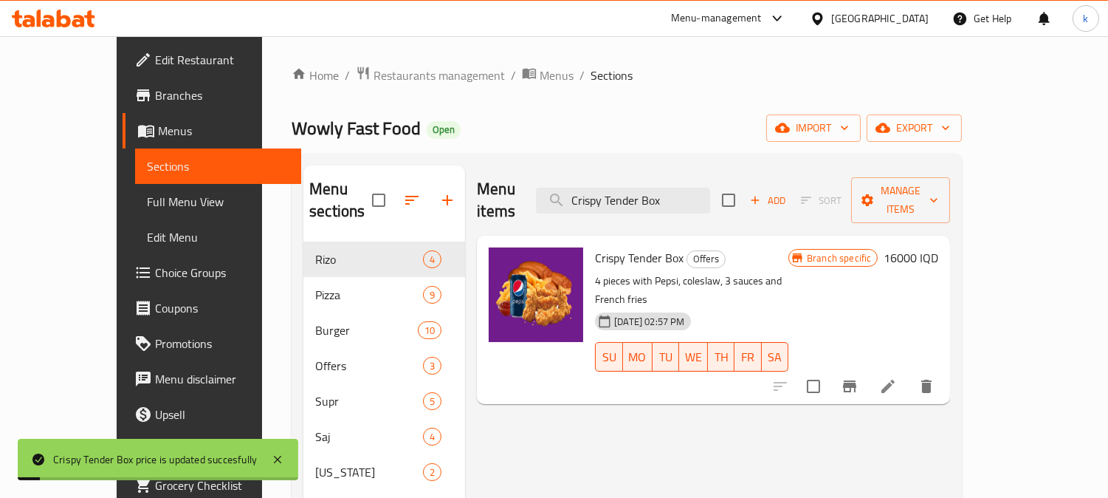
click at [147, 195] on span "Full Menu View" at bounding box center [218, 202] width 143 height 18
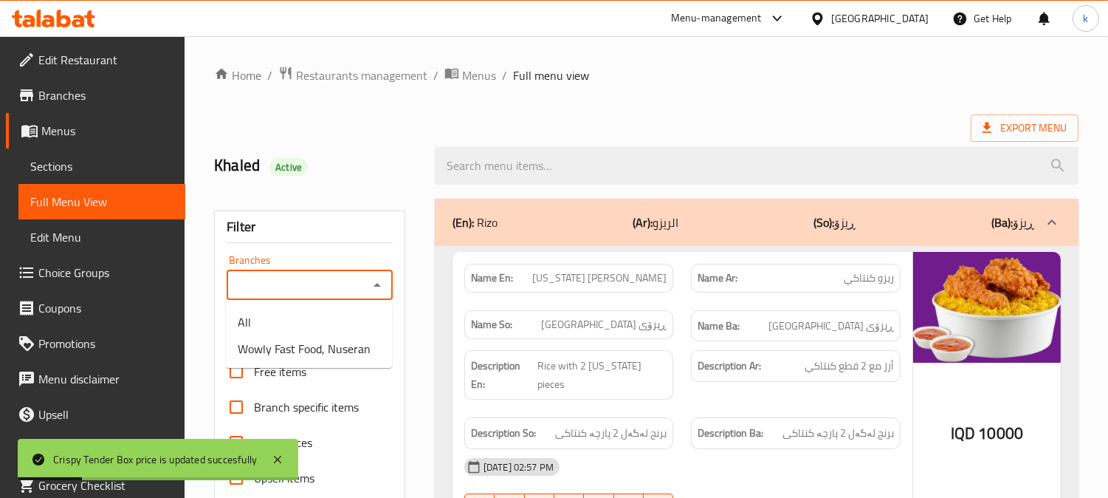
click at [326, 282] on input "Branches" at bounding box center [297, 285] width 133 height 21
click at [325, 352] on span "Wowly Fast Food, Nuseran" at bounding box center [304, 349] width 133 height 18
type input "Wowly Fast Food, Nuseran"
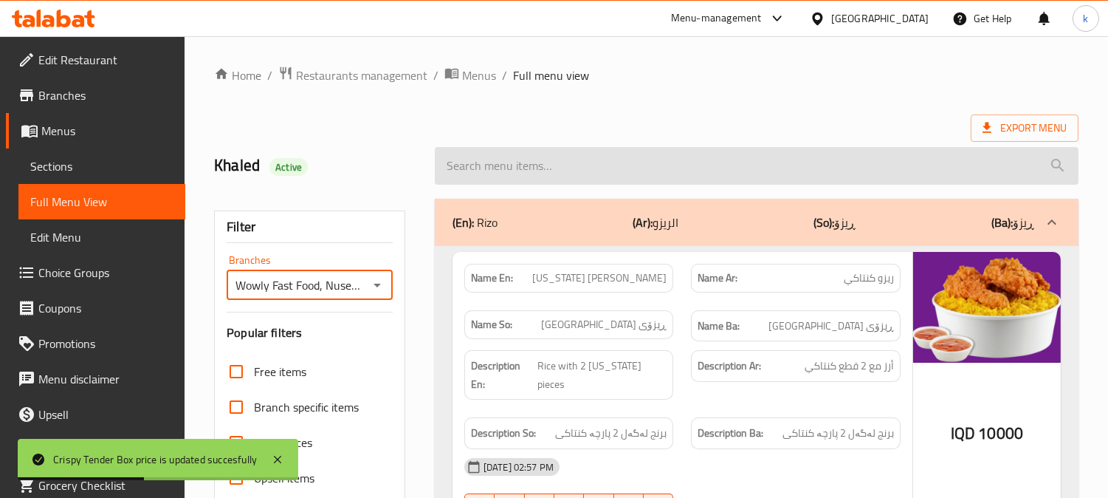
click at [512, 172] on input "search" at bounding box center [757, 166] width 644 height 38
paste input "Crispy Tender Box"
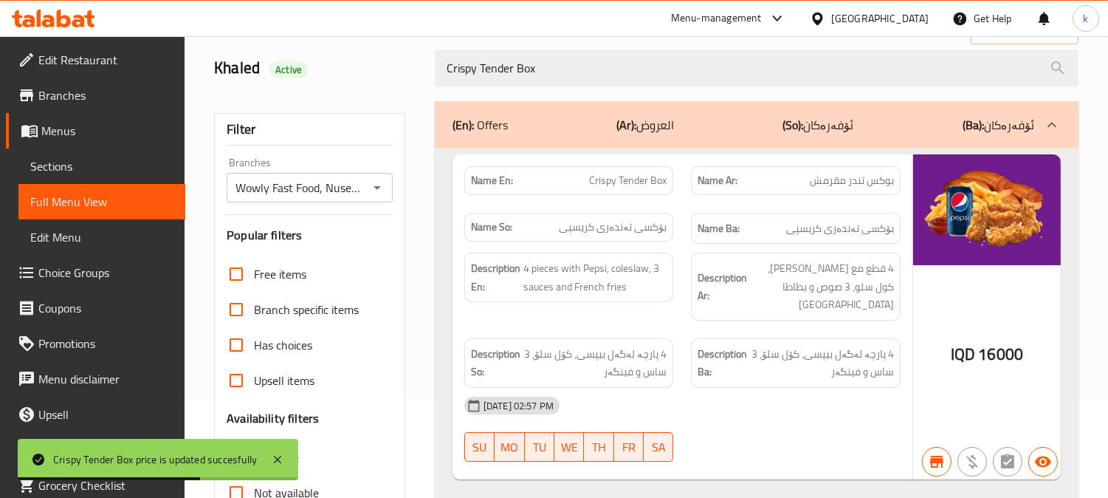
scroll to position [137, 0]
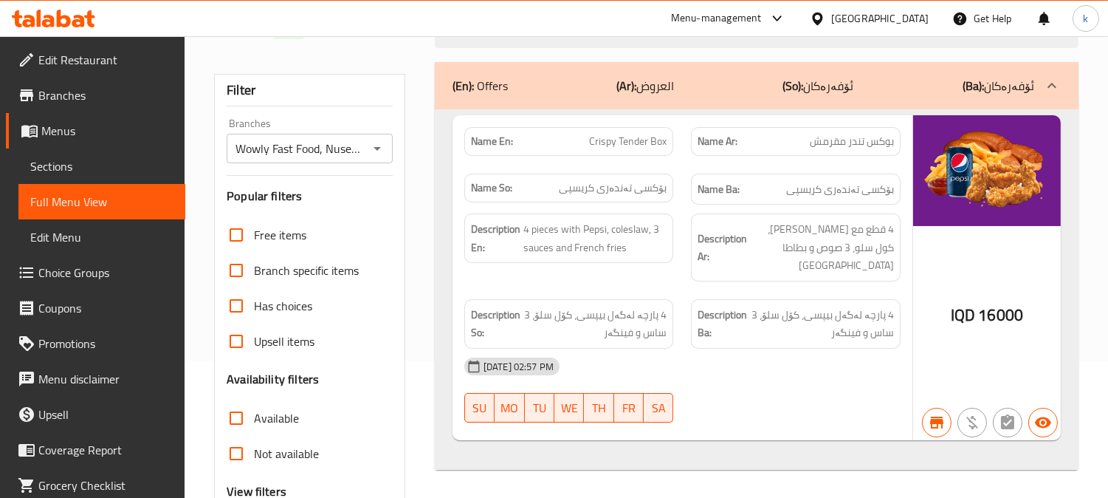
type input "Crispy Tender Box"
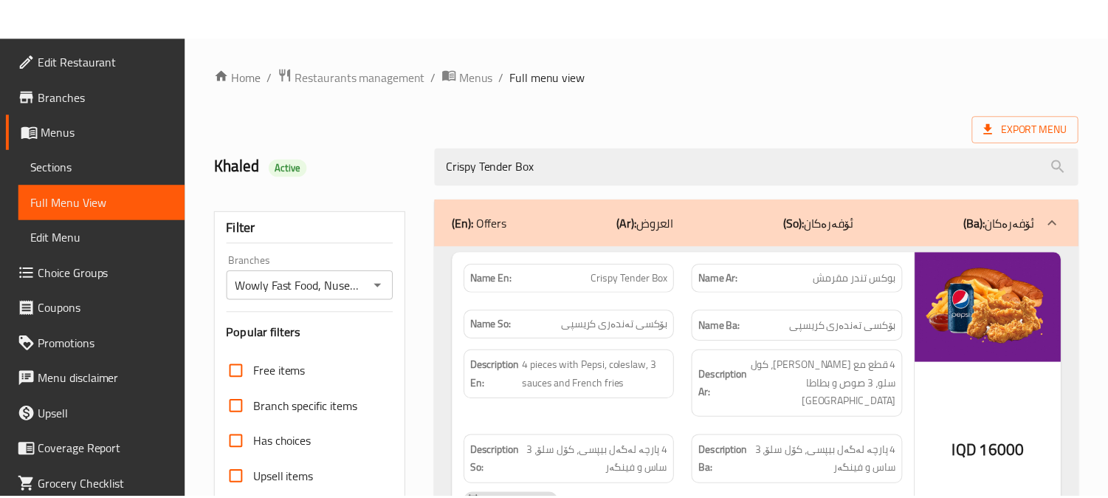
scroll to position [288, 0]
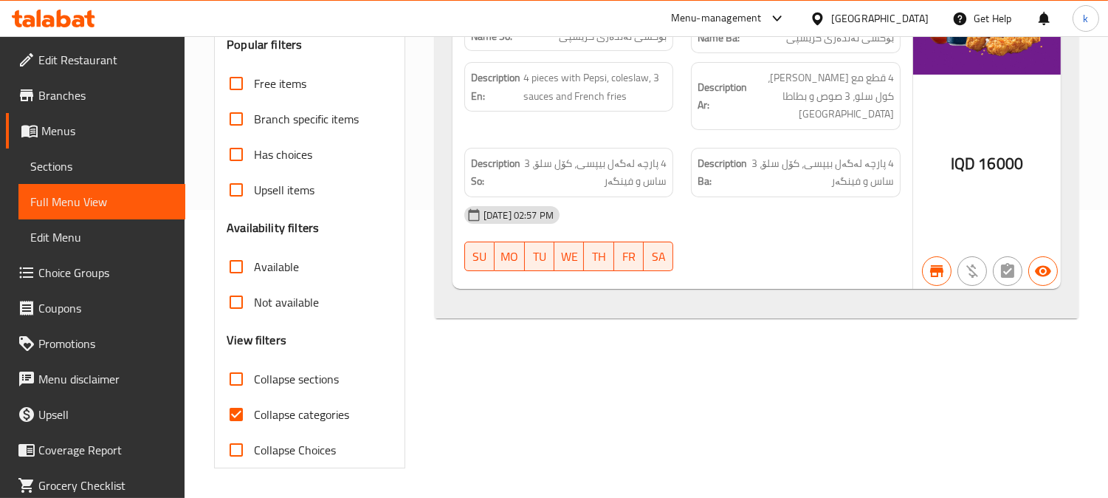
click at [75, 160] on span "Sections" at bounding box center [101, 166] width 143 height 18
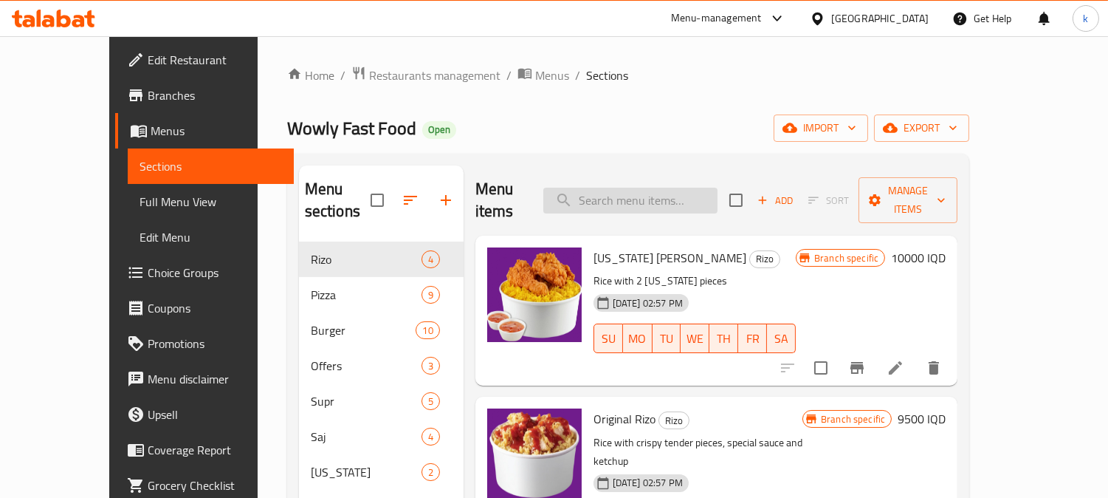
click at [637, 188] on input "search" at bounding box center [630, 201] width 174 height 26
paste input "Classic Meat Burger"
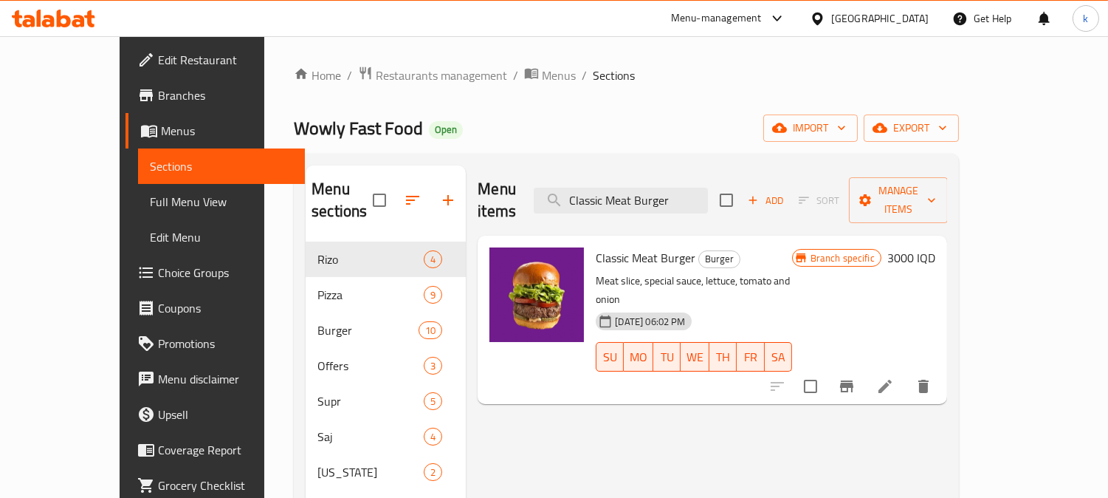
type input "Classic Meat Burger"
drag, startPoint x: 1032, startPoint y: 236, endPoint x: 1023, endPoint y: 238, distance: 9.9
click at [936, 247] on h6 "3000 IQD" at bounding box center [912, 257] width 48 height 21
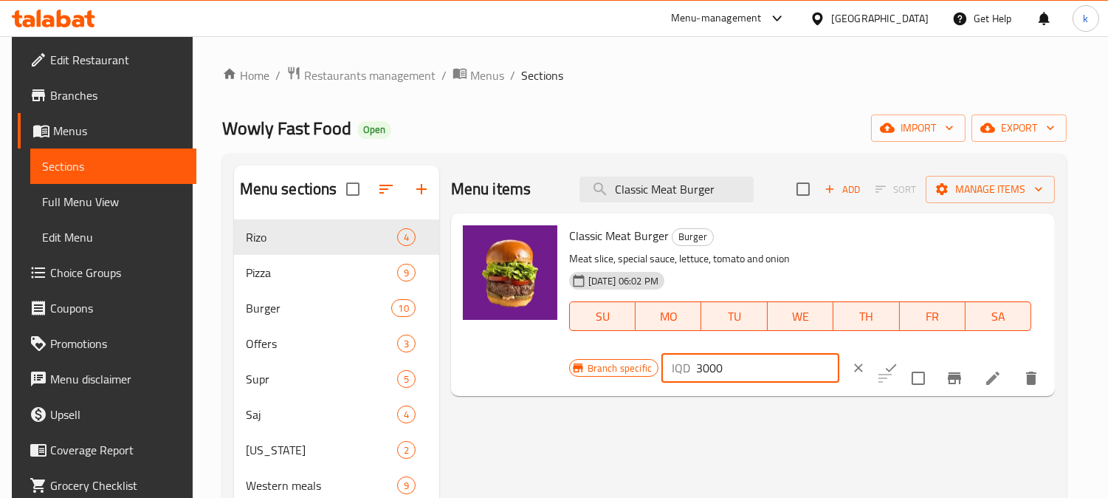
drag, startPoint x: 699, startPoint y: 368, endPoint x: 688, endPoint y: 371, distance: 10.8
click at [688, 371] on div "IQD 3000 ​" at bounding box center [751, 368] width 178 height 30
type input "9000"
click at [884, 360] on icon "ok" at bounding box center [891, 367] width 15 height 15
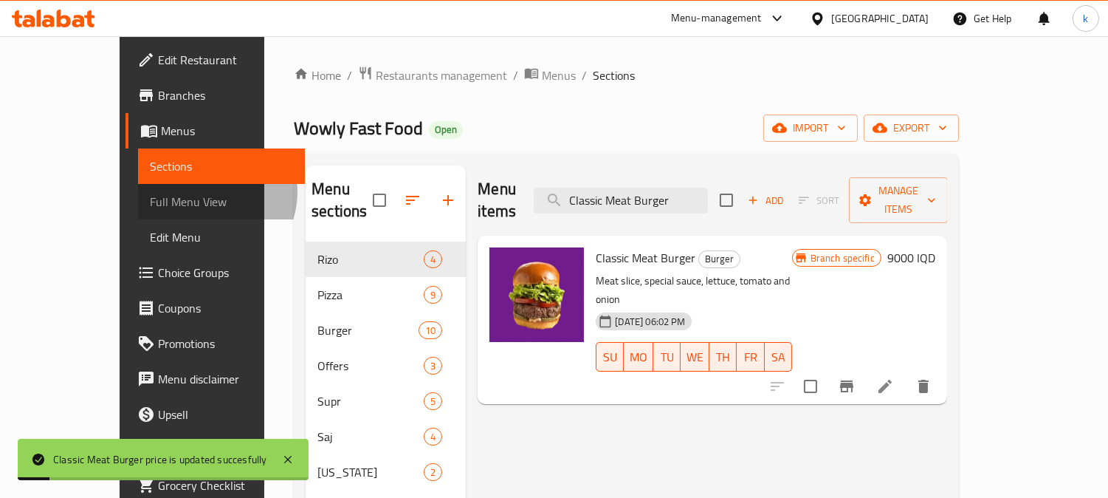
click at [150, 193] on span "Full Menu View" at bounding box center [221, 202] width 143 height 18
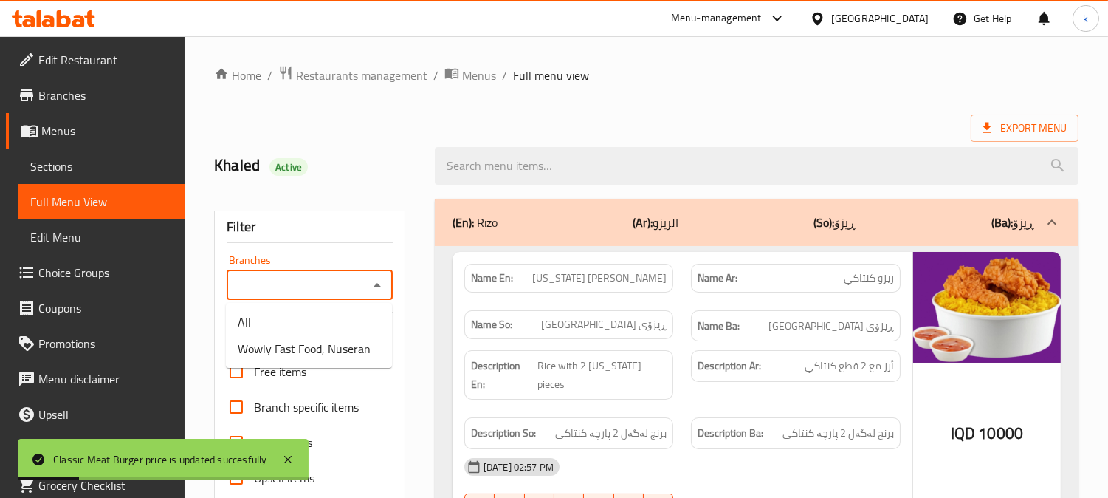
click at [320, 285] on input "Branches" at bounding box center [297, 285] width 133 height 21
click at [314, 345] on span "Wowly Fast Food, Nuseran" at bounding box center [304, 349] width 133 height 18
type input "Wowly Fast Food, Nuseran"
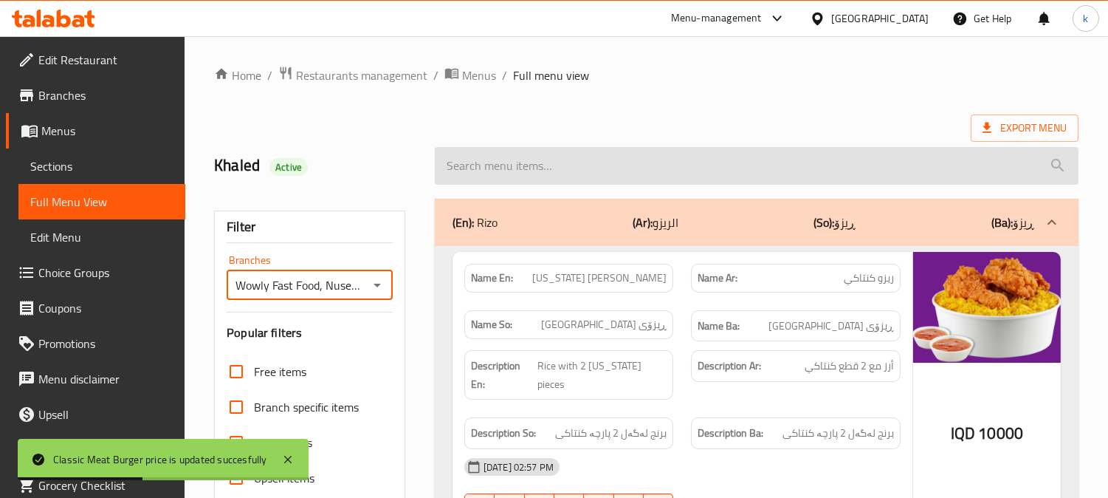
click at [536, 172] on input "search" at bounding box center [757, 166] width 644 height 38
paste input "Classic Meat Burger"
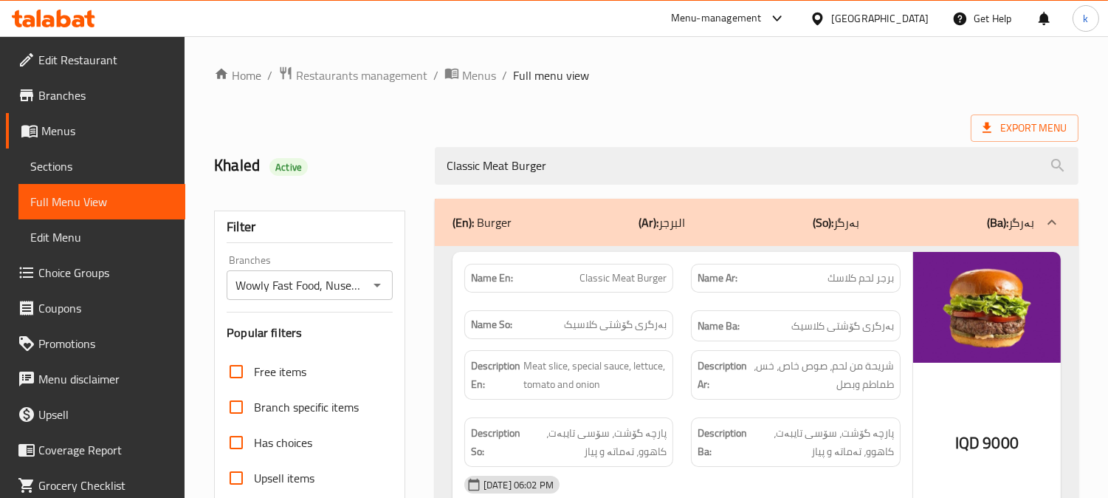
type input "Classic Meat Burger"
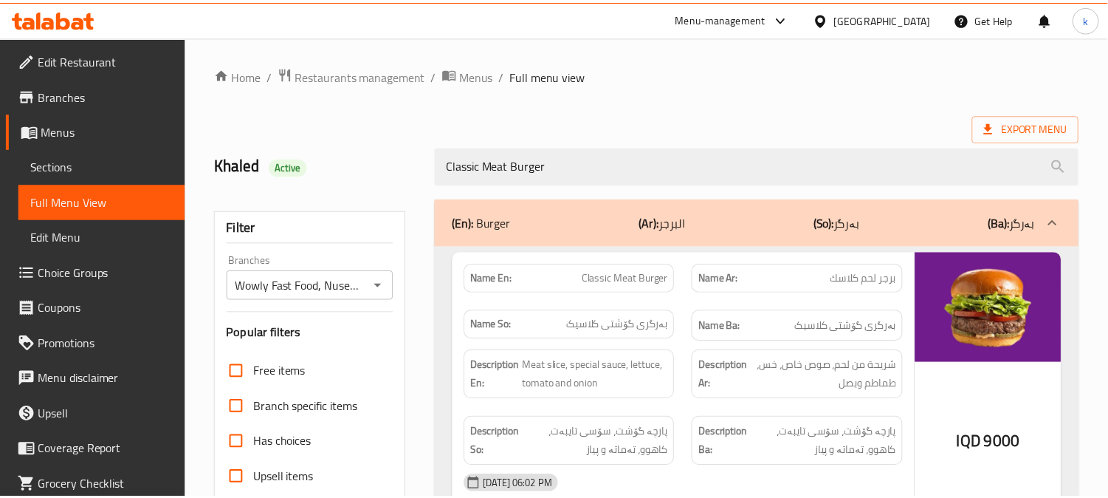
scroll to position [288, 0]
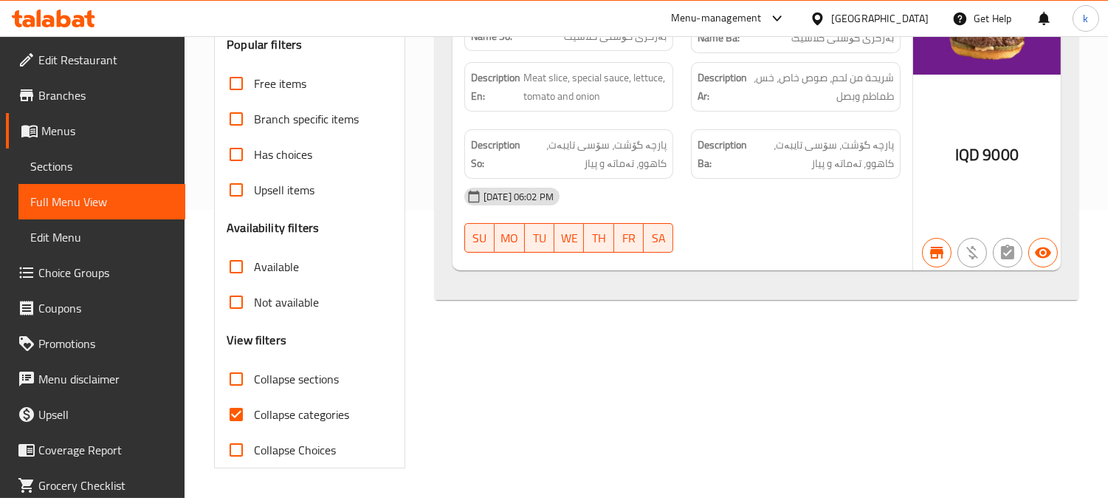
click at [96, 152] on link "Sections" at bounding box center [101, 165] width 167 height 35
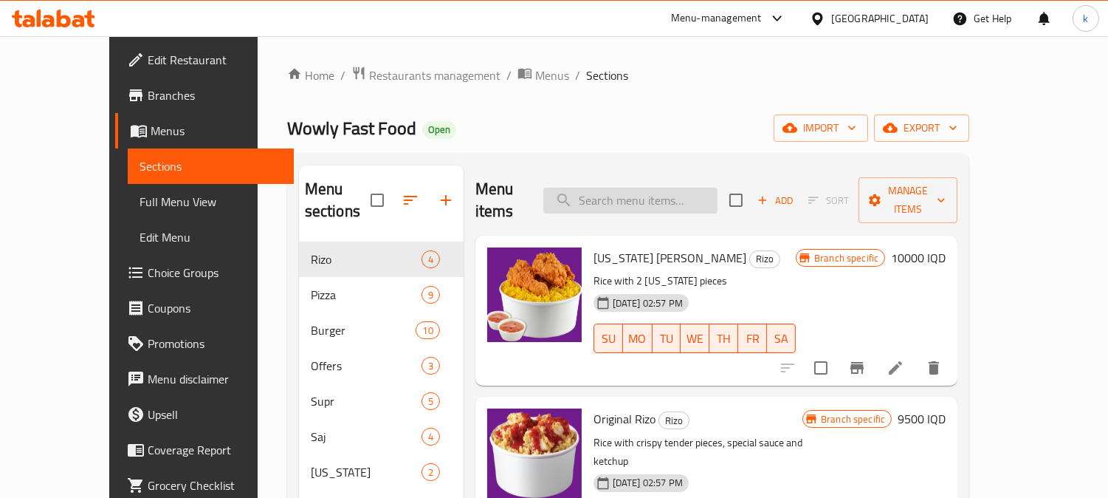
click at [677, 193] on input "search" at bounding box center [630, 201] width 174 height 26
paste input "Double Meat Burger"
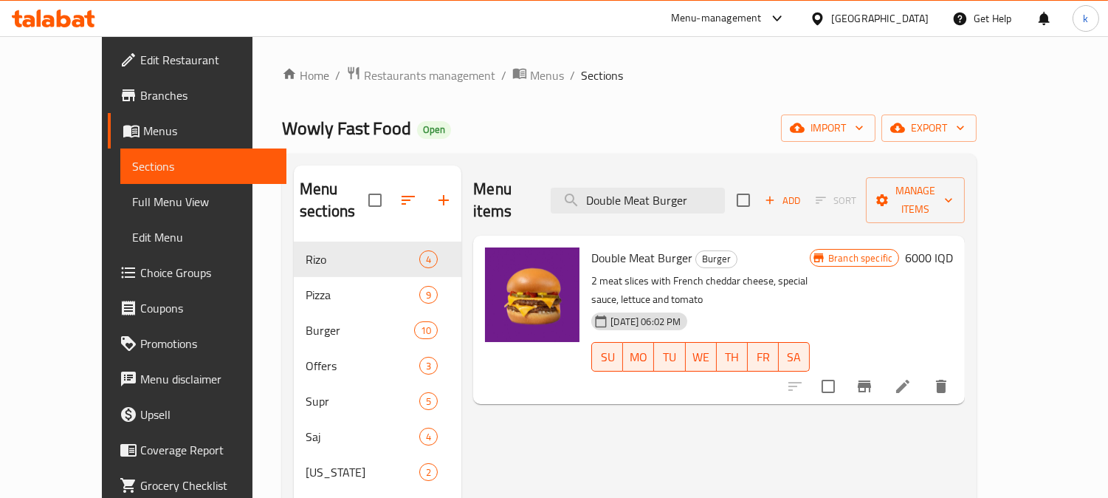
type input "Double Meat Burger"
click at [882, 368] on button "Branch-specific-item" at bounding box center [864, 385] width 35 height 35
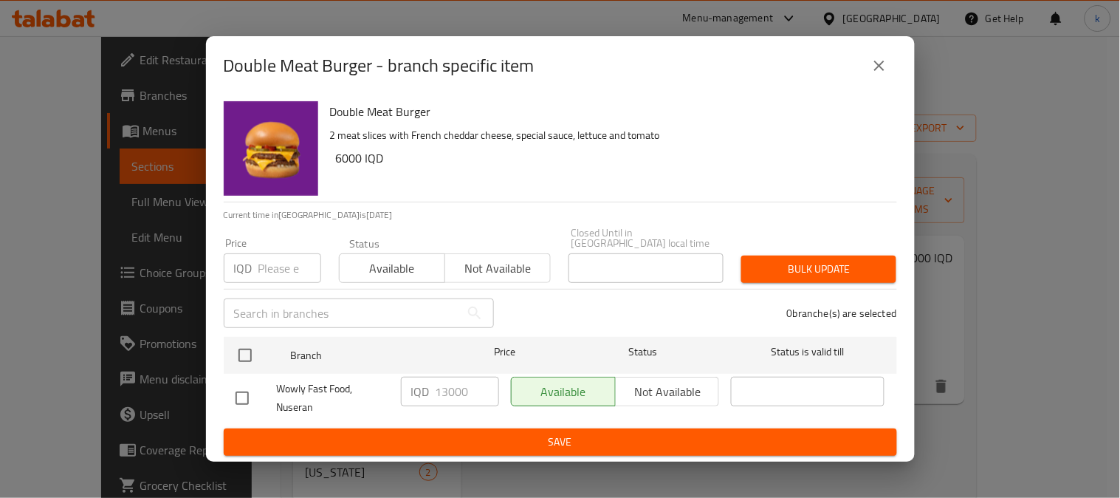
drag, startPoint x: 868, startPoint y: 74, endPoint x: 876, endPoint y: 75, distance: 9.0
click at [872, 74] on button "close" at bounding box center [879, 65] width 35 height 35
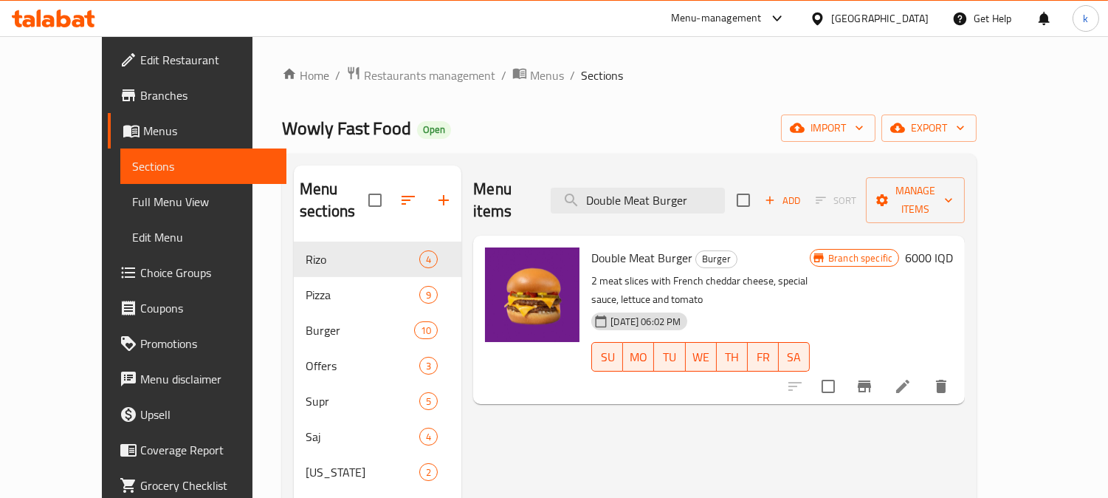
click at [953, 247] on h6 "6000 IQD" at bounding box center [929, 257] width 48 height 21
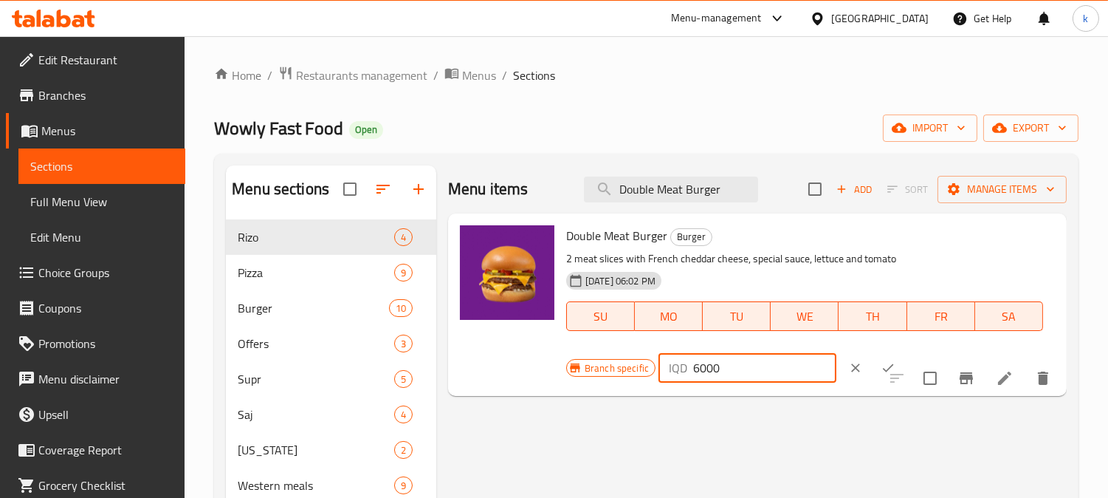
click at [695, 371] on input "6000" at bounding box center [764, 368] width 143 height 30
type input "13000"
click at [876, 352] on button "ok" at bounding box center [888, 367] width 32 height 32
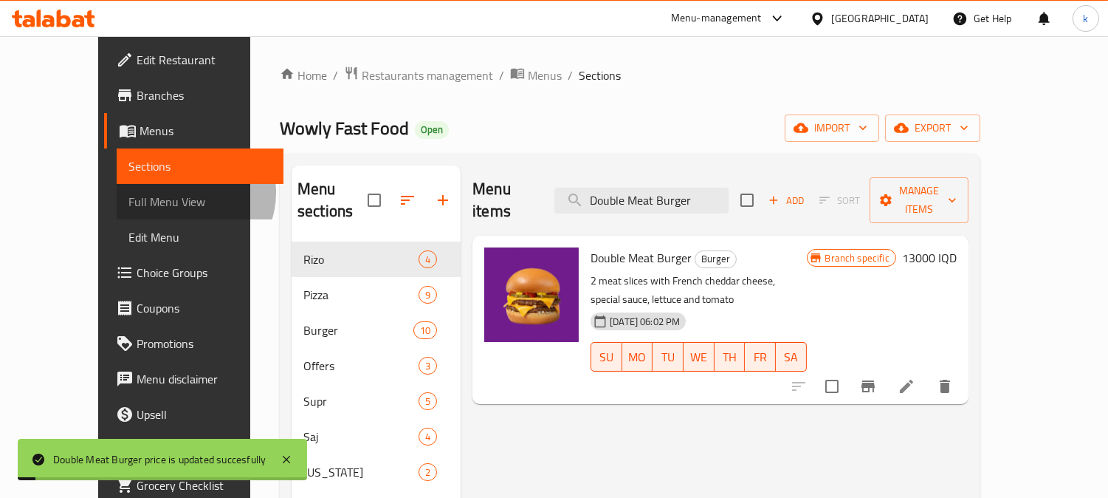
click at [128, 193] on span "Full Menu View" at bounding box center [199, 202] width 143 height 18
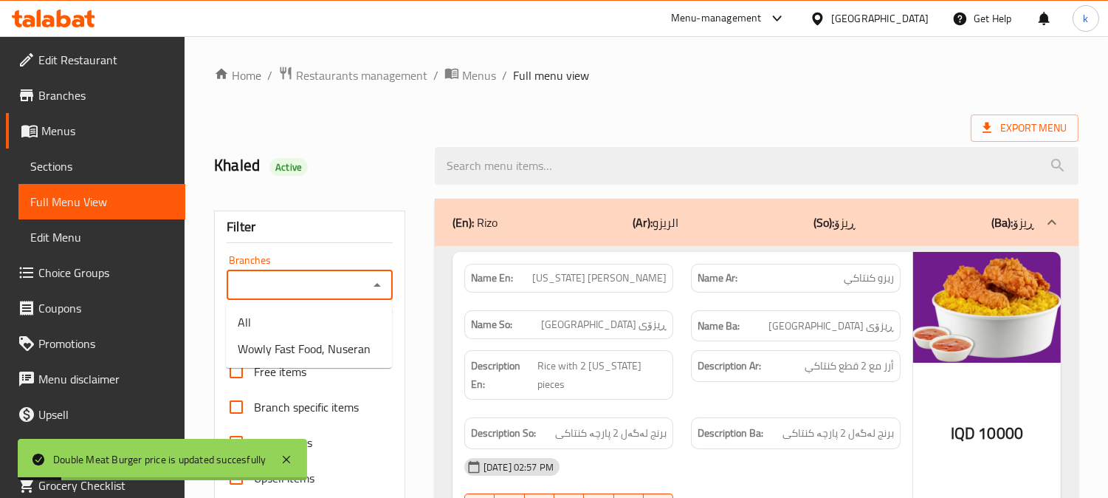
click at [322, 284] on input "Branches" at bounding box center [297, 285] width 133 height 21
click at [327, 344] on span "Wowly Fast Food, Nuseran" at bounding box center [304, 349] width 133 height 18
type input "Wowly Fast Food, Nuseran"
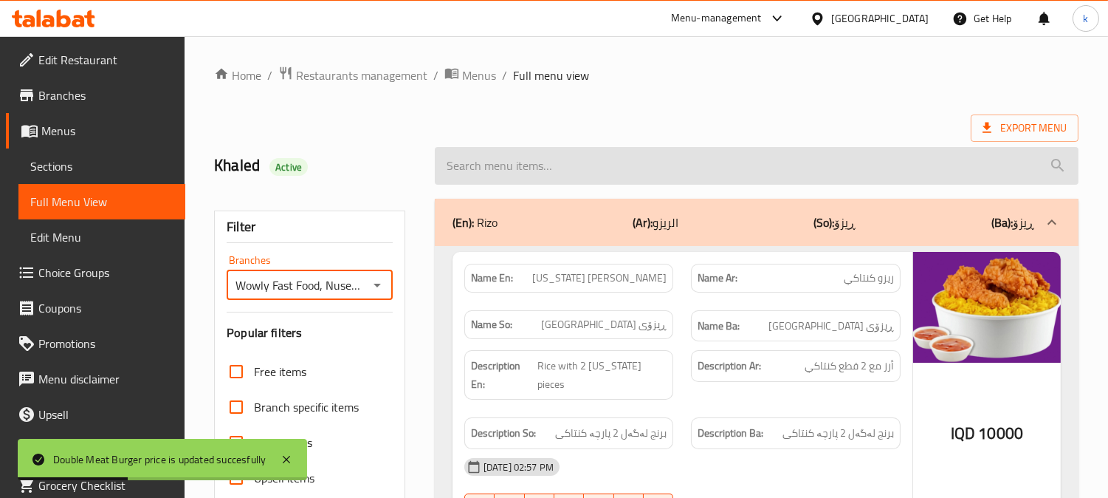
click at [537, 167] on input "search" at bounding box center [757, 166] width 644 height 38
paste input "Double Meat Burger"
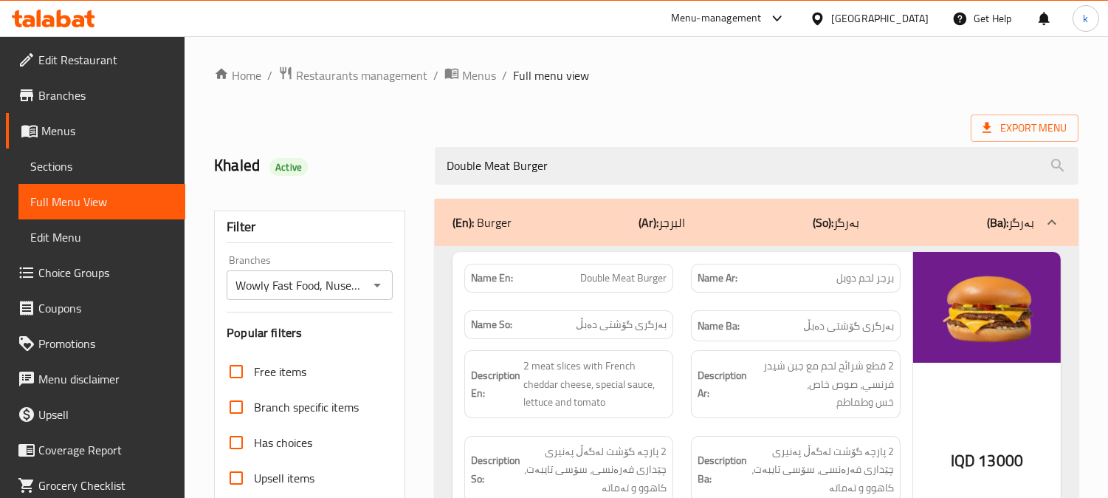
type input "Double Meat Burger"
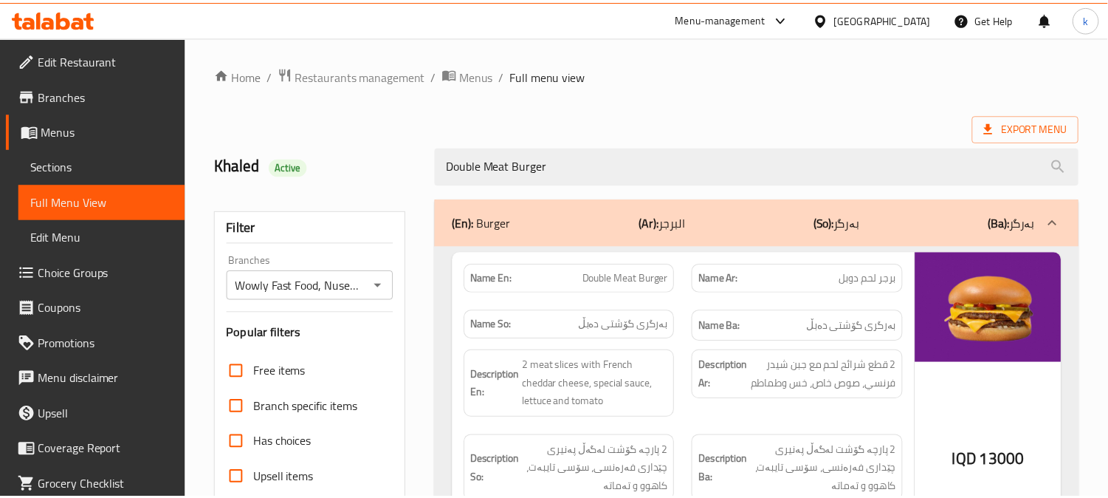
scroll to position [288, 0]
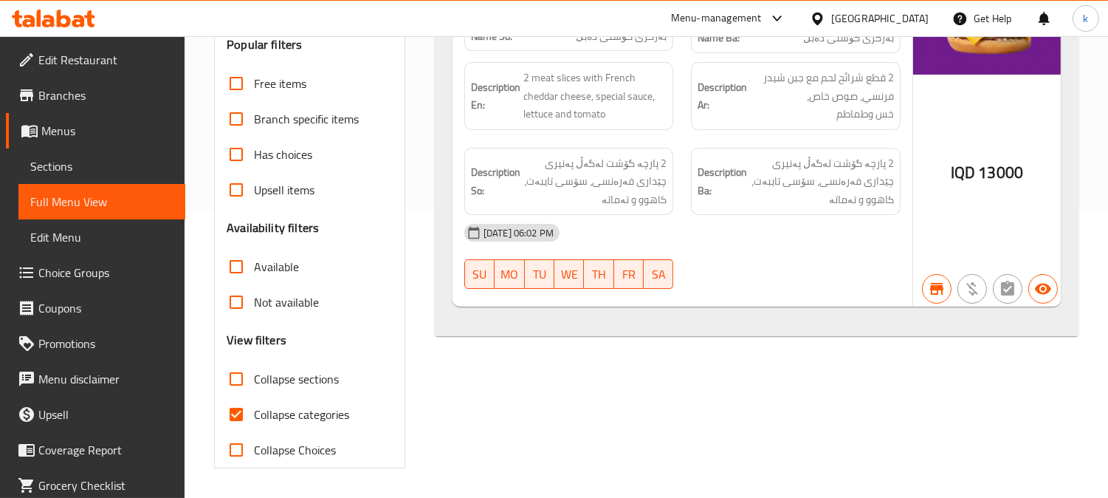
click at [116, 157] on span "Sections" at bounding box center [101, 166] width 143 height 18
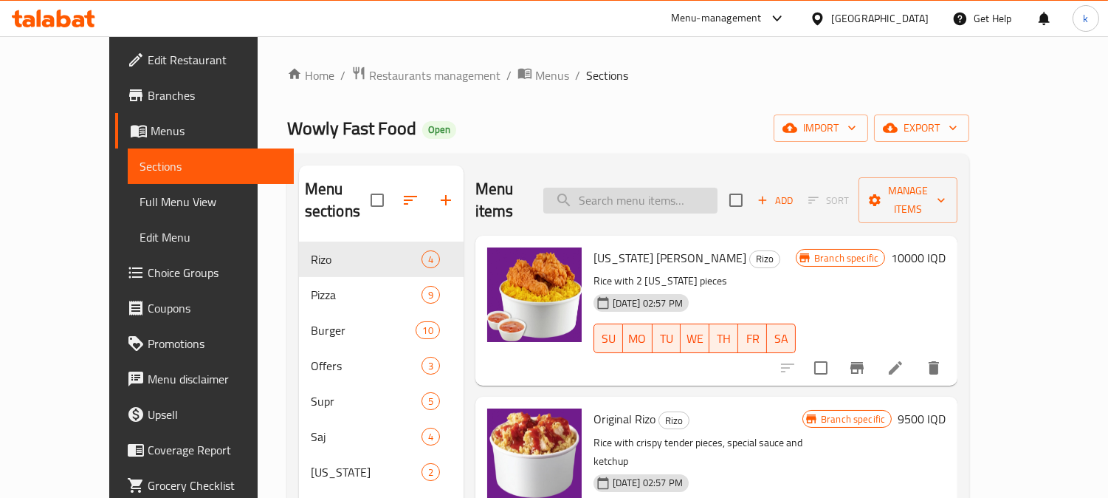
click at [643, 188] on input "search" at bounding box center [630, 201] width 174 height 26
paste input "Meat Burger With Cheese"
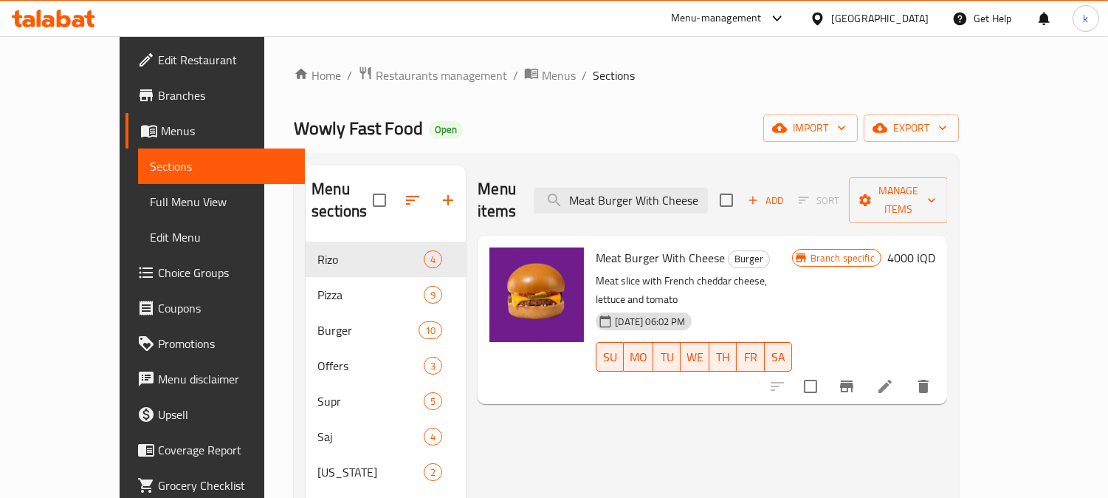
type input "Meat Burger With Cheese"
click at [936, 247] on h6 "4000 IQD" at bounding box center [912, 257] width 48 height 21
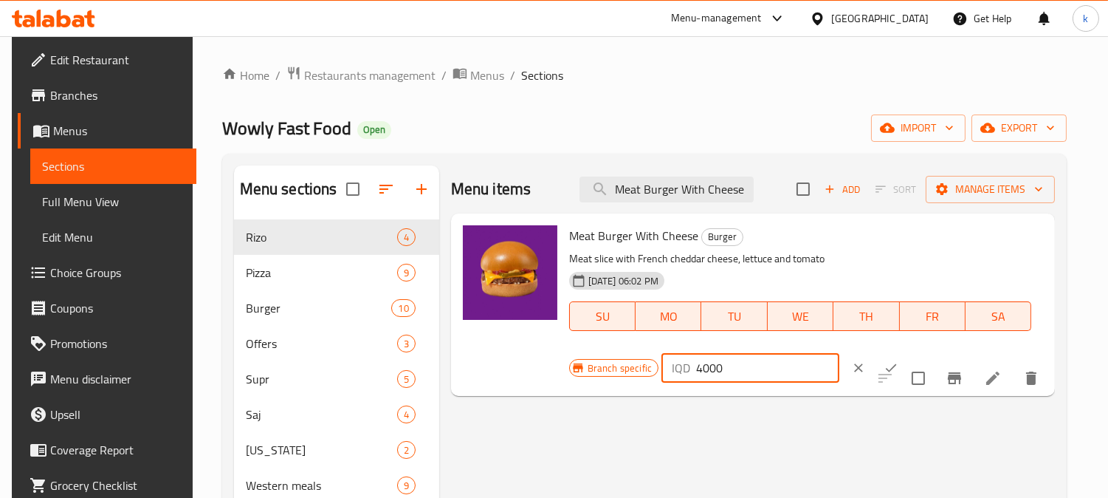
click at [710, 367] on input "4000" at bounding box center [767, 368] width 143 height 30
type input "9500"
click at [875, 366] on button "ok" at bounding box center [891, 367] width 32 height 32
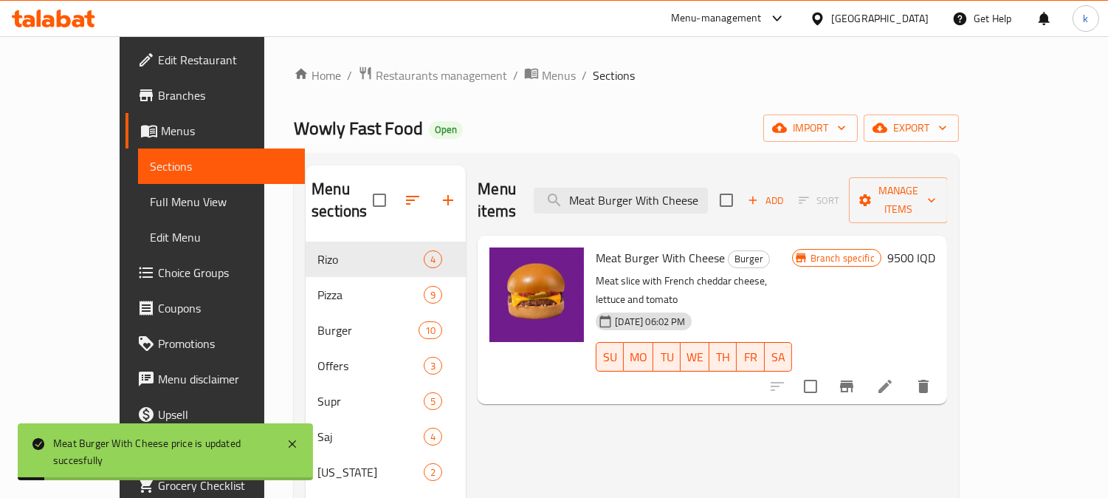
click at [150, 201] on span "Full Menu View" at bounding box center [221, 202] width 143 height 18
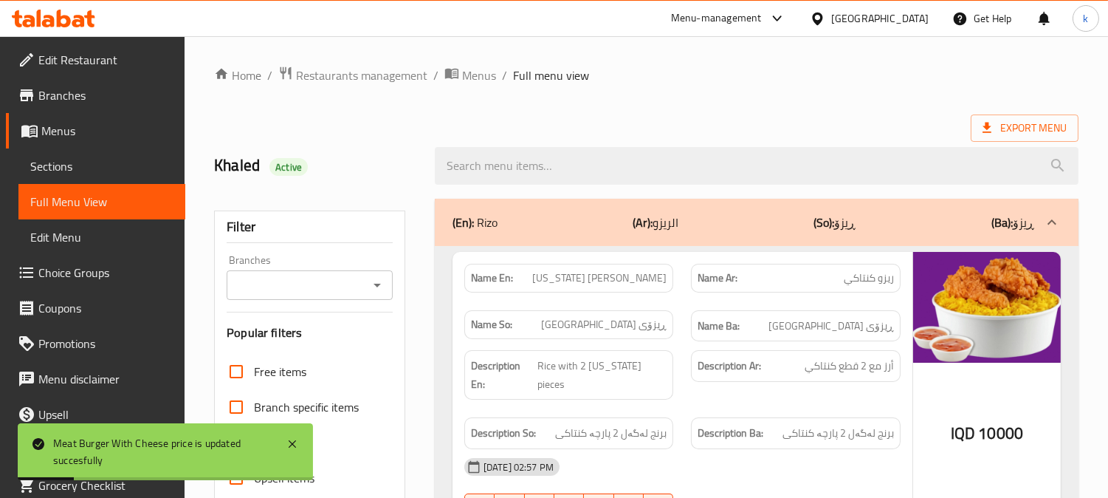
click at [315, 278] on input "Branches" at bounding box center [297, 285] width 133 height 21
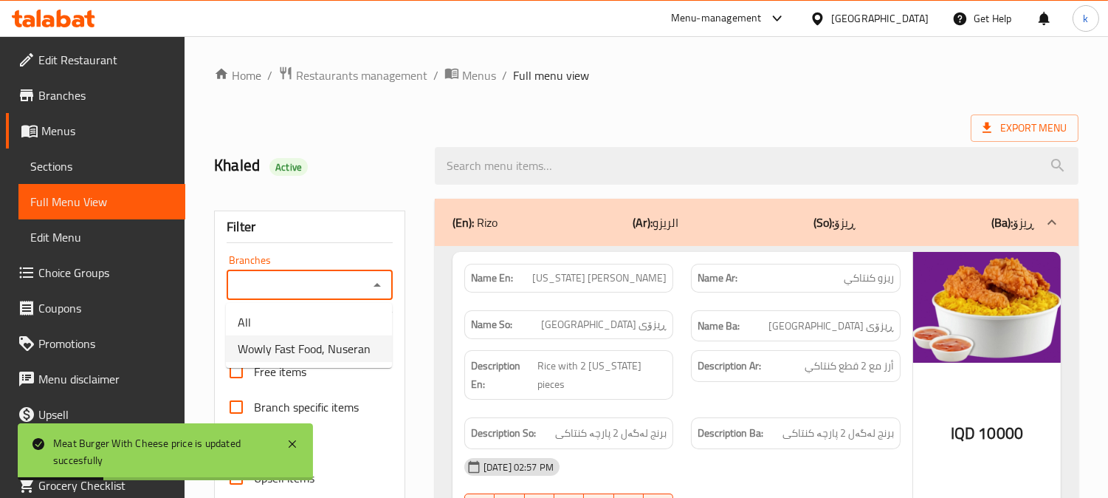
click at [329, 351] on span "Wowly Fast Food, Nuseran" at bounding box center [304, 349] width 133 height 18
type input "Wowly Fast Food, Nuseran"
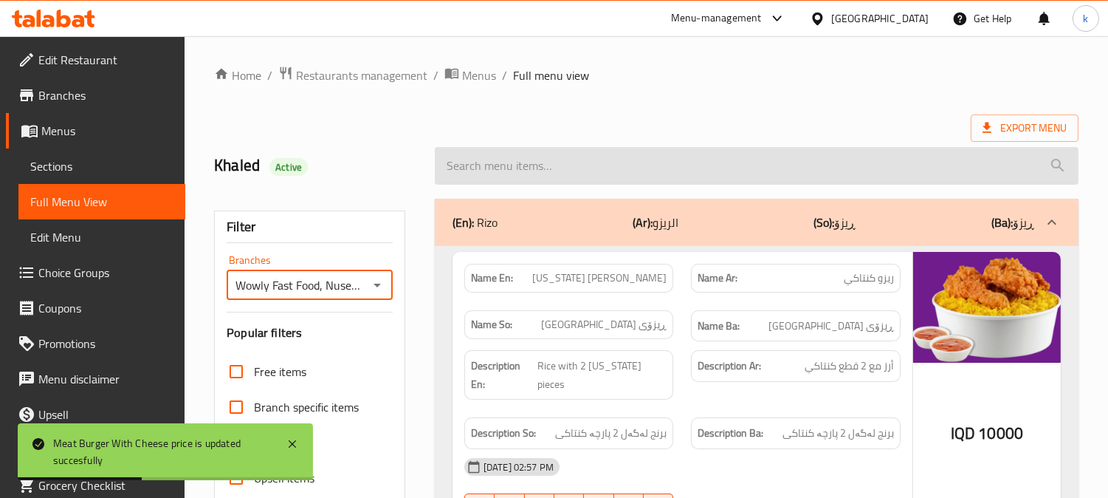
click at [514, 158] on input "search" at bounding box center [757, 166] width 644 height 38
paste input "Meat Burger With Cheese"
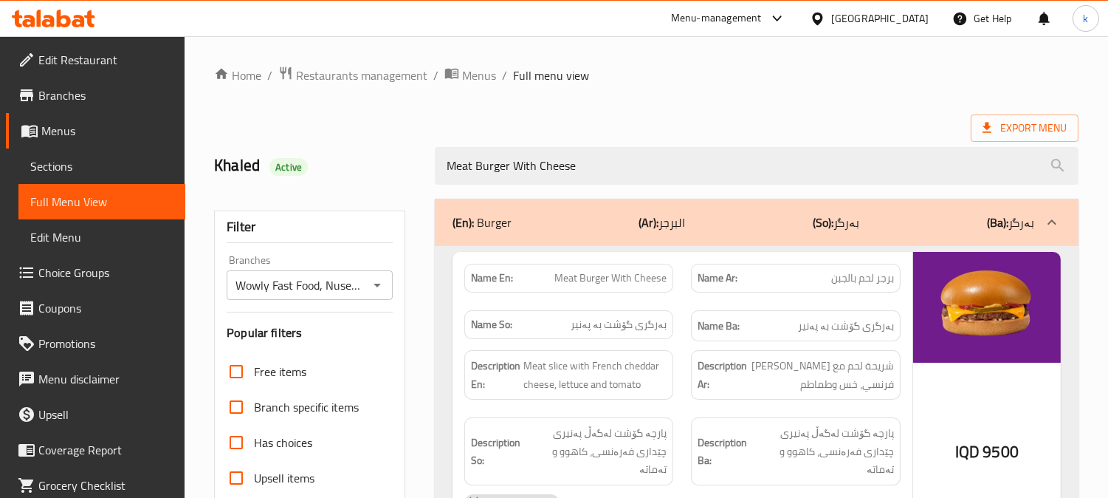
type input "Meat Burger With Cheese"
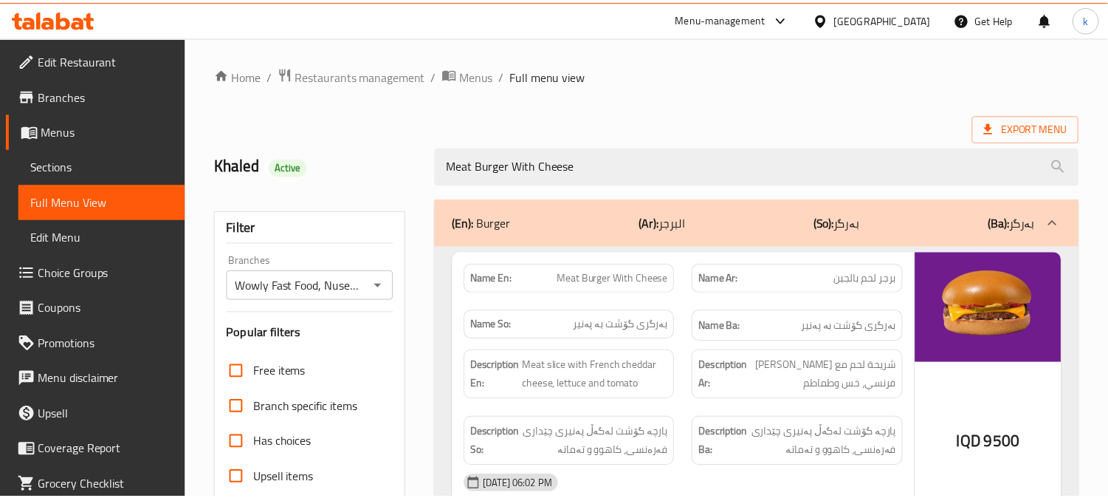
scroll to position [288, 0]
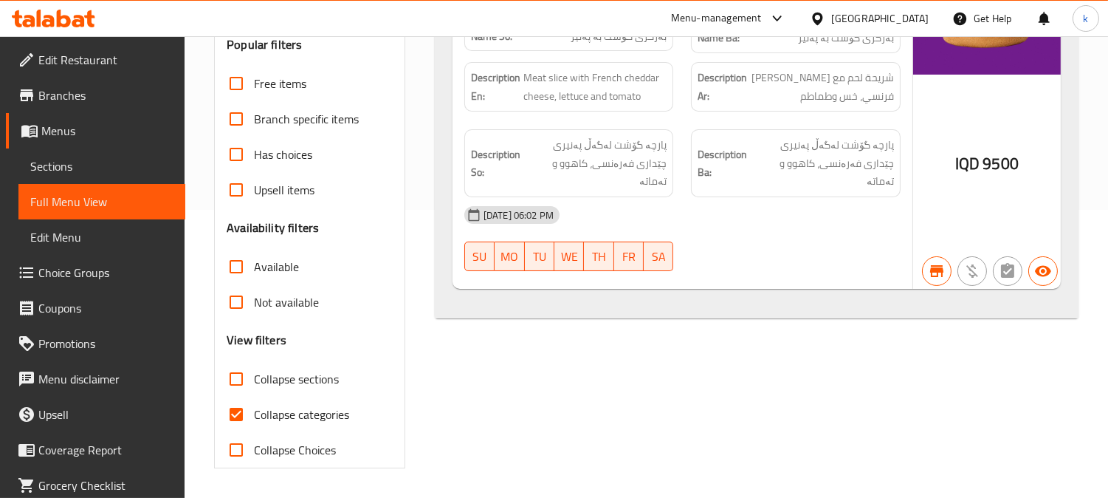
click at [62, 160] on span "Sections" at bounding box center [101, 166] width 143 height 18
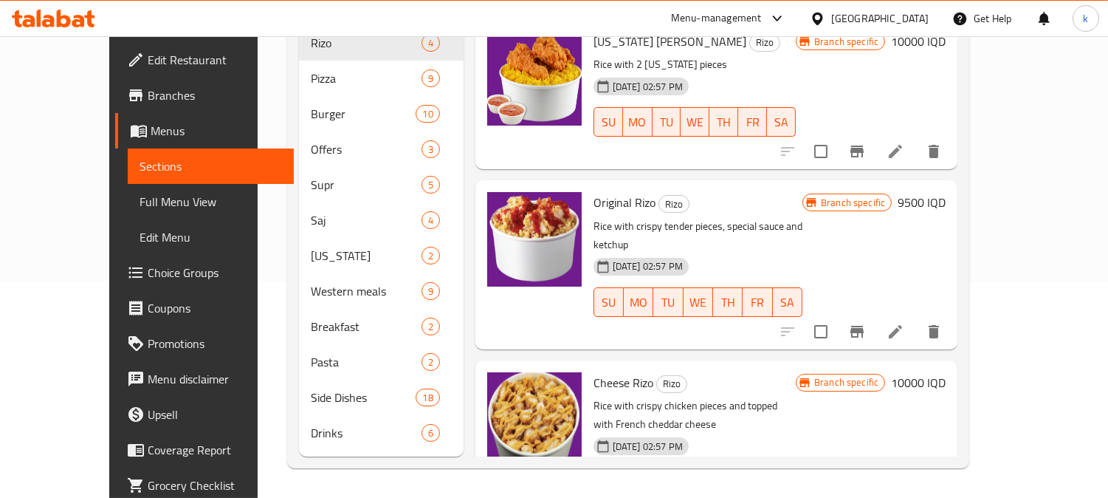
scroll to position [207, 0]
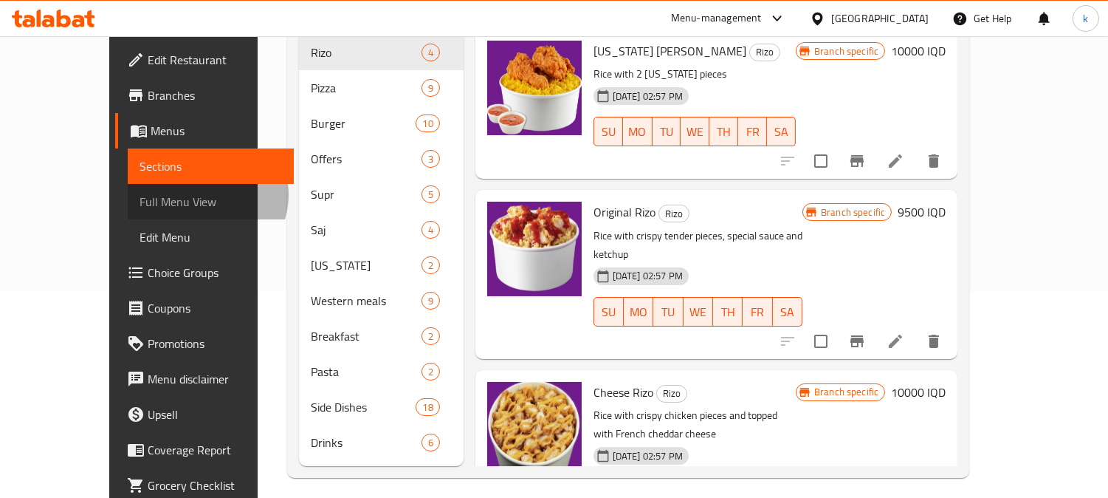
click at [140, 195] on span "Full Menu View" at bounding box center [211, 202] width 143 height 18
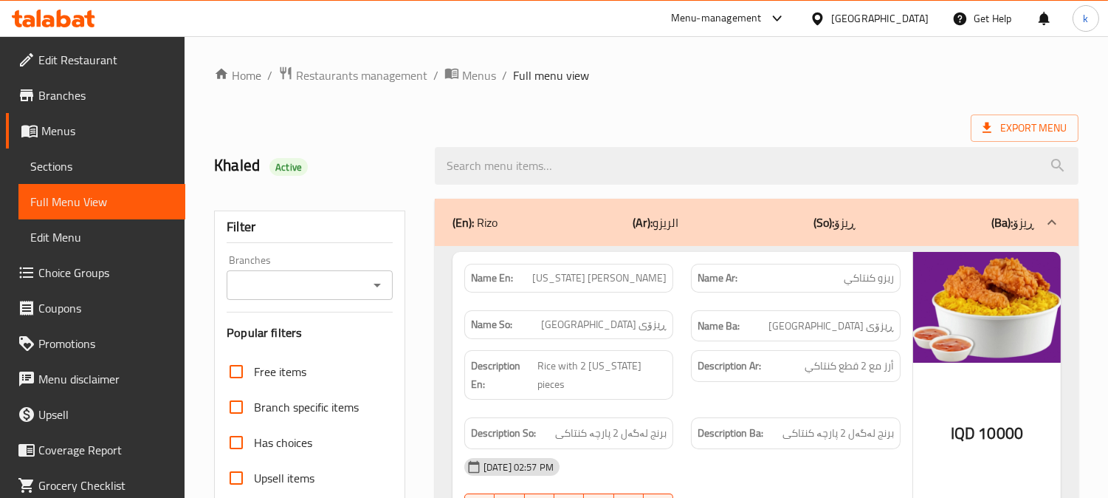
click at [304, 275] on input "Branches" at bounding box center [297, 285] width 133 height 21
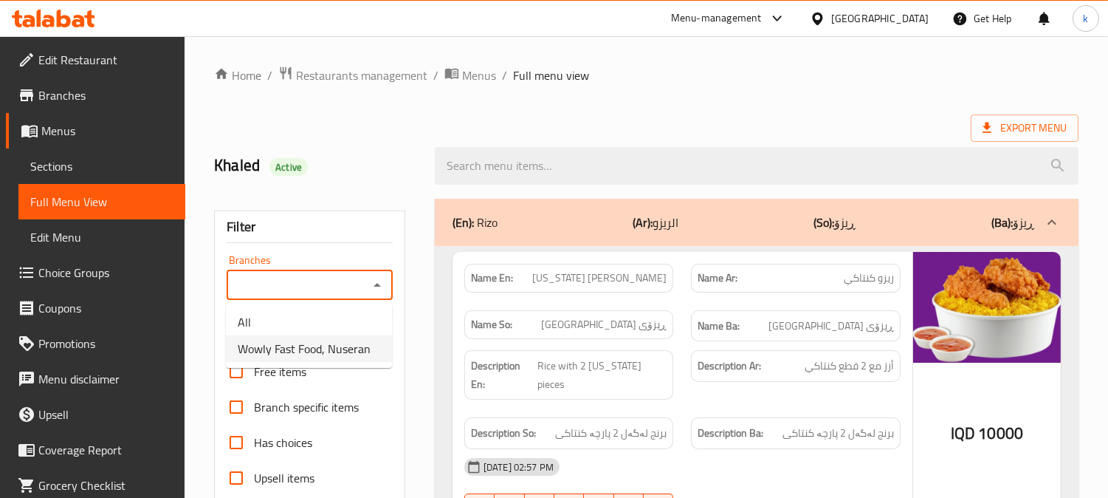
click at [326, 351] on span "Wowly Fast Food, Nuseran" at bounding box center [304, 349] width 133 height 18
type input "Wowly Fast Food, Nuseran"
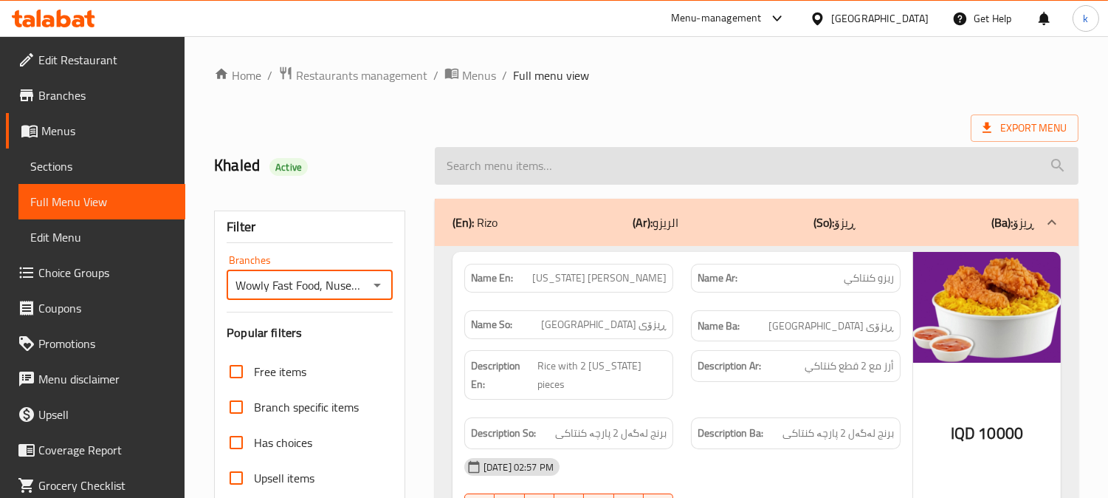
click at [495, 172] on input "search" at bounding box center [757, 166] width 644 height 38
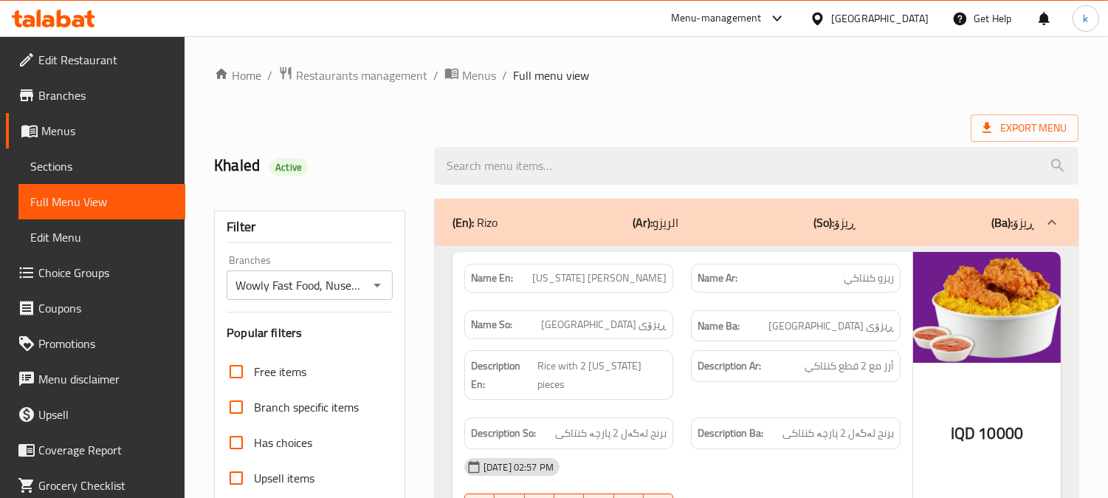
paste input "Kodo Meat"
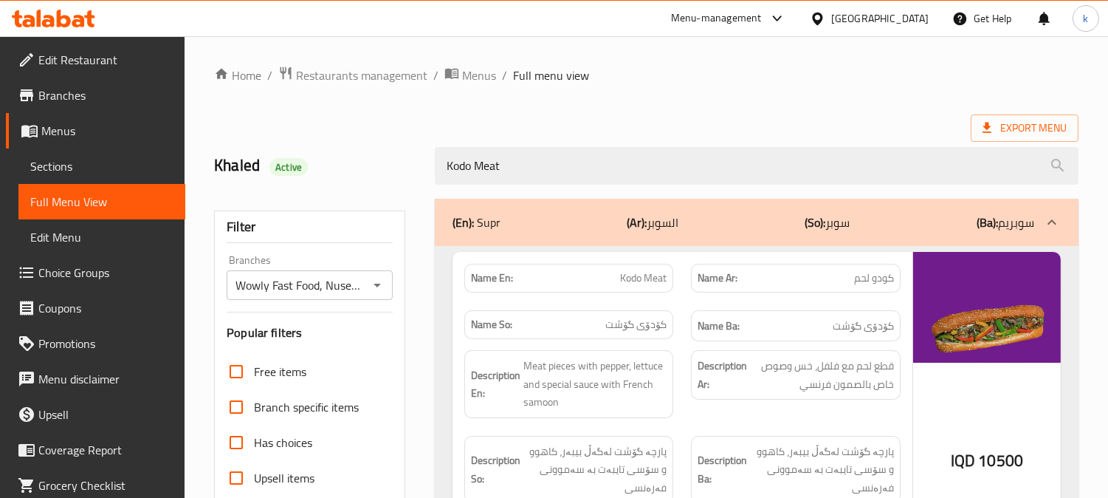
type input "Kodo Meat"
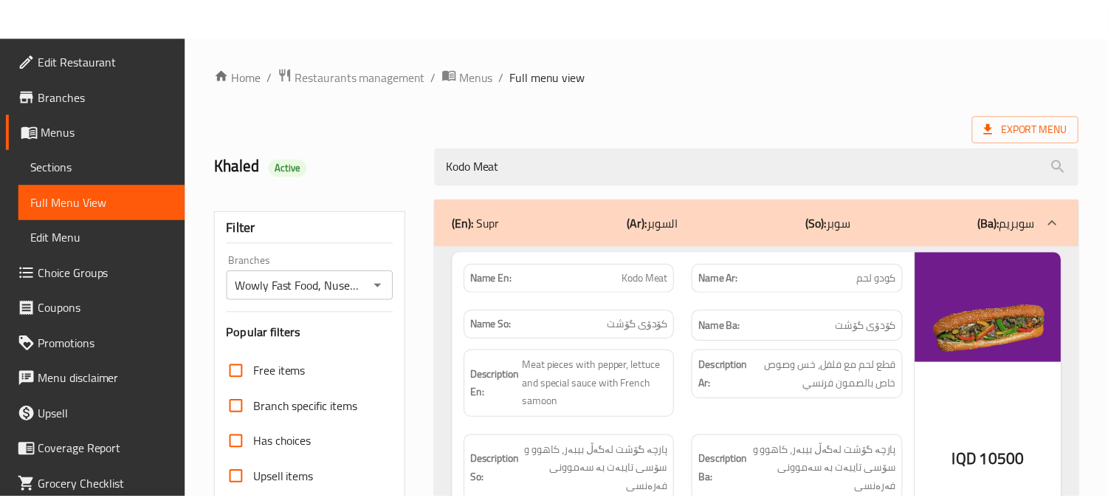
scroll to position [288, 0]
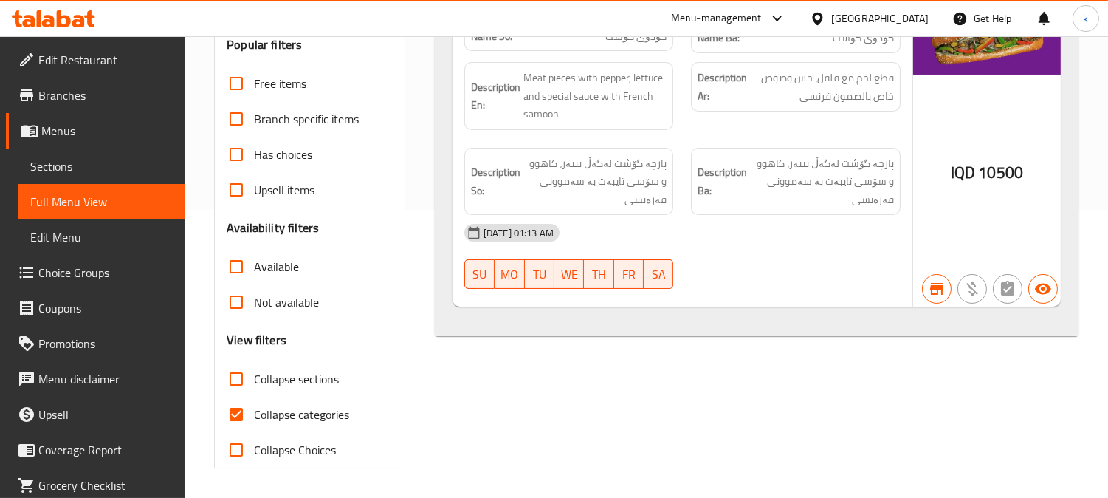
drag, startPoint x: 72, startPoint y: 153, endPoint x: 92, endPoint y: 158, distance: 21.3
click at [71, 154] on link "Sections" at bounding box center [101, 165] width 167 height 35
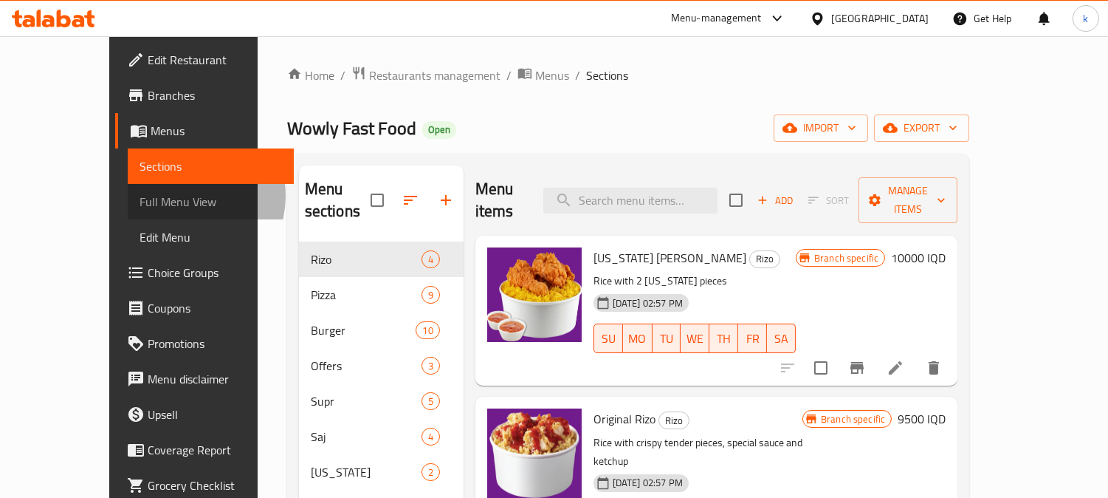
click at [140, 196] on span "Full Menu View" at bounding box center [211, 202] width 143 height 18
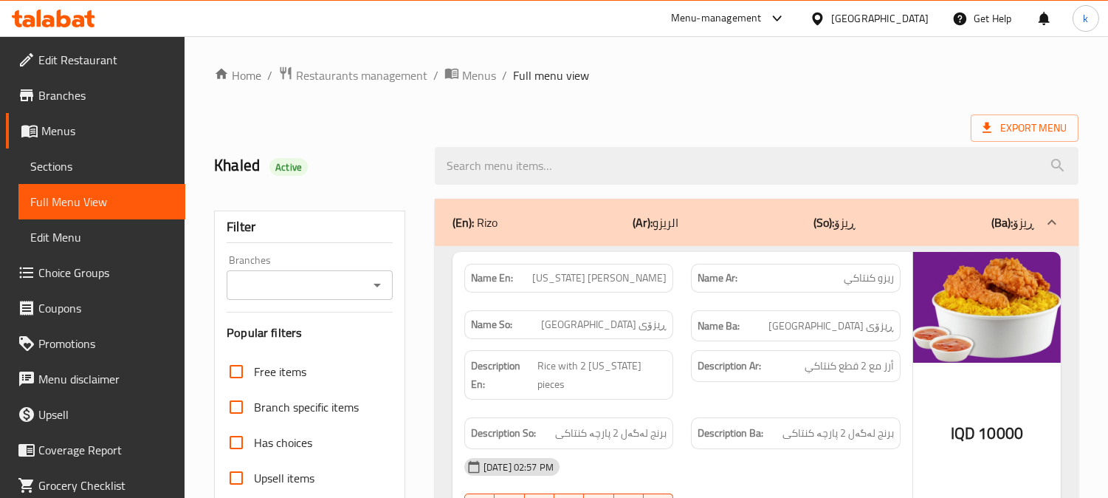
click at [356, 284] on input "Branches" at bounding box center [297, 285] width 133 height 21
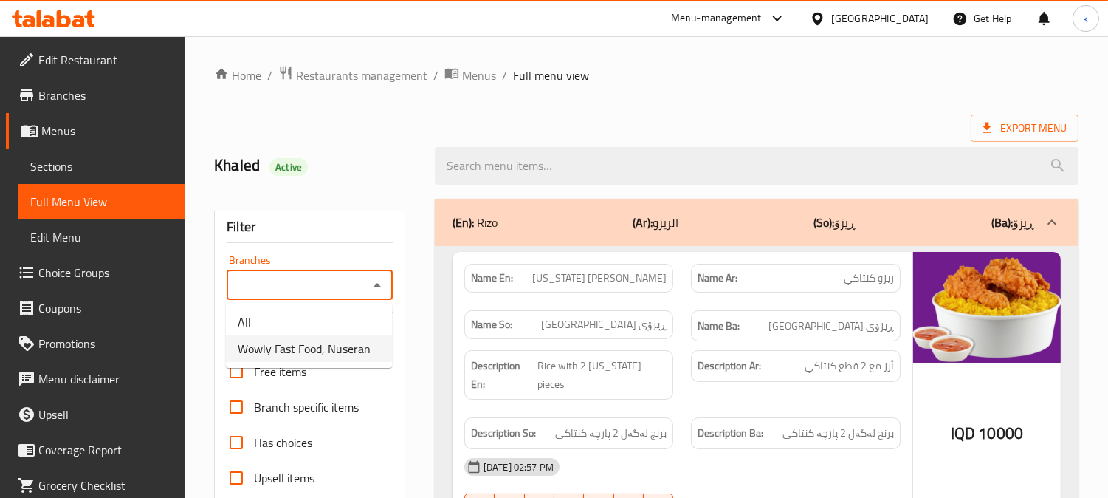
click at [335, 343] on span "Wowly Fast Food, Nuseran" at bounding box center [304, 349] width 133 height 18
type input "Wowly Fast Food, Nuseran"
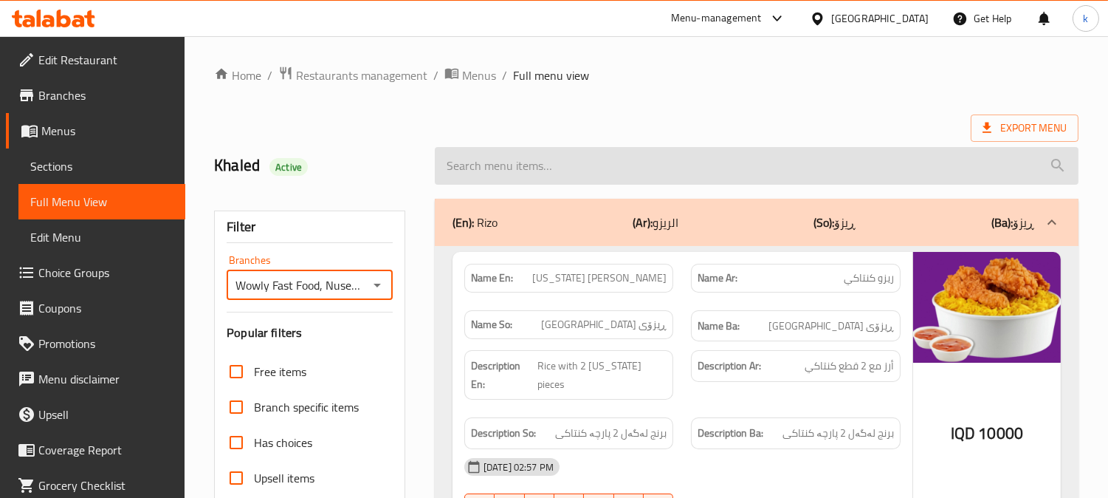
click at [506, 173] on input "search" at bounding box center [757, 166] width 644 height 38
paste input "Crispy Sandwich"
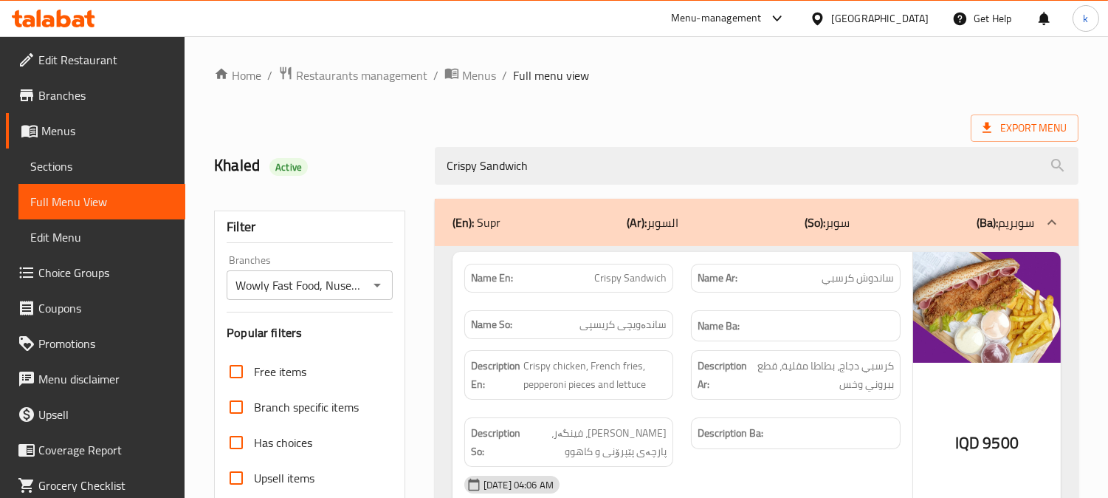
type input "Crispy Sandwich"
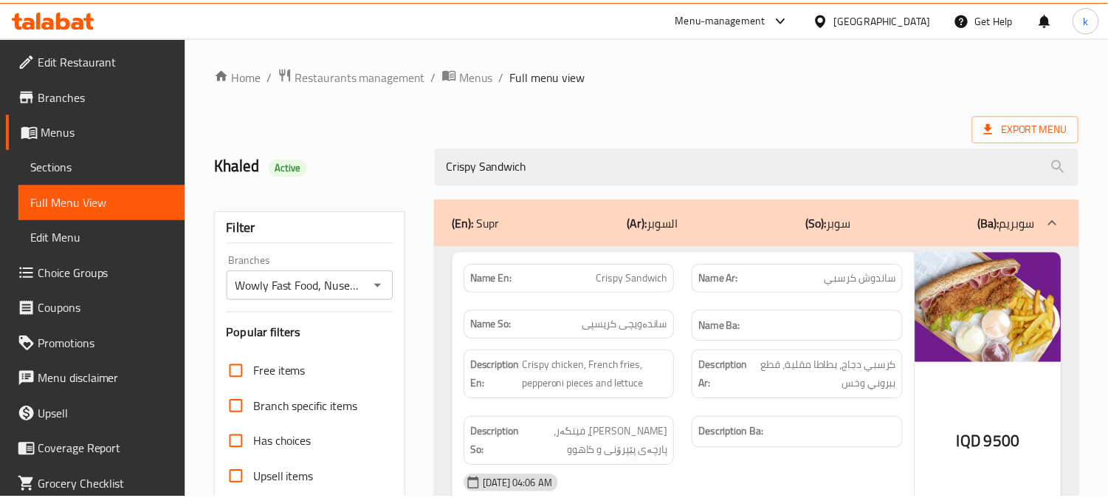
scroll to position [288, 0]
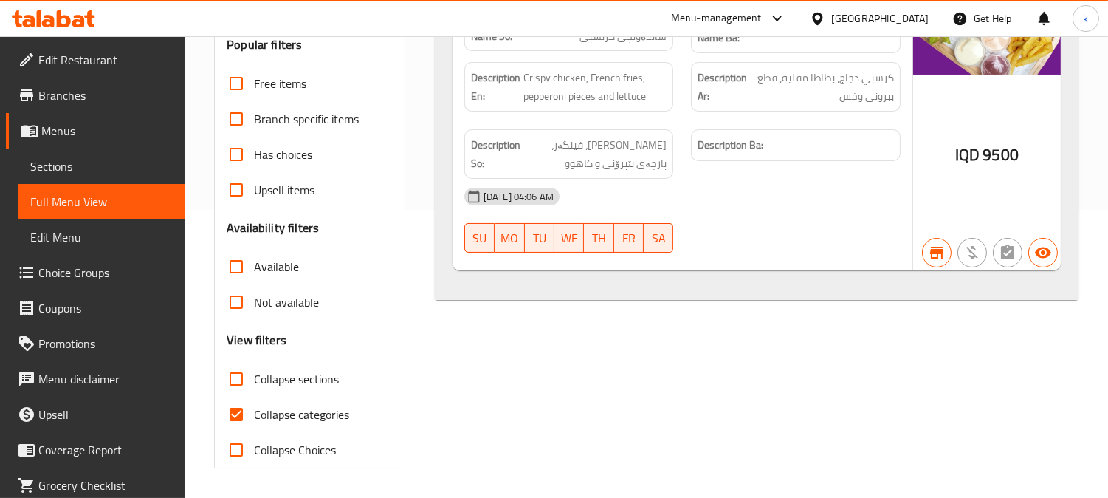
click at [126, 160] on span "Sections" at bounding box center [101, 166] width 143 height 18
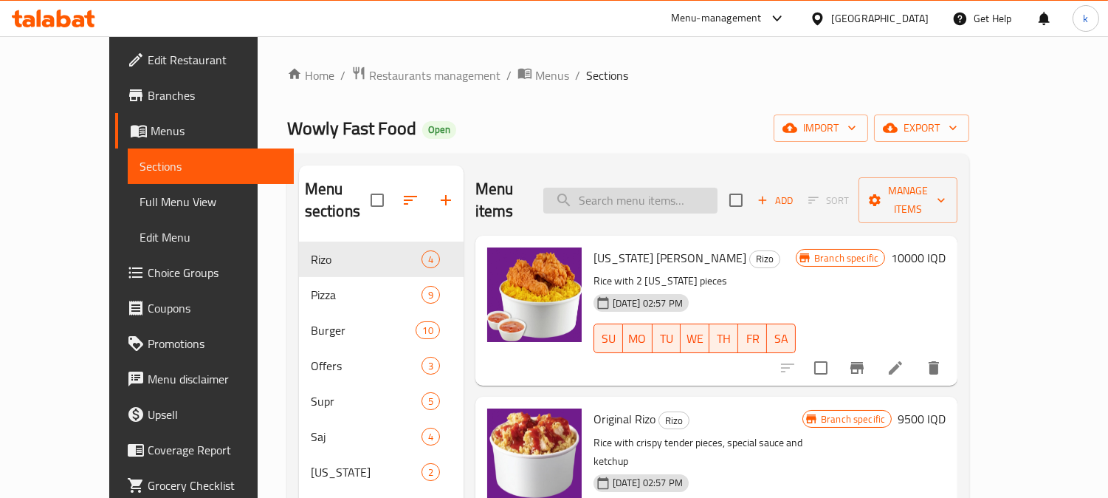
click at [663, 191] on input "search" at bounding box center [630, 201] width 174 height 26
paste input "Francesco Sandwich"
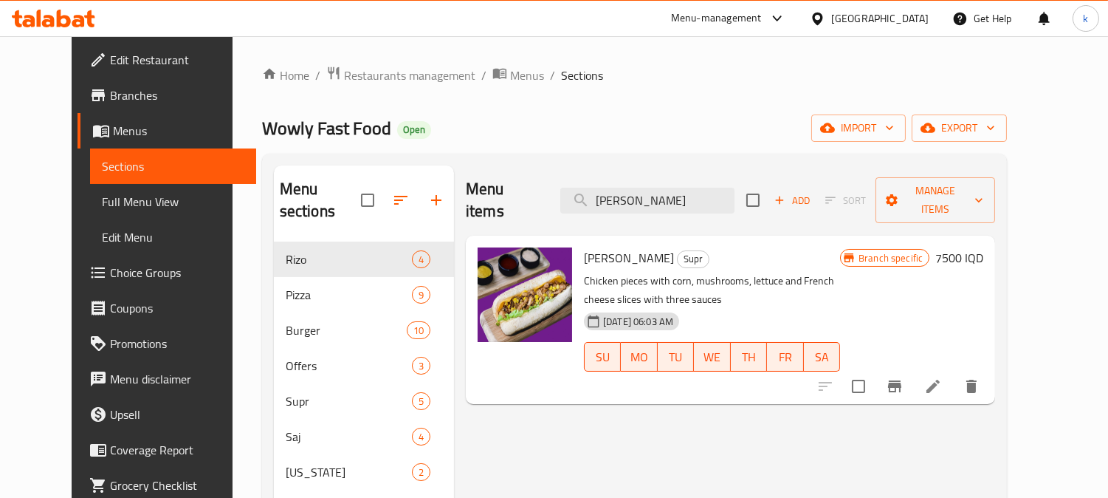
type input "Francesco Sandwich"
click at [102, 196] on span "Full Menu View" at bounding box center [173, 202] width 143 height 18
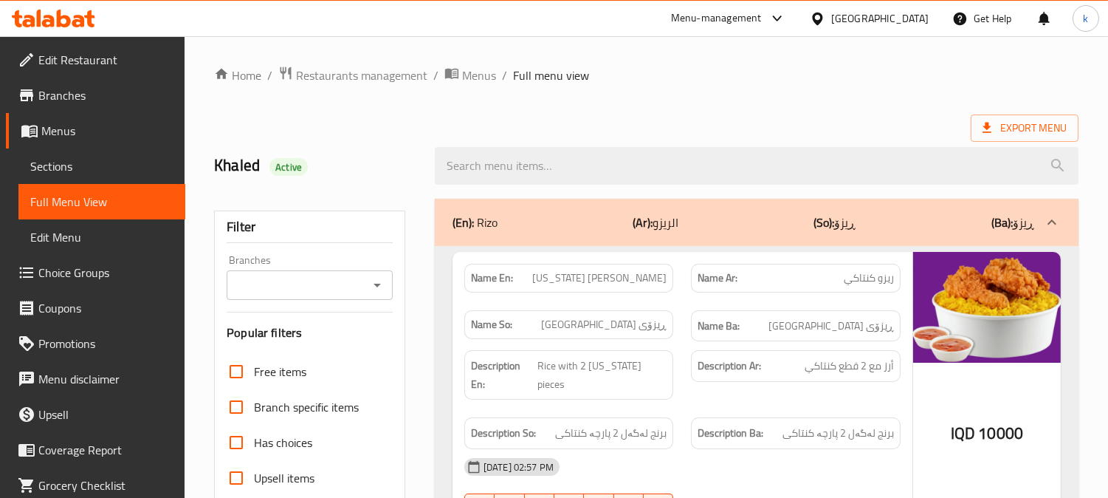
click at [289, 281] on input "Branches" at bounding box center [297, 285] width 133 height 21
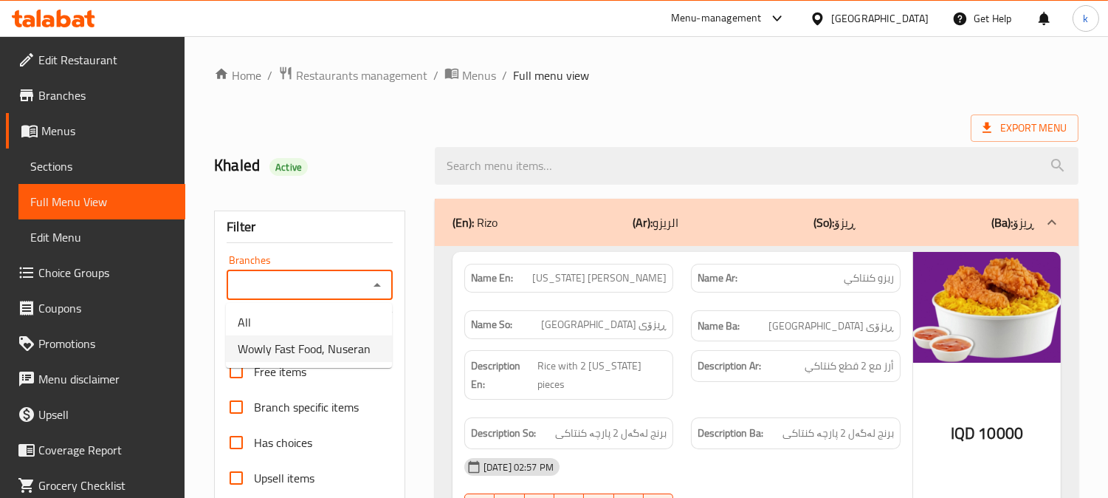
click at [312, 340] on span "Wowly Fast Food, Nuseran" at bounding box center [304, 349] width 133 height 18
type input "Wowly Fast Food, Nuseran"
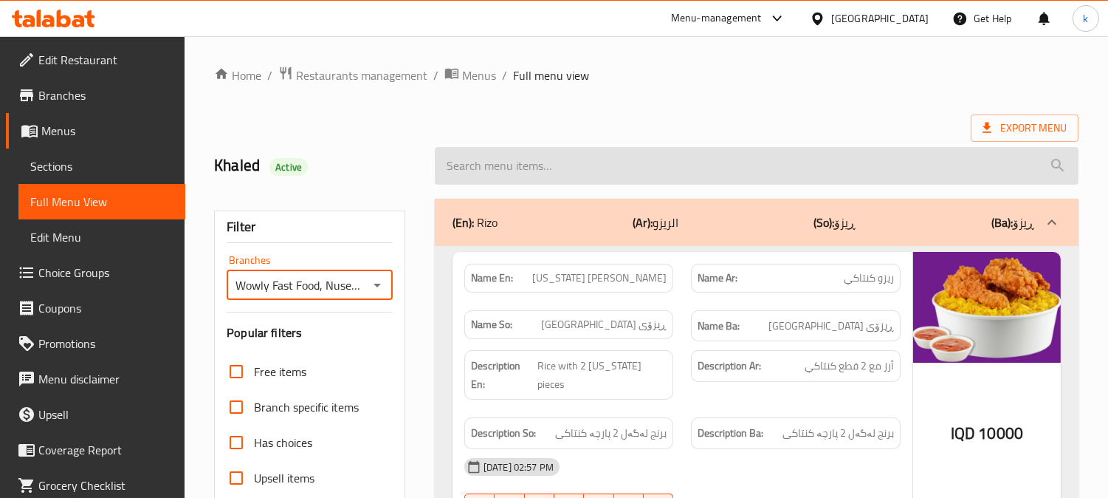
click at [518, 173] on input "search" at bounding box center [757, 166] width 644 height 38
paste input "Francesco Sandwich"
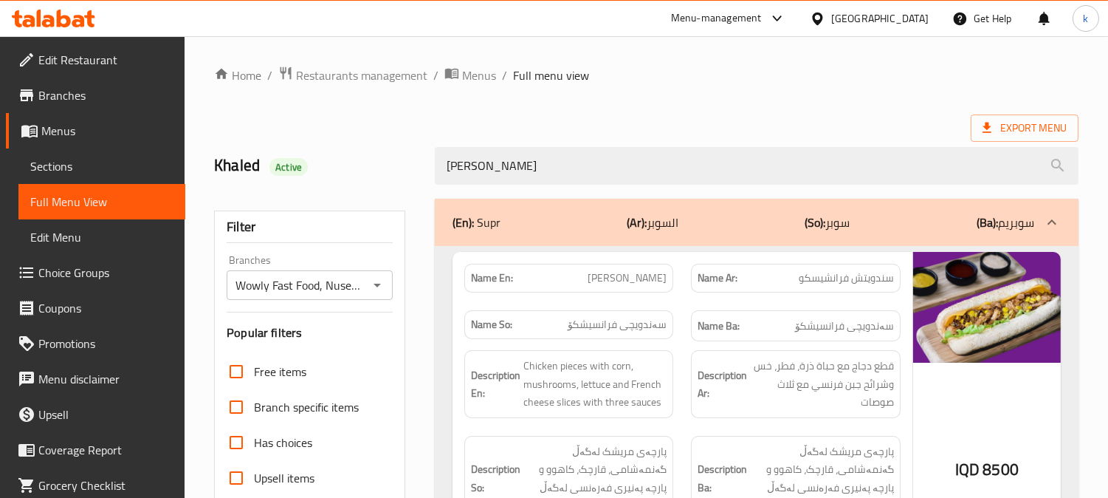
type input "Francesco Sandwich"
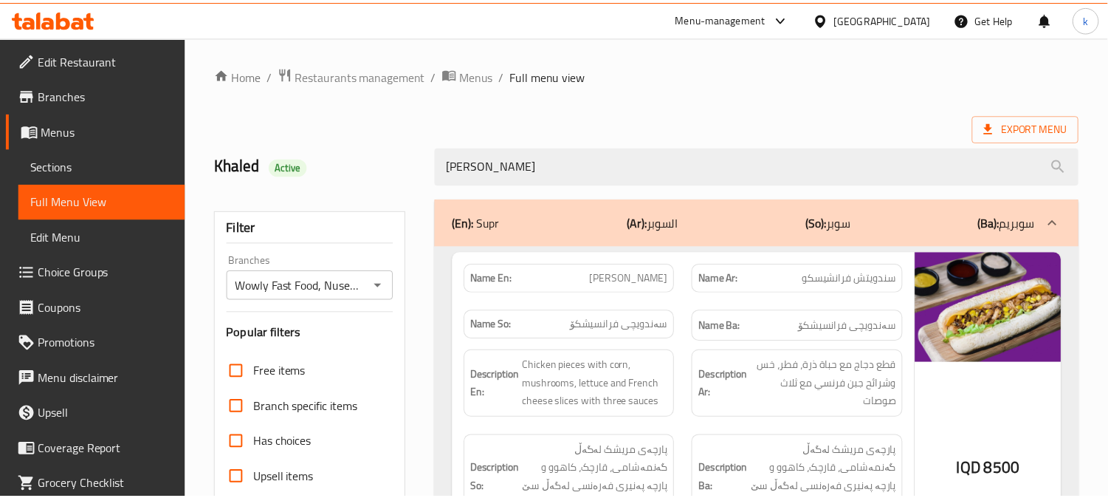
scroll to position [288, 0]
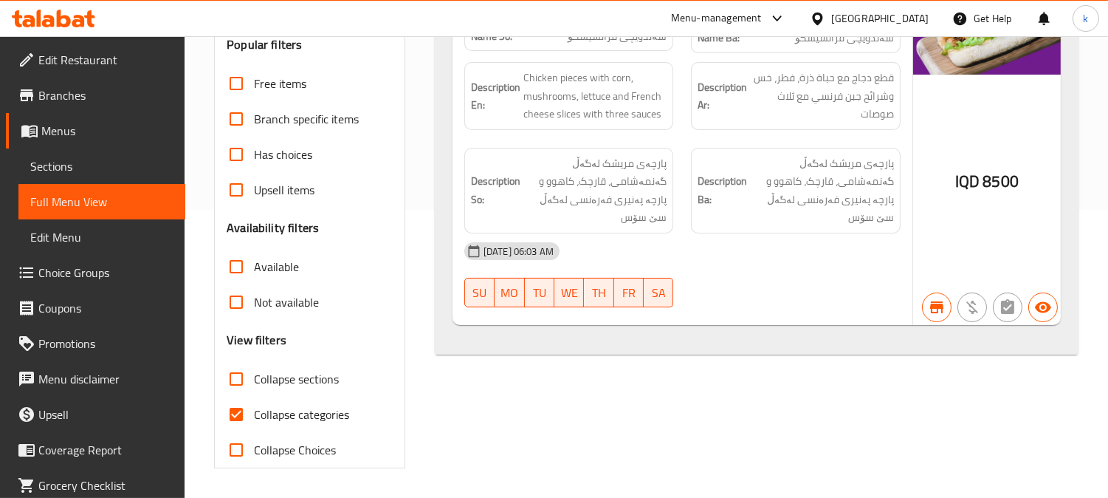
click at [108, 19] on div "Menu-management Iraq Get Help k" at bounding box center [554, 18] width 1108 height 35
click at [67, 13] on icon at bounding box center [53, 19] width 83 height 18
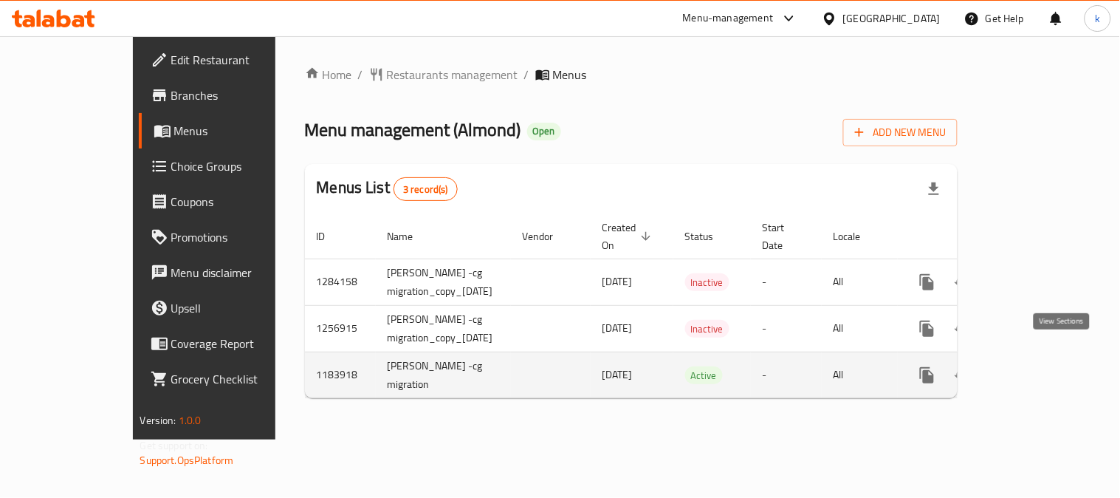
click at [1043, 366] on icon "enhanced table" at bounding box center [1034, 375] width 18 height 18
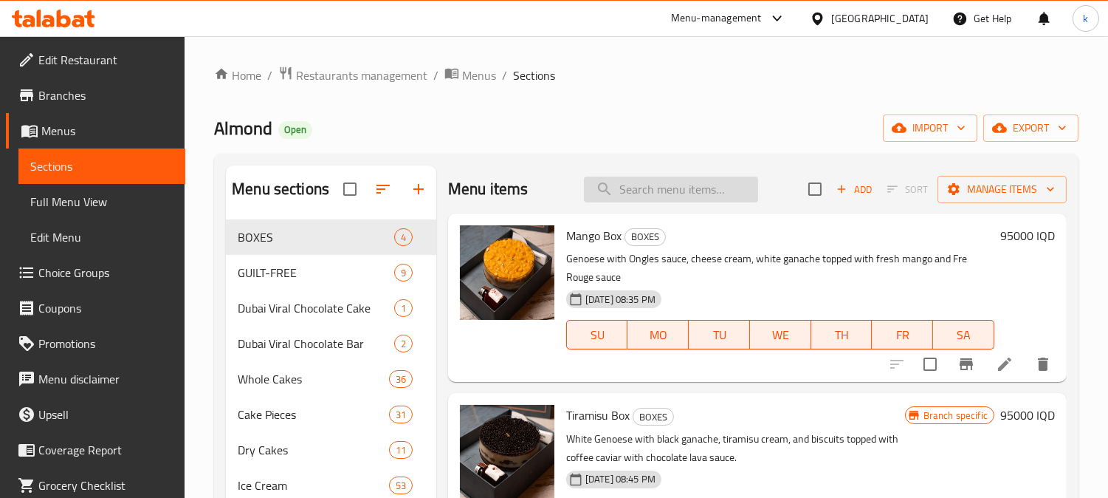
click at [654, 196] on input "search" at bounding box center [671, 189] width 174 height 26
paste input "Diet Sable"
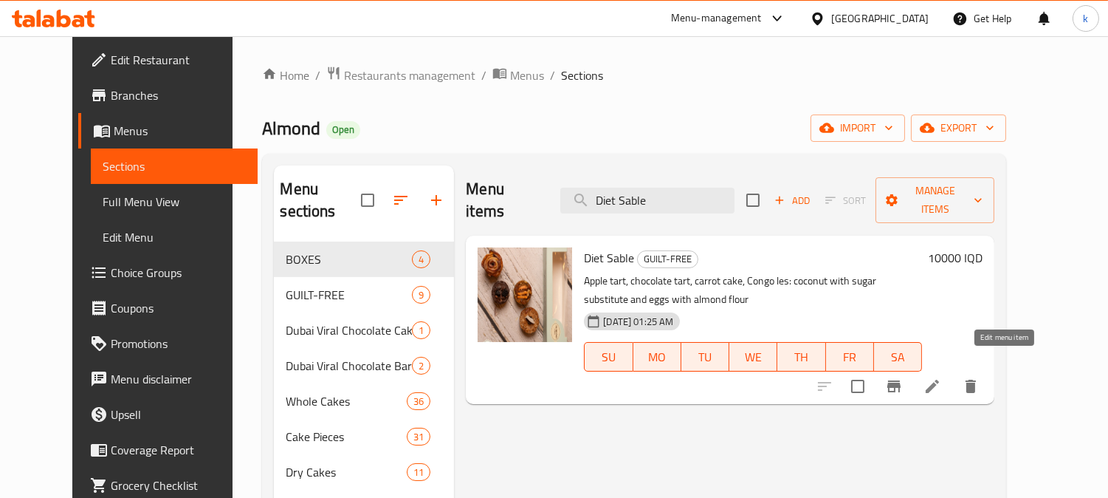
type input "Diet Sable"
click at [939, 380] on icon at bounding box center [932, 386] width 13 height 13
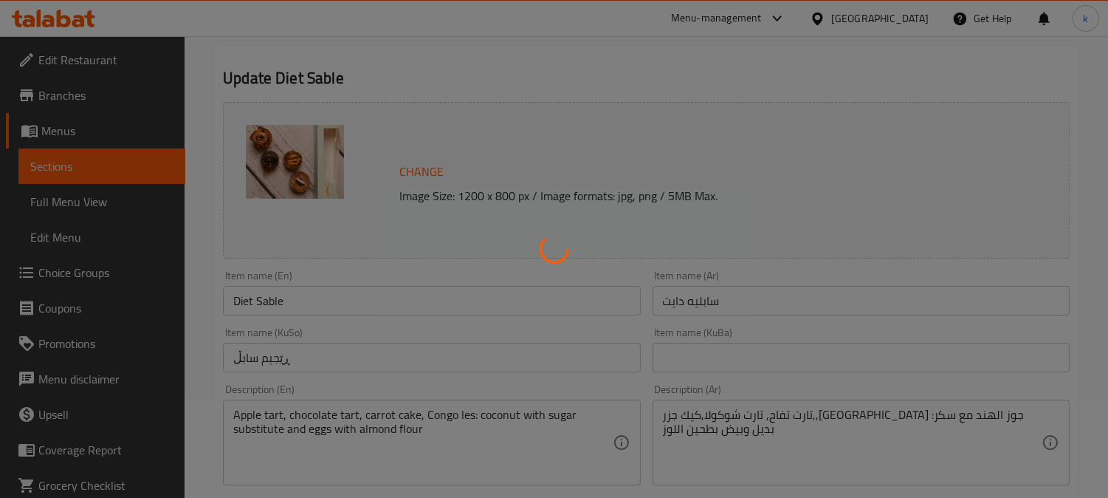
scroll to position [137, 0]
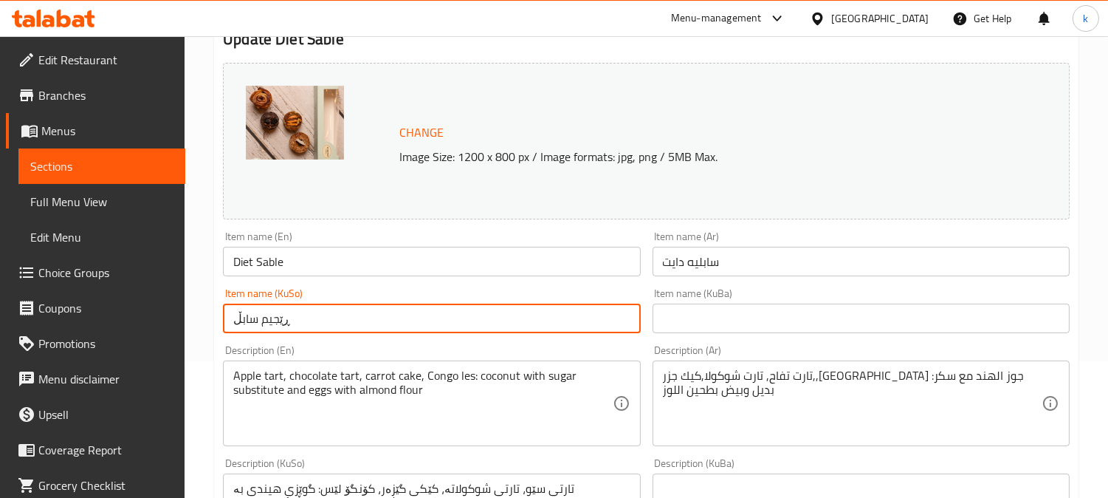
click at [369, 312] on input "ڕێجیم سابڵ" at bounding box center [431, 318] width 417 height 30
click at [707, 264] on input "سابليه دايت" at bounding box center [861, 262] width 417 height 30
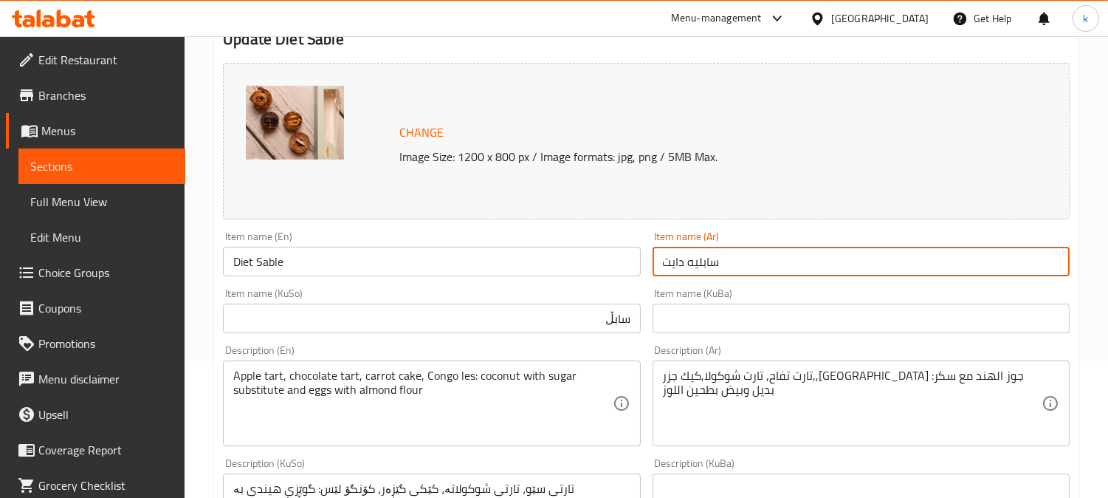
click at [707, 264] on input "سابليه دايت" at bounding box center [861, 262] width 417 height 30
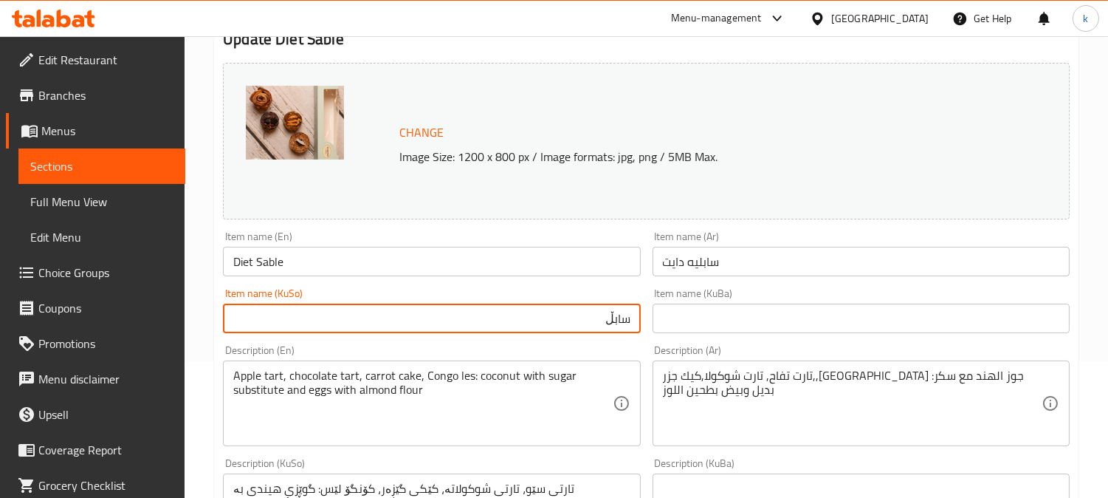
click at [611, 315] on input "سابڵ" at bounding box center [431, 318] width 417 height 30
paste input "لیەی"
click at [580, 323] on input "سابلیەی دایت" at bounding box center [431, 318] width 417 height 30
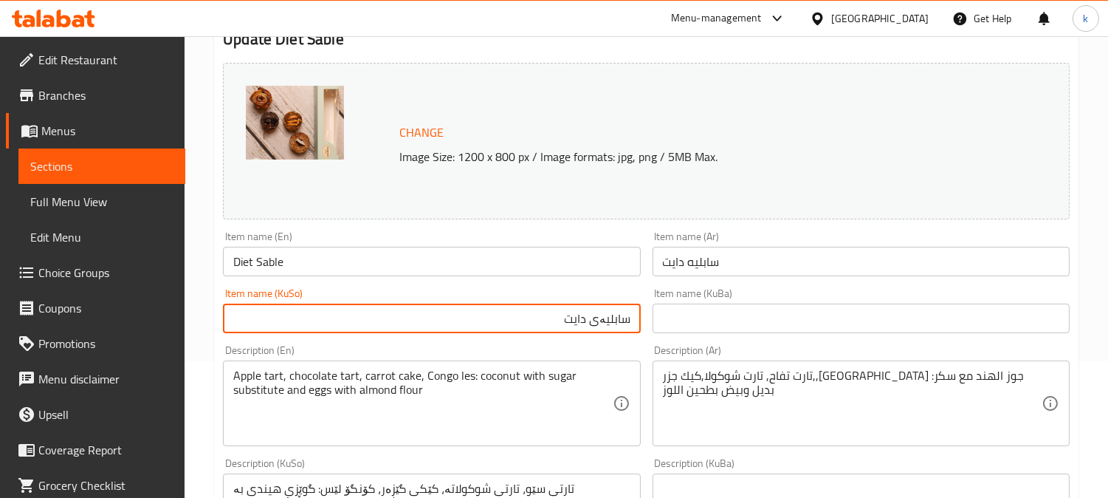
click at [580, 323] on input "سابلیەی دایت" at bounding box center [431, 318] width 417 height 30
type input "سابلیەی دایت"
click at [694, 314] on input "text" at bounding box center [861, 318] width 417 height 30
paste input "سابلیەی دایت"
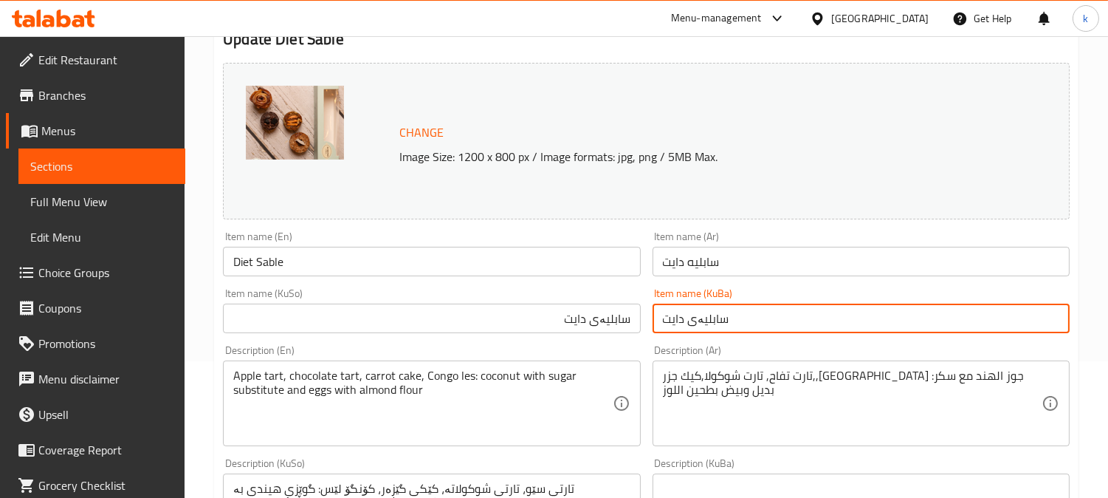
type input "سابلیەی دایت"
click at [266, 259] on input "Diet Sable" at bounding box center [431, 262] width 417 height 30
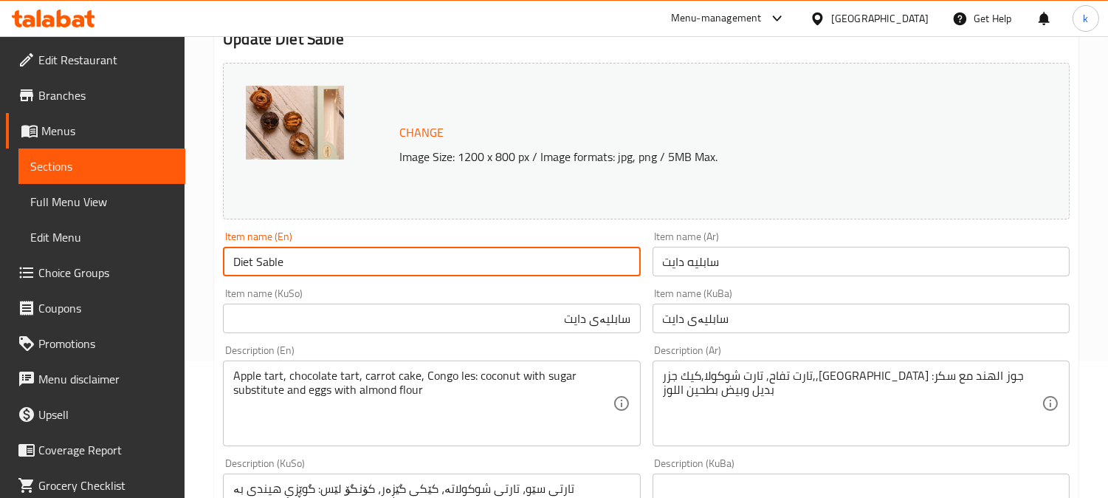
drag, startPoint x: 266, startPoint y: 259, endPoint x: 306, endPoint y: 267, distance: 40.6
click at [267, 261] on input "Diet Sable" at bounding box center [431, 262] width 417 height 30
paste input "iah"
type input "Diet Sabliah"
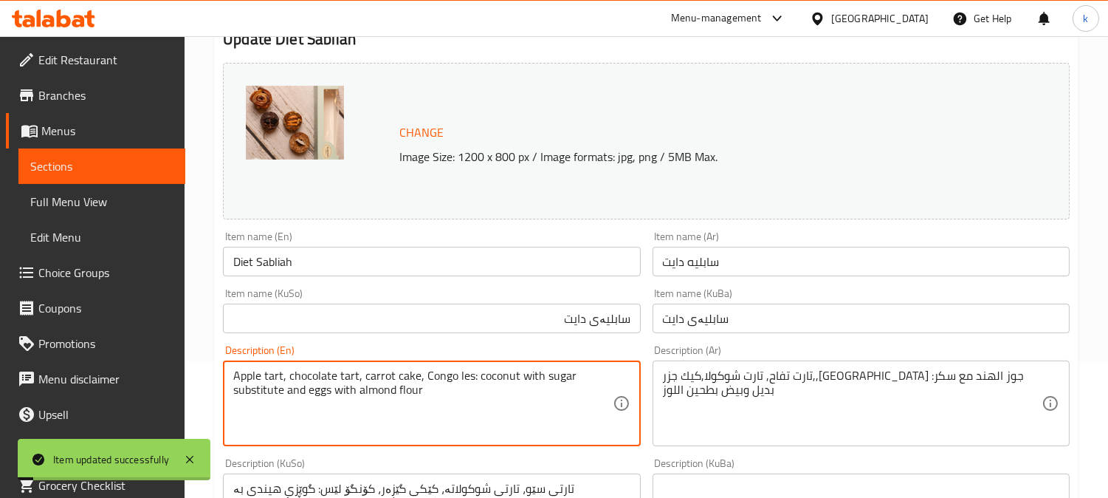
click at [374, 410] on textarea "Apple tart, chocolate tart, carrot cake, Congo les: coconut with sugar substitu…" at bounding box center [422, 403] width 379 height 70
click at [425, 390] on textarea "Apple tart, chocolate tart, carrot cake, Congo les: coconut with sugar substitu…" at bounding box center [422, 403] width 379 height 70
click at [432, 375] on textarea "Apple tart, chocolate tart, carrot cake, Congo les: coconut with sugar substitu…" at bounding box center [422, 403] width 379 height 70
click at [387, 389] on textarea "Apple tart, chocolate tart, carrot cake, congo les: coconut with sugar substitu…" at bounding box center [422, 403] width 379 height 70
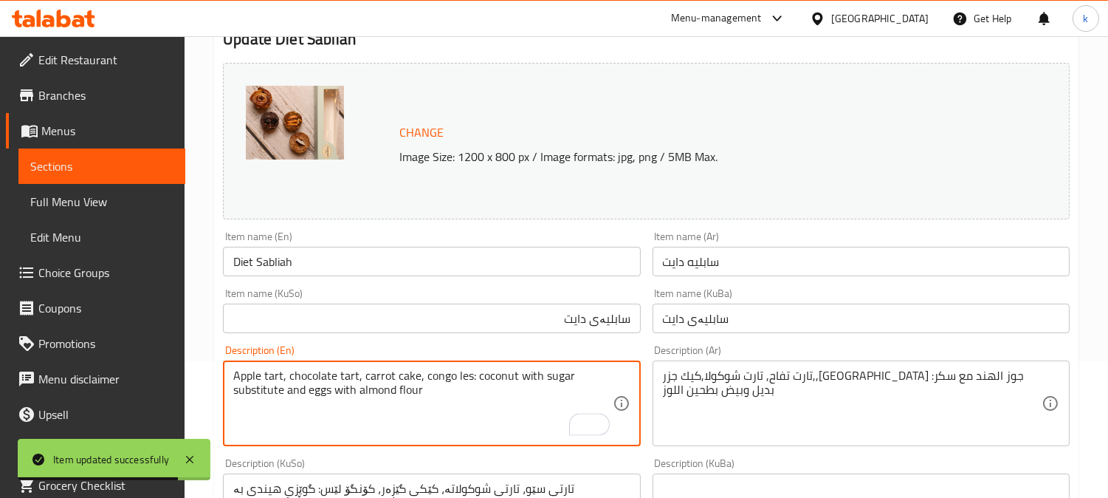
click at [387, 389] on textarea "Apple tart, chocolate tart, carrot cake, congo les: coconut with sugar substitu…" at bounding box center [422, 403] width 379 height 70
type textarea "Apple tart, chocolate tart, carrot cake, congo les: coconut with sugar substitu…"
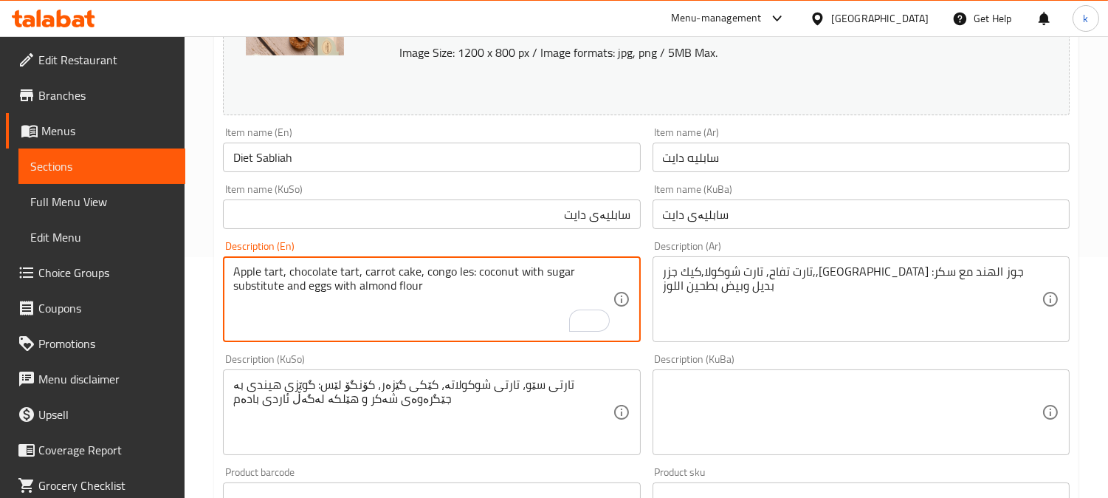
scroll to position [273, 0]
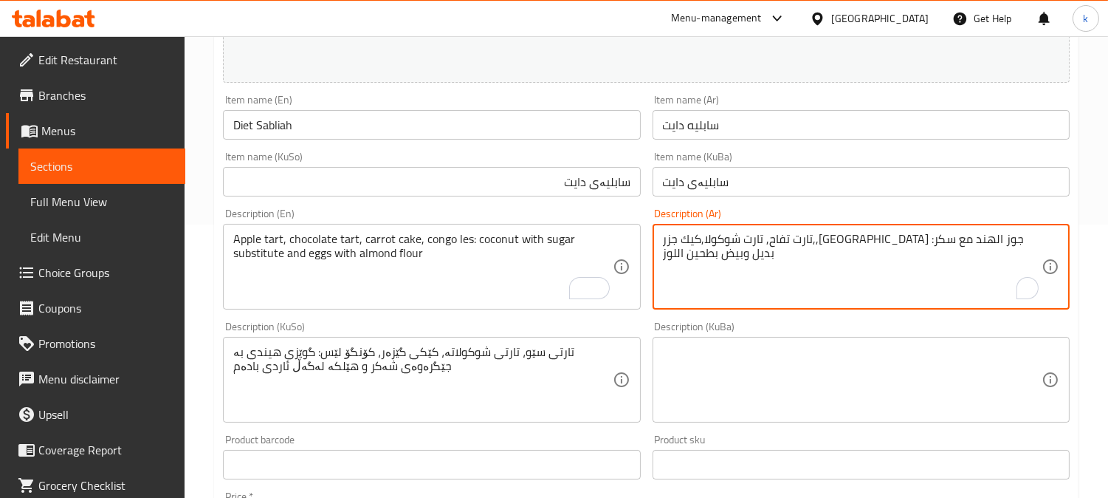
click at [812, 261] on textarea "تارت تفاح, تارت شوكولا,كيك جزر,,كونغو ليه :جوز الهند مع سكر بديل وبيض بطحين الل…" at bounding box center [852, 267] width 379 height 70
paste textarea "فطيرة التفاح، فطيرة الشوكولاتة، كعكة الجزر، الكونغو، جوز الهند مع بديل السكر وا…"
type textarea "فطيرة التفاح، فطيرة الشوكولاتة، كعكة الجزر، الكونغو، جوز الهند مع بديل السكر وا…"
click at [828, 370] on textarea at bounding box center [852, 380] width 379 height 70
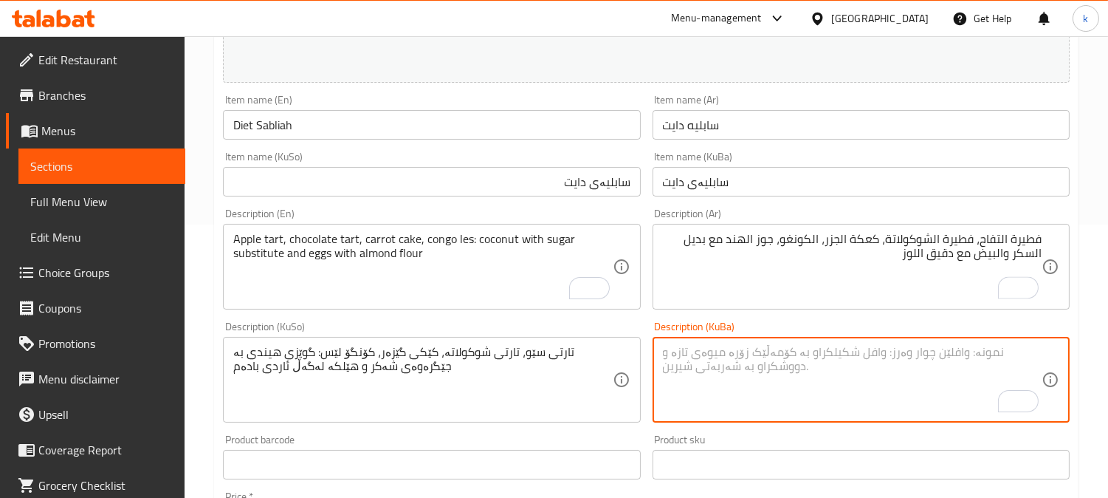
paste textarea "تارتی سێو، تارتی شوکولاتە، کێکی گێزەر، کۆنگۆ لێس، گوێزی هیندی لەگەڵ جێگرەوەی شە…"
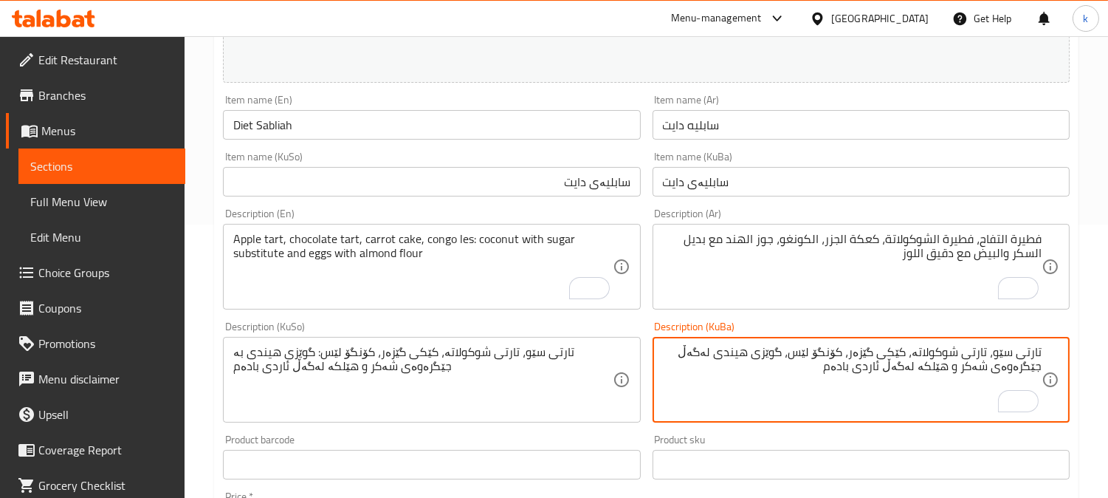
type textarea "تارتی سێو، تارتی شوکولاتە، کێکی گێزەر، کۆنگۆ لێس، گوێزی هیندی لەگەڵ جێگرەوەی شە…"
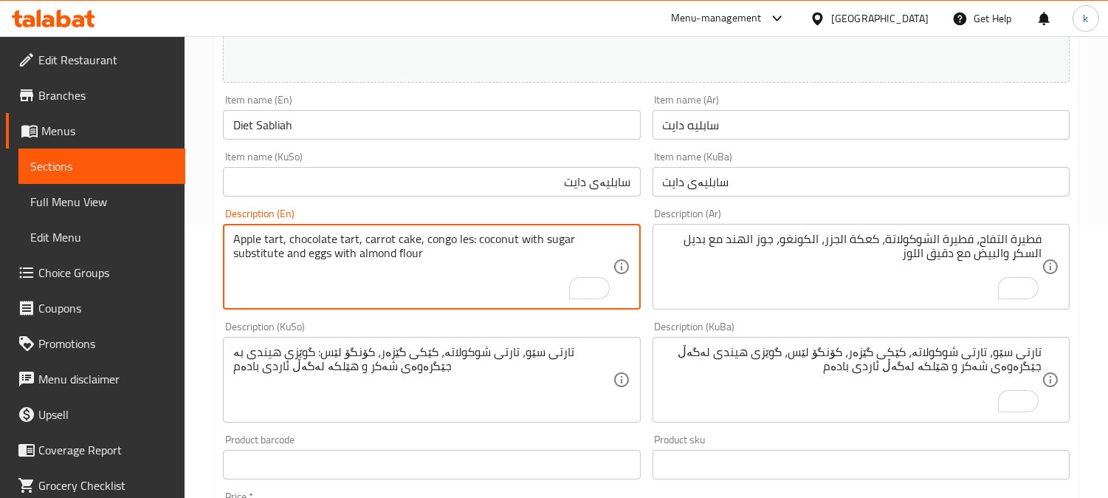
drag, startPoint x: 452, startPoint y: 262, endPoint x: 193, endPoint y: 219, distance: 262.7
paste textarea ","
type textarea "Apple tart, chocolate tart, carrot cake, congo les, coconut with sugar substitu…"
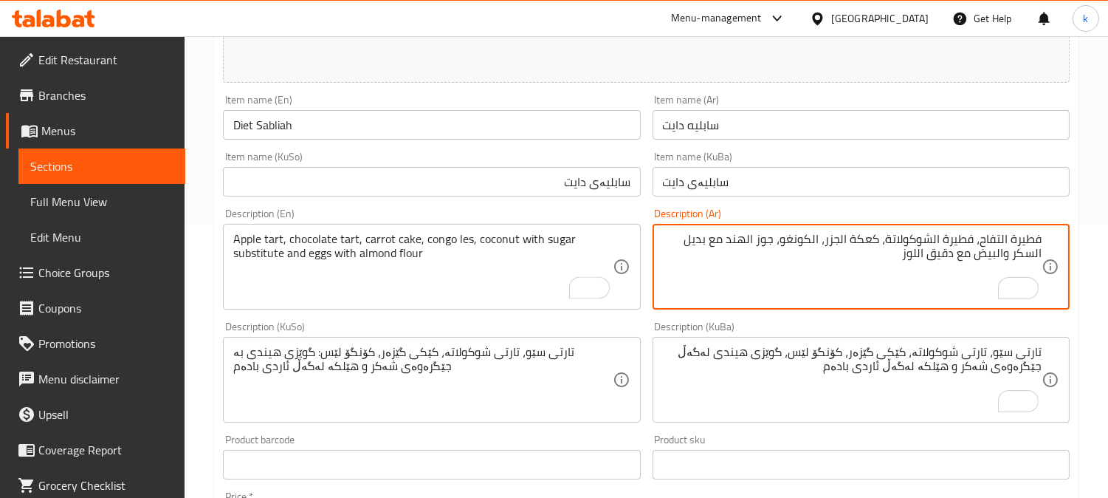
click at [1034, 240] on textarea "فطيرة التفاح، فطيرة الشوكولاتة، كعكة الجزر، الكونغو، جوز الهند مع بديل السكر وا…" at bounding box center [852, 267] width 379 height 70
click at [1034, 237] on textarea "ترت تفاح، فطيرة الشوكولاتة، كعكة الجزر، الكونغو، جوز الهند مع بديل السكر والبيض…" at bounding box center [852, 267] width 379 height 70
click at [980, 238] on textarea "ترت تفاح، فطيرة الشوكولاتة، كعكة الجزر، الكونغو، جوز الهند مع بديل السكر والبيض…" at bounding box center [852, 267] width 379 height 70
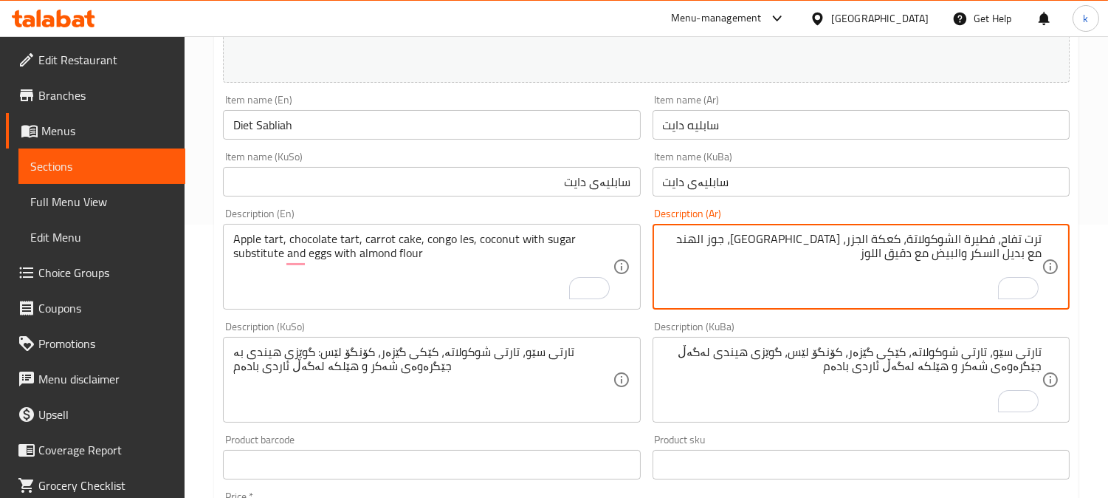
paste textarea "ترت"
drag, startPoint x: 909, startPoint y: 241, endPoint x: 935, endPoint y: 251, distance: 27.6
click at [909, 242] on textarea "ترت تفاح، ترت شوكولاتة، كعكة الجزر، الكونغو، جوز الهند مع بديل السكر والبيض مع …" at bounding box center [852, 267] width 379 height 70
type textarea "ترت تفاح، ترت شوكولاتة، كيك جزر، كونغو ليس، جوز الهند مع بديل سكر وبيض مع دقيق …"
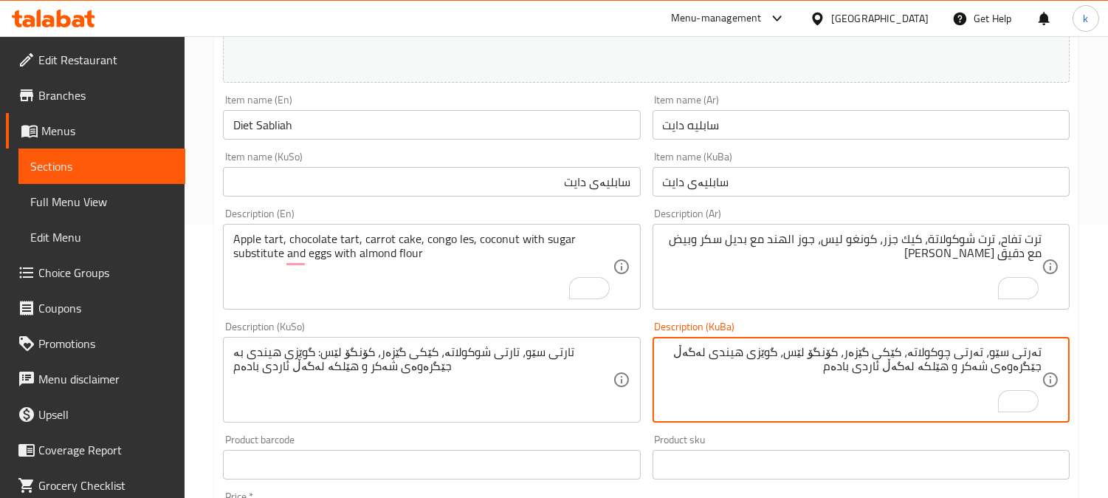
click at [872, 354] on textarea "تەرتی سێو، تەرتی چوکولاتە، کێکی گێزەر، کۆنگۆ لێس، گوێزی هیندی لەگەڵ جێگرەوەی شە…" at bounding box center [852, 380] width 379 height 70
type textarea "تەرتی سێو، تەرتی چوکولاتە، کێکی گێزەر، کۆنگۆ لێس، گوێزی هیندی لەگەڵ جێگرەوەی شە…"
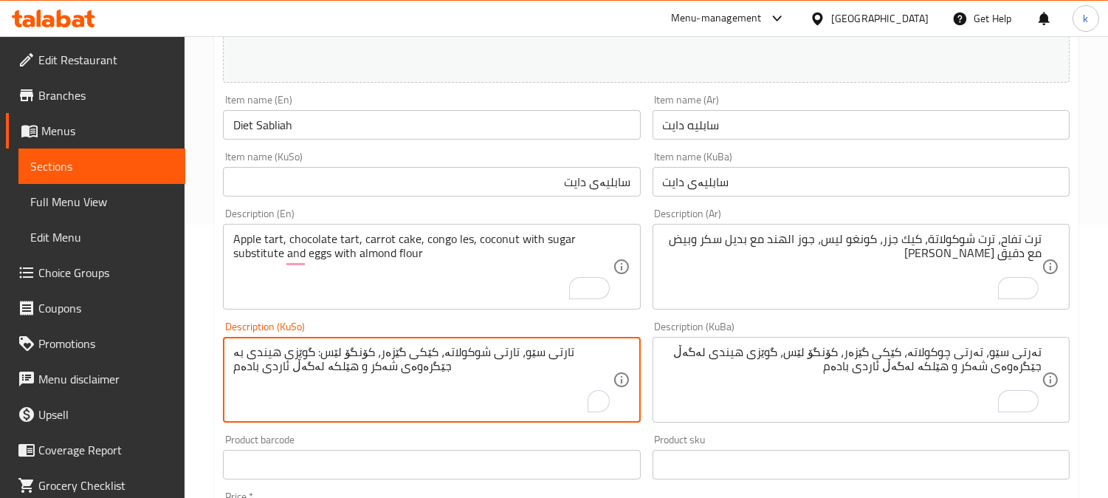
click at [441, 348] on textarea "تارتی سێو، تارتی شوکولاتە، کێکی گێزەر، کۆنگۆ لێس: گوێزی هیندی بە جێگرەوەی شەکر …" at bounding box center [422, 380] width 379 height 70
paste textarea "ەرتی سێو، تەرتی چوکولاتە، کێکی گێزەر، کۆنگۆ لێس، گوێزی هیندی لەگەڵ جێگرەوەی شەک…"
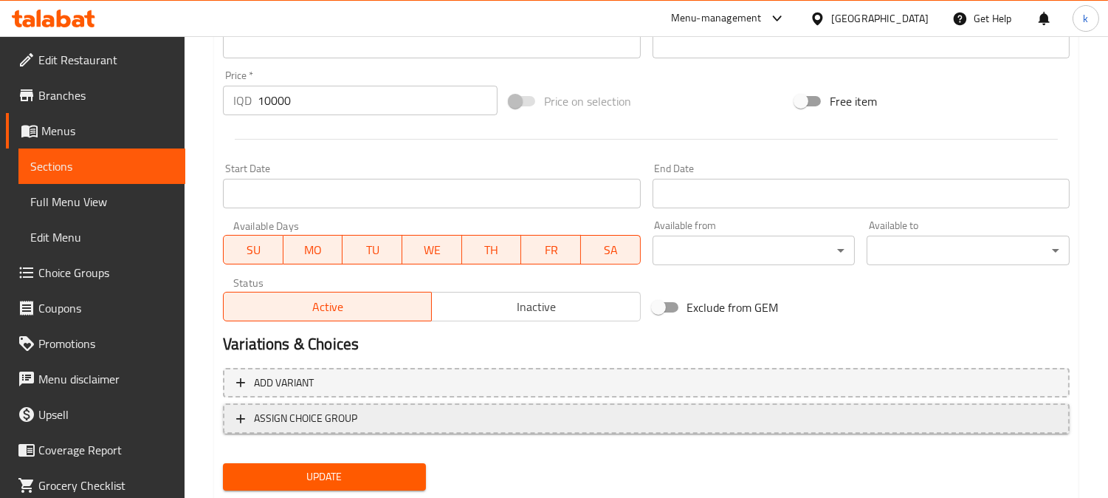
scroll to position [734, 0]
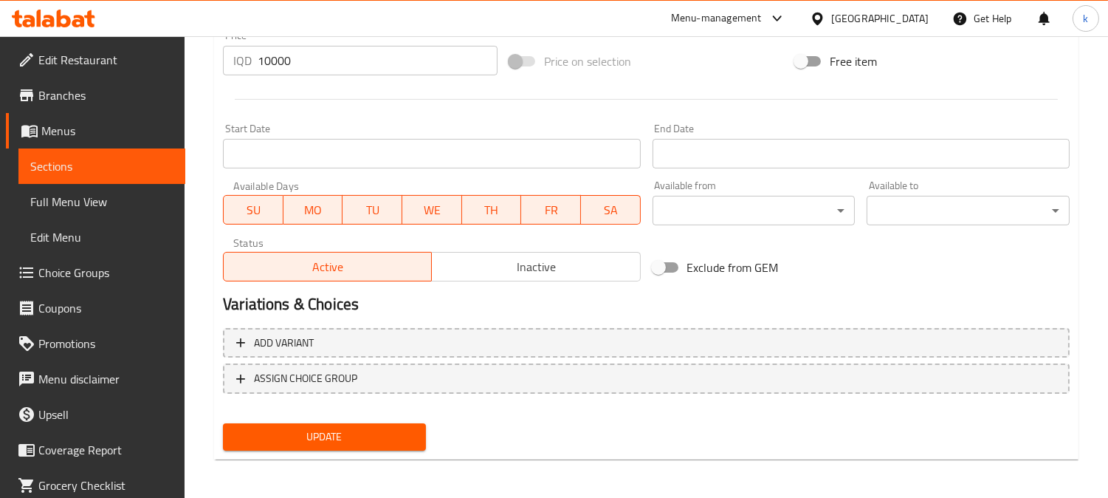
type textarea "تەرتی سێو، تەرتی چوکولاتە، کێکی گێزەر، کۆنگۆ لێس، گوێزی هیندی لەگەڵ جێگرەوەی شە…"
drag, startPoint x: 377, startPoint y: 429, endPoint x: 396, endPoint y: 415, distance: 23.8
click at [377, 430] on span "Update" at bounding box center [324, 437] width 179 height 18
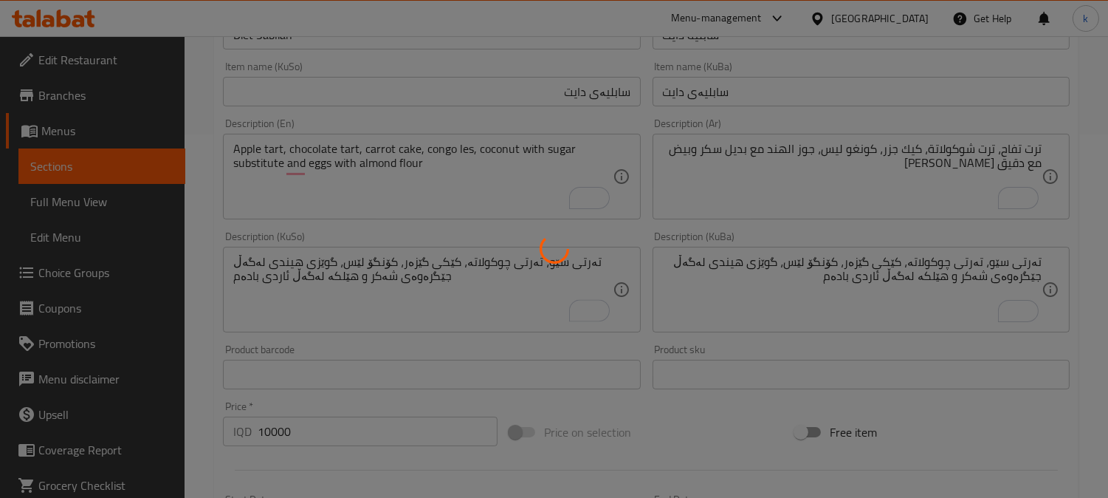
scroll to position [323, 0]
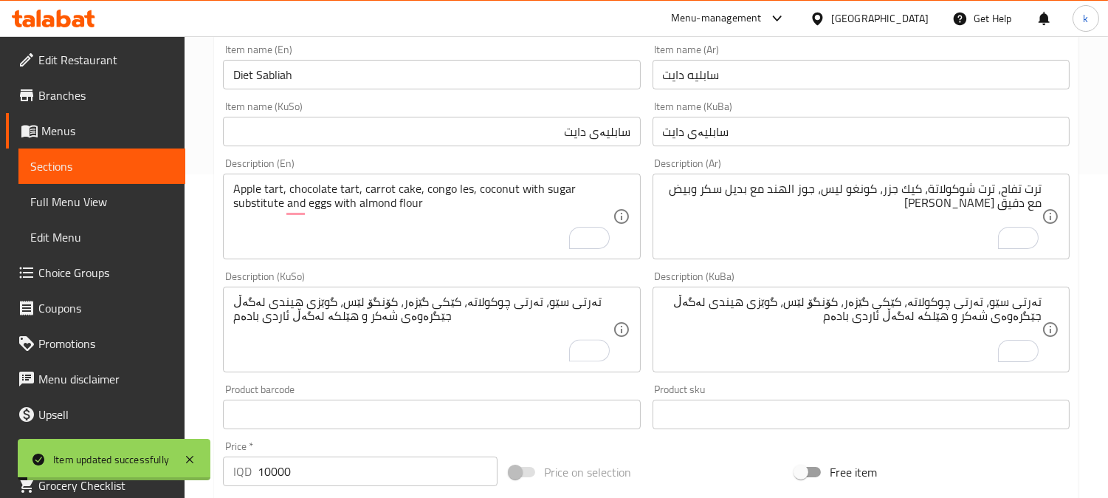
click at [312, 75] on input "Diet Sabliah" at bounding box center [431, 75] width 417 height 30
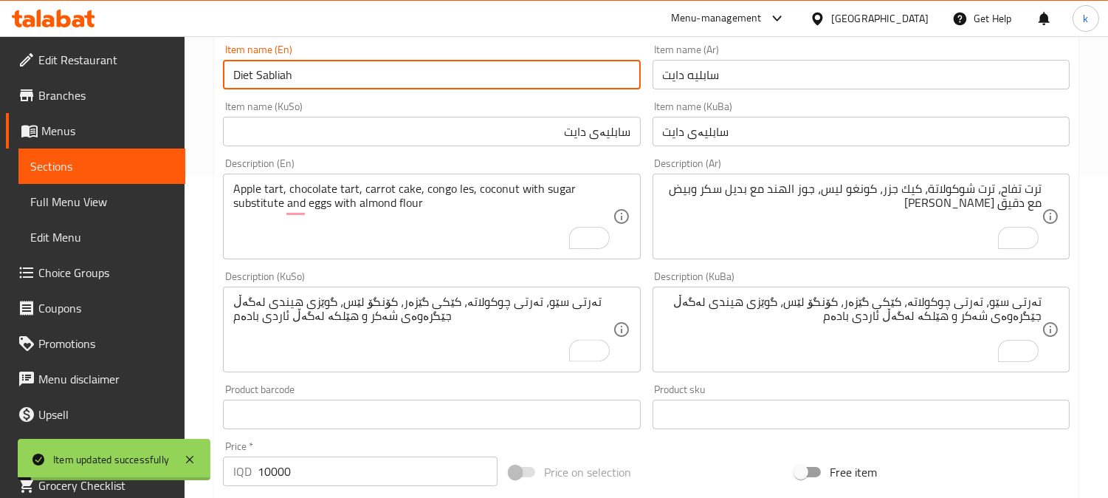
click at [312, 75] on input "Diet Sabliah" at bounding box center [431, 75] width 417 height 30
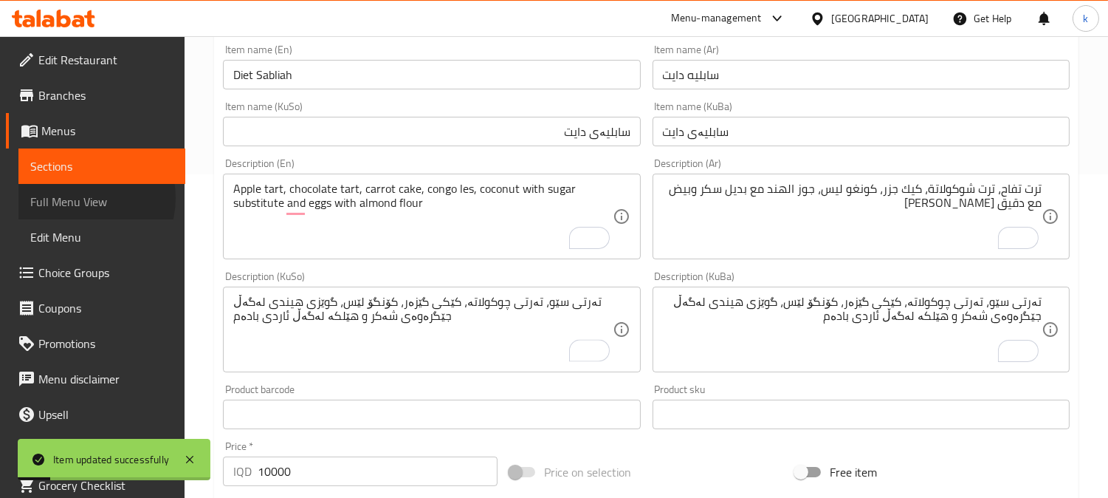
click at [76, 198] on span "Full Menu View" at bounding box center [101, 202] width 143 height 18
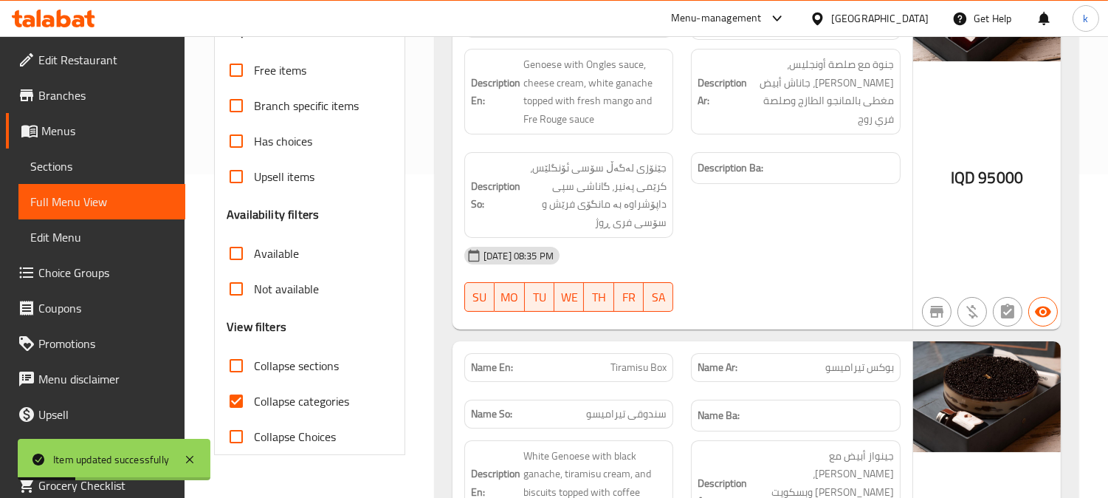
scroll to position [50, 0]
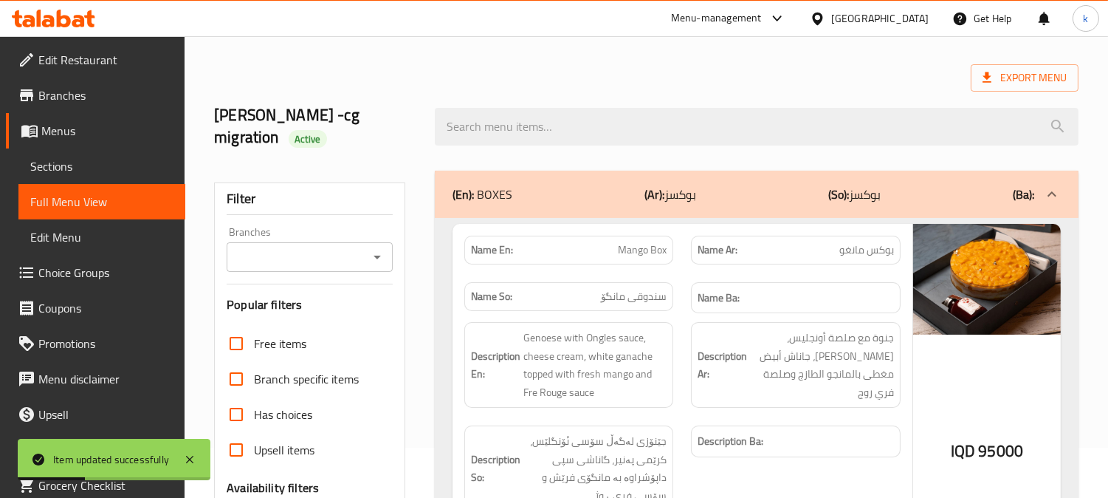
click at [316, 247] on input "Branches" at bounding box center [297, 257] width 133 height 21
click at [319, 289] on span "Almond, Bakhtari" at bounding box center [281, 298] width 87 height 18
type input "Almond, Bakhtari"
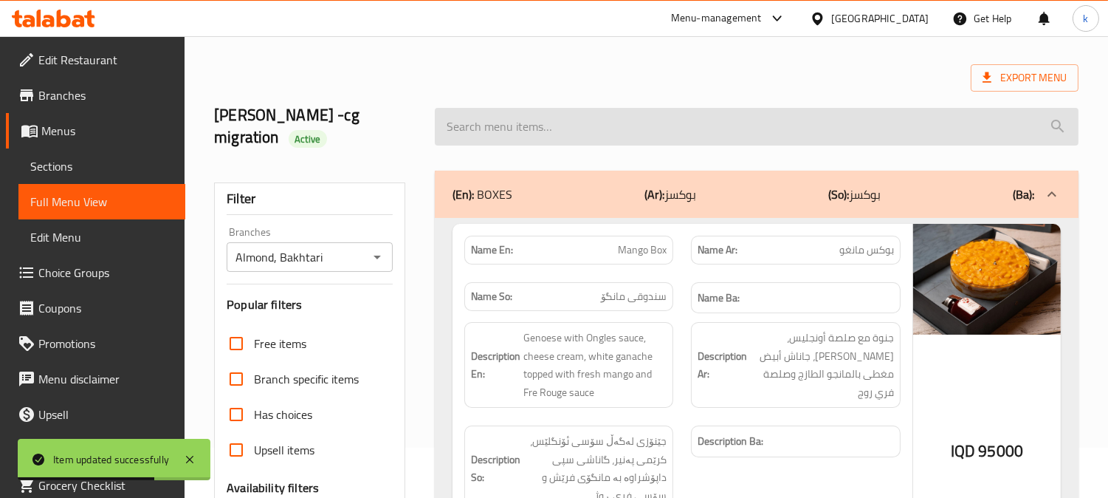
click at [556, 122] on input "search" at bounding box center [757, 127] width 644 height 38
paste input "Diet Sabliah"
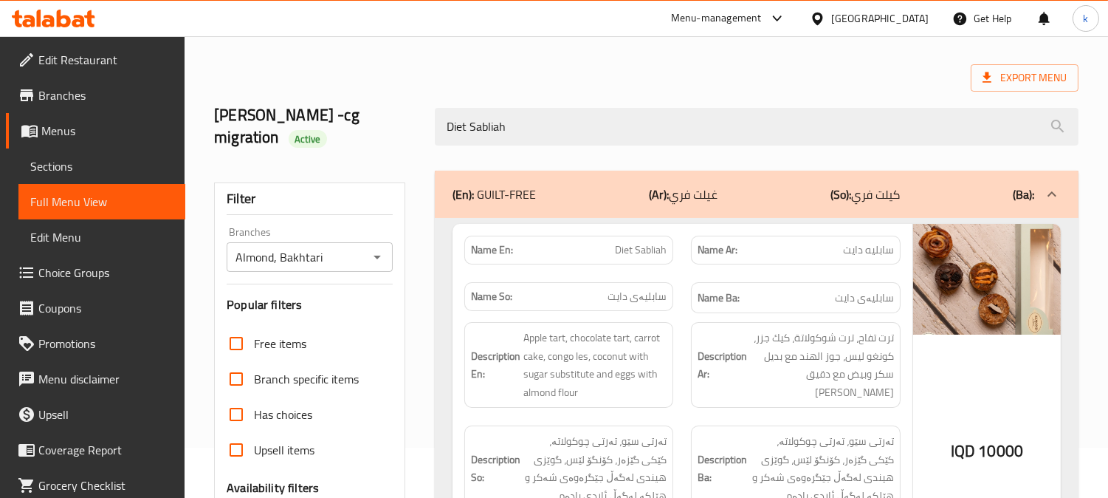
type input "Diet Sabliah"
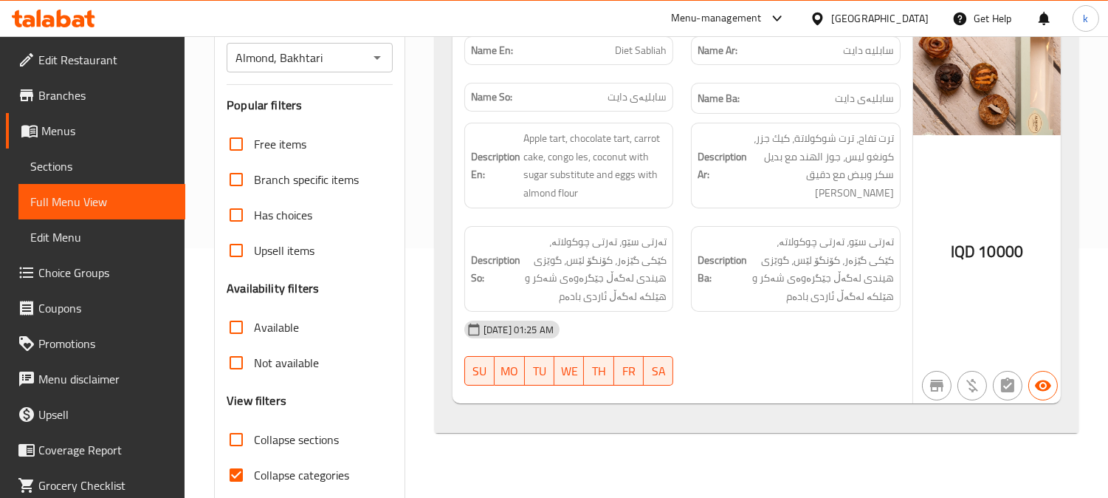
scroll to position [0, 0]
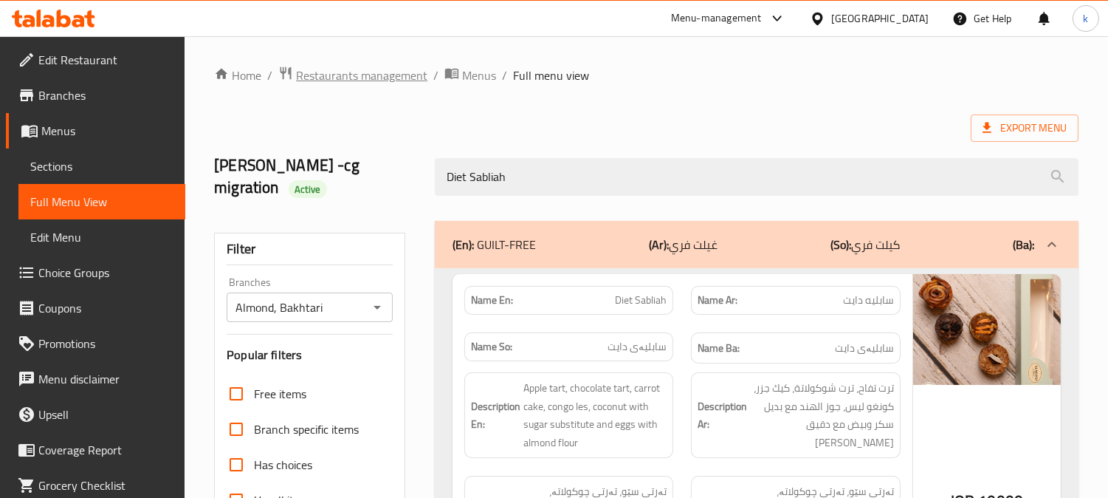
click at [360, 69] on span "Restaurants management" at bounding box center [361, 75] width 131 height 18
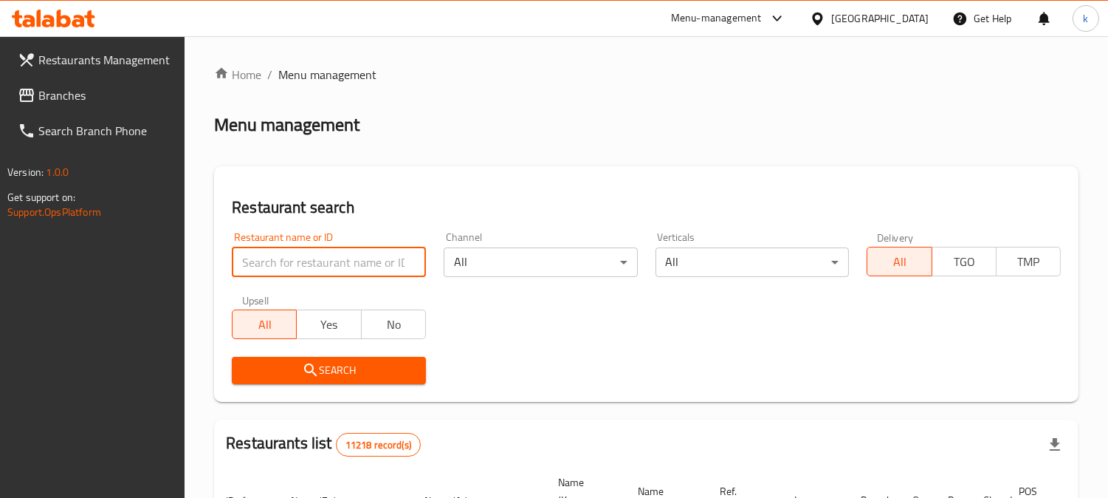
drag, startPoint x: 281, startPoint y: 261, endPoint x: 278, endPoint y: 304, distance: 43.0
click at [281, 261] on input "search" at bounding box center [329, 262] width 194 height 30
paste input "Bs Biryani"
type input "Bs Biryani"
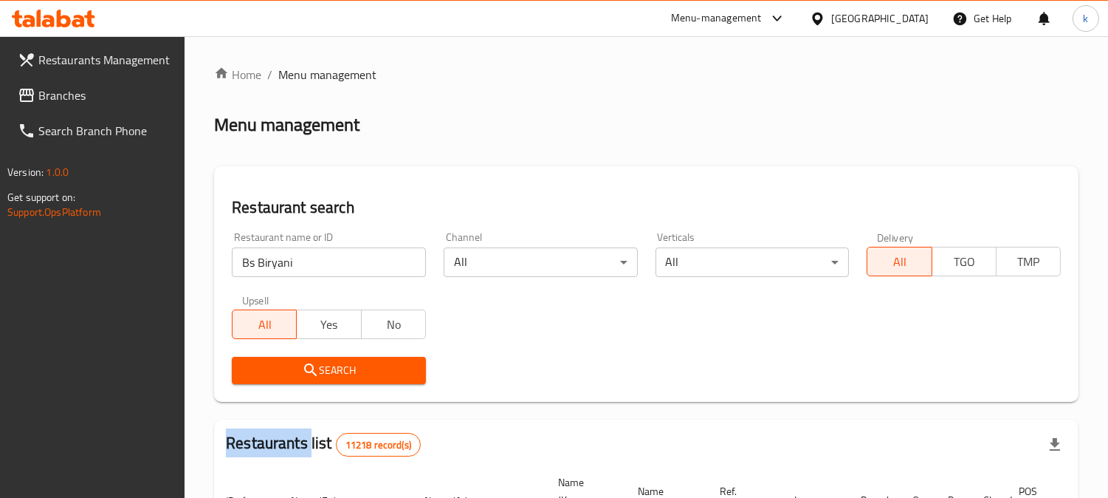
click at [268, 354] on div "Search" at bounding box center [329, 370] width 212 height 45
click at [278, 374] on span "Search" at bounding box center [329, 370] width 171 height 18
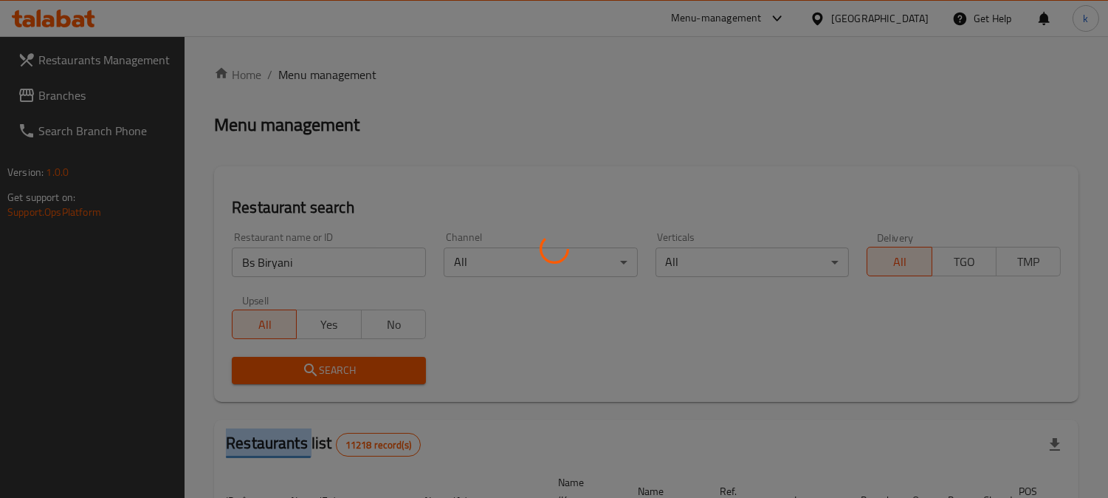
click at [278, 374] on div at bounding box center [554, 249] width 1108 height 498
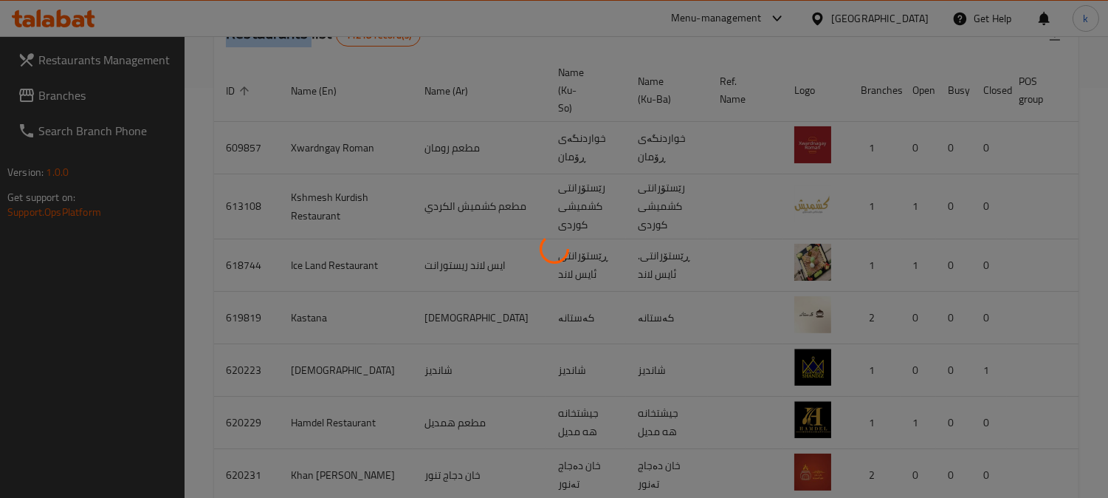
scroll to position [179, 0]
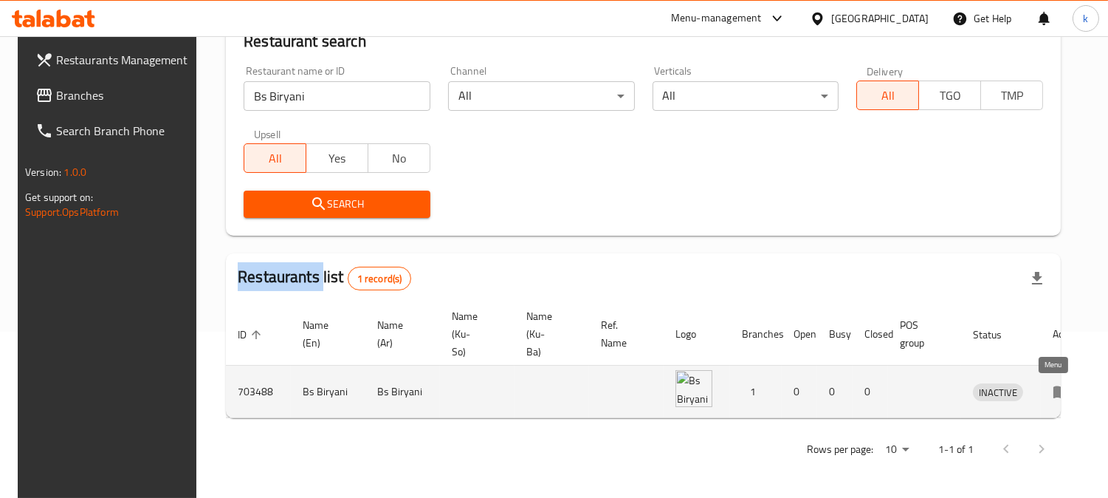
click at [1054, 386] on icon "enhanced table" at bounding box center [1062, 392] width 16 height 13
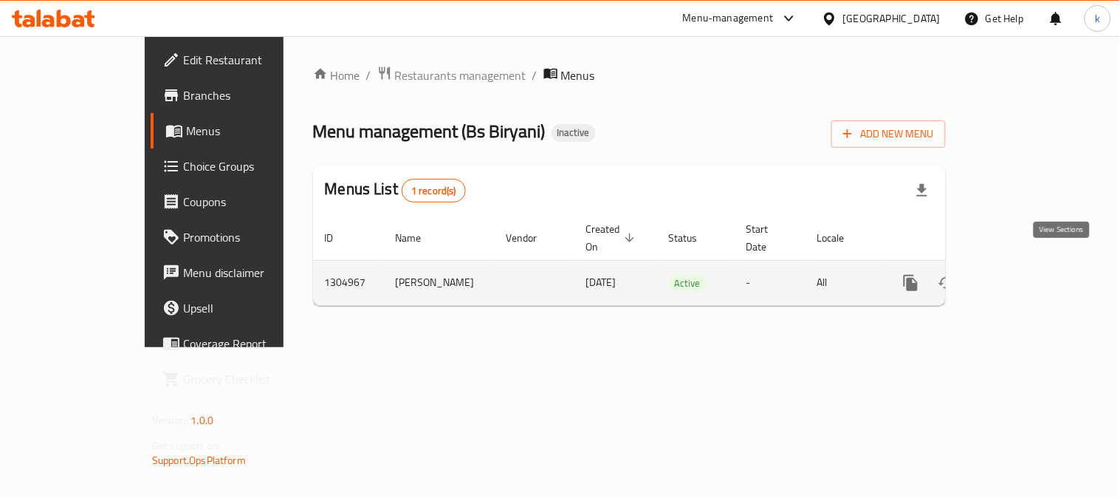
click at [1024, 276] on icon "enhanced table" at bounding box center [1017, 282] width 13 height 13
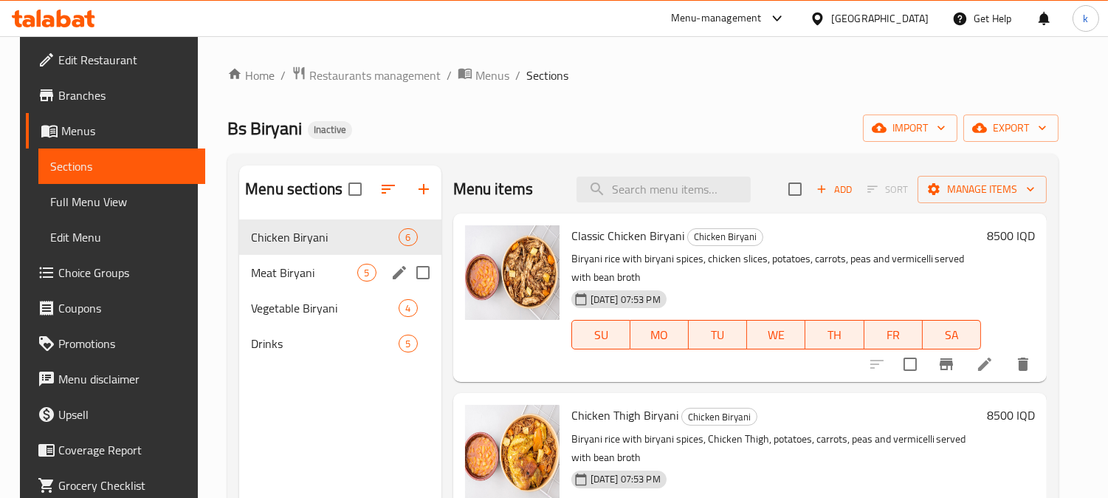
click at [283, 264] on span "Meat Biryani" at bounding box center [304, 273] width 106 height 18
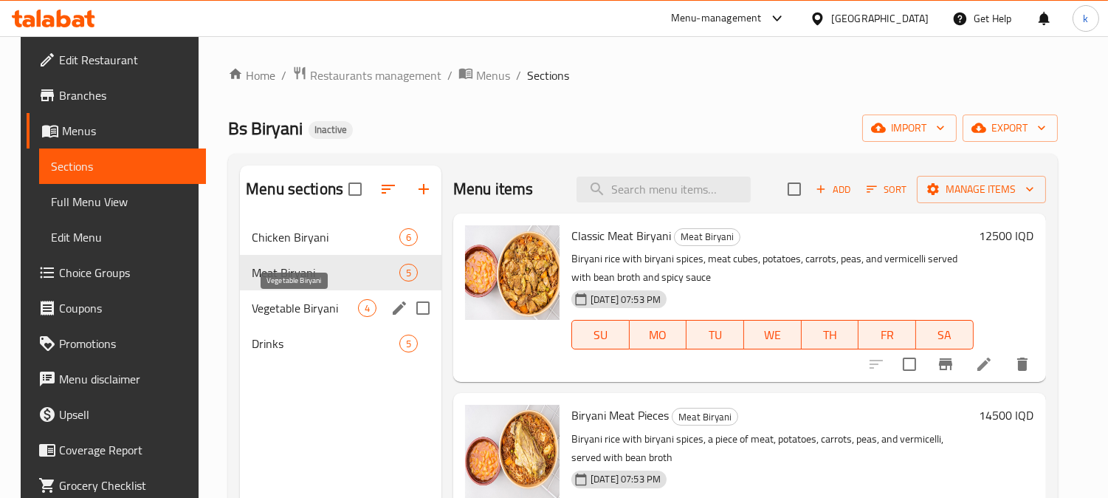
click at [295, 311] on span "Vegetable Biryani" at bounding box center [305, 308] width 106 height 18
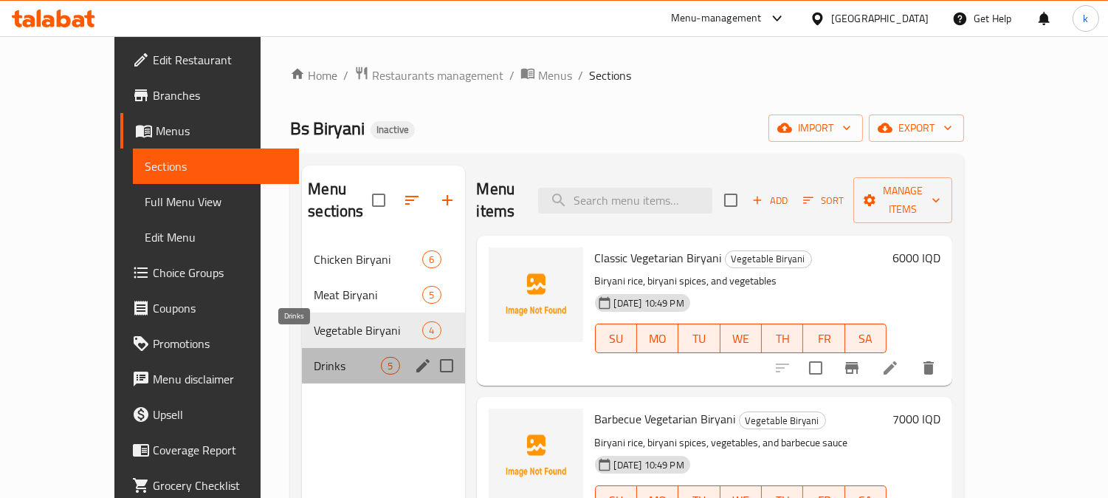
click at [314, 357] on span "Drinks" at bounding box center [347, 366] width 67 height 18
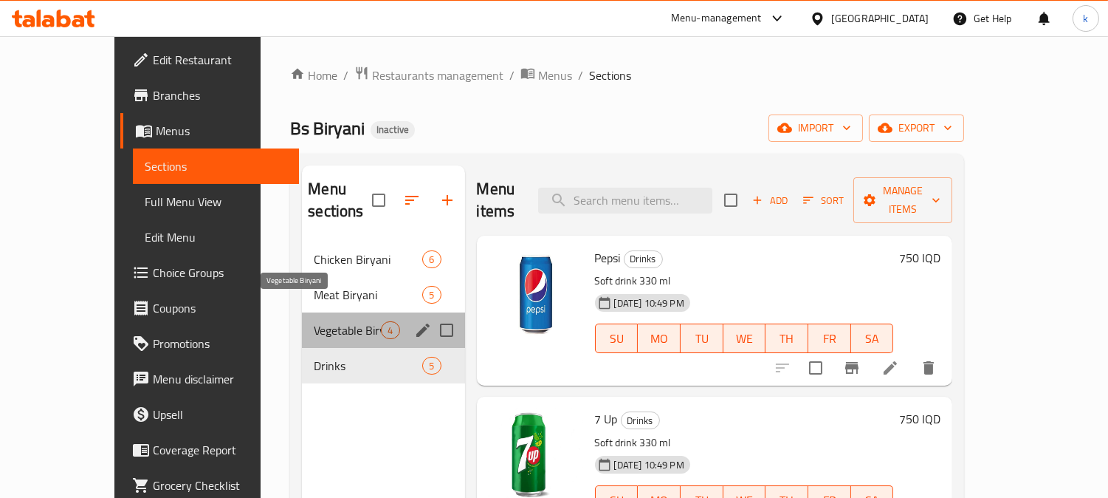
click at [314, 321] on span "Vegetable Biryani" at bounding box center [347, 330] width 67 height 18
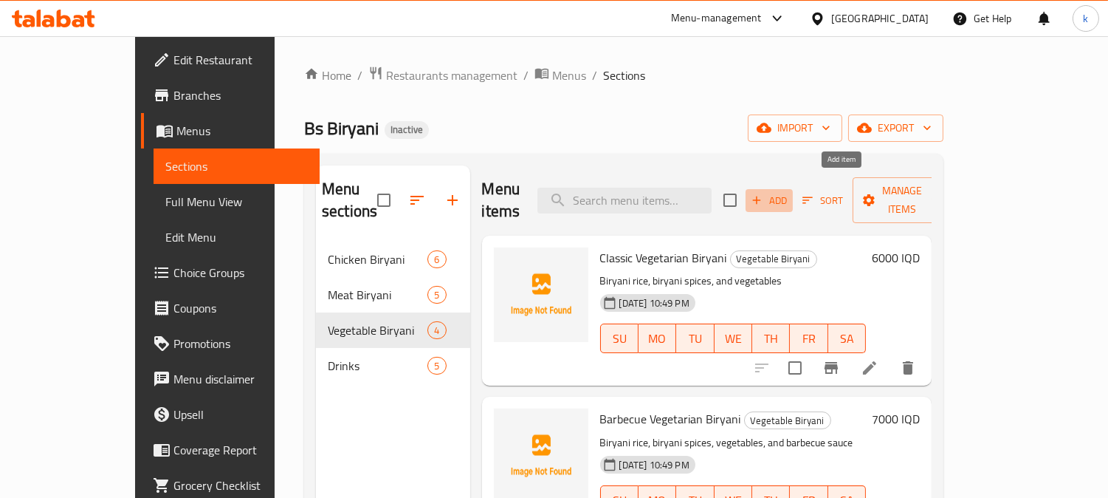
click at [789, 192] on span "Add" at bounding box center [769, 200] width 40 height 17
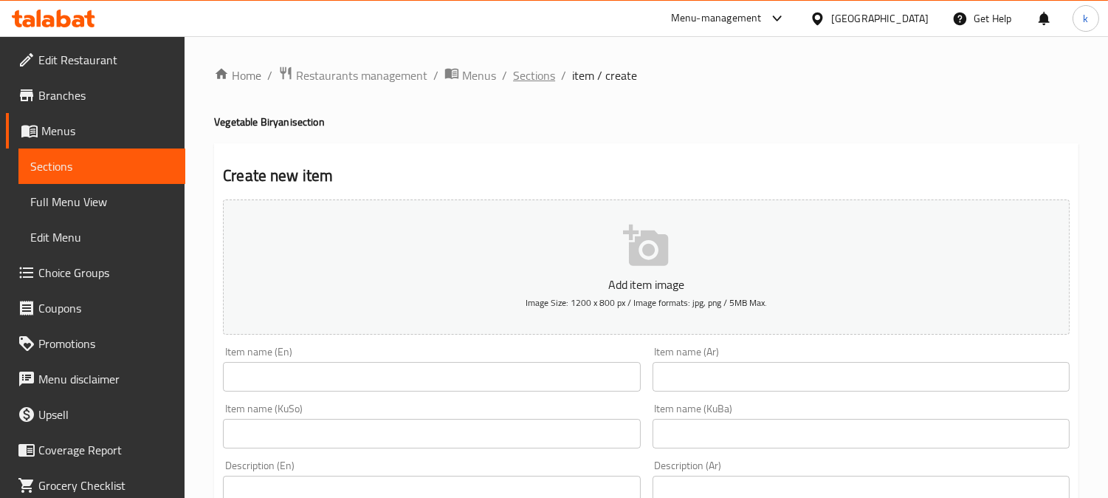
click at [532, 80] on span "Sections" at bounding box center [534, 75] width 42 height 18
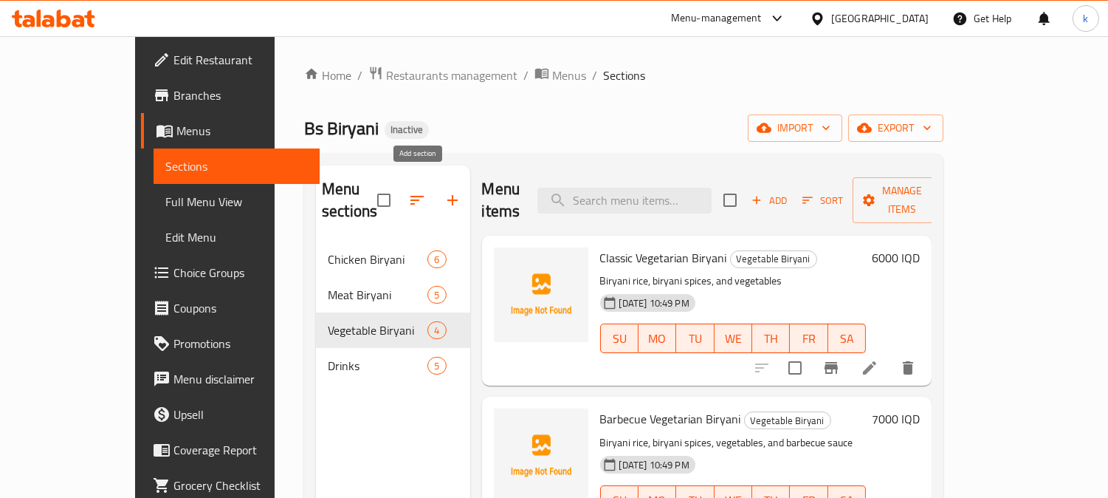
click at [447, 195] on icon "button" at bounding box center [452, 200] width 10 height 10
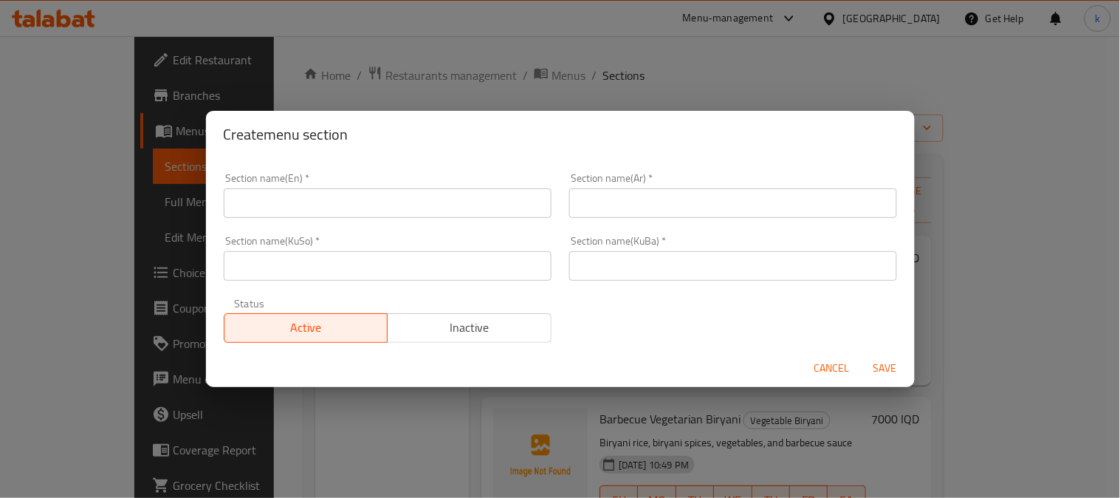
click at [323, 207] on input "text" at bounding box center [388, 203] width 328 height 30
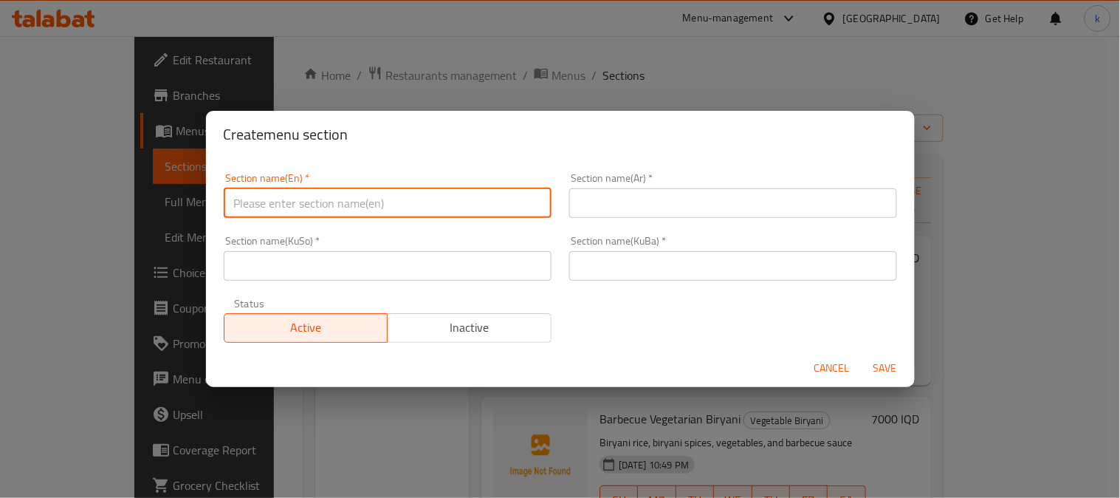
paste input "Special dishes"
type input "Special dishes"
click at [618, 209] on input "text" at bounding box center [733, 203] width 328 height 30
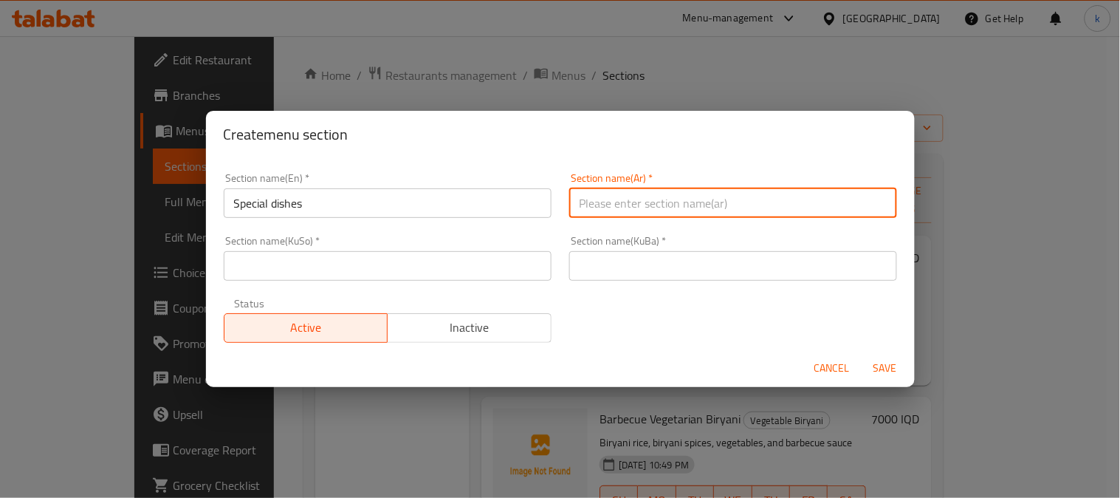
paste input "الاطباق الخاصة"
type input "الاطباق الخاصة"
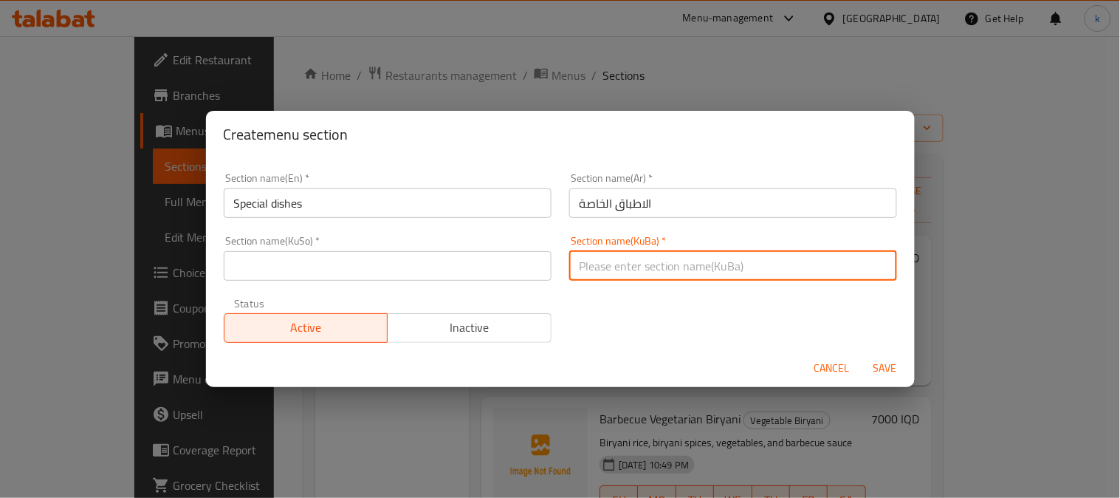
click at [619, 263] on input "text" at bounding box center [733, 266] width 328 height 30
paste input "خواردنی تایبەت"
click at [640, 254] on input "ژەمی تایبەت" at bounding box center [733, 266] width 328 height 30
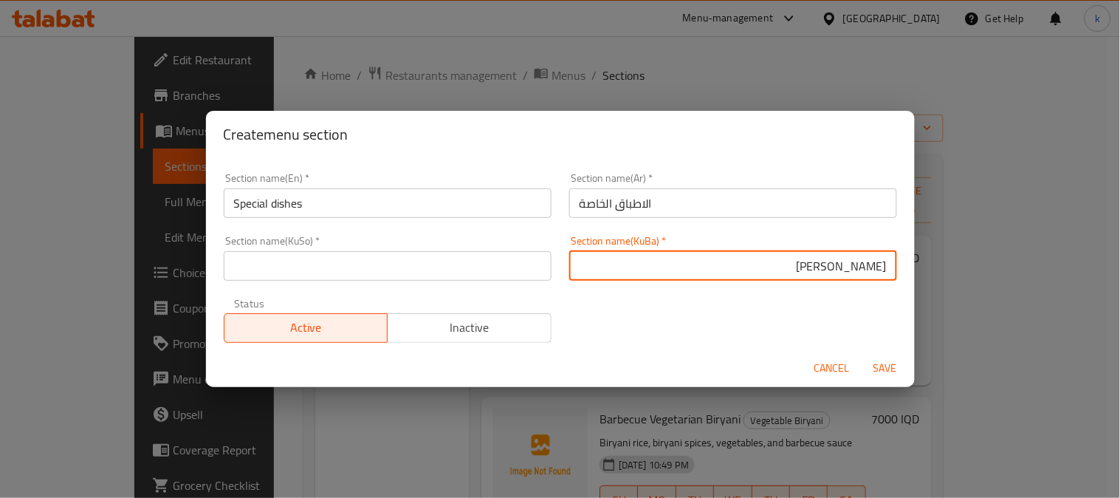
type input "ژەمی تایبەت"
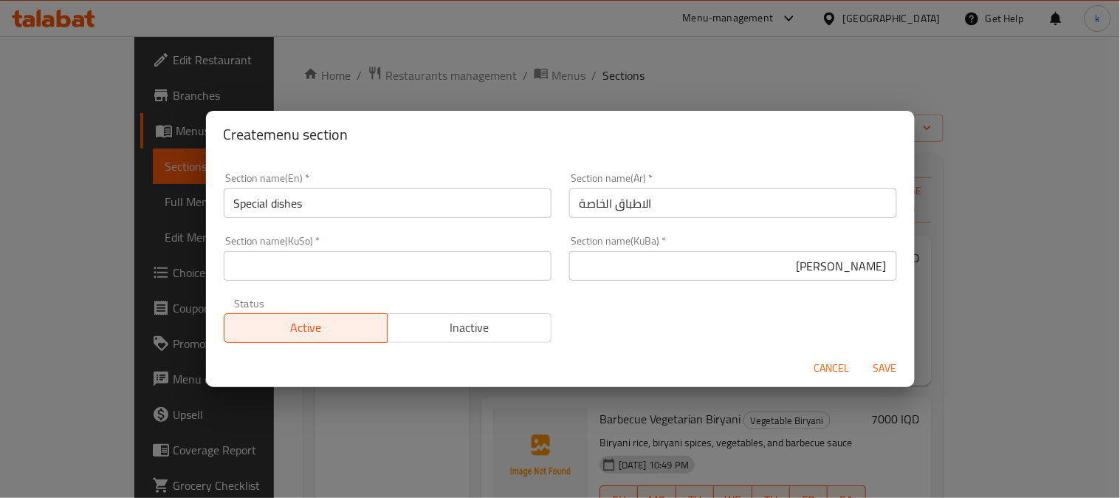
click at [371, 281] on div "Section name(KuSo)   * Section name(KuSo) *" at bounding box center [388, 258] width 346 height 63
drag, startPoint x: 360, startPoint y: 268, endPoint x: 337, endPoint y: 255, distance: 26.1
click at [360, 268] on input "text" at bounding box center [388, 266] width 328 height 30
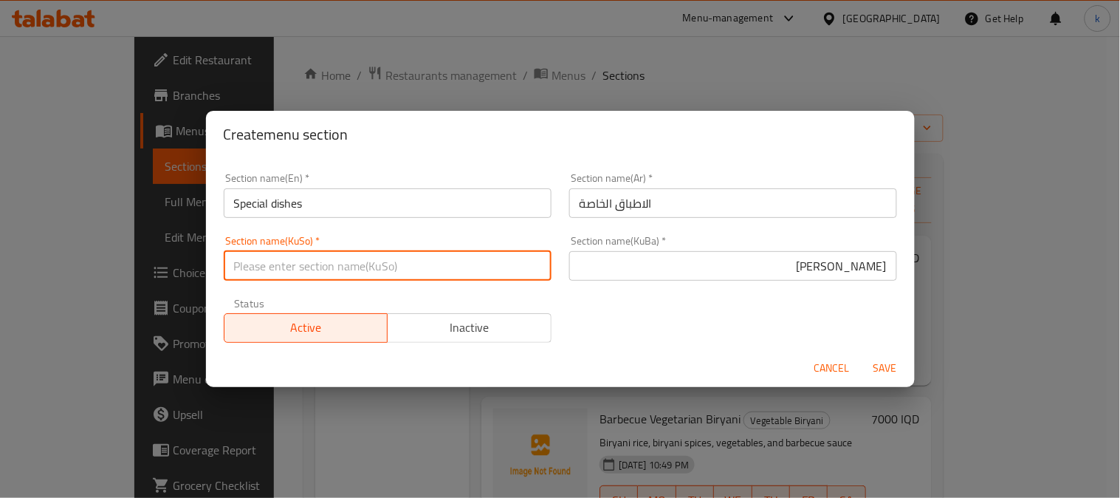
paste input "ژەمی تایبەت"
type input "ژەمی تایبەت"
drag, startPoint x: 275, startPoint y: 202, endPoint x: 308, endPoint y: 209, distance: 33.3
click at [275, 202] on input "Special dishes" at bounding box center [388, 203] width 328 height 30
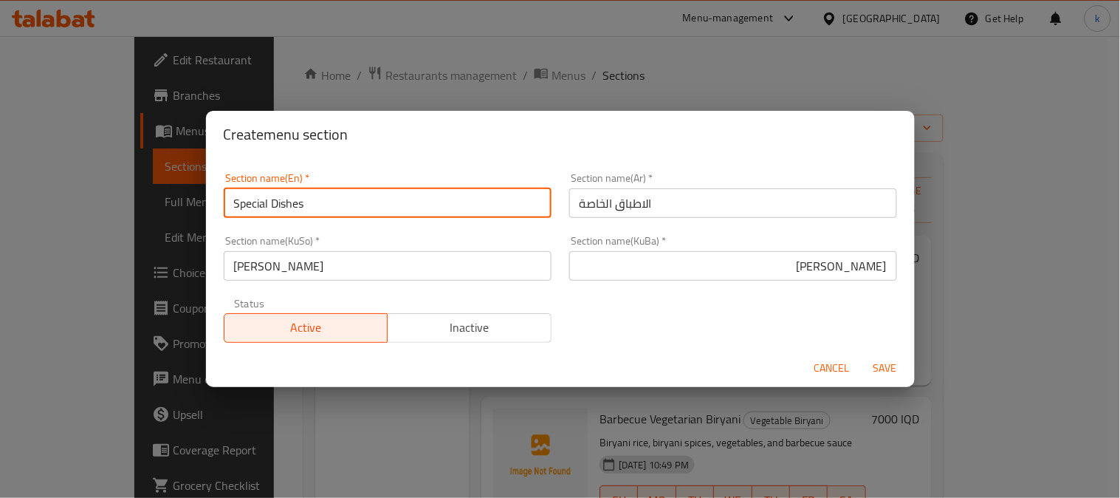
type input "Special Dishes"
click at [889, 368] on span "Save" at bounding box center [885, 368] width 35 height 18
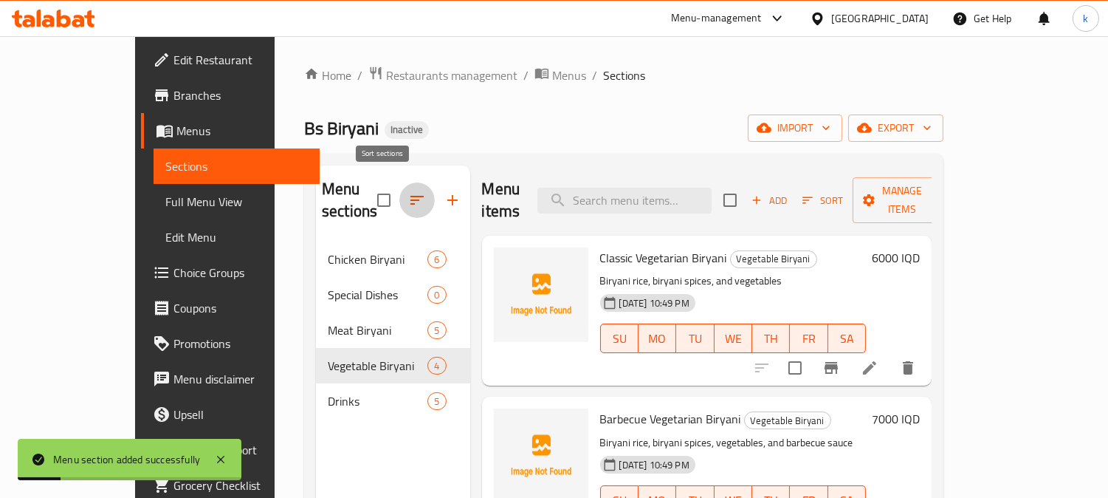
click at [411, 196] on icon "button" at bounding box center [417, 200] width 13 height 9
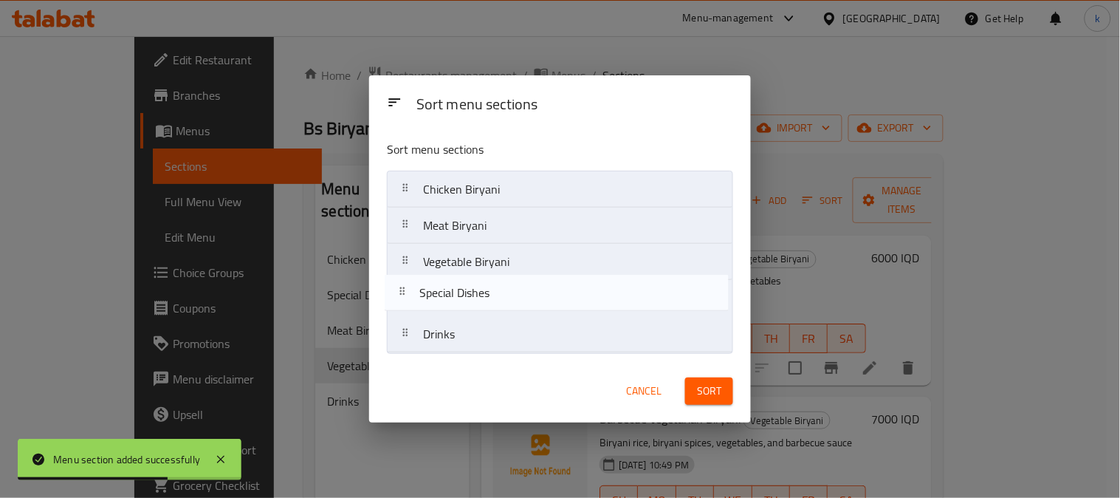
drag, startPoint x: 418, startPoint y: 250, endPoint x: 414, endPoint y: 306, distance: 57.0
click at [414, 306] on nav "Chicken Biryani Special Dishes Meat Biryani Vegetable Biryani Drinks" at bounding box center [560, 262] width 346 height 182
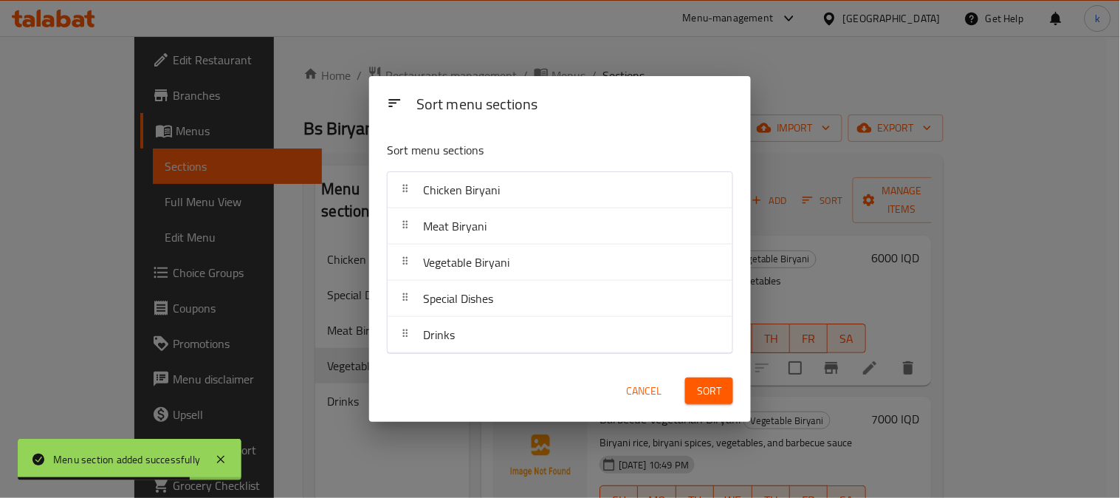
click at [726, 381] on button "Sort" at bounding box center [709, 390] width 48 height 27
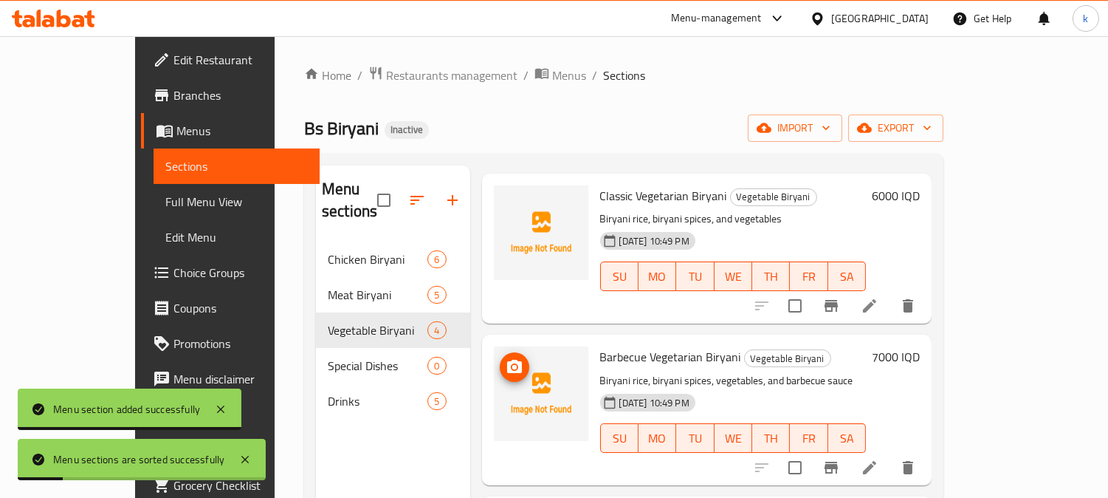
scroll to position [137, 0]
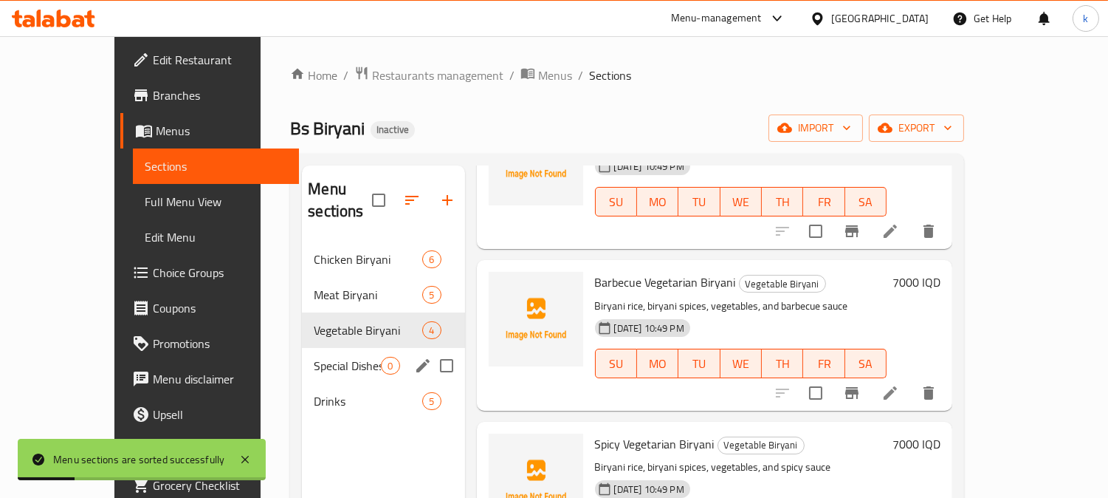
click at [320, 352] on div "Special Dishes 0" at bounding box center [383, 365] width 162 height 35
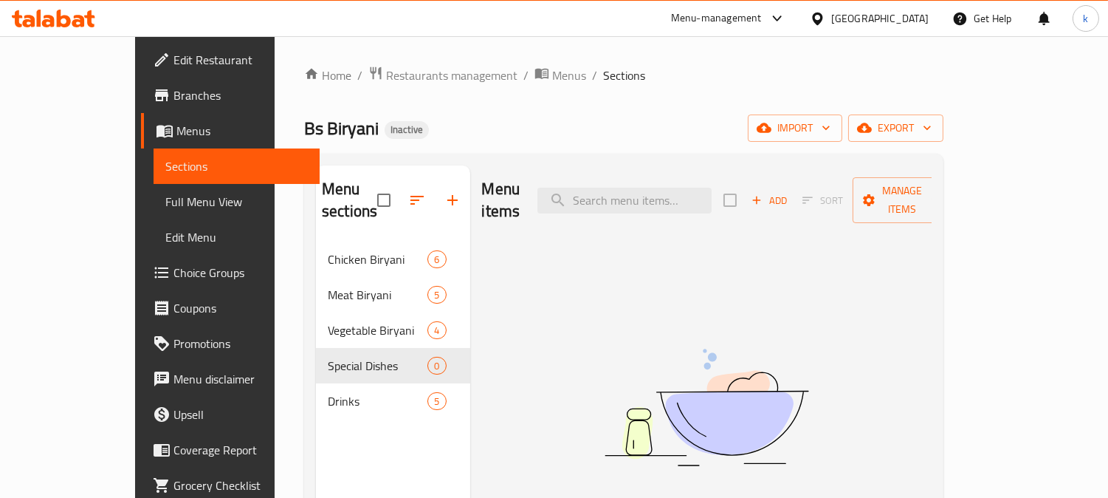
click at [789, 192] on span "Add" at bounding box center [769, 200] width 40 height 17
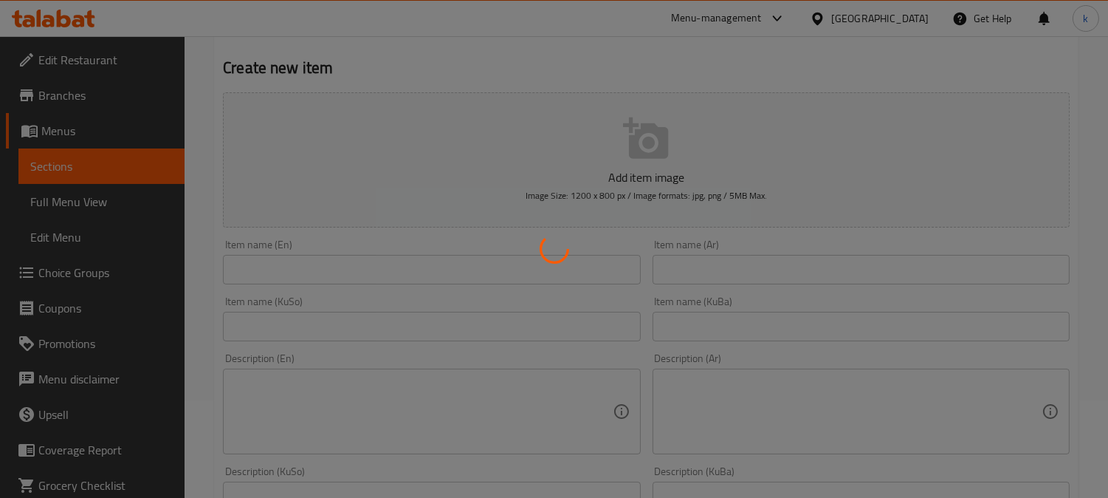
scroll to position [137, 0]
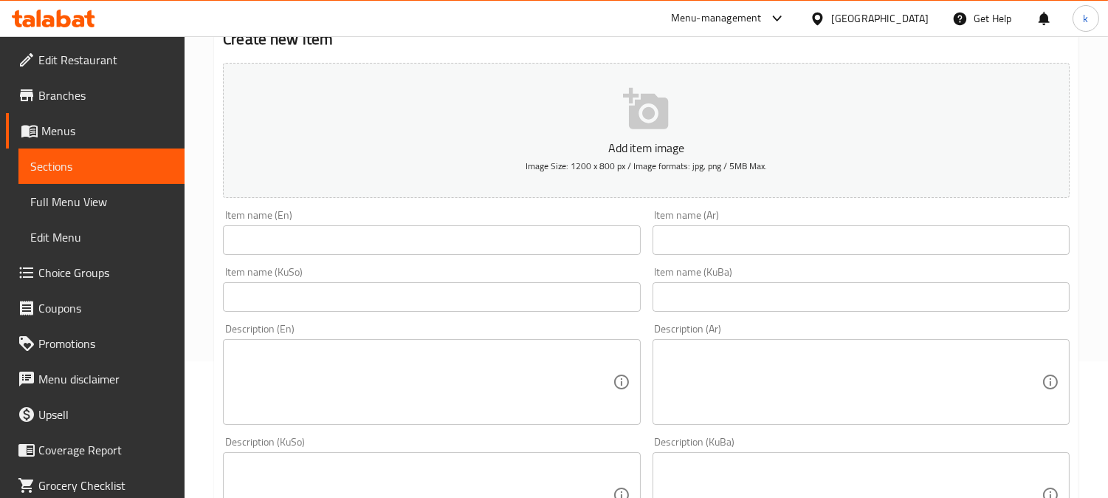
drag, startPoint x: 722, startPoint y: 301, endPoint x: 572, endPoint y: 301, distance: 149.9
click at [722, 301] on input "text" at bounding box center [861, 297] width 417 height 30
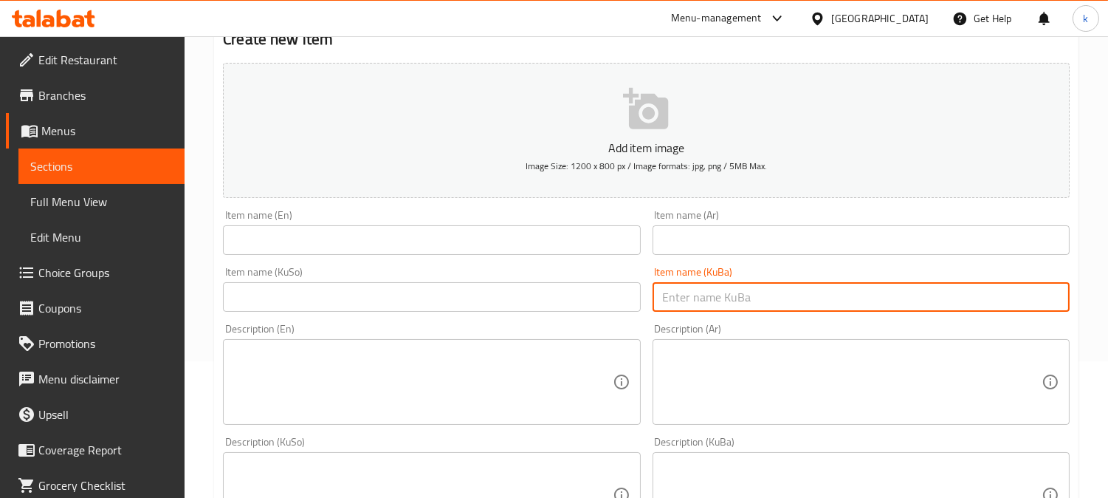
paste input "بریانی میکس"
type input "بریانی میکس"
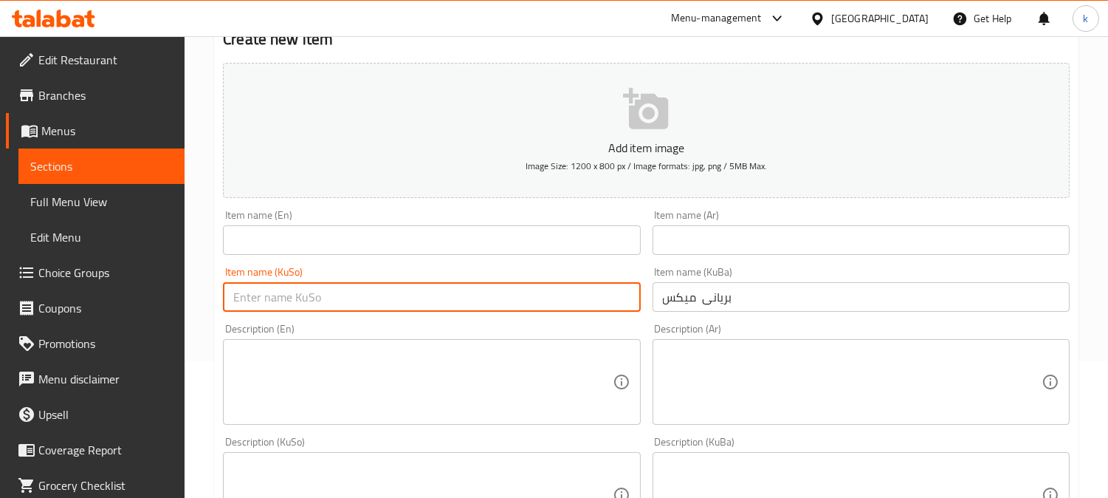
click at [521, 301] on input "text" at bounding box center [431, 297] width 417 height 30
paste input "بریانی میکس"
type input "بریانی میکس"
click at [724, 254] on input "text" at bounding box center [861, 240] width 417 height 30
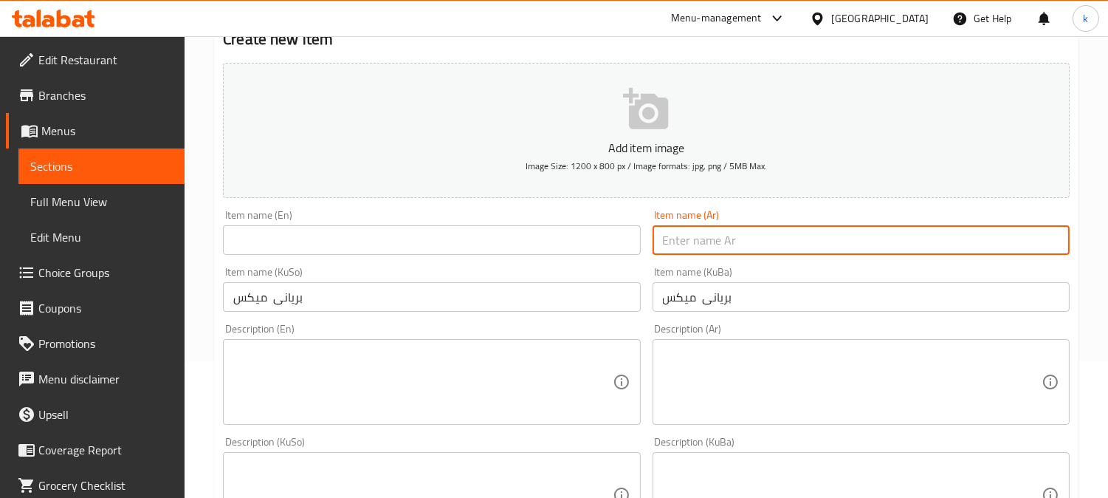
paste input "برياني ميكس"
type input "برياني ميكس"
click at [303, 233] on input "text" at bounding box center [431, 240] width 417 height 30
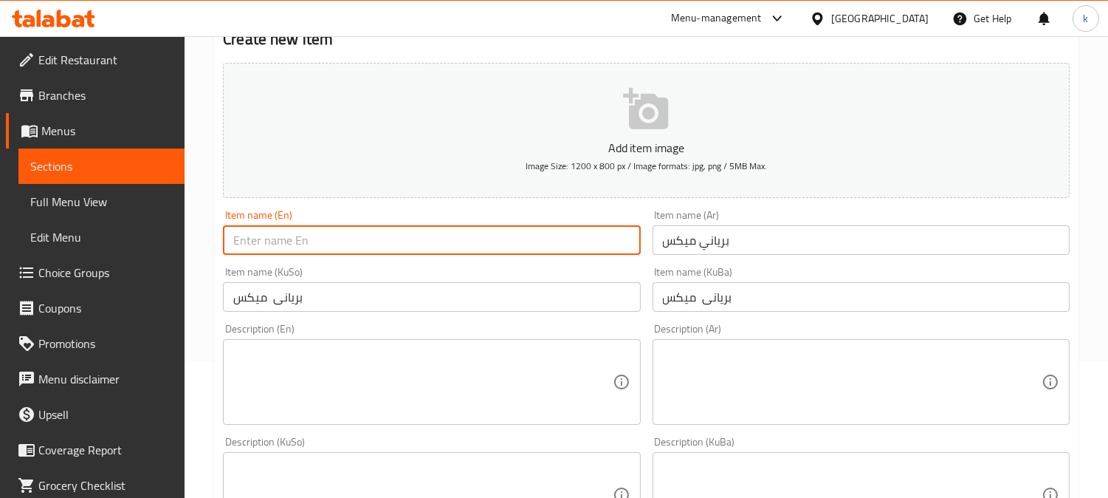
paste input "Biryani Mix"
type input "Biryani Mix"
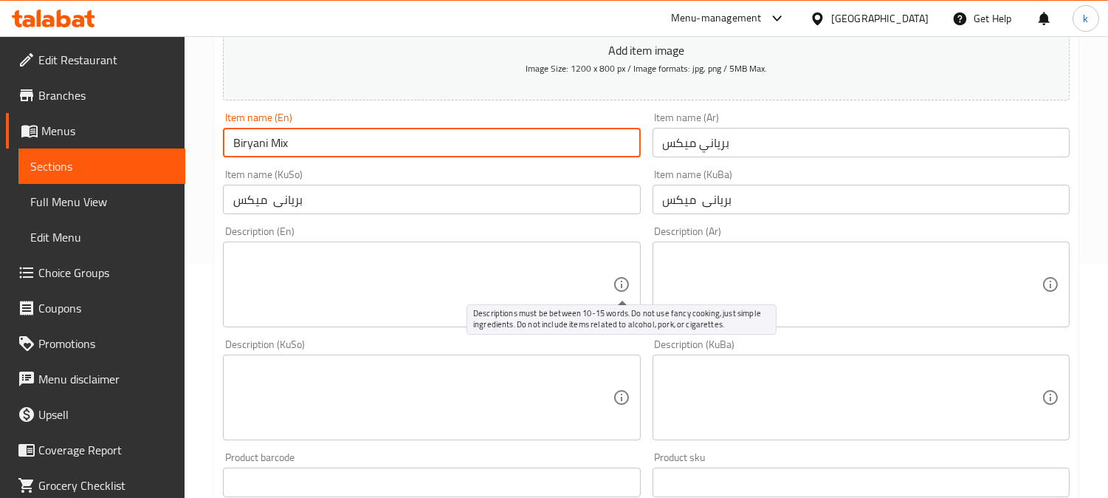
scroll to position [273, 0]
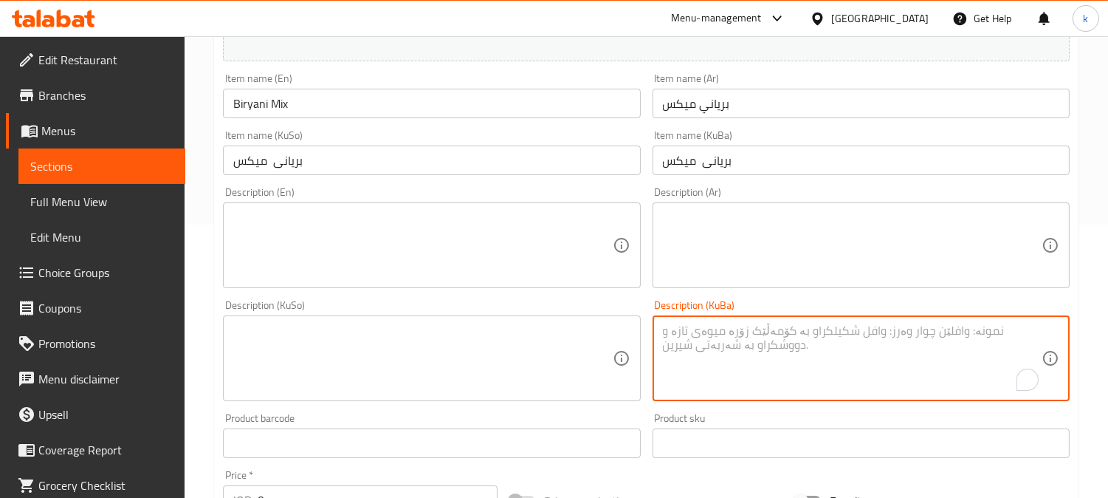
drag, startPoint x: 796, startPoint y: 368, endPoint x: 554, endPoint y: 352, distance: 242.7
click at [787, 366] on textarea "To enrich screen reader interactions, please activate Accessibility in Grammarl…" at bounding box center [852, 358] width 379 height 70
paste textarea "برنجی بریانی بە بەهاراتی بریانی، گۆشتی شێوە شەش پاڵوو، مریشکی شێوە شەش پاڵوو، پ…"
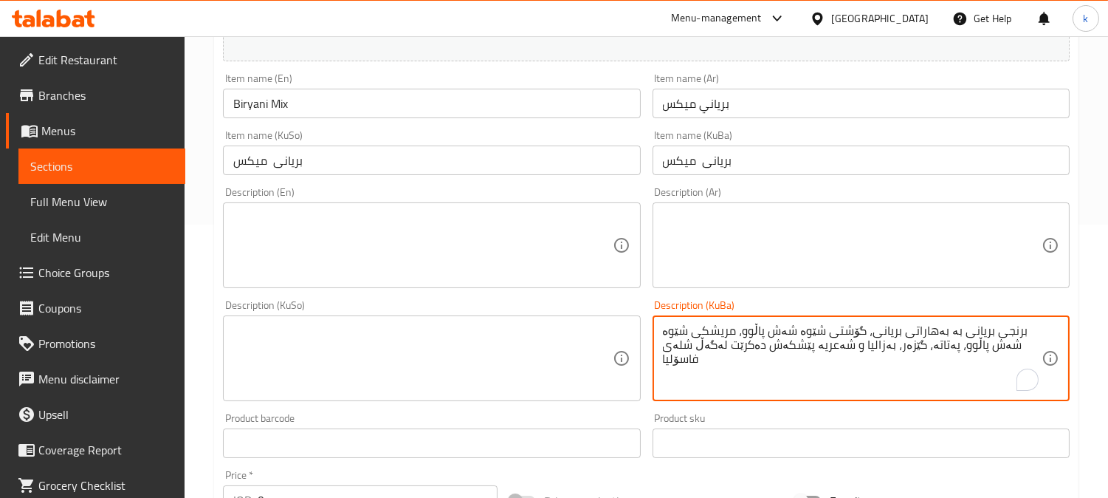
type textarea "برنجی بریانی بە بەهاراتی بریانی، گۆشتی شێوە شەش پاڵوو، مریشکی شێوە شەش پاڵوو، پ…"
drag, startPoint x: 554, startPoint y: 352, endPoint x: 770, endPoint y: 256, distance: 236.7
click at [558, 351] on textarea at bounding box center [422, 358] width 379 height 70
paste textarea "برنجی بریانی بە بەهاراتی بریانی، گۆشتی شێوە شەش پاڵوو، مریشکی شێوە شەش پاڵوو، پ…"
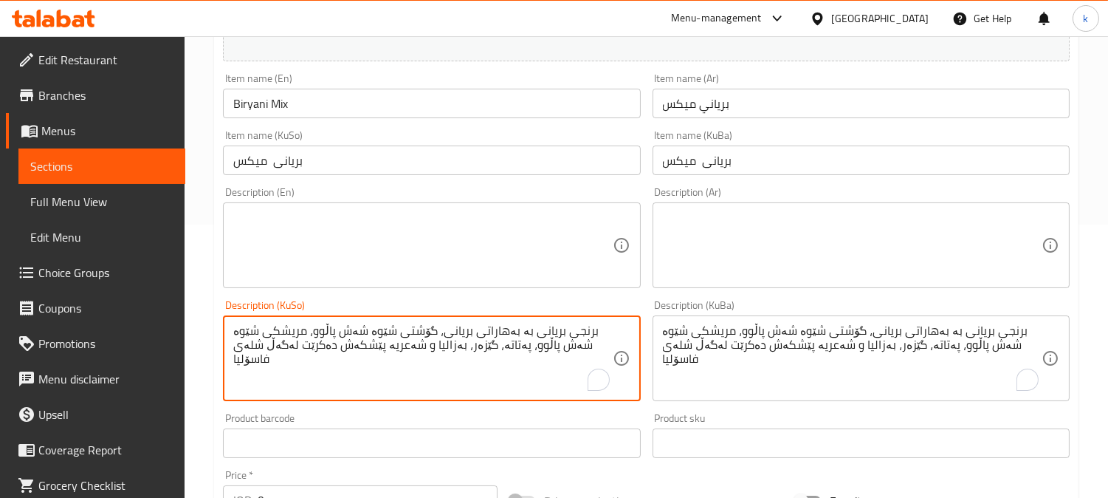
type textarea "برنجی بریانی بە بەهاراتی بریانی، گۆشتی شێوە شەش پاڵوو، مریشکی شێوە شەش پاڵوو، پ…"
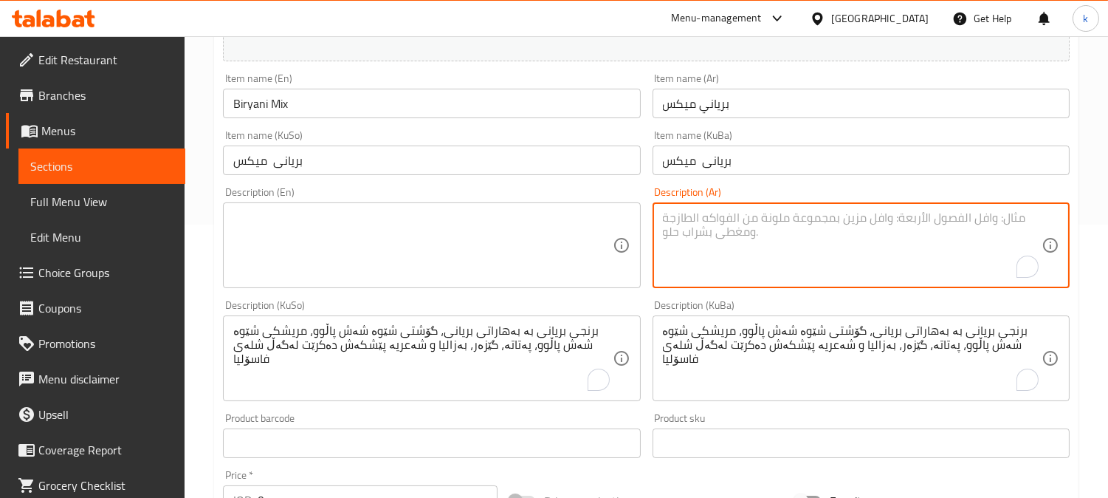
click at [778, 241] on textarea "To enrich screen reader interactions, please activate Accessibility in Grammarl…" at bounding box center [852, 245] width 379 height 70
paste textarea "ارز برياني بتوابل برياني، مكعبات لحم، مكعبات دجاج، بطاطا، جزر، بزاليا وشعيرية ي…"
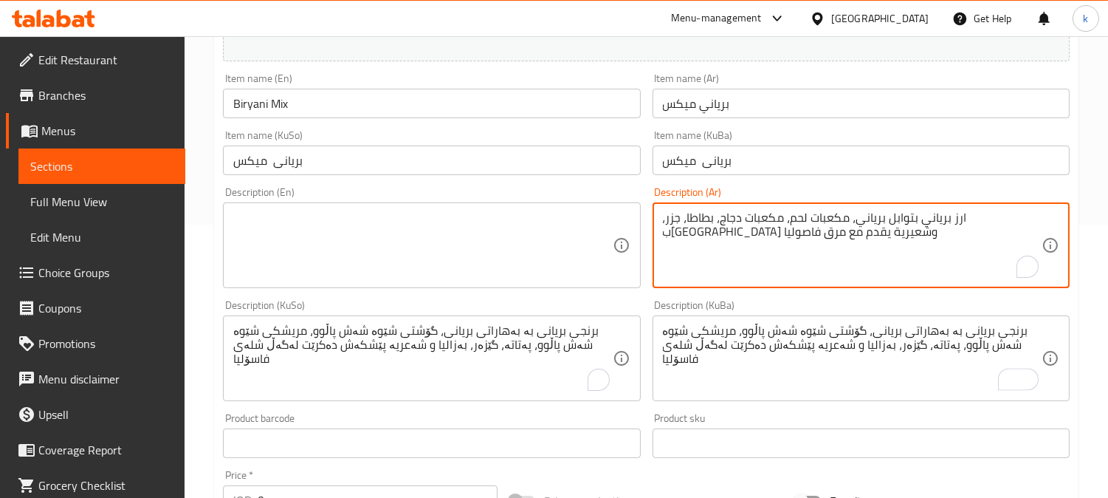
type textarea "ارز برياني بتوابل برياني، مكعبات لحم، مكعبات دجاج، بطاطا، جزر، بزاليا وشعيرية ي…"
click at [444, 240] on textarea at bounding box center [422, 245] width 379 height 70
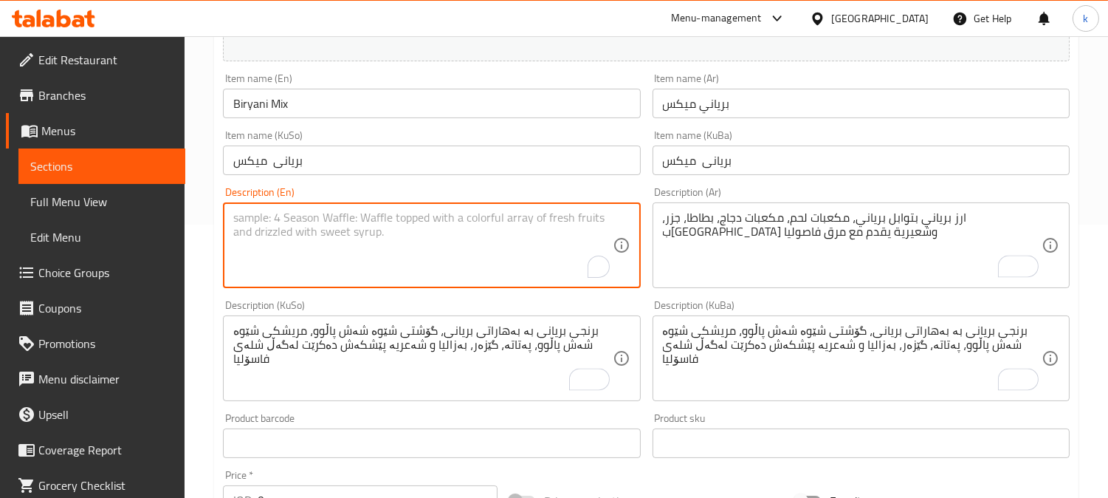
paste textarea "Biryani rice with biryani spices, meat diced, chicken diced, potatoes, carrots,…"
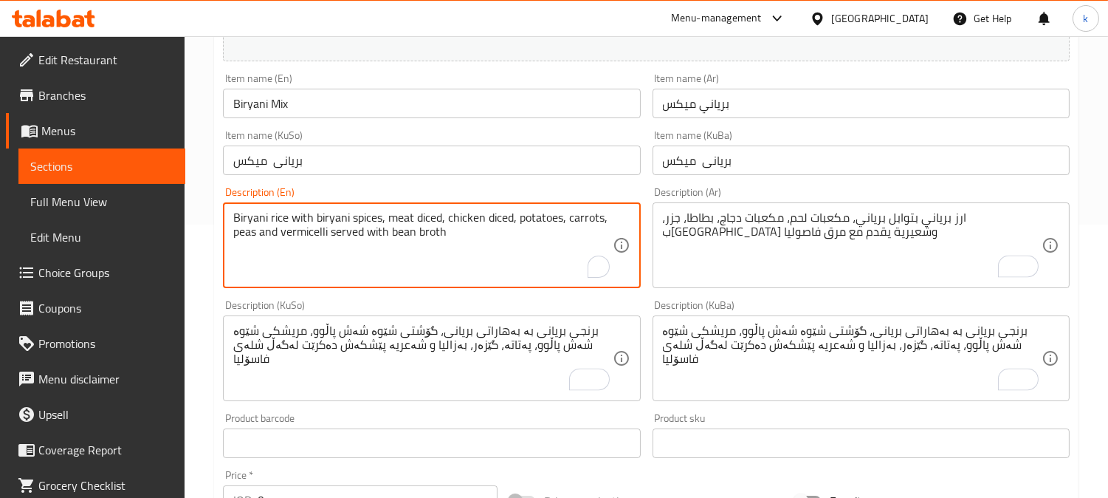
type textarea "Biryani rice with biryani spices, meat diced, chicken diced, potatoes, carrots,…"
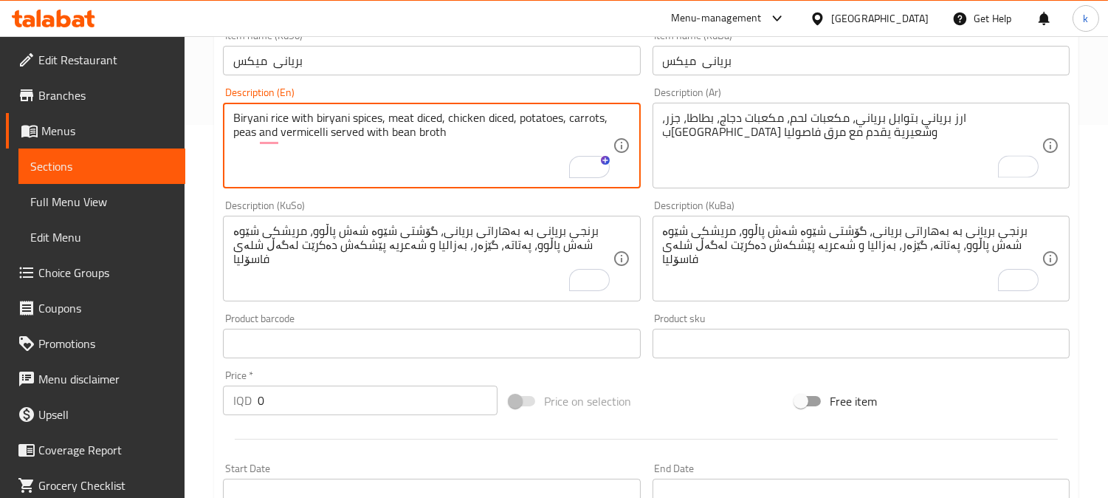
scroll to position [410, 0]
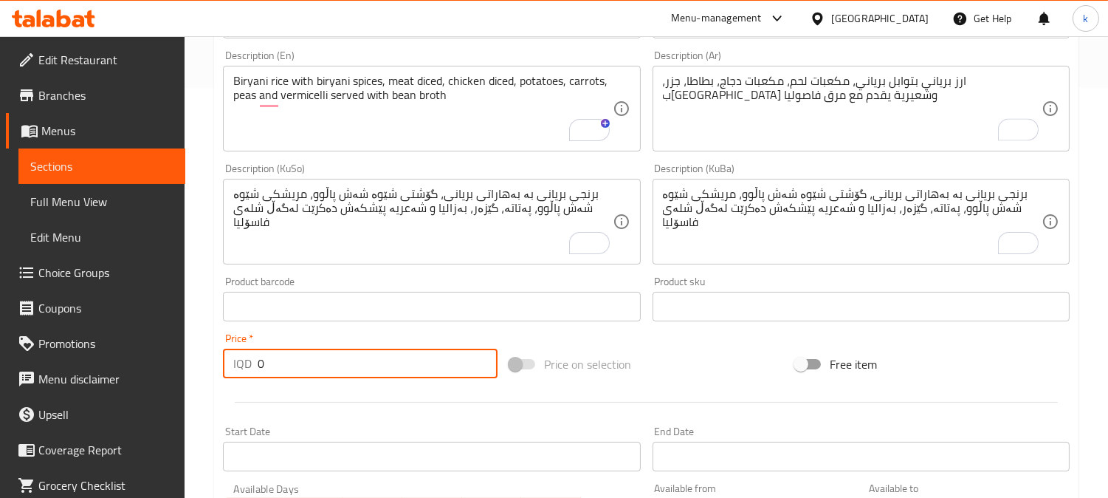
drag, startPoint x: 262, startPoint y: 359, endPoint x: 222, endPoint y: 358, distance: 40.6
click at [223, 359] on div "IQD 0 Price *" at bounding box center [360, 364] width 275 height 30
paste input "1100"
type input "11000"
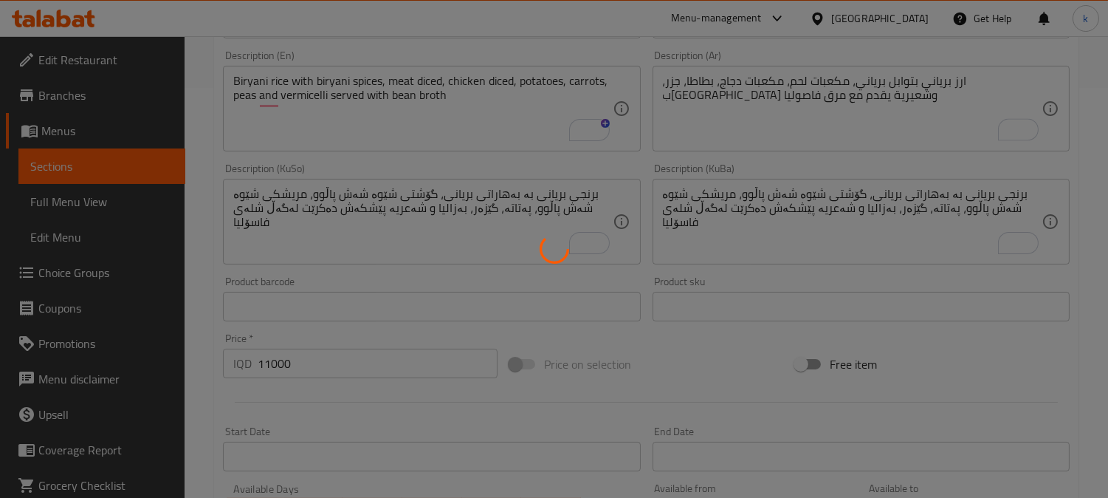
type input "0"
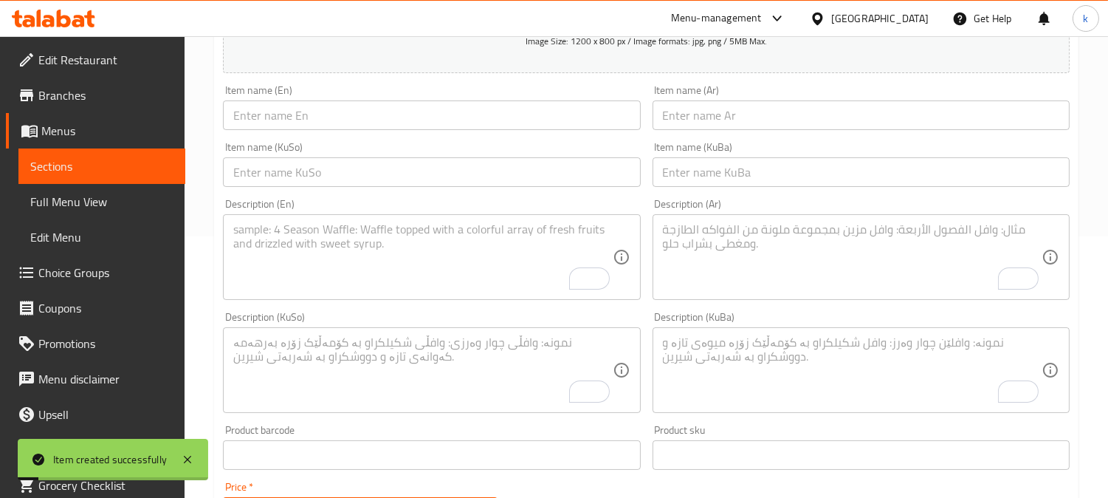
scroll to position [137, 0]
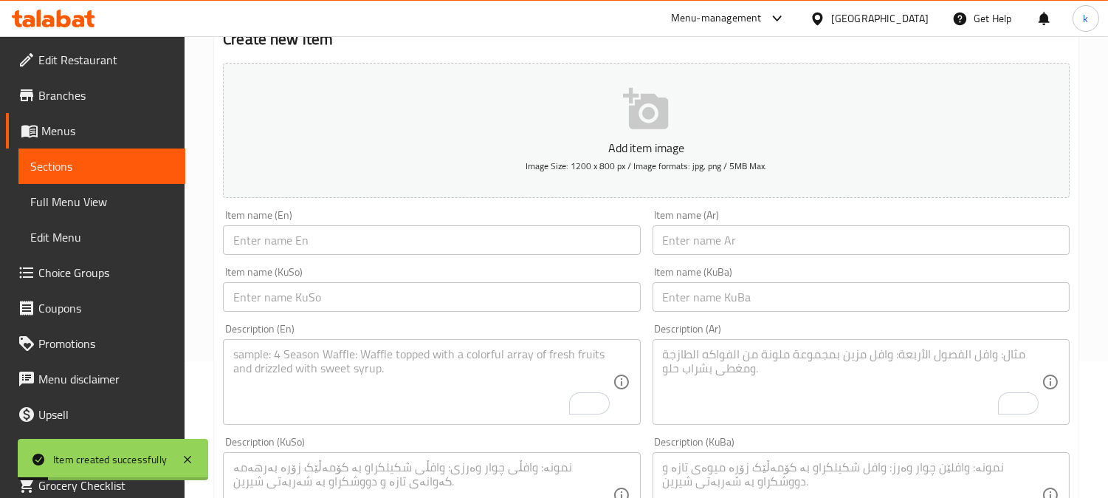
click at [718, 303] on input "text" at bounding box center [861, 297] width 417 height 30
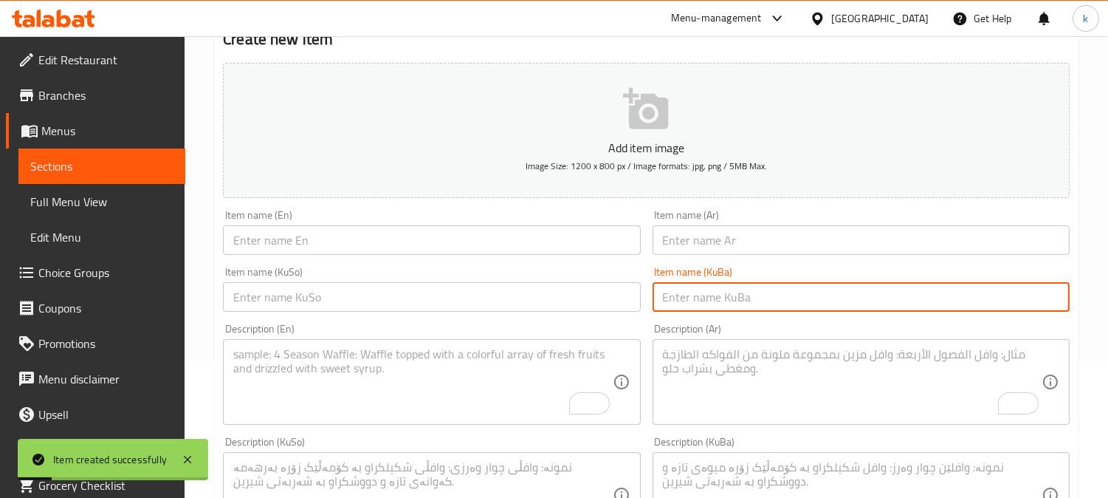
paste input "بریانی میکسی باڕبیکیو"
type input "بریانی میکسی باڕبیکیو"
drag, startPoint x: 574, startPoint y: 304, endPoint x: 591, endPoint y: 298, distance: 18.9
click at [574, 304] on input "text" at bounding box center [431, 297] width 417 height 30
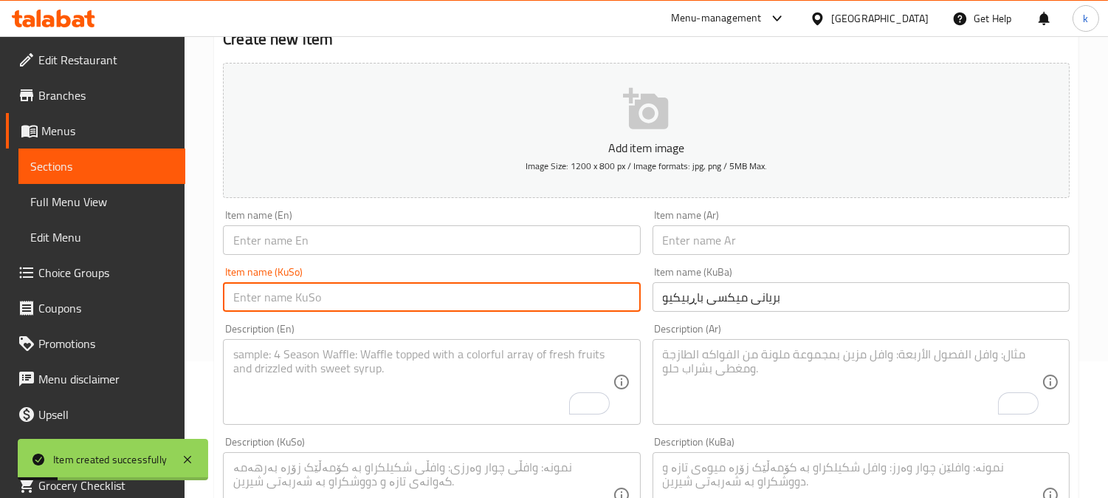
paste input "بریانی میکسی باڕبیکیو"
type input "بریانی میکسی باڕبیکیو"
click at [713, 247] on input "text" at bounding box center [861, 240] width 417 height 30
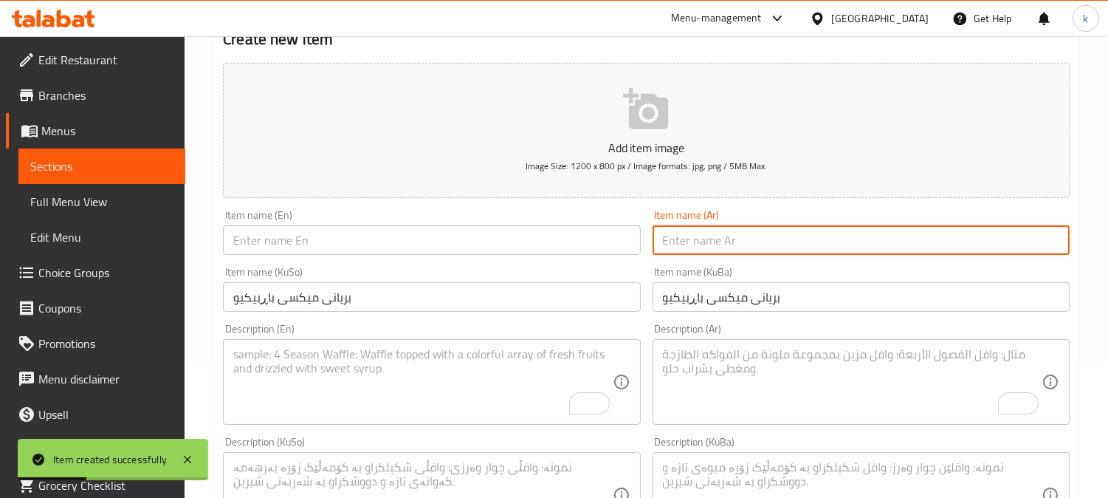
paste input "برياني ميكس باربيكيو"
type input "برياني ميكس باربيكيو"
click at [249, 250] on input "text" at bounding box center [431, 240] width 417 height 30
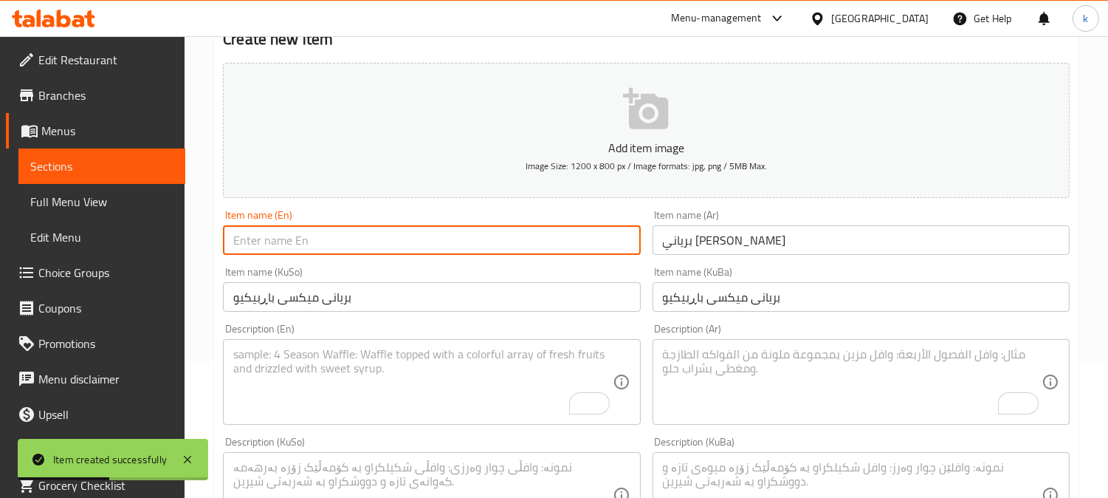
paste input "BBQ Biryani Mix"
type input "BBQ Biryani Mix"
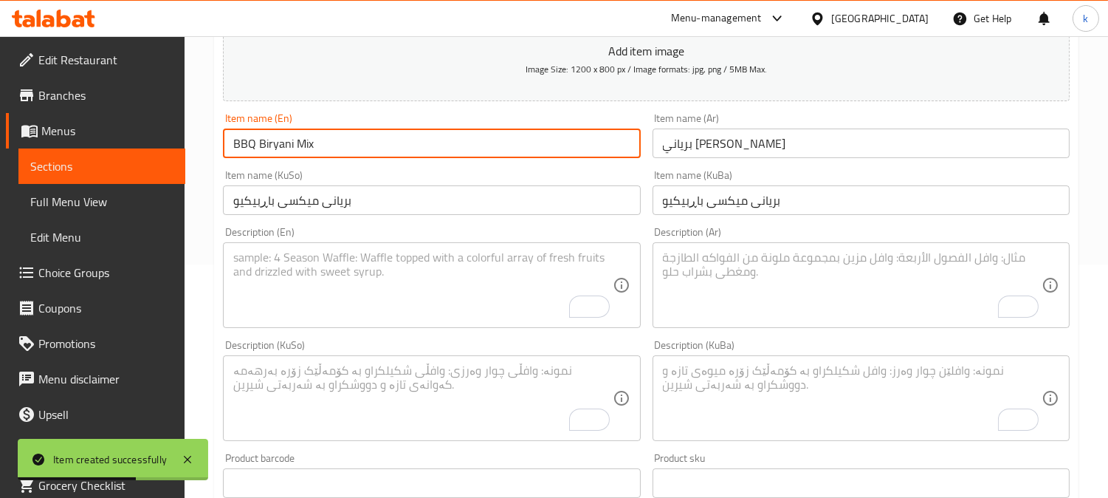
scroll to position [273, 0]
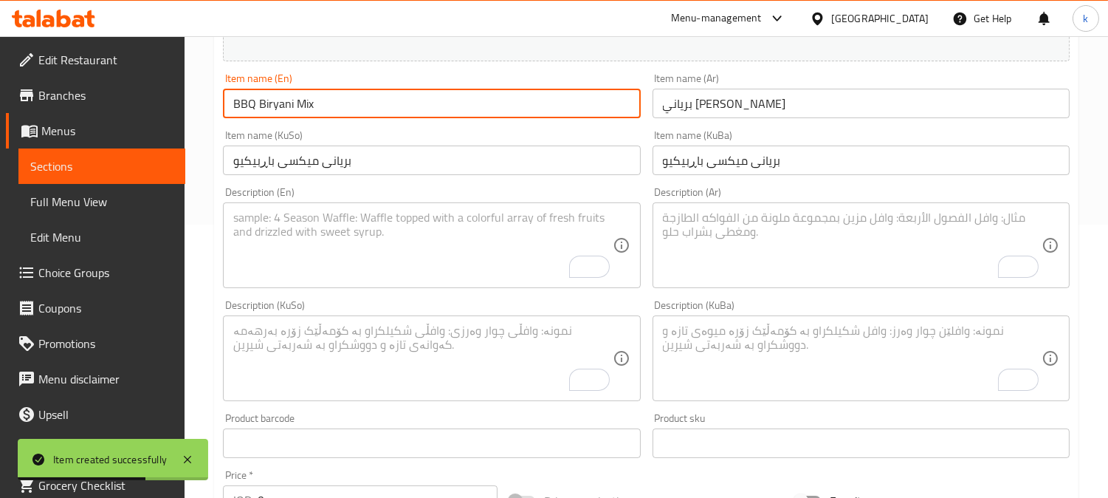
click at [789, 350] on textarea "To enrich screen reader interactions, please activate Accessibility in Grammarl…" at bounding box center [852, 358] width 379 height 70
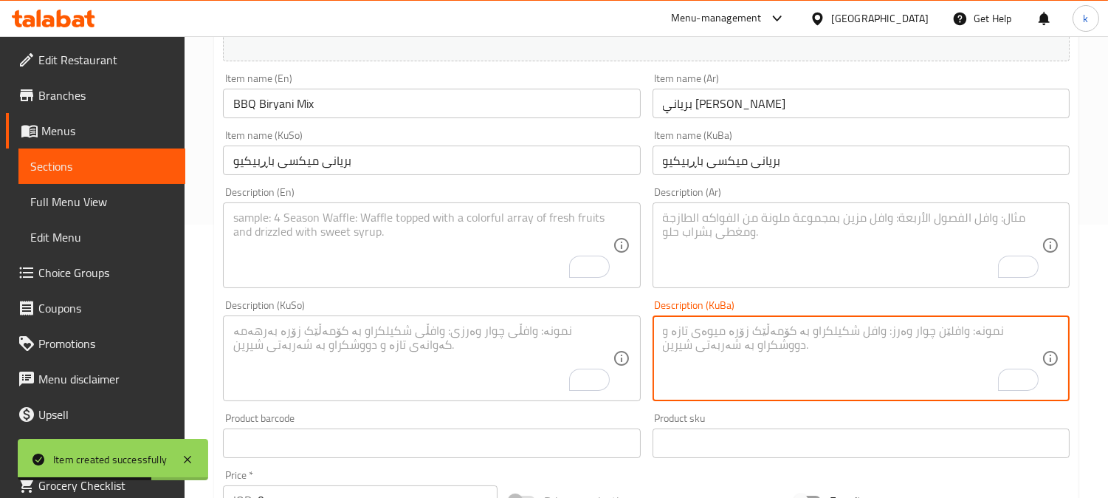
paste textarea "برنجی بریانی، بەهاراتی بریانی، گۆشتی شێوە شەش پاڵوو، مریشکی شێوە شەش پاڵوو، سەو…"
type textarea "برنجی بریانی، بەهاراتی بریانی، گۆشتی شێوە شەش پاڵوو، مریشکی شێوە شەش پاڵوو، سەو…"
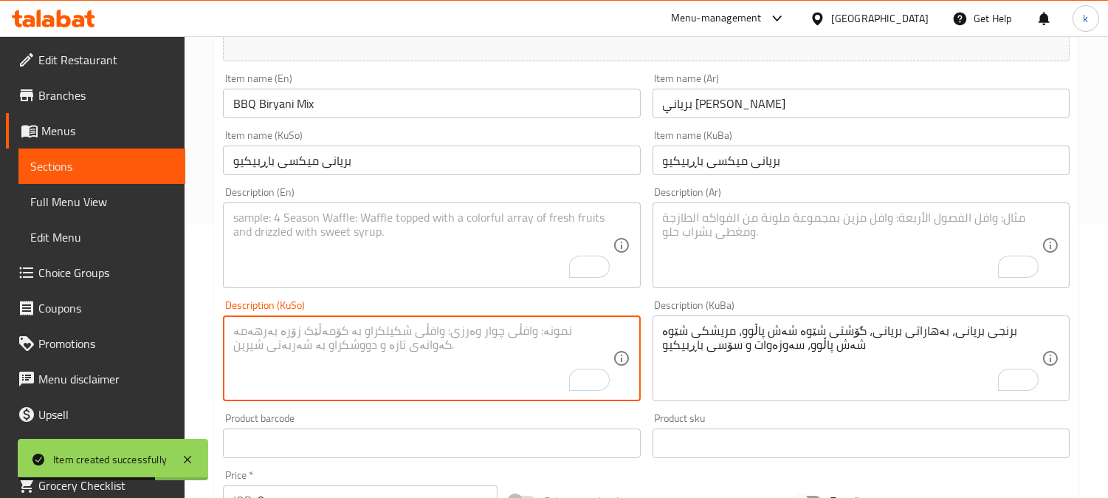
click at [507, 350] on textarea "To enrich screen reader interactions, please activate Accessibility in Grammarl…" at bounding box center [422, 358] width 379 height 70
paste textarea "برنجی بریانی، بەهاراتی بریانی، گۆشتی شێوە شەش پاڵوو، مریشکی شێوە شەش پاڵوو، سەو…"
type textarea "برنجی بریانی، بەهاراتی بریانی، گۆشتی شێوە شەش پاڵوو، مریشکی شێوە شەش پاڵوو، سەو…"
click at [726, 254] on textarea "To enrich screen reader interactions, please activate Accessibility in Grammarl…" at bounding box center [852, 245] width 379 height 70
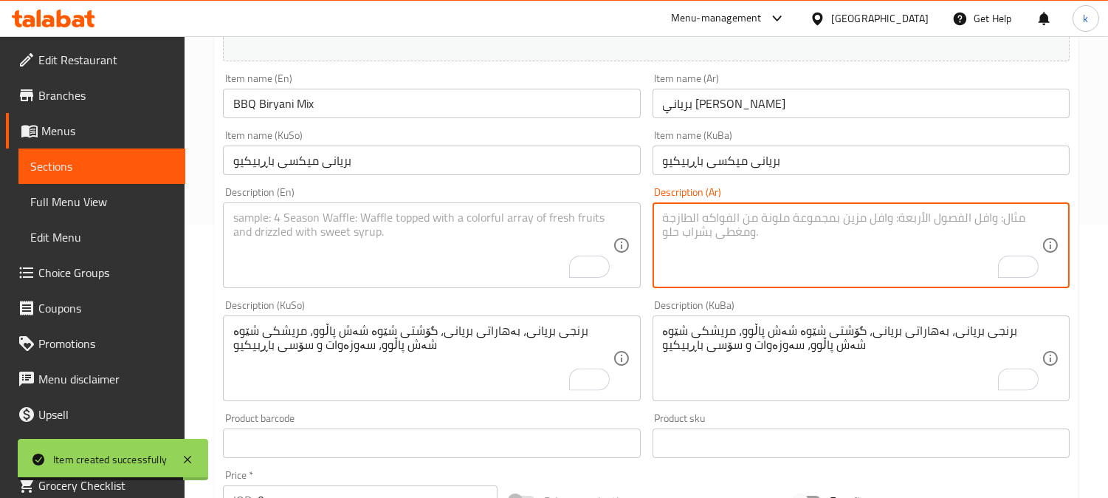
paste textarea "ارز برياني، توابل برياني، مكعبات لحم، مكعبات دجاج، خضروات وصلصة باربيكيو"
type textarea "ارز برياني، توابل برياني، مكعبات لحم، مكعبات دجاج، خضروات وصلصة باربيكيو"
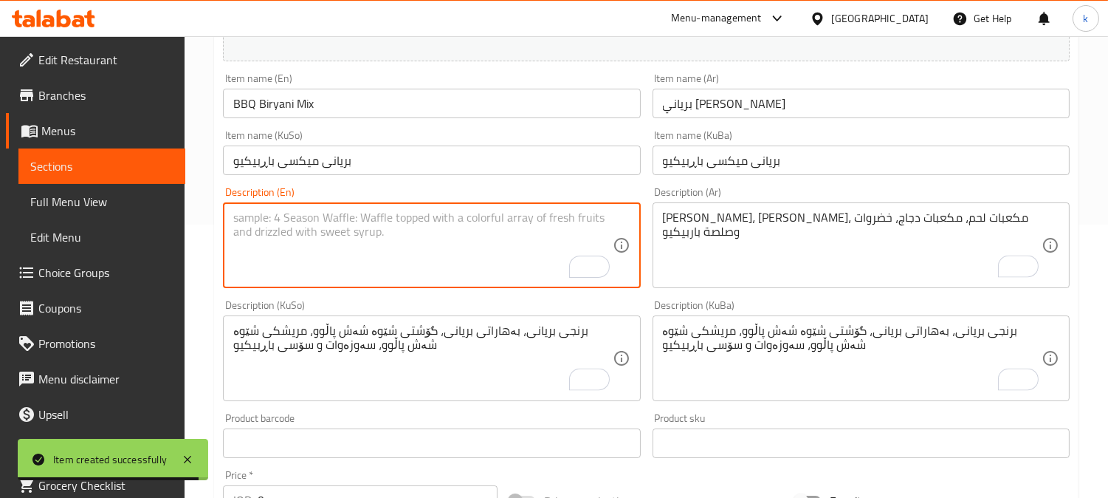
click at [400, 220] on textarea "To enrich screen reader interactions, please activate Accessibility in Grammarl…" at bounding box center [422, 245] width 379 height 70
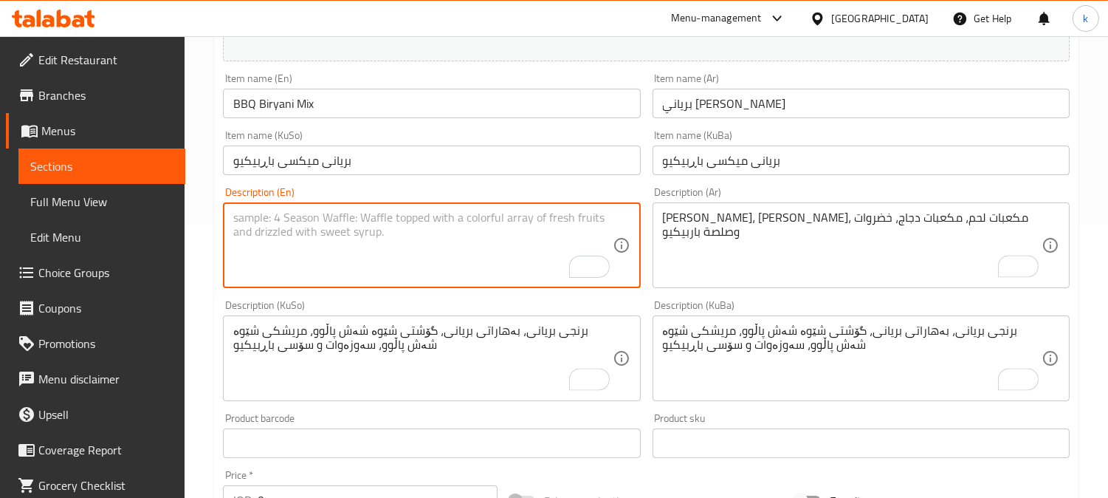
paste textarea "Biryani rice, biryani spices, meat diced, chicken diced, vegetables and BBQ sau…"
type textarea "Biryani rice, biryani spices, meat diced, chicken diced, vegetables and BBQ sau…"
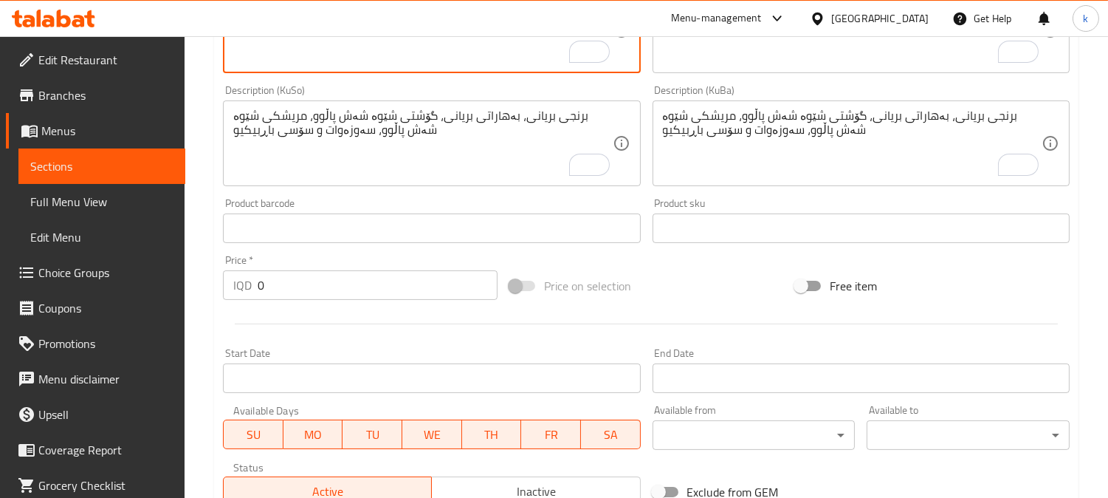
scroll to position [547, 0]
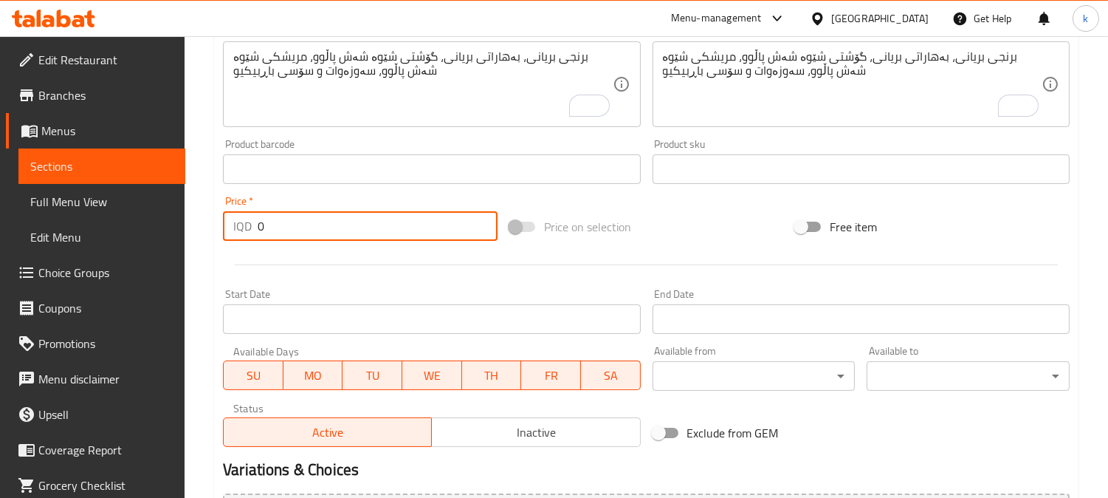
drag, startPoint x: 275, startPoint y: 222, endPoint x: 237, endPoint y: 219, distance: 38.5
click at [237, 219] on div "IQD 0 Price *" at bounding box center [360, 226] width 275 height 30
paste input "1200"
type input "12000"
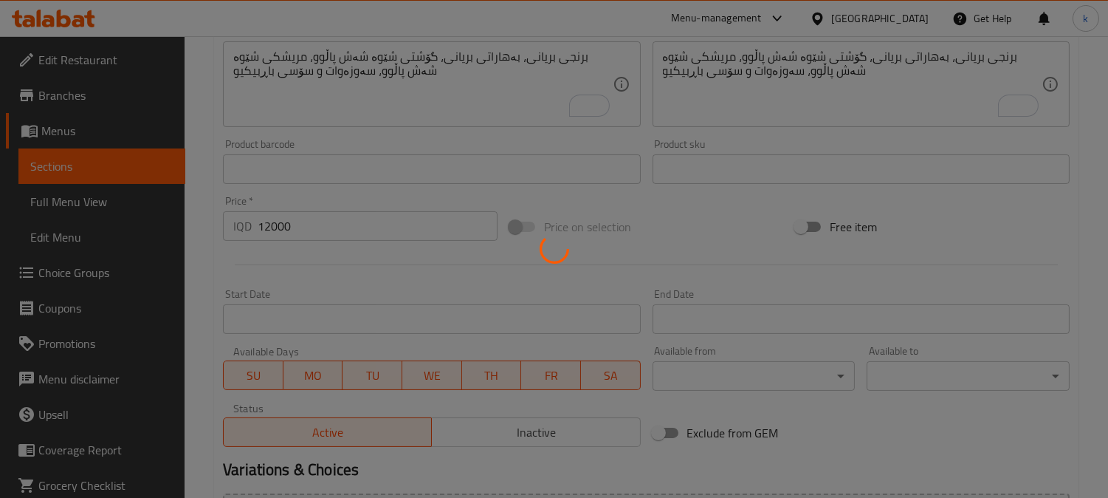
type input "0"
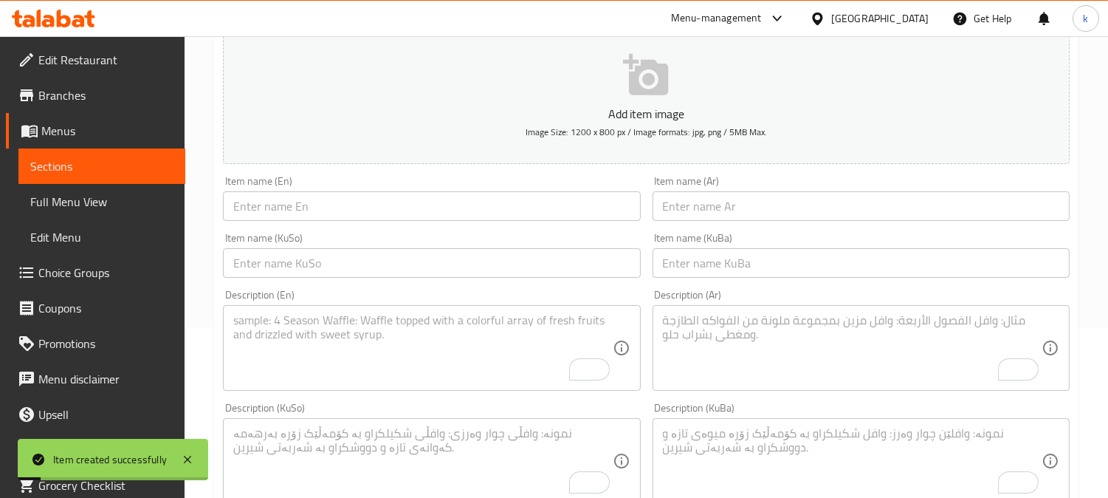
scroll to position [137, 0]
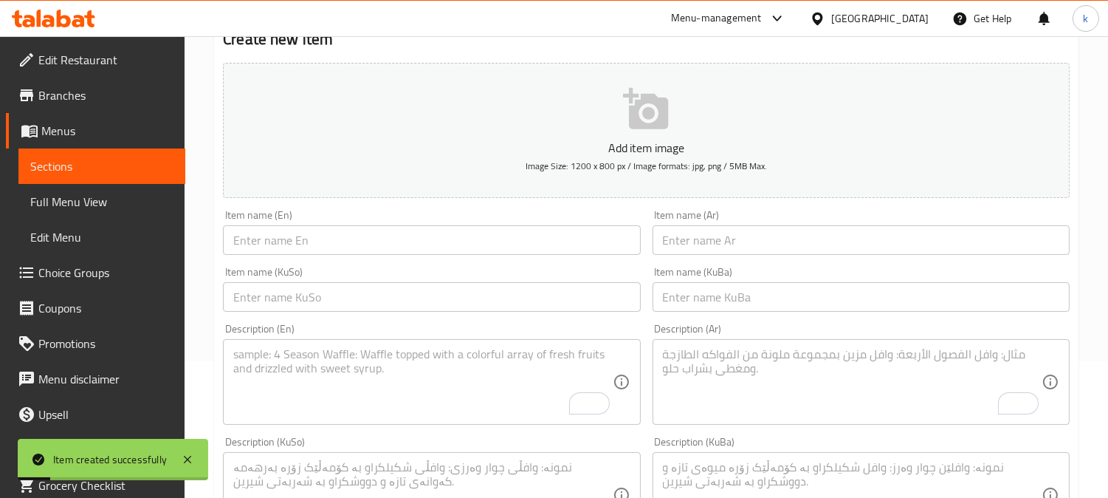
drag, startPoint x: 696, startPoint y: 296, endPoint x: 605, endPoint y: 296, distance: 90.1
click at [695, 296] on input "text" at bounding box center [861, 297] width 417 height 30
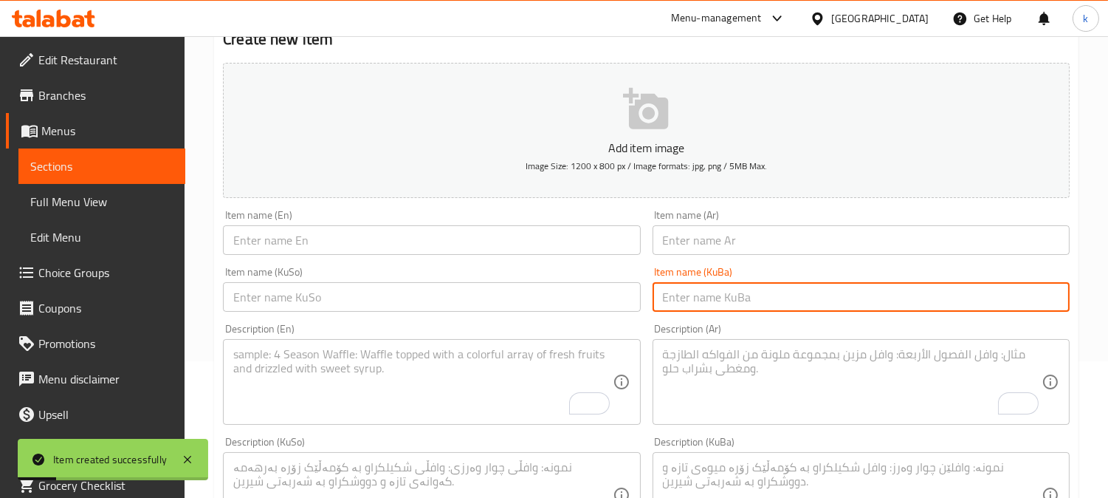
paste input "بریانی میکسی سپایسی"
type input "بریانی میکسی سپایسی"
click at [577, 296] on input "text" at bounding box center [431, 297] width 417 height 30
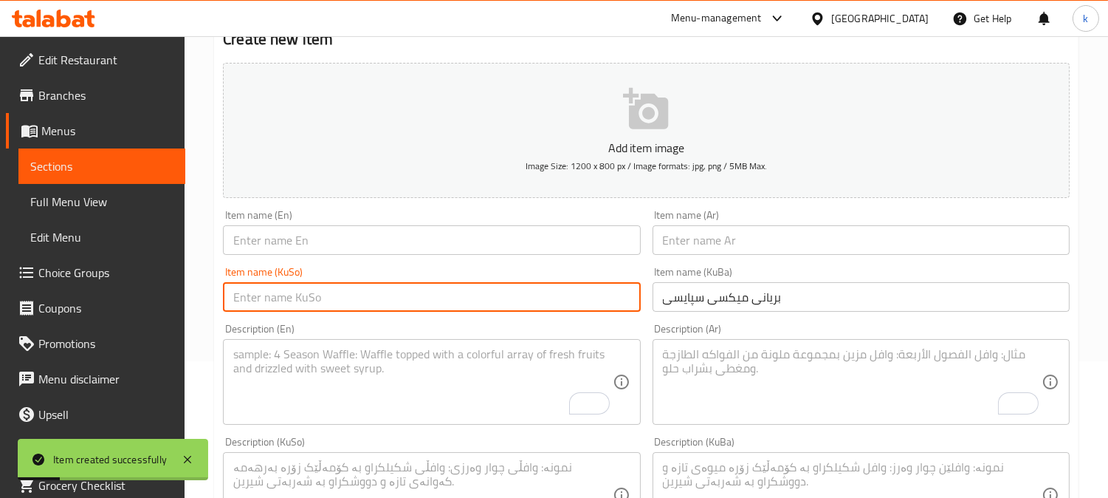
paste input "بریانی میکسی سپایسی"
type input "بریانی میکسی سپایسی"
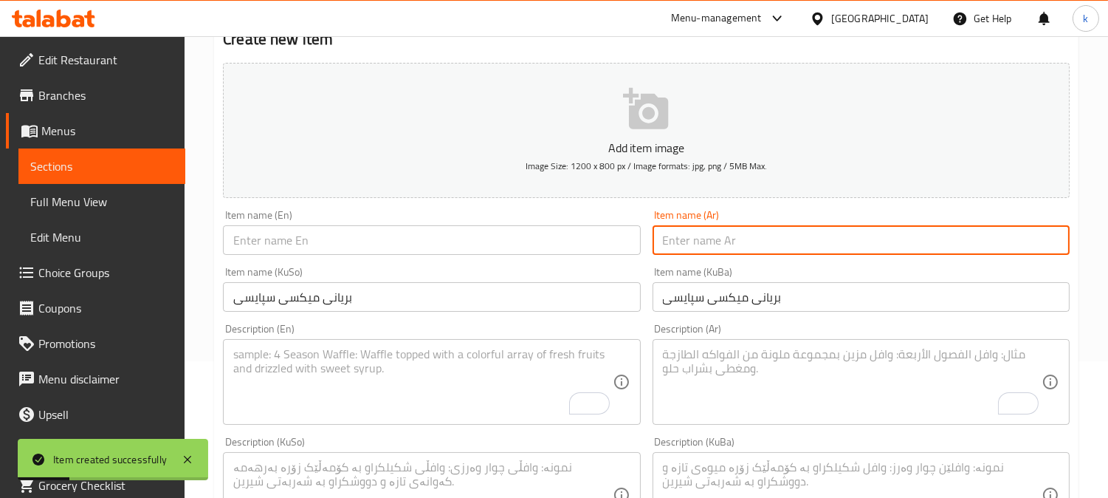
click at [690, 240] on input "text" at bounding box center [861, 240] width 417 height 30
paste input "برياني ميكس سبايسي"
type input "برياني ميكس سبايسي"
click at [313, 234] on input "text" at bounding box center [431, 240] width 417 height 30
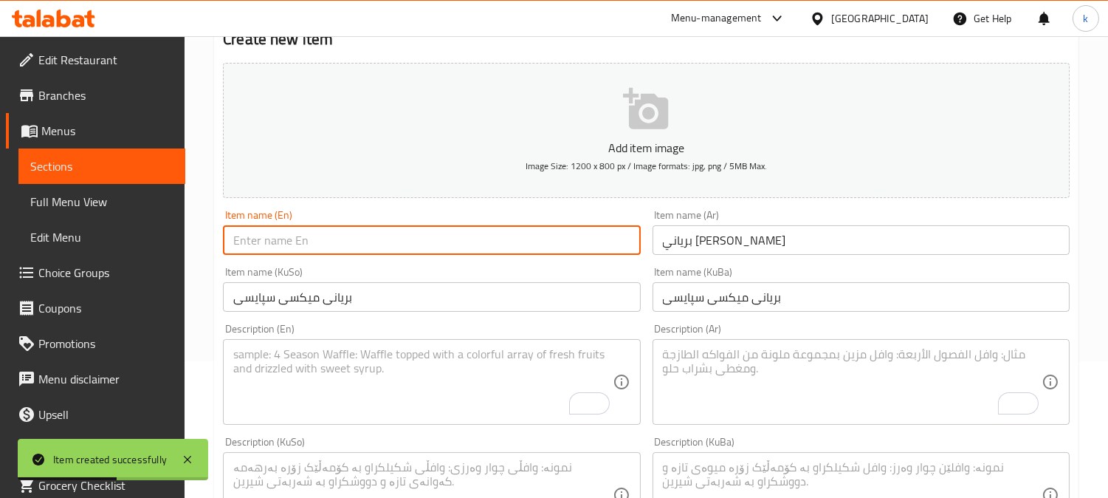
paste input "Spicy Biryani Mix"
type input "Spicy Biryani Mix"
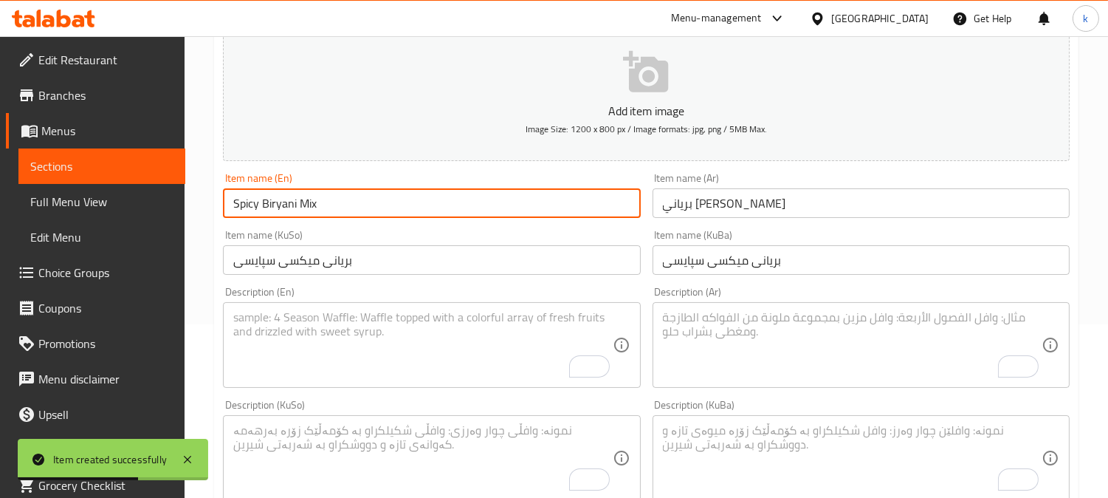
scroll to position [273, 0]
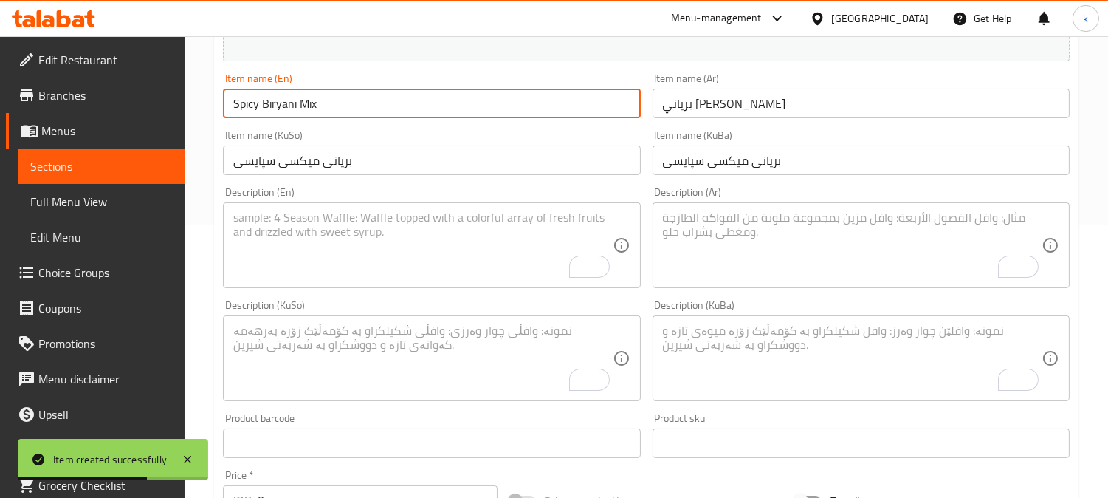
click at [770, 357] on textarea "To enrich screen reader interactions, please activate Accessibility in Grammarl…" at bounding box center [852, 358] width 379 height 70
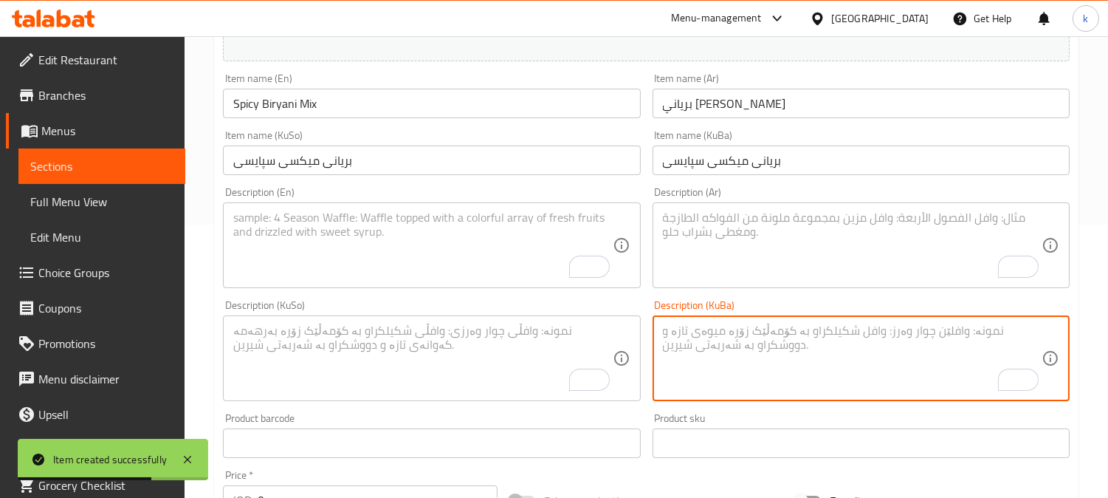
paste textarea "برنجی بریانی بە بەهاراتی بریانی، گۆشتی شێوە شەش پاڵوو، مریشکی شێوە شەش پاڵوو، پ…"
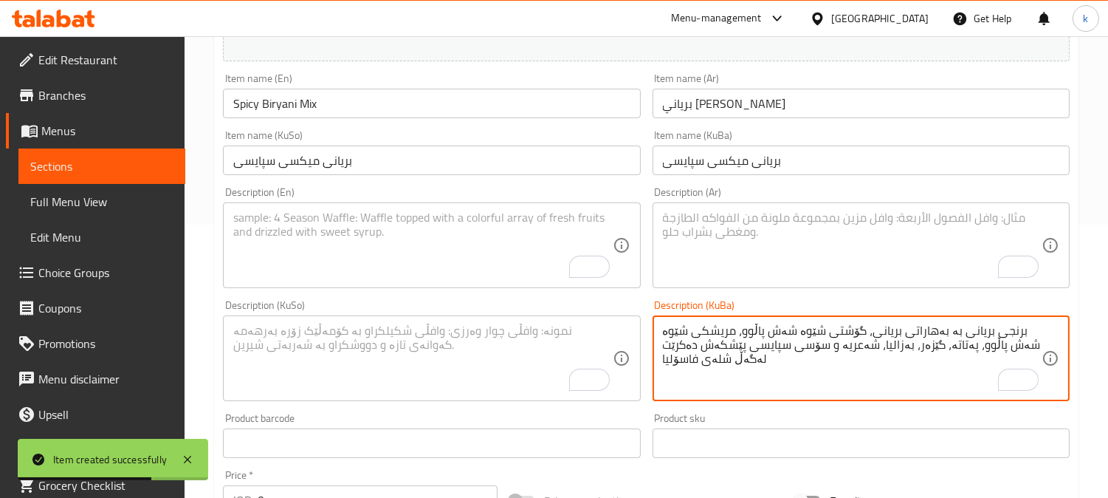
type textarea "برنجی بریانی بە بەهاراتی بریانی، گۆشتی شێوە شەش پاڵوو، مریشکی شێوە شەش پاڵوو، پ…"
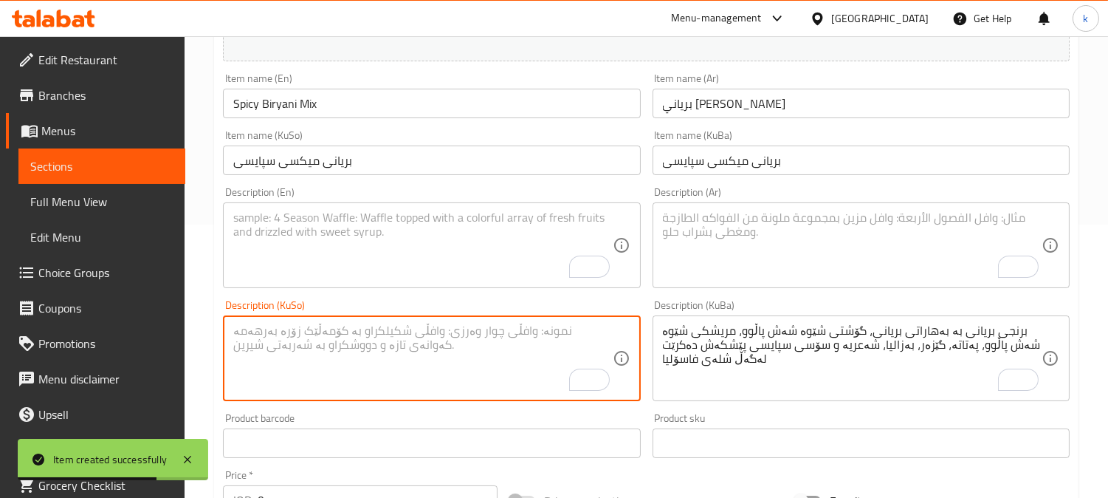
click at [572, 331] on textarea "To enrich screen reader interactions, please activate Accessibility in Grammarl…" at bounding box center [422, 358] width 379 height 70
paste textarea "برنجی بریانی بە بەهاراتی بریانی، گۆشتی شێوە شەش پاڵوو، مریشکی شێوە شەش پاڵوو، پ…"
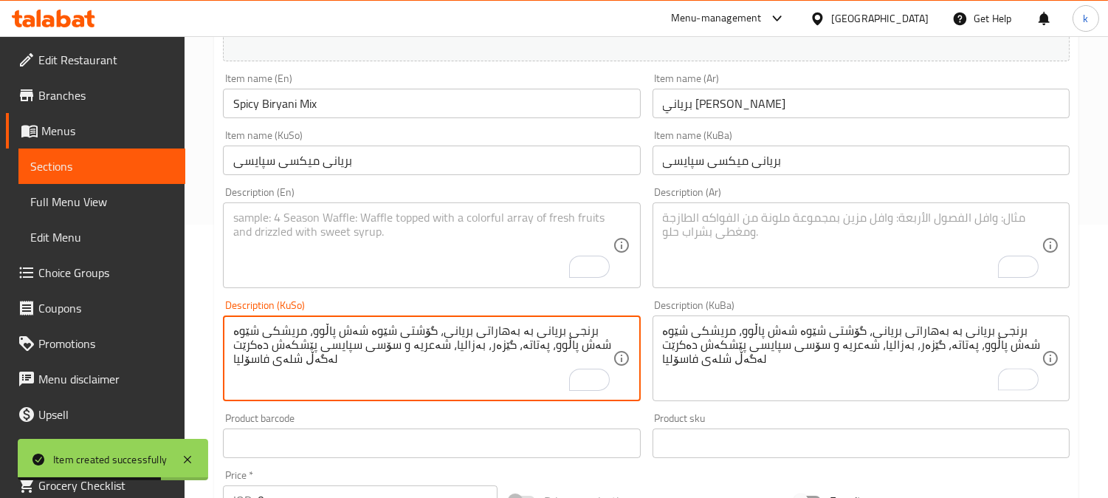
type textarea "برنجی بریانی بە بەهاراتی بریانی، گۆشتی شێوە شەش پاڵوو، مریشکی شێوە شەش پاڵوو، پ…"
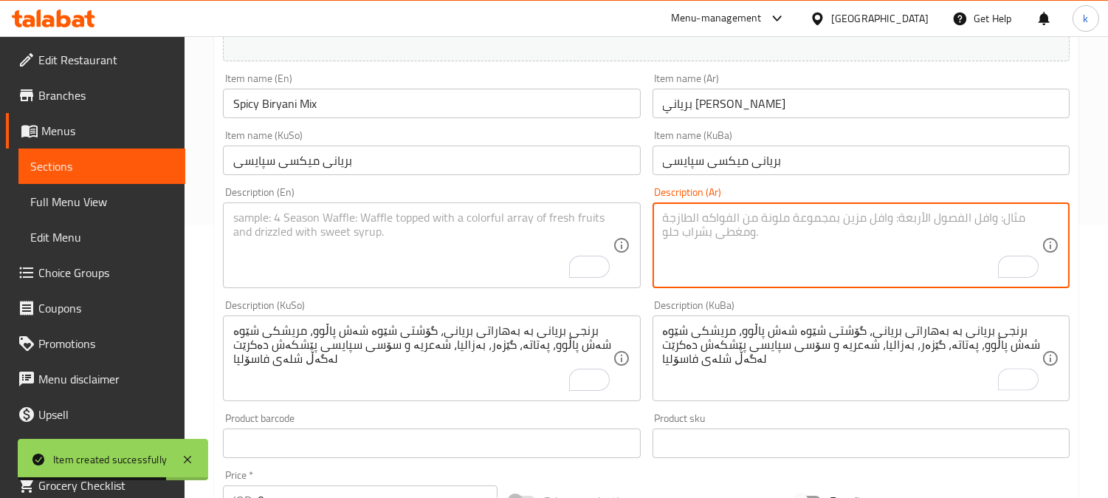
click at [778, 258] on textarea "To enrich screen reader interactions, please activate Accessibility in Grammarl…" at bounding box center [852, 245] width 379 height 70
paste textarea "ارز برياني بتوابل برياني، مكعبات لحم، مكعبات دجاج، بطاطا، جزر، بزاليا، شعيرية و…"
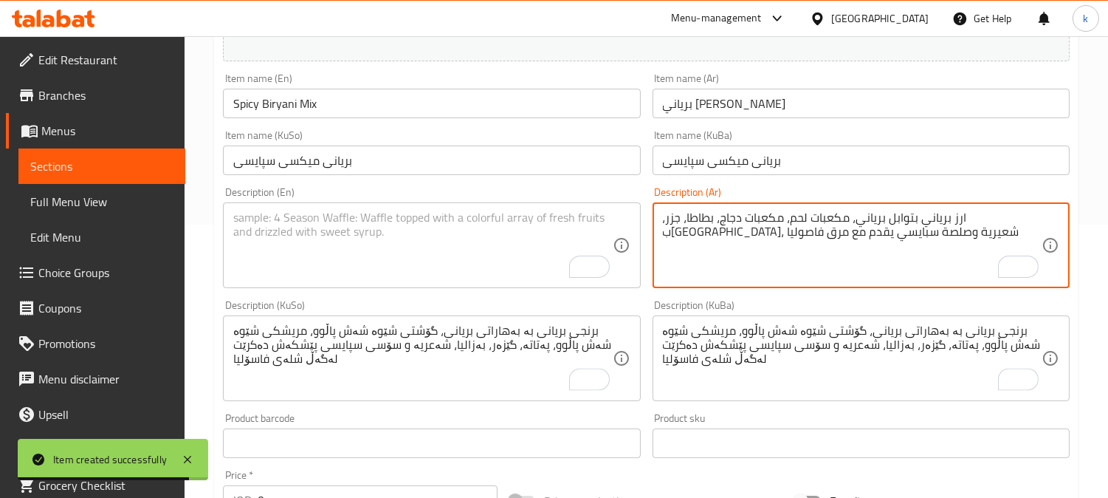
type textarea "ارز برياني بتوابل برياني، مكعبات لحم، مكعبات دجاج، بطاطا، جزر، بزاليا، شعيرية و…"
click at [412, 233] on textarea "To enrich screen reader interactions, please activate Accessibility in Grammarl…" at bounding box center [422, 245] width 379 height 70
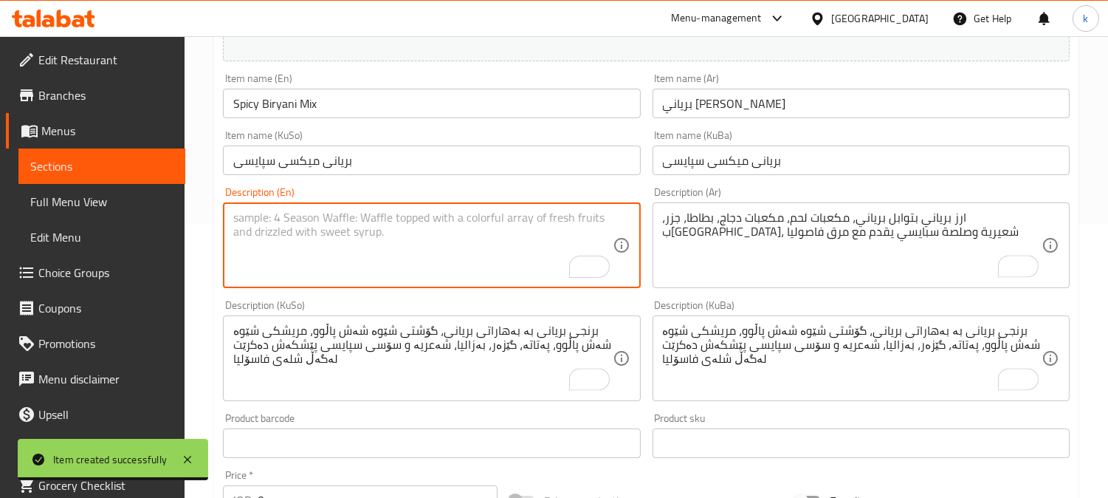
paste textarea "Biryani rice with biryani spices, meat diced, chicken diced, potatoes, carrots,…"
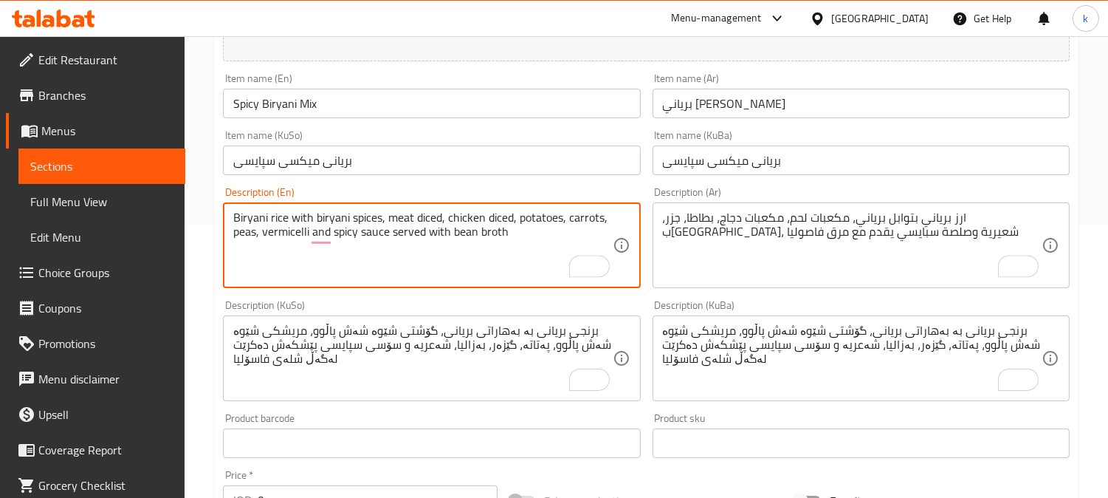
type textarea "Biryani rice with biryani spices, meat diced, chicken diced, potatoes, carrots,…"
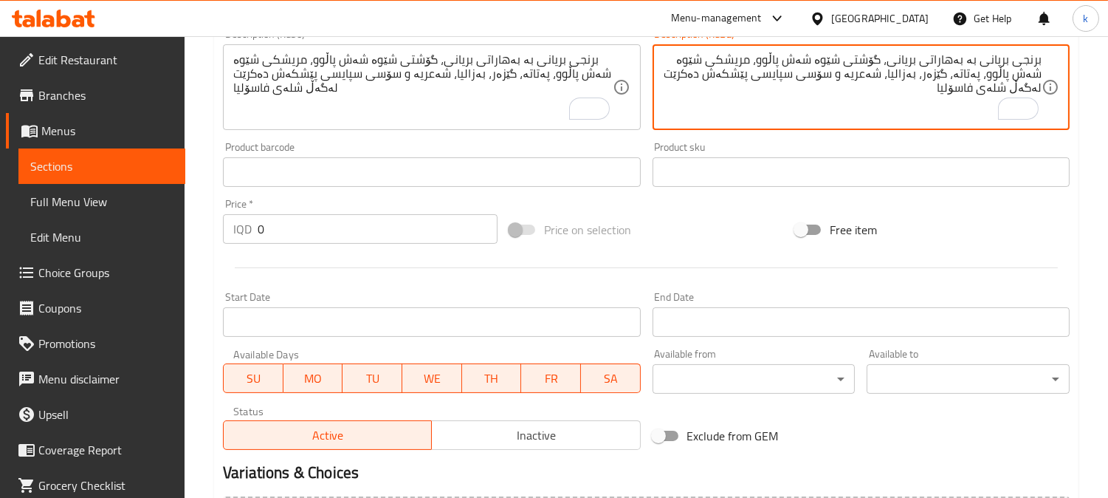
scroll to position [547, 0]
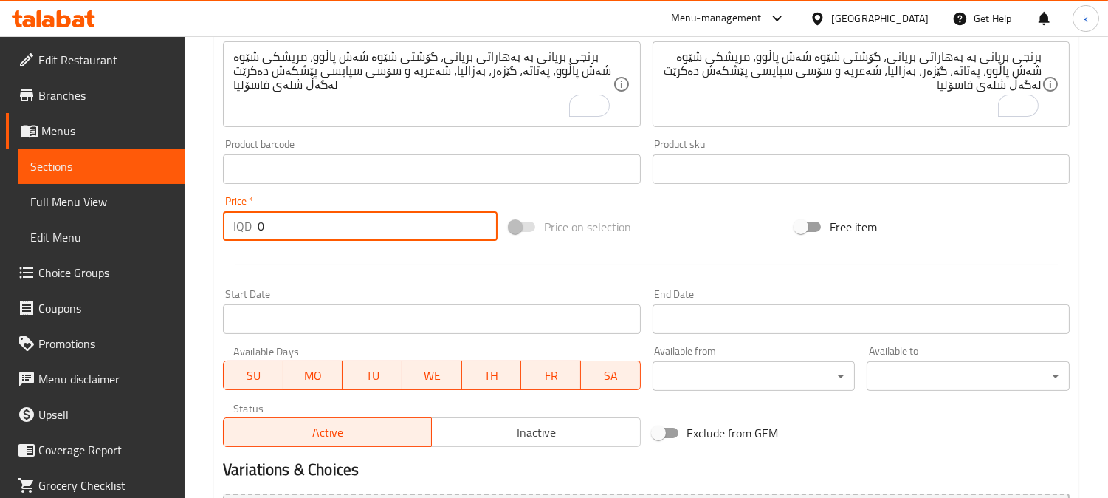
drag, startPoint x: 315, startPoint y: 219, endPoint x: 216, endPoint y: 219, distance: 99.7
click at [216, 219] on div "Create new item Add item image Image Size: 1200 x 800 px / Image formats: jpg, …" at bounding box center [646, 110] width 865 height 1029
paste input "1200"
type input "12000"
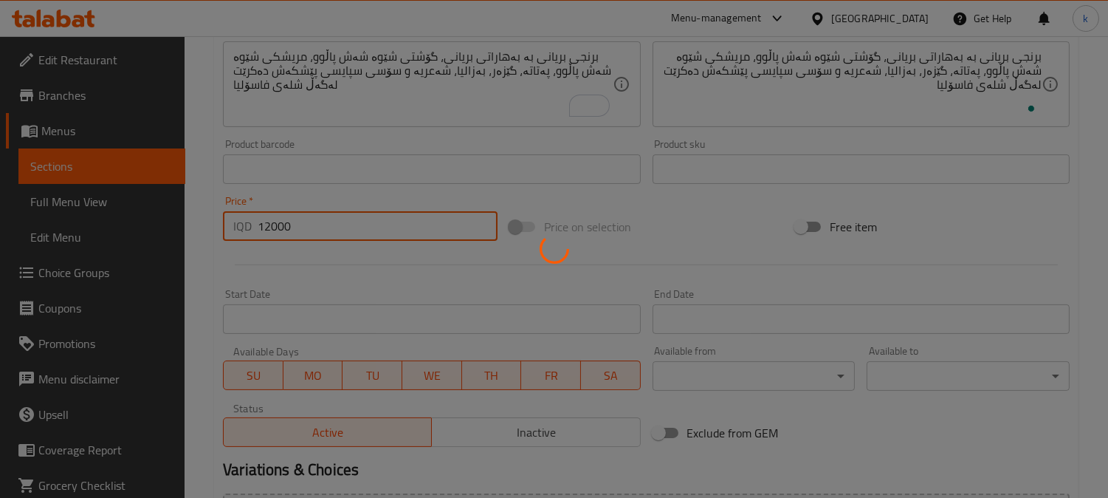
type input "0"
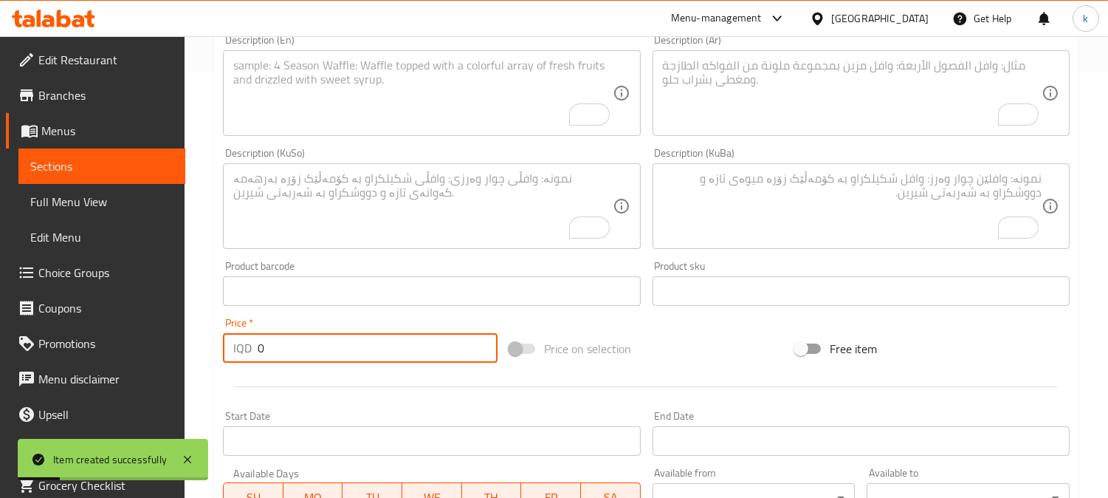
scroll to position [273, 0]
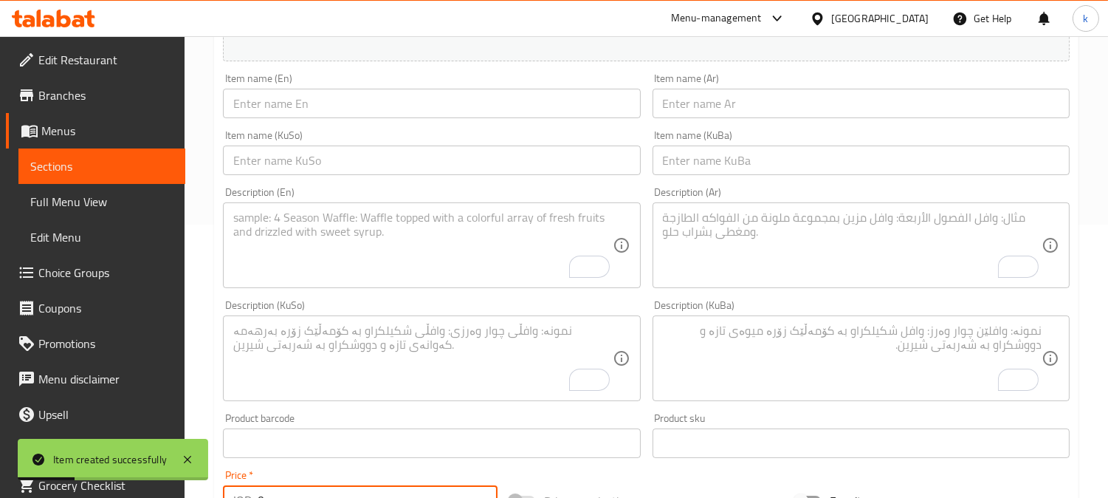
click at [693, 180] on div "Item name (KuBa) Item name (KuBa)" at bounding box center [861, 152] width 429 height 57
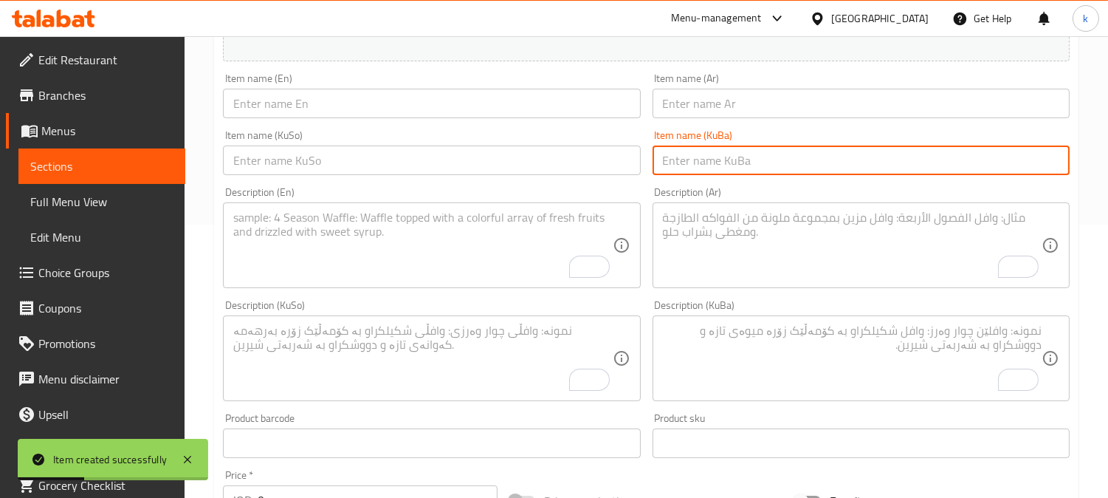
click at [690, 172] on input "text" at bounding box center [861, 160] width 417 height 30
paste input "بریانی میکس بە ماست"
type input "بریانی میکس بە ماست"
drag, startPoint x: 572, startPoint y: 167, endPoint x: 580, endPoint y: 160, distance: 10.5
click at [572, 167] on input "text" at bounding box center [431, 160] width 417 height 30
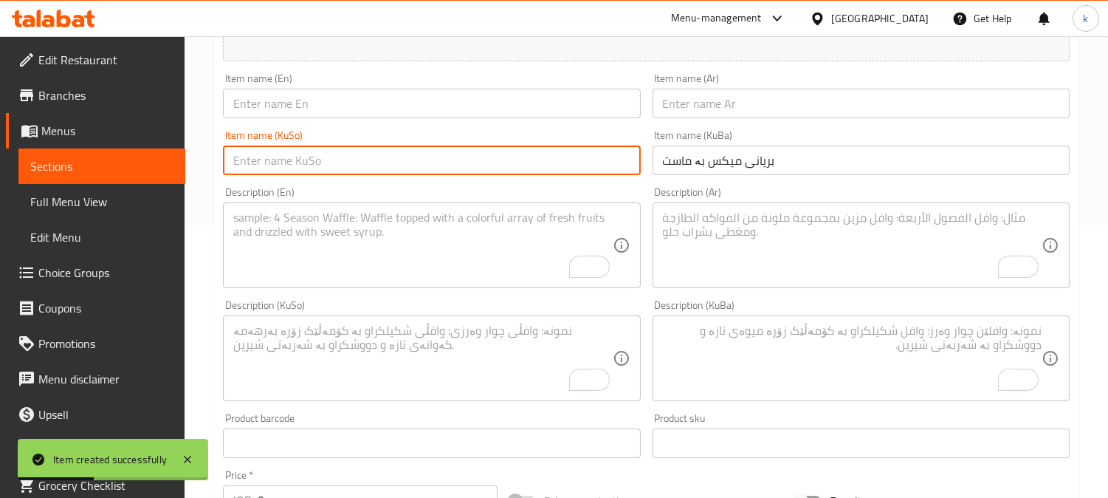
paste input "بریانی میکس بە ماست"
type input "بریانی میکس بە ماست"
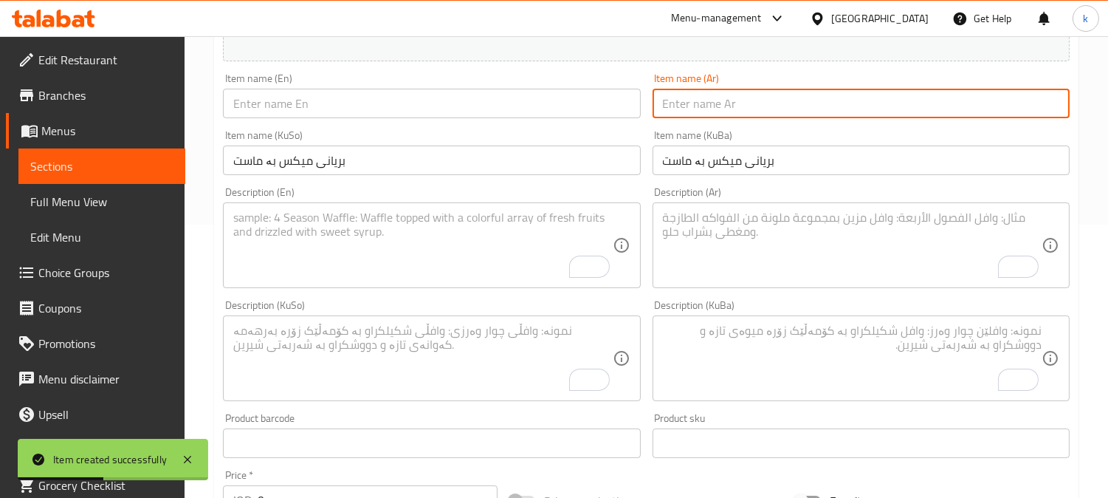
click at [683, 109] on input "text" at bounding box center [861, 104] width 417 height 30
paste input "برياني ميكس باللبن"
type input "برياني ميكس باللبن"
click at [319, 100] on input "text" at bounding box center [431, 104] width 417 height 30
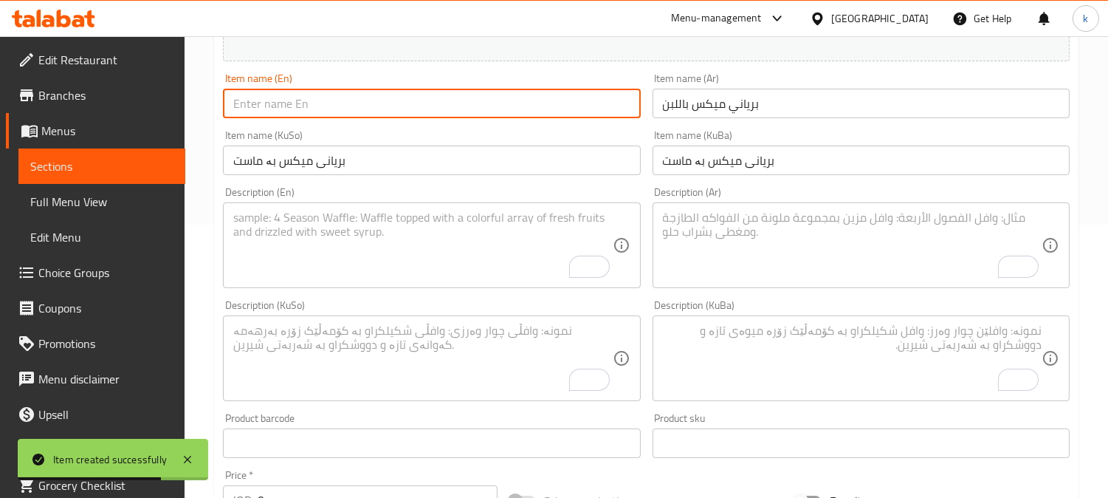
paste input "Yogurt Biryani Mix"
type input "Yogurt Biryani Mix"
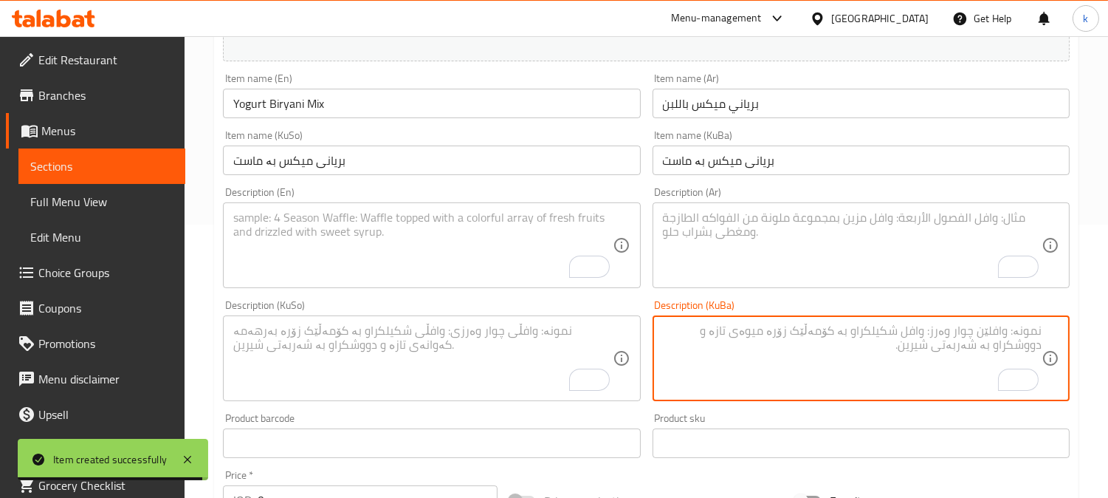
drag, startPoint x: 806, startPoint y: 363, endPoint x: 554, endPoint y: 334, distance: 253.3
click at [800, 363] on textarea "To enrich screen reader interactions, please activate Accessibility in Grammarl…" at bounding box center [852, 358] width 379 height 70
paste textarea "برنجی بریانی بە بەهاراتی بریانی، گۆشتی شێوە شەش پاڵوو، مریشکی شێوە شەش پاڵوو، پ…"
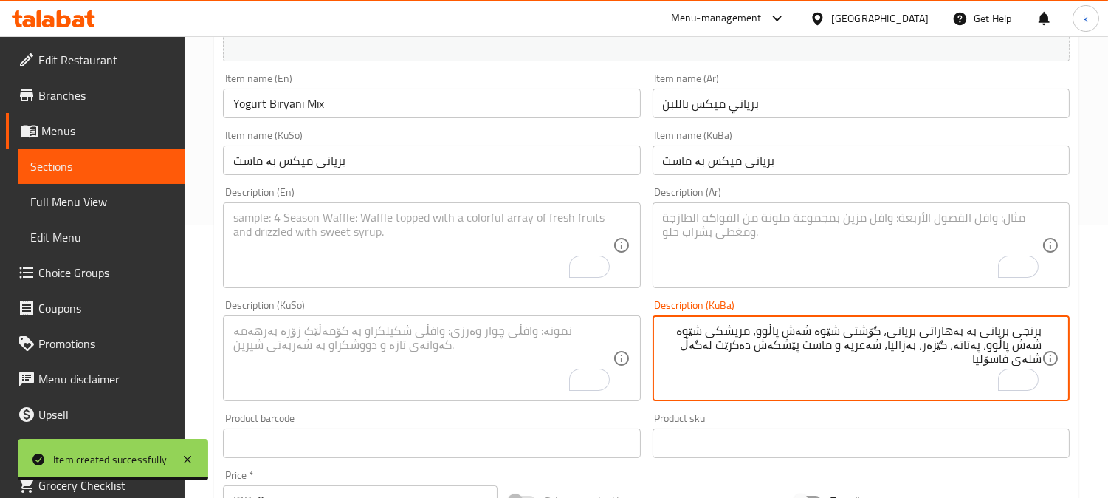
type textarea "برنجی بریانی بە بەهاراتی بریانی، گۆشتی شێوە شەش پاڵوو، مریشکی شێوە شەش پاڵوو، پ…"
drag, startPoint x: 515, startPoint y: 338, endPoint x: 554, endPoint y: 326, distance: 40.4
click at [518, 338] on textarea "To enrich screen reader interactions, please activate Accessibility in Grammarl…" at bounding box center [422, 358] width 379 height 70
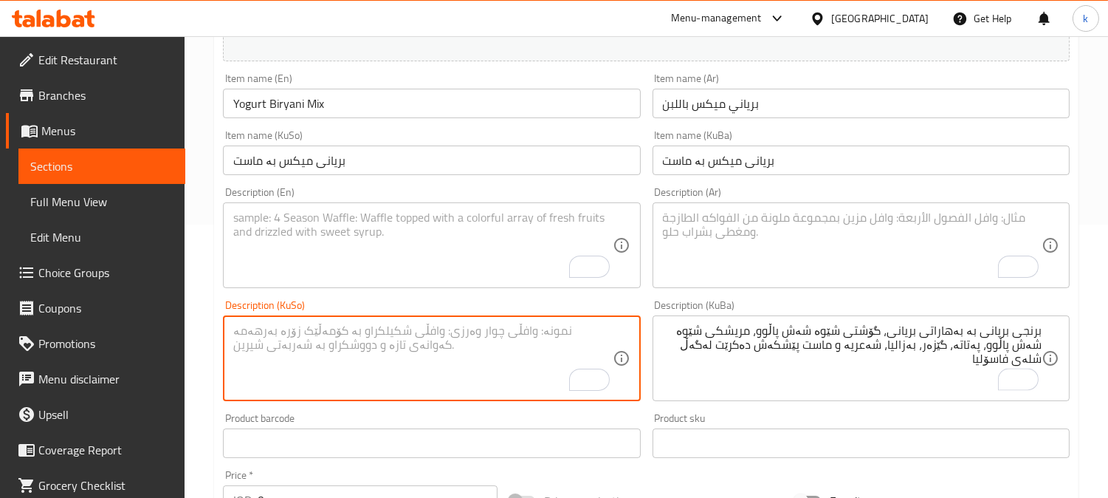
paste textarea "برنجی بریانی بە بەهاراتی بریانی، گۆشتی شێوە شەش پاڵوو، مریشکی شێوە شەش پاڵوو، پ…"
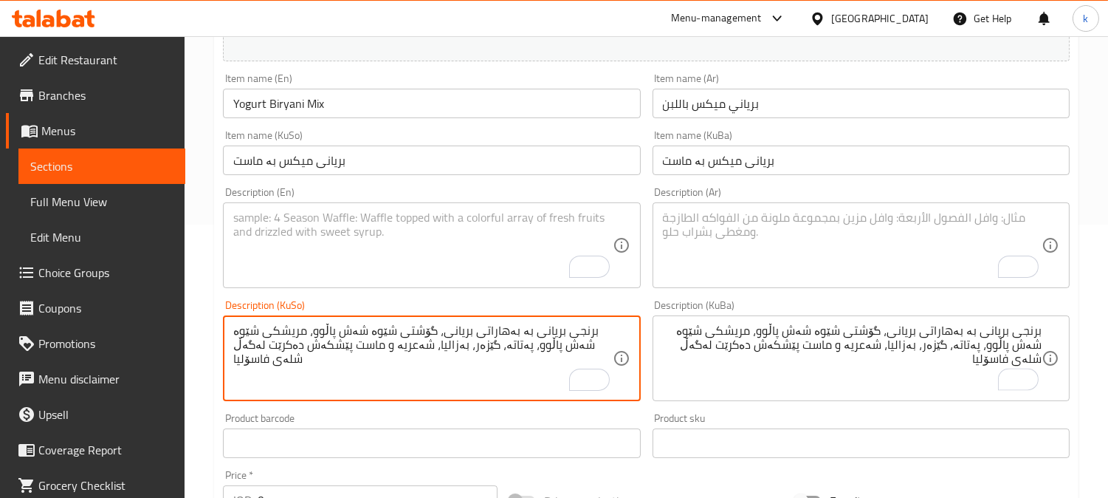
type textarea "برنجی بریانی بە بەهاراتی بریانی، گۆشتی شێوە شەش پاڵوو، مریشکی شێوە شەش پاڵوو، پ…"
click at [740, 231] on textarea "To enrich screen reader interactions, please activate Accessibility in Grammarl…" at bounding box center [852, 245] width 379 height 70
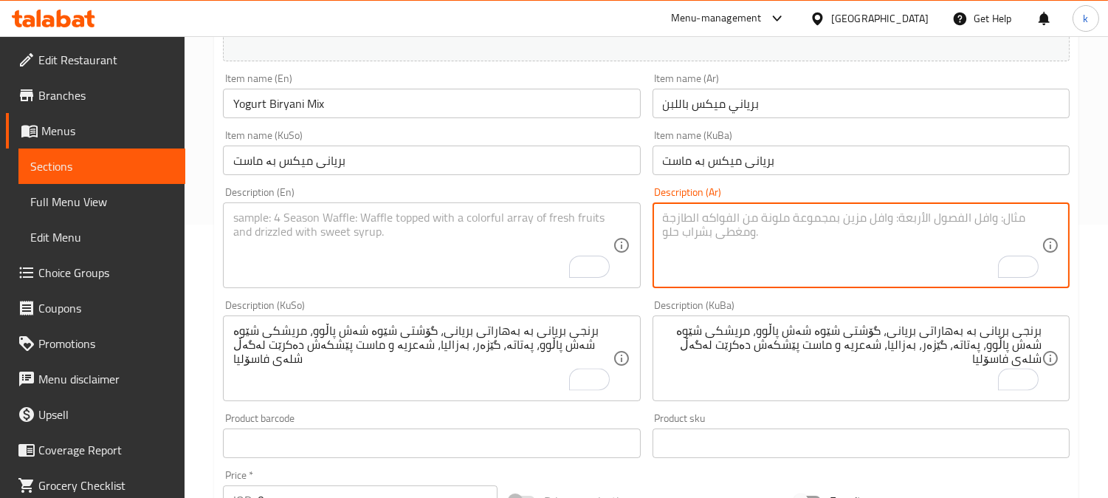
paste textarea "ارز برياني بتوابل برياني، مكعبات لحم، مكعبات دجاج، بطاطا، جزر، بزاليا، شعيرية و…"
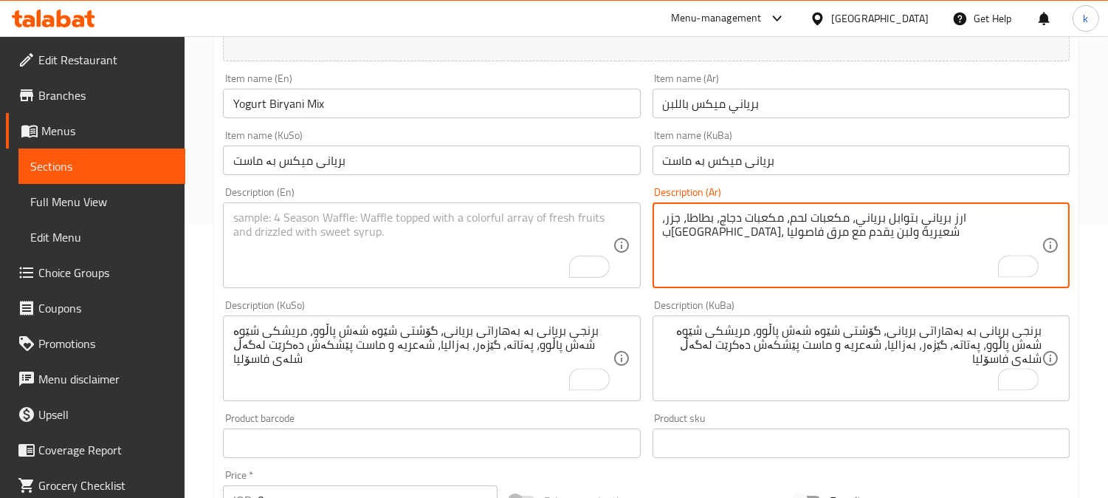
type textarea "ارز برياني بتوابل برياني، مكعبات لحم، مكعبات دجاج، بطاطا، جزر، بزاليا، شعيرية و…"
click at [412, 260] on textarea "To enrich screen reader interactions, please activate Accessibility in Grammarl…" at bounding box center [422, 245] width 379 height 70
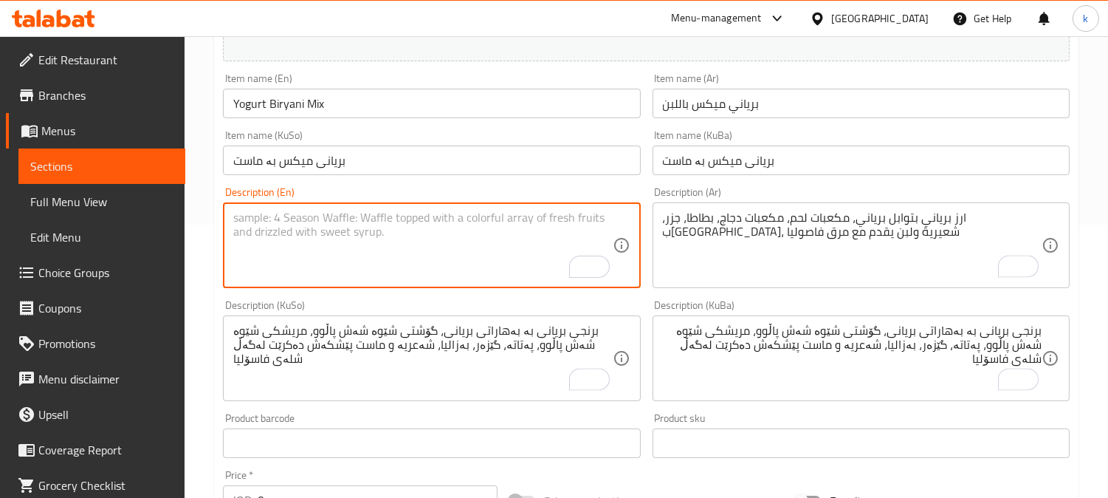
paste textarea "Biryani rice with biryani spices, meat diced, chicken diced, potatoes, carrots,…"
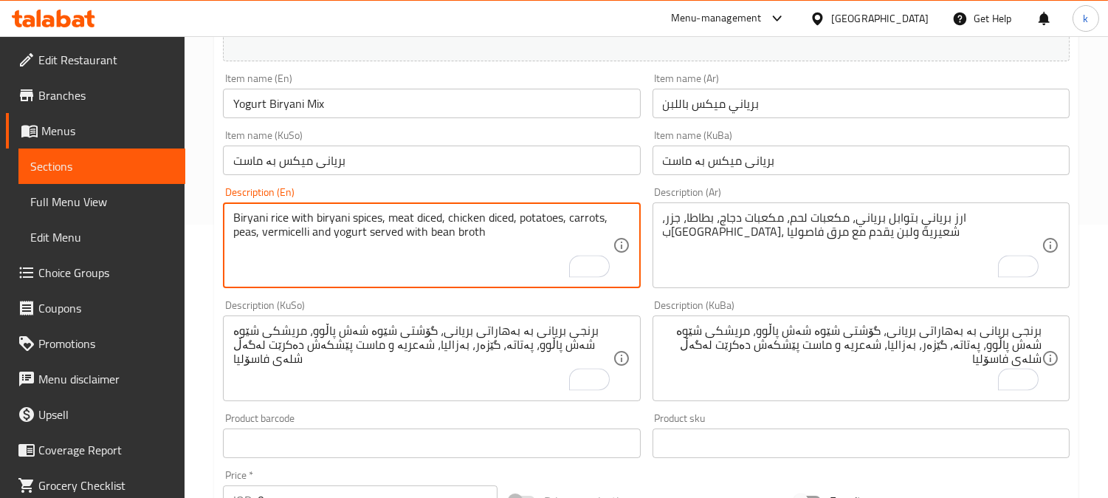
type textarea "Biryani rice with biryani spices, meat diced, chicken diced, potatoes, carrots,…"
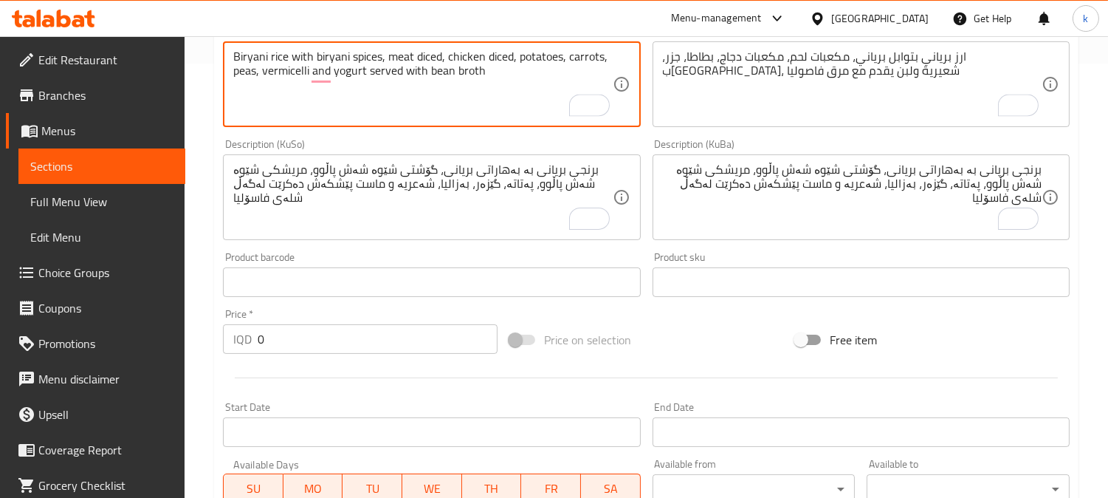
scroll to position [547, 0]
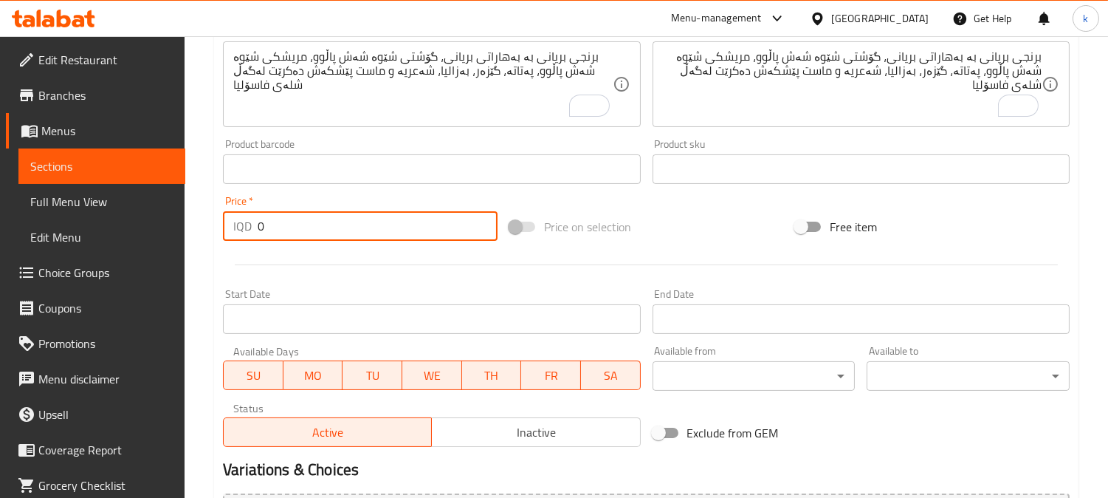
drag, startPoint x: 248, startPoint y: 227, endPoint x: 223, endPoint y: 227, distance: 25.1
click at [223, 227] on div "IQD 0 Price *" at bounding box center [360, 226] width 275 height 30
paste input "1200"
type input "12000"
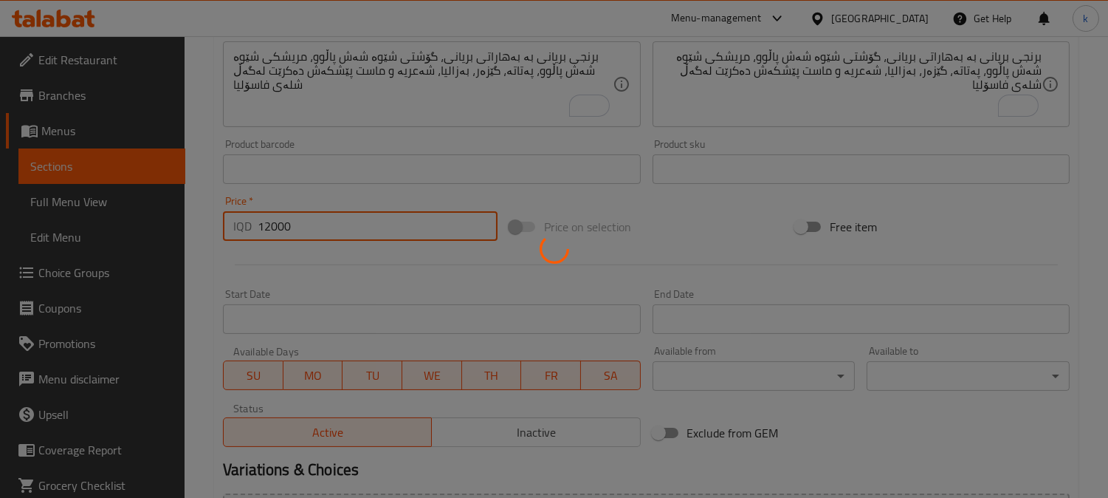
type input "0"
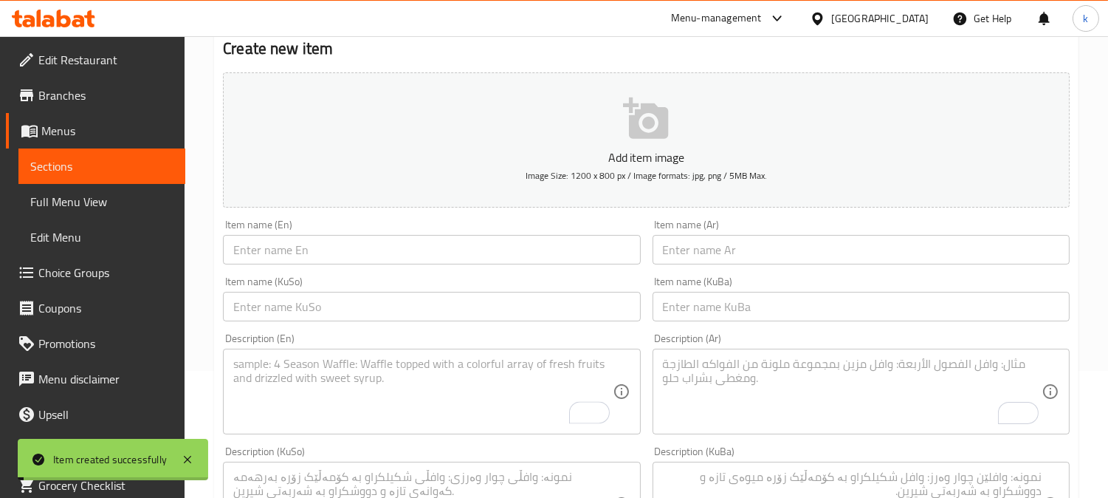
scroll to position [0, 0]
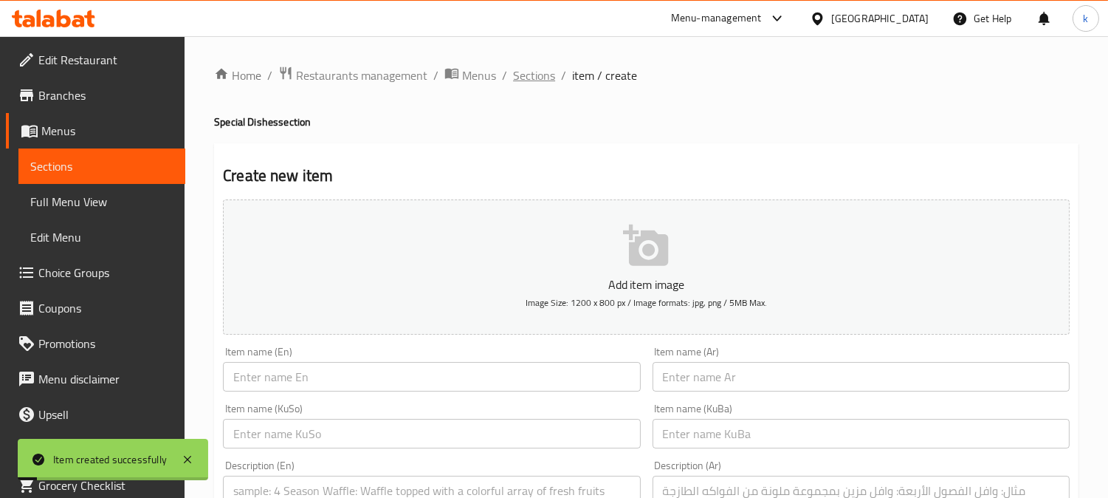
click at [548, 79] on span "Sections" at bounding box center [534, 75] width 42 height 18
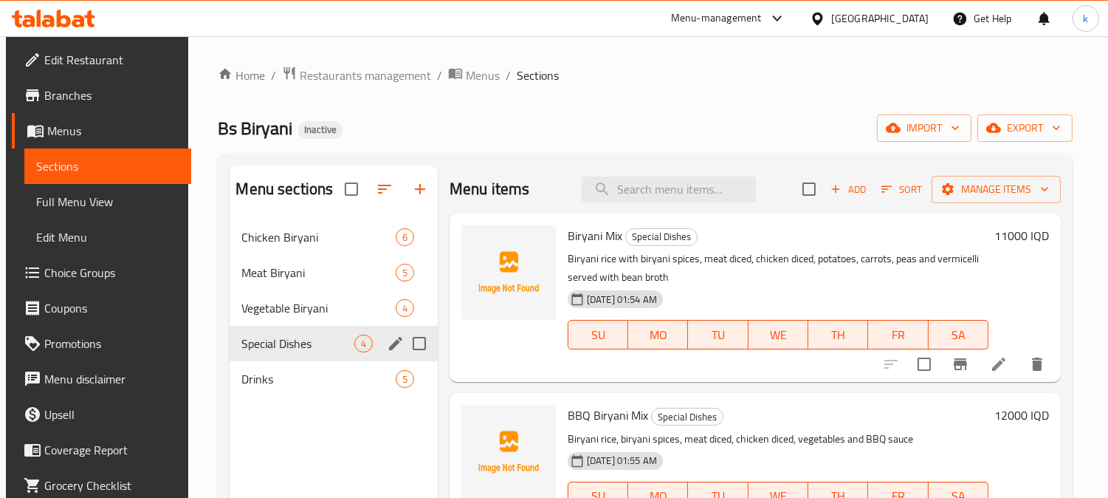
click at [293, 322] on div "Vegetable Biryani 4" at bounding box center [333, 307] width 207 height 35
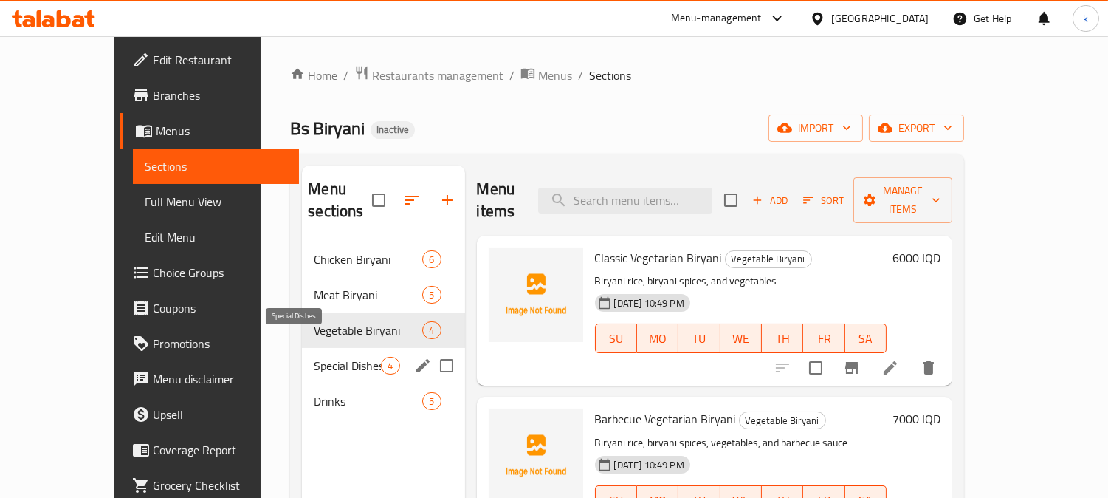
click at [314, 357] on span "Special Dishes" at bounding box center [347, 366] width 67 height 18
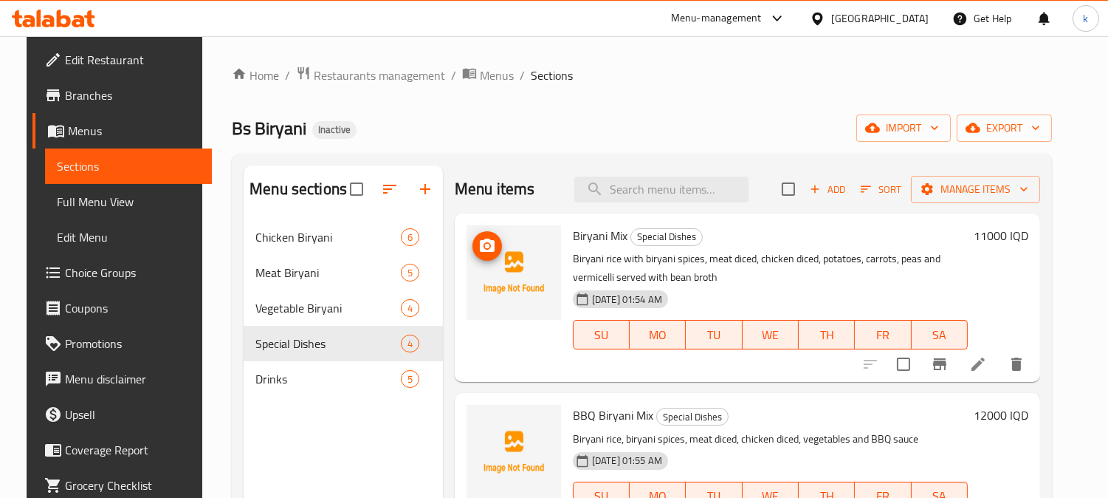
click at [467, 235] on img at bounding box center [514, 272] width 95 height 95
click at [480, 249] on icon "upload picture" at bounding box center [487, 244] width 15 height 13
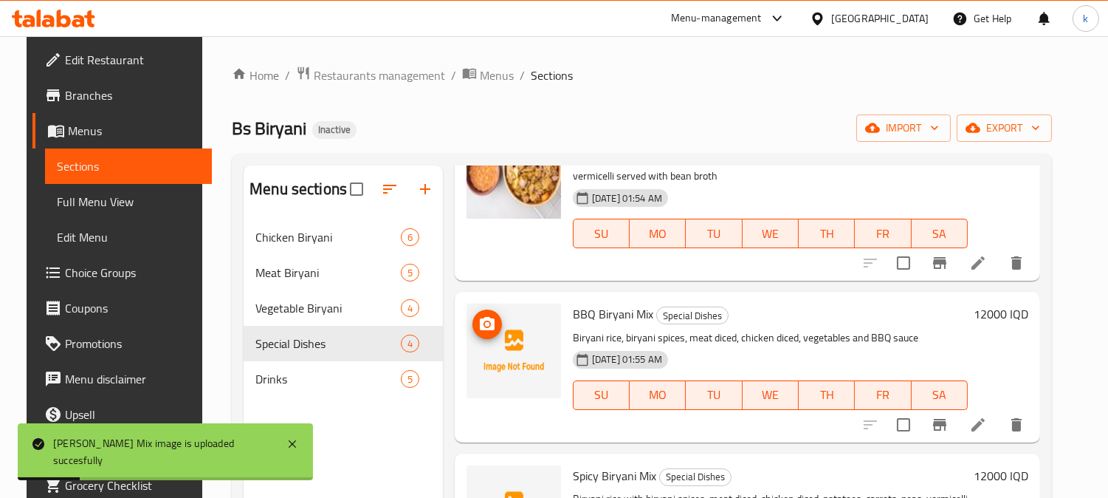
scroll to position [137, 0]
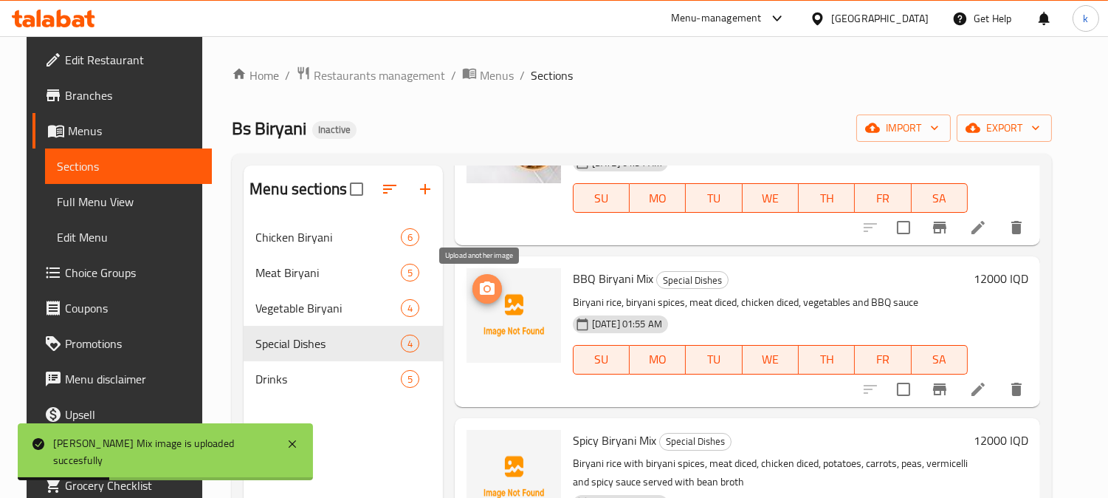
click at [473, 290] on span "upload picture" at bounding box center [488, 289] width 30 height 18
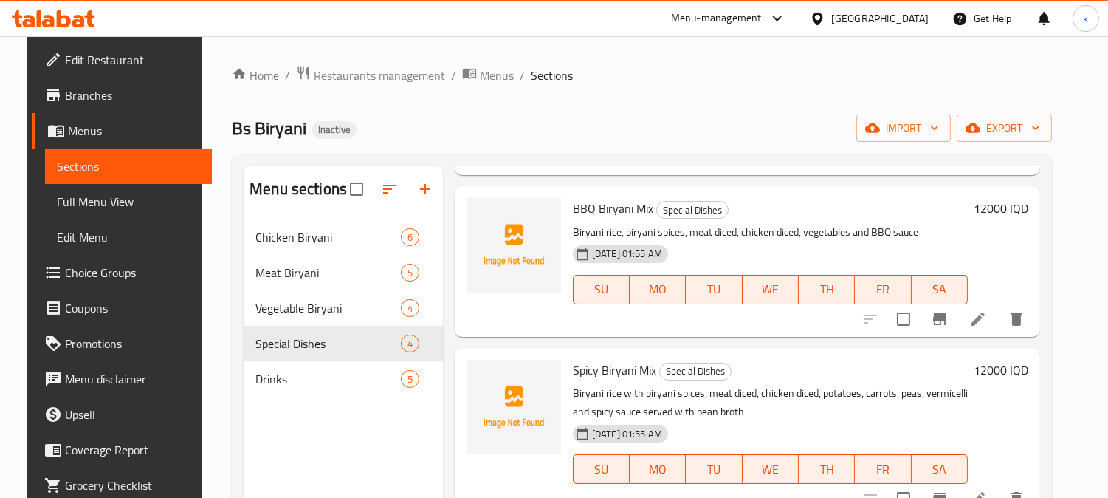
scroll to position [238, 0]
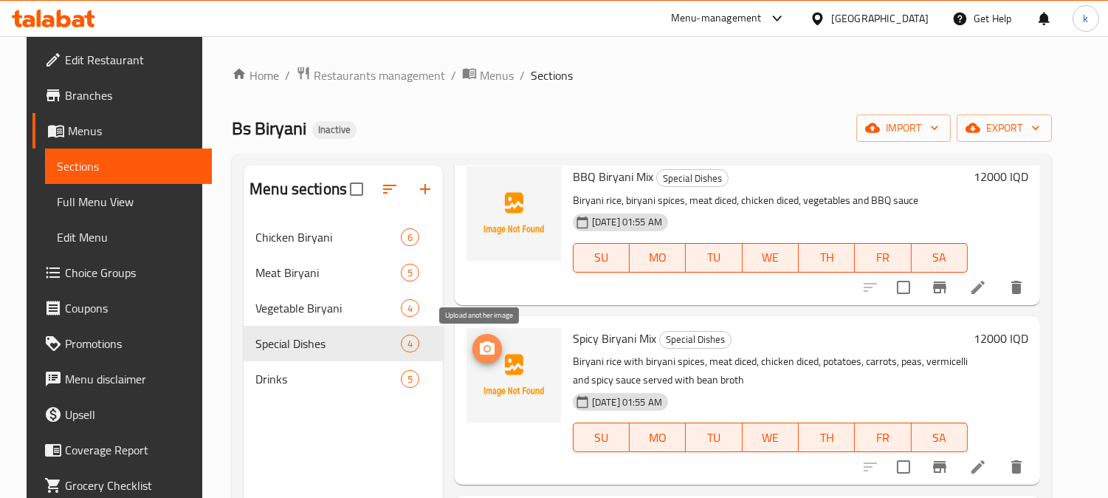
click at [484, 334] on button "upload picture" at bounding box center [488, 349] width 30 height 30
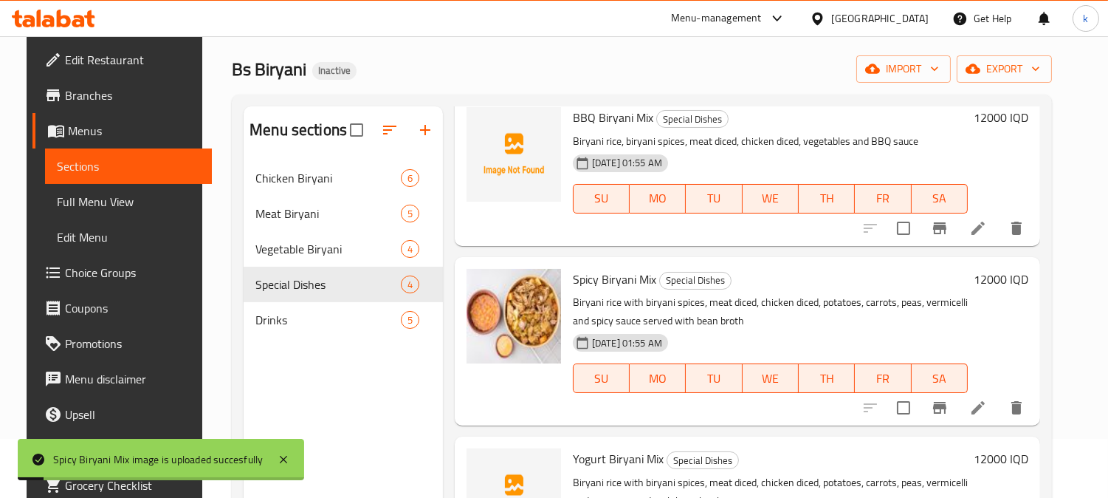
scroll to position [137, 0]
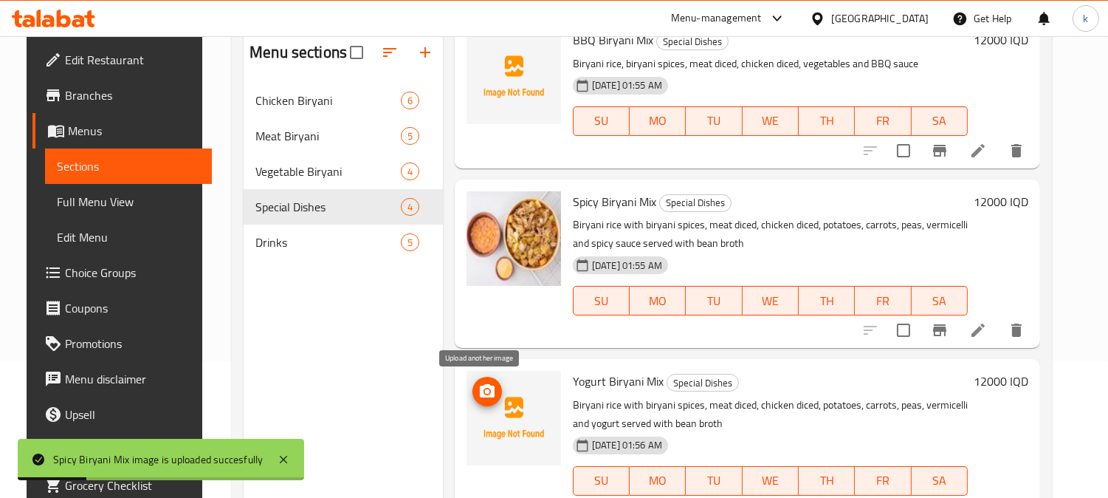
click at [481, 385] on icon "upload picture" at bounding box center [487, 390] width 15 height 13
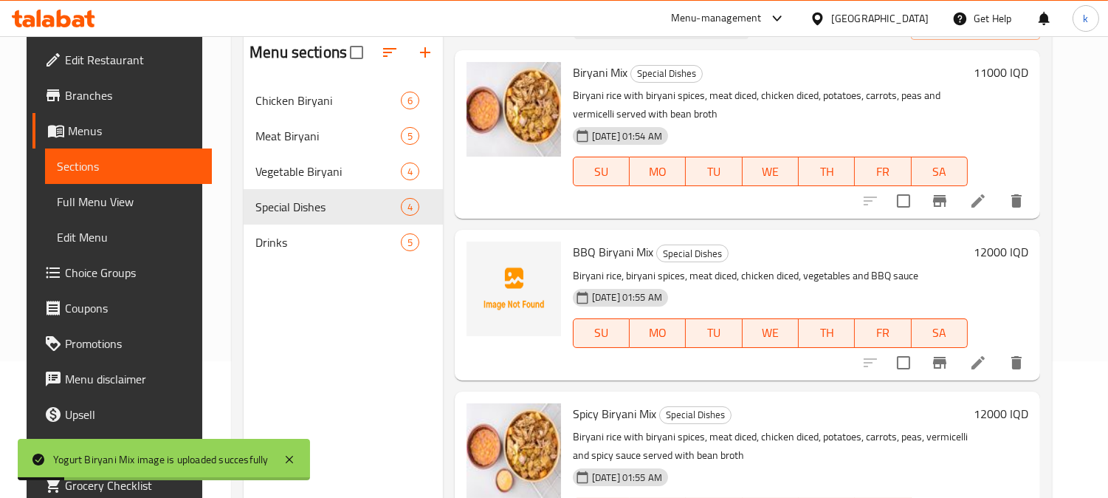
scroll to position [0, 0]
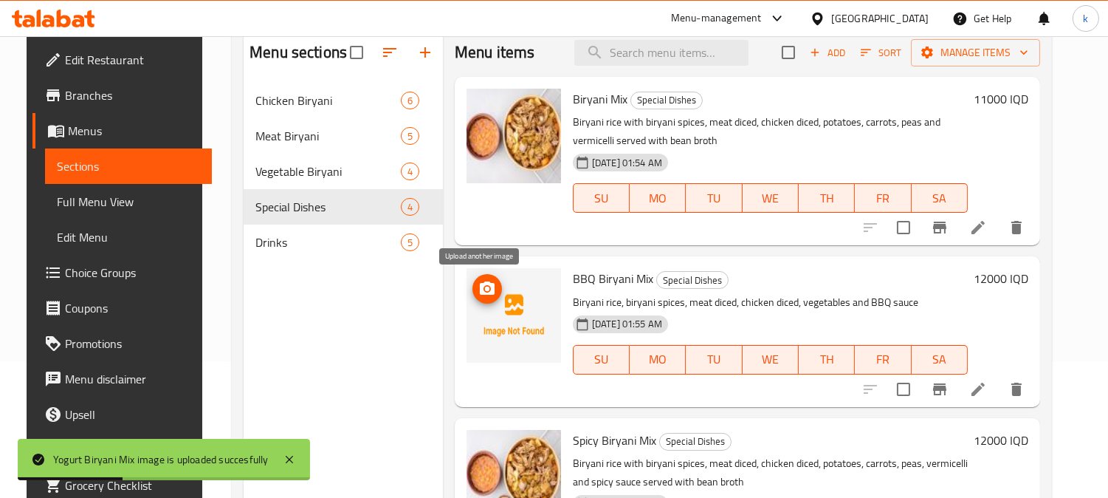
click at [474, 277] on button "upload picture" at bounding box center [488, 289] width 30 height 30
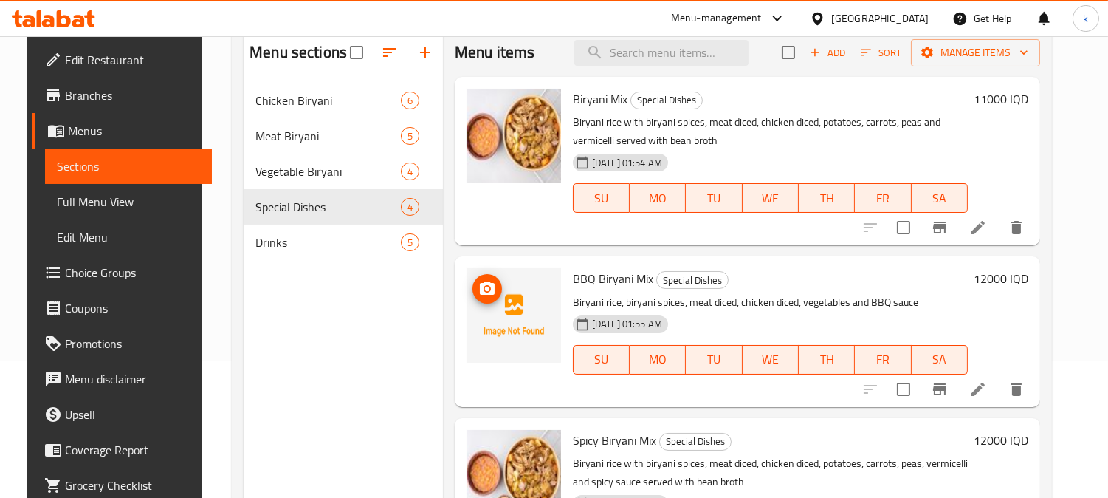
click at [474, 279] on button "upload picture" at bounding box center [488, 289] width 30 height 30
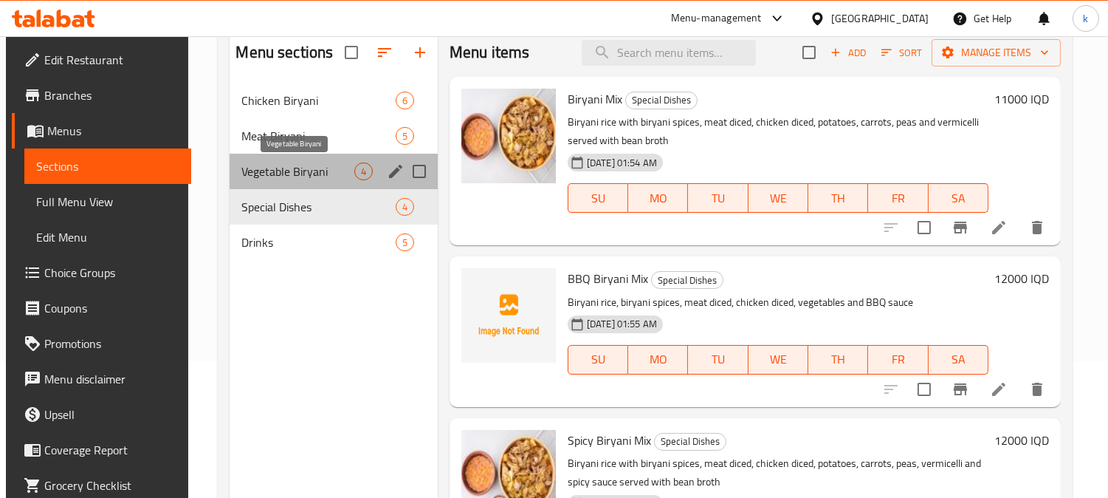
click at [320, 174] on span "Vegetable Biryani" at bounding box center [297, 171] width 112 height 18
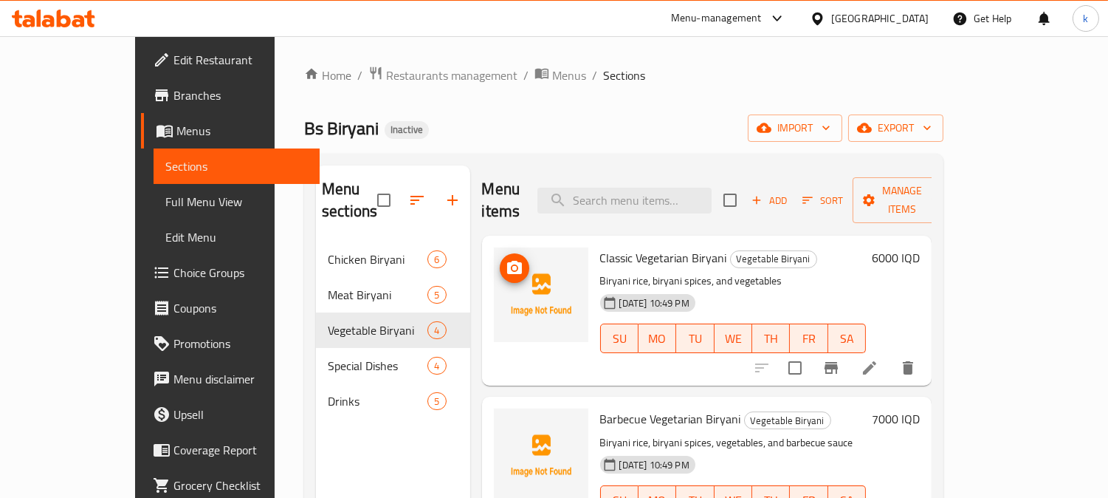
click at [506, 259] on icon "upload picture" at bounding box center [515, 268] width 18 height 18
click at [512, 266] on circle "upload picture" at bounding box center [514, 268] width 4 height 4
click at [506, 420] on icon "upload picture" at bounding box center [515, 429] width 18 height 18
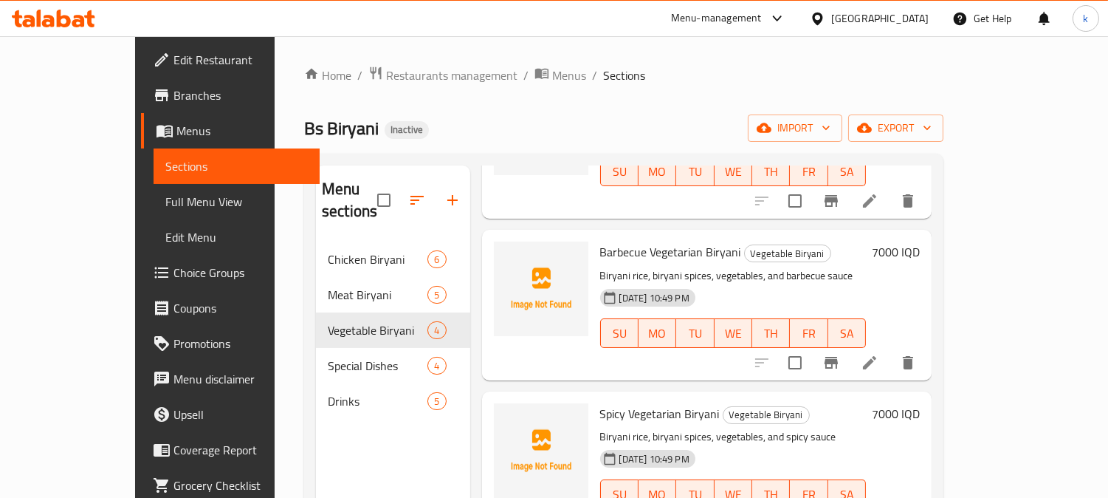
scroll to position [183, 0]
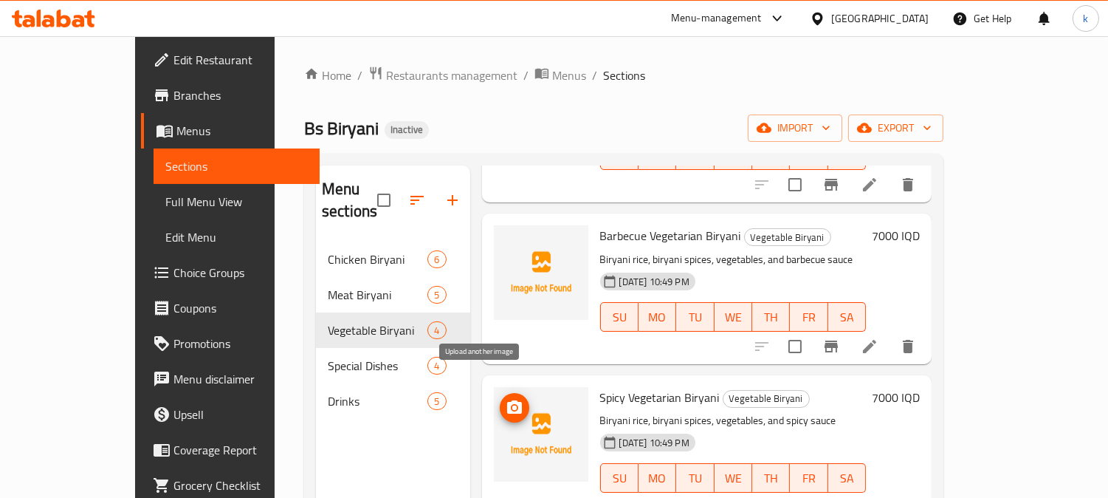
click at [506, 399] on icon "upload picture" at bounding box center [515, 408] width 18 height 18
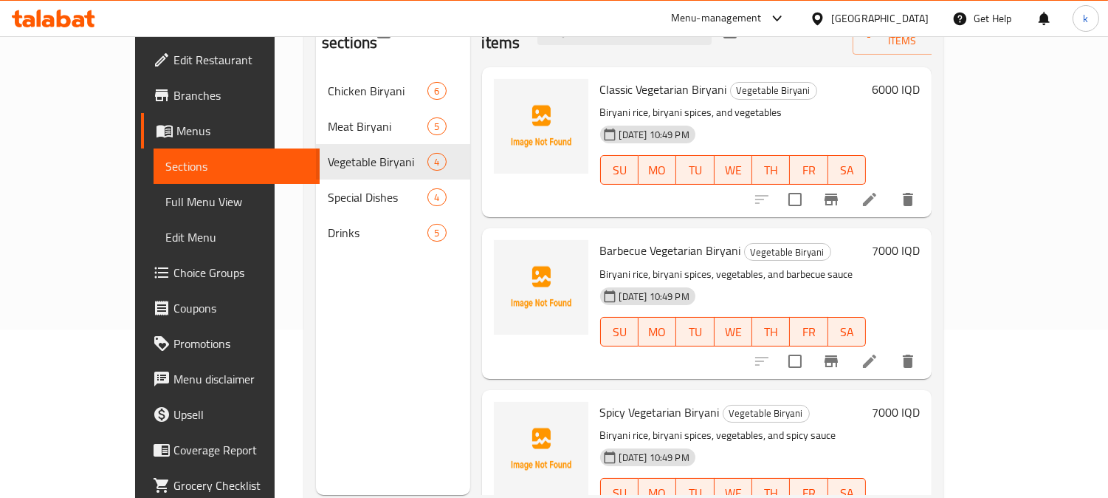
scroll to position [0, 0]
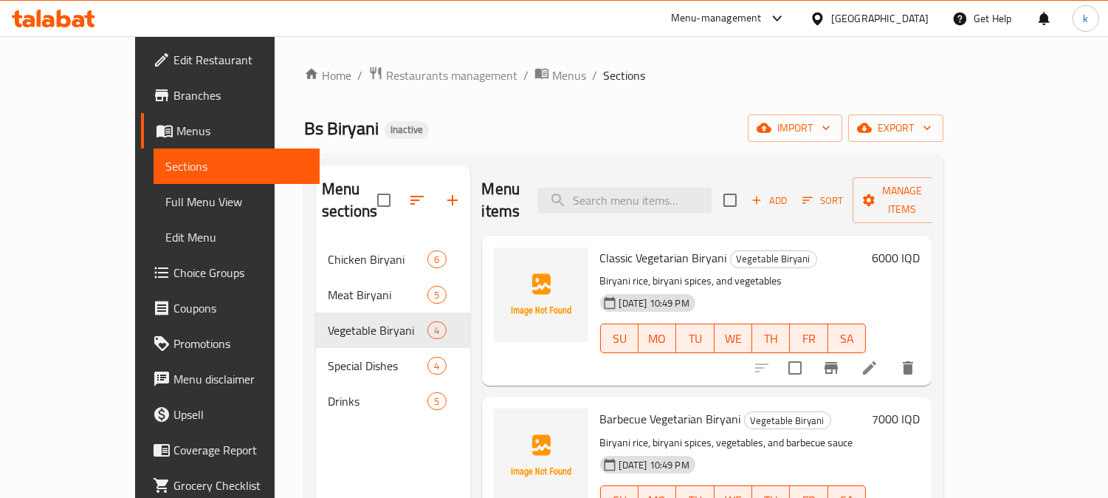
click at [618, 247] on span "Classic Vegetarian Biryani" at bounding box center [663, 258] width 127 height 22
copy h6 "Classic Vegetarian Biryani"
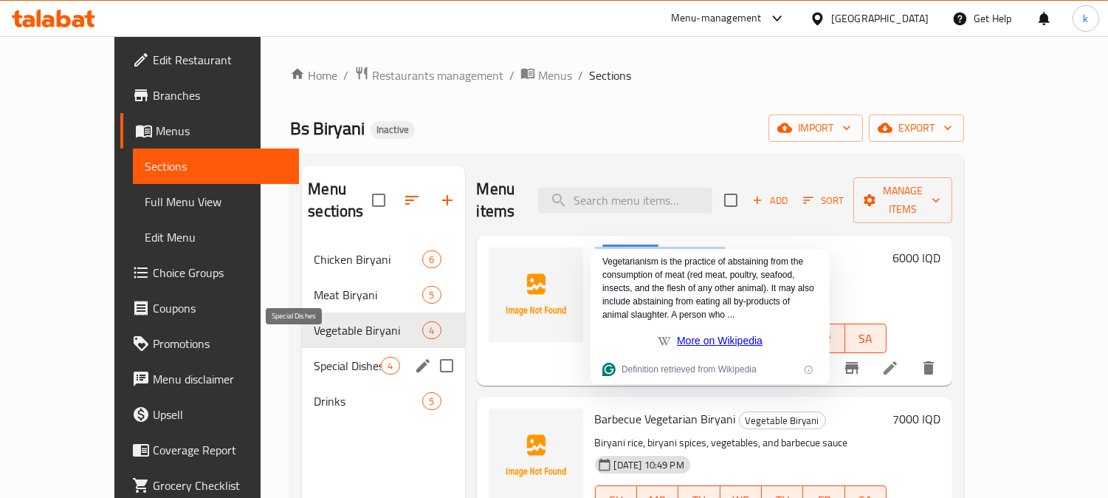
click at [314, 357] on span "Special Dishes" at bounding box center [347, 366] width 67 height 18
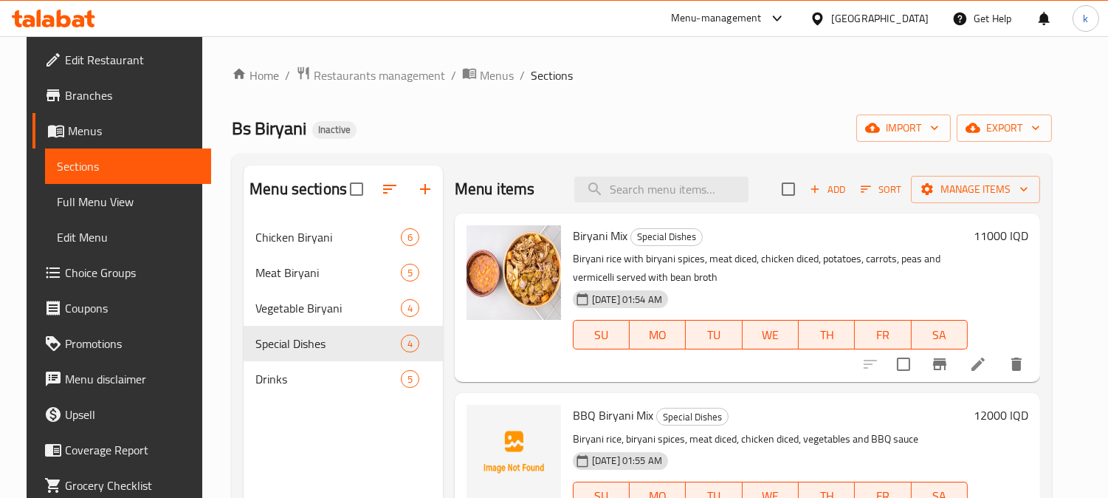
scroll to position [137, 0]
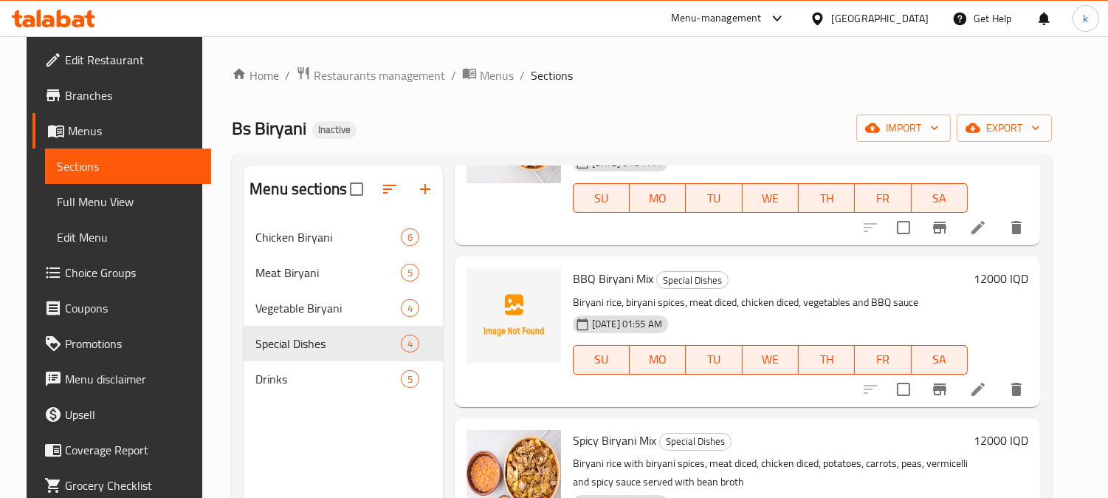
click at [603, 284] on span "BBQ Biryani Mix" at bounding box center [613, 278] width 80 height 22
copy h6 "BBQ Biryani Mix"
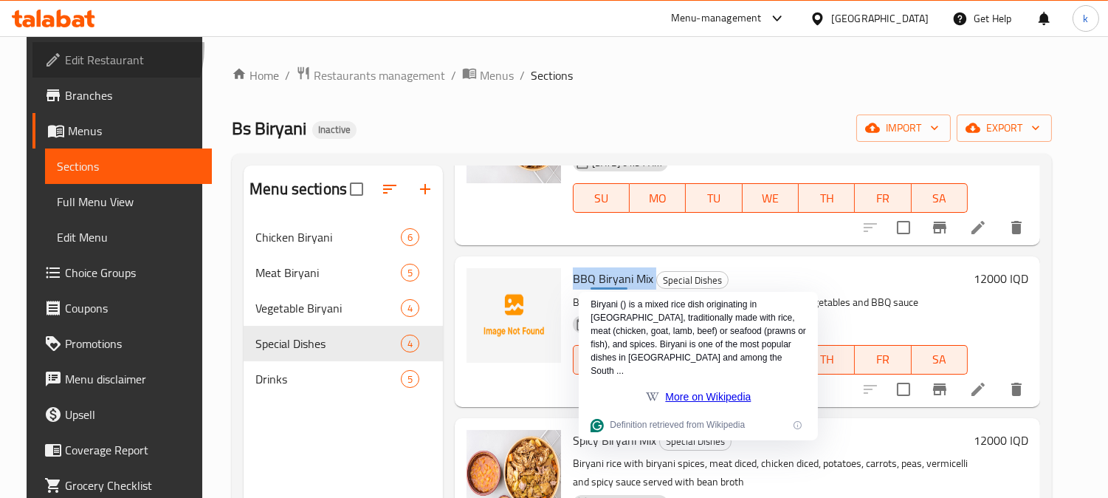
click at [66, 47] on link "Edit Restaurant" at bounding box center [121, 59] width 179 height 35
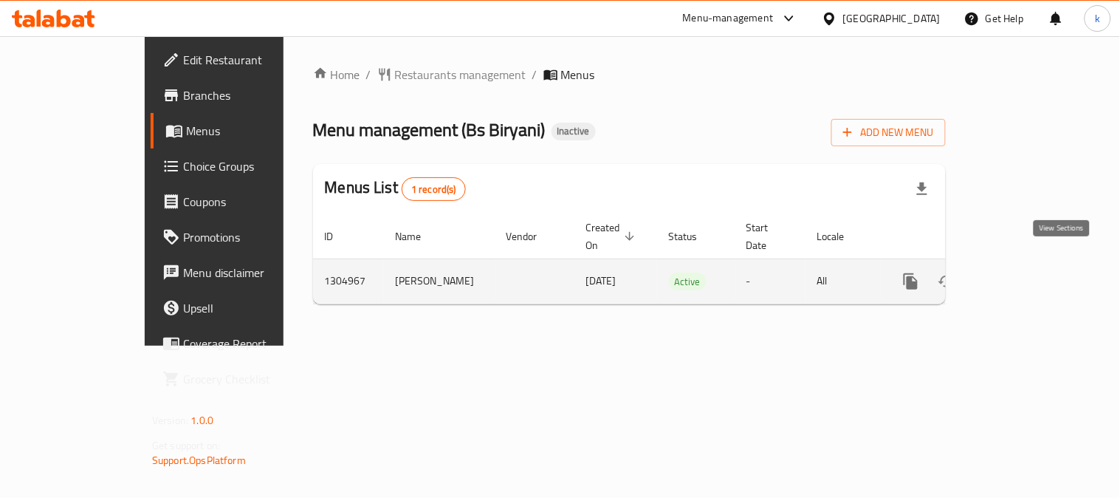
click at [1035, 264] on link "enhanced table" at bounding box center [1017, 281] width 35 height 35
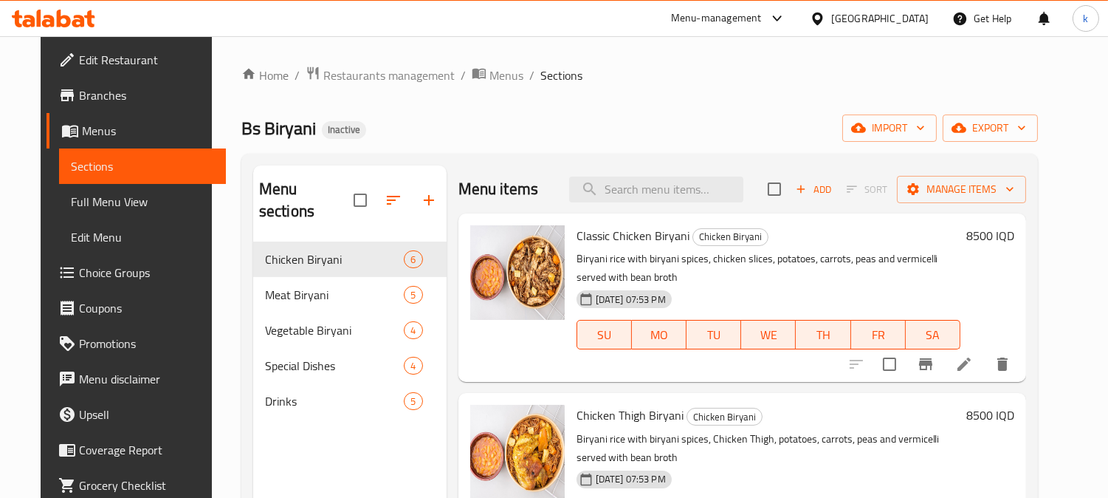
click at [75, 202] on span "Full Menu View" at bounding box center [142, 202] width 143 height 18
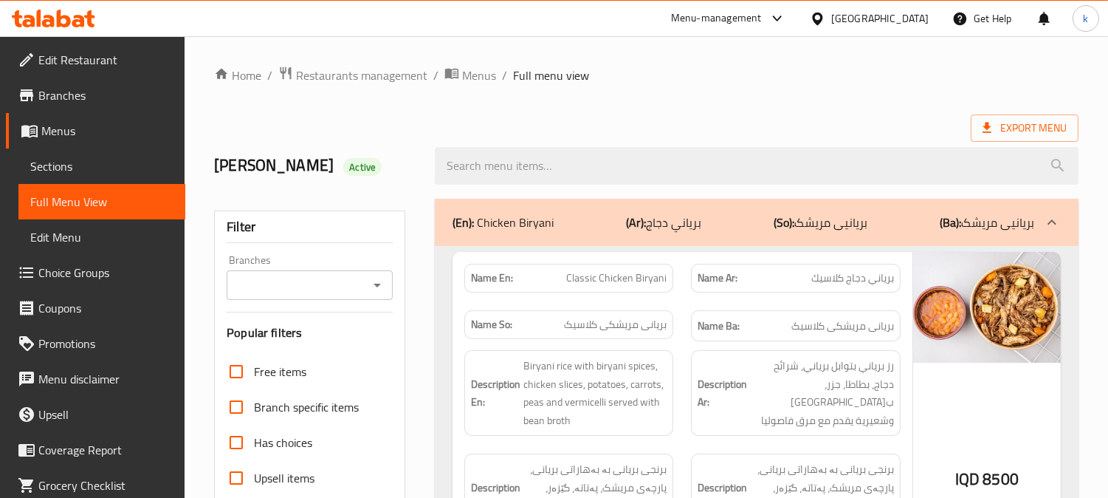
click at [316, 267] on div "Branches Branches" at bounding box center [310, 277] width 166 height 45
click at [318, 275] on input "Branches" at bounding box center [297, 285] width 133 height 21
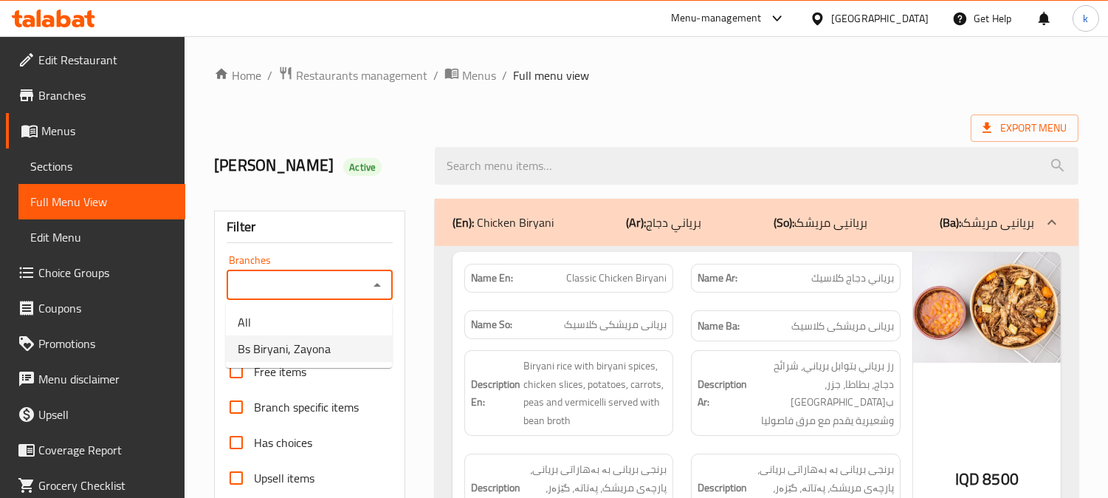
click at [323, 348] on span "Bs Biryani, Zayona" at bounding box center [284, 349] width 93 height 18
type input "Bs Biryani, Zayona"
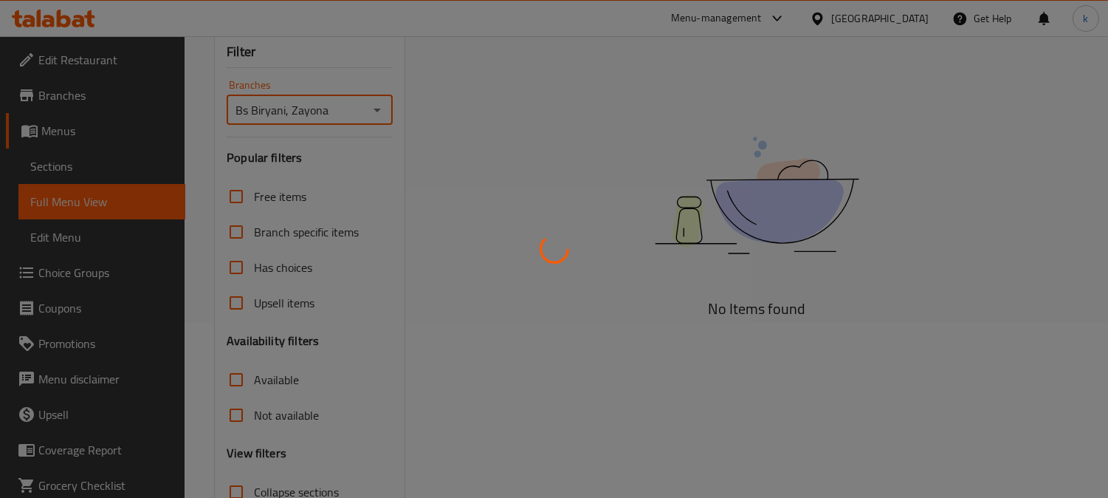
scroll to position [288, 0]
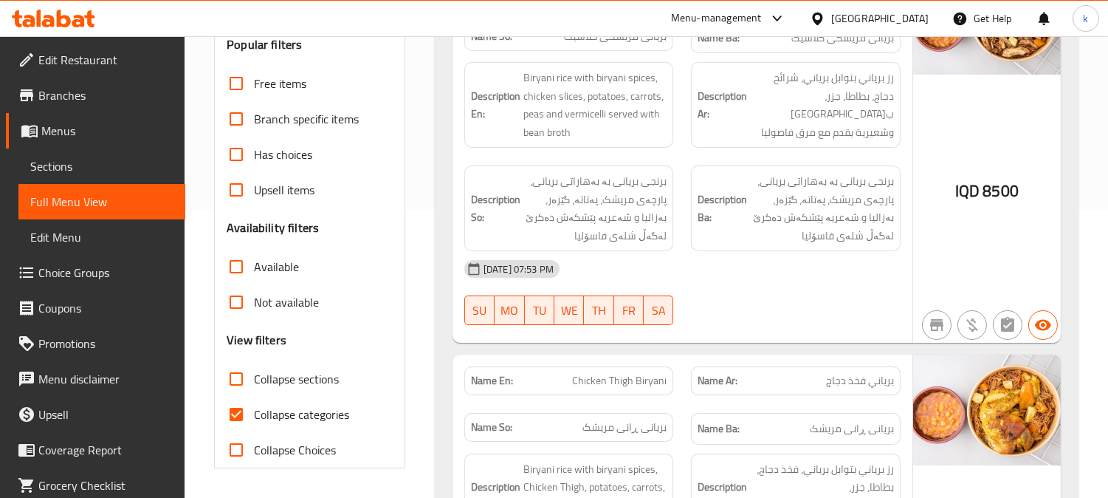
click at [231, 371] on input "Collapse sections" at bounding box center [236, 378] width 35 height 35
checkbox input "true"
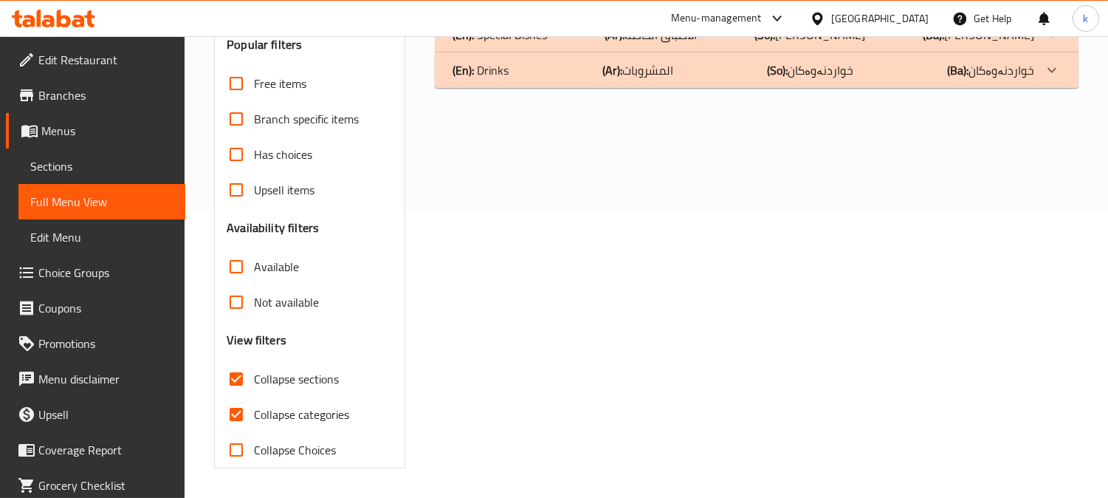
click at [238, 412] on input "Collapse categories" at bounding box center [236, 414] width 35 height 35
checkbox input "false"
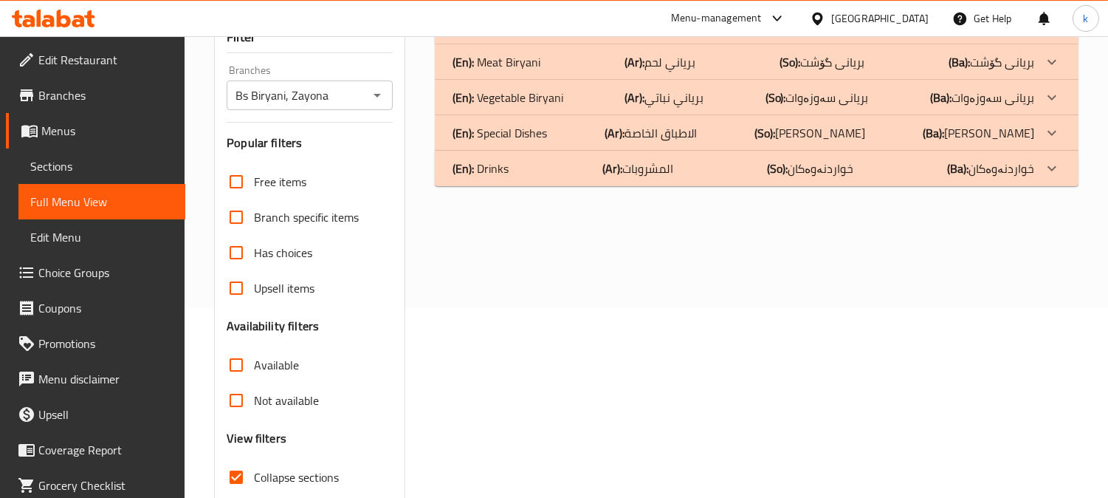
scroll to position [151, 0]
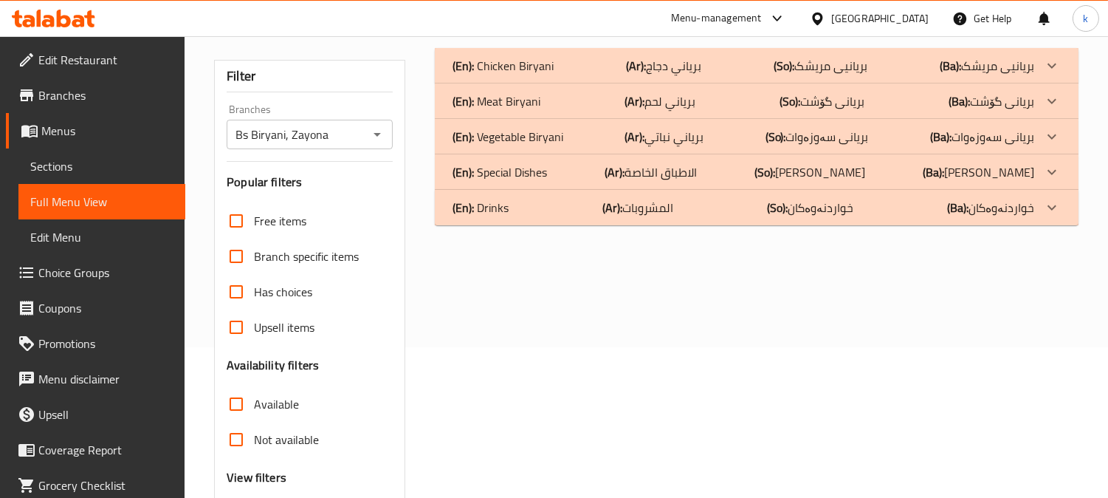
click at [672, 75] on p "(Ar): الاطباق الخاصة" at bounding box center [663, 66] width 75 height 18
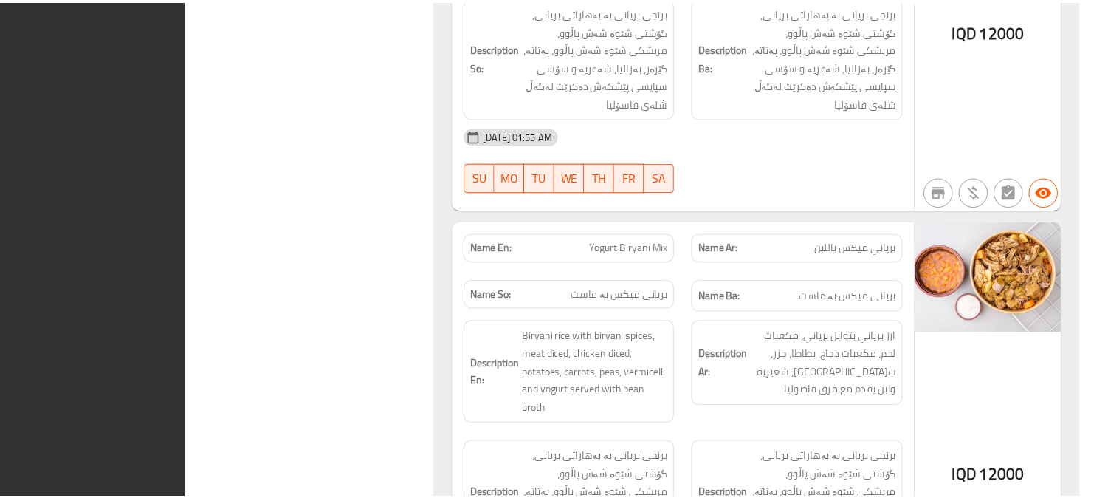
scroll to position [1622, 0]
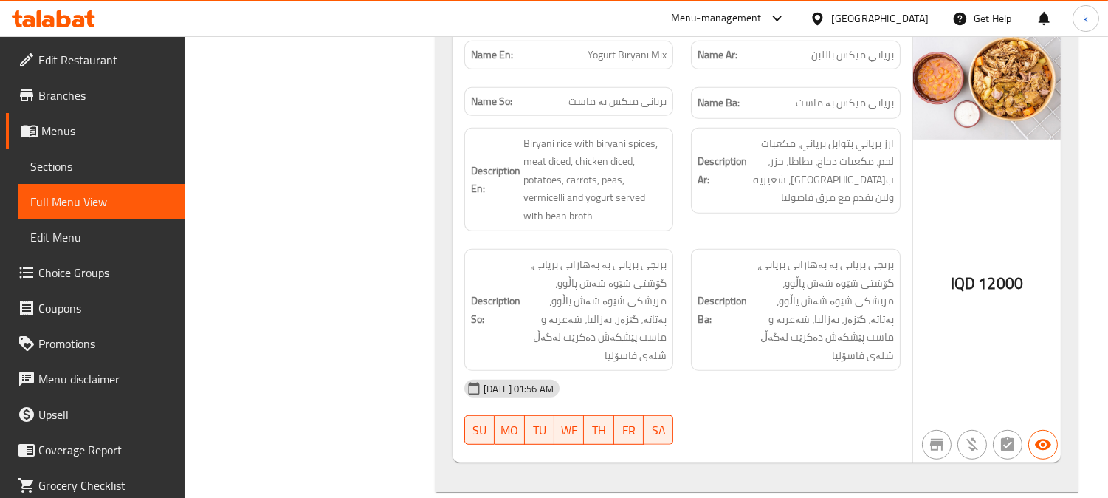
click at [43, 10] on icon at bounding box center [53, 19] width 83 height 18
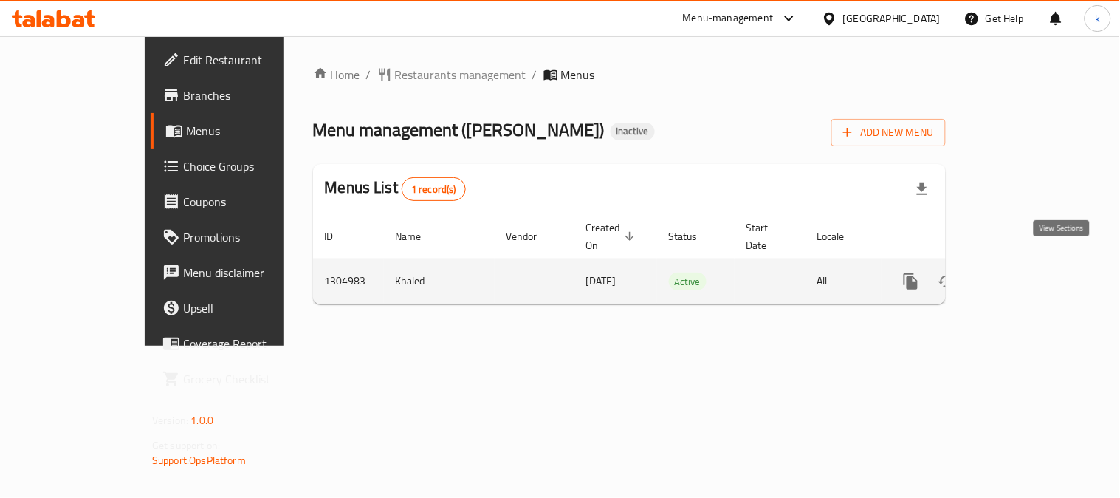
click at [1026, 273] on icon "enhanced table" at bounding box center [1018, 281] width 18 height 18
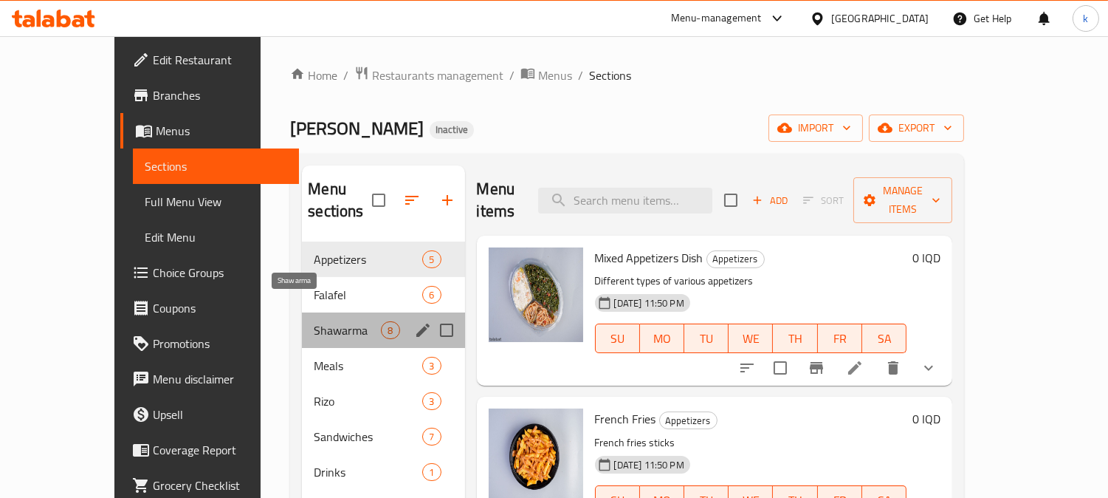
click at [314, 321] on span "Shawarma" at bounding box center [347, 330] width 67 height 18
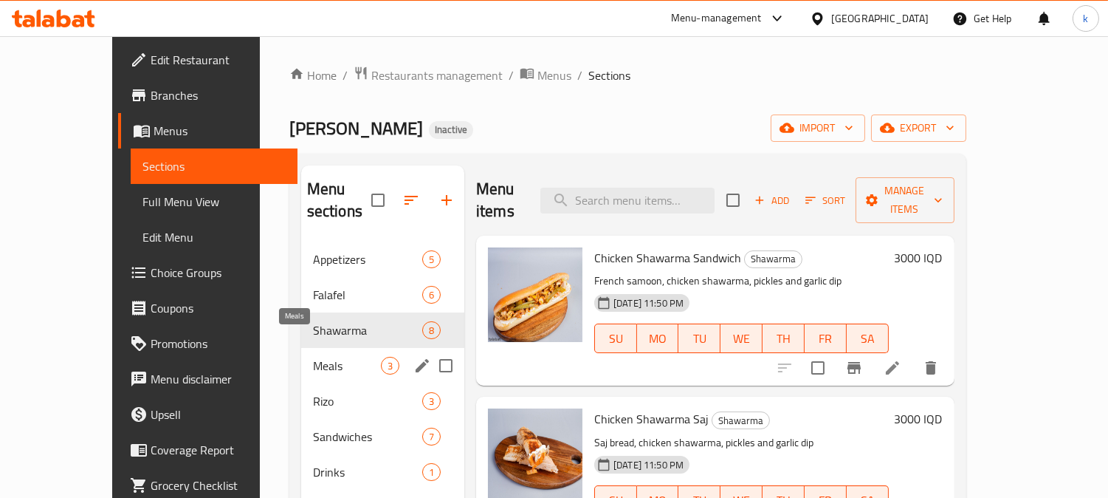
click at [313, 357] on span "Meals" at bounding box center [347, 366] width 68 height 18
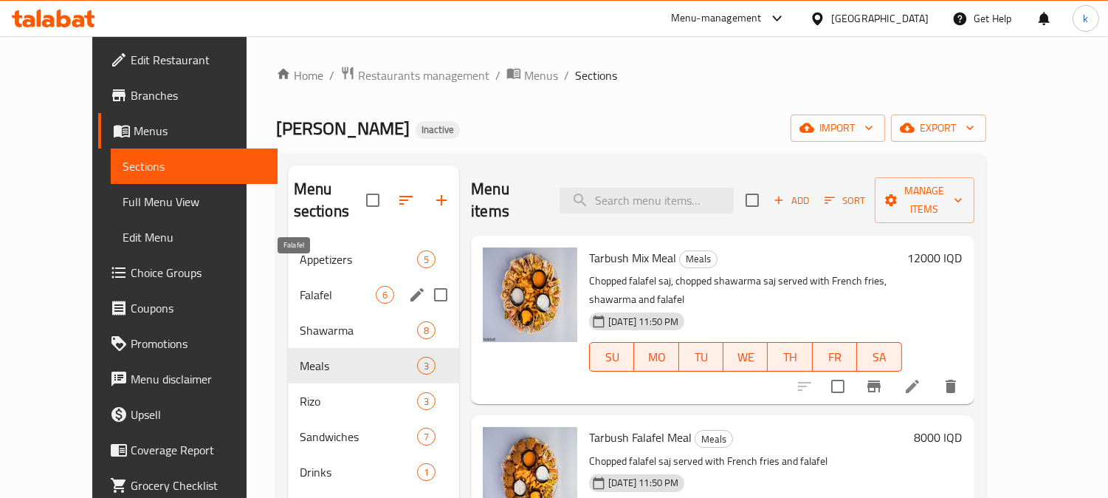
click at [300, 286] on span "Falafel" at bounding box center [338, 295] width 76 height 18
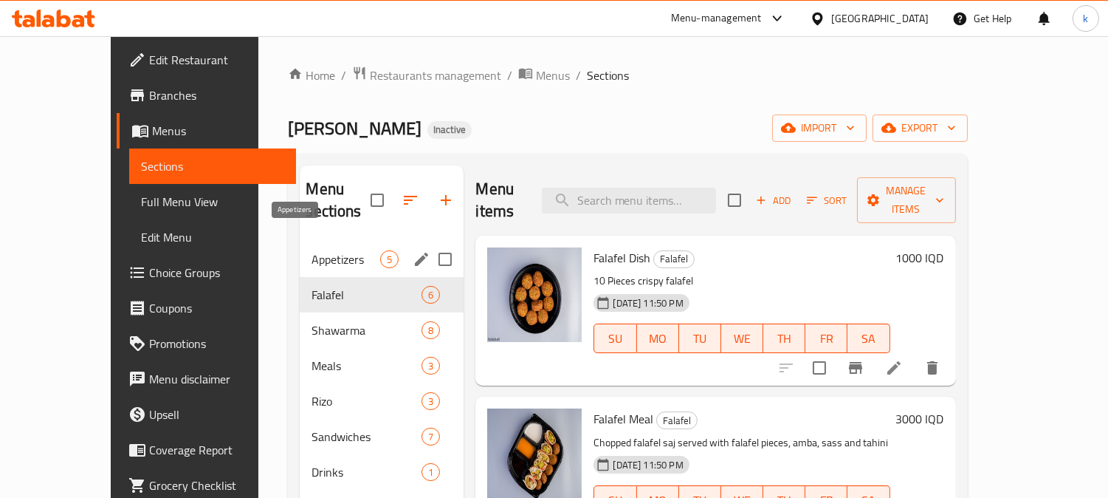
click at [304, 241] on div "Appetizers 5" at bounding box center [382, 258] width 164 height 35
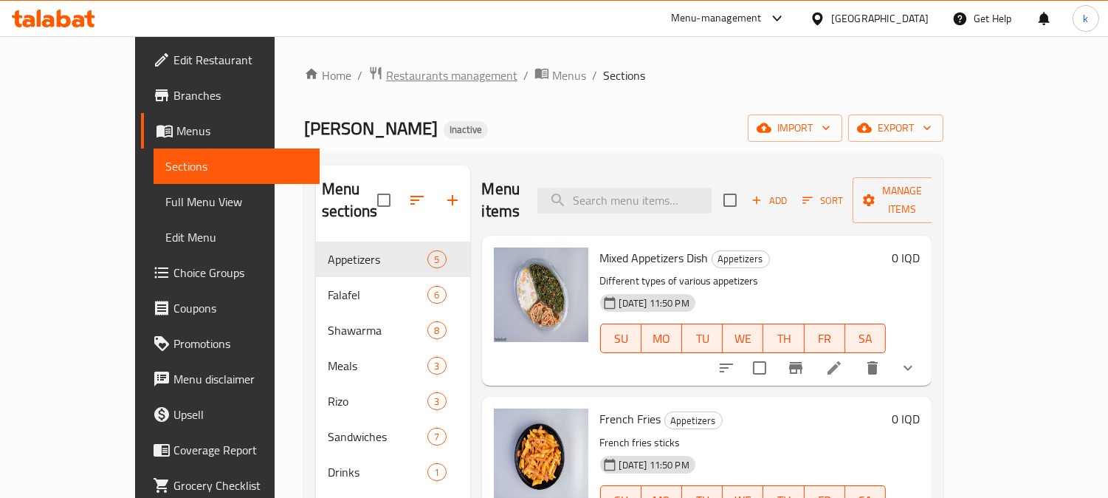
click at [394, 83] on span "Restaurants management" at bounding box center [451, 75] width 131 height 18
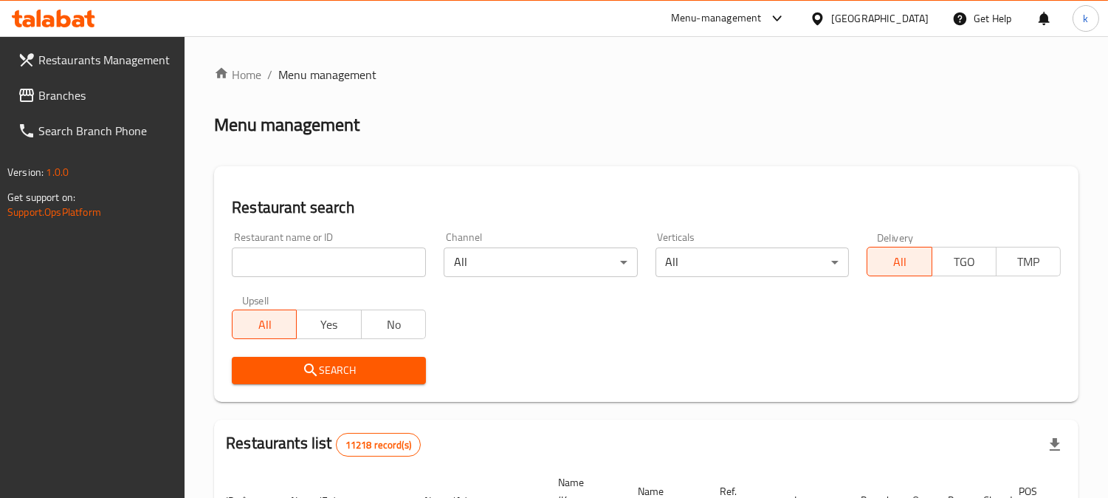
click at [281, 260] on input "search" at bounding box center [329, 262] width 194 height 30
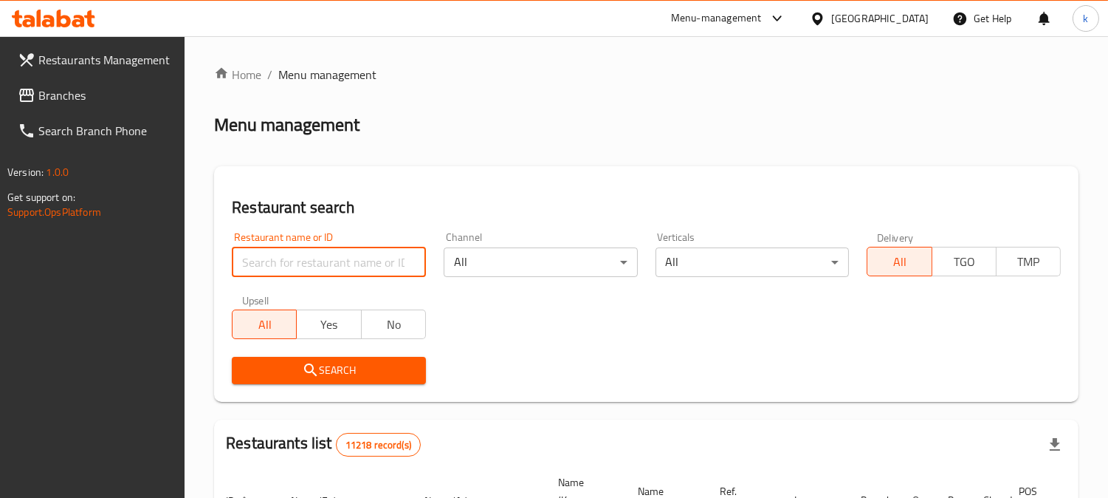
paste input "Pranzo Rest"
type input "Pranzo Rest"
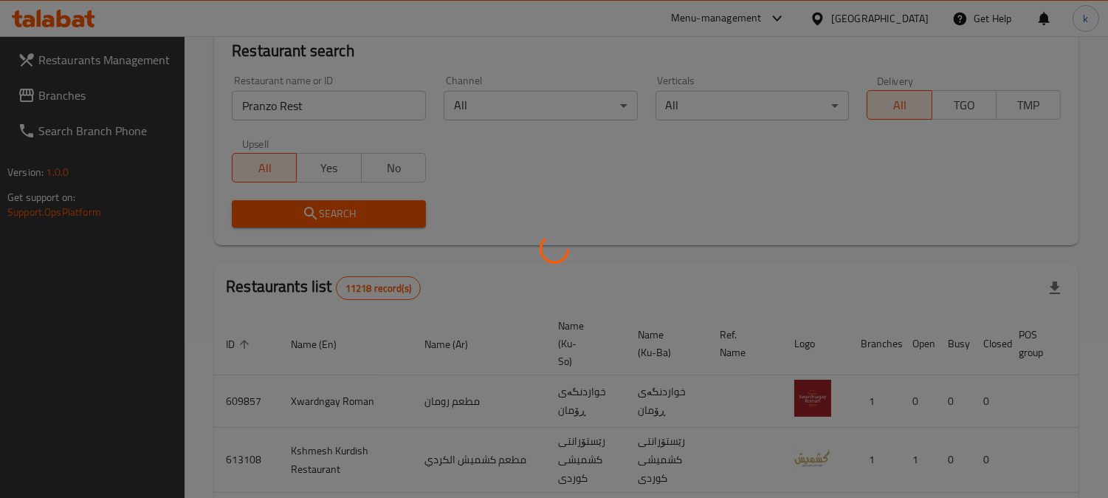
scroll to position [179, 0]
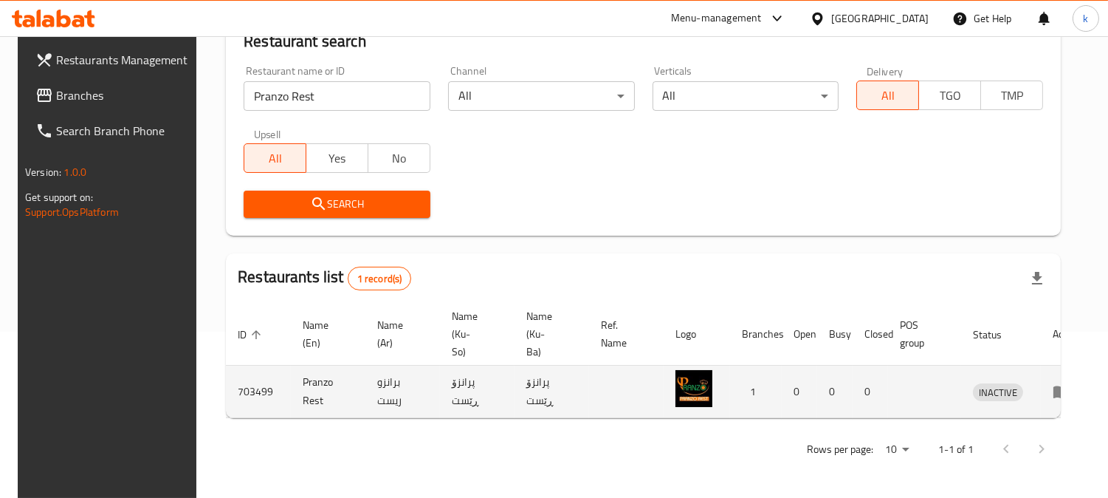
click at [1053, 382] on icon "enhanced table" at bounding box center [1062, 391] width 18 height 18
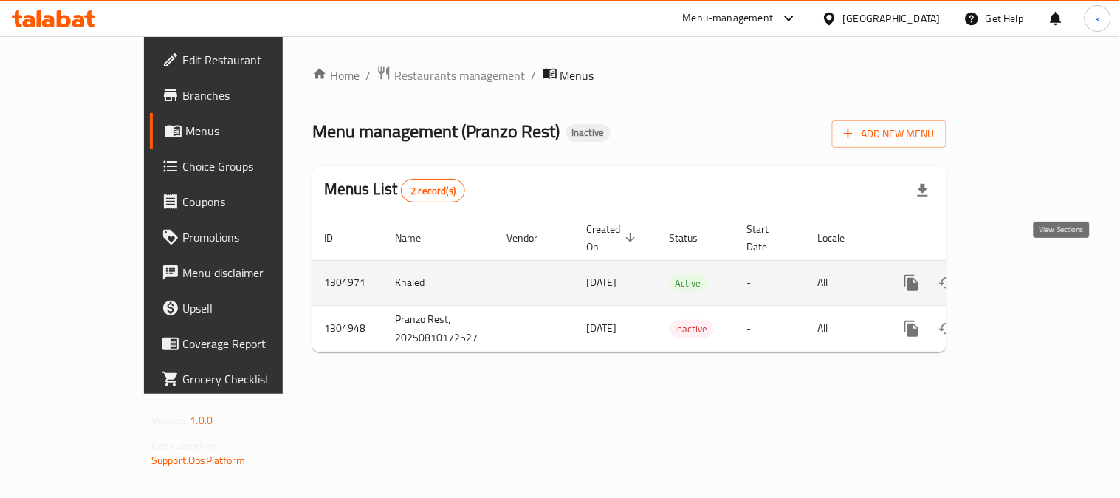
click at [1027, 274] on icon "enhanced table" at bounding box center [1018, 283] width 18 height 18
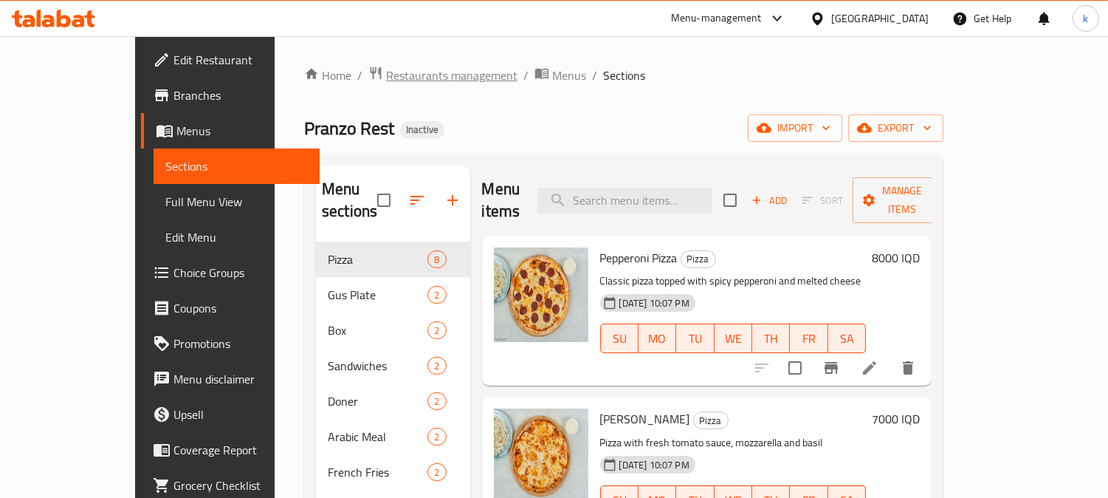
click at [386, 76] on span "Restaurants management" at bounding box center [451, 75] width 131 height 18
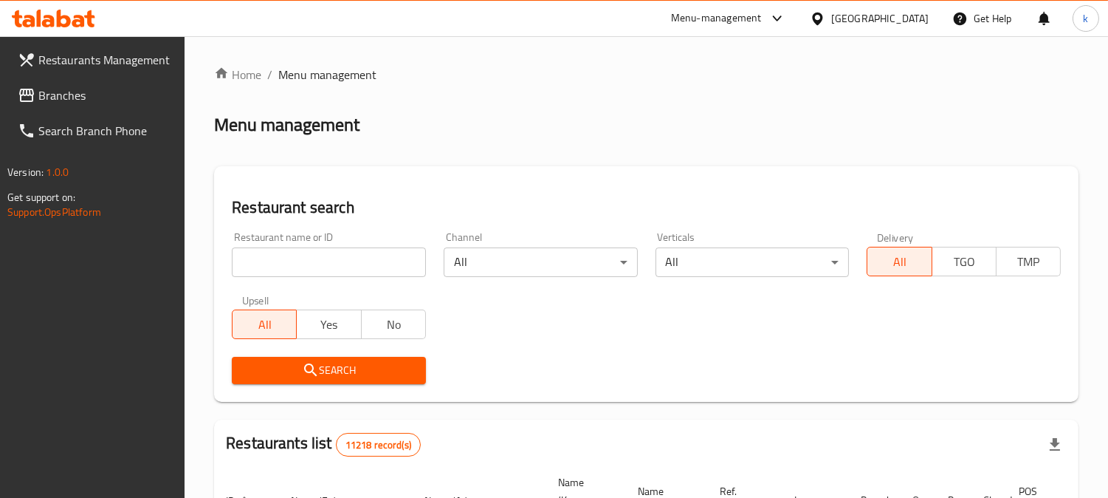
drag, startPoint x: 331, startPoint y: 259, endPoint x: 327, endPoint y: 276, distance: 17.4
click at [330, 261] on input "search" at bounding box center [329, 262] width 194 height 30
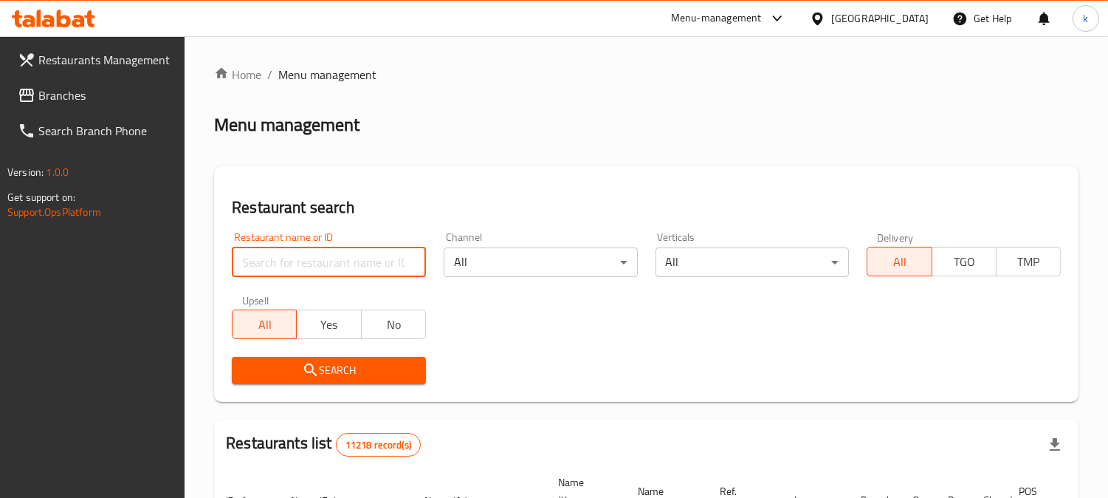
paste input "Super Diet Fit"
type input "Super Diet Fit"
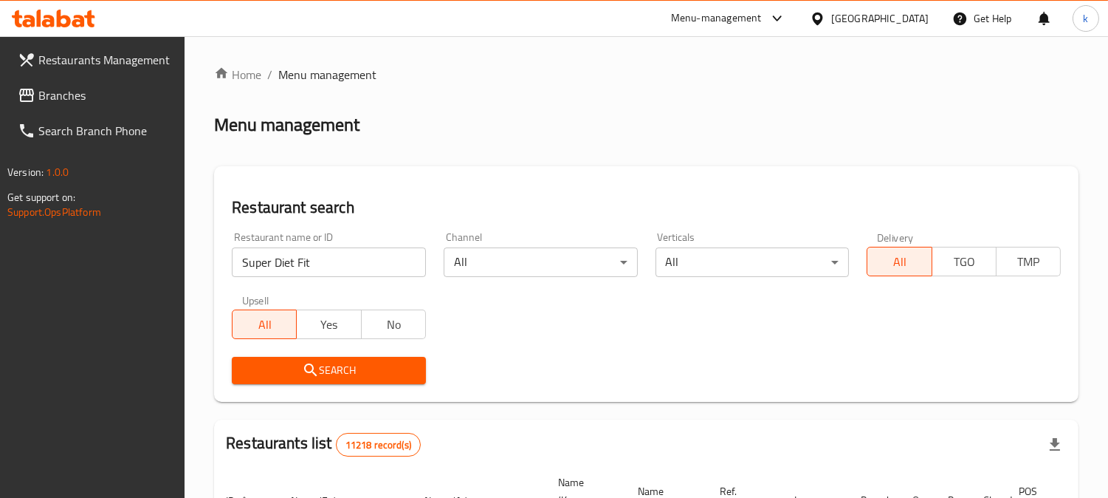
drag, startPoint x: 275, startPoint y: 371, endPoint x: 291, endPoint y: 372, distance: 15.6
click at [276, 373] on span "Search" at bounding box center [329, 370] width 171 height 18
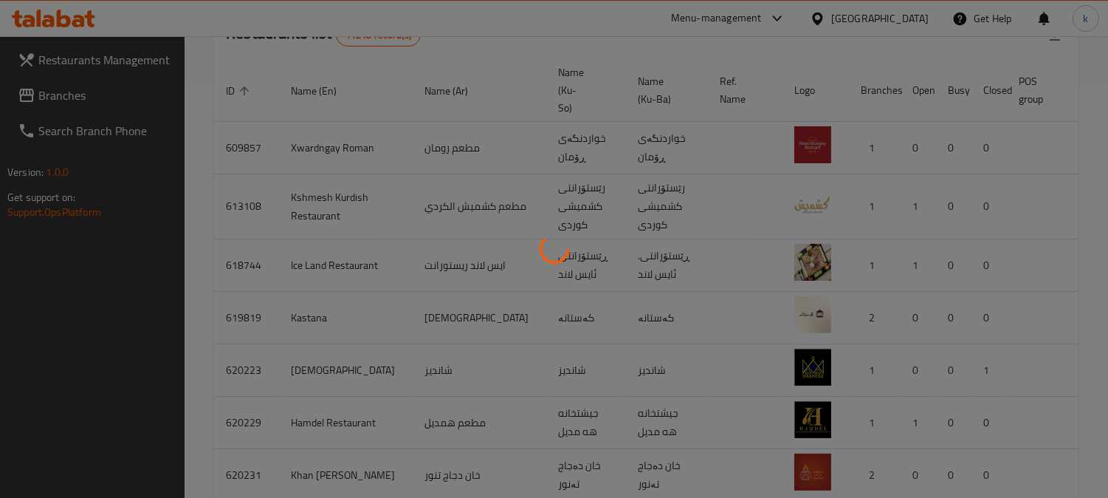
scroll to position [179, 0]
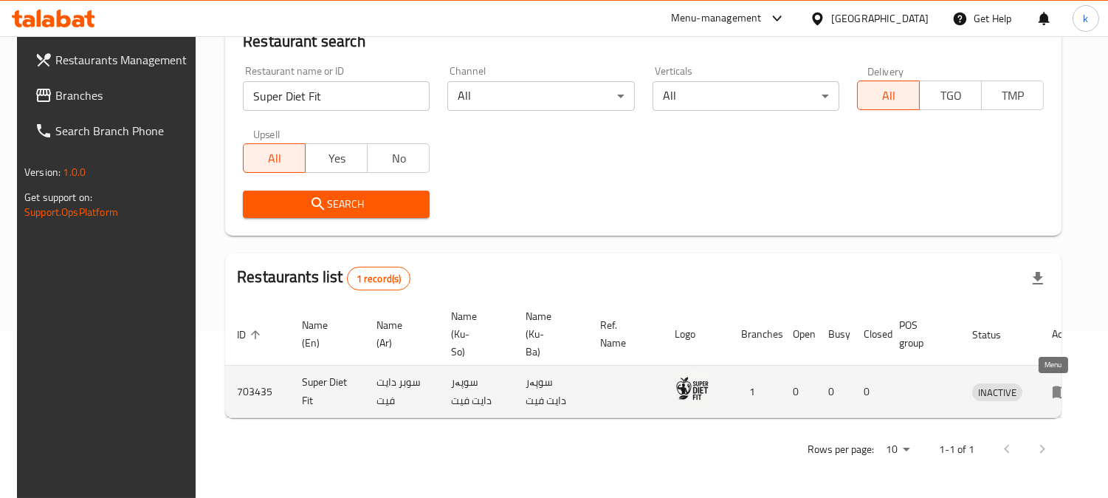
click at [1053, 386] on icon "enhanced table" at bounding box center [1061, 392] width 16 height 13
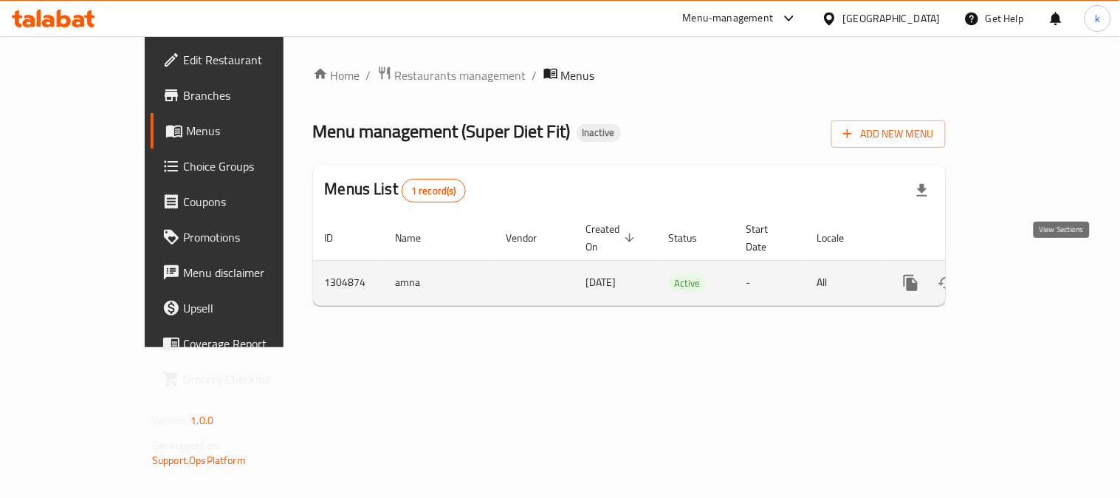
click at [1035, 277] on link "enhanced table" at bounding box center [1017, 282] width 35 height 35
